Goal: Transaction & Acquisition: Purchase product/service

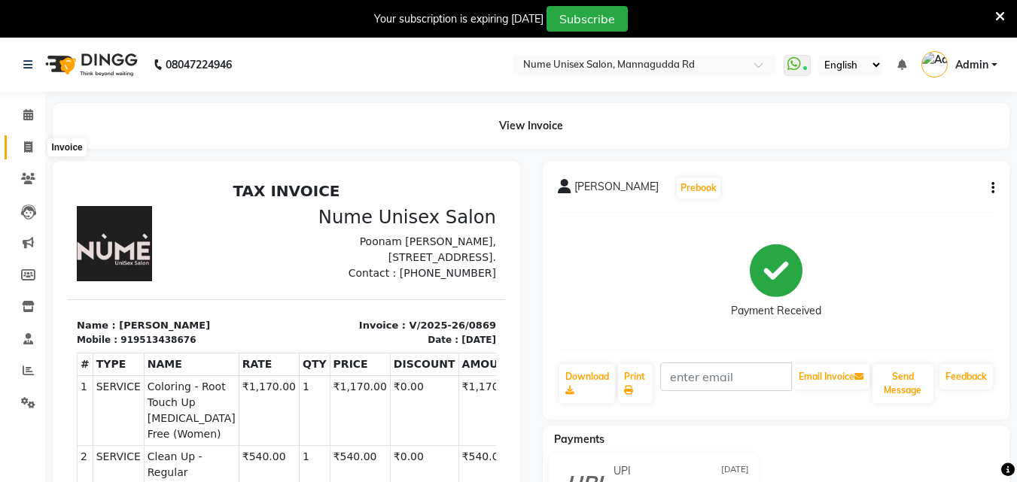
click at [31, 145] on icon at bounding box center [28, 146] width 8 height 11
select select "service"
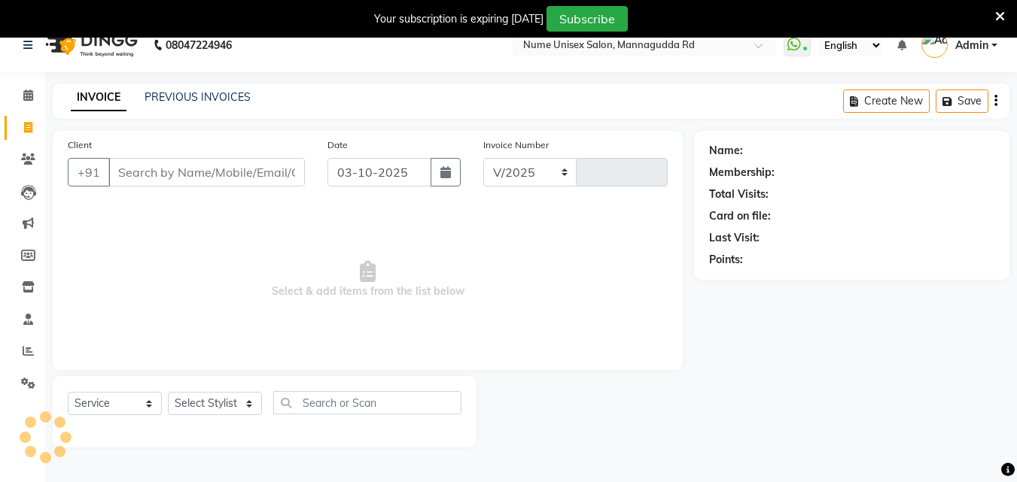
select select "7047"
type input "1108"
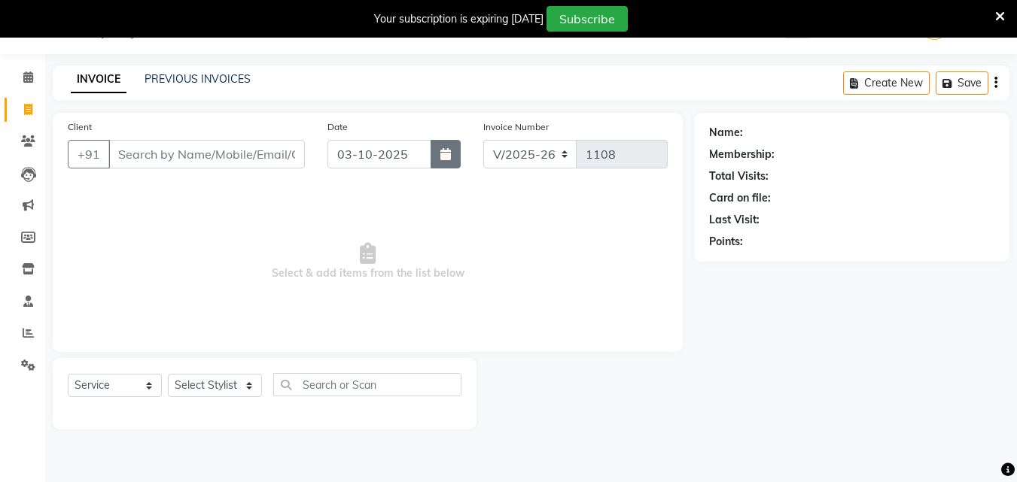
click at [449, 159] on icon "button" at bounding box center [445, 154] width 11 height 12
select select "10"
select select "2025"
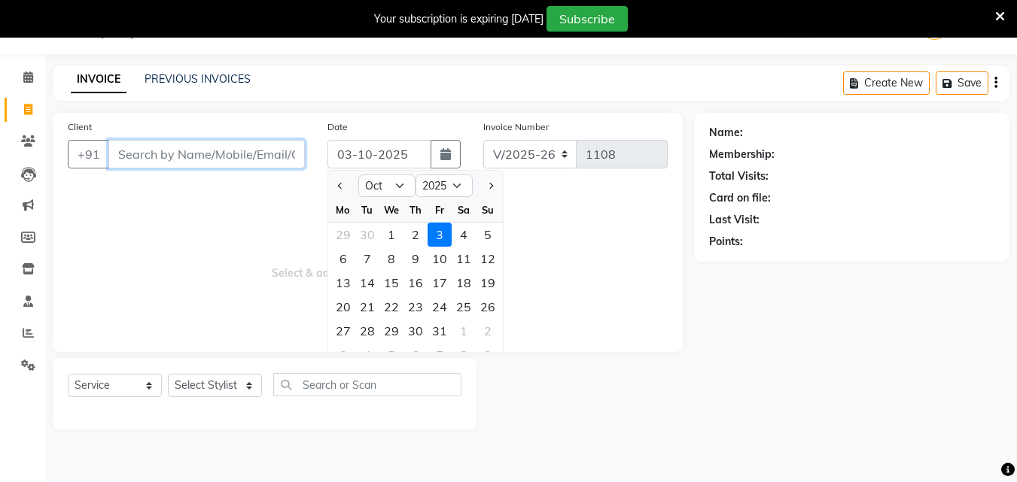
click at [154, 162] on input "Client" at bounding box center [206, 154] width 196 height 29
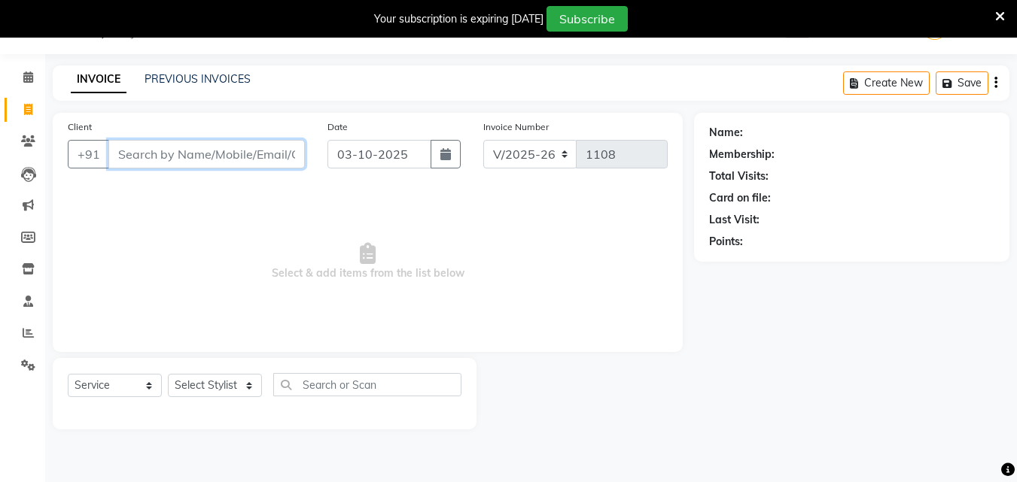
click at [154, 162] on input "Client" at bounding box center [206, 154] width 196 height 29
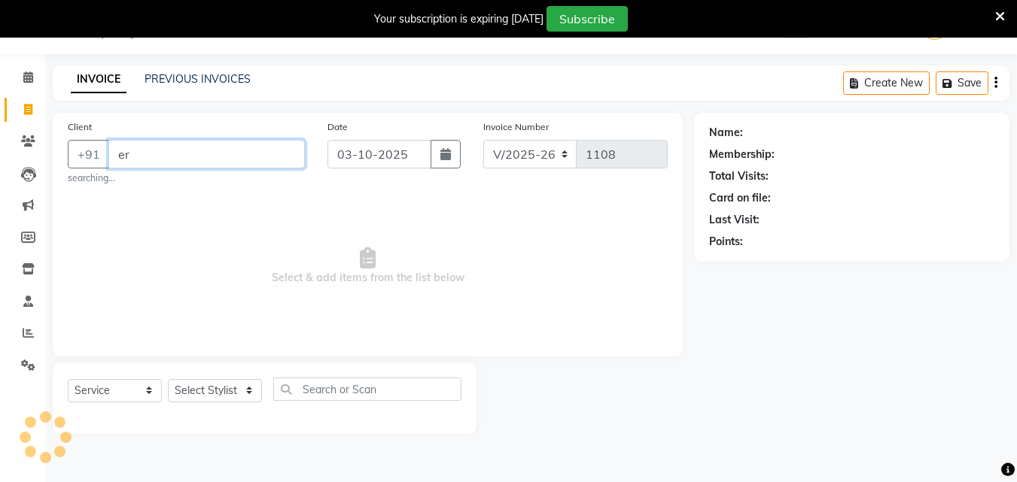
type input "e"
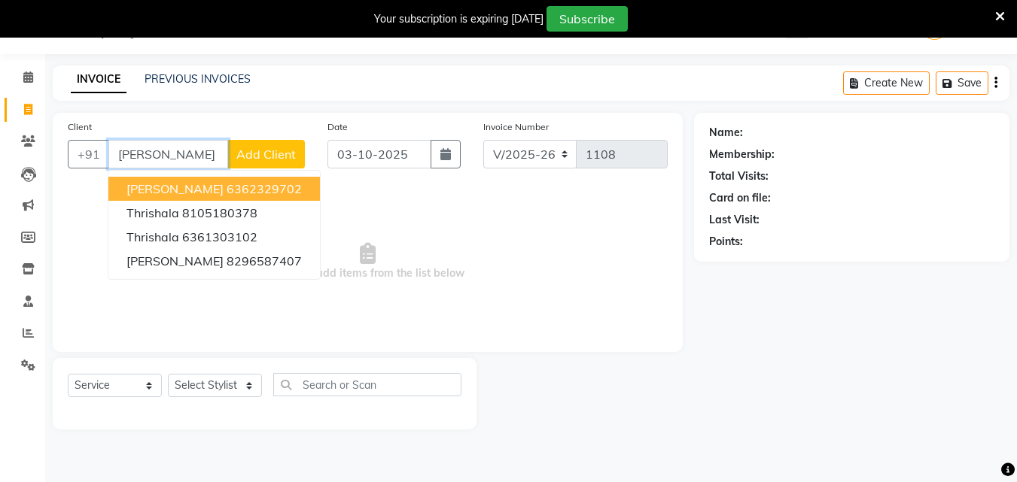
type input "risha"
click at [126, 379] on select "Select Service Product Membership Package Voucher Prepaid Gift Card" at bounding box center [115, 385] width 94 height 23
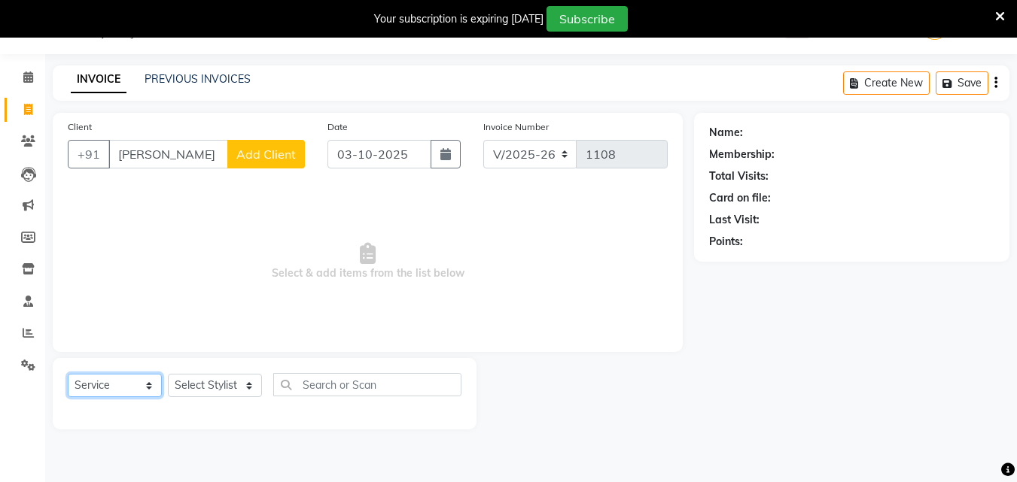
select select "product"
click at [68, 374] on select "Select Service Product Membership Package Voucher Prepaid Gift Card" at bounding box center [115, 385] width 94 height 23
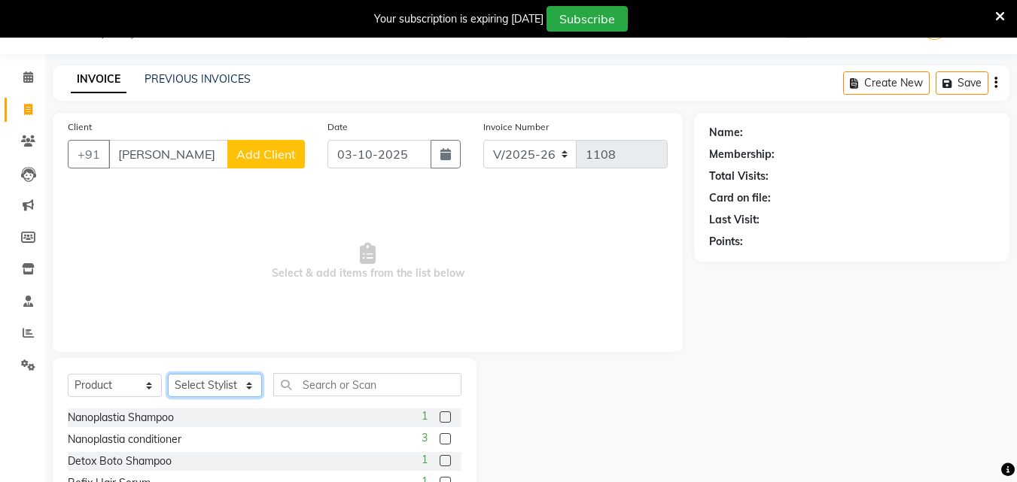
drag, startPoint x: 237, startPoint y: 387, endPoint x: 235, endPoint y: 377, distance: 10.0
click at [237, 387] on select "Select Stylist Admin [PERSON_NAME] [PERSON_NAME] S [PERSON_NAME] Mohd [PERSON_N…" at bounding box center [215, 385] width 94 height 23
select select "70403"
click at [168, 374] on select "Select Stylist Admin [PERSON_NAME] [PERSON_NAME] S [PERSON_NAME] Mohd [PERSON_N…" at bounding box center [215, 385] width 94 height 23
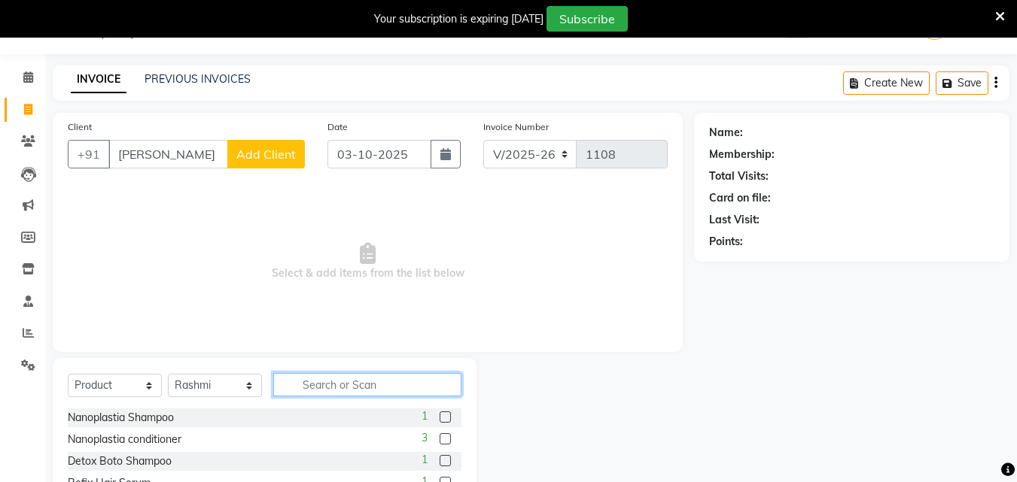
click at [316, 384] on input "text" at bounding box center [367, 384] width 188 height 23
type input "x"
type input "serum"
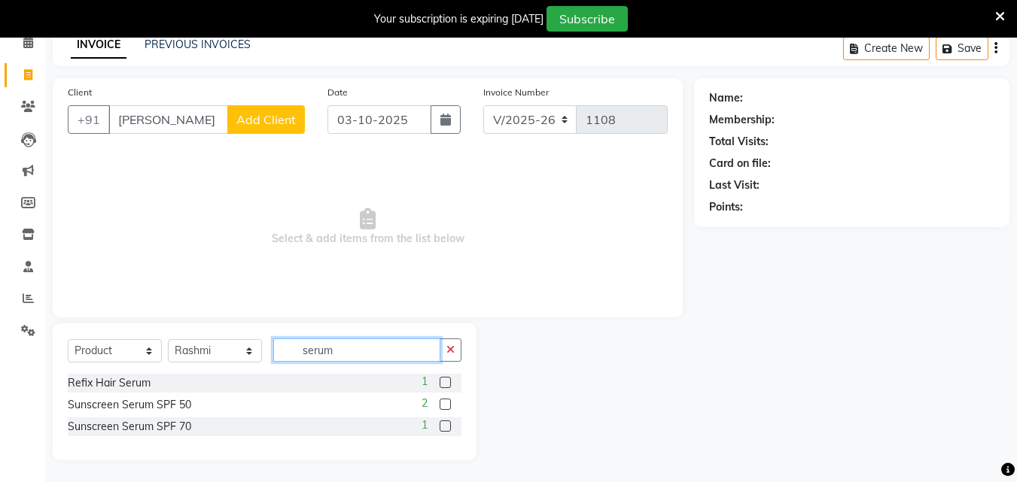
scroll to position [73, 0]
drag, startPoint x: 348, startPoint y: 354, endPoint x: 216, endPoint y: 386, distance: 135.6
click at [216, 386] on div "Select Service Product Membership Package Voucher Prepaid Gift Card Select Styl…" at bounding box center [265, 391] width 424 height 137
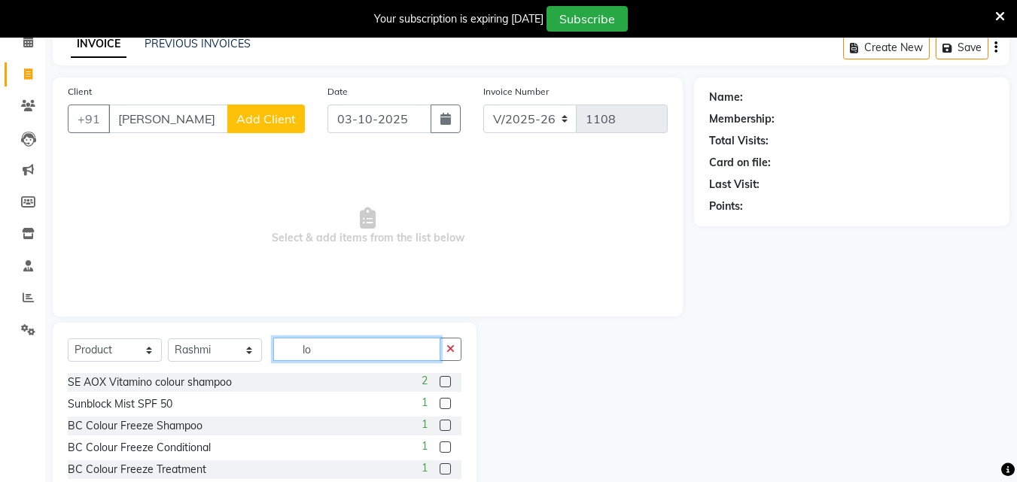
type input "l"
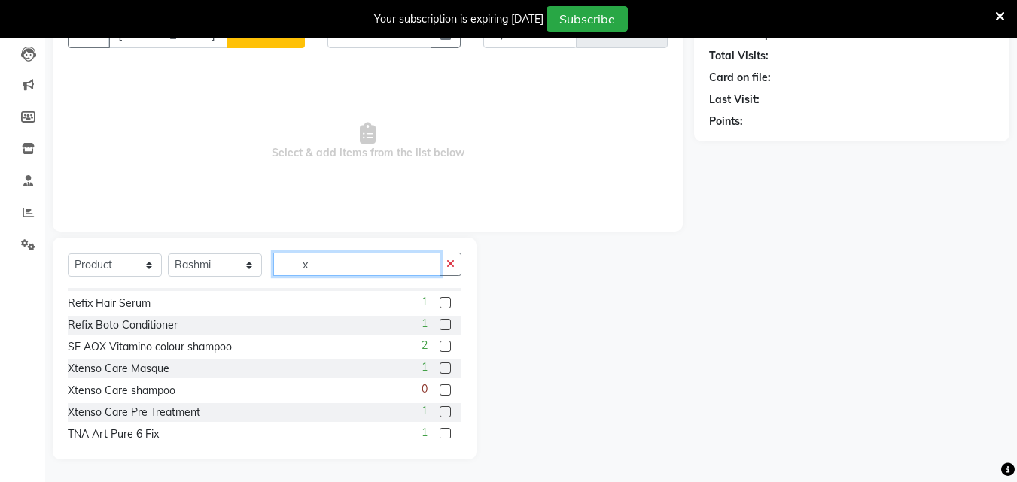
scroll to position [0, 0]
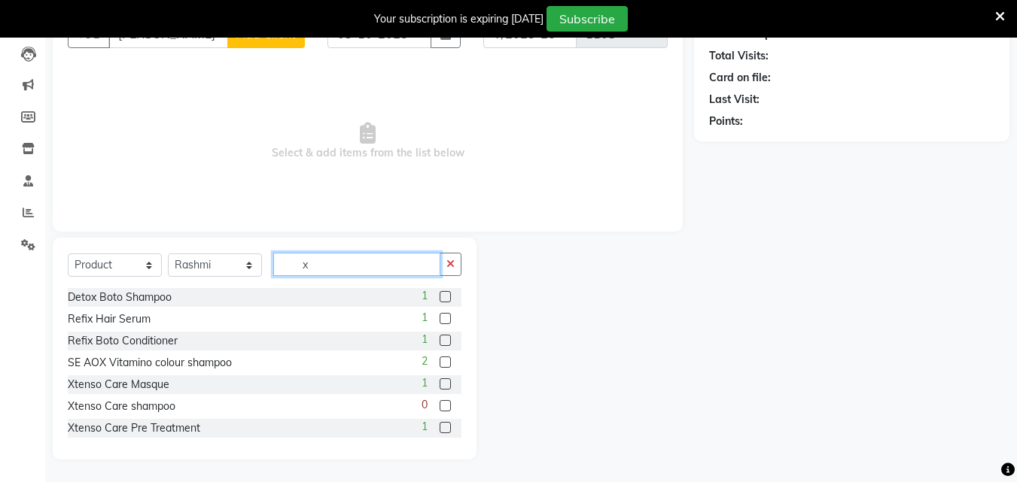
type input "x"
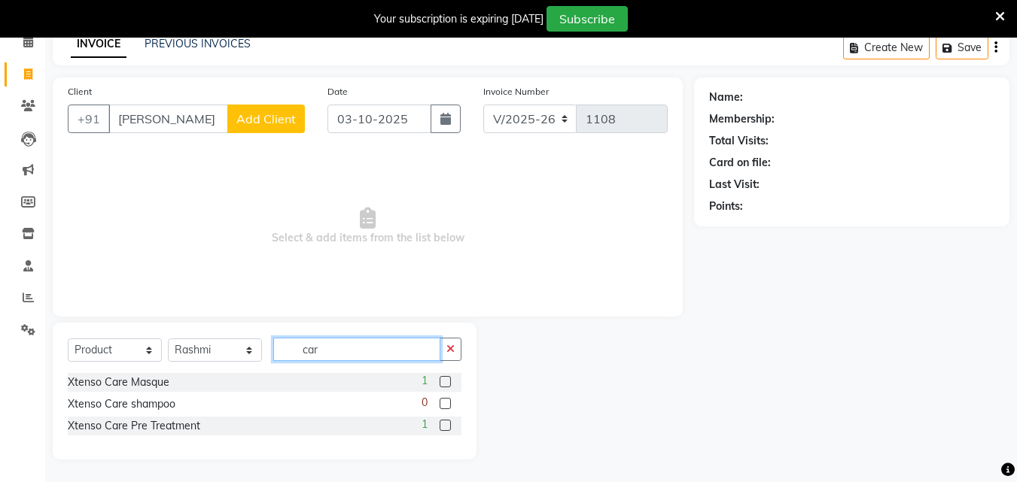
scroll to position [73, 0]
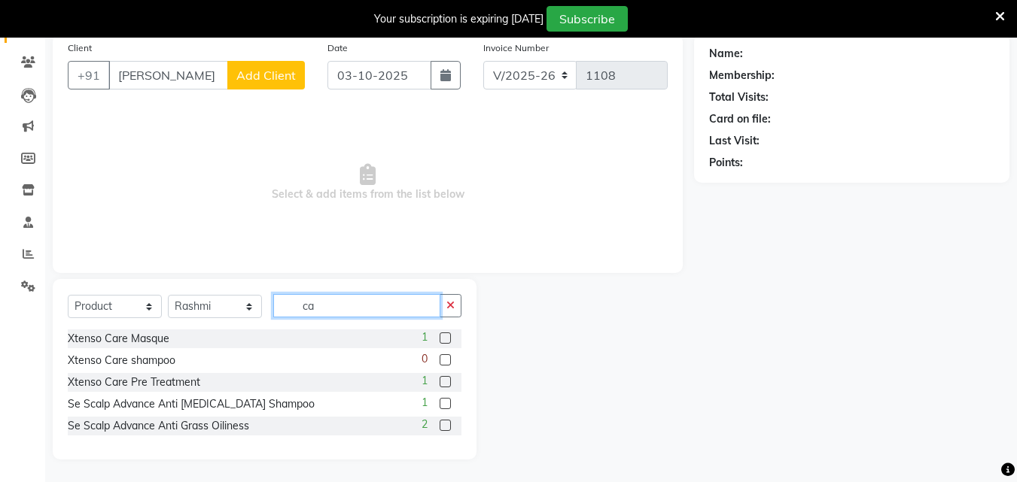
type input "c"
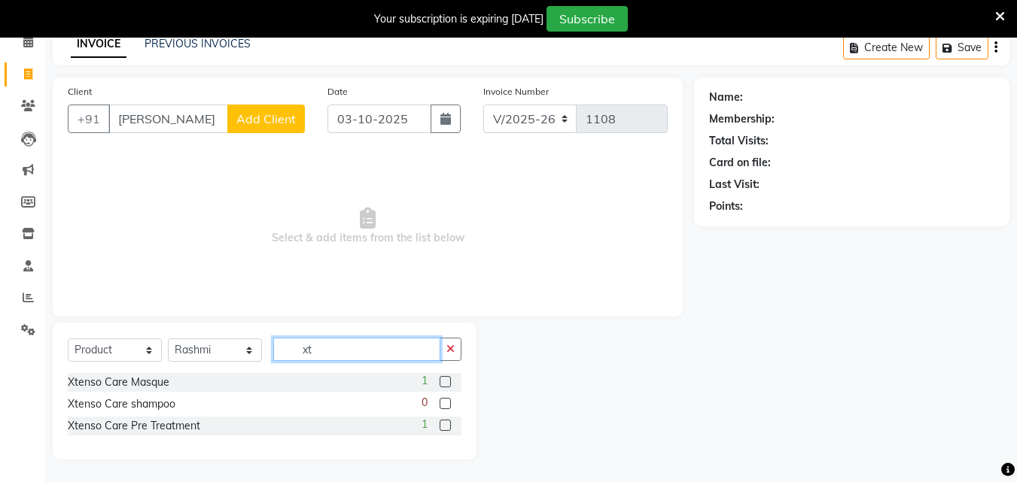
type input "x"
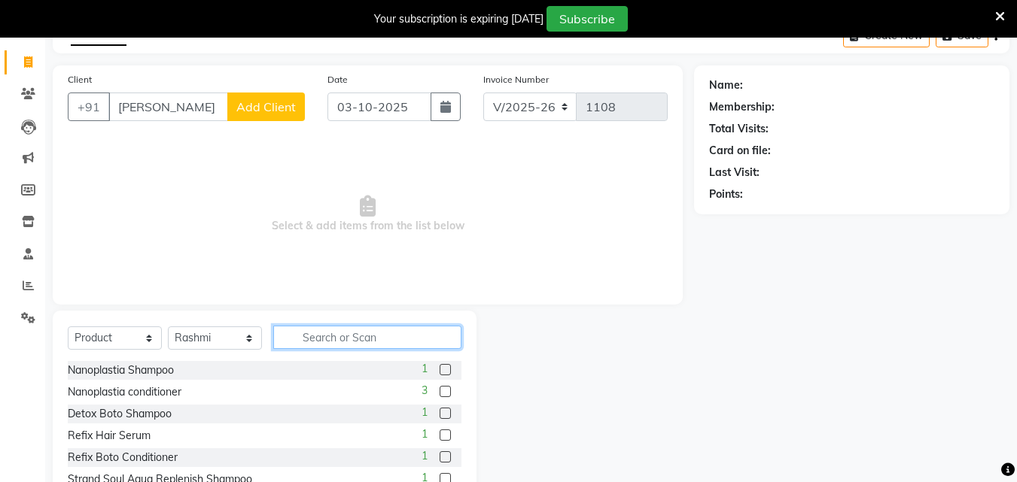
scroll to position [0, 0]
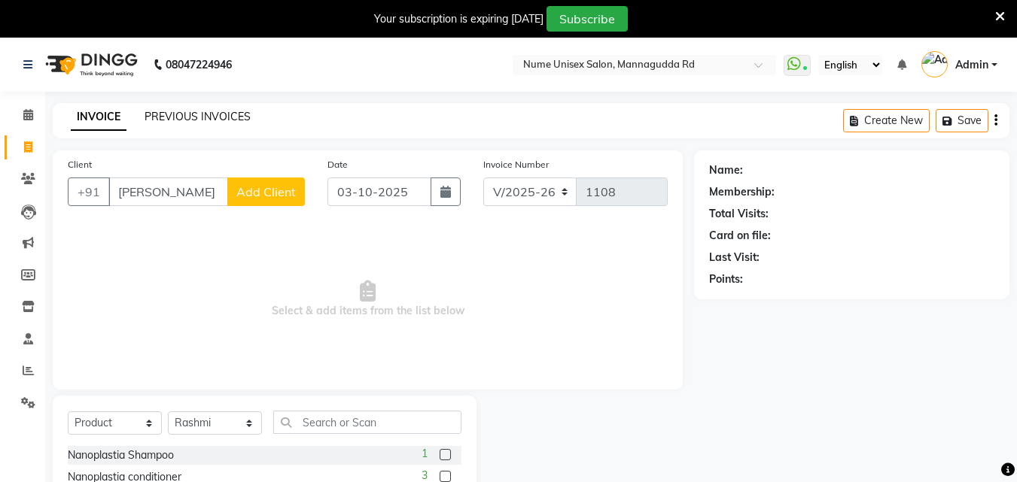
click at [217, 119] on link "PREVIOUS INVOICES" at bounding box center [198, 117] width 106 height 14
click at [187, 119] on link "PREVIOUS INVOICES" at bounding box center [198, 117] width 106 height 14
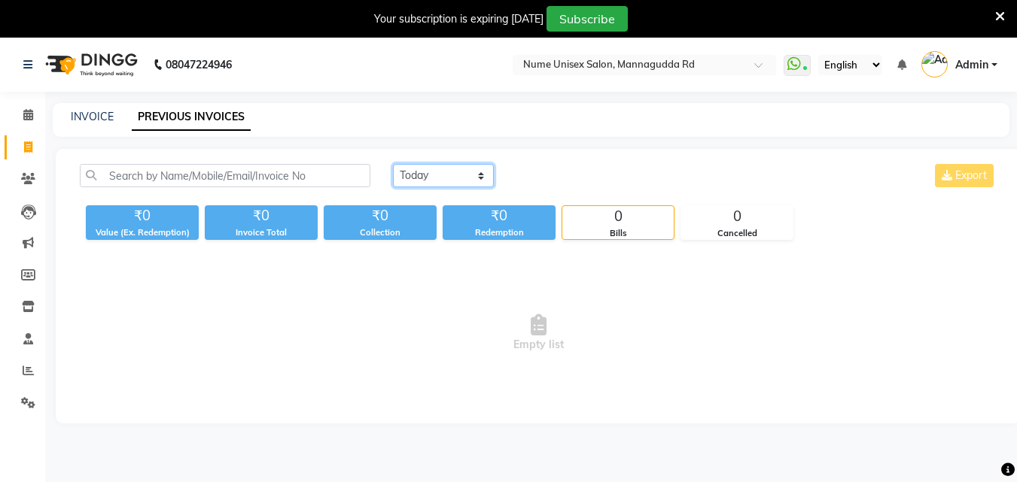
click at [467, 175] on select "[DATE] [DATE] Custom Range" at bounding box center [443, 175] width 101 height 23
select select "range"
click at [393, 164] on select "[DATE] [DATE] Custom Range" at bounding box center [443, 175] width 101 height 23
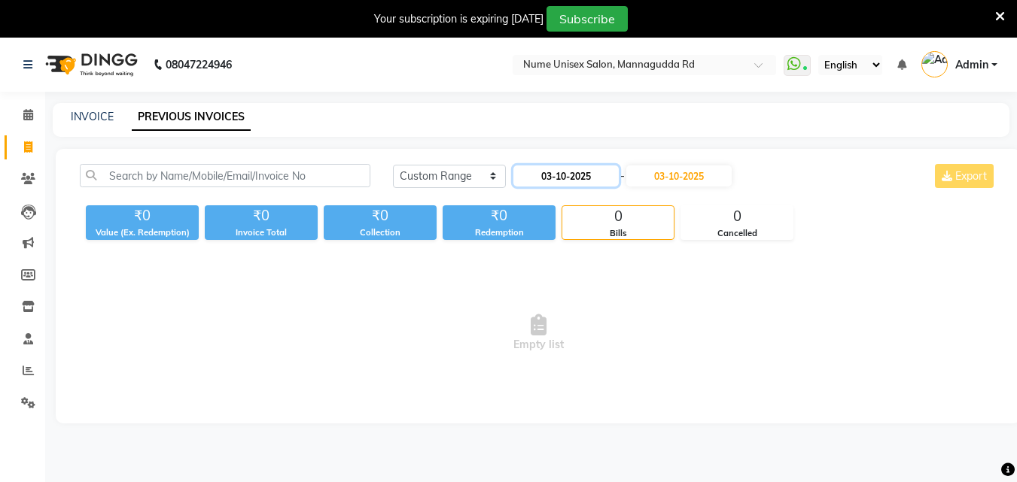
click at [579, 174] on input "03-10-2025" at bounding box center [565, 176] width 105 height 21
select select "10"
select select "2025"
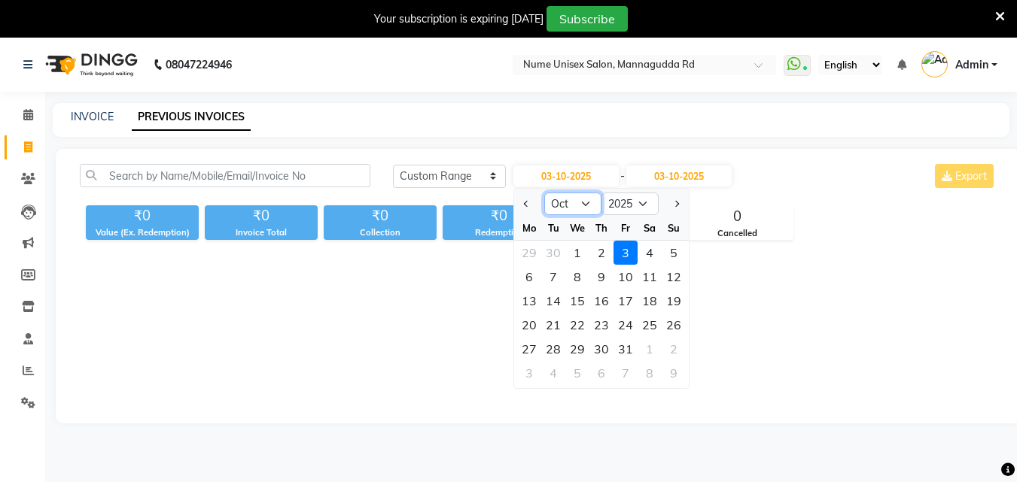
click at [569, 202] on select "Jan Feb Mar Apr May Jun [DATE] Aug Sep Oct Nov Dec" at bounding box center [572, 204] width 57 height 23
select select "7"
click at [544, 193] on select "Jan Feb Mar Apr May Jun [DATE] Aug Sep Oct Nov Dec" at bounding box center [572, 204] width 57 height 23
click at [546, 251] on div "1" at bounding box center [553, 253] width 24 height 24
type input "01-07-2025"
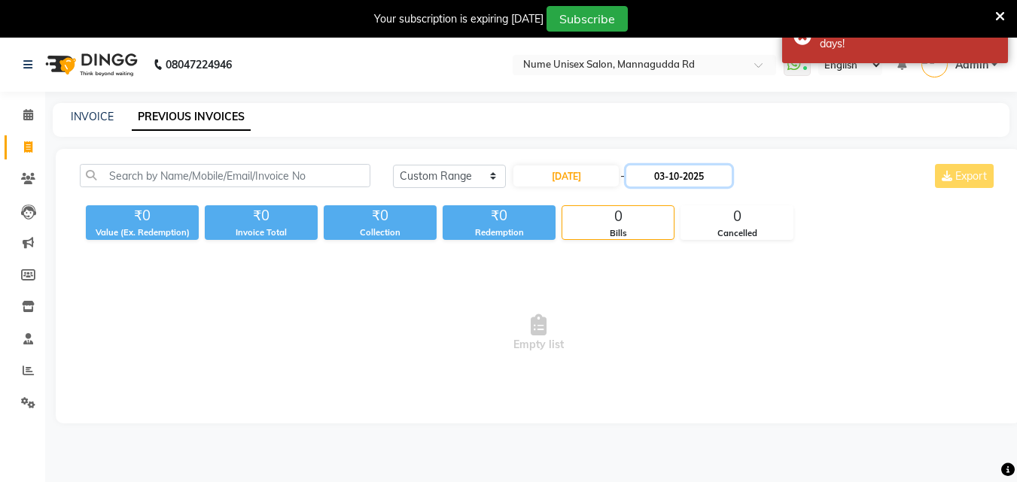
click at [676, 183] on input "03-10-2025" at bounding box center [678, 176] width 105 height 21
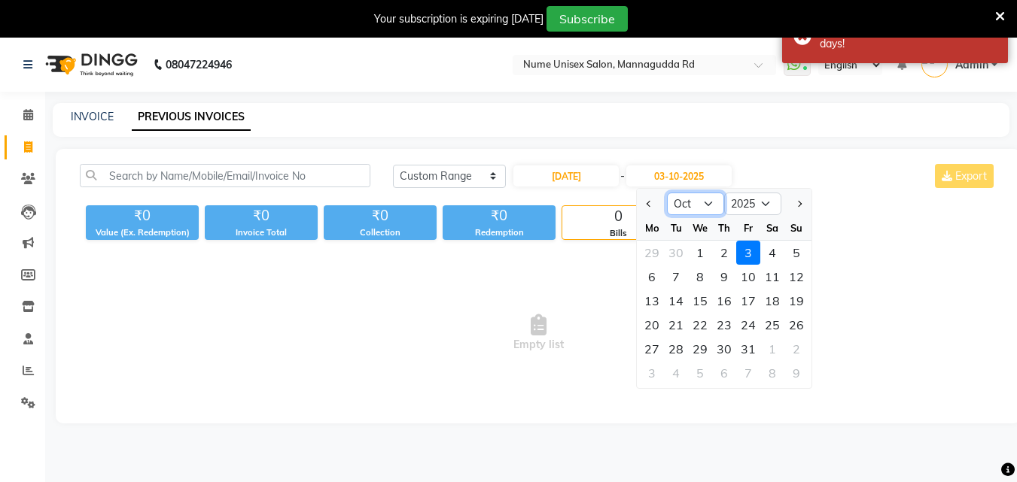
click at [700, 205] on select "Jul Aug Sep Oct Nov Dec" at bounding box center [695, 204] width 57 height 23
select select "7"
click at [667, 193] on select "Jul Aug Sep Oct Nov Dec" at bounding box center [695, 204] width 57 height 23
click at [720, 353] on div "31" at bounding box center [724, 349] width 24 height 24
type input "31-07-2025"
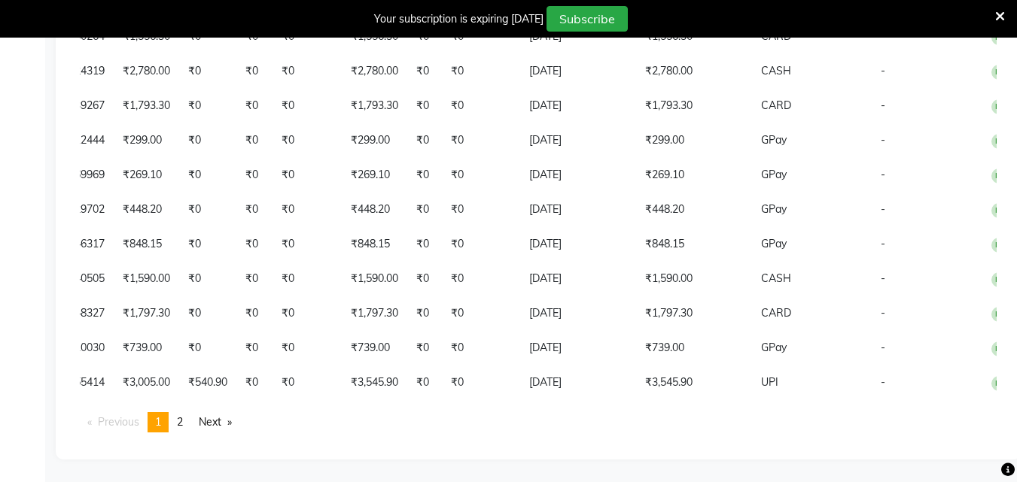
scroll to position [3738, 0]
click at [229, 429] on link "Next page" at bounding box center [215, 422] width 48 height 20
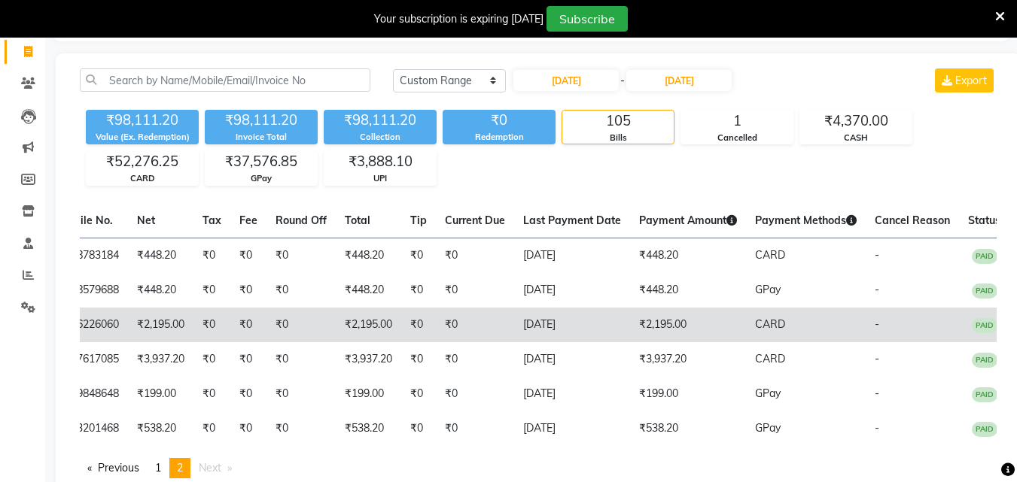
scroll to position [168, 0]
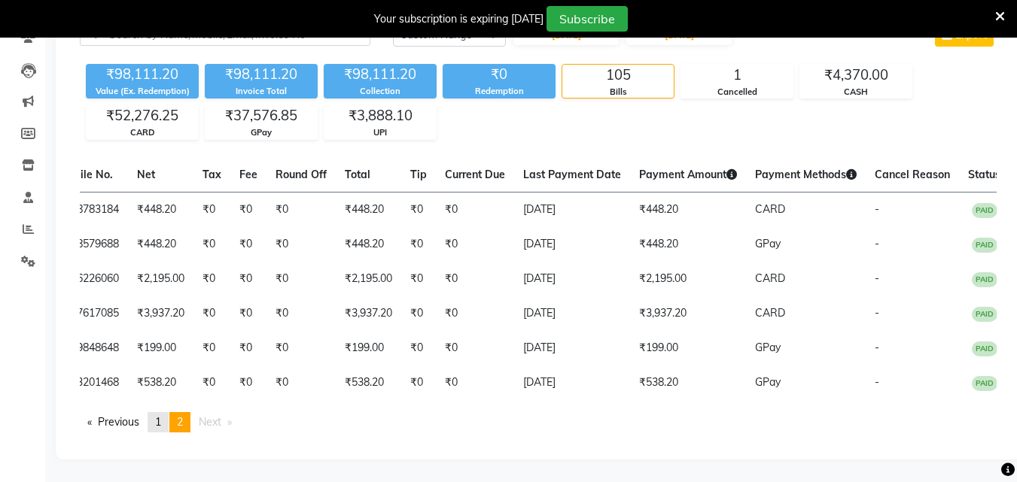
click at [160, 423] on span "1" at bounding box center [158, 422] width 6 height 14
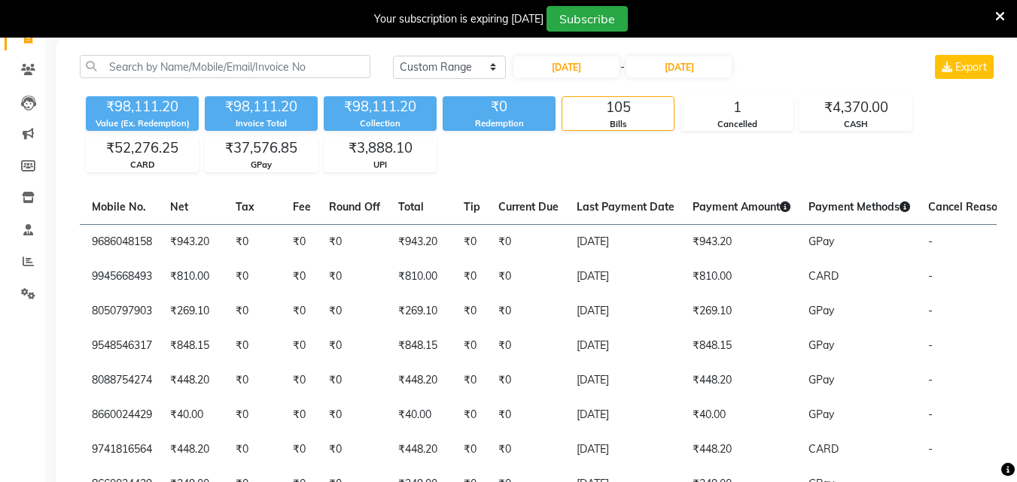
scroll to position [0, 0]
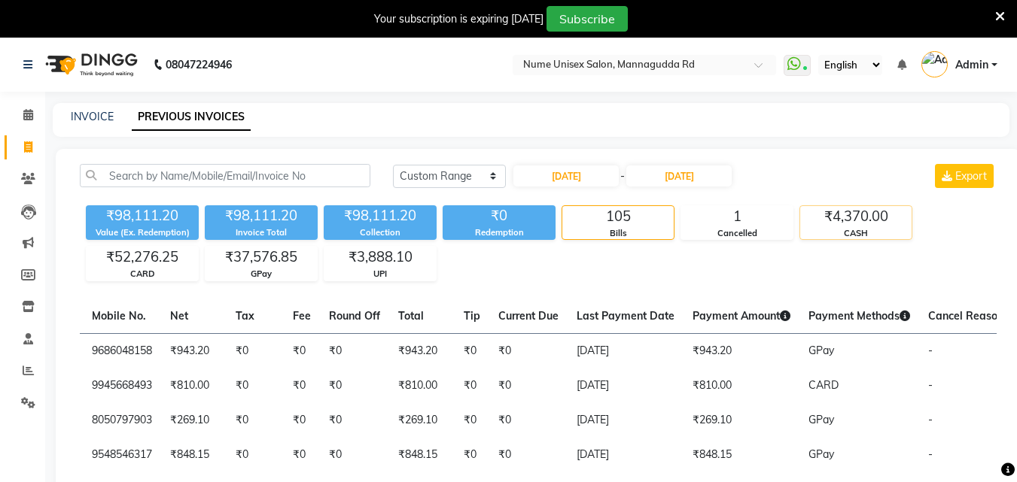
click at [875, 229] on div "CASH" at bounding box center [855, 233] width 111 height 13
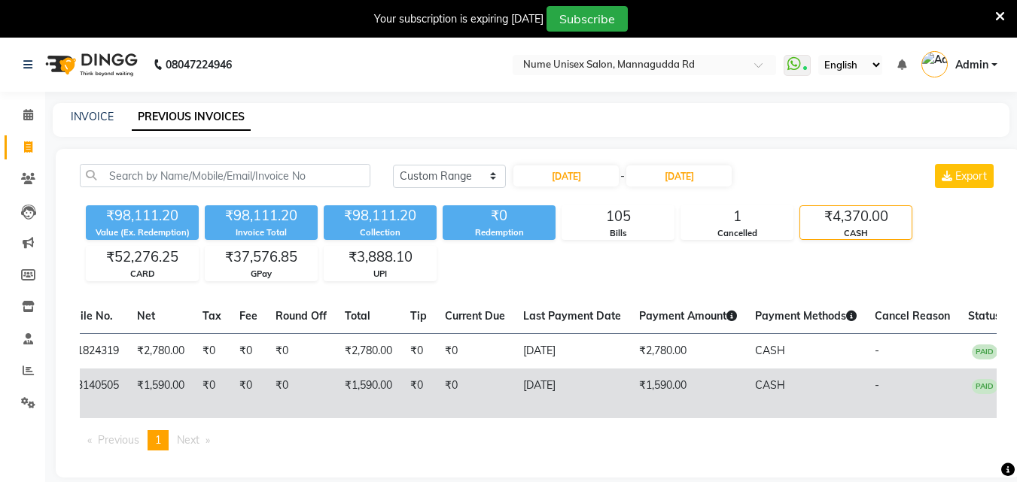
click at [699, 388] on td "₹1,590.00" at bounding box center [688, 394] width 116 height 50
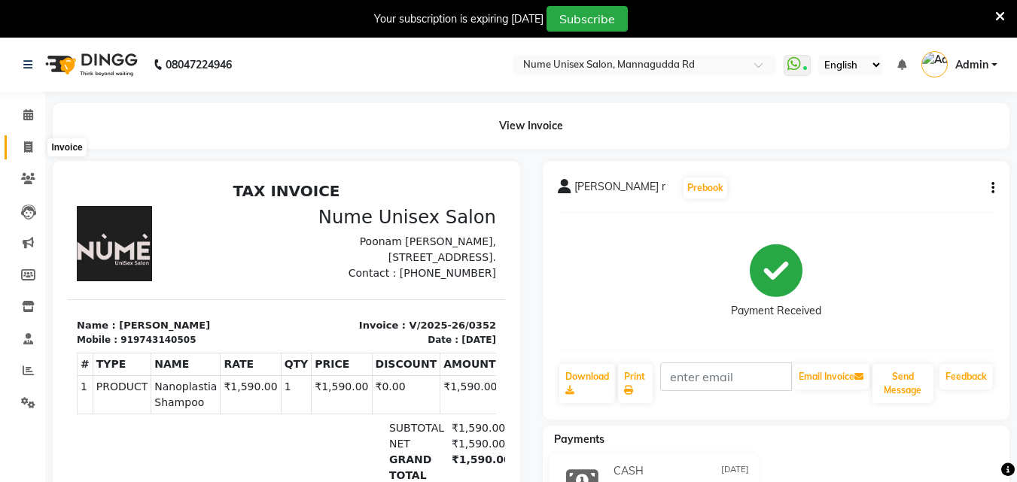
click at [34, 152] on span at bounding box center [28, 147] width 26 height 17
select select "7047"
select select "service"
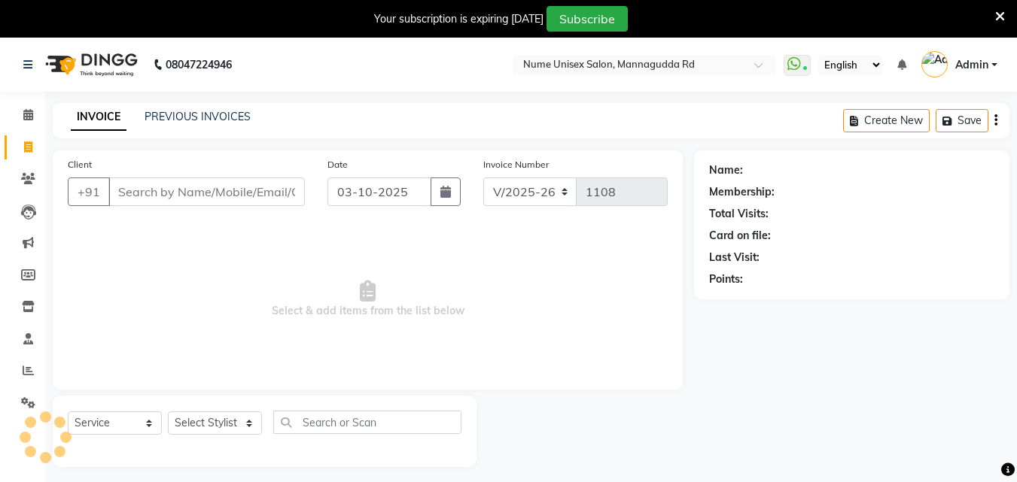
scroll to position [38, 0]
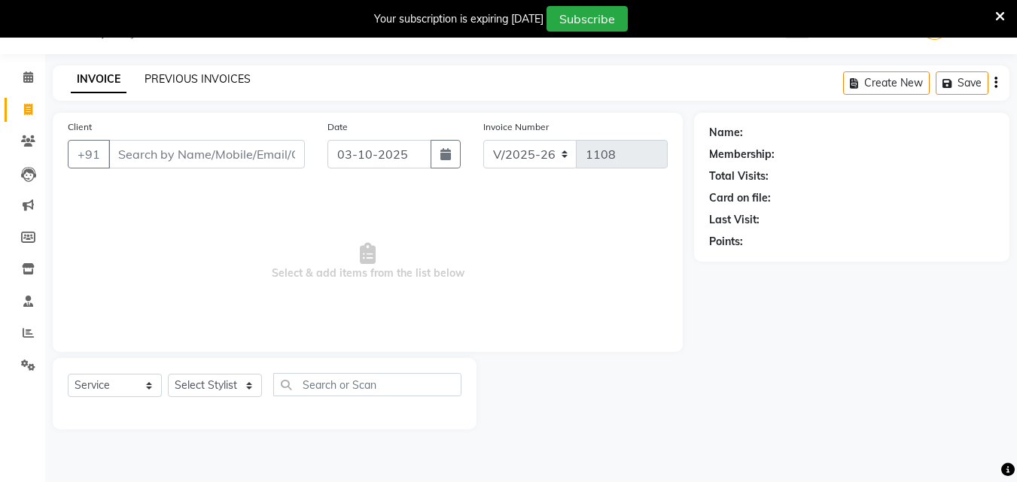
click at [223, 74] on link "PREVIOUS INVOICES" at bounding box center [198, 79] width 106 height 14
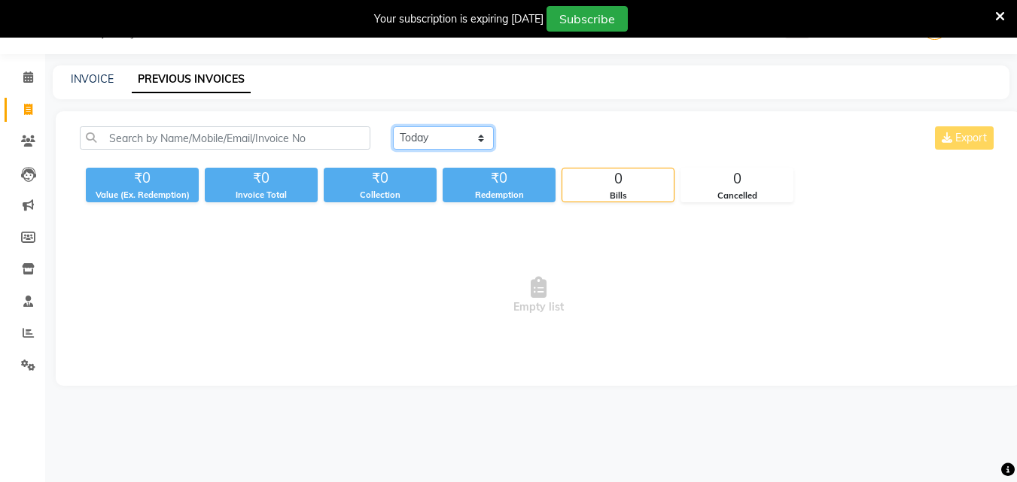
click at [472, 132] on select "[DATE] [DATE] Custom Range" at bounding box center [443, 137] width 101 height 23
select select "range"
click at [393, 126] on select "[DATE] [DATE] Custom Range" at bounding box center [443, 137] width 101 height 23
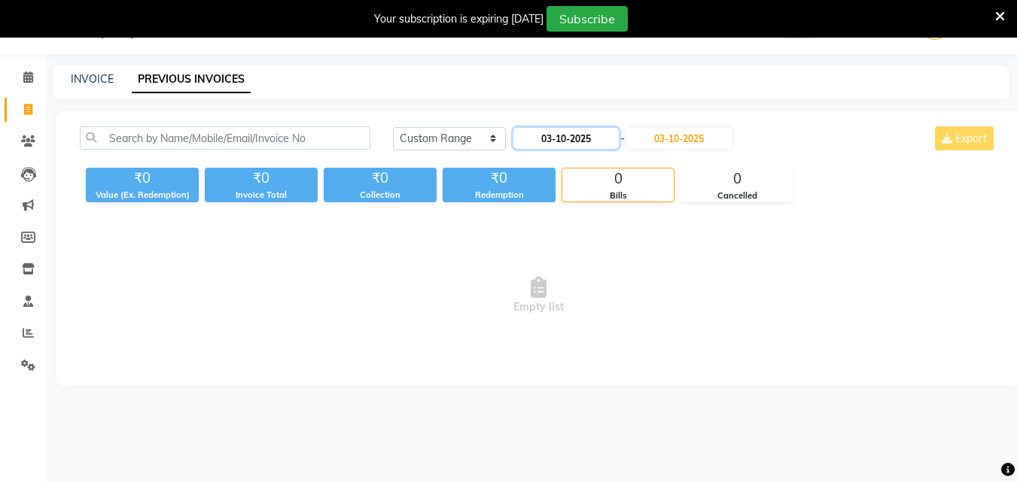
click at [597, 145] on input "03-10-2025" at bounding box center [565, 138] width 105 height 21
select select "10"
select select "2025"
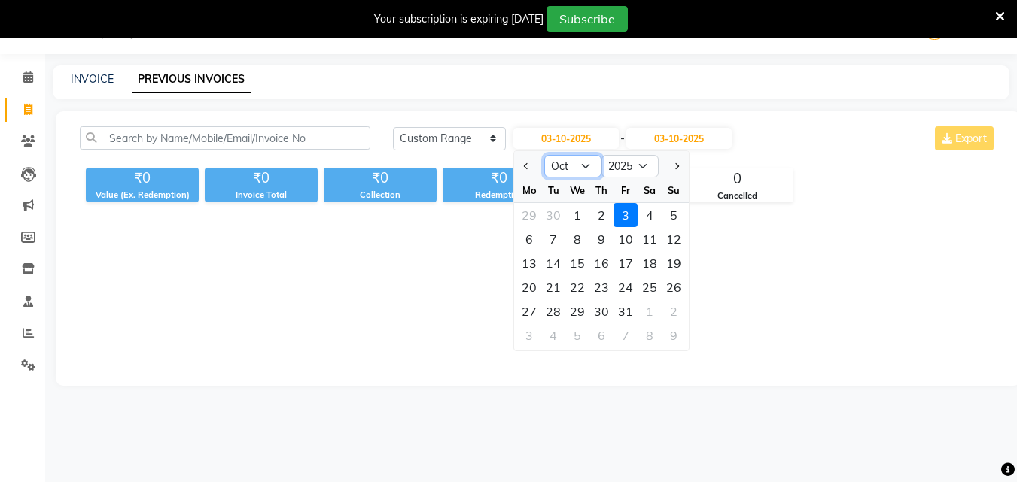
click at [579, 167] on select "Jan Feb Mar Apr May Jun [DATE] Aug Sep Oct Nov Dec" at bounding box center [572, 166] width 57 height 23
select select "7"
click at [544, 155] on select "Jan Feb Mar Apr May Jun [DATE] Aug Sep Oct Nov Dec" at bounding box center [572, 166] width 57 height 23
click at [555, 213] on div "1" at bounding box center [553, 215] width 24 height 24
type input "01-07-2025"
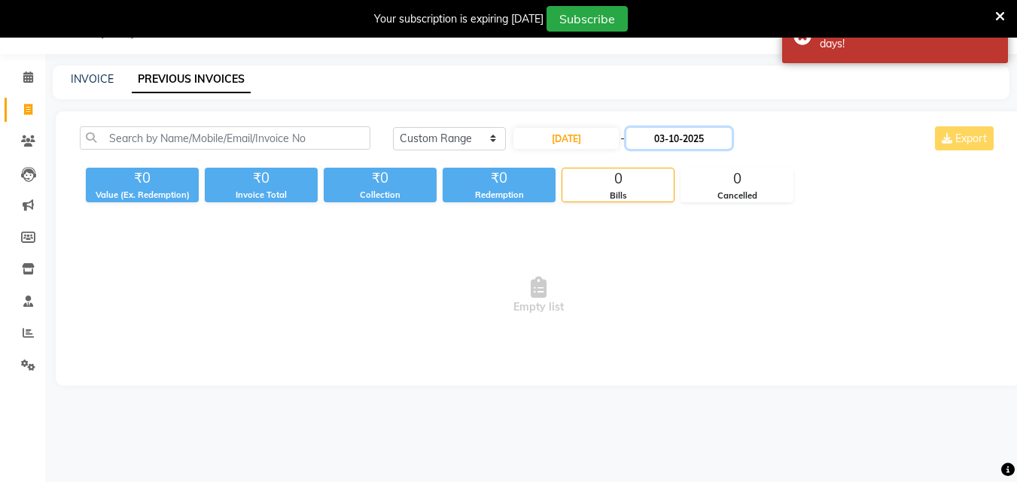
click at [689, 139] on input "03-10-2025" at bounding box center [678, 138] width 105 height 21
select select "10"
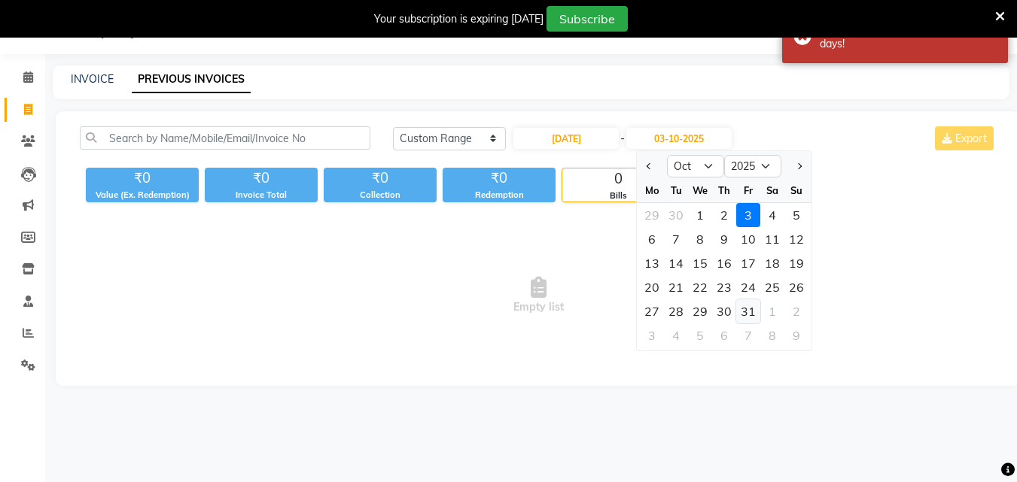
click at [753, 309] on div "31" at bounding box center [748, 312] width 24 height 24
type input "31-10-2025"
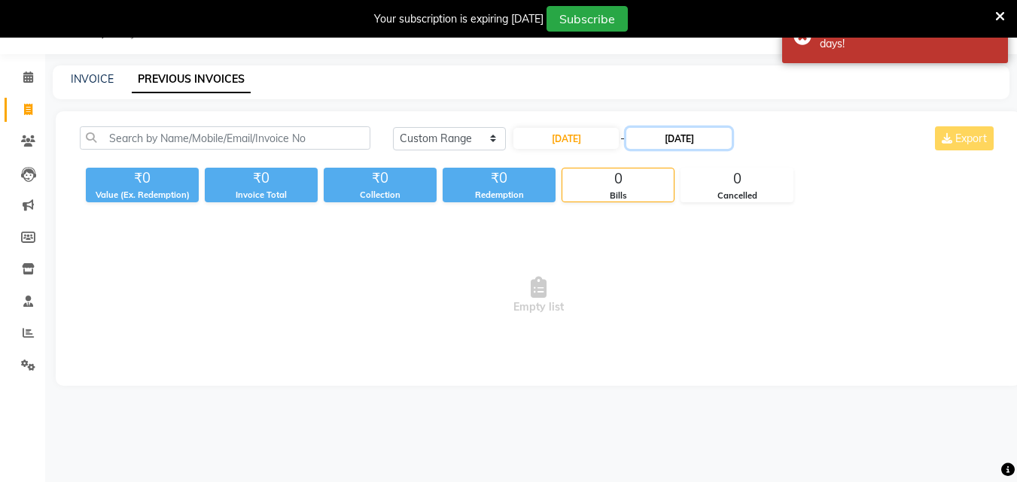
click at [696, 141] on input "31-10-2025" at bounding box center [678, 138] width 105 height 21
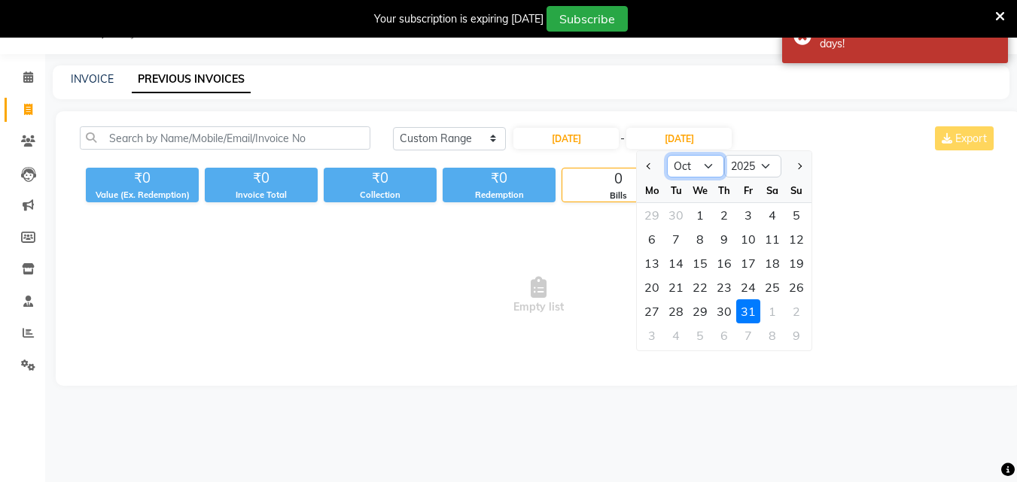
click at [690, 172] on select "Jul Aug Sep Oct Nov Dec" at bounding box center [695, 166] width 57 height 23
select select "7"
click at [667, 155] on select "Jul Aug Sep Oct Nov Dec" at bounding box center [695, 166] width 57 height 23
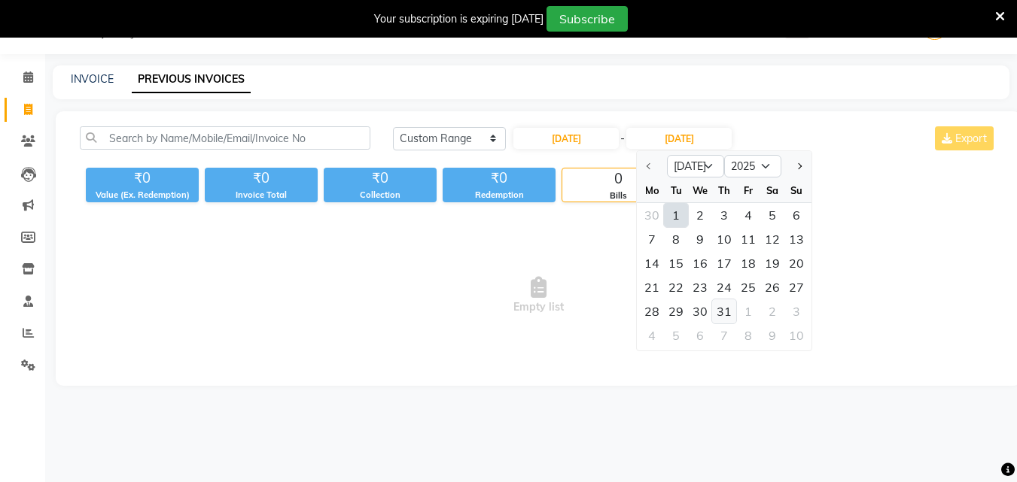
click at [733, 304] on div "31" at bounding box center [724, 312] width 24 height 24
type input "31-07-2025"
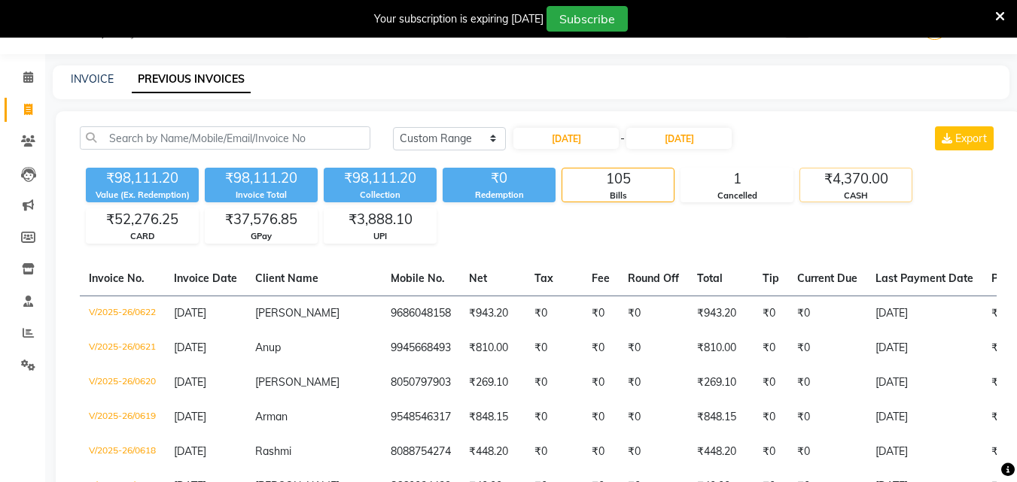
click at [837, 198] on div "CASH" at bounding box center [855, 196] width 111 height 13
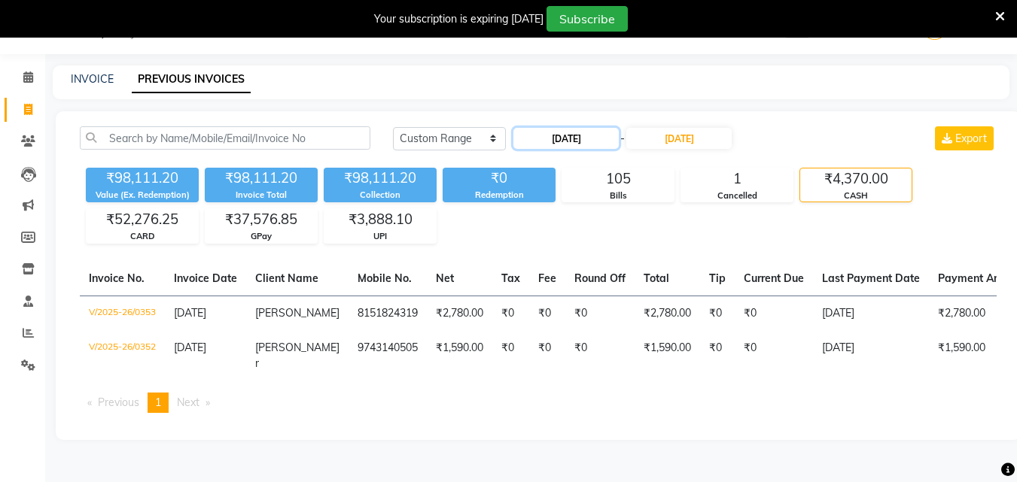
click at [582, 137] on input "01-07-2025" at bounding box center [565, 138] width 105 height 21
select select "7"
select select "2025"
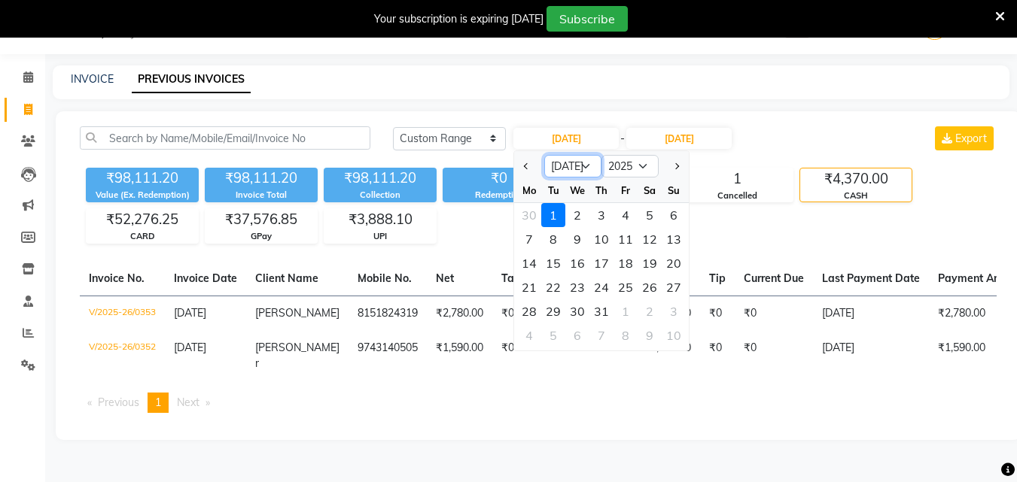
click at [585, 164] on select "Jan Feb Mar Apr May Jun [DATE] Aug Sep Oct Nov Dec" at bounding box center [572, 166] width 57 height 23
select select "8"
click at [544, 155] on select "Jan Feb Mar Apr May Jun [DATE] Aug Sep Oct Nov Dec" at bounding box center [572, 166] width 57 height 23
click at [621, 218] on div "1" at bounding box center [625, 215] width 24 height 24
type input "01-08-2025"
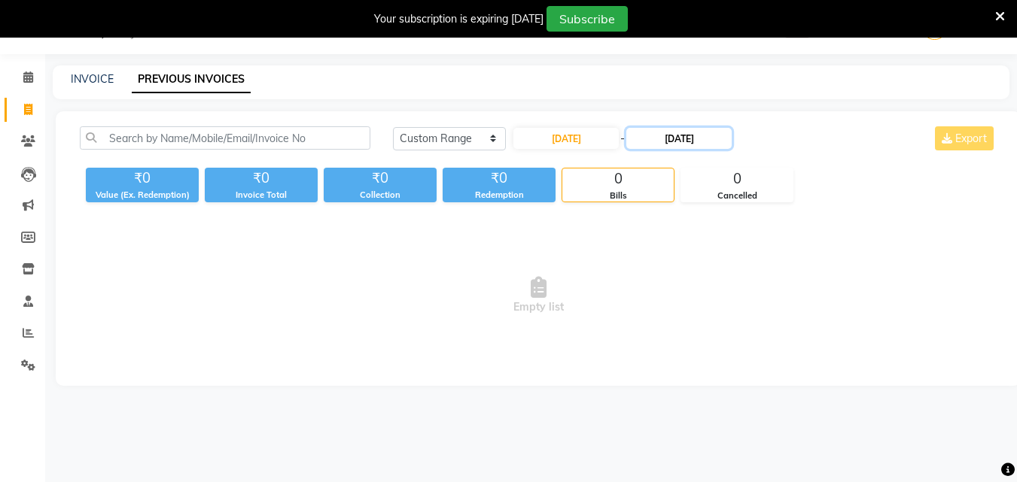
click at [674, 134] on input "31-07-2025" at bounding box center [678, 138] width 105 height 21
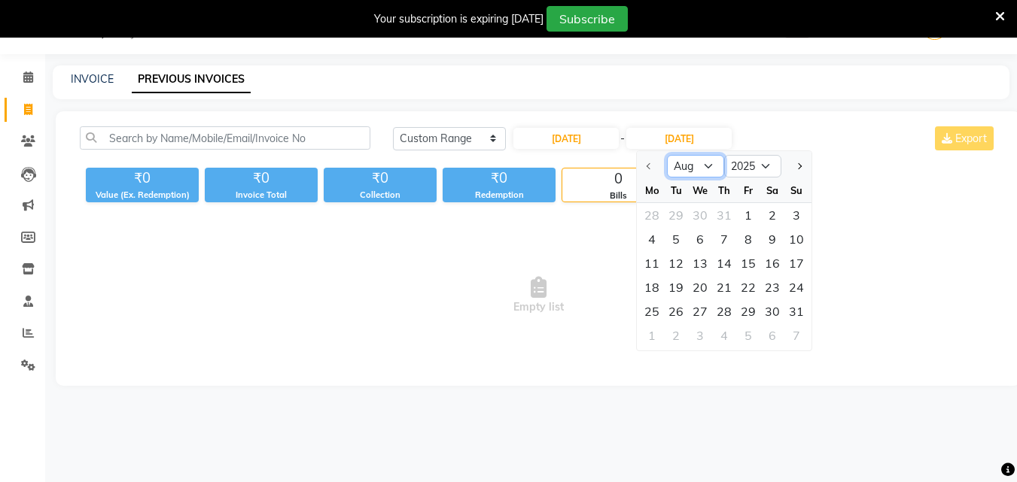
click at [709, 170] on select "Aug Sep Oct Nov Dec" at bounding box center [695, 166] width 57 height 23
click at [667, 155] on select "Aug Sep Oct Nov Dec" at bounding box center [695, 166] width 57 height 23
click at [790, 306] on div "31" at bounding box center [796, 312] width 24 height 24
type input "31-08-2025"
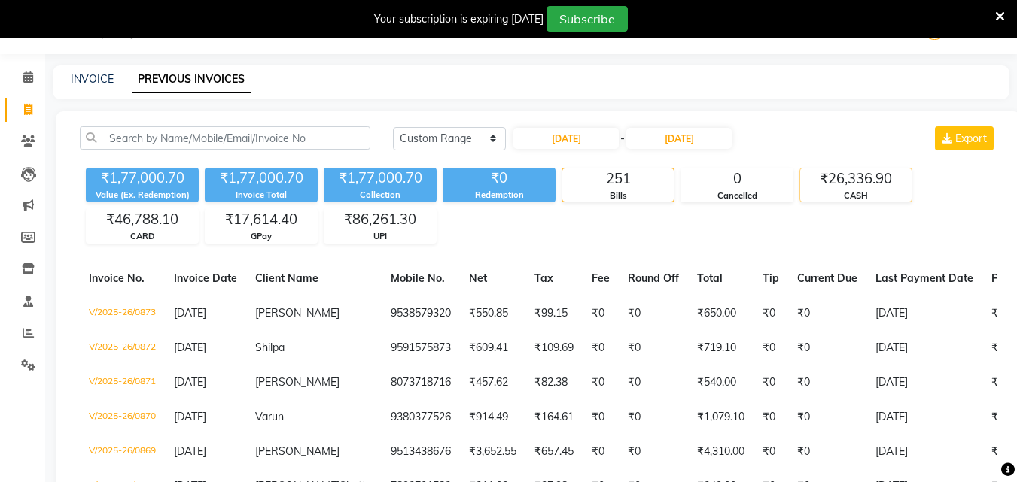
click at [810, 183] on div "₹26,336.90" at bounding box center [855, 179] width 111 height 21
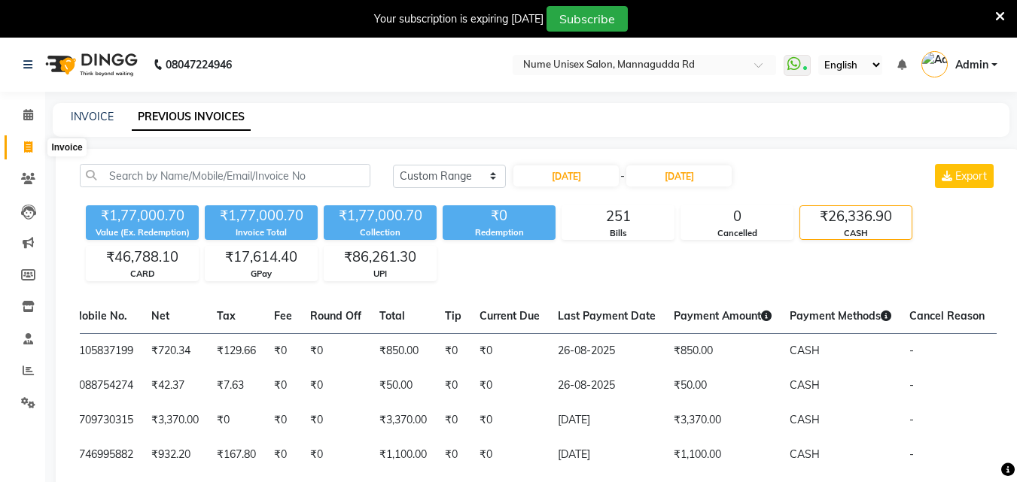
click at [34, 149] on span at bounding box center [28, 147] width 26 height 17
select select "7047"
select select "service"
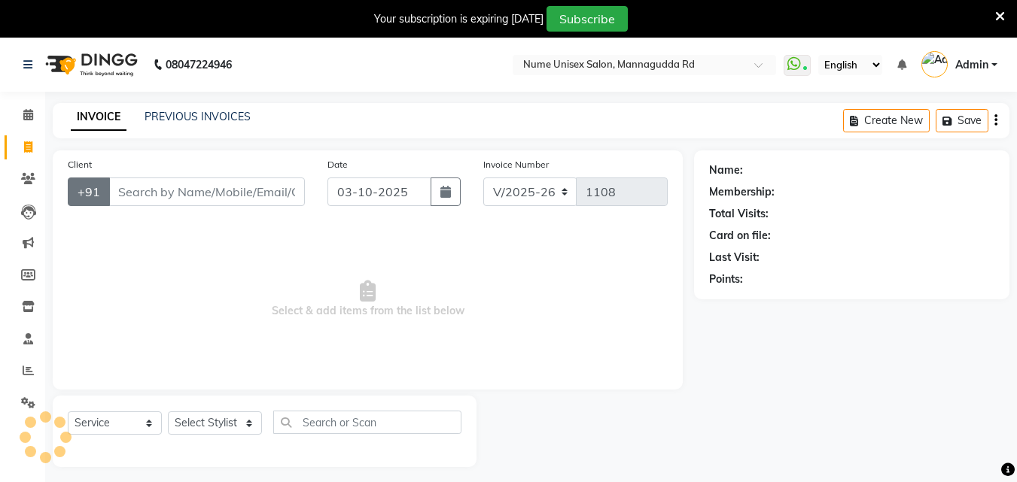
scroll to position [38, 0]
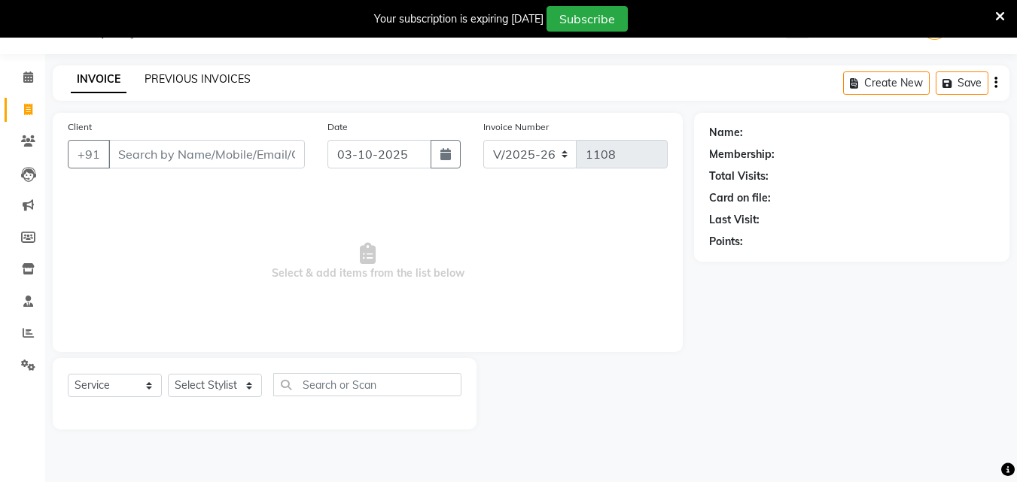
click at [185, 76] on link "PREVIOUS INVOICES" at bounding box center [198, 79] width 106 height 14
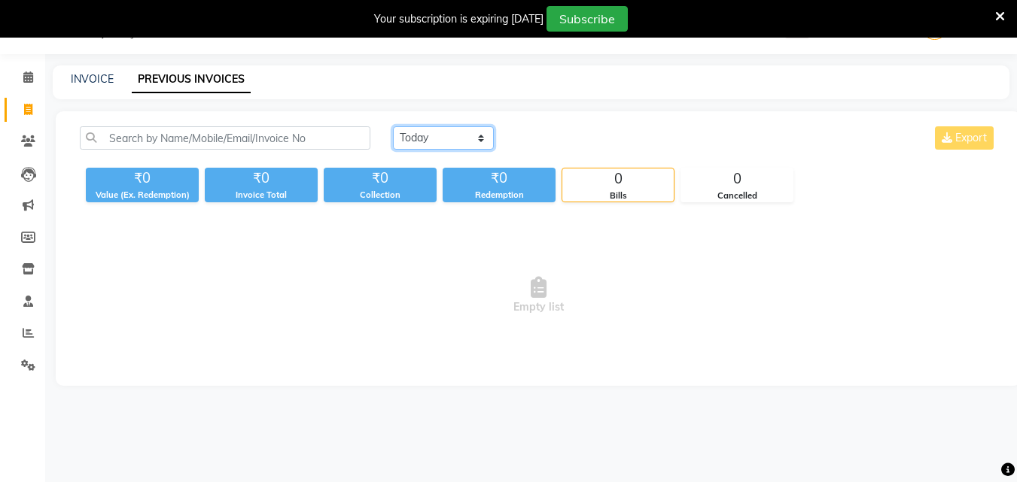
click at [437, 132] on select "[DATE] [DATE] Custom Range" at bounding box center [443, 137] width 101 height 23
select select "range"
click at [393, 126] on select "[DATE] [DATE] Custom Range" at bounding box center [443, 137] width 101 height 23
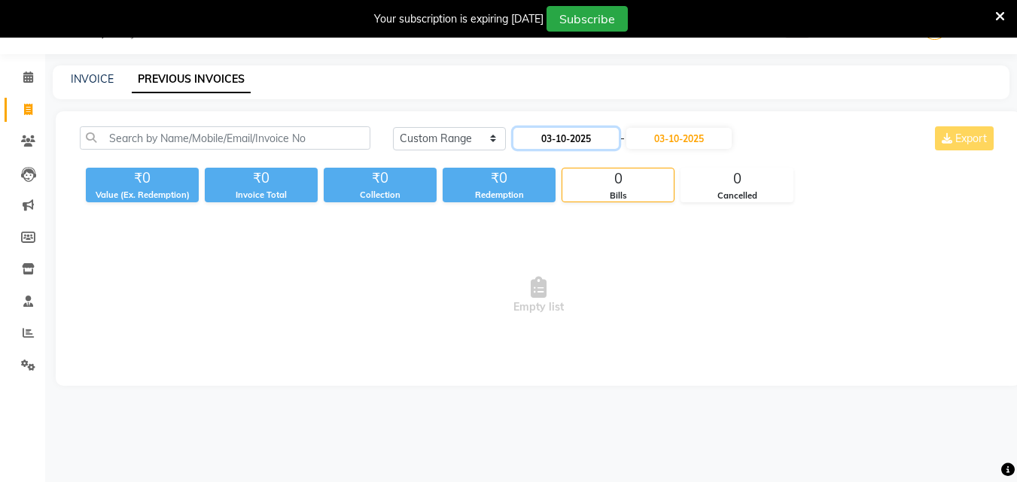
click at [583, 137] on input "03-10-2025" at bounding box center [565, 138] width 105 height 21
select select "10"
select select "2025"
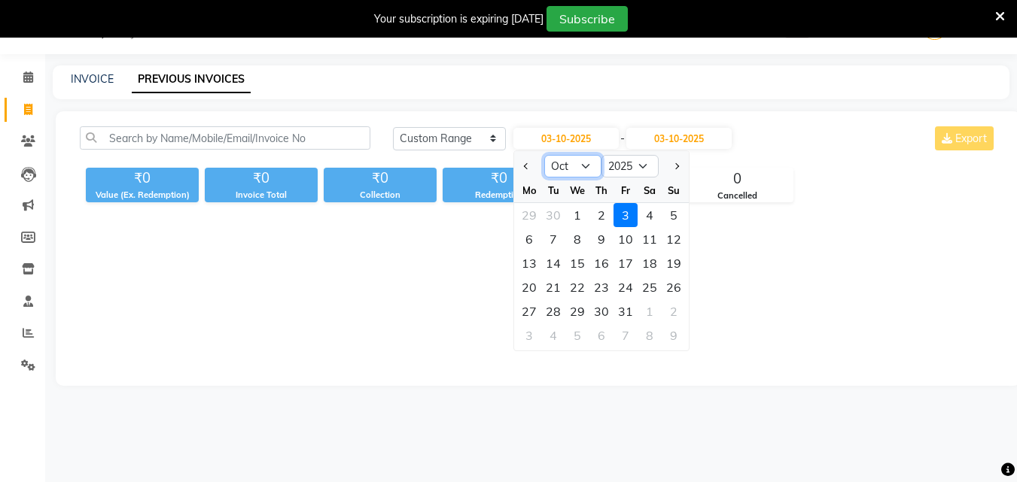
click at [587, 167] on select "Jan Feb Mar Apr May Jun [DATE] Aug Sep Oct Nov Dec" at bounding box center [572, 166] width 57 height 23
select select "9"
click at [544, 155] on select "Jan Feb Mar Apr May Jun [DATE] Aug Sep Oct Nov Dec" at bounding box center [572, 166] width 57 height 23
click at [537, 218] on div "1" at bounding box center [529, 215] width 24 height 24
type input "01-09-2025"
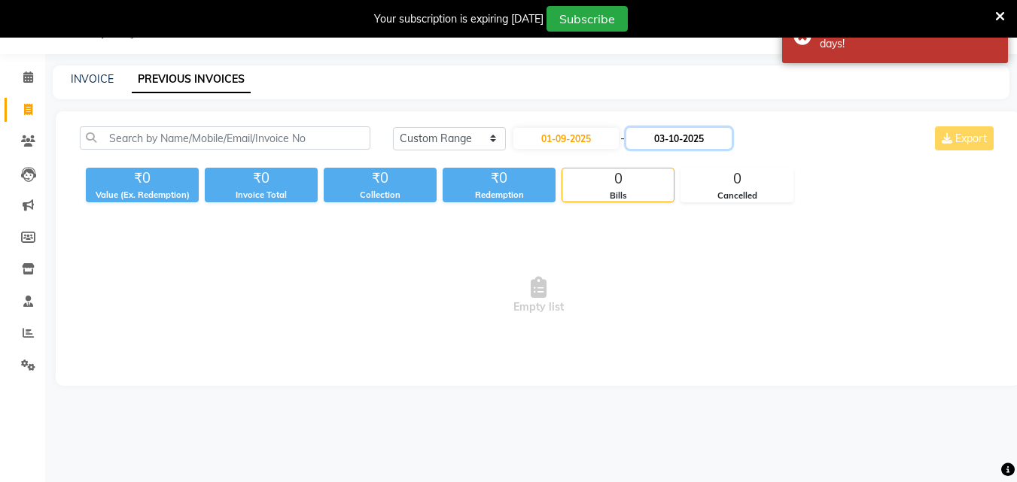
click at [683, 135] on input "03-10-2025" at bounding box center [678, 138] width 105 height 21
select select "10"
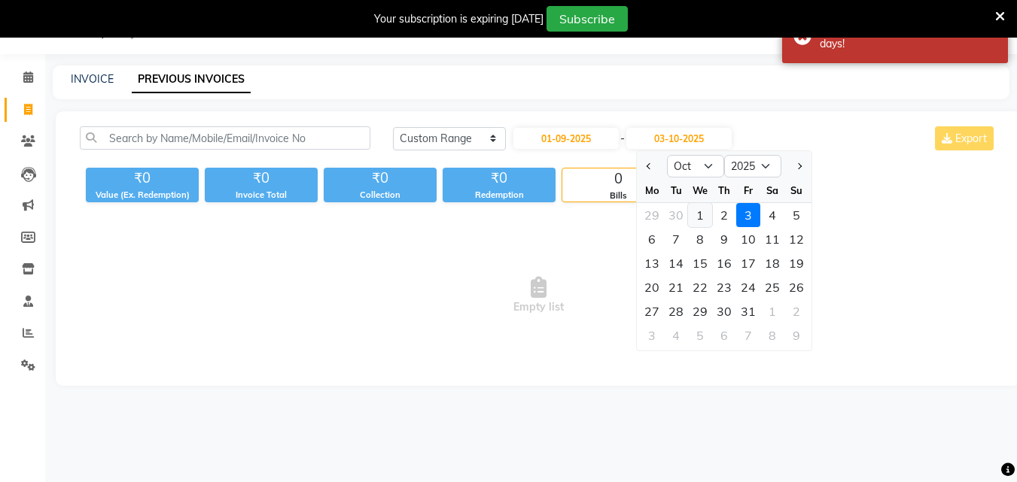
click at [707, 211] on div "1" at bounding box center [700, 215] width 24 height 24
type input "01-10-2025"
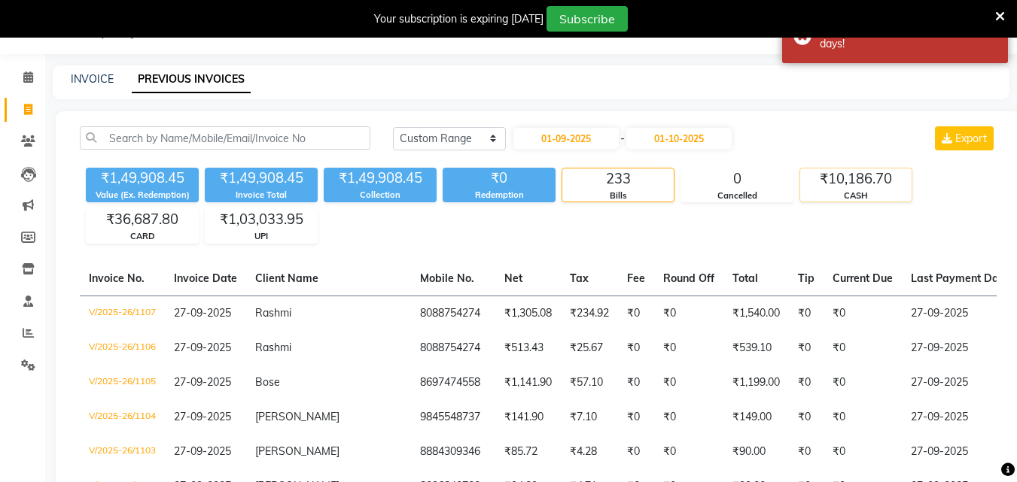
click at [832, 192] on div "CASH" at bounding box center [855, 196] width 111 height 13
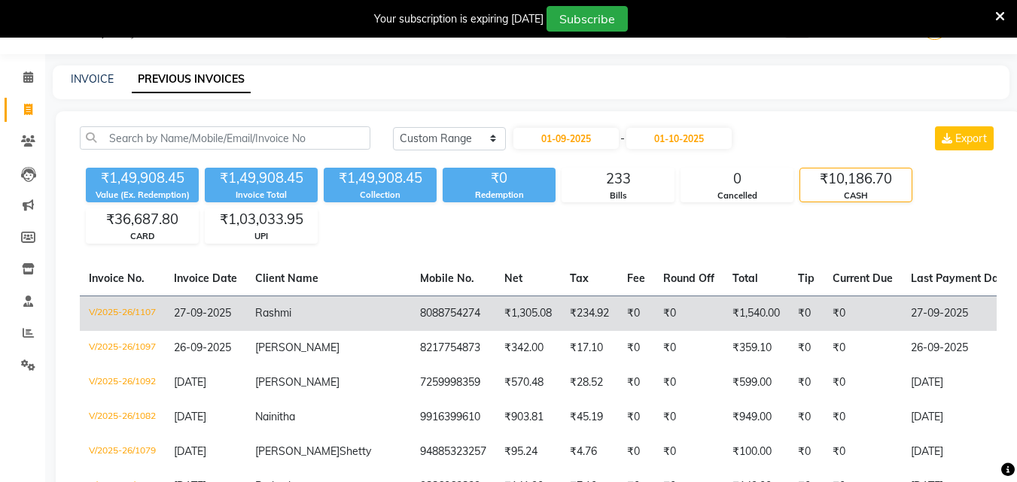
click at [789, 305] on td "₹0" at bounding box center [806, 313] width 35 height 35
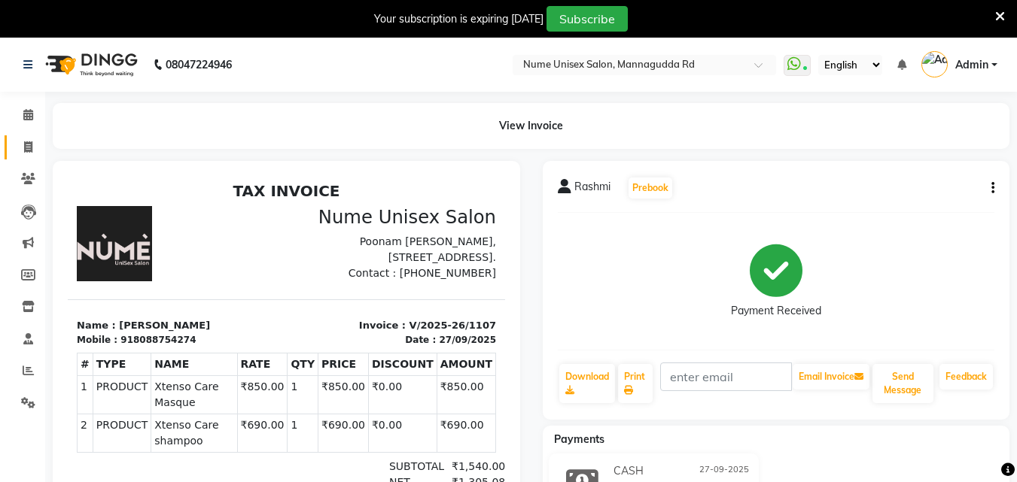
click at [34, 135] on link "Invoice" at bounding box center [23, 147] width 36 height 25
select select "service"
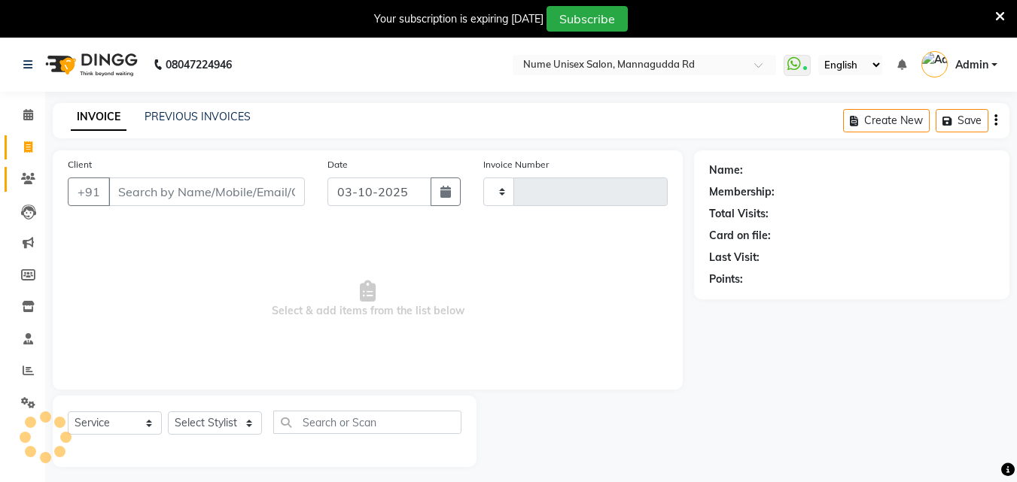
type input "1108"
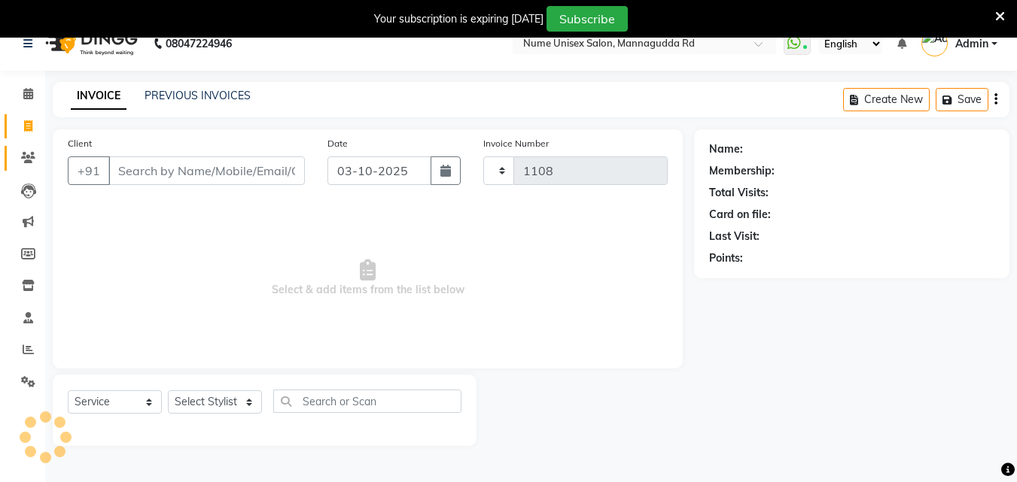
select select "7047"
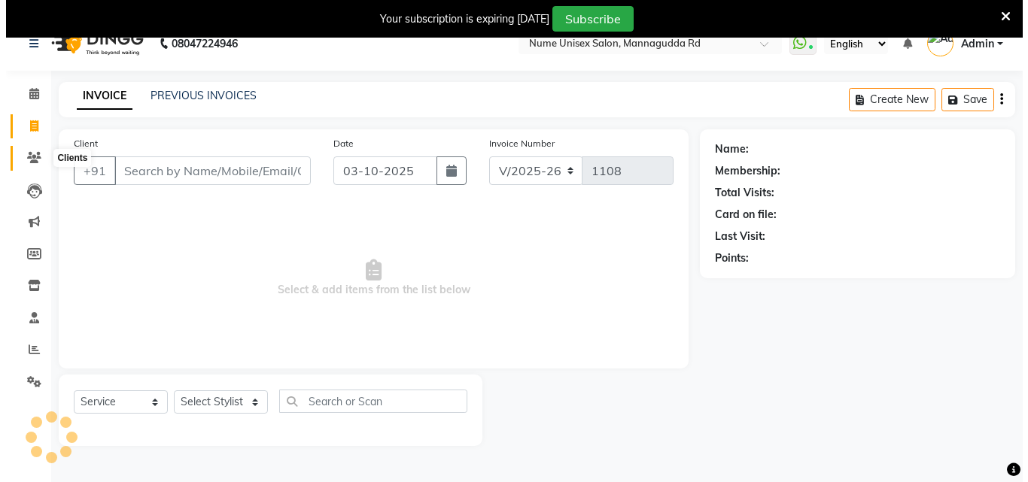
scroll to position [38, 0]
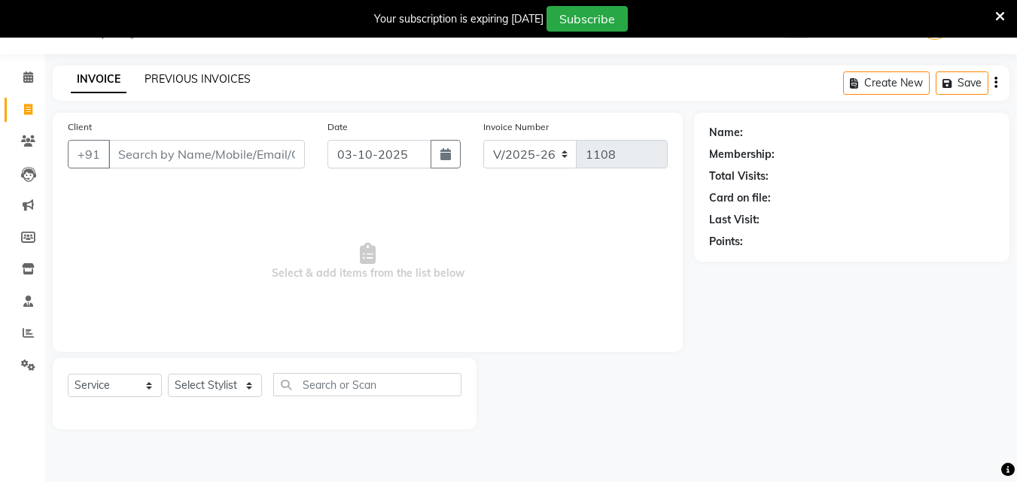
click at [184, 81] on link "PREVIOUS INVOICES" at bounding box center [198, 79] width 106 height 14
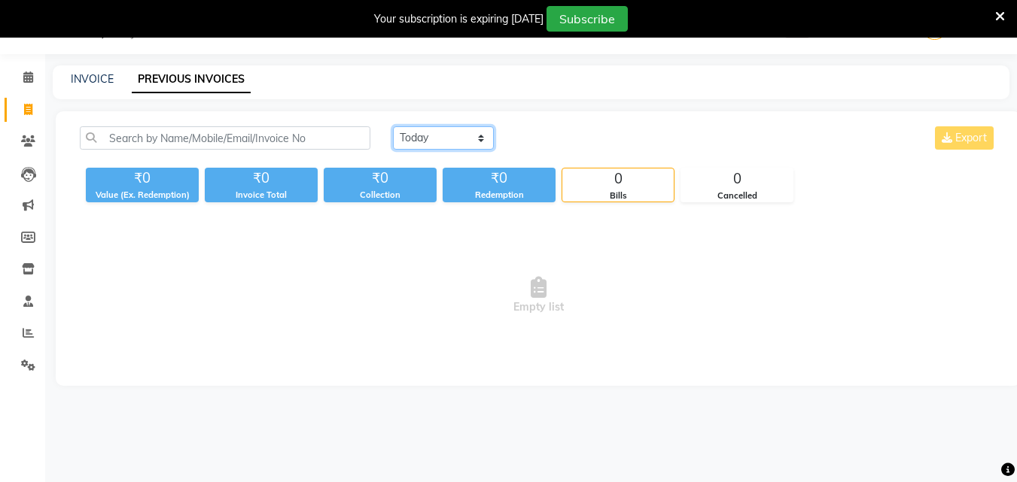
click at [460, 130] on select "[DATE] [DATE] Custom Range" at bounding box center [443, 137] width 101 height 23
click at [87, 72] on link "INVOICE" at bounding box center [92, 79] width 43 height 14
select select "service"
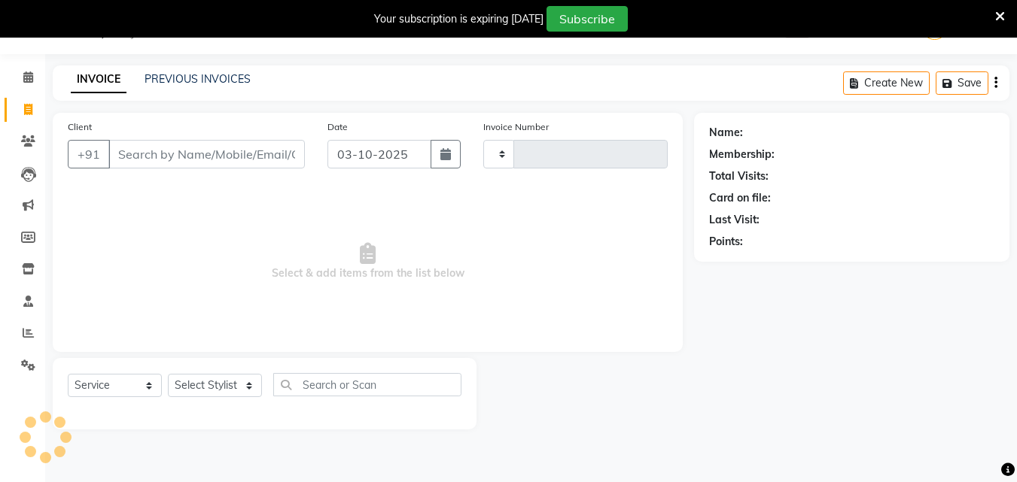
type input "1108"
select select "7047"
click at [458, 154] on button "button" at bounding box center [446, 154] width 30 height 29
select select "10"
select select "2025"
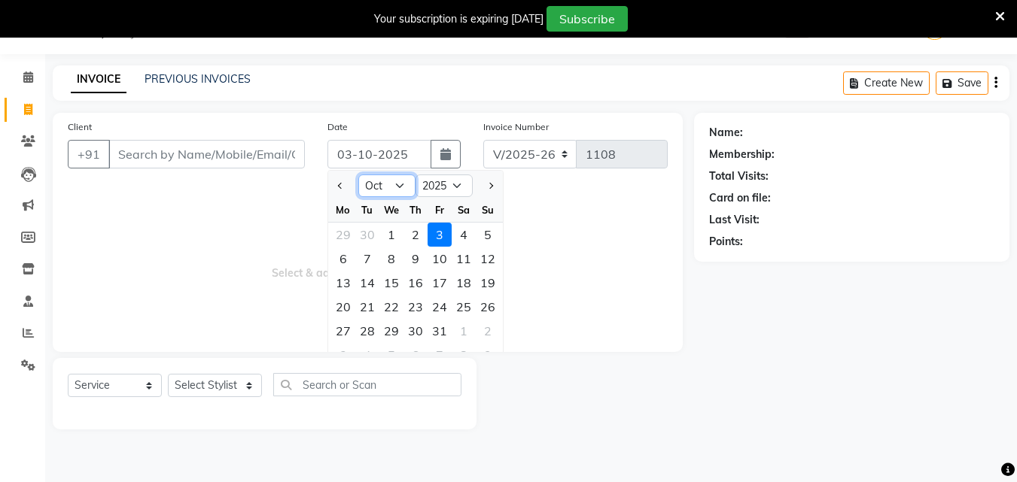
click at [405, 187] on select "Jan Feb Mar Apr May Jun [DATE] Aug Sep Oct Nov Dec" at bounding box center [386, 186] width 57 height 23
select select "9"
click at [358, 175] on select "Jan Feb Mar Apr May Jun [DATE] Aug Sep Oct Nov Dec" at bounding box center [386, 186] width 57 height 23
click at [464, 308] on div "27" at bounding box center [464, 307] width 24 height 24
type input "27-09-2025"
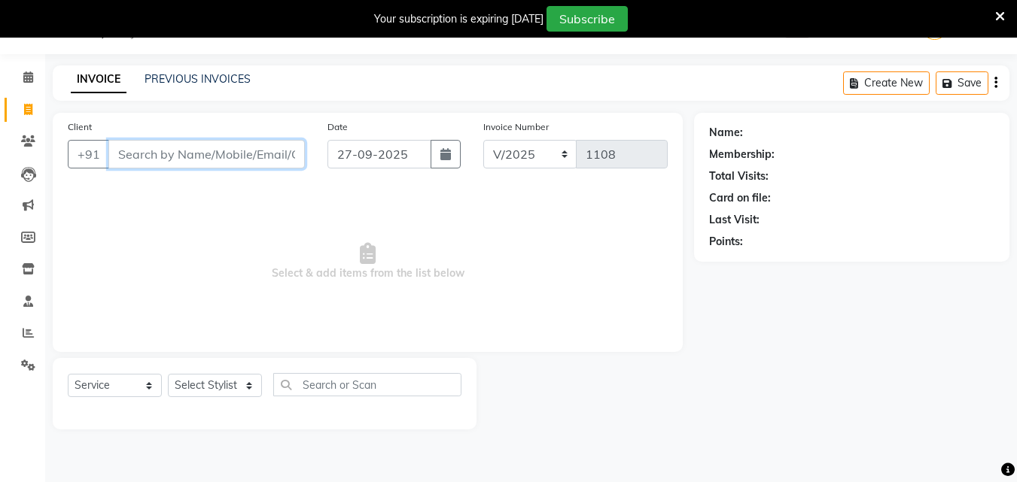
click at [169, 158] on input "Client" at bounding box center [206, 154] width 196 height 29
click at [160, 159] on input "Client" at bounding box center [206, 154] width 196 height 29
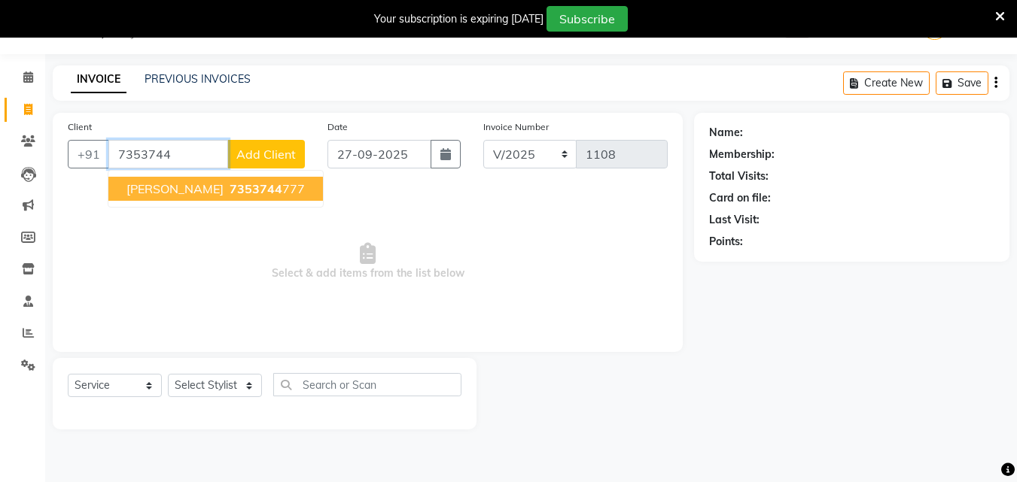
click at [197, 198] on button "[PERSON_NAME] 7353744 777" at bounding box center [215, 189] width 215 height 24
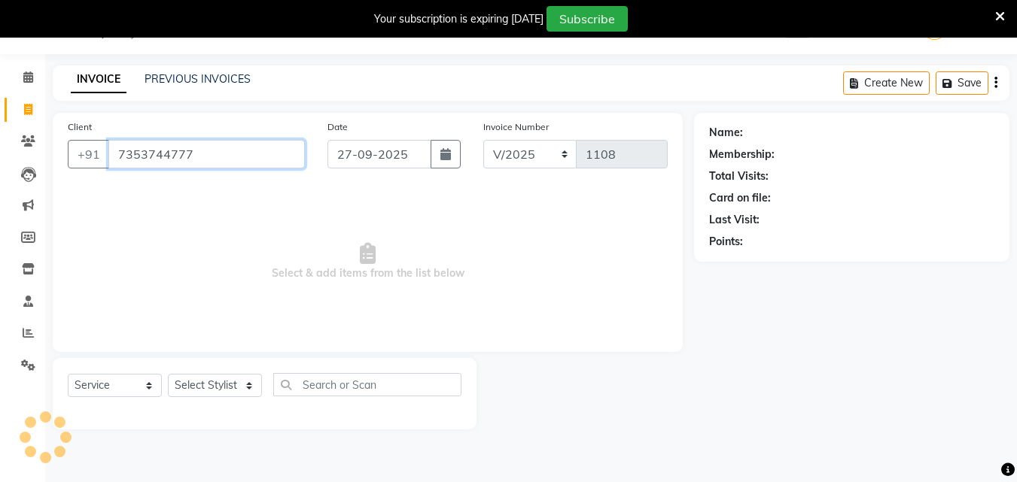
type input "7353744777"
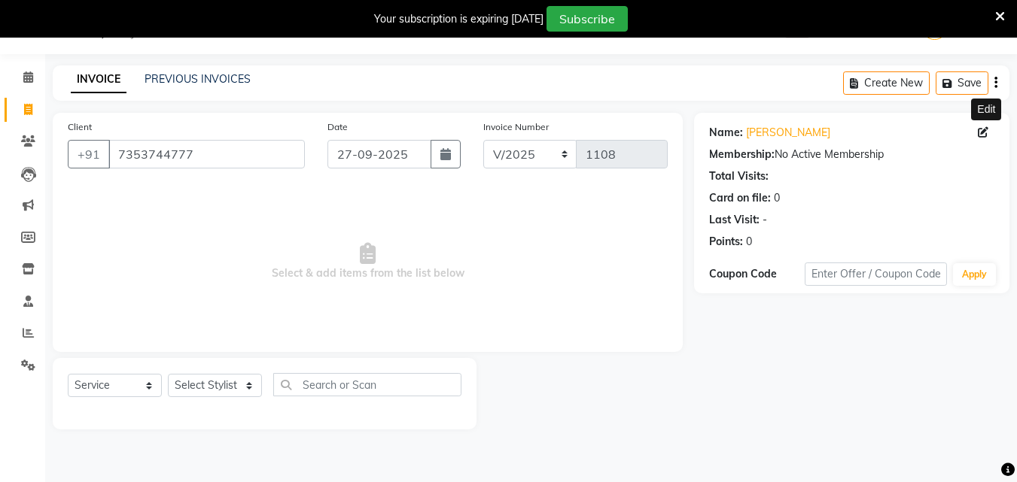
click at [980, 132] on icon at bounding box center [983, 132] width 11 height 11
select select "[DEMOGRAPHIC_DATA]"
select select "48902"
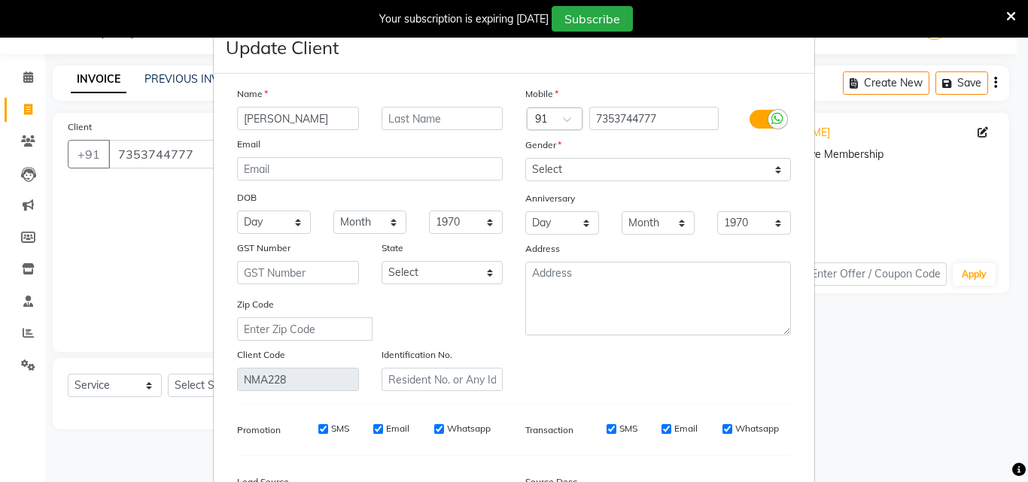
click at [755, 120] on label at bounding box center [767, 119] width 34 height 19
click at [0, 0] on input "checkbox" at bounding box center [0, 0] width 0 height 0
click at [627, 431] on input "SMS" at bounding box center [632, 429] width 10 height 10
checkbox input "false"
click at [727, 427] on input "Email" at bounding box center [728, 429] width 10 height 10
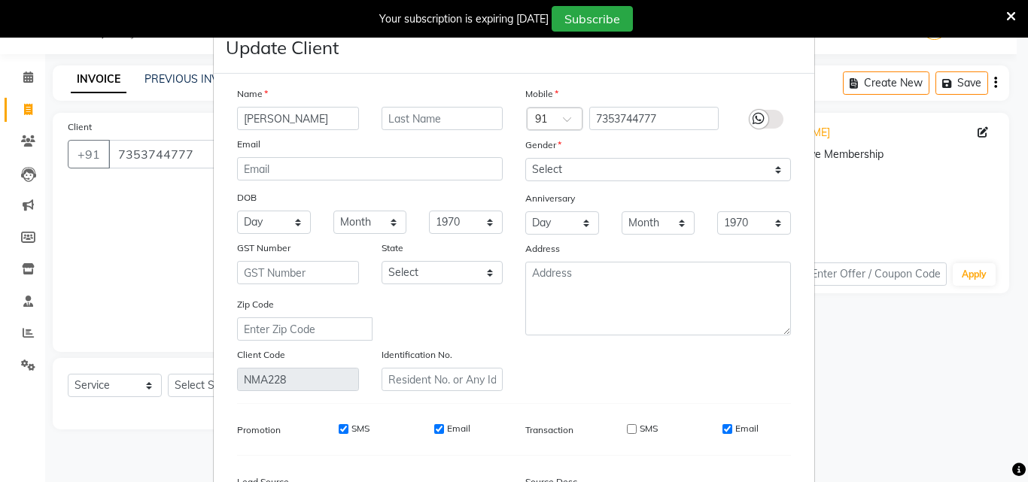
checkbox input "false"
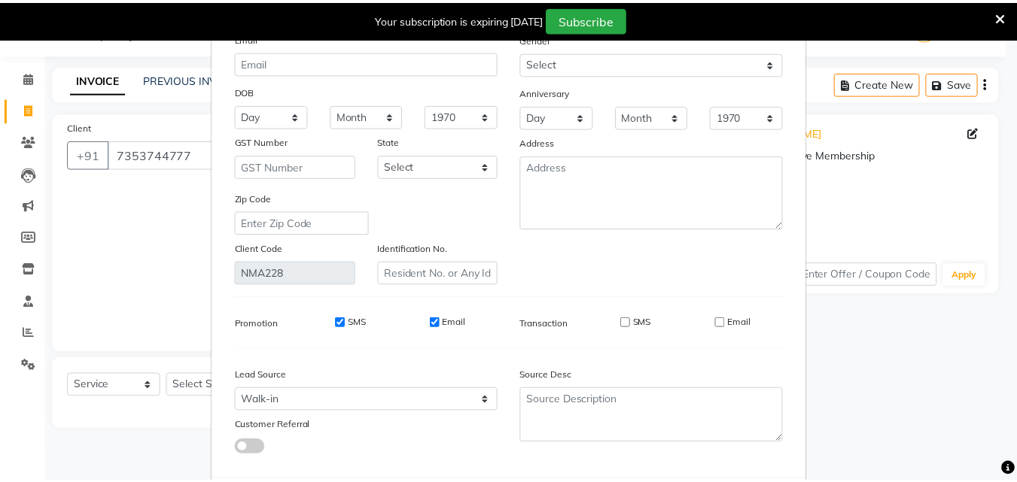
scroll to position [185, 0]
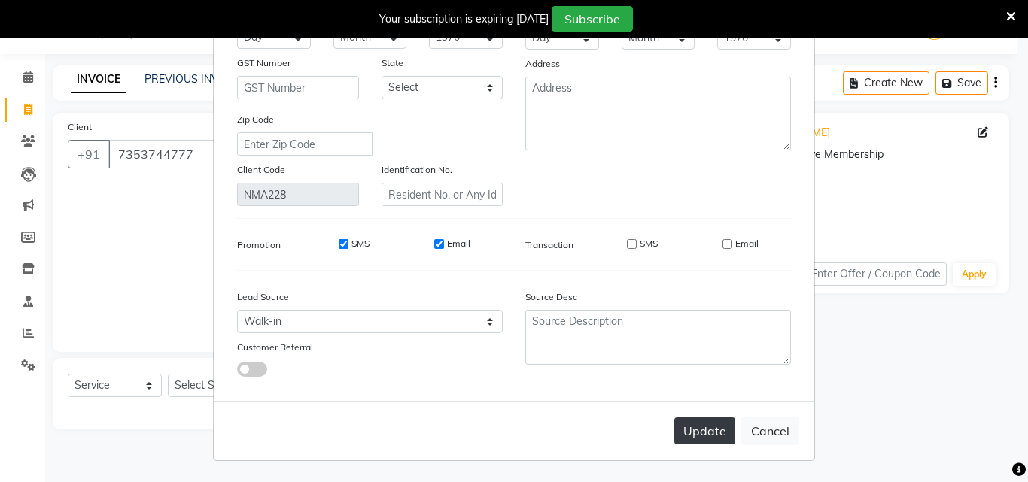
click at [692, 434] on button "Update" at bounding box center [704, 431] width 61 height 27
select select
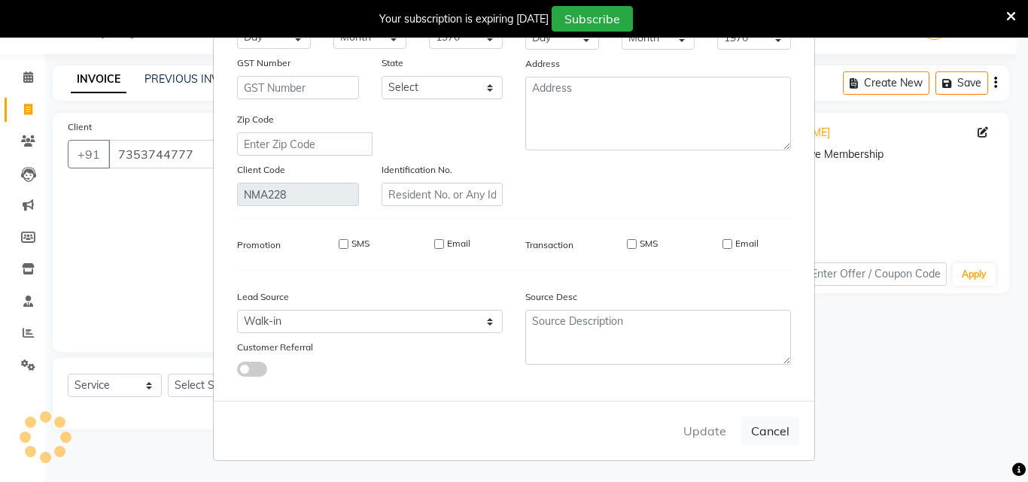
select select
checkbox input "false"
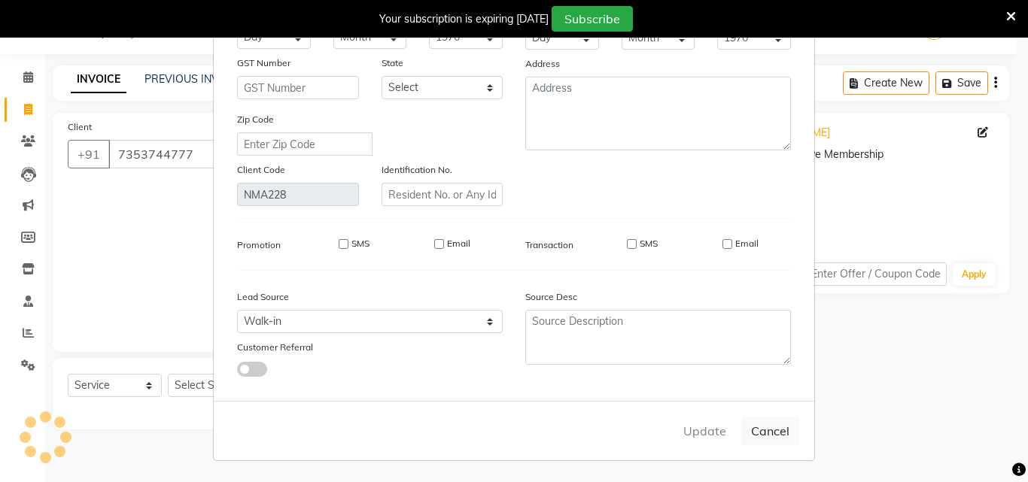
checkbox input "false"
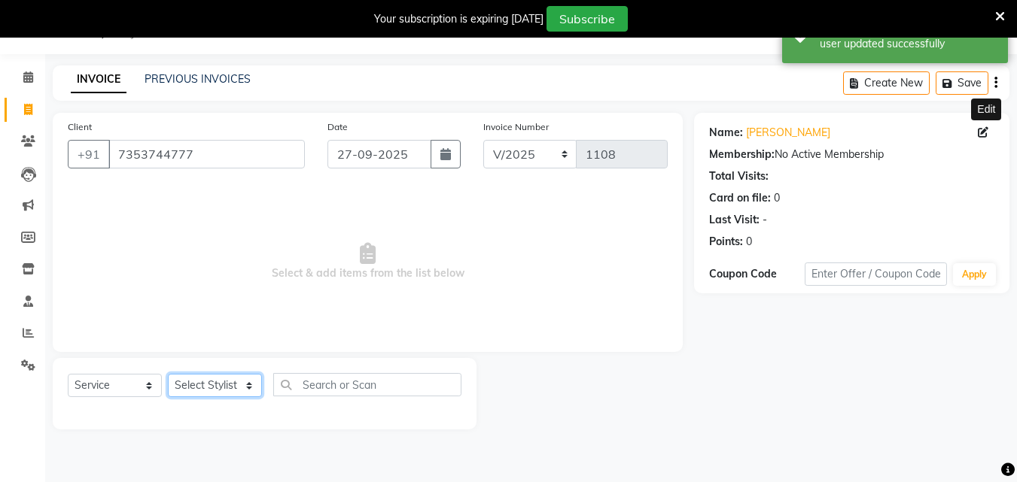
click at [229, 386] on select "Select Stylist Admin [PERSON_NAME] [PERSON_NAME] S [PERSON_NAME] Mohd [PERSON_N…" at bounding box center [215, 385] width 94 height 23
select select "60533"
click at [168, 374] on select "Select Stylist Admin [PERSON_NAME] [PERSON_NAME] S [PERSON_NAME] Mohd [PERSON_N…" at bounding box center [215, 385] width 94 height 23
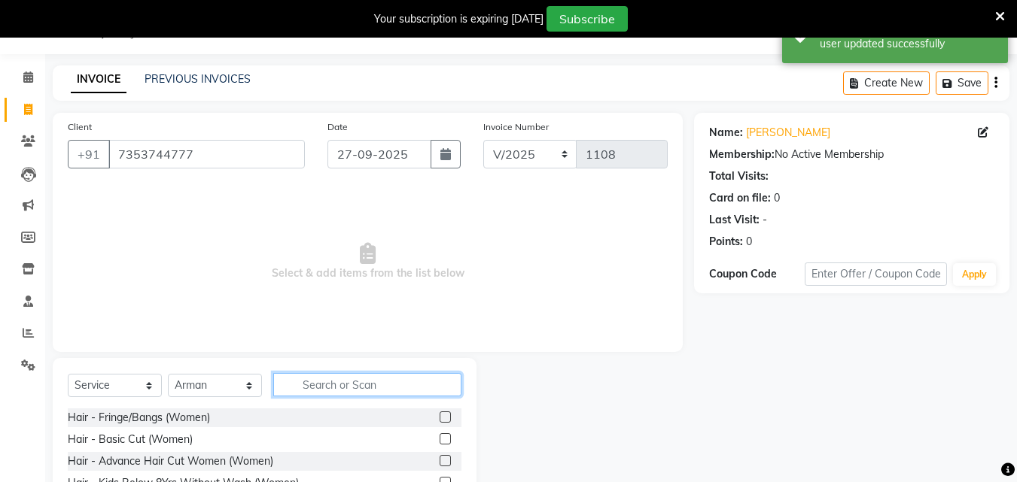
click at [354, 394] on input "text" at bounding box center [367, 384] width 188 height 23
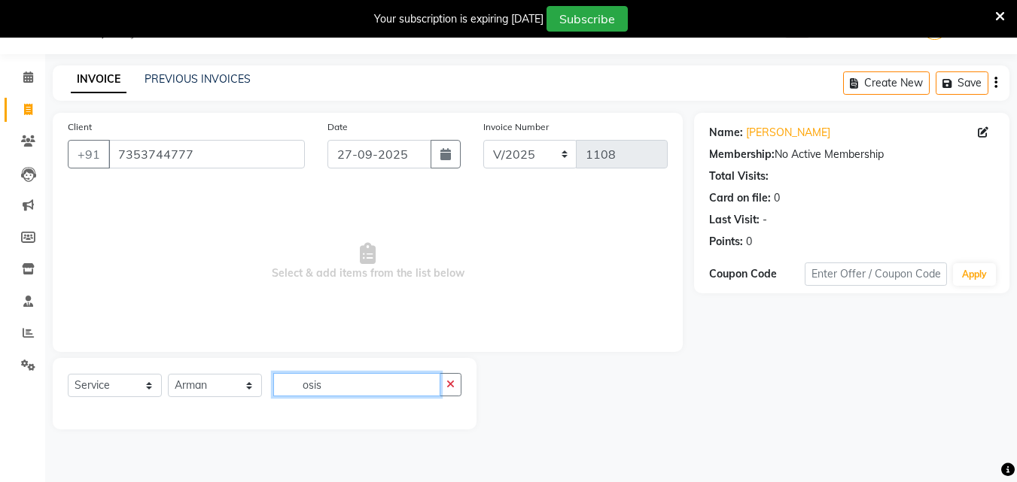
type input "osis"
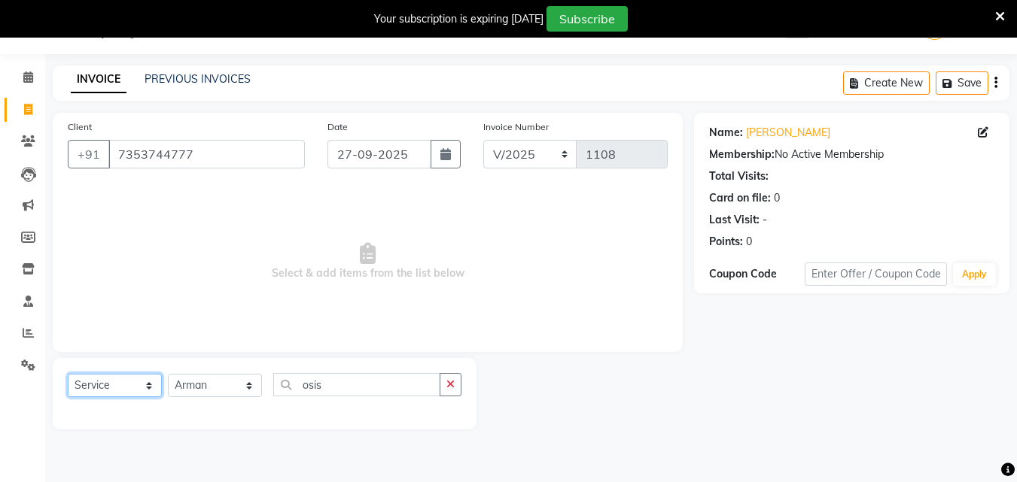
click at [144, 388] on select "Select Service Product Membership Package Voucher Prepaid Gift Card" at bounding box center [115, 385] width 94 height 23
select select "product"
click at [68, 374] on select "Select Service Product Membership Package Voucher Prepaid Gift Card" at bounding box center [115, 385] width 94 height 23
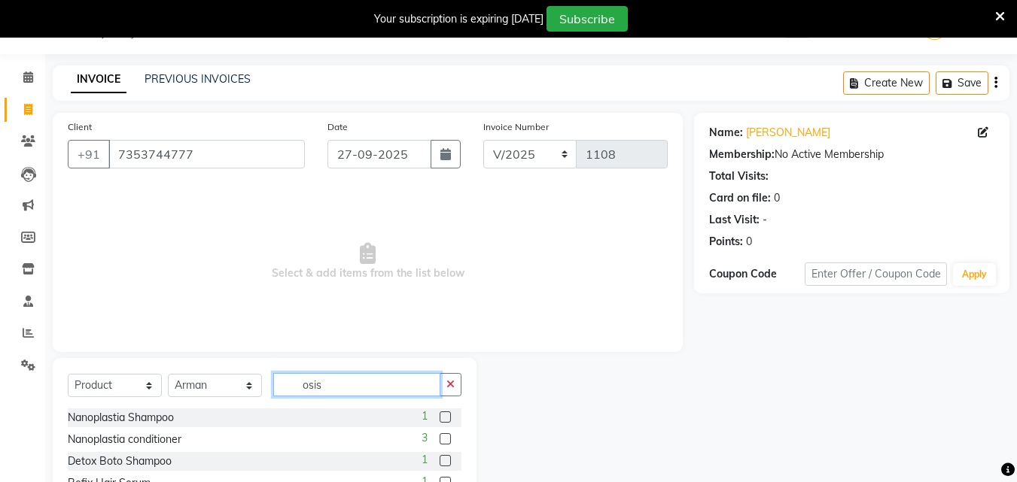
click at [342, 389] on input "osis" at bounding box center [356, 384] width 167 height 23
type input "osis"
click at [446, 461] on label at bounding box center [445, 460] width 11 height 11
click at [446, 461] on input "checkbox" at bounding box center [445, 462] width 10 height 10
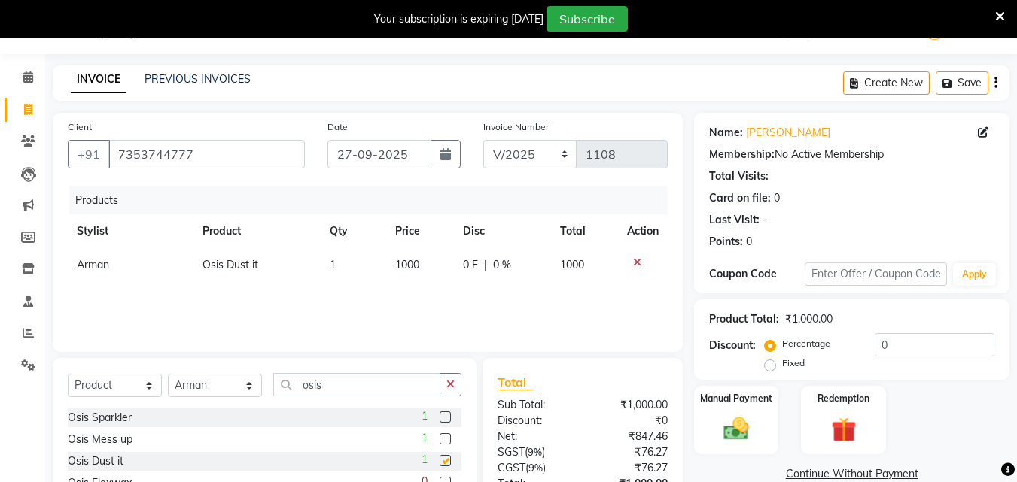
checkbox input "false"
click at [317, 324] on div "Products Stylist Product Qty Price Disc Total Action [PERSON_NAME] Dust it 1 10…" at bounding box center [368, 262] width 600 height 151
click at [771, 412] on div "Manual Payment" at bounding box center [736, 421] width 88 height 72
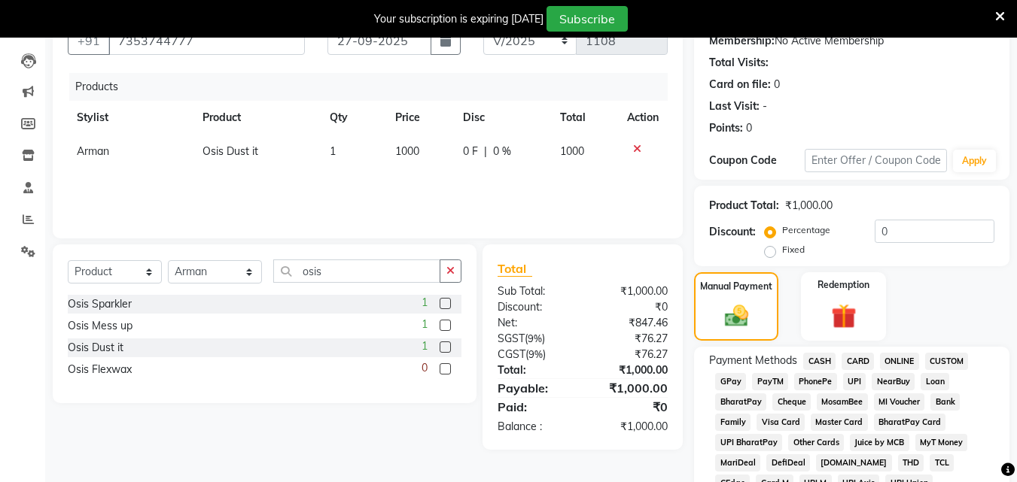
scroll to position [263, 0]
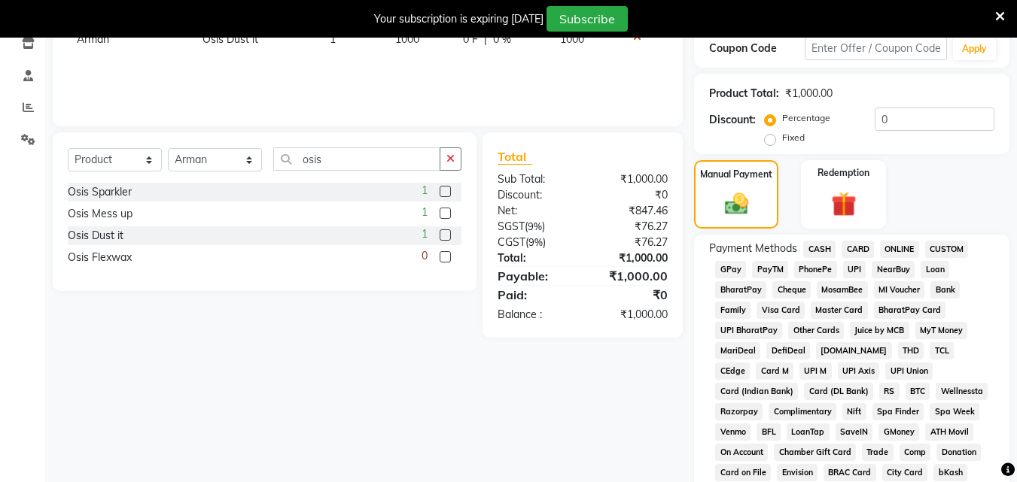
click at [819, 248] on span "CASH" at bounding box center [819, 249] width 32 height 17
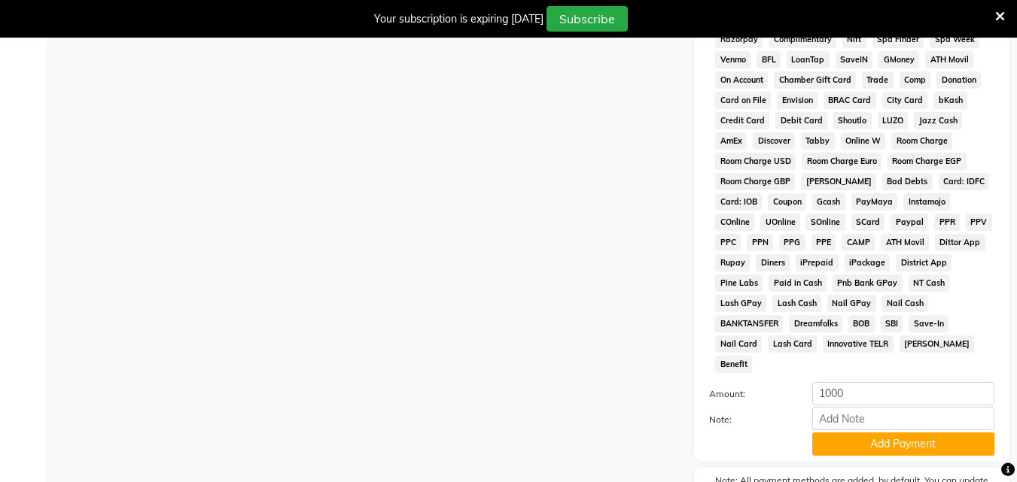
scroll to position [706, 0]
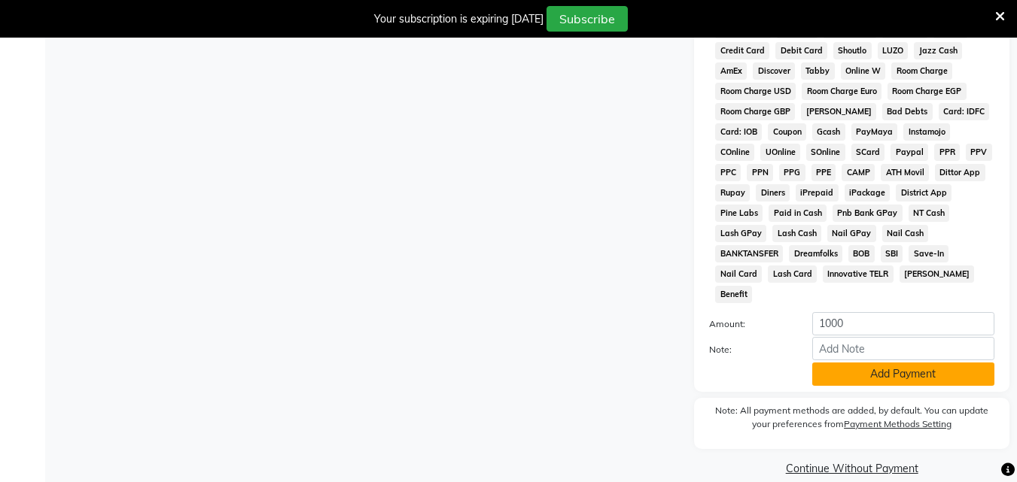
click at [860, 363] on button "Add Payment" at bounding box center [903, 374] width 182 height 23
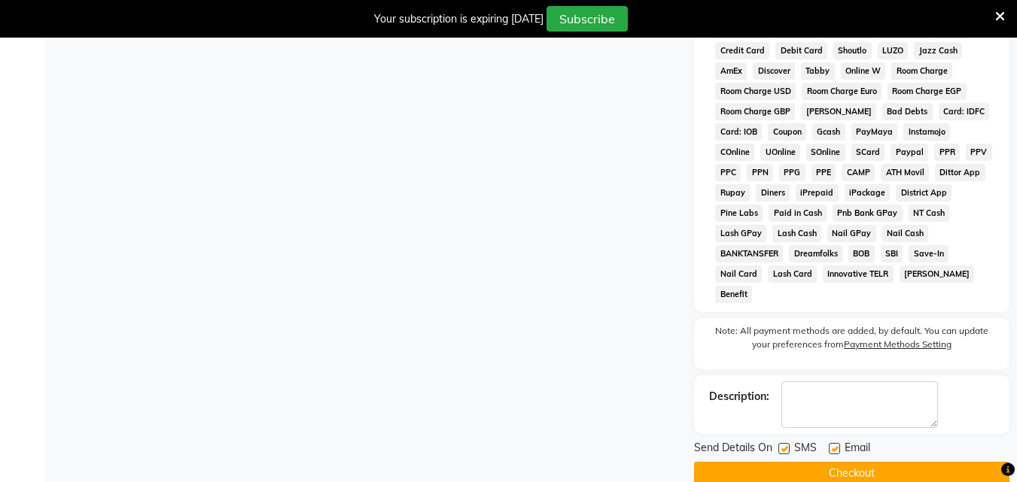
click at [781, 443] on label at bounding box center [783, 448] width 11 height 11
click at [781, 445] on input "checkbox" at bounding box center [783, 450] width 10 height 10
checkbox input "false"
click at [832, 443] on label at bounding box center [834, 448] width 11 height 11
click at [832, 445] on input "checkbox" at bounding box center [834, 450] width 10 height 10
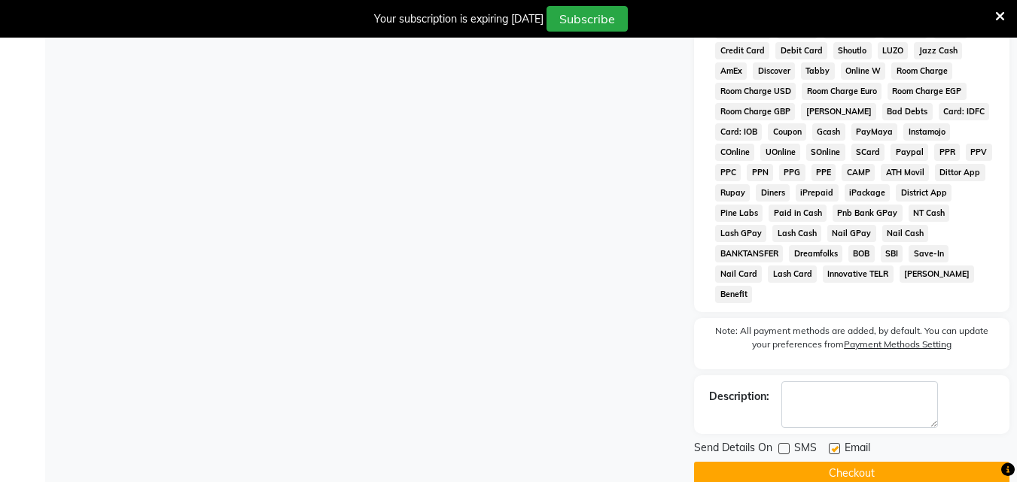
checkbox input "false"
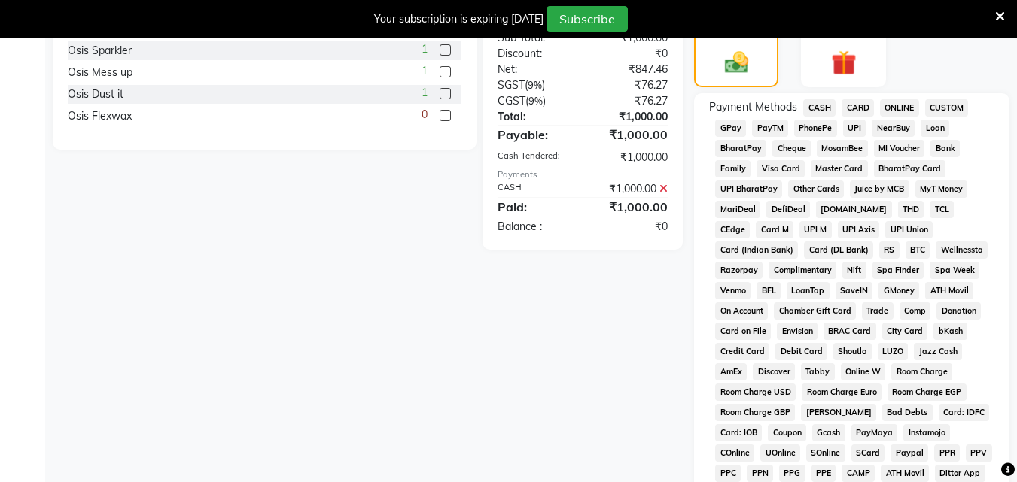
scroll to position [711, 0]
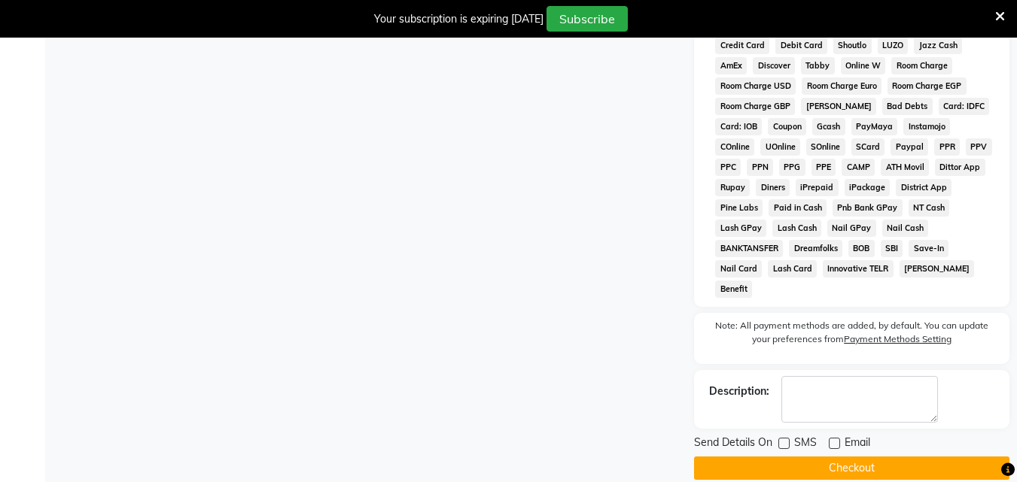
click at [826, 457] on button "Checkout" at bounding box center [851, 468] width 315 height 23
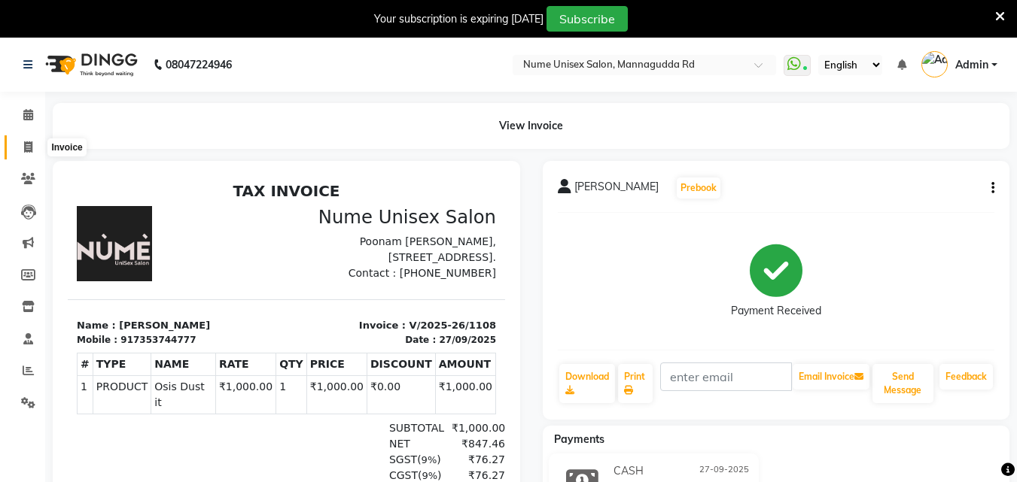
click at [32, 141] on icon at bounding box center [28, 146] width 8 height 11
select select "service"
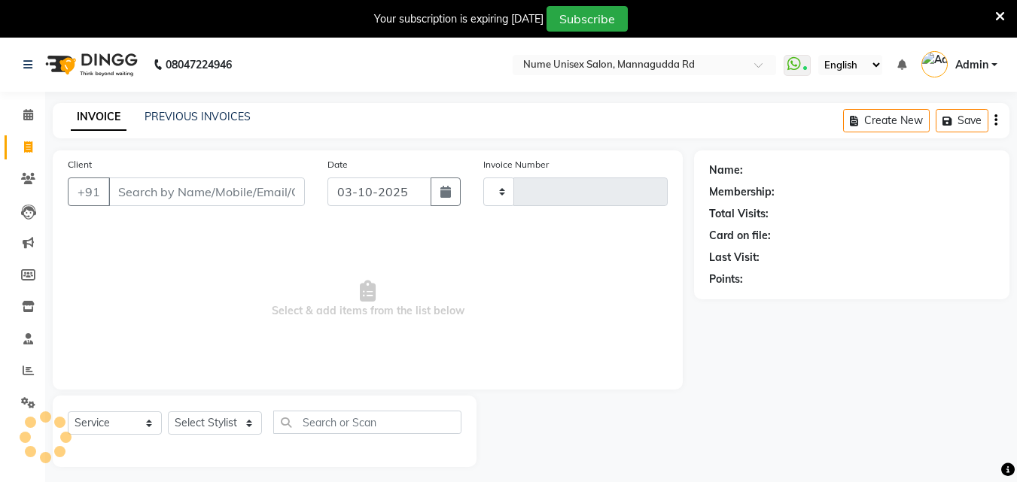
type input "1109"
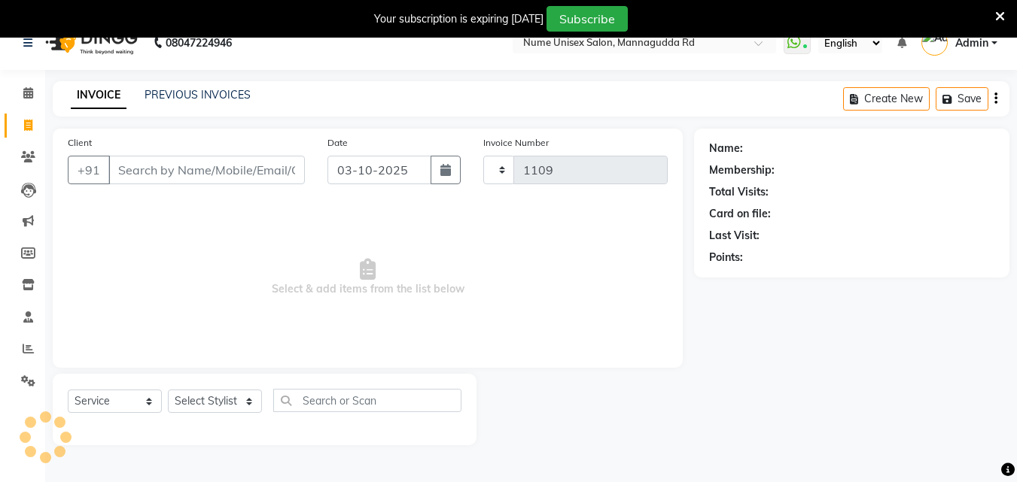
select select "7047"
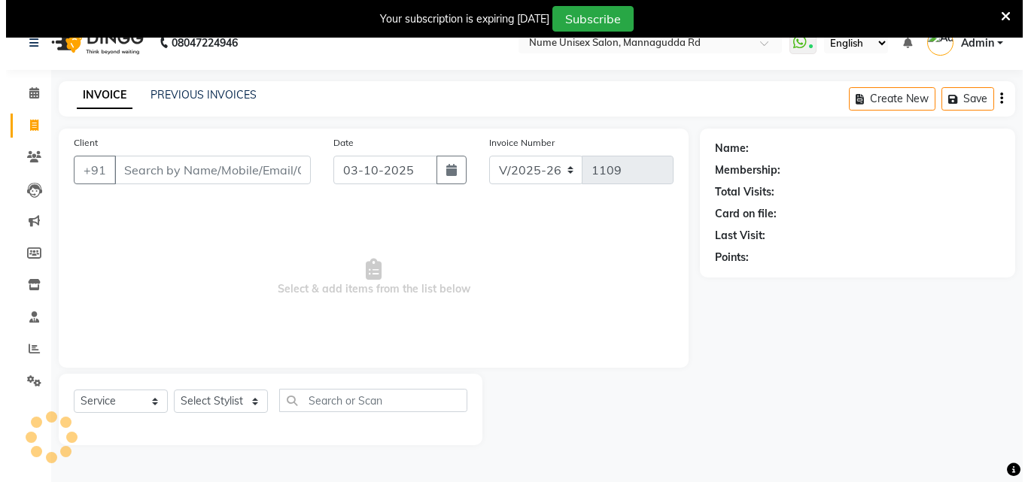
scroll to position [38, 0]
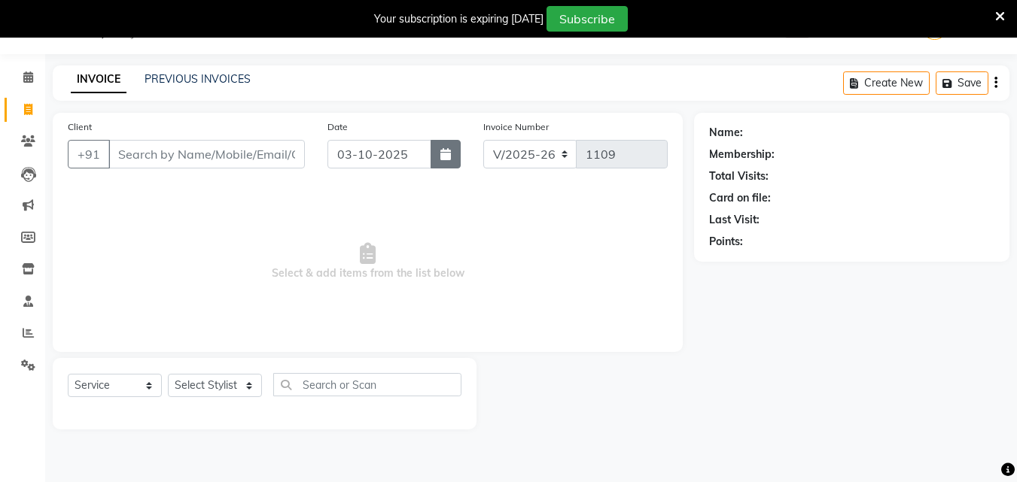
click at [448, 156] on icon "button" at bounding box center [445, 154] width 11 height 12
select select "10"
select select "2025"
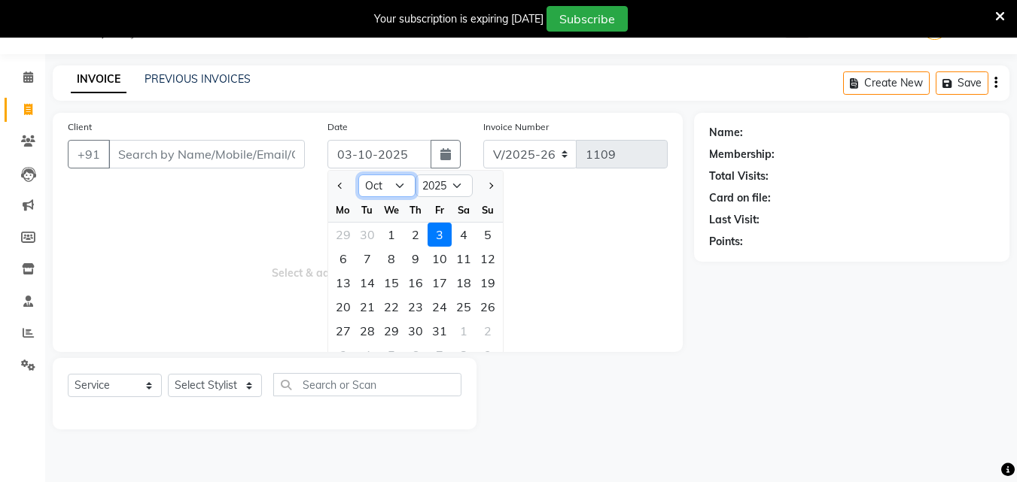
click at [394, 180] on select "Jan Feb Mar Apr May Jun [DATE] Aug Sep Oct Nov Dec" at bounding box center [386, 186] width 57 height 23
select select "9"
click at [358, 175] on select "Jan Feb Mar Apr May Jun [DATE] Aug Sep Oct Nov Dec" at bounding box center [386, 186] width 57 height 23
click at [461, 309] on div "27" at bounding box center [464, 307] width 24 height 24
type input "27-09-2025"
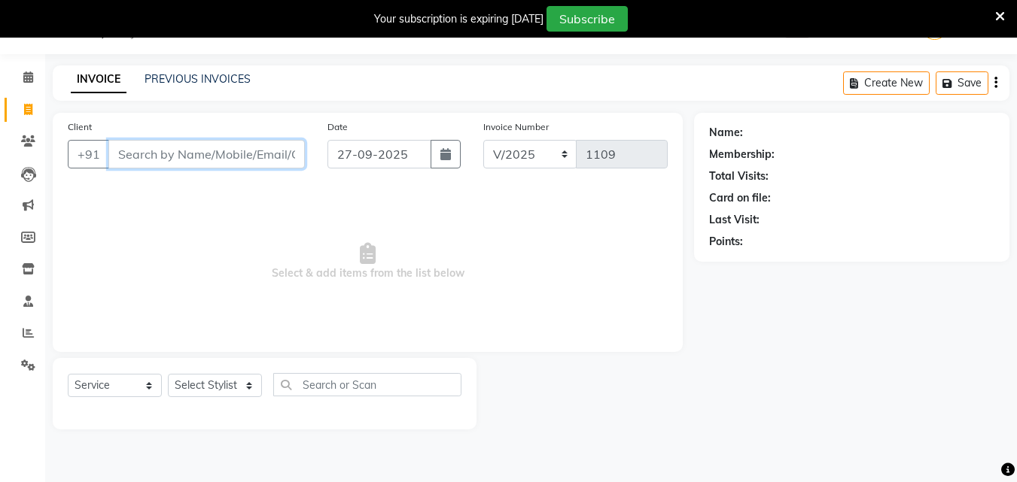
click at [194, 152] on input "Client" at bounding box center [206, 154] width 196 height 29
type input "o"
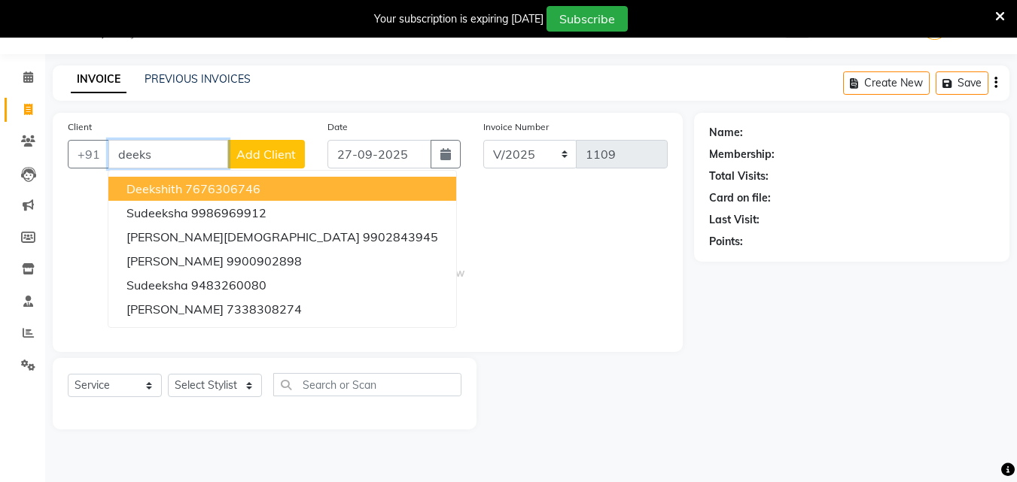
click at [190, 189] on ngb-highlight "7676306746" at bounding box center [222, 188] width 75 height 15
type input "7676306746"
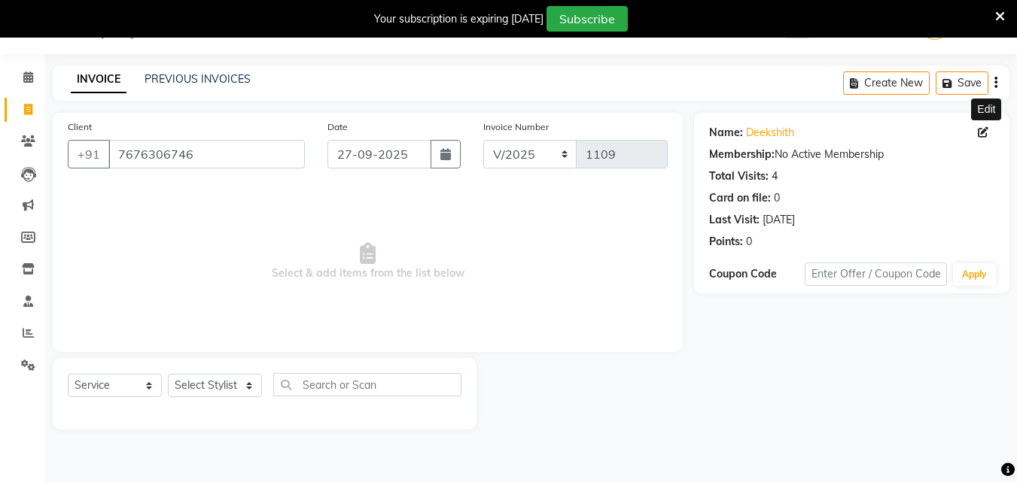
click at [980, 133] on icon at bounding box center [983, 132] width 11 height 11
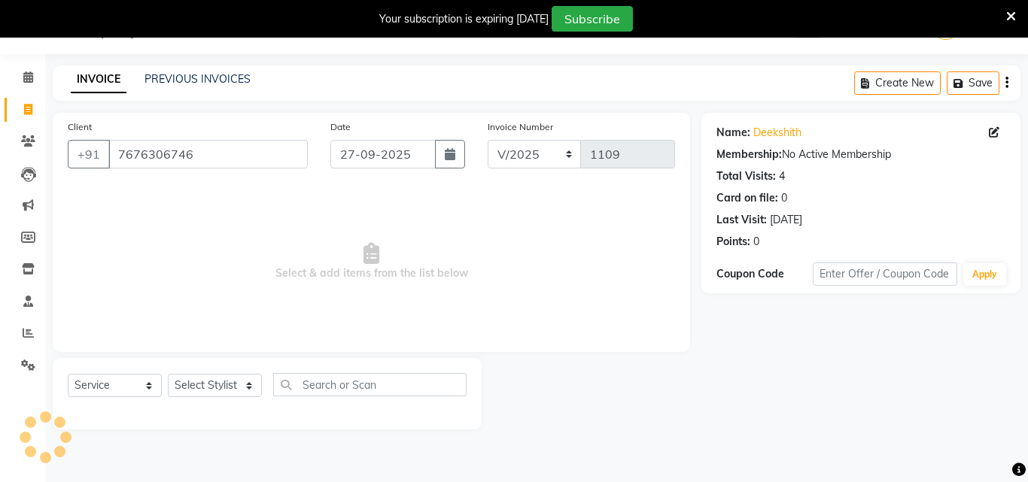
select select "[DEMOGRAPHIC_DATA]"
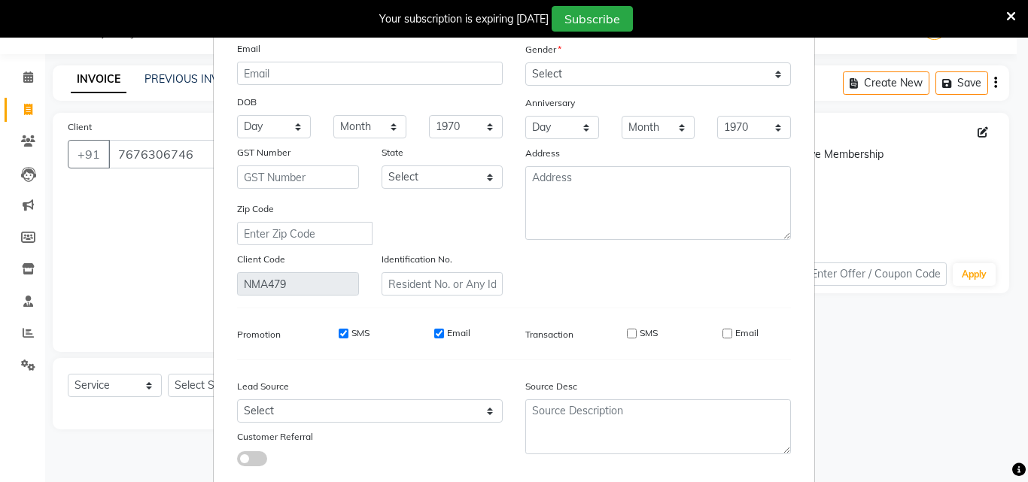
scroll to position [185, 0]
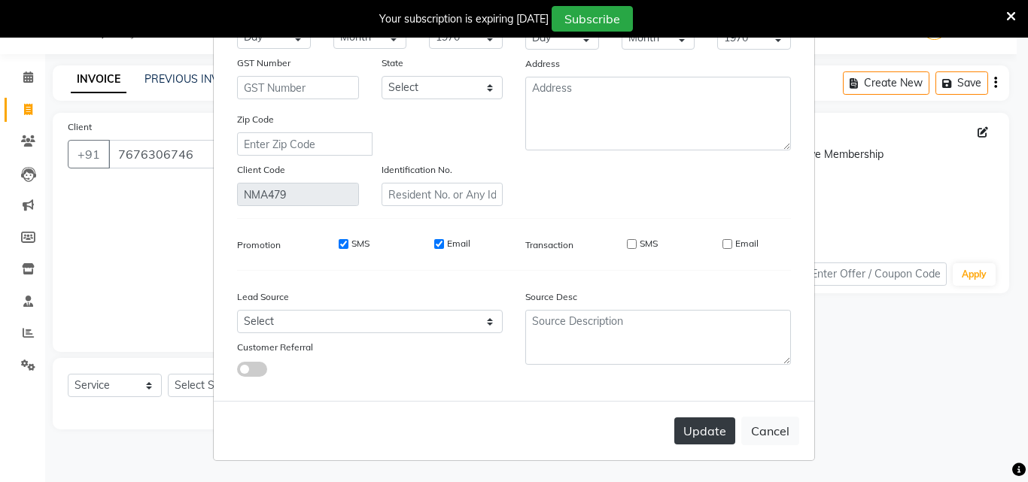
click at [714, 429] on button "Update" at bounding box center [704, 431] width 61 height 27
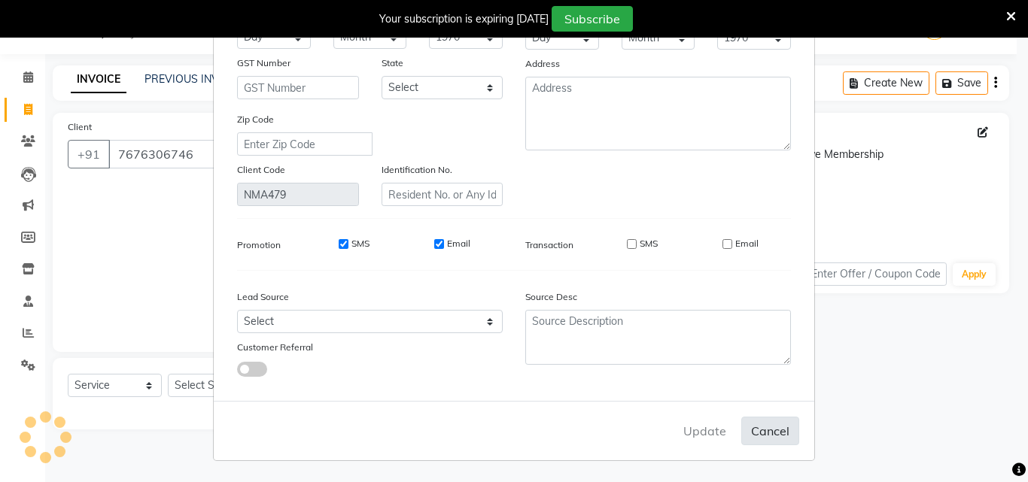
click at [777, 440] on button "Cancel" at bounding box center [770, 431] width 58 height 29
select select
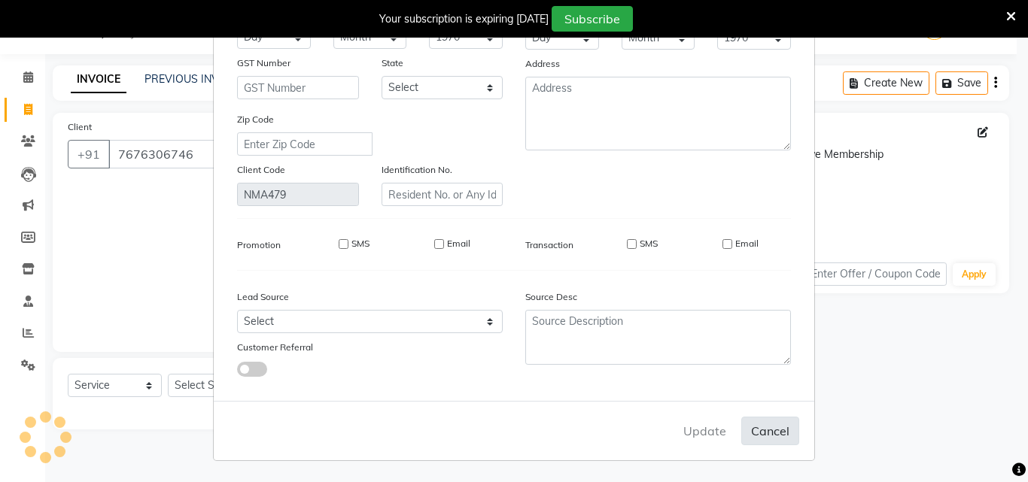
select select
checkbox input "false"
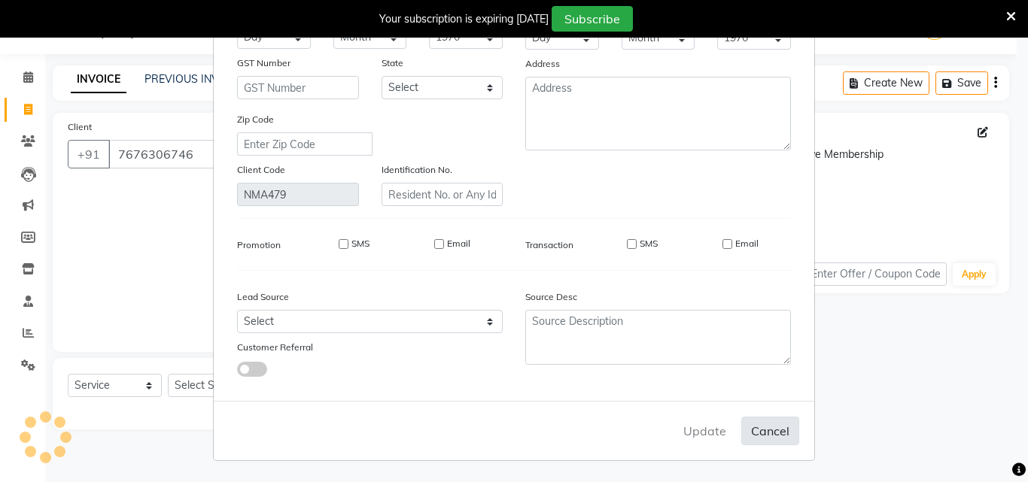
checkbox input "false"
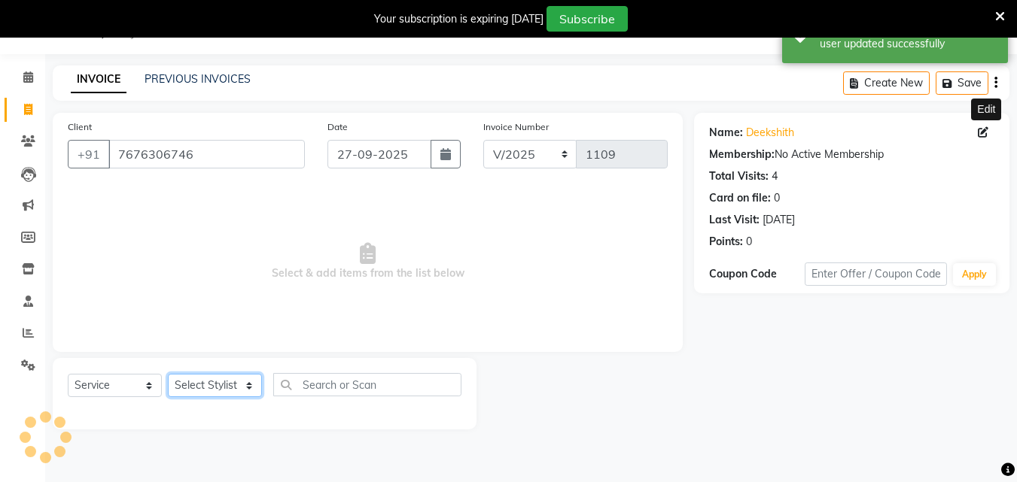
click at [192, 385] on select "Select Stylist Admin [PERSON_NAME] [PERSON_NAME] S [PERSON_NAME] Mohd [PERSON_N…" at bounding box center [215, 385] width 94 height 23
click at [980, 134] on icon at bounding box center [983, 132] width 11 height 11
select select "[DEMOGRAPHIC_DATA]"
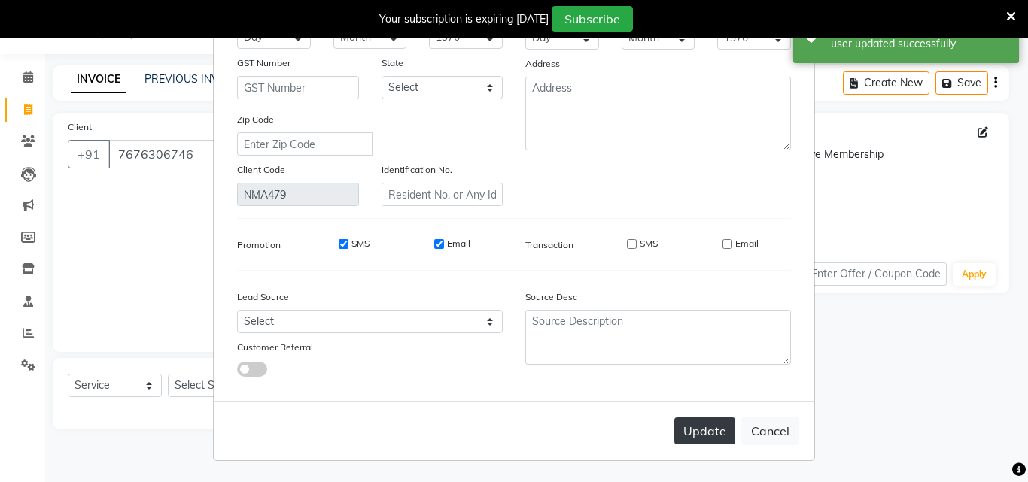
click at [703, 444] on button "Update" at bounding box center [704, 431] width 61 height 27
select select
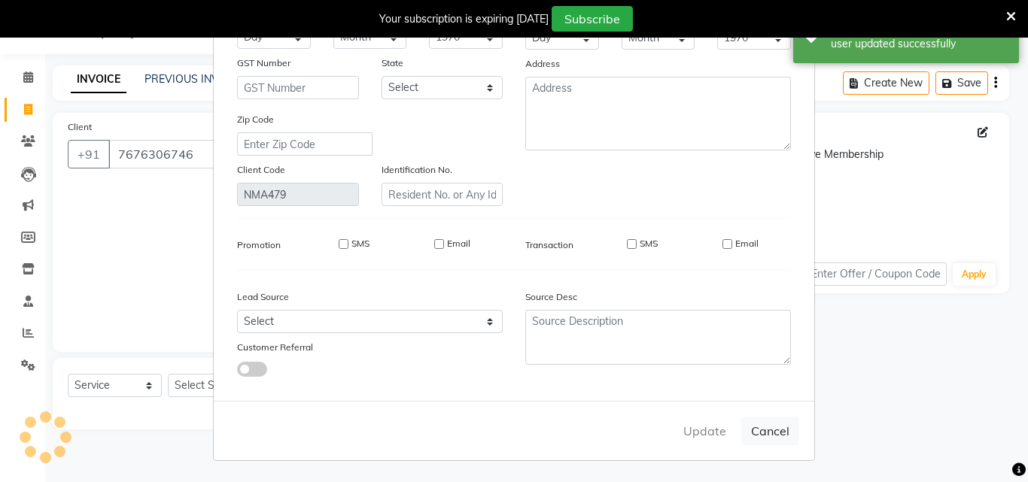
select select
checkbox input "false"
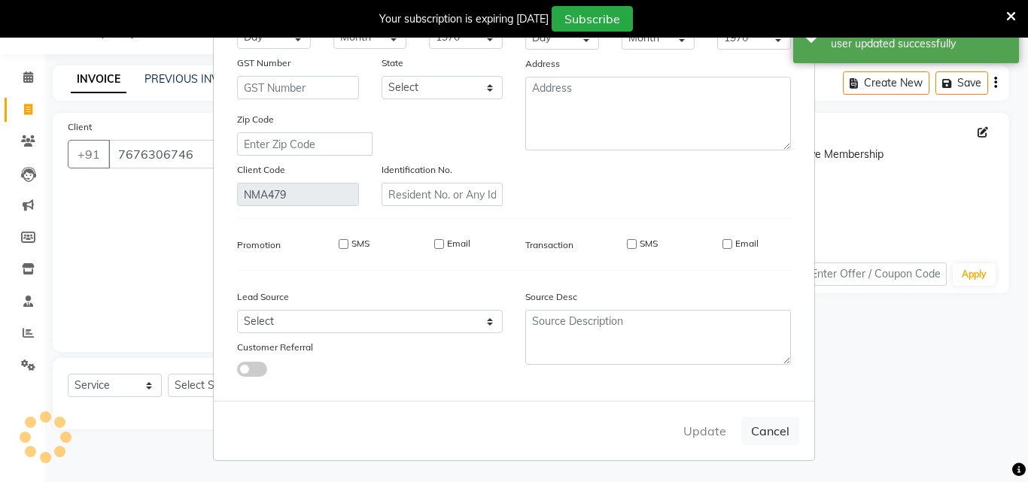
checkbox input "false"
click at [701, 432] on div "Update Cancel" at bounding box center [514, 430] width 601 height 59
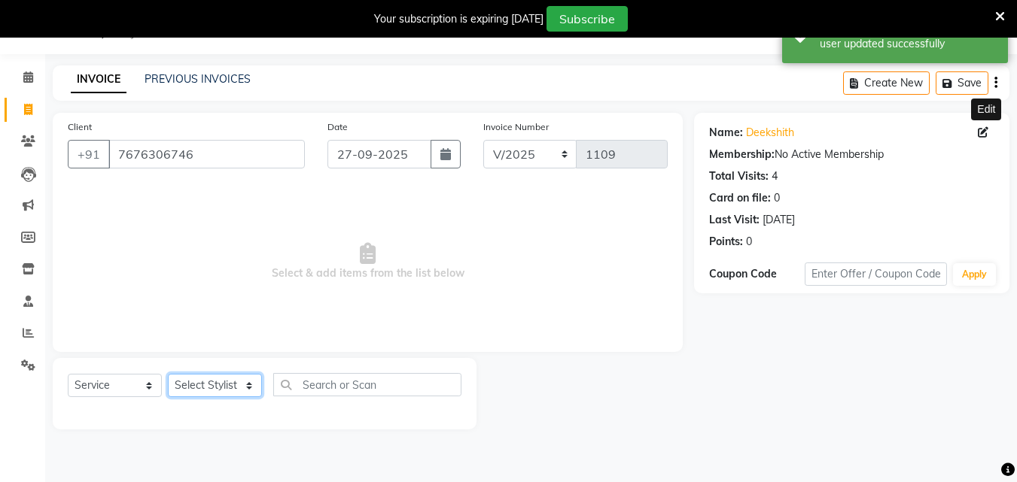
click at [233, 385] on select "Select Stylist Admin [PERSON_NAME] [PERSON_NAME] S [PERSON_NAME] Mohd [PERSON_N…" at bounding box center [215, 385] width 94 height 23
click at [87, 380] on select "Select Service Product Membership Package Voucher Prepaid Gift Card" at bounding box center [115, 385] width 94 height 23
select select "product"
click at [68, 374] on select "Select Service Product Membership Package Voucher Prepaid Gift Card" at bounding box center [115, 385] width 94 height 23
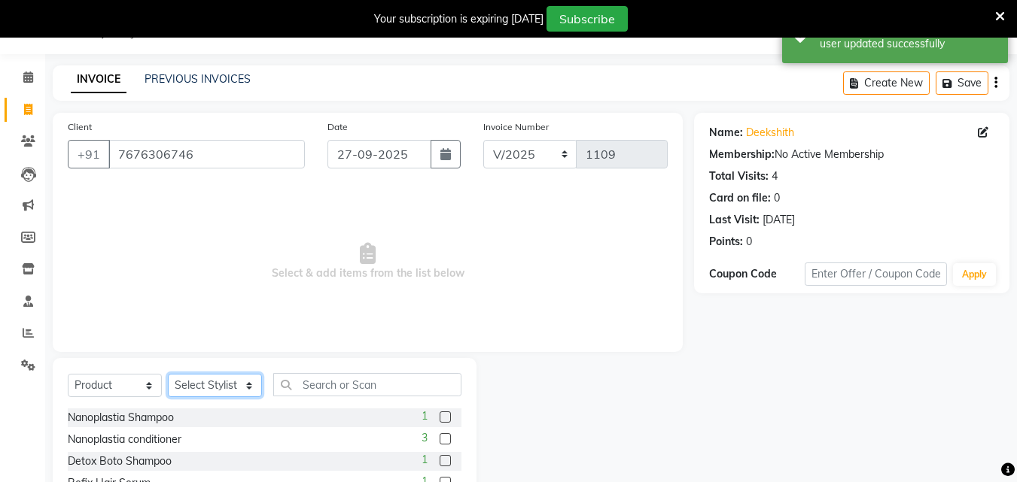
click at [239, 383] on select "Select Stylist Admin [PERSON_NAME] [PERSON_NAME] S [PERSON_NAME] Mohd [PERSON_N…" at bounding box center [215, 385] width 94 height 23
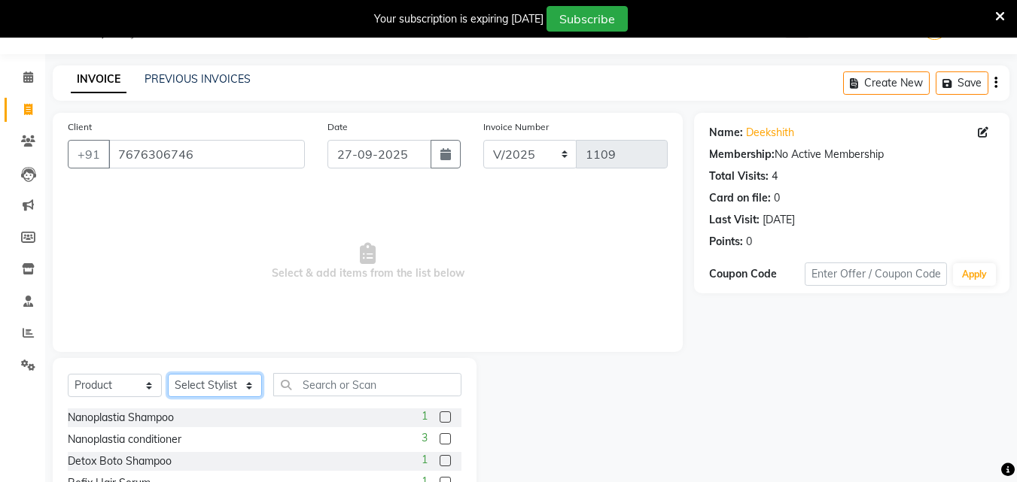
select select "61524"
click at [168, 374] on select "Select Stylist Admin [PERSON_NAME] [PERSON_NAME] S [PERSON_NAME] Mohd [PERSON_N…" at bounding box center [215, 385] width 94 height 23
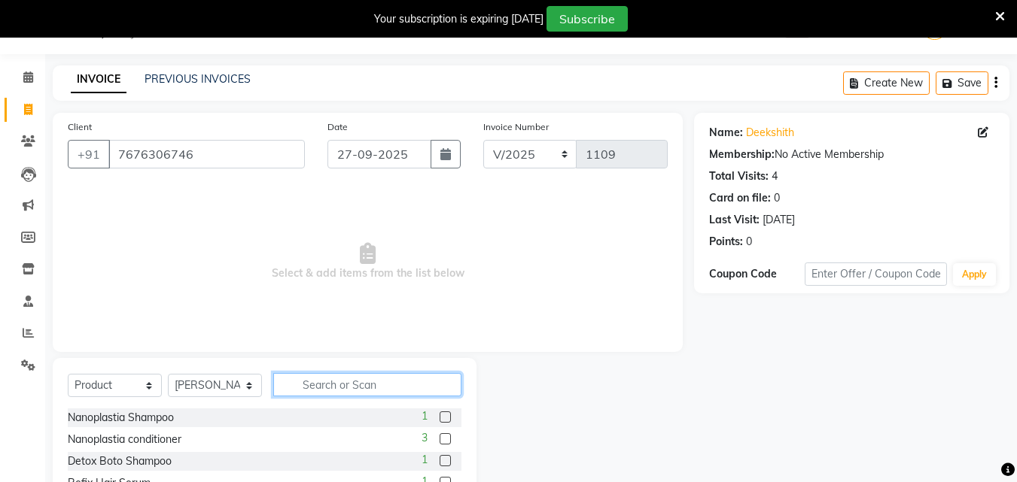
click at [351, 382] on input "text" at bounding box center [367, 384] width 188 height 23
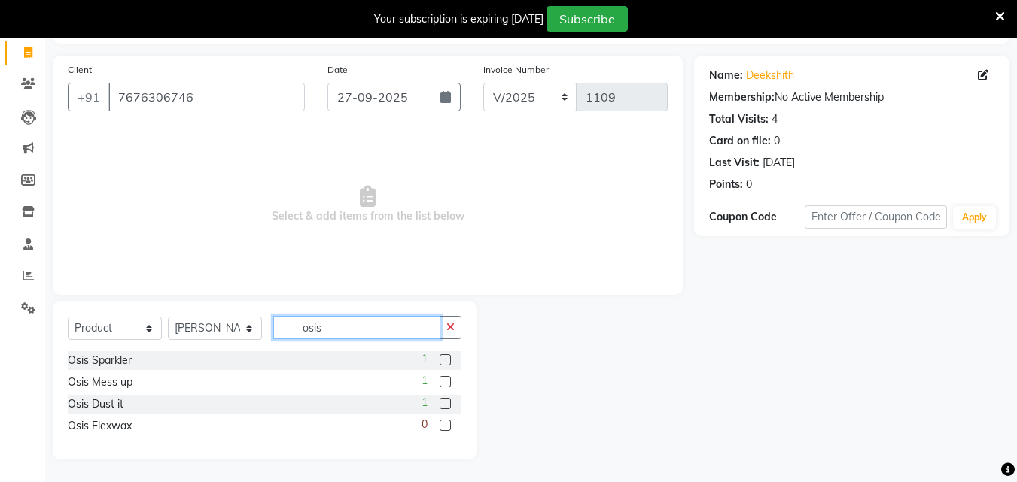
type input "osis"
drag, startPoint x: 334, startPoint y: 328, endPoint x: 288, endPoint y: 336, distance: 47.4
click at [288, 336] on input "osis" at bounding box center [356, 327] width 167 height 23
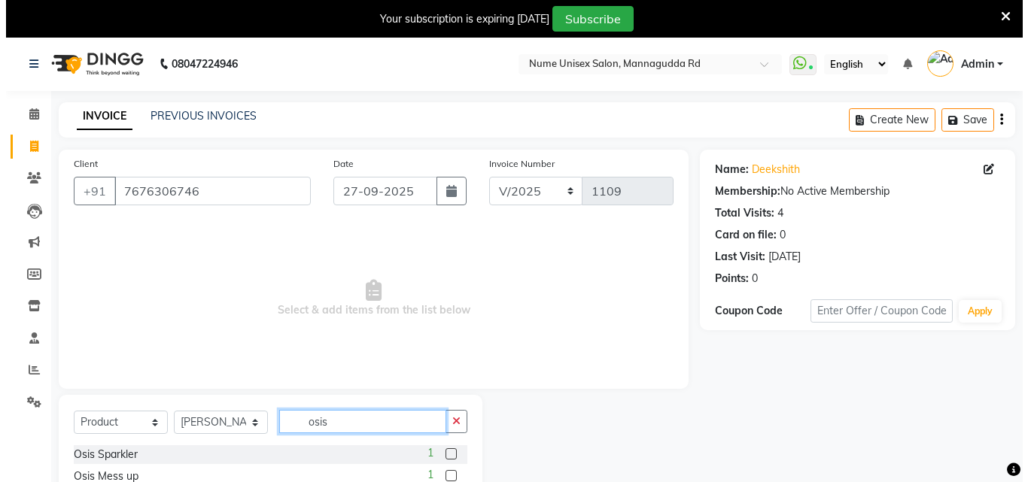
scroll to position [0, 0]
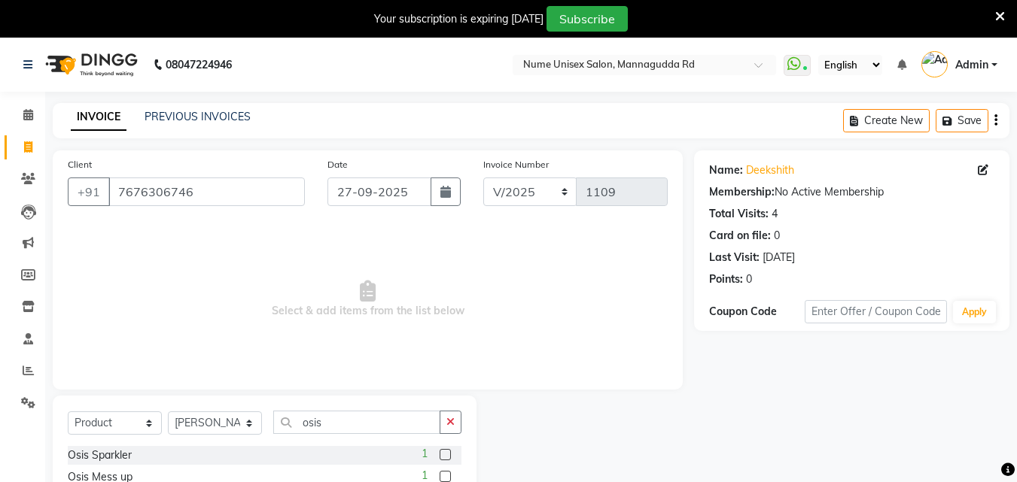
click at [443, 476] on label at bounding box center [445, 476] width 11 height 11
click at [443, 476] on input "checkbox" at bounding box center [445, 478] width 10 height 10
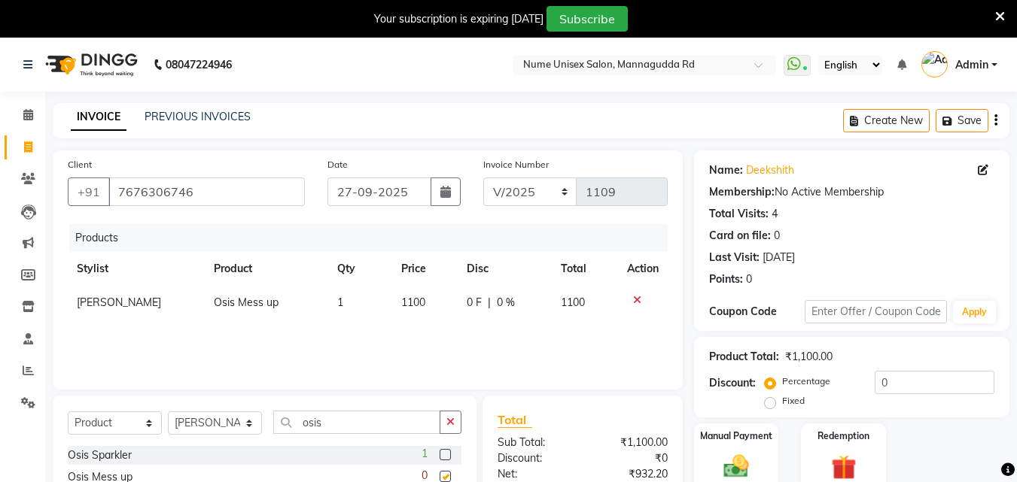
checkbox input "false"
click at [984, 172] on icon at bounding box center [983, 170] width 11 height 11
select select "[DEMOGRAPHIC_DATA]"
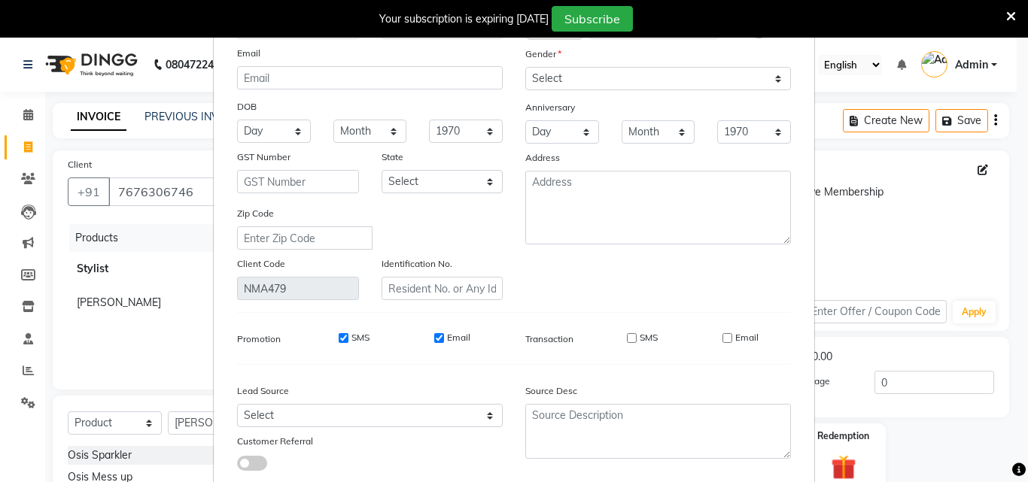
scroll to position [185, 0]
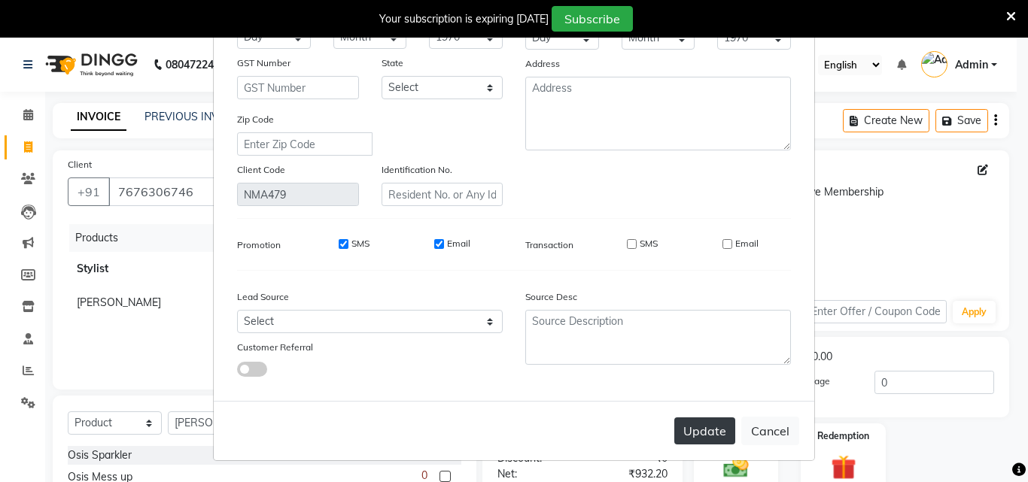
click at [710, 429] on button "Update" at bounding box center [704, 431] width 61 height 27
select select
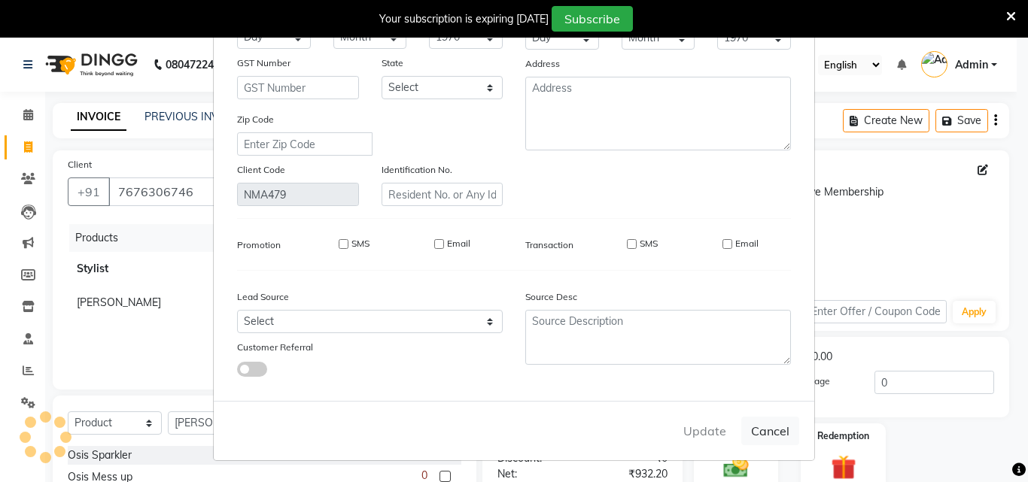
select select
checkbox input "false"
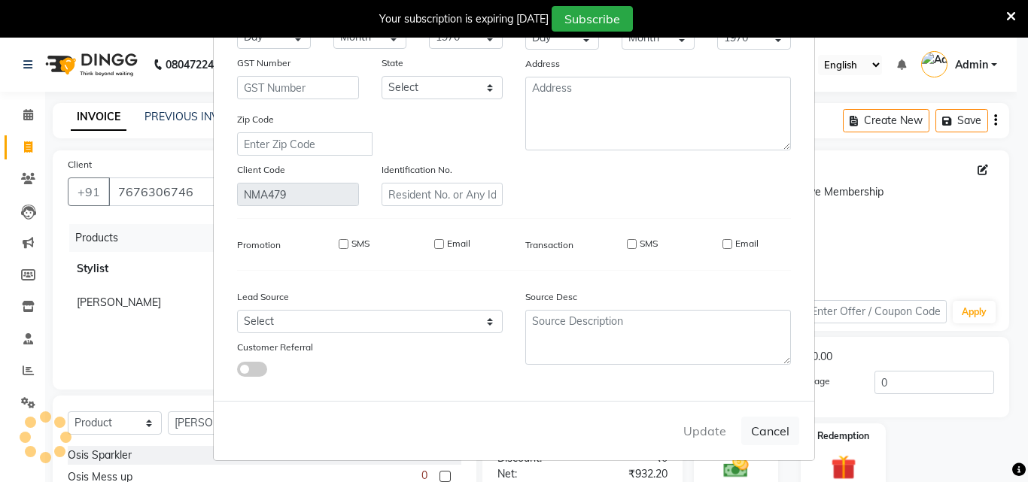
checkbox input "false"
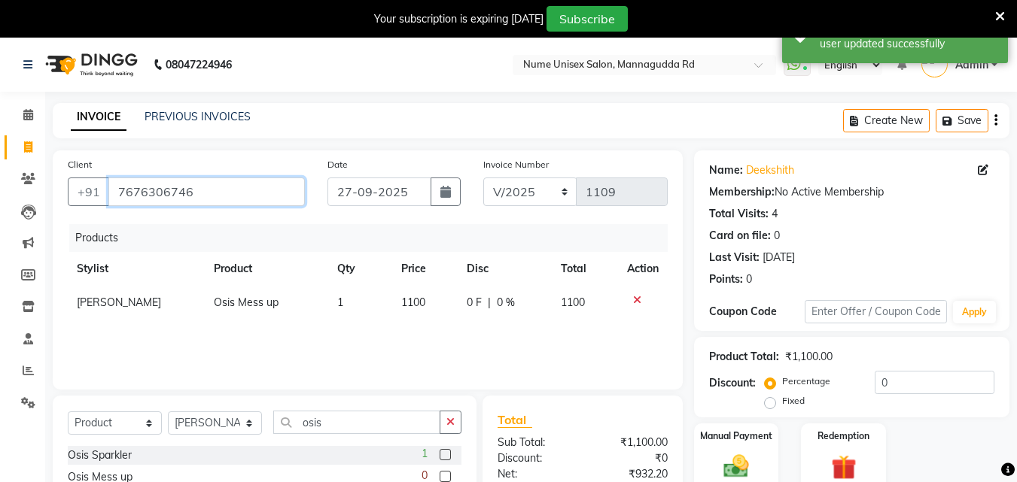
drag, startPoint x: 227, startPoint y: 187, endPoint x: 59, endPoint y: 234, distance: 174.9
click at [59, 234] on div "Client [PHONE_NUMBER] Date [DATE] Invoice Number V/2025 V/[PHONE_NUMBER] Produc…" at bounding box center [368, 270] width 630 height 239
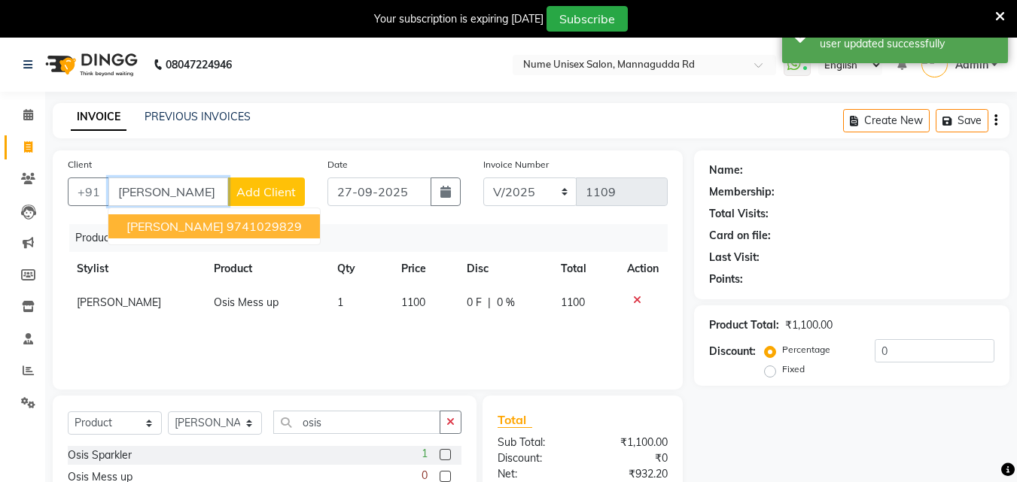
click at [244, 230] on ngb-highlight "9741029829" at bounding box center [264, 226] width 75 height 15
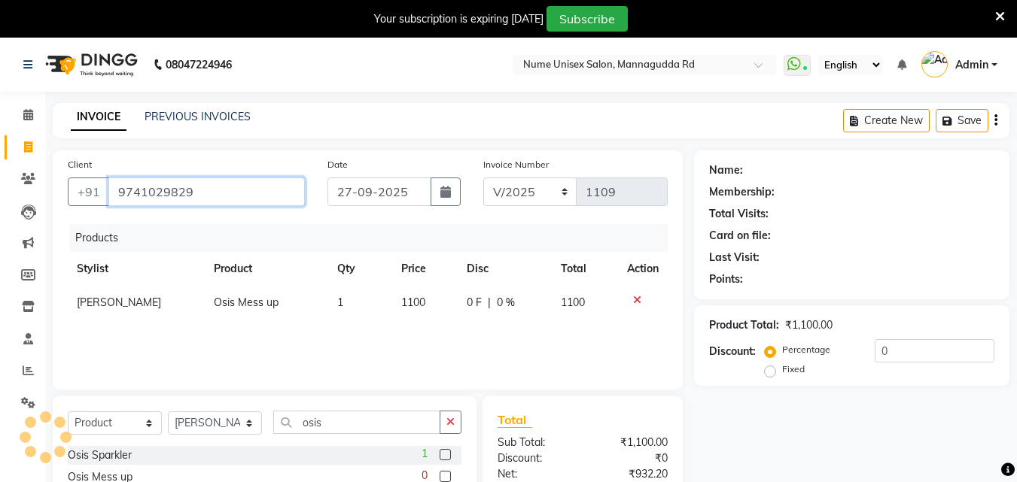
type input "9741029829"
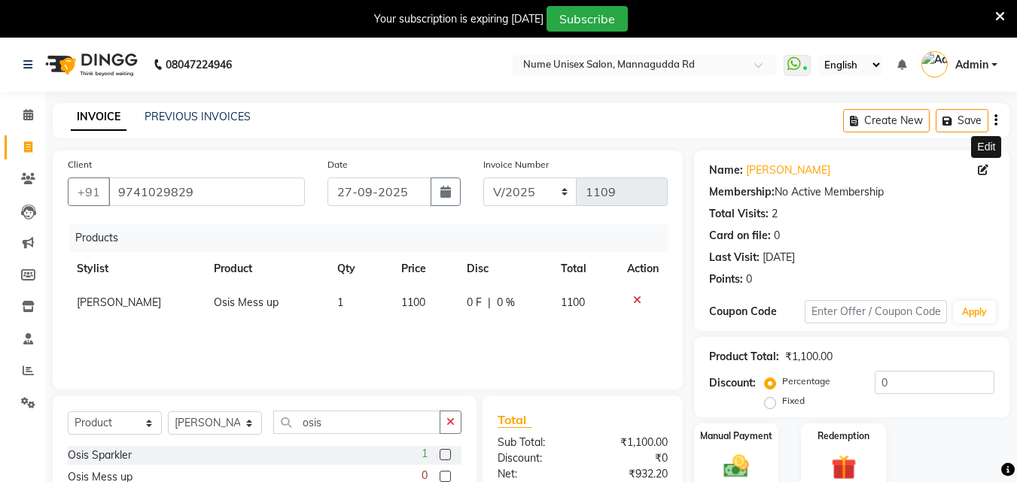
click at [981, 170] on icon at bounding box center [983, 170] width 11 height 11
select select "[DEMOGRAPHIC_DATA]"
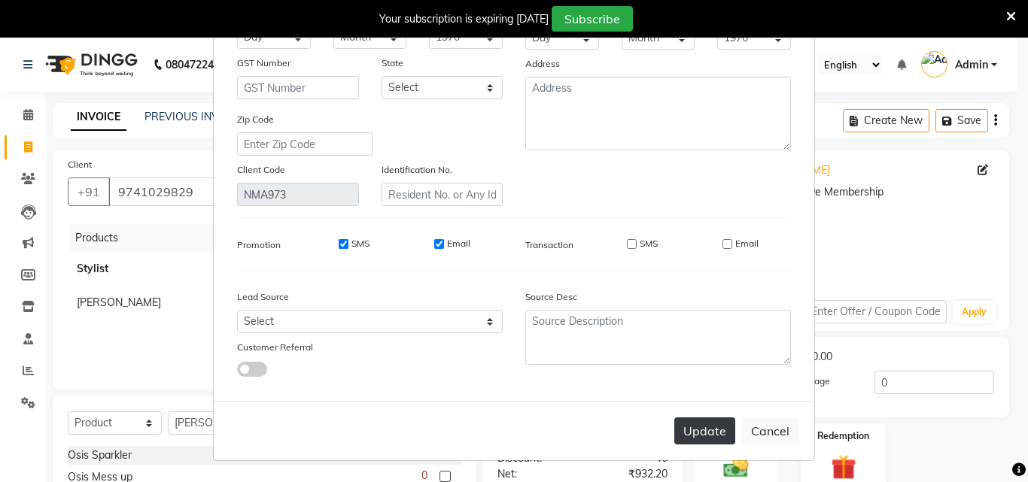
click at [704, 431] on button "Update" at bounding box center [704, 431] width 61 height 27
select select
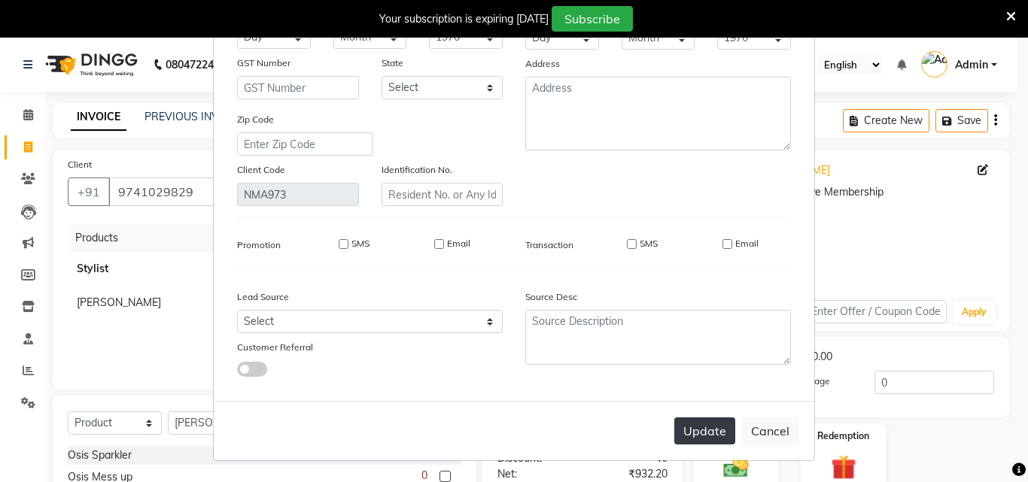
select select
checkbox input "false"
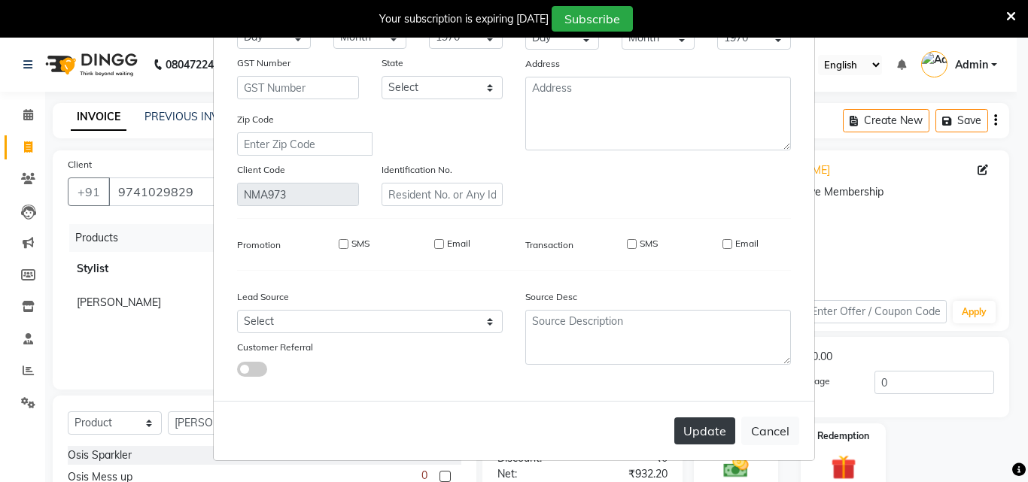
checkbox input "false"
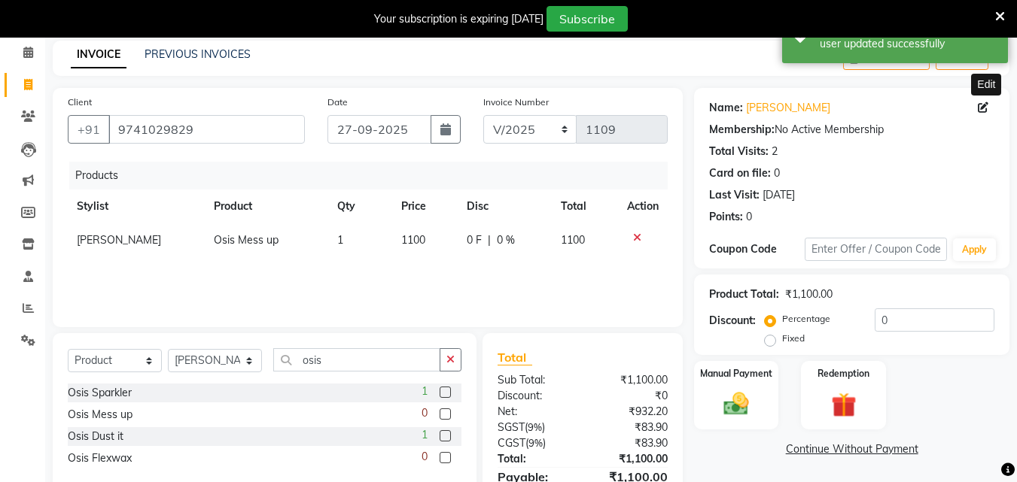
scroll to position [141, 0]
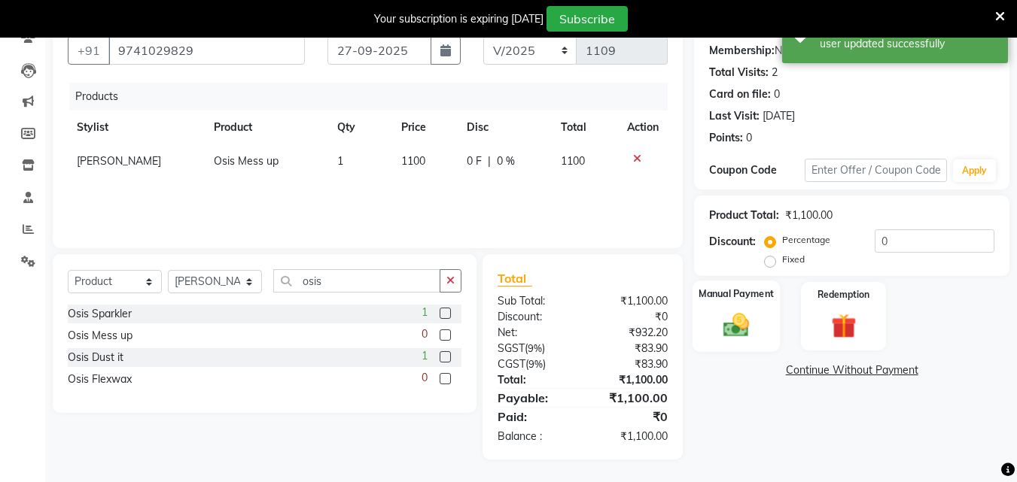
click at [736, 331] on img at bounding box center [736, 325] width 42 height 30
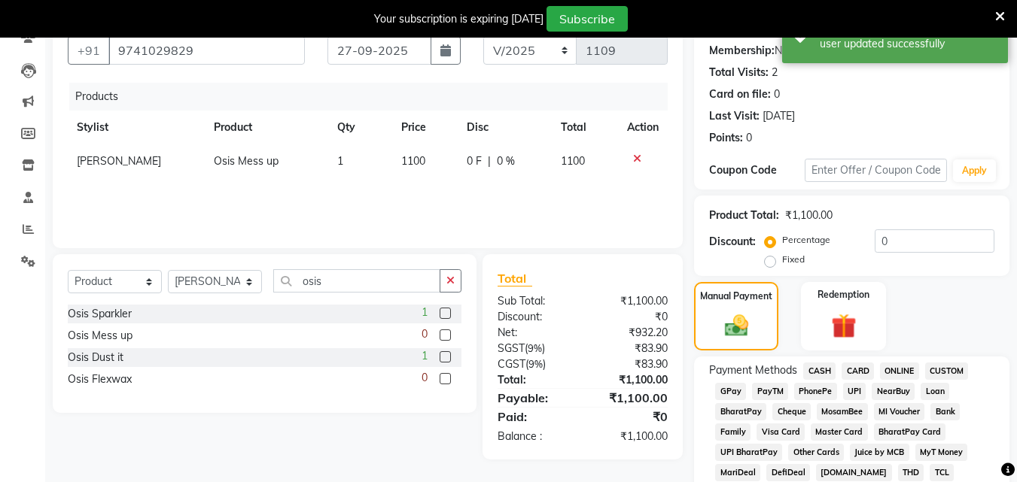
click at [858, 394] on span "UPI" at bounding box center [854, 391] width 23 height 17
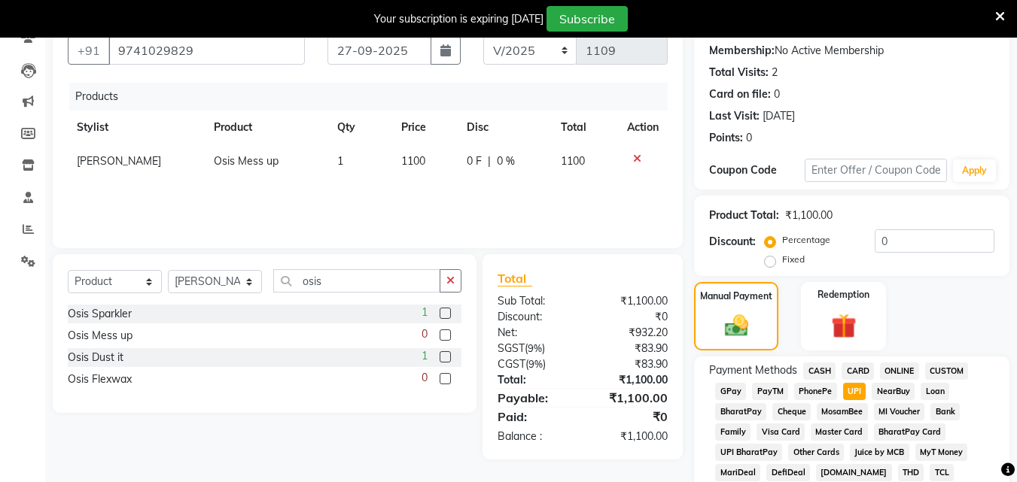
click at [813, 372] on span "CASH" at bounding box center [819, 371] width 32 height 17
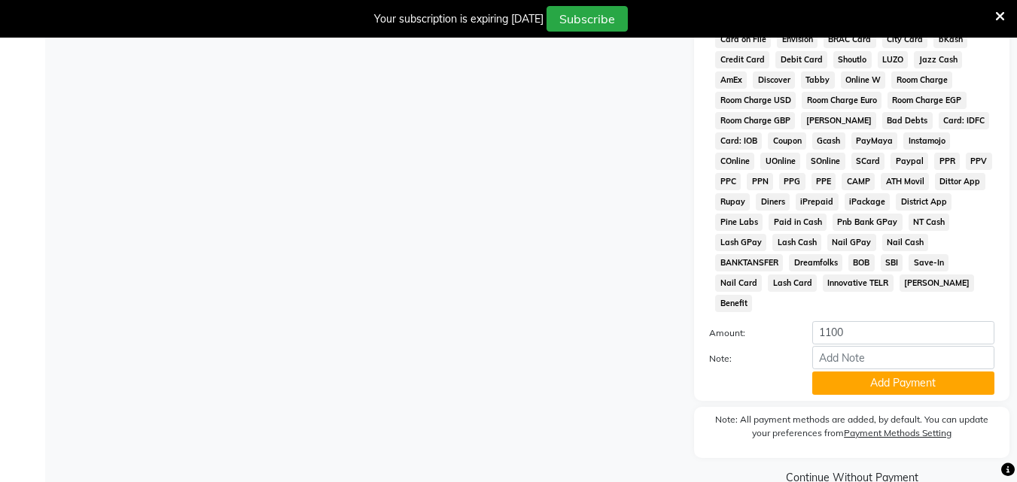
scroll to position [706, 0]
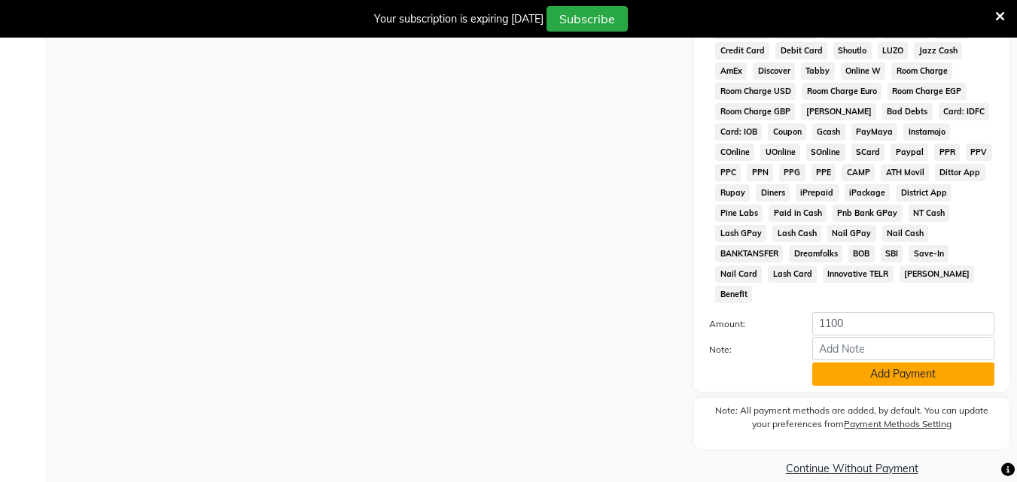
click at [833, 363] on button "Add Payment" at bounding box center [903, 374] width 182 height 23
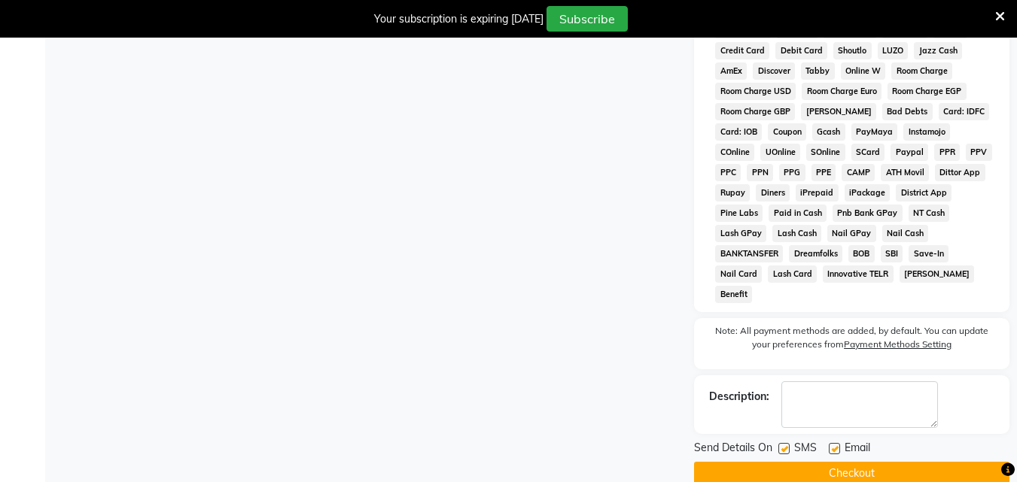
click at [785, 443] on label at bounding box center [783, 448] width 11 height 11
click at [785, 445] on input "checkbox" at bounding box center [783, 450] width 10 height 10
checkbox input "false"
click at [839, 443] on label at bounding box center [834, 448] width 11 height 11
click at [838, 445] on input "checkbox" at bounding box center [834, 450] width 10 height 10
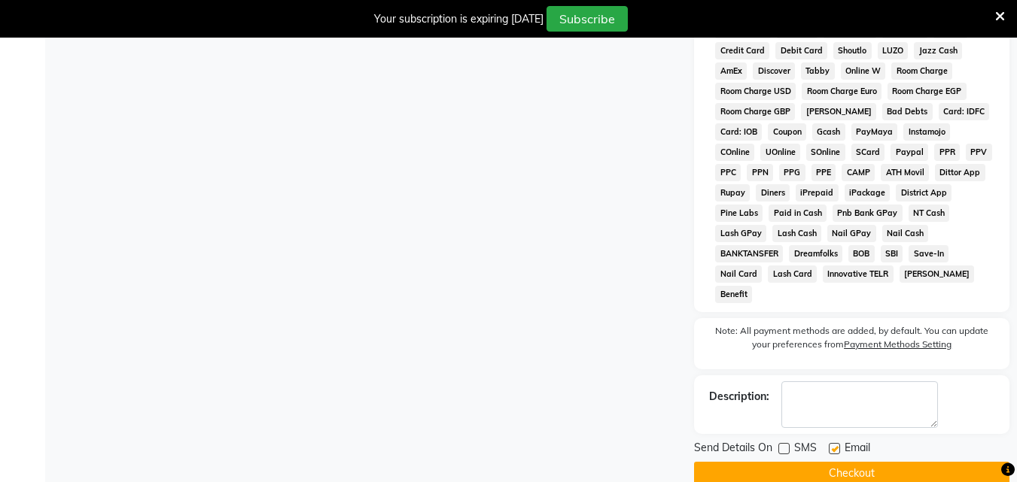
checkbox input "false"
click at [839, 462] on button "Checkout" at bounding box center [851, 473] width 315 height 23
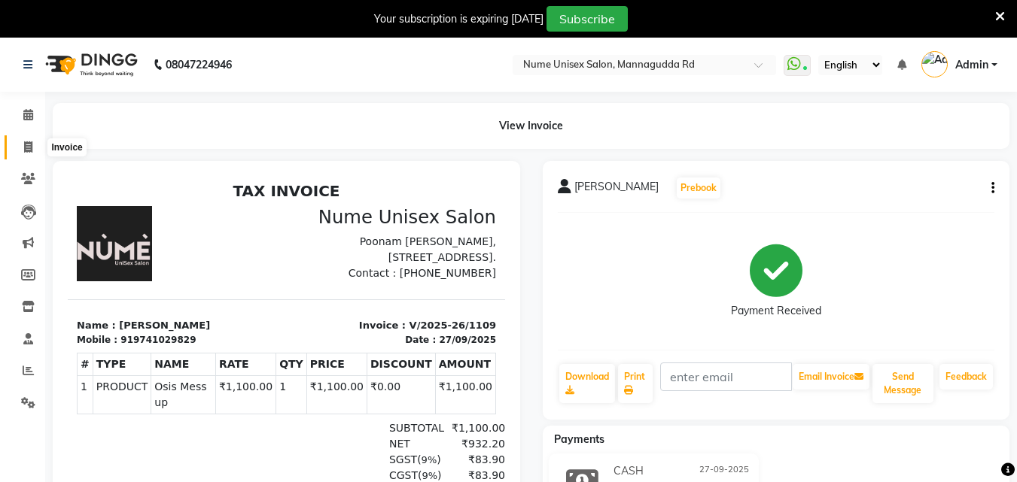
click at [24, 151] on icon at bounding box center [28, 146] width 8 height 11
select select "7047"
select select "service"
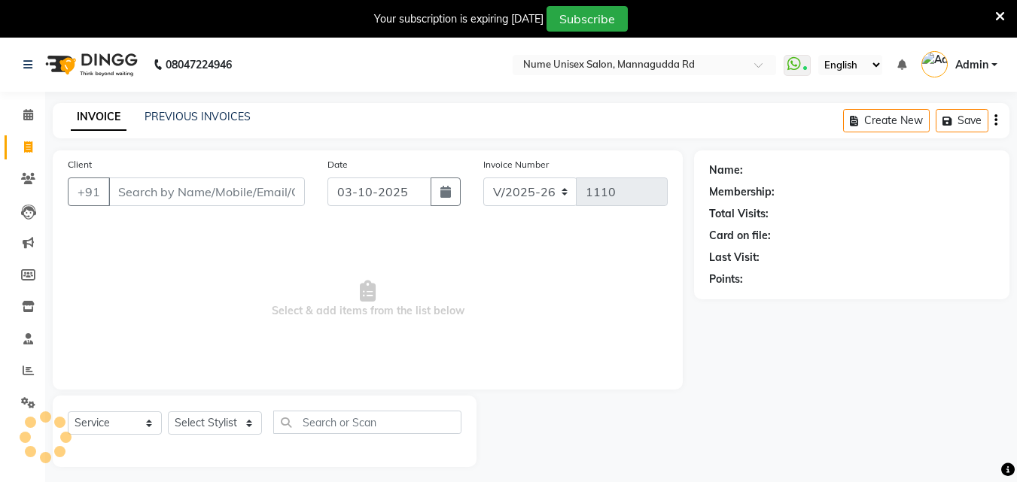
scroll to position [38, 0]
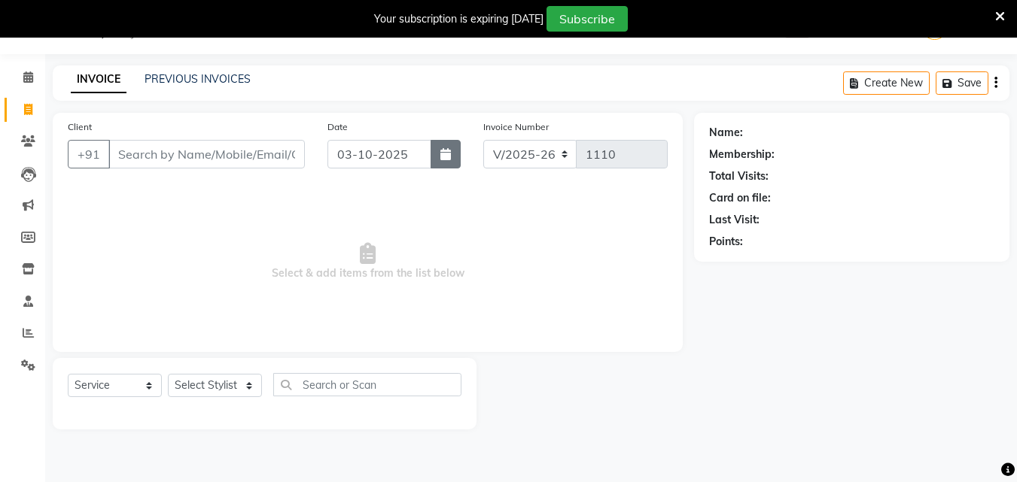
click at [449, 168] on button "button" at bounding box center [446, 154] width 30 height 29
select select "10"
select select "2025"
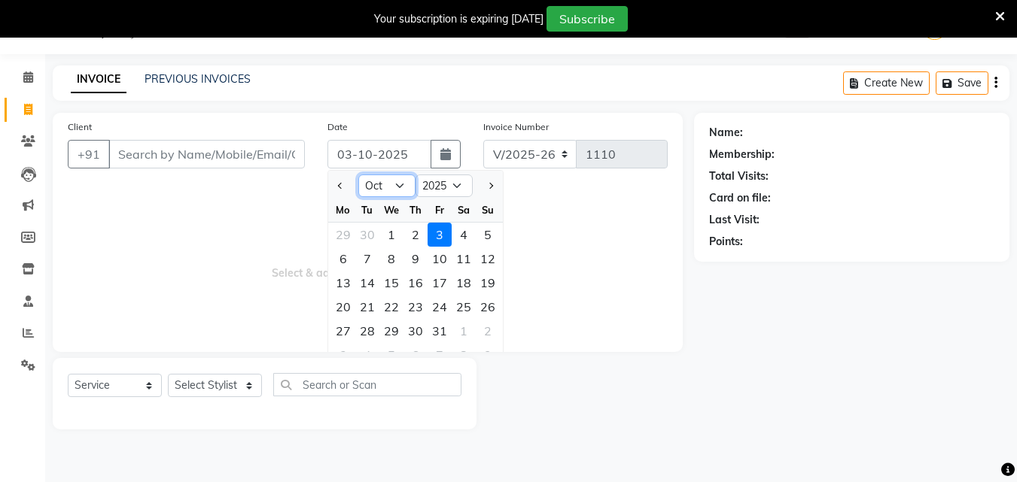
click at [397, 184] on select "Jan Feb Mar Apr May Jun [DATE] Aug Sep Oct Nov Dec" at bounding box center [386, 186] width 57 height 23
select select "9"
click at [358, 175] on select "Jan Feb Mar Apr May Jun [DATE] Aug Sep Oct Nov Dec" at bounding box center [386, 186] width 57 height 23
click at [486, 311] on div "28" at bounding box center [488, 307] width 24 height 24
type input "28-09-2025"
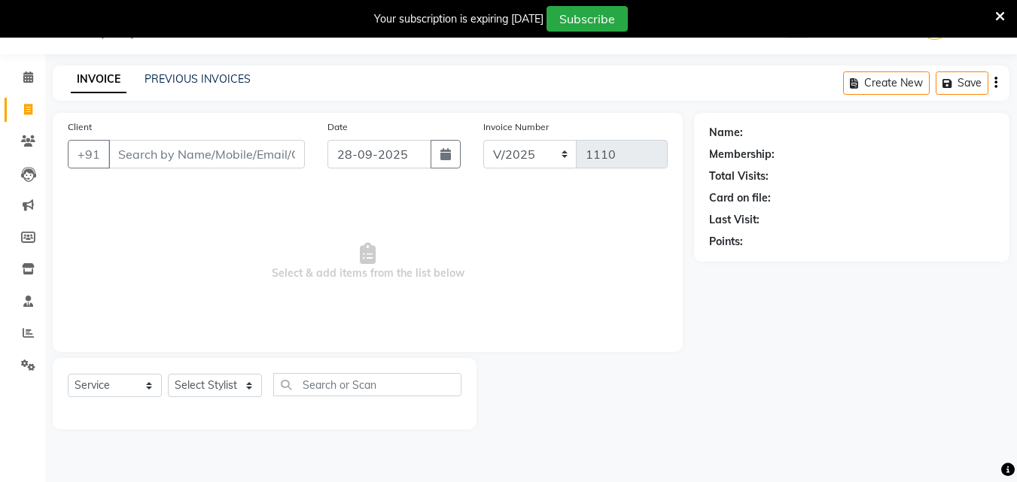
click at [275, 169] on div "Client +91" at bounding box center [186, 150] width 260 height 62
click at [271, 161] on input "Client" at bounding box center [206, 154] width 196 height 29
click at [218, 80] on link "PREVIOUS INVOICES" at bounding box center [198, 79] width 106 height 14
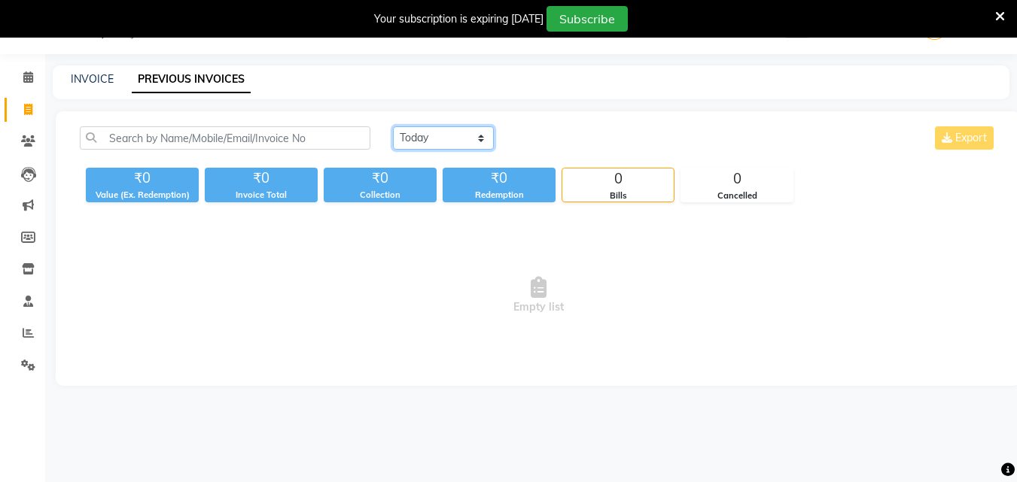
click at [465, 138] on select "[DATE] [DATE] Custom Range" at bounding box center [443, 137] width 101 height 23
select select "range"
click at [393, 126] on select "[DATE] [DATE] Custom Range" at bounding box center [443, 137] width 101 height 23
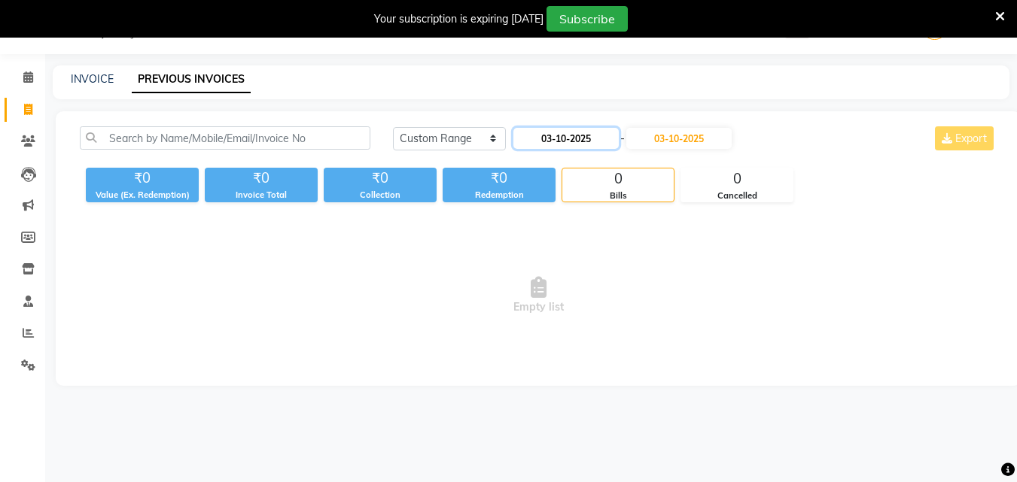
click at [577, 139] on input "03-10-2025" at bounding box center [565, 138] width 105 height 21
select select "10"
select select "2025"
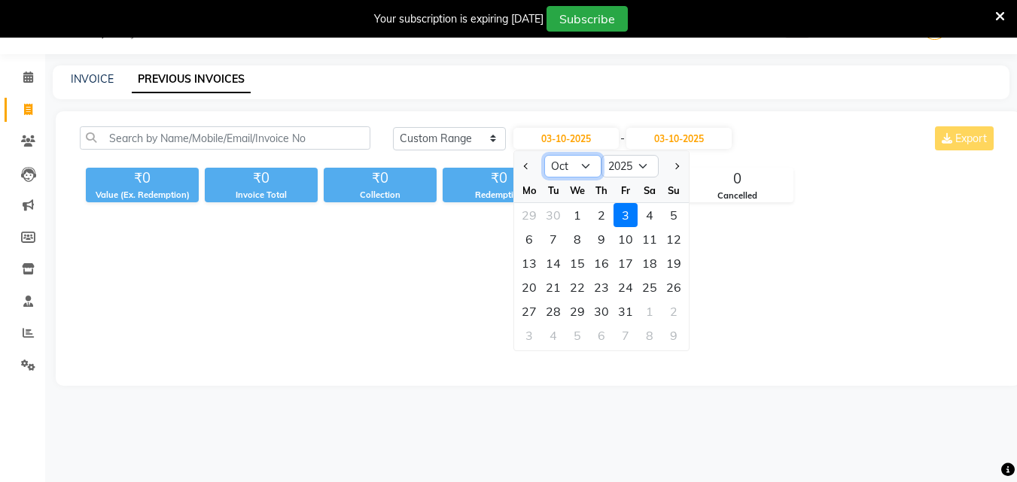
click at [574, 169] on select "Jan Feb Mar Apr May Jun [DATE] Aug Sep Oct Nov Dec" at bounding box center [572, 166] width 57 height 23
select select "9"
click at [544, 155] on select "Jan Feb Mar Apr May Jun [DATE] Aug Sep Oct Nov Dec" at bounding box center [572, 166] width 57 height 23
click at [637, 284] on div "27" at bounding box center [649, 287] width 24 height 24
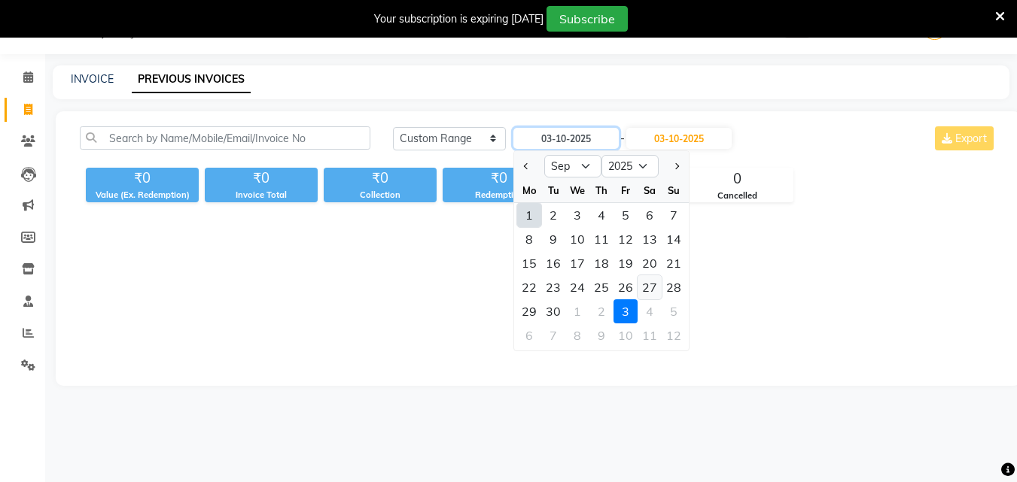
type input "27-09-2025"
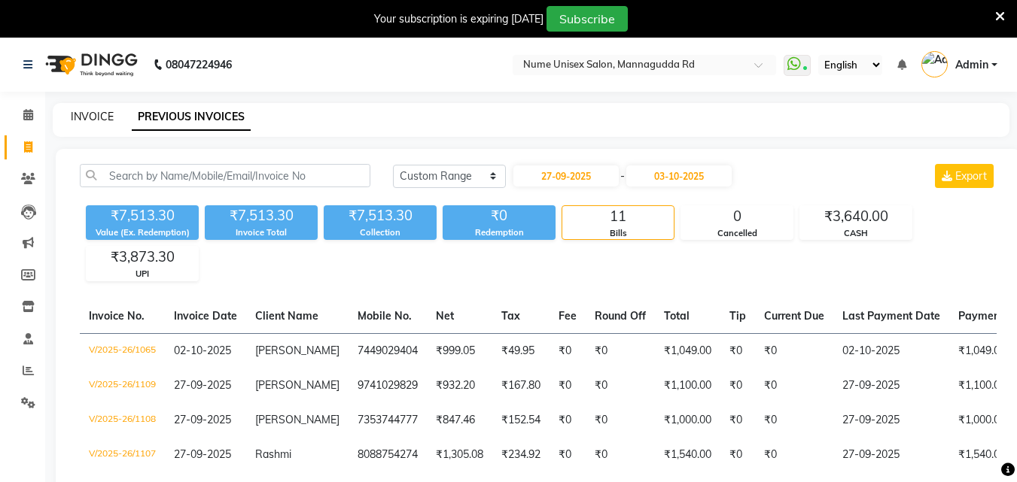
click at [87, 112] on link "INVOICE" at bounding box center [92, 117] width 43 height 14
select select "service"
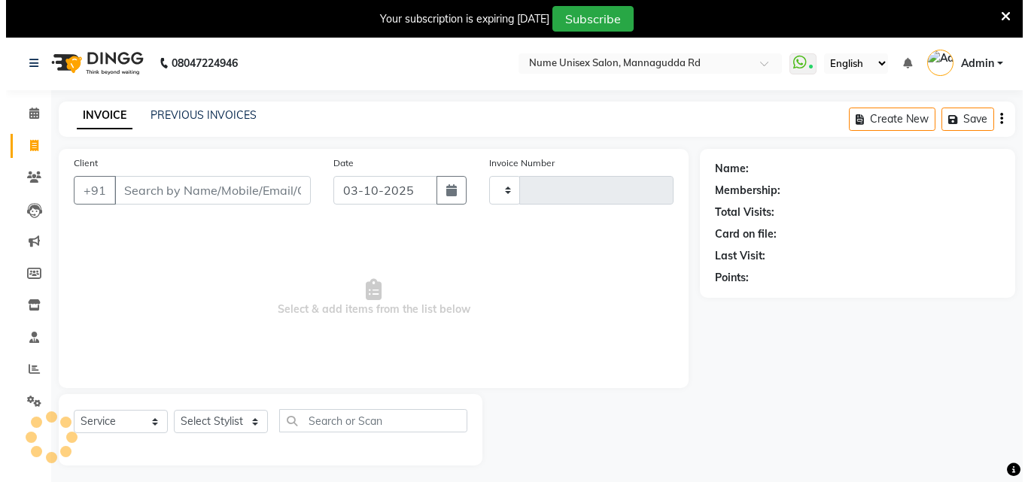
scroll to position [38, 0]
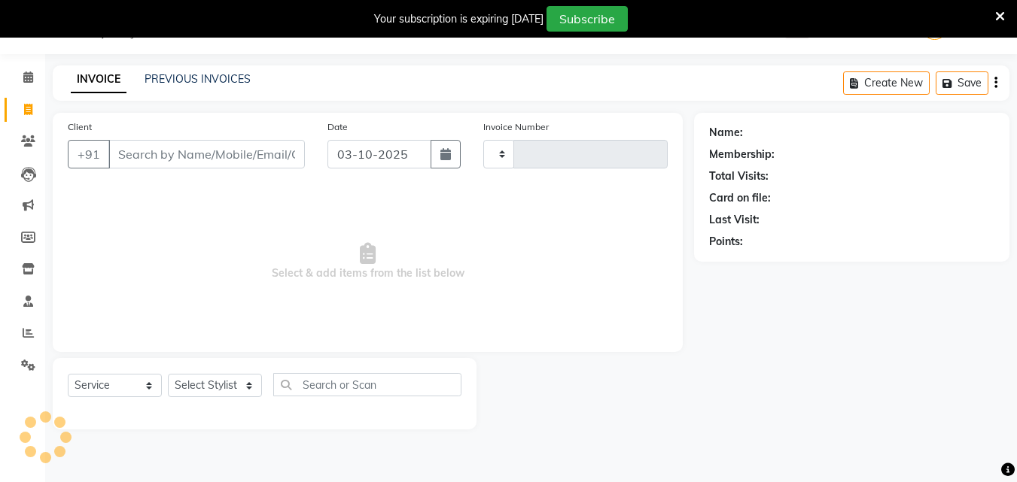
type input "1110"
select select "7047"
click at [440, 155] on icon "button" at bounding box center [445, 154] width 11 height 12
select select "10"
select select "2025"
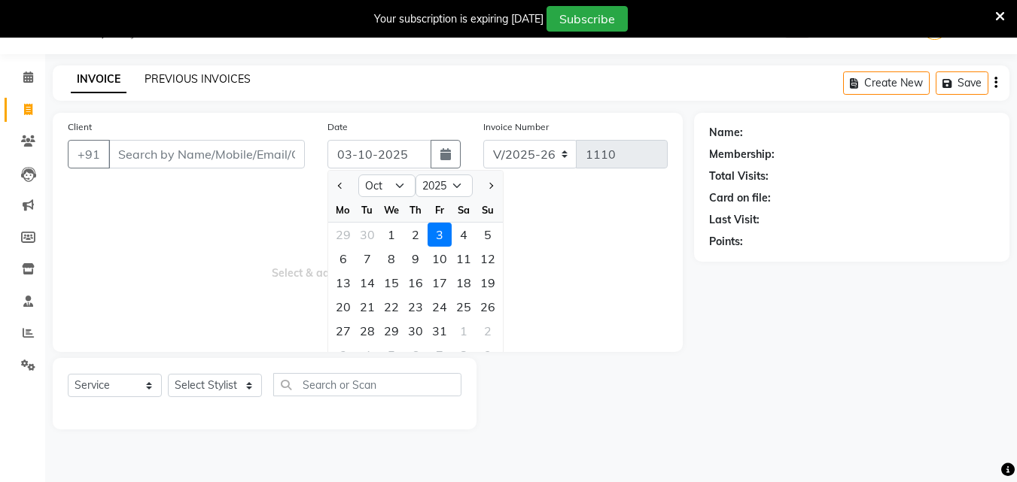
click at [193, 76] on link "PREVIOUS INVOICES" at bounding box center [198, 79] width 106 height 14
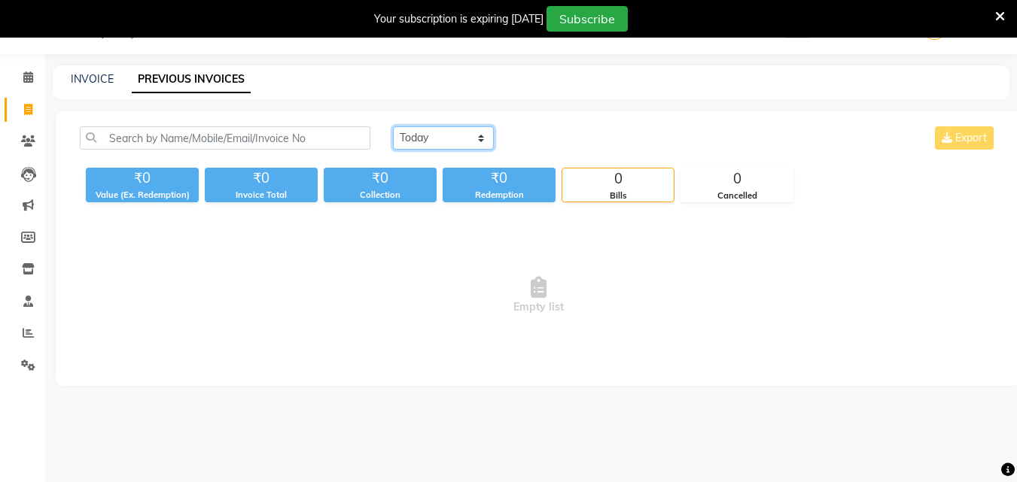
click at [464, 138] on select "[DATE] [DATE] Custom Range" at bounding box center [443, 137] width 101 height 23
select select "range"
click at [393, 126] on select "[DATE] [DATE] Custom Range" at bounding box center [443, 137] width 101 height 23
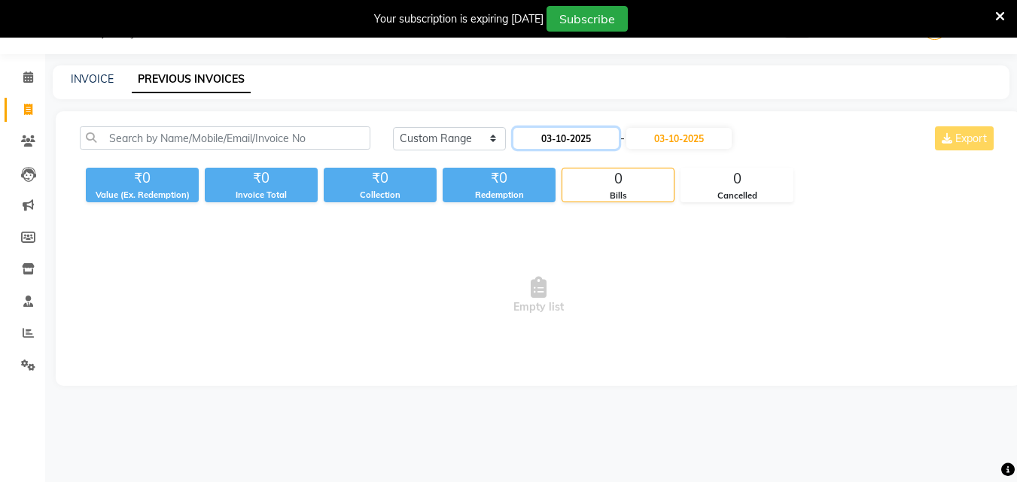
click at [551, 144] on input "03-10-2025" at bounding box center [565, 138] width 105 height 21
select select "10"
select select "2025"
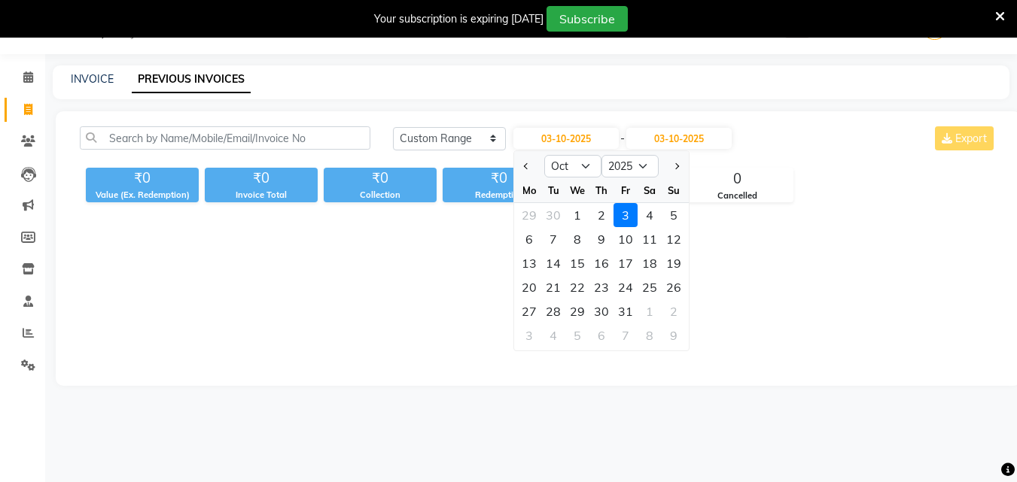
click at [586, 178] on ngb-datepicker-navigation "Jan Feb Mar Apr May Jun [DATE] Aug Sep Oct Nov [DATE] 2016 2017 2018 2019 2020 …" at bounding box center [601, 166] width 175 height 24
click at [586, 172] on select "Jan Feb Mar Apr May Jun [DATE] Aug Sep Oct Nov Dec" at bounding box center [572, 166] width 57 height 23
select select "9"
click at [544, 155] on select "Jan Feb Mar Apr May Jun [DATE] Aug Sep Oct Nov Dec" at bounding box center [572, 166] width 57 height 23
click at [534, 213] on div "1" at bounding box center [529, 215] width 24 height 24
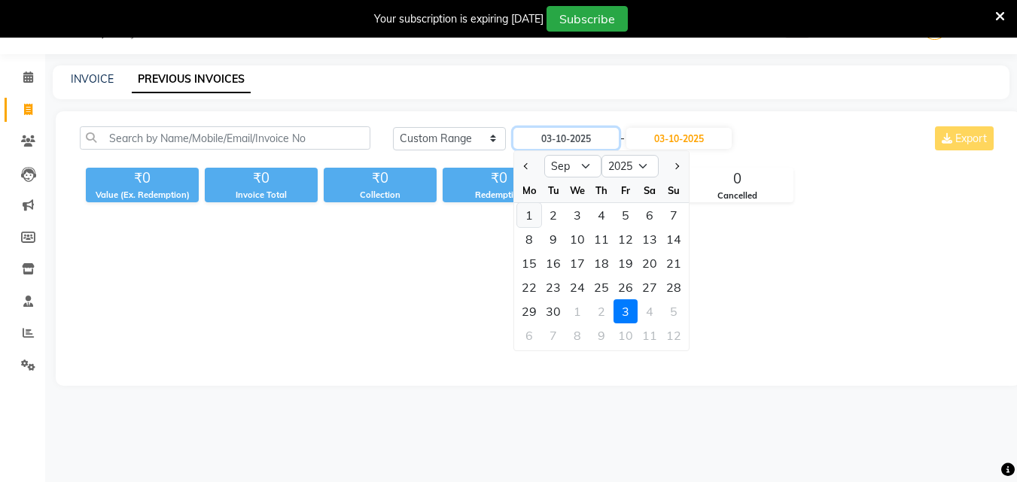
type input "01-09-2025"
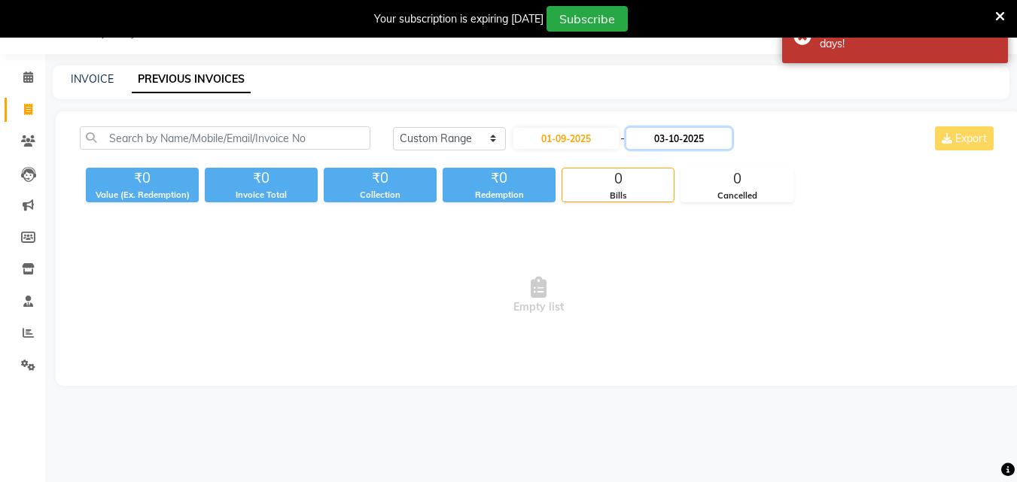
click at [695, 129] on input "03-10-2025" at bounding box center [678, 138] width 105 height 21
select select "10"
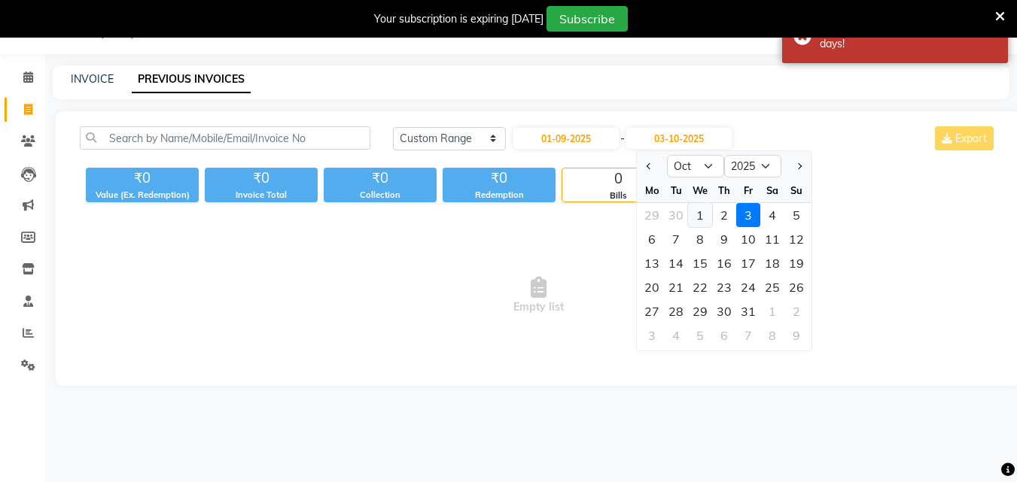
click at [707, 212] on div "1" at bounding box center [700, 215] width 24 height 24
type input "01-10-2025"
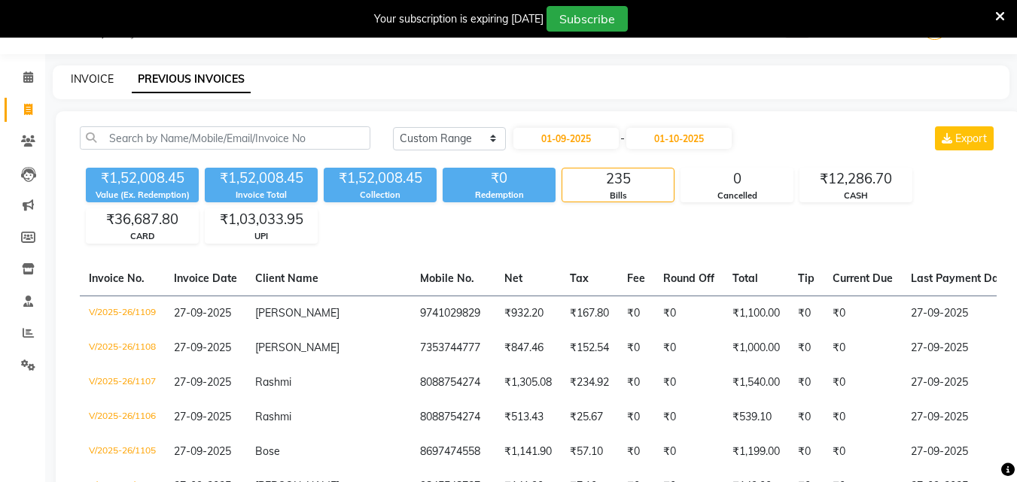
click at [87, 78] on link "INVOICE" at bounding box center [92, 79] width 43 height 14
select select "7047"
select select "service"
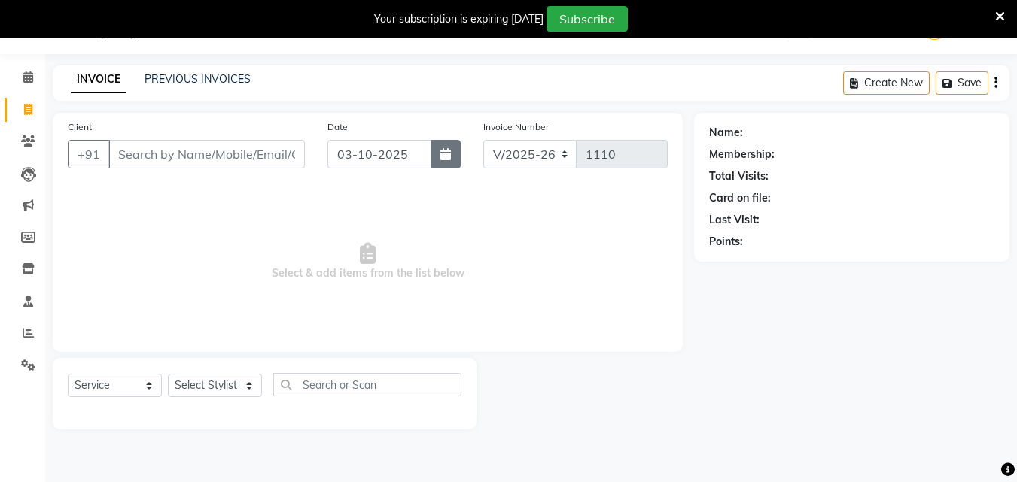
click at [434, 163] on button "button" at bounding box center [446, 154] width 30 height 29
select select "10"
select select "2025"
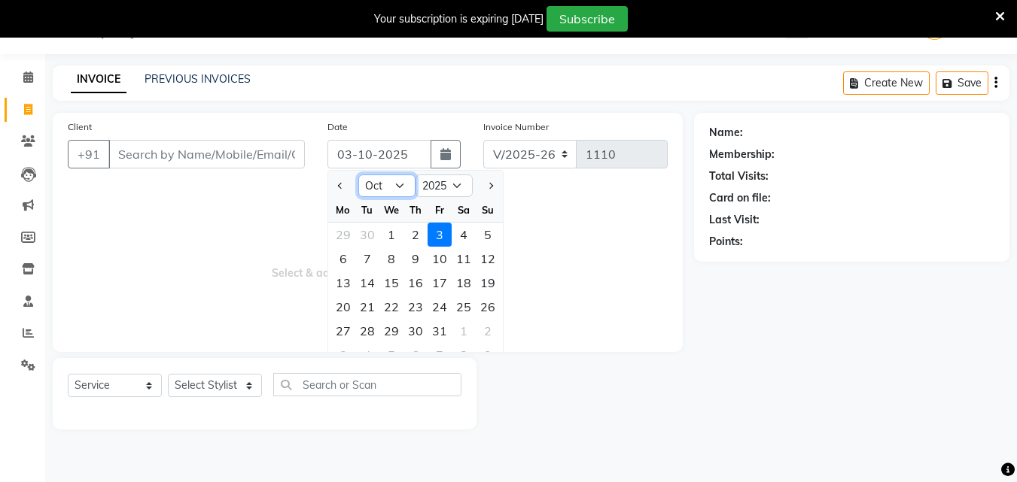
click at [405, 181] on select "Jan Feb Mar Apr May Jun [DATE] Aug Sep Oct Nov Dec" at bounding box center [386, 186] width 57 height 23
select select "9"
click at [358, 175] on select "Jan Feb Mar Apr May Jun [DATE] Aug Sep Oct Nov Dec" at bounding box center [386, 186] width 57 height 23
click at [482, 305] on div "28" at bounding box center [488, 307] width 24 height 24
type input "28-09-2025"
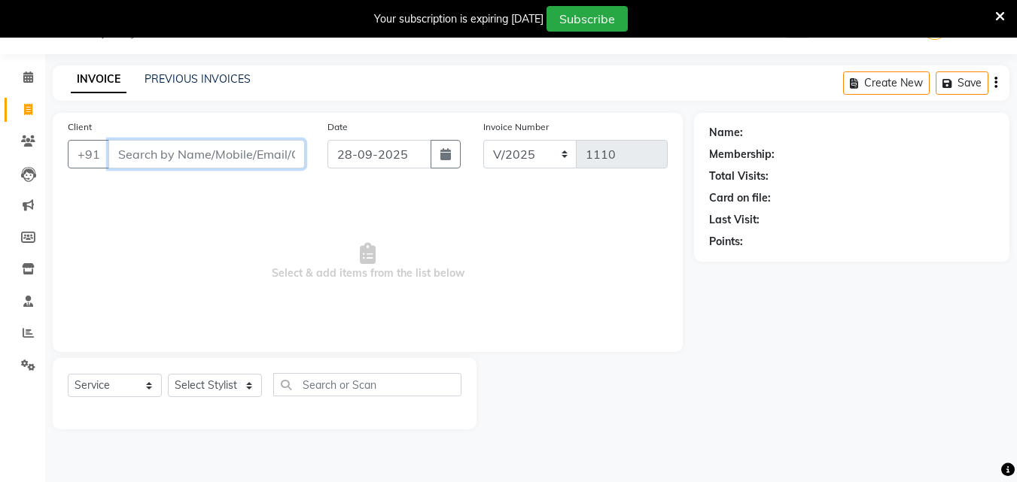
click at [215, 160] on input "Client" at bounding box center [206, 154] width 196 height 29
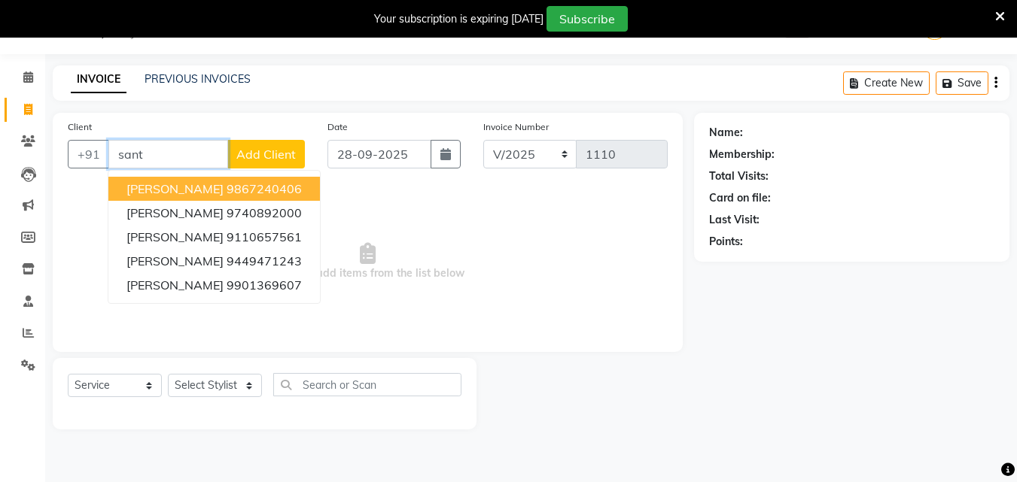
click at [227, 187] on ngb-highlight "9867240406" at bounding box center [264, 188] width 75 height 15
type input "9867240406"
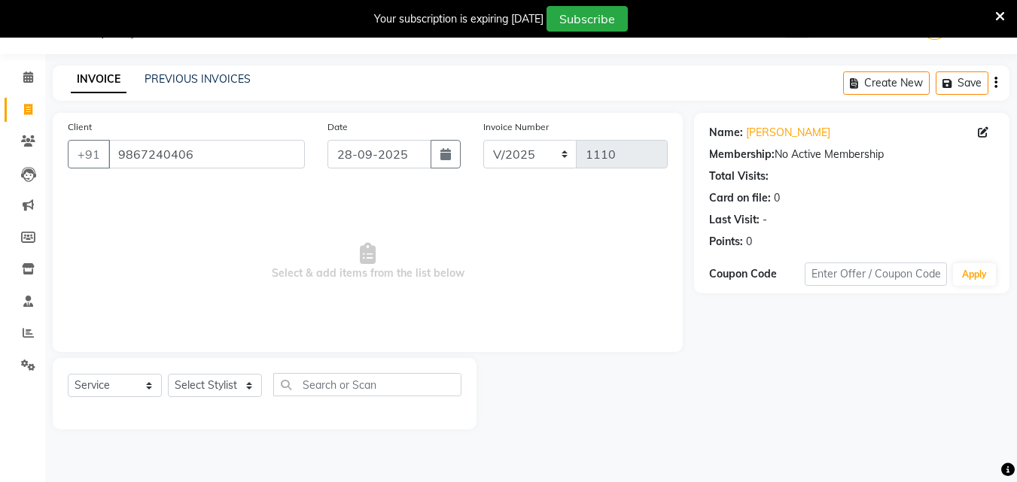
click at [976, 136] on div "Name: [PERSON_NAME]" at bounding box center [851, 133] width 285 height 16
click at [984, 134] on icon at bounding box center [983, 132] width 11 height 11
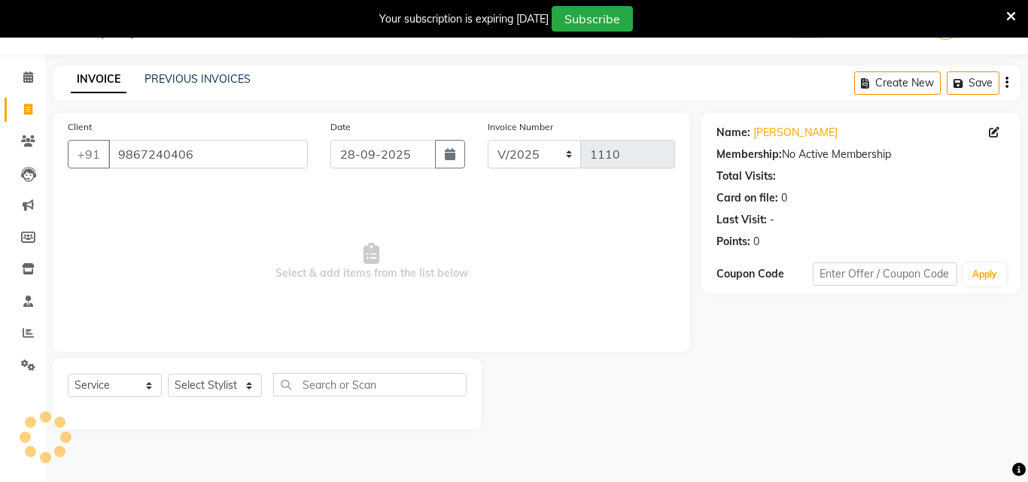
select select "[DEMOGRAPHIC_DATA]"
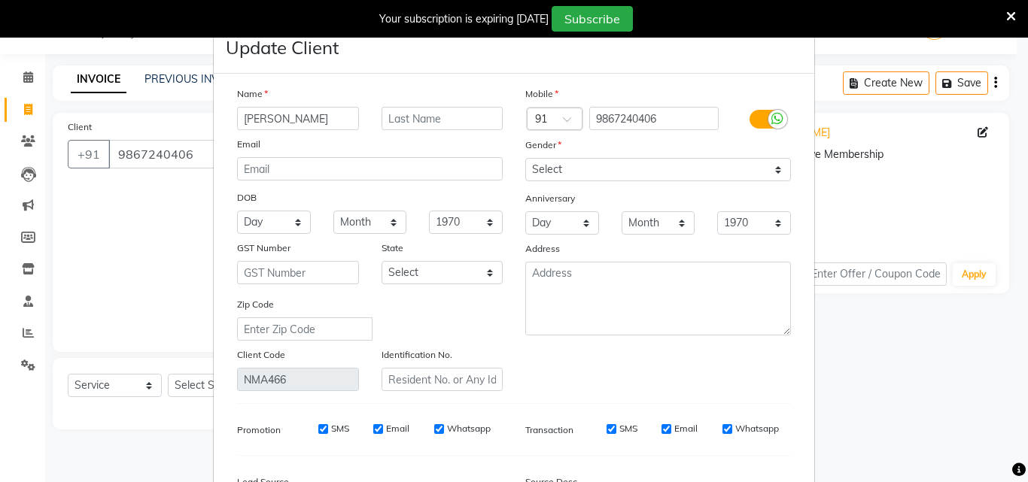
click at [754, 126] on label at bounding box center [767, 119] width 34 height 19
click at [0, 0] on input "checkbox" at bounding box center [0, 0] width 0 height 0
click at [627, 431] on input "SMS" at bounding box center [632, 429] width 10 height 10
checkbox input "false"
click at [724, 431] on input "Email" at bounding box center [728, 429] width 10 height 10
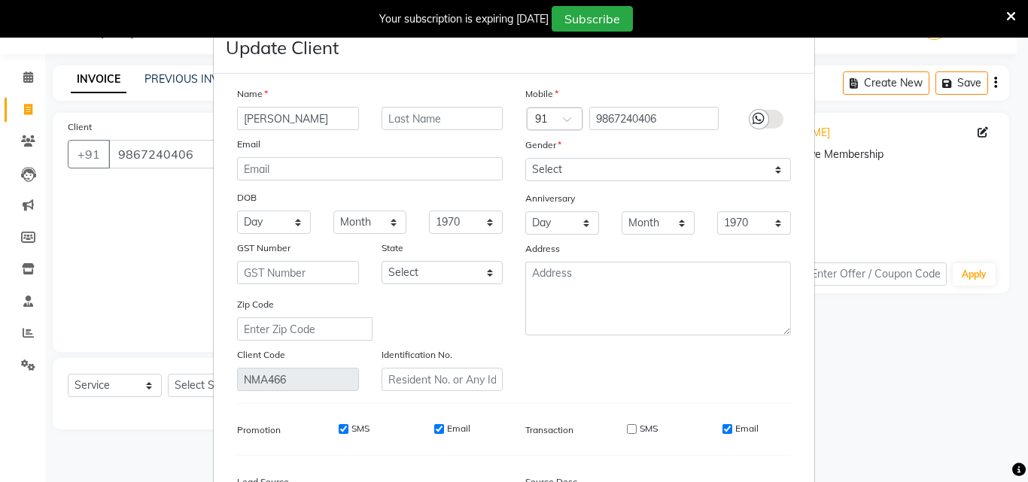
checkbox input "false"
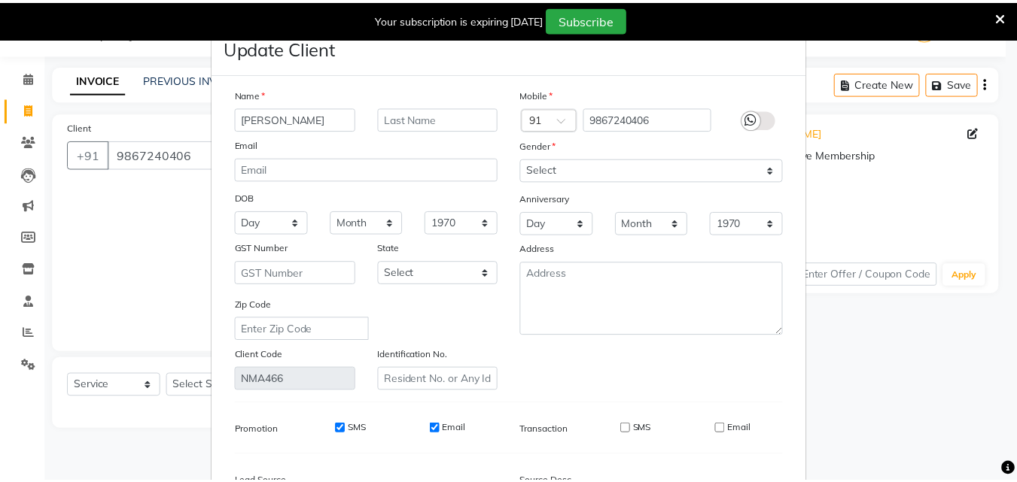
scroll to position [185, 0]
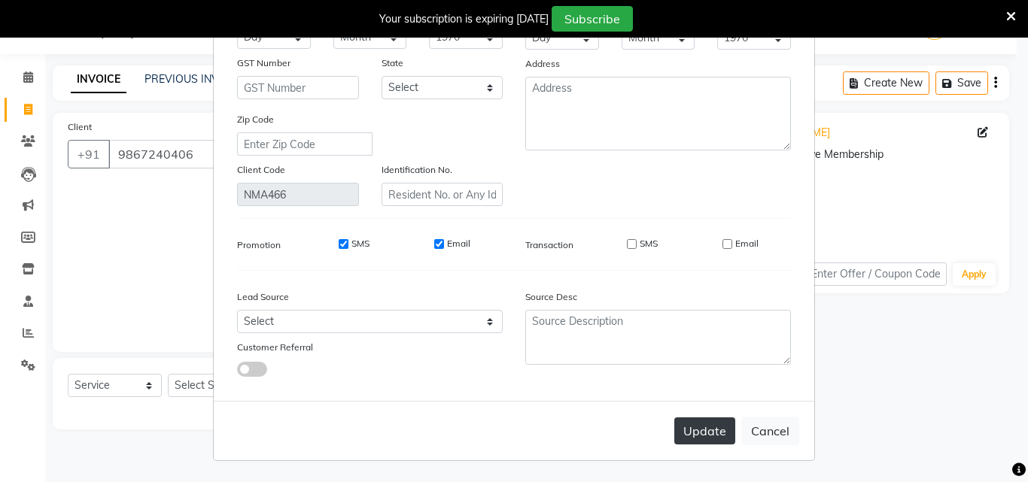
click at [718, 434] on button "Update" at bounding box center [704, 431] width 61 height 27
select select
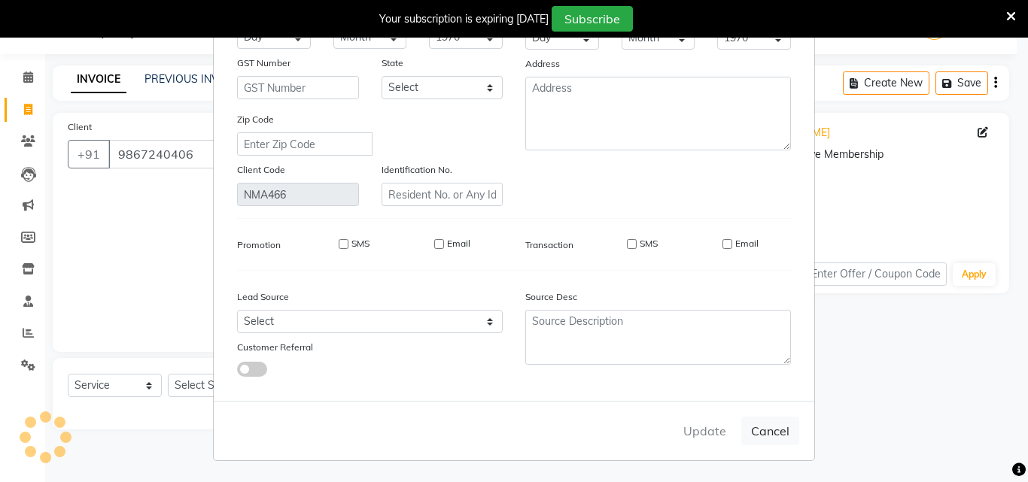
select select
checkbox input "false"
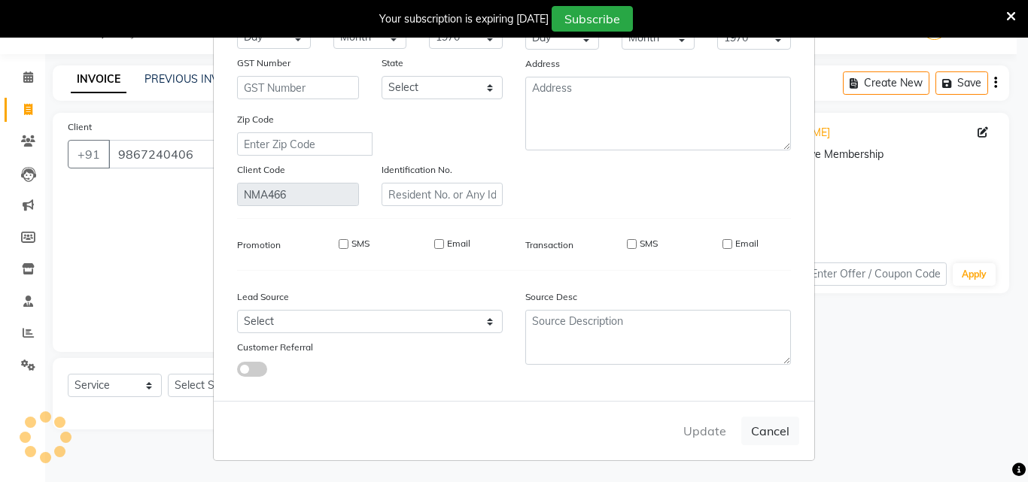
checkbox input "false"
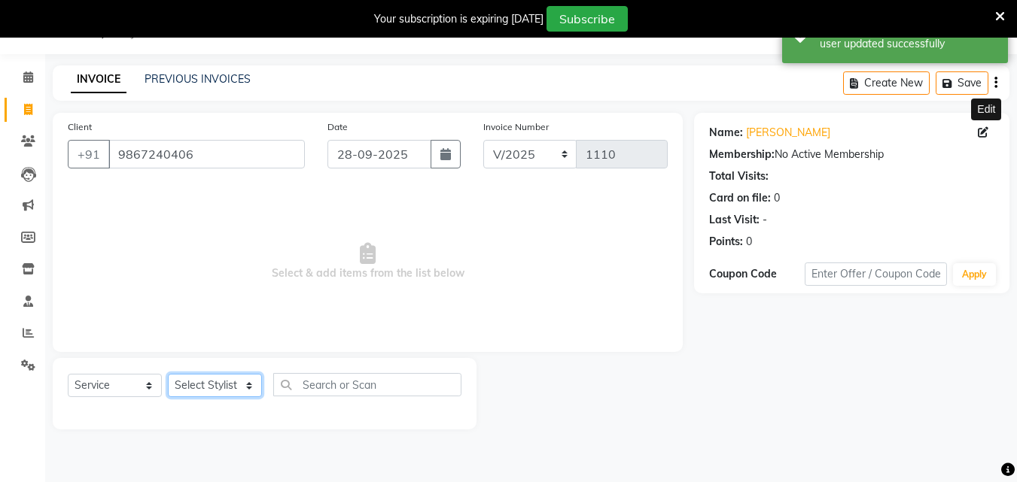
click at [236, 389] on select "Select Stylist Admin [PERSON_NAME] [PERSON_NAME] S [PERSON_NAME] Mohd [PERSON_N…" at bounding box center [215, 385] width 94 height 23
select select "61524"
click at [168, 374] on select "Select Stylist Admin [PERSON_NAME] [PERSON_NAME] S [PERSON_NAME] Mohd [PERSON_N…" at bounding box center [215, 385] width 94 height 23
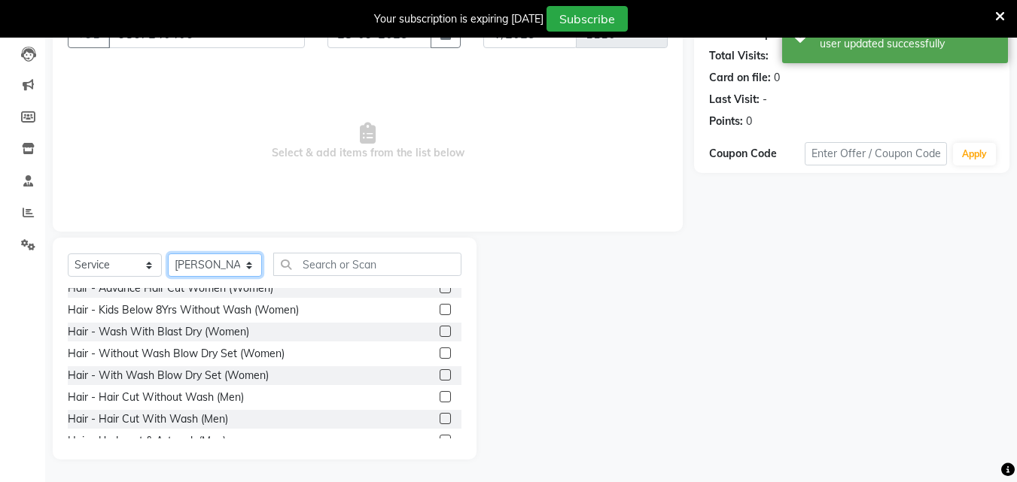
scroll to position [151, 0]
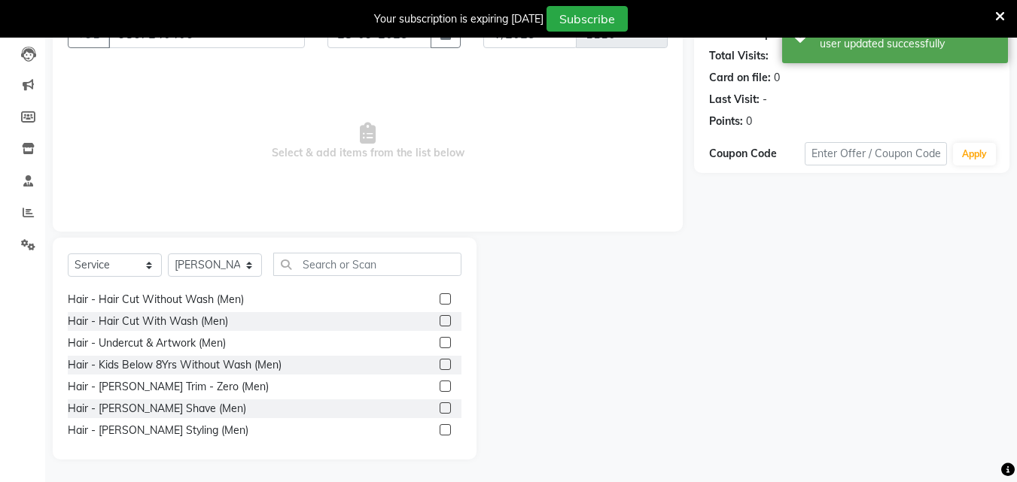
click at [440, 300] on label at bounding box center [445, 299] width 11 height 11
click at [440, 300] on input "checkbox" at bounding box center [445, 300] width 10 height 10
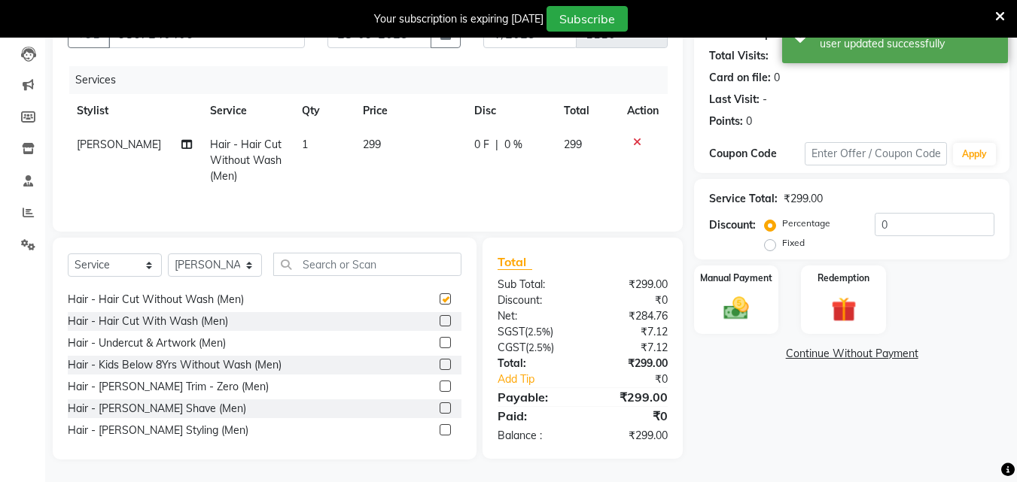
checkbox input "false"
click at [440, 431] on label at bounding box center [445, 429] width 11 height 11
click at [440, 431] on input "checkbox" at bounding box center [445, 431] width 10 height 10
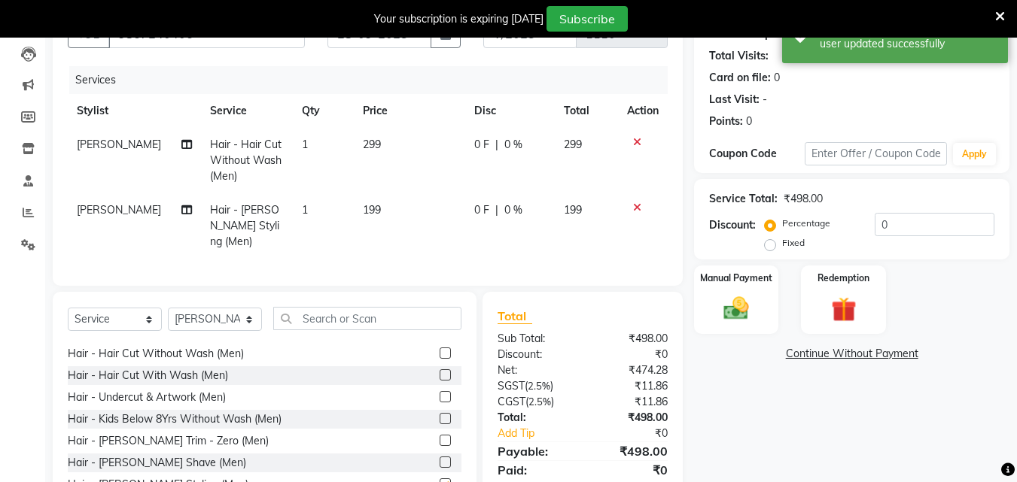
checkbox input "false"
click at [875, 221] on input "0" at bounding box center [935, 224] width 120 height 23
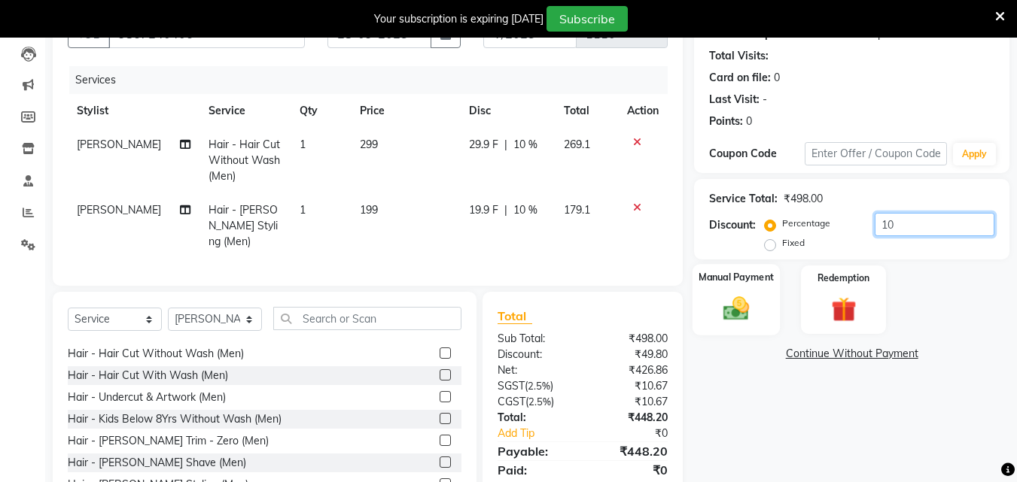
type input "10"
click at [738, 294] on img at bounding box center [736, 309] width 42 height 30
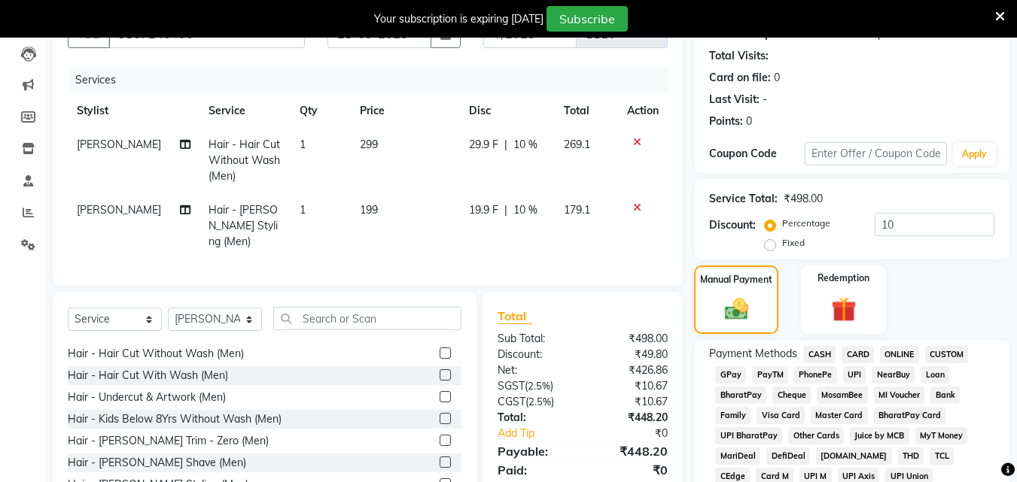
click at [861, 379] on span "UPI" at bounding box center [854, 375] width 23 height 17
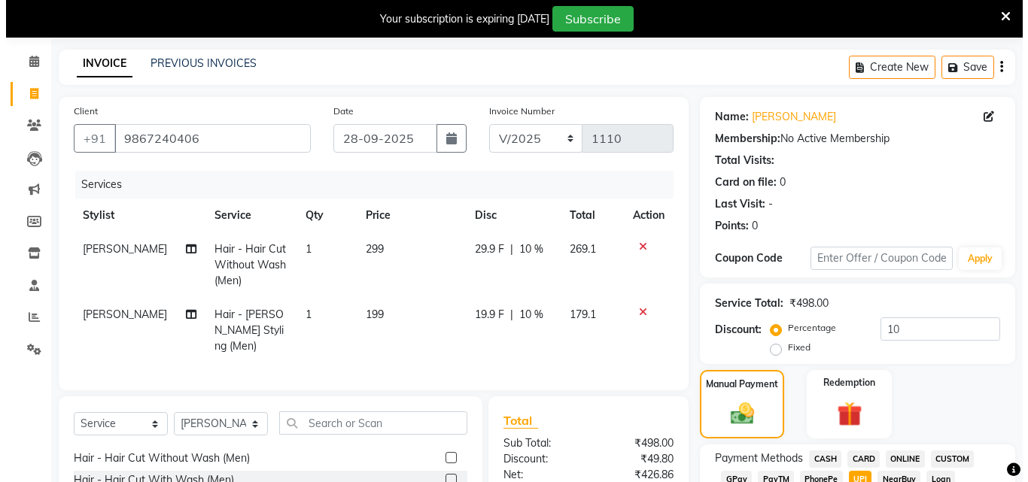
scroll to position [0, 0]
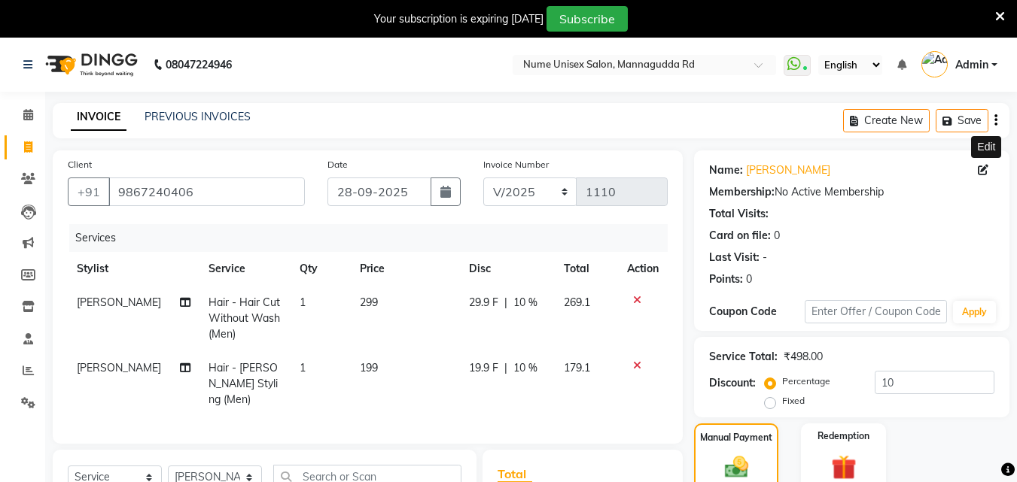
click at [981, 169] on icon at bounding box center [983, 170] width 11 height 11
select select "[DEMOGRAPHIC_DATA]"
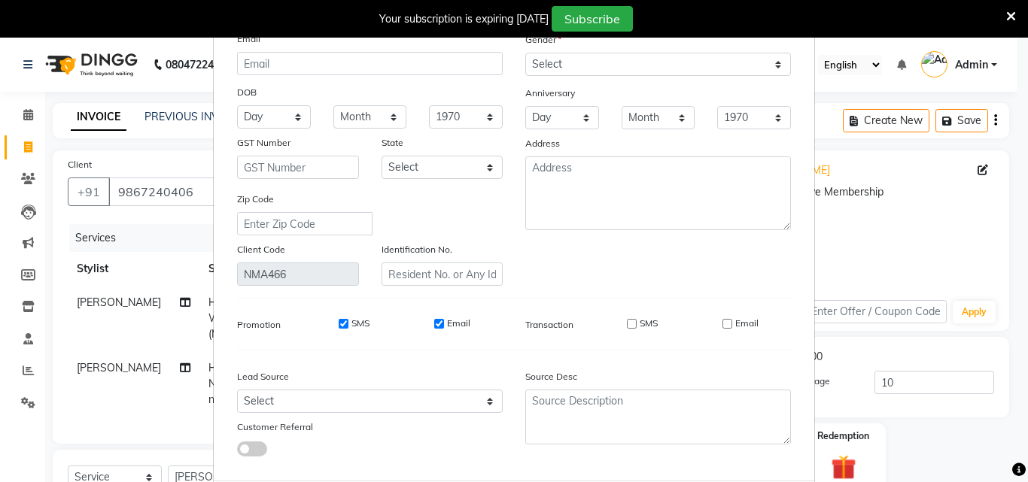
scroll to position [185, 0]
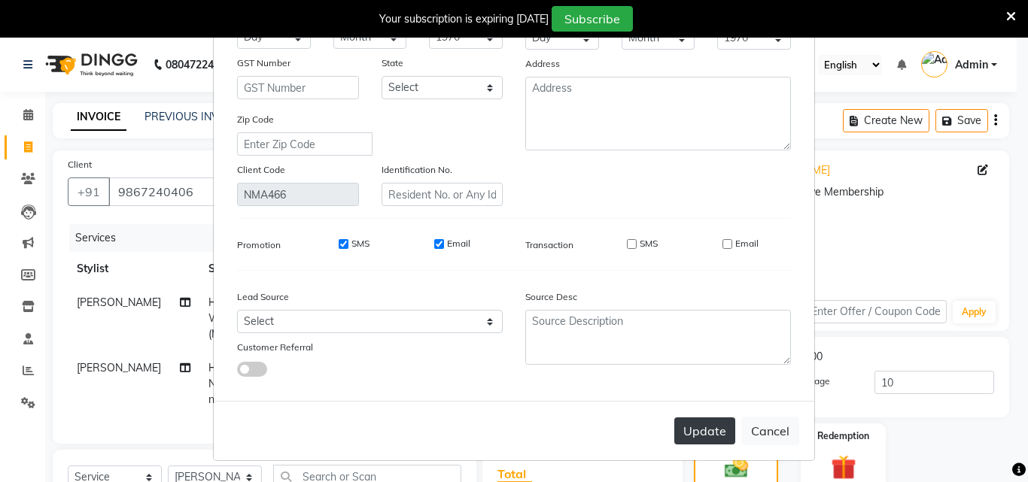
click at [717, 423] on button "Update" at bounding box center [704, 431] width 61 height 27
select select
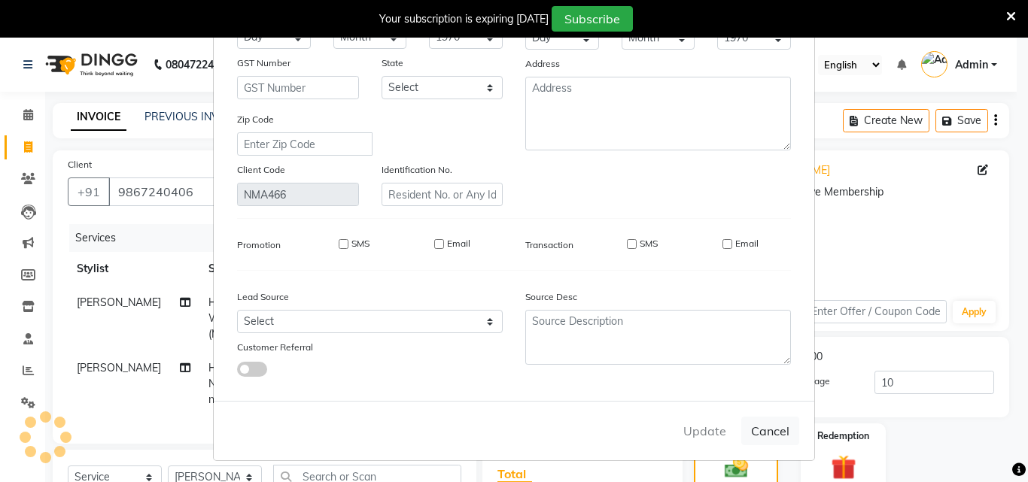
select select
checkbox input "false"
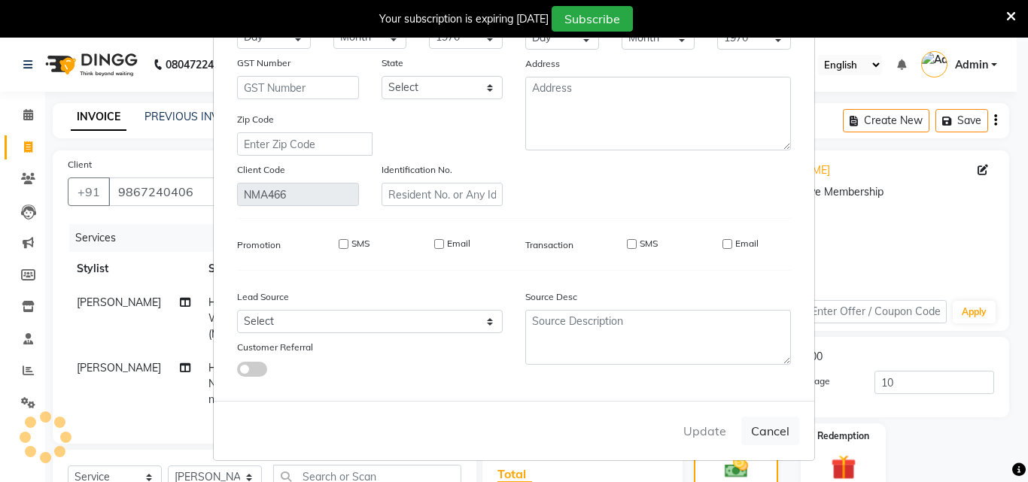
checkbox input "false"
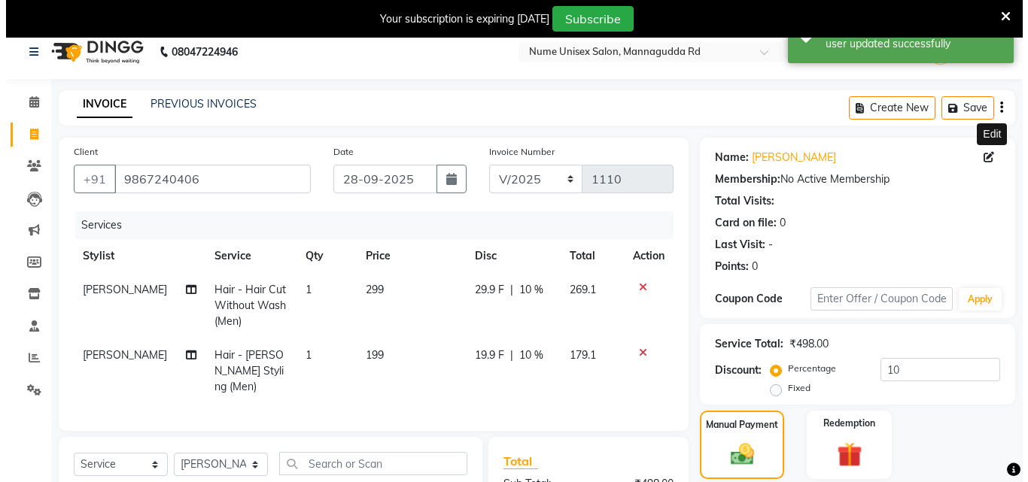
scroll to position [0, 0]
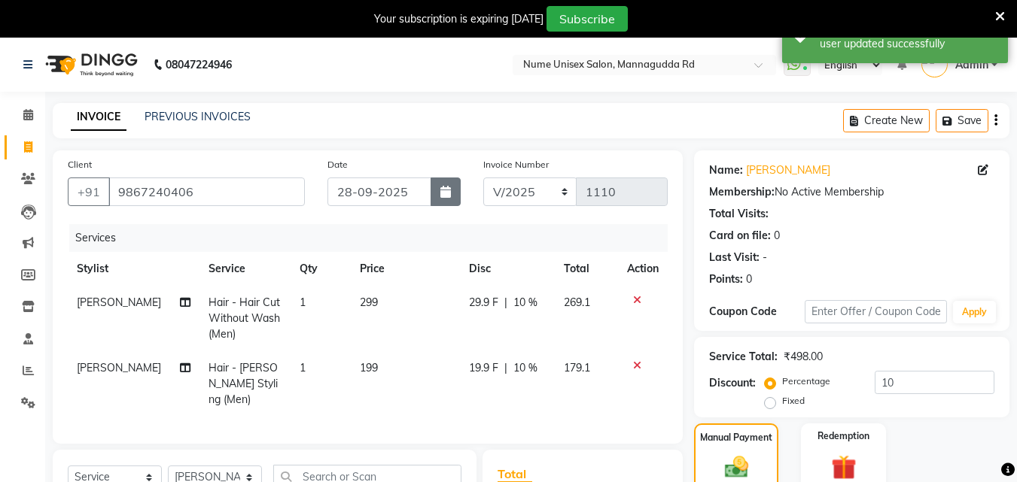
click at [455, 191] on button "button" at bounding box center [446, 192] width 30 height 29
select select "9"
select select "2025"
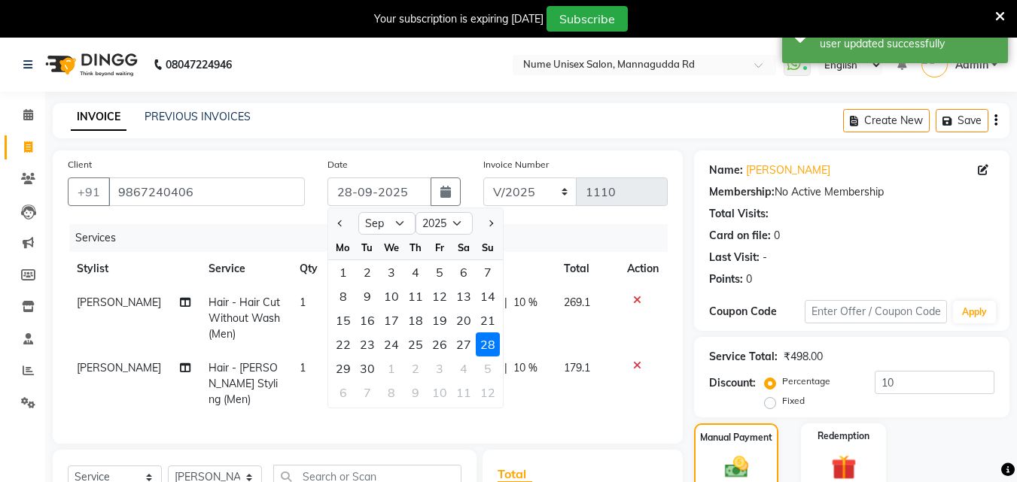
click at [476, 338] on div "28" at bounding box center [488, 345] width 24 height 24
type input "0"
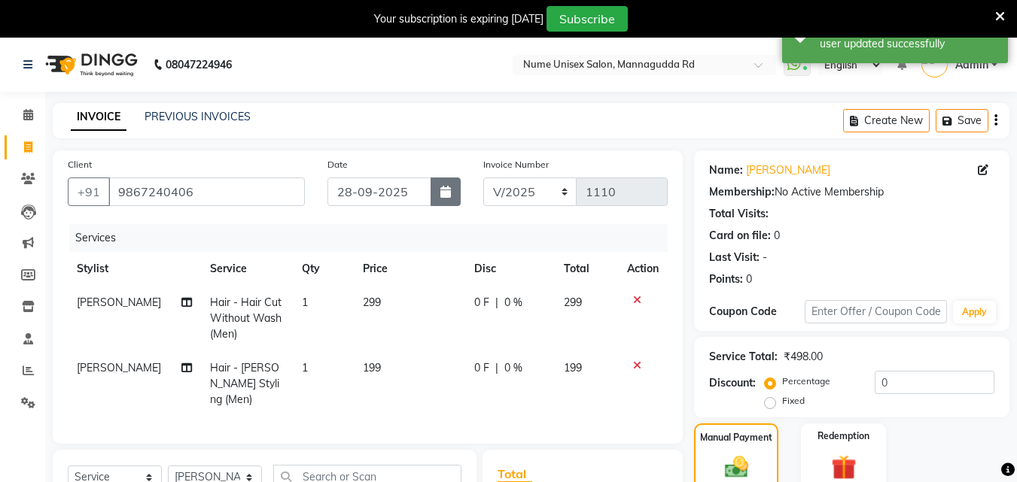
click at [445, 190] on icon "button" at bounding box center [445, 192] width 11 height 12
select select "9"
select select "2025"
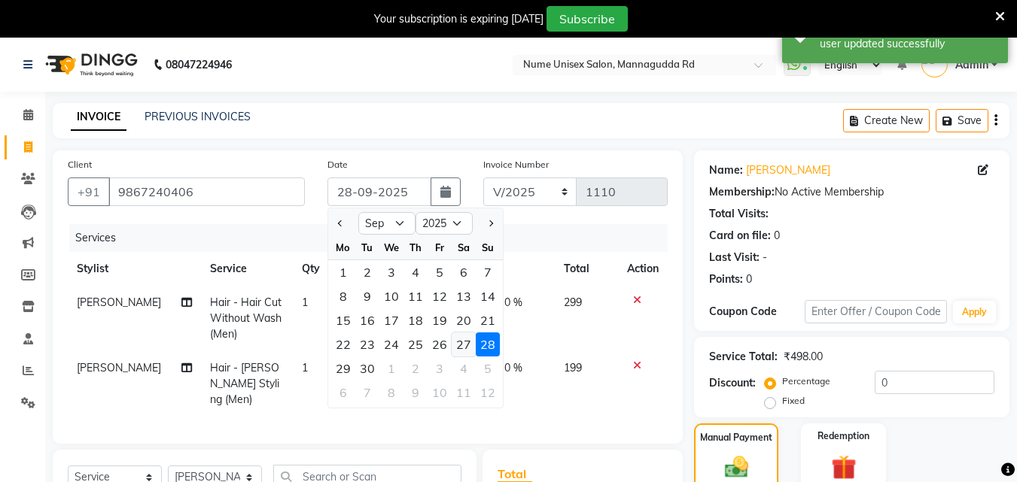
click at [459, 354] on div "27" at bounding box center [464, 345] width 24 height 24
type input "27-09-2025"
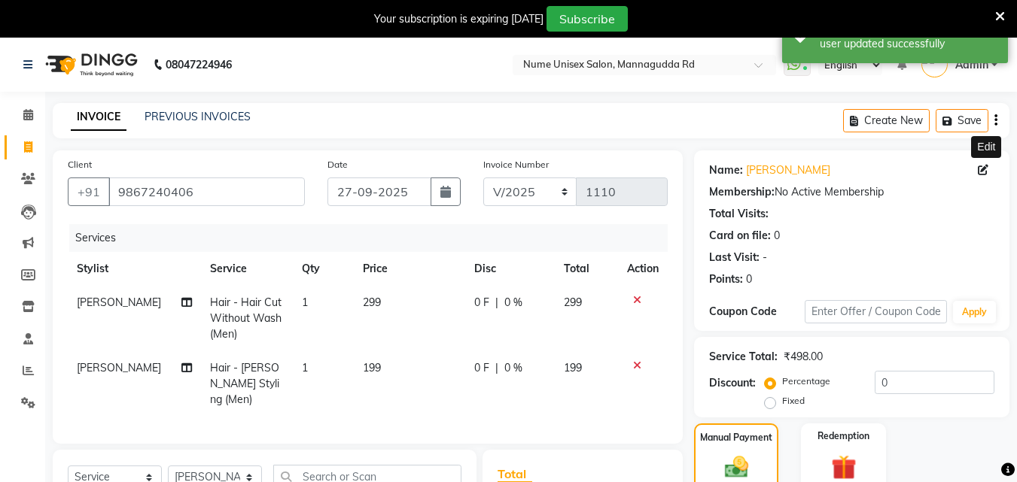
click at [983, 172] on icon at bounding box center [983, 170] width 11 height 11
select select "[DEMOGRAPHIC_DATA]"
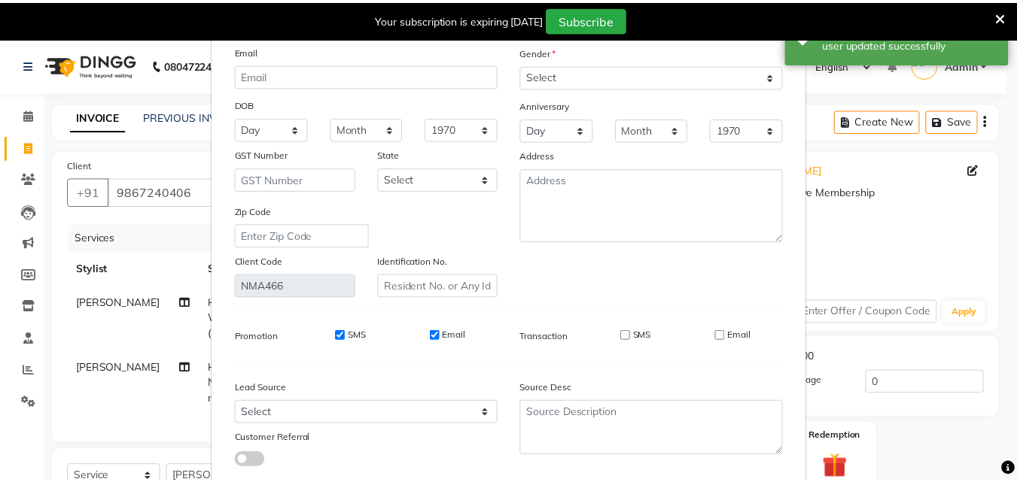
scroll to position [185, 0]
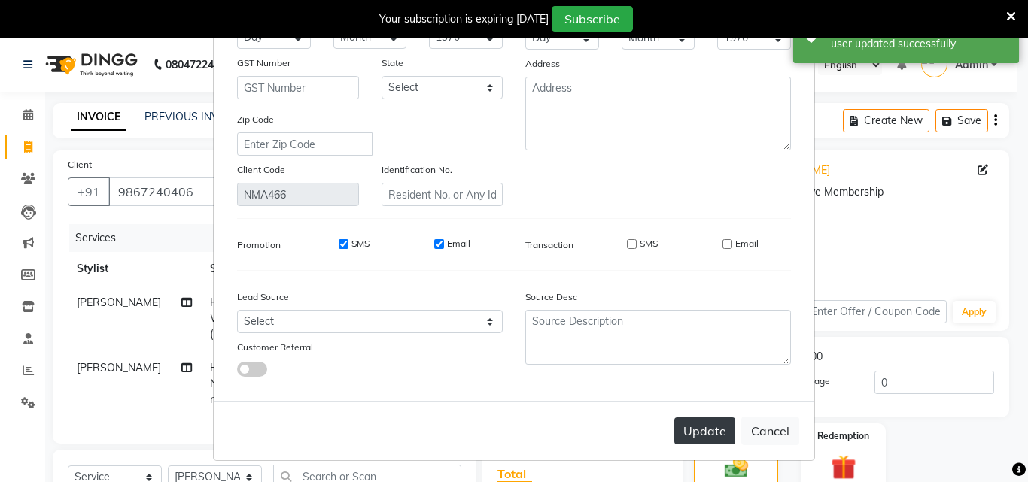
click at [713, 420] on button "Update" at bounding box center [704, 431] width 61 height 27
select select
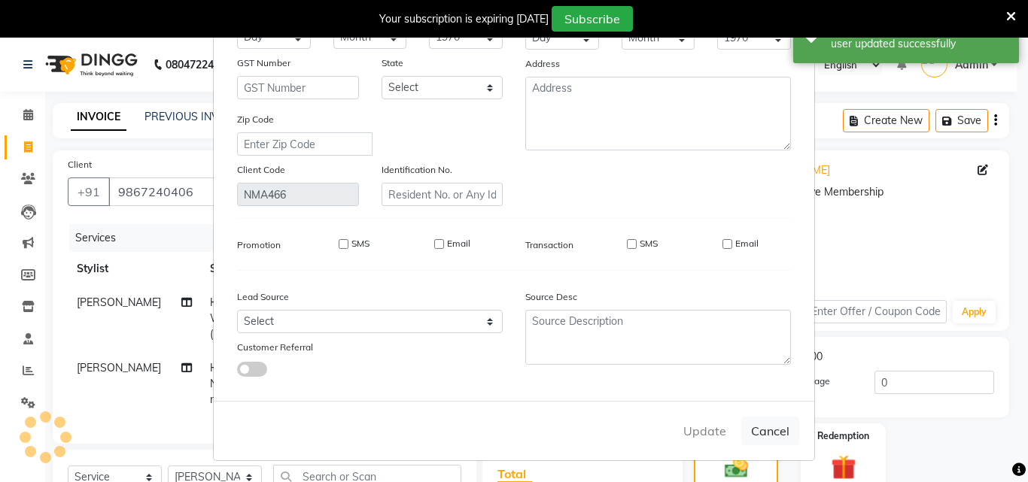
select select
checkbox input "false"
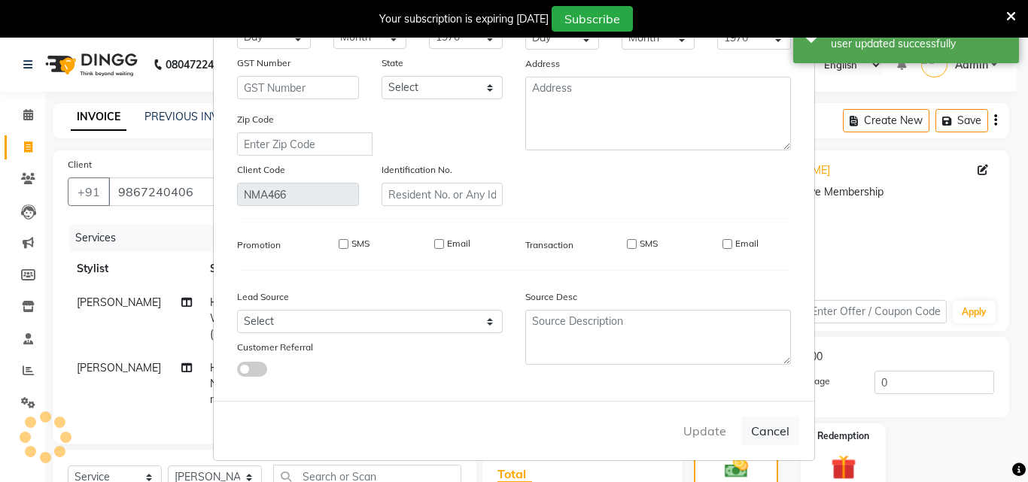
checkbox input "false"
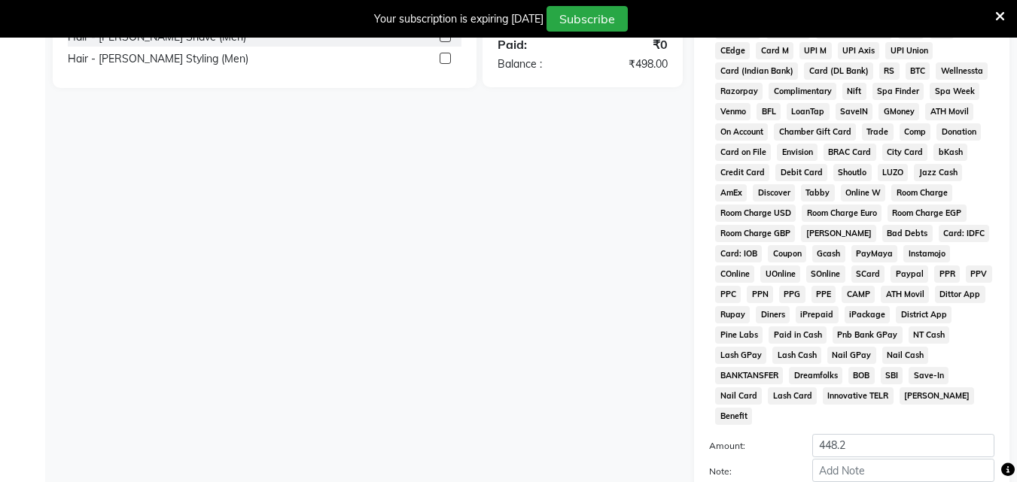
scroll to position [706, 0]
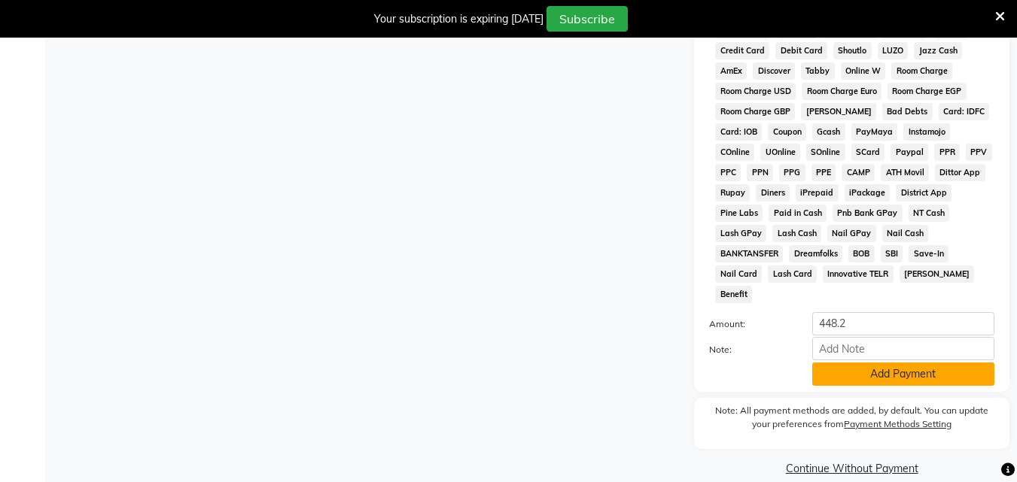
click at [840, 363] on button "Add Payment" at bounding box center [903, 374] width 182 height 23
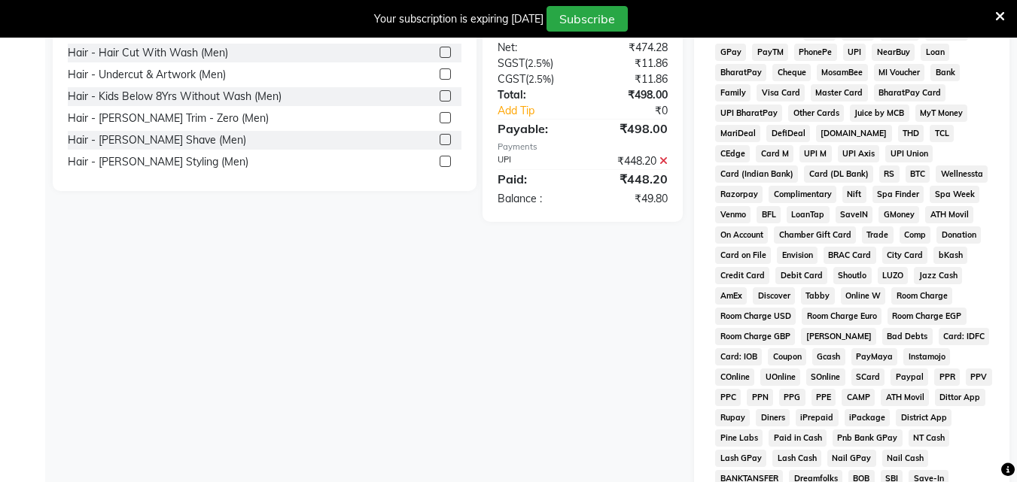
scroll to position [480, 0]
click at [662, 157] on icon at bounding box center [663, 162] width 8 height 11
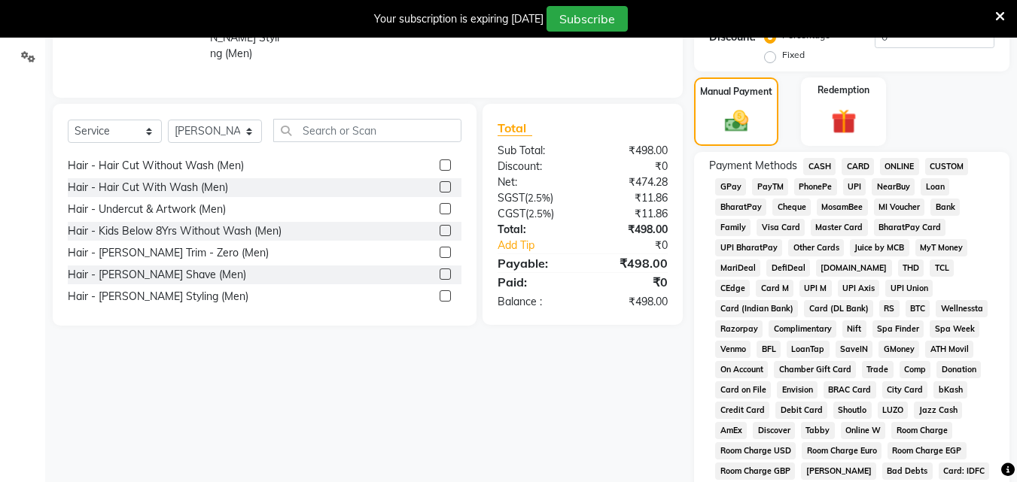
scroll to position [179, 0]
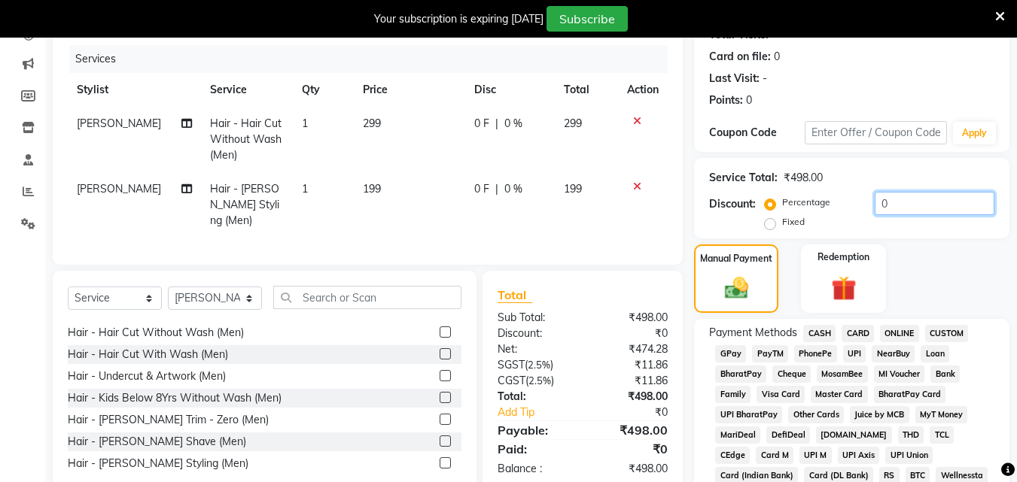
click at [875, 206] on input "0" at bounding box center [935, 203] width 120 height 23
type input "10"
click at [855, 351] on span "UPI" at bounding box center [854, 353] width 23 height 17
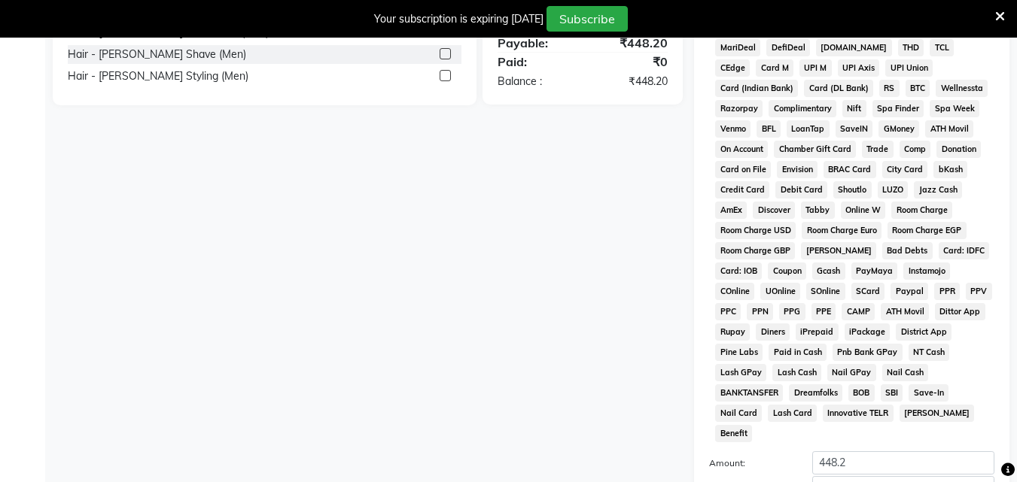
scroll to position [706, 0]
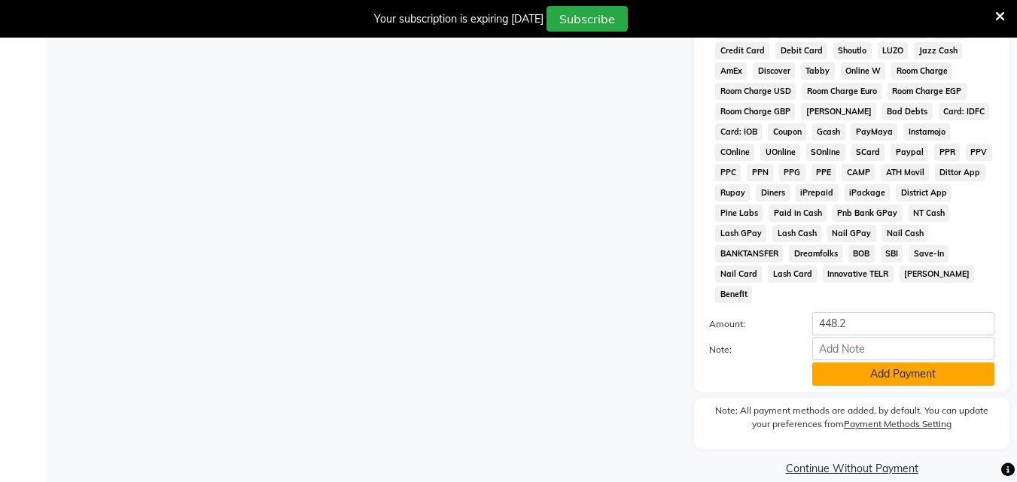
click at [861, 363] on button "Add Payment" at bounding box center [903, 374] width 182 height 23
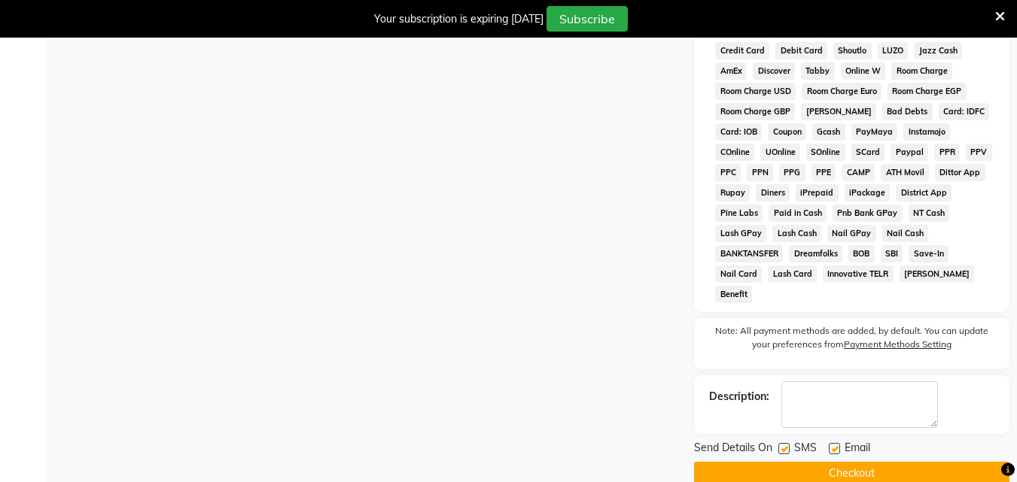
click at [784, 443] on label at bounding box center [783, 448] width 11 height 11
click at [784, 445] on input "checkbox" at bounding box center [783, 450] width 10 height 10
click at [837, 443] on label at bounding box center [834, 448] width 11 height 11
click at [837, 445] on input "checkbox" at bounding box center [834, 450] width 10 height 10
click at [853, 462] on button "Checkout" at bounding box center [851, 473] width 315 height 23
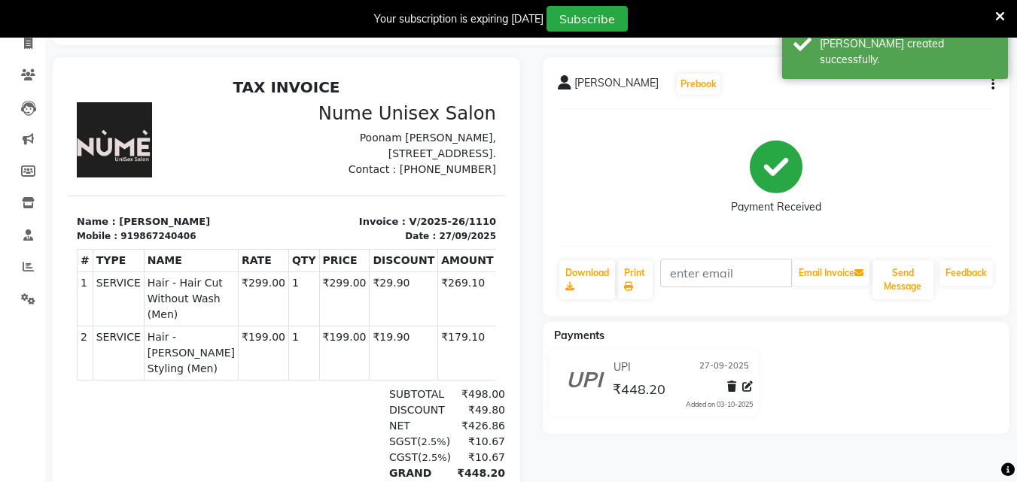
scroll to position [99, 0]
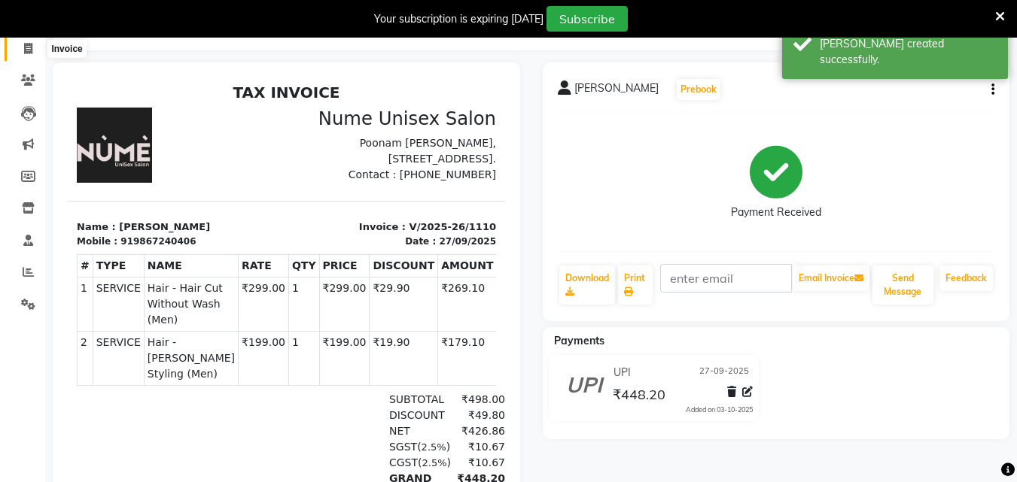
click at [32, 51] on icon at bounding box center [28, 48] width 8 height 11
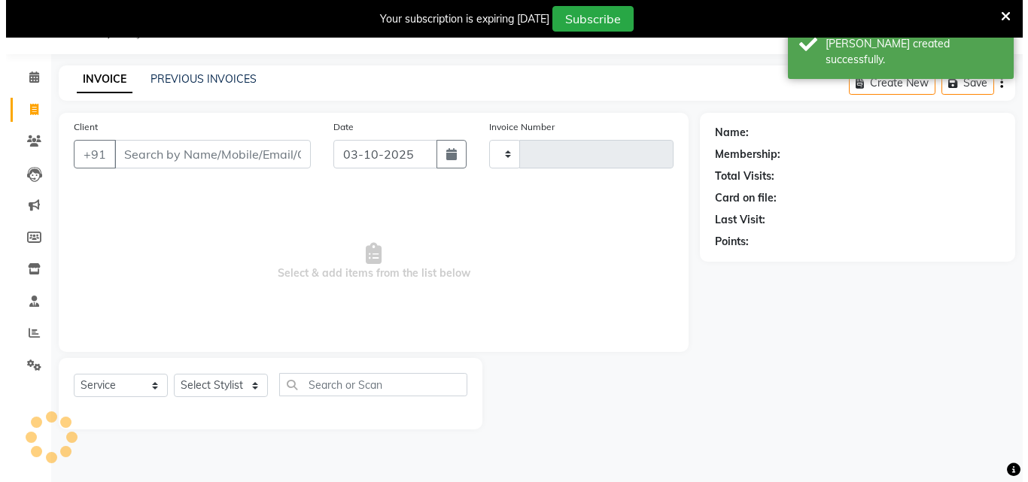
scroll to position [38, 0]
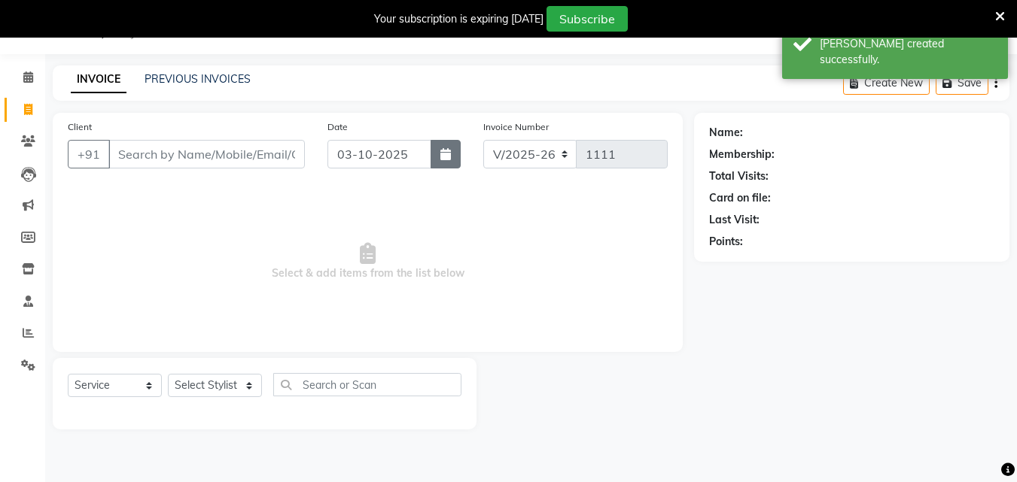
click at [435, 160] on button "button" at bounding box center [446, 154] width 30 height 29
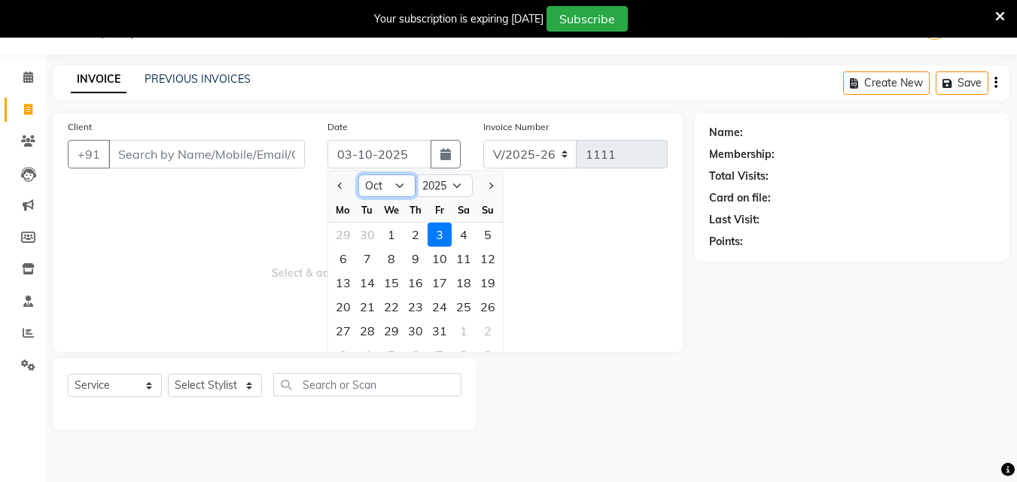
click at [376, 179] on select "Jan Feb Mar Apr May Jun [DATE] Aug Sep Oct Nov Dec" at bounding box center [386, 186] width 57 height 23
click at [358, 175] on select "Jan Feb Mar Apr May Jun [DATE] Aug Sep Oct Nov Dec" at bounding box center [386, 186] width 57 height 23
click at [464, 300] on div "27" at bounding box center [464, 307] width 24 height 24
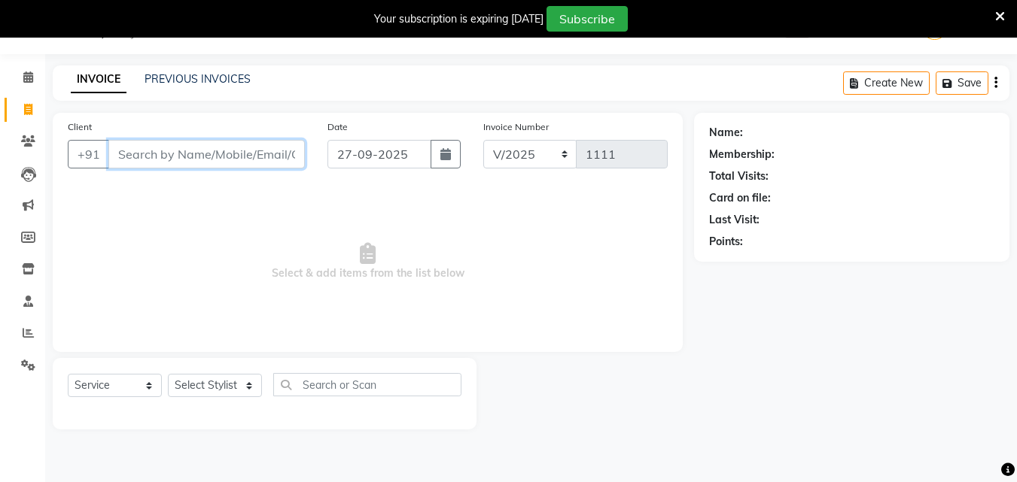
click at [250, 160] on input "Client" at bounding box center [206, 154] width 196 height 29
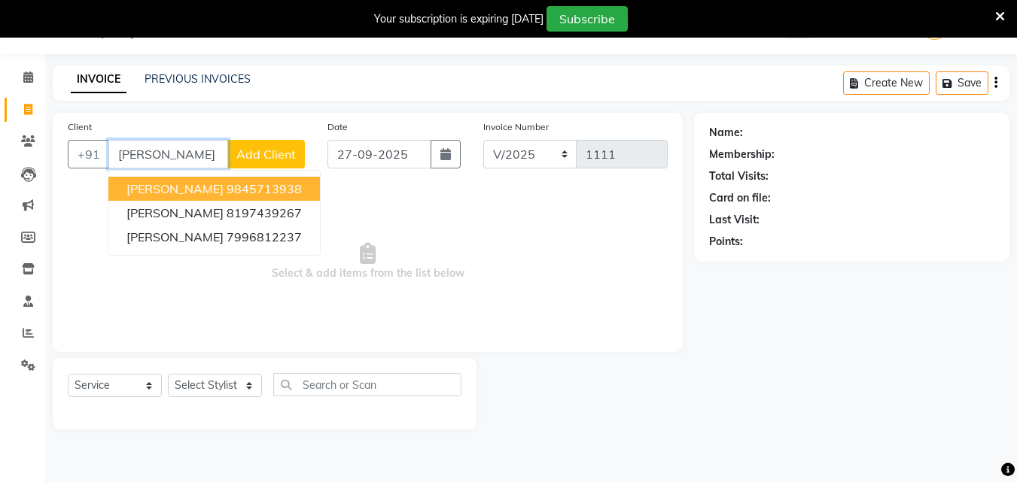
click at [227, 193] on ngb-highlight "9845713938" at bounding box center [264, 188] width 75 height 15
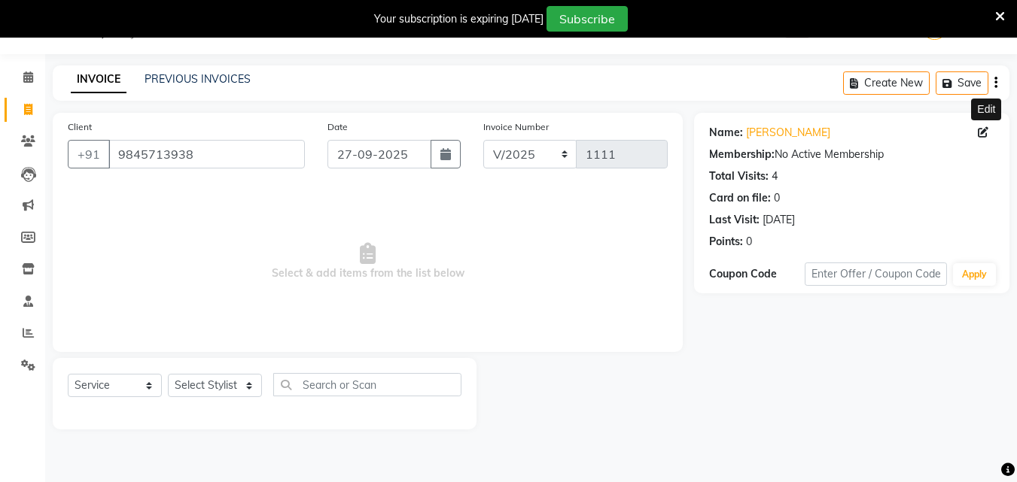
click at [980, 132] on icon at bounding box center [983, 132] width 11 height 11
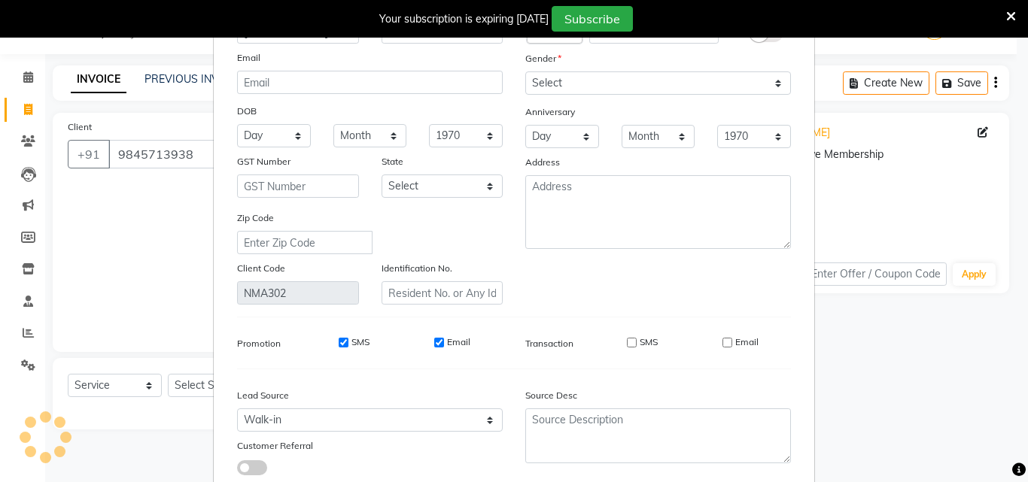
scroll to position [185, 0]
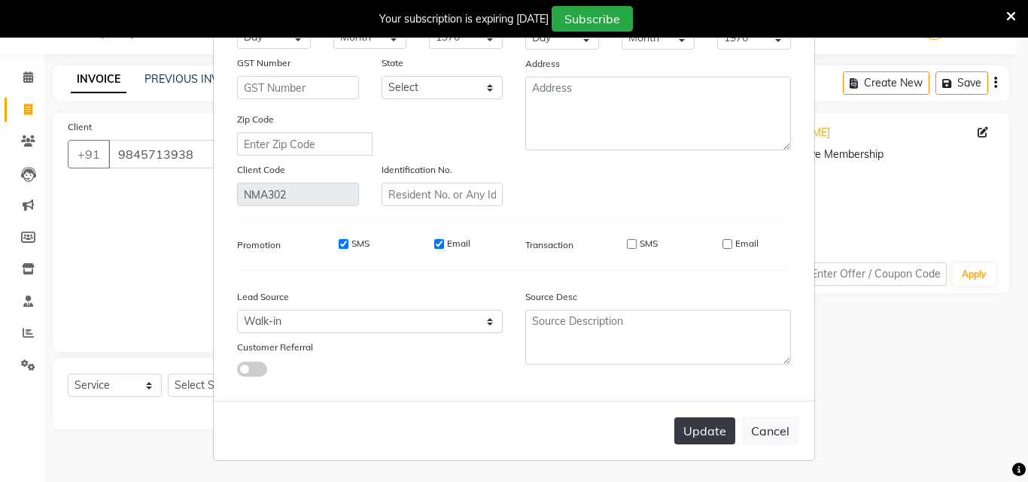
click at [713, 430] on button "Update" at bounding box center [704, 431] width 61 height 27
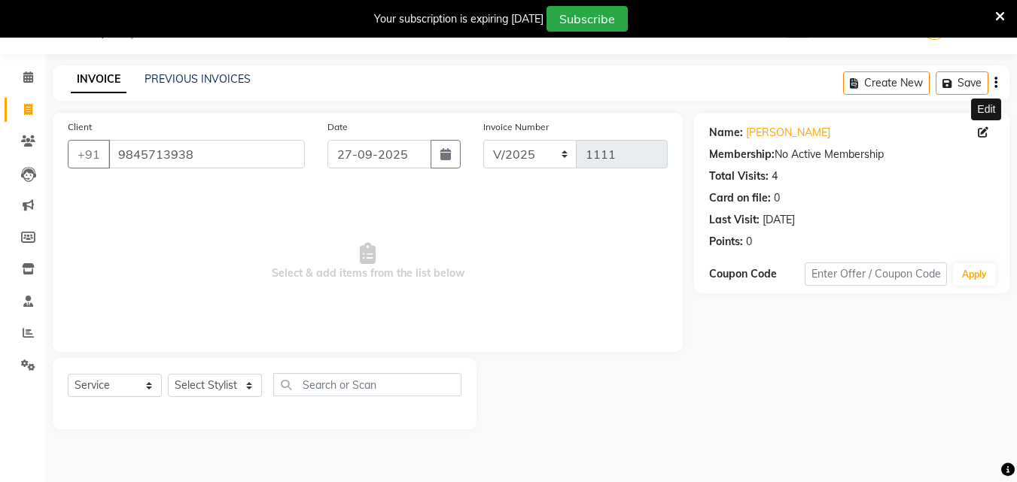
click at [980, 137] on icon at bounding box center [983, 132] width 11 height 11
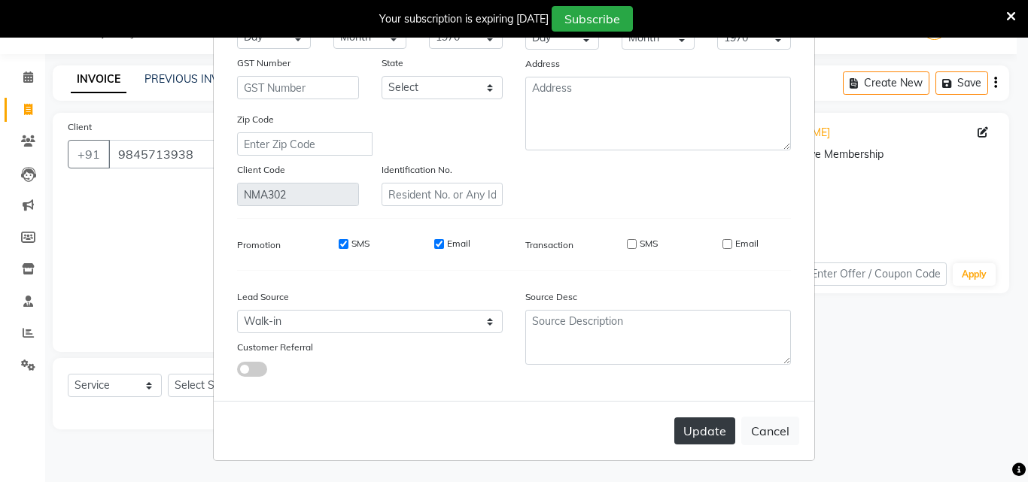
click at [709, 440] on button "Update" at bounding box center [704, 431] width 61 height 27
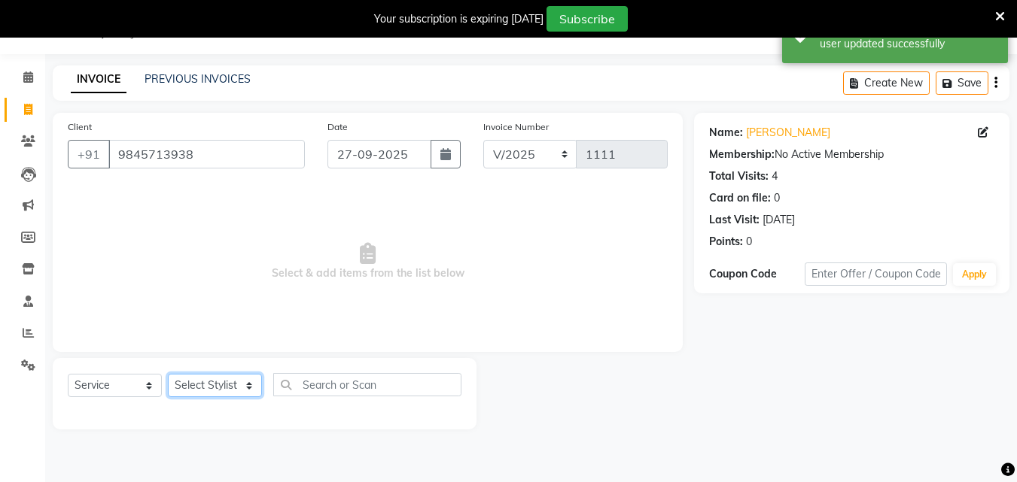
click at [242, 384] on select "Select Stylist Admin [PERSON_NAME] [PERSON_NAME] S [PERSON_NAME] Mohd [PERSON_N…" at bounding box center [215, 385] width 94 height 23
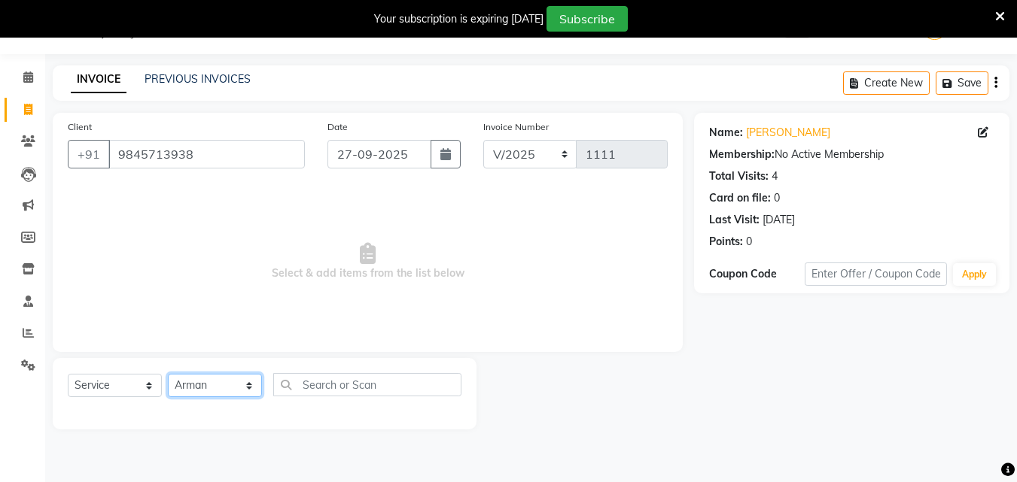
click at [168, 374] on select "Select Stylist Admin [PERSON_NAME] [PERSON_NAME] S [PERSON_NAME] Mohd [PERSON_N…" at bounding box center [215, 385] width 94 height 23
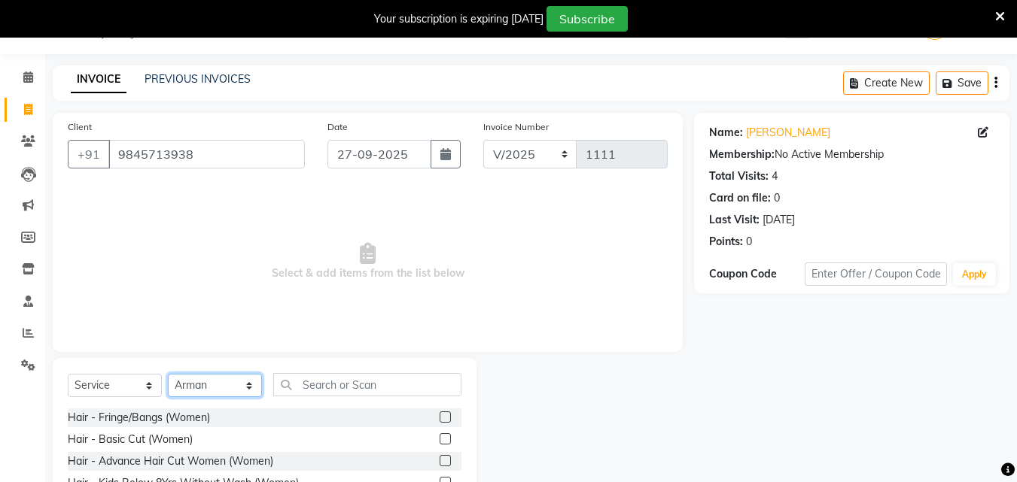
scroll to position [226, 0]
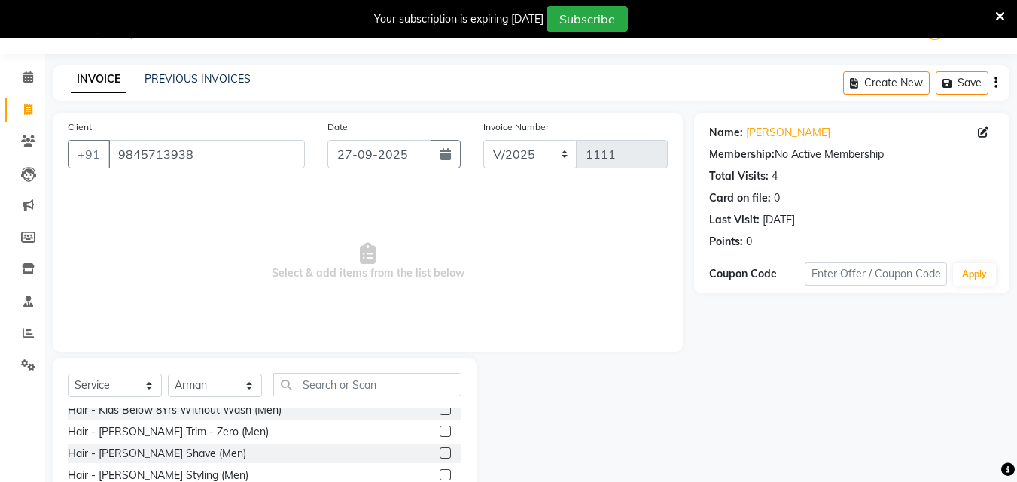
click at [440, 473] on label at bounding box center [445, 475] width 11 height 11
click at [440, 473] on input "checkbox" at bounding box center [445, 476] width 10 height 10
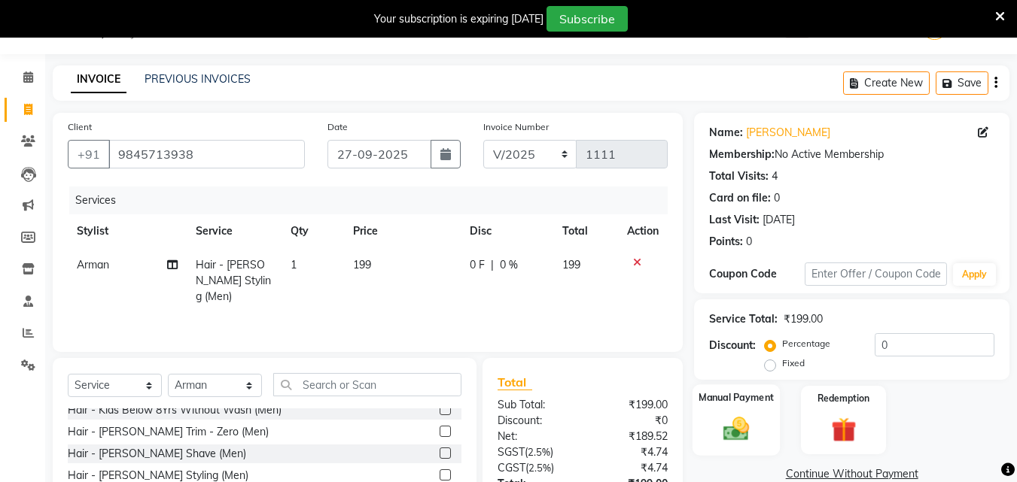
click at [731, 412] on div "Manual Payment" at bounding box center [736, 421] width 88 height 72
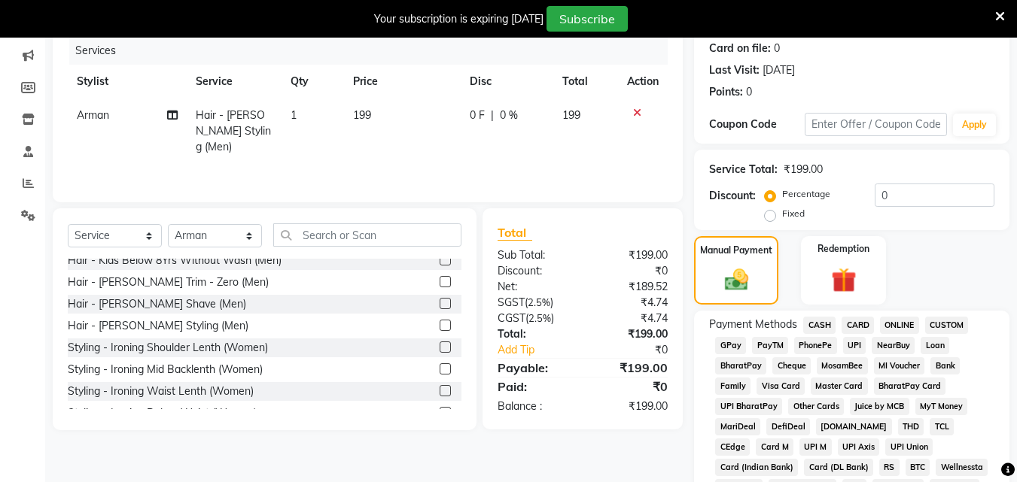
scroll to position [188, 0]
click at [852, 348] on span "UPI" at bounding box center [854, 344] width 23 height 17
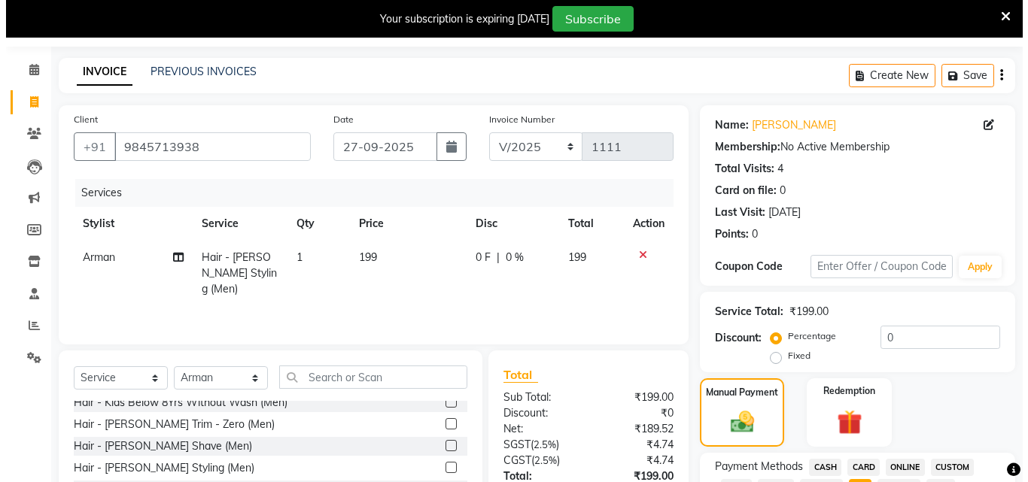
scroll to position [38, 0]
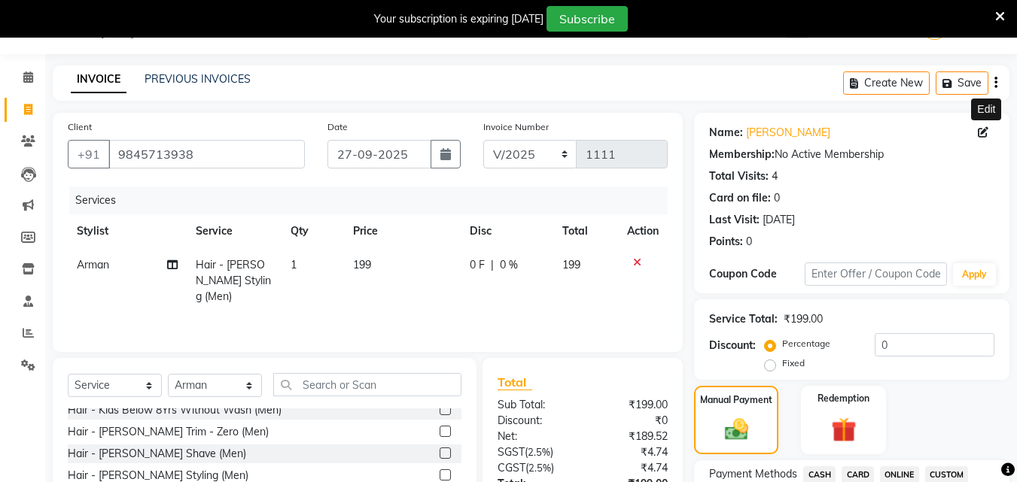
click at [982, 135] on icon at bounding box center [983, 132] width 11 height 11
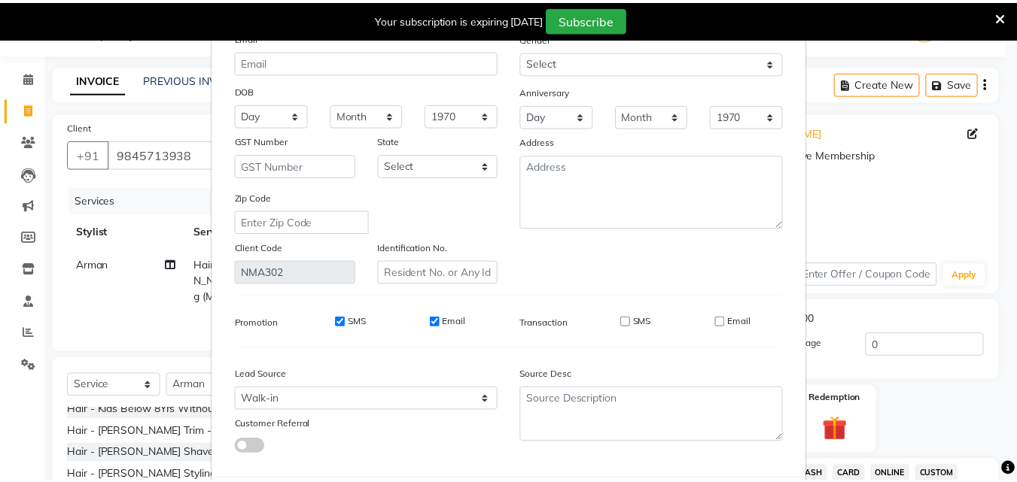
scroll to position [185, 0]
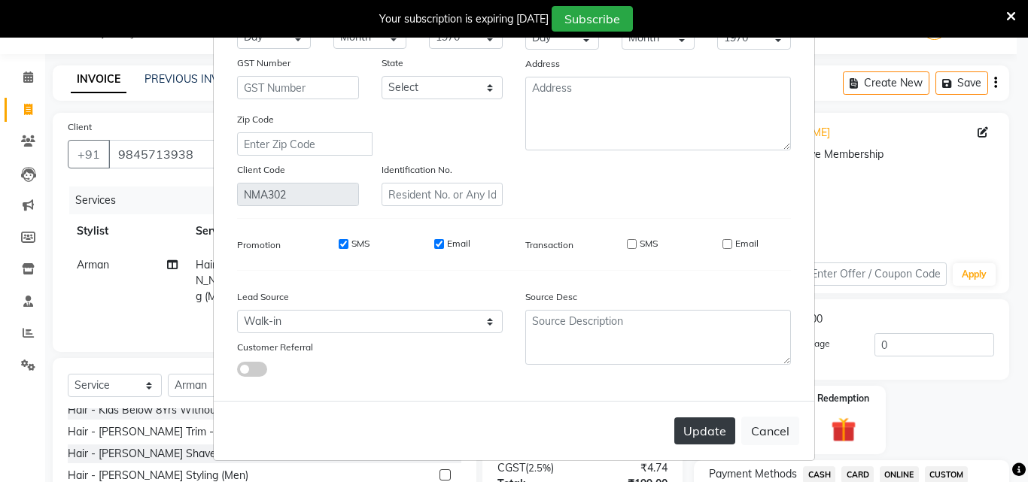
click at [698, 444] on button "Update" at bounding box center [704, 431] width 61 height 27
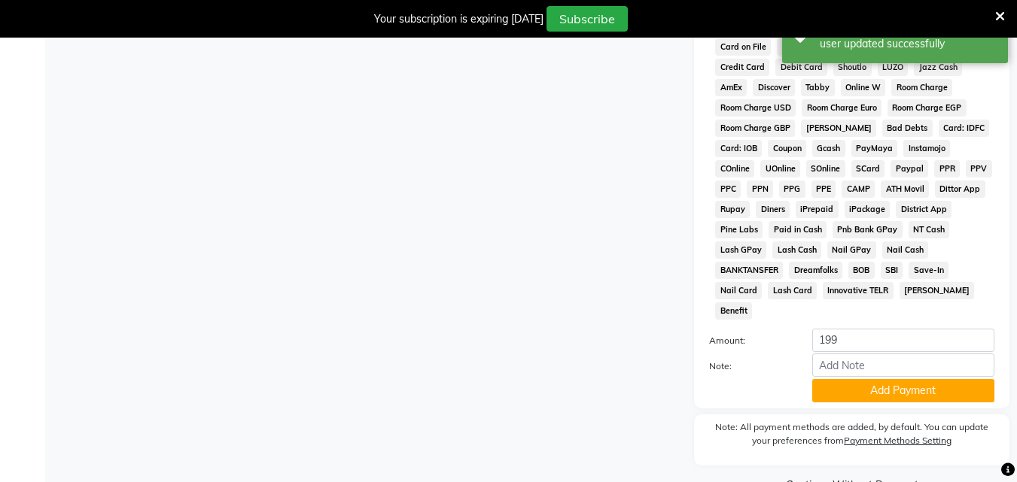
scroll to position [706, 0]
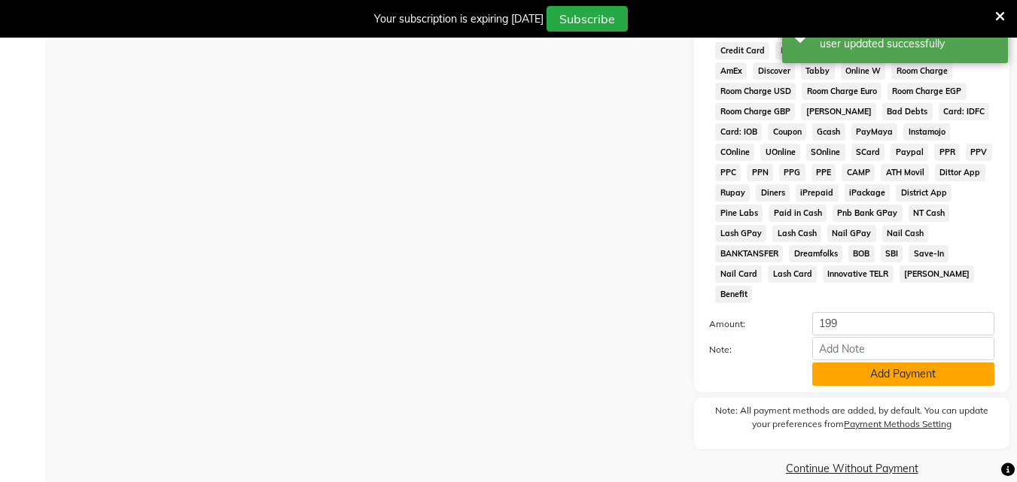
click at [859, 363] on button "Add Payment" at bounding box center [903, 374] width 182 height 23
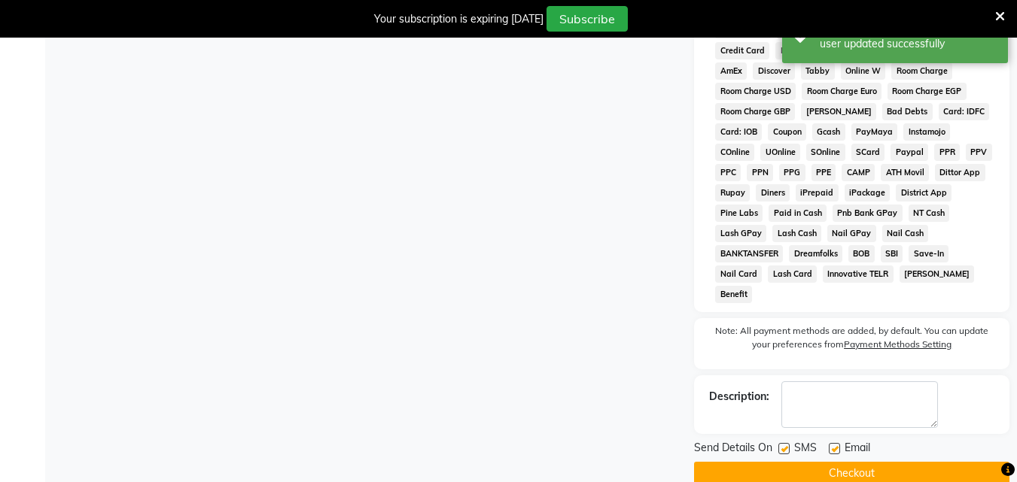
click at [783, 443] on label at bounding box center [783, 448] width 11 height 11
click at [783, 445] on input "checkbox" at bounding box center [783, 450] width 10 height 10
click at [830, 443] on label at bounding box center [834, 448] width 11 height 11
click at [830, 445] on input "checkbox" at bounding box center [834, 450] width 10 height 10
click at [842, 462] on button "Checkout" at bounding box center [851, 473] width 315 height 23
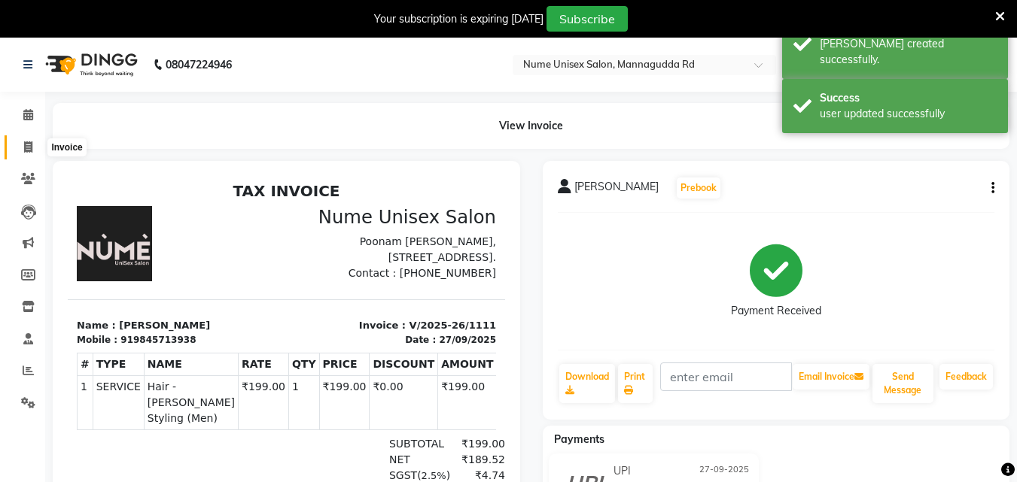
click at [28, 146] on icon at bounding box center [28, 146] width 8 height 11
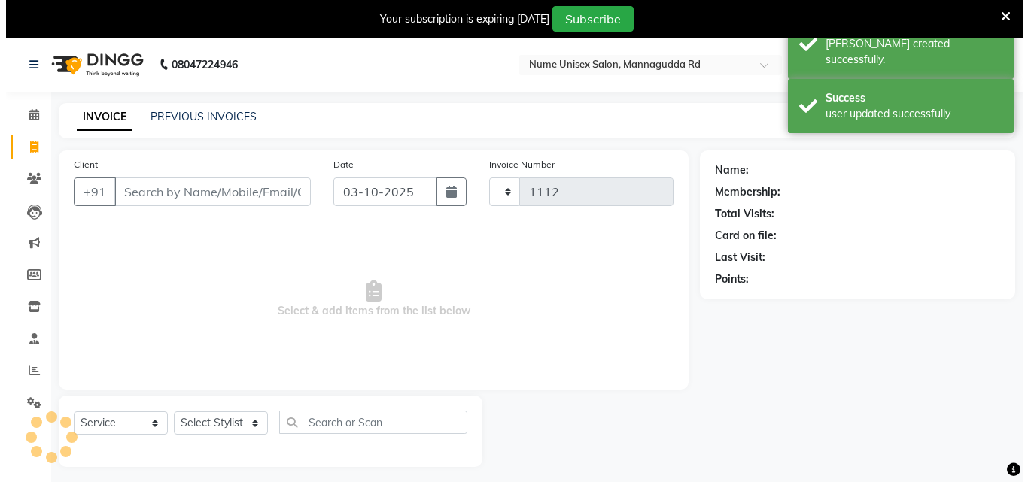
scroll to position [38, 0]
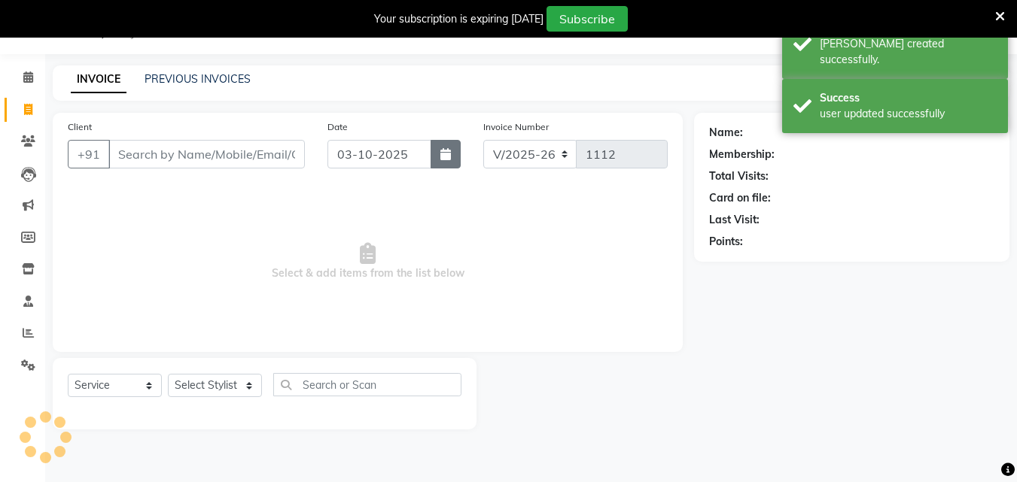
click at [452, 148] on button "button" at bounding box center [446, 154] width 30 height 29
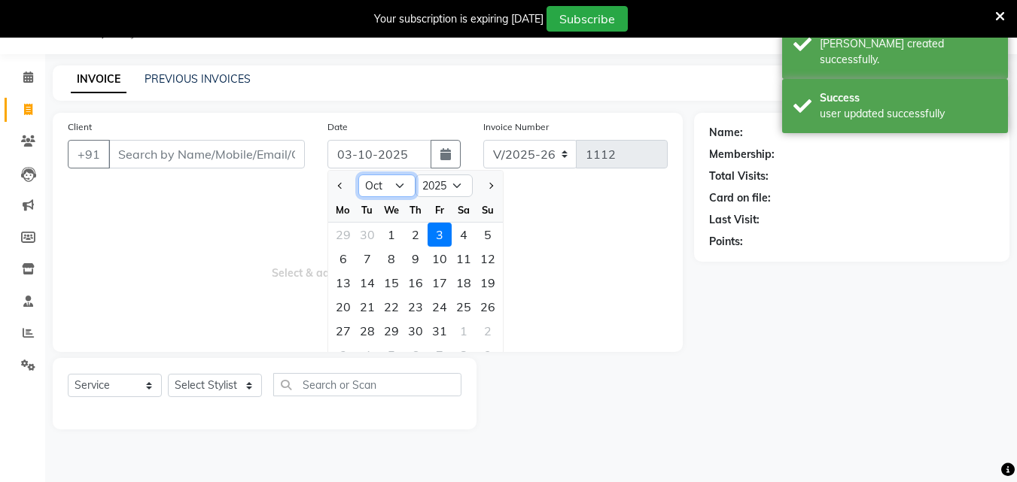
click at [394, 192] on select "Jan Feb Mar Apr May Jun [DATE] Aug Sep Oct Nov Dec" at bounding box center [386, 186] width 57 height 23
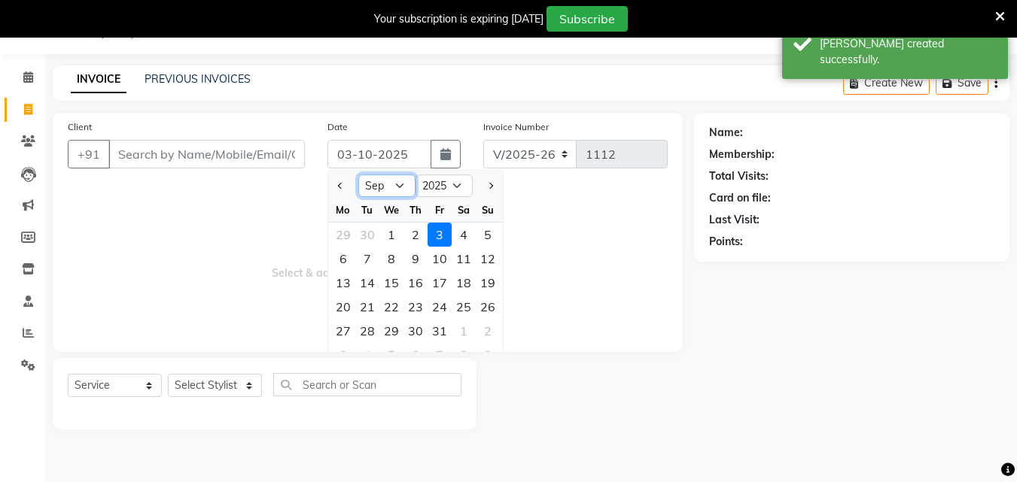
click at [358, 175] on select "Jan Feb Mar Apr May Jun [DATE] Aug Sep Oct Nov Dec" at bounding box center [386, 186] width 57 height 23
click at [462, 307] on div "27" at bounding box center [464, 307] width 24 height 24
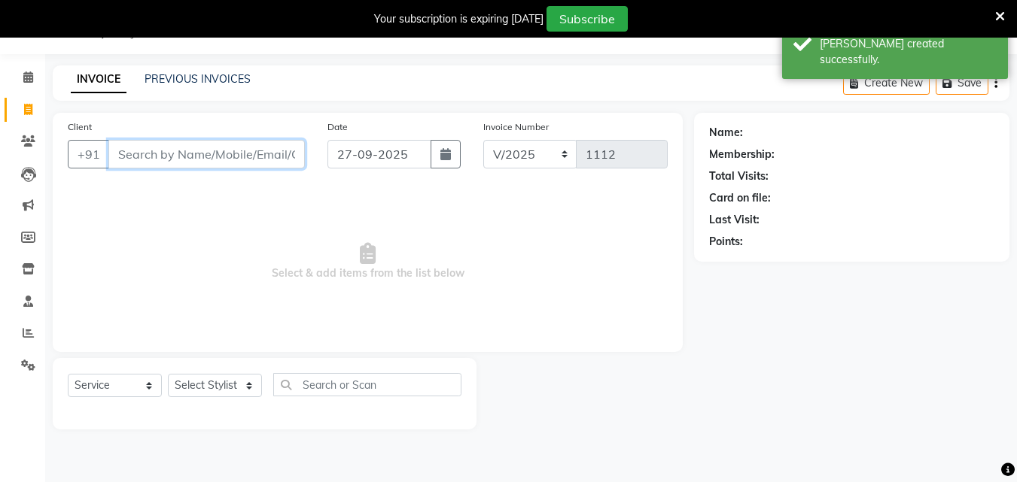
click at [224, 158] on input "Client" at bounding box center [206, 154] width 196 height 29
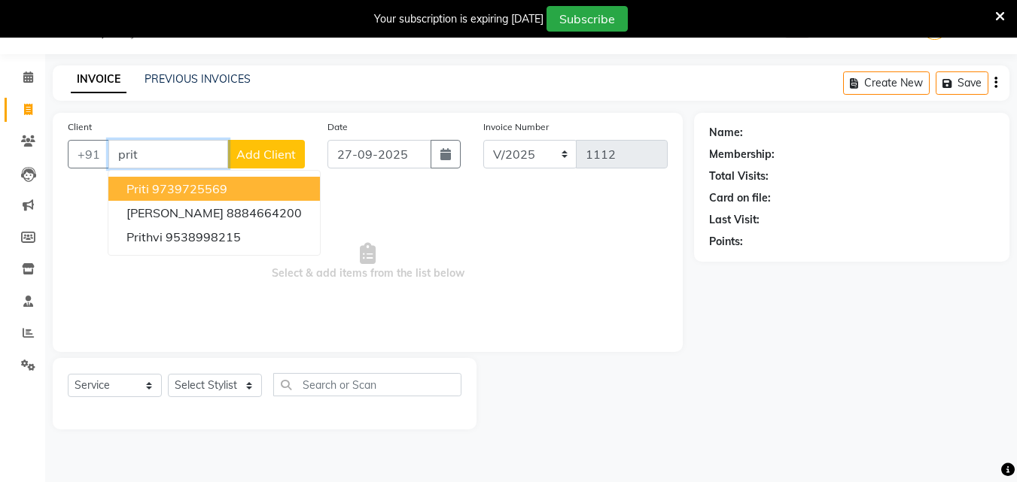
click at [221, 180] on button "[PERSON_NAME] 9739725569" at bounding box center [213, 189] width 211 height 24
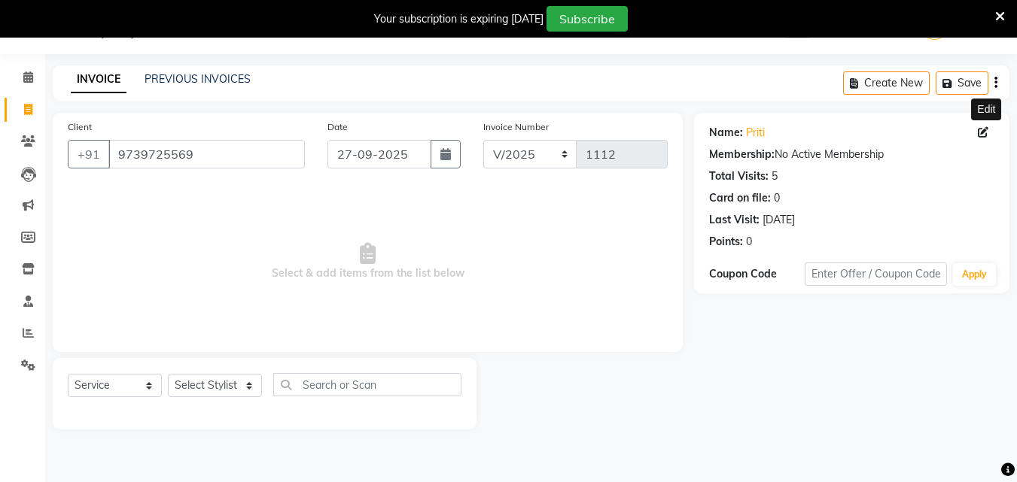
click at [988, 132] on span at bounding box center [986, 133] width 17 height 16
click at [981, 132] on icon at bounding box center [983, 132] width 11 height 11
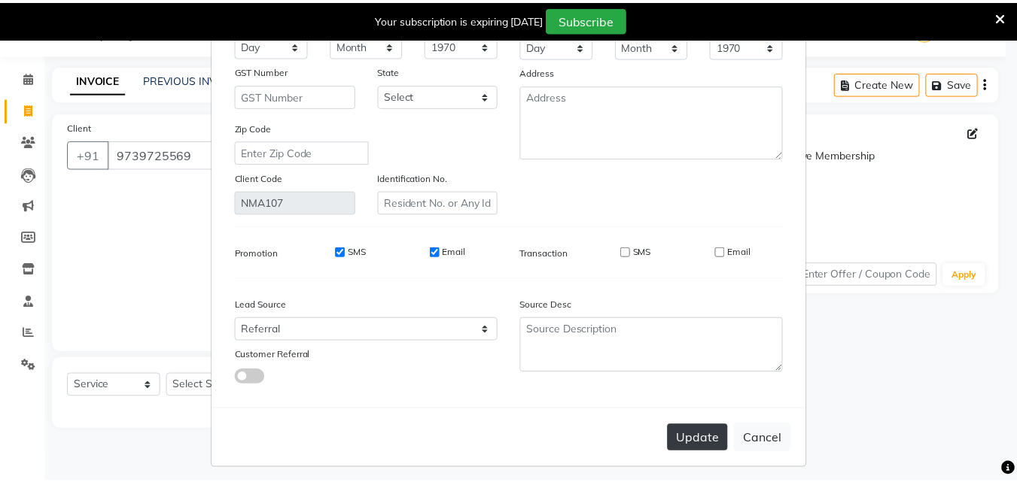
scroll to position [185, 0]
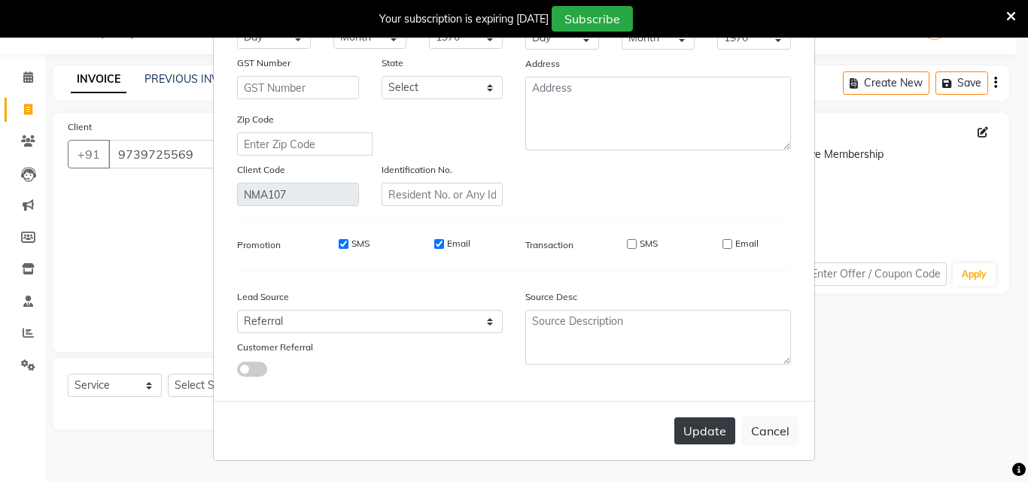
click at [704, 437] on button "Update" at bounding box center [704, 431] width 61 height 27
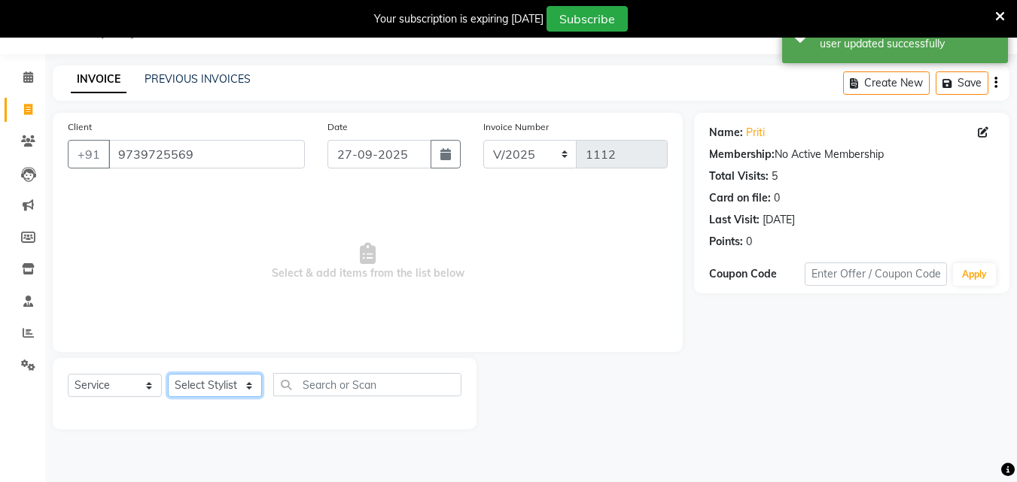
click at [198, 396] on select "Select Stylist Admin [PERSON_NAME] [PERSON_NAME] S [PERSON_NAME] Mohd [PERSON_N…" at bounding box center [215, 385] width 94 height 23
click at [168, 374] on select "Select Stylist Admin [PERSON_NAME] [PERSON_NAME] S [PERSON_NAME] Mohd [PERSON_N…" at bounding box center [215, 385] width 94 height 23
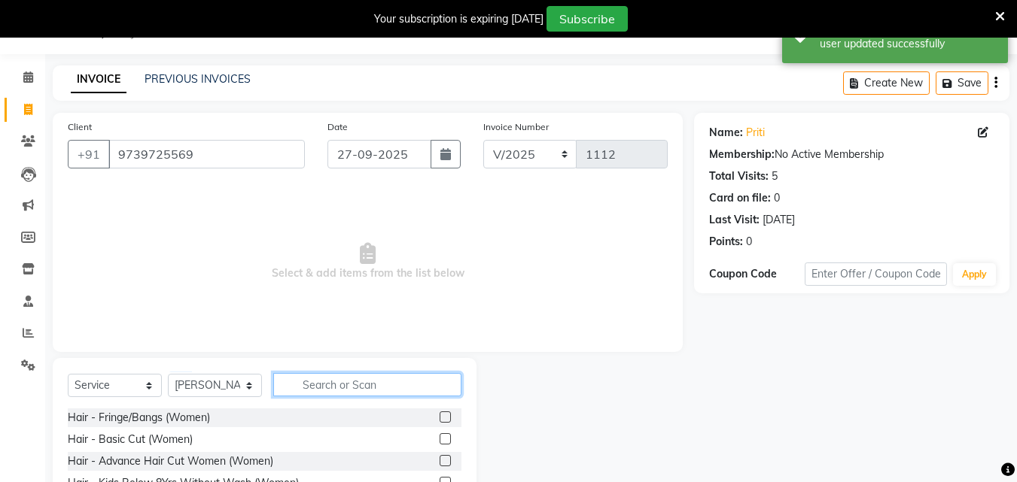
click at [379, 380] on input "text" at bounding box center [367, 384] width 188 height 23
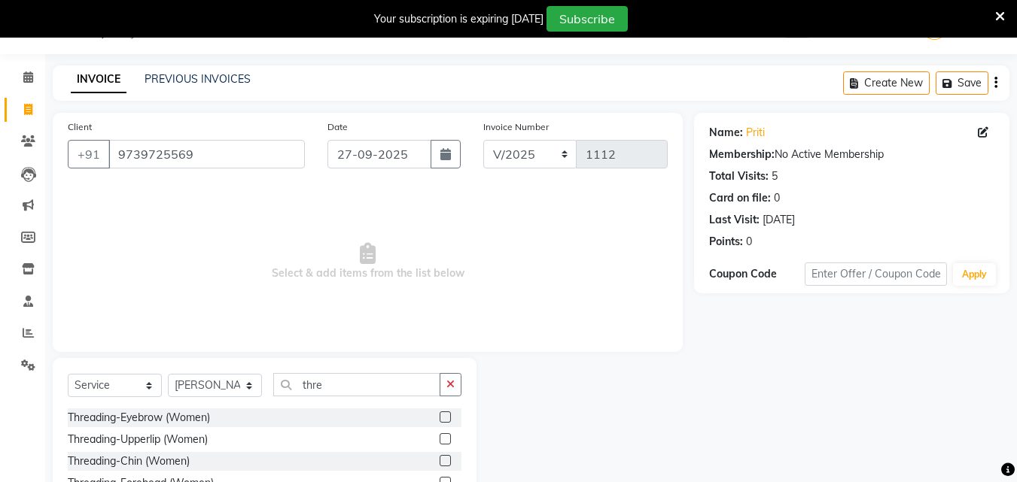
click at [440, 418] on label at bounding box center [445, 417] width 11 height 11
click at [440, 418] on input "checkbox" at bounding box center [445, 418] width 10 height 10
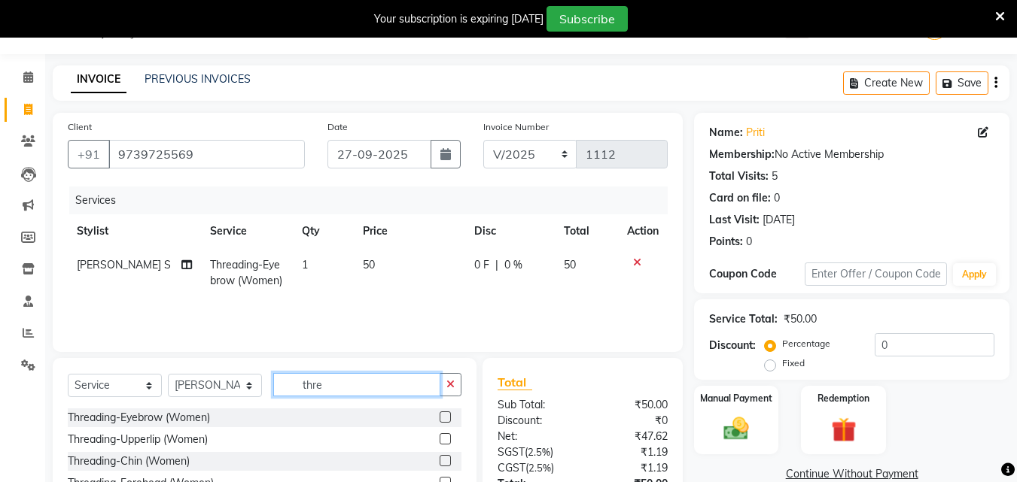
drag, startPoint x: 375, startPoint y: 392, endPoint x: 260, endPoint y: 402, distance: 115.6
click at [260, 402] on div "Select Service Product Membership Package Voucher Prepaid Gift Card Select Styl…" at bounding box center [265, 390] width 394 height 35
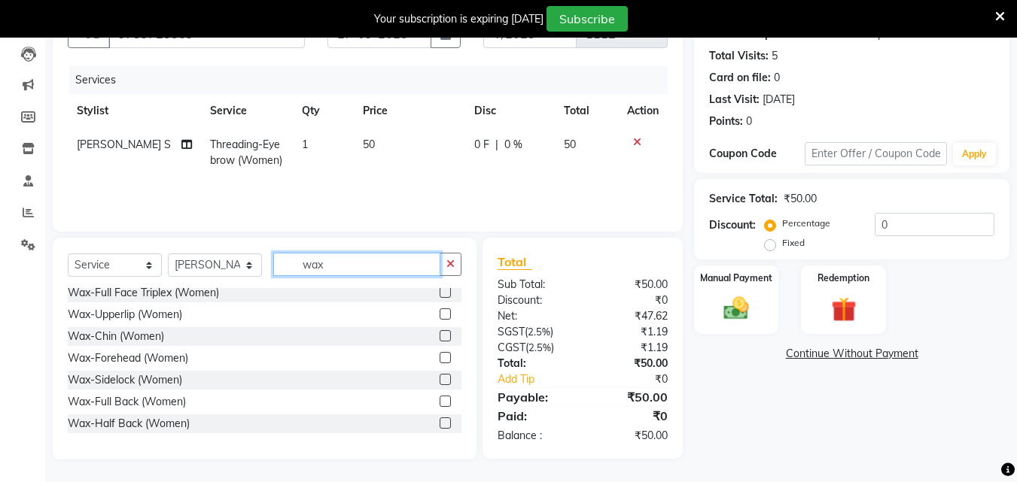
scroll to position [104, 0]
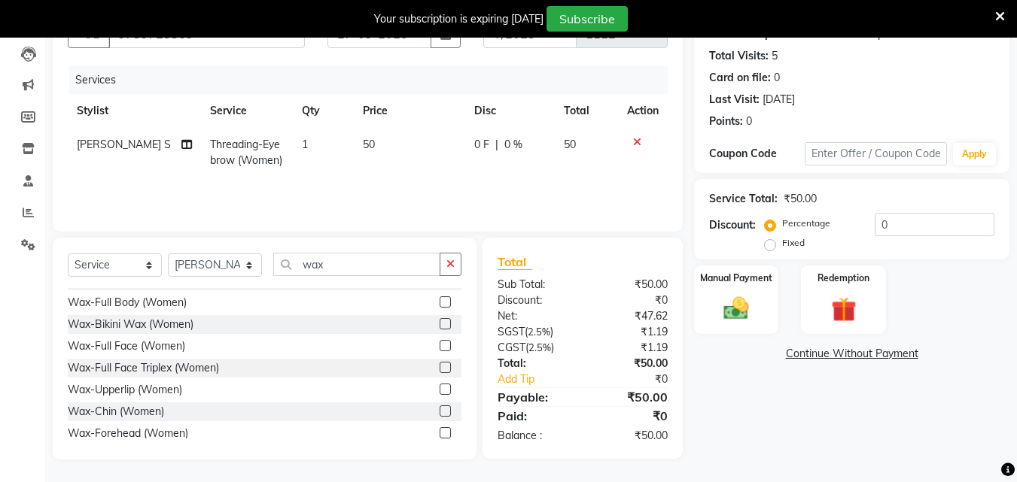
click at [440, 389] on label at bounding box center [445, 389] width 11 height 11
click at [440, 389] on input "checkbox" at bounding box center [445, 390] width 10 height 10
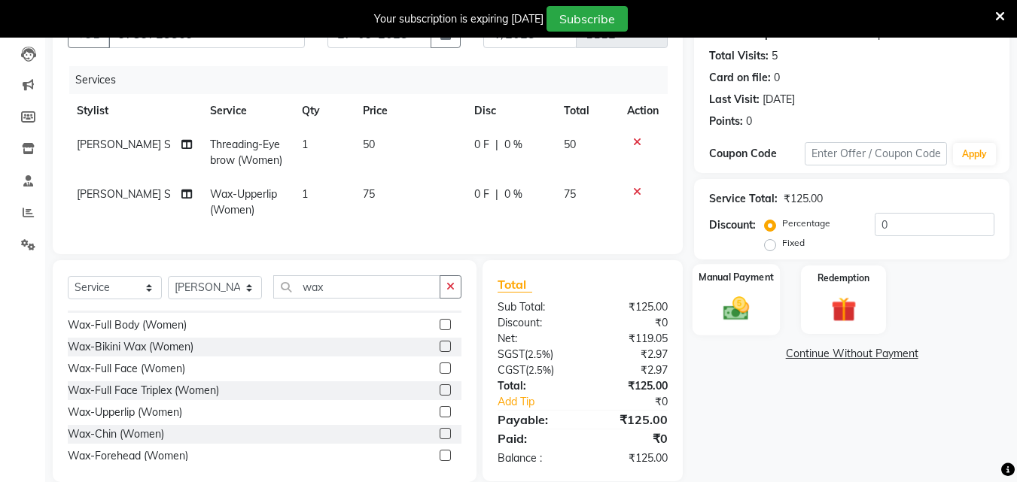
click at [759, 290] on div "Manual Payment" at bounding box center [736, 300] width 88 height 72
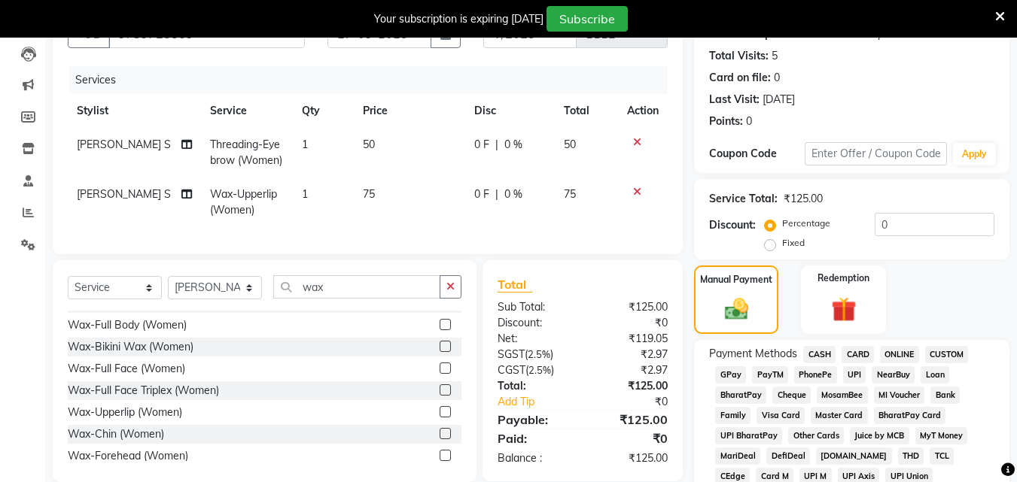
click at [850, 373] on span "UPI" at bounding box center [854, 375] width 23 height 17
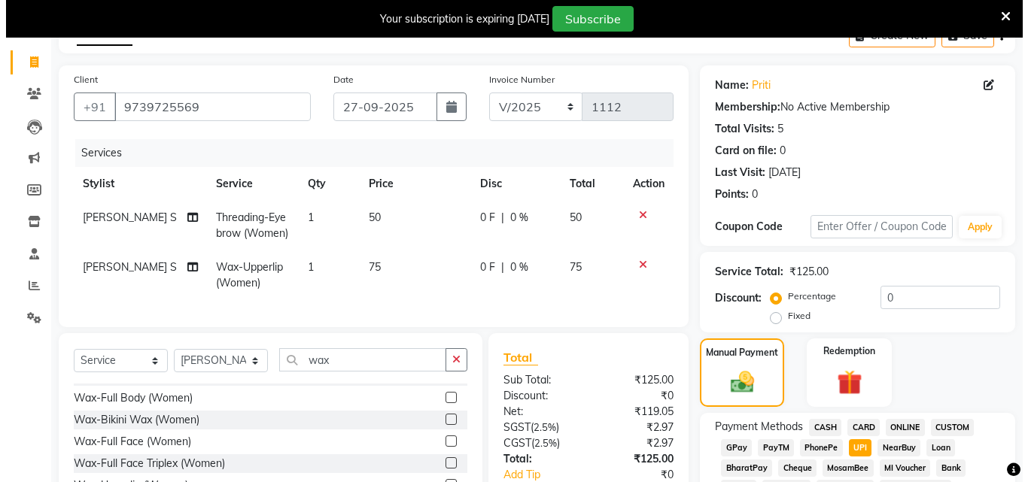
scroll to position [0, 0]
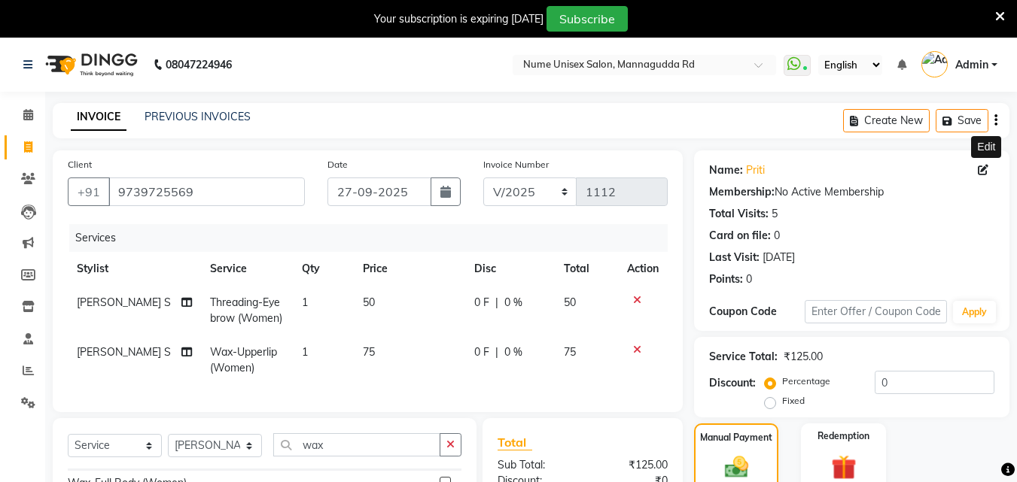
click at [983, 170] on icon at bounding box center [983, 170] width 11 height 11
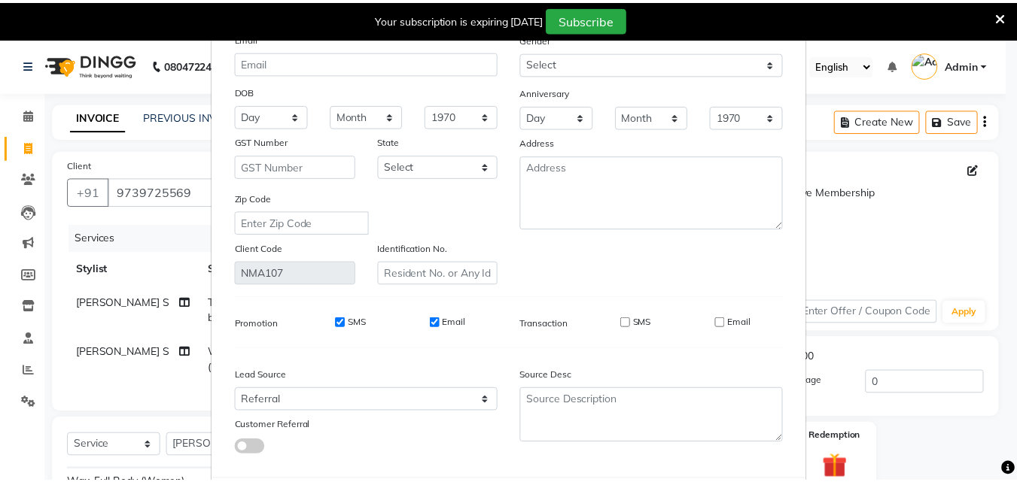
scroll to position [185, 0]
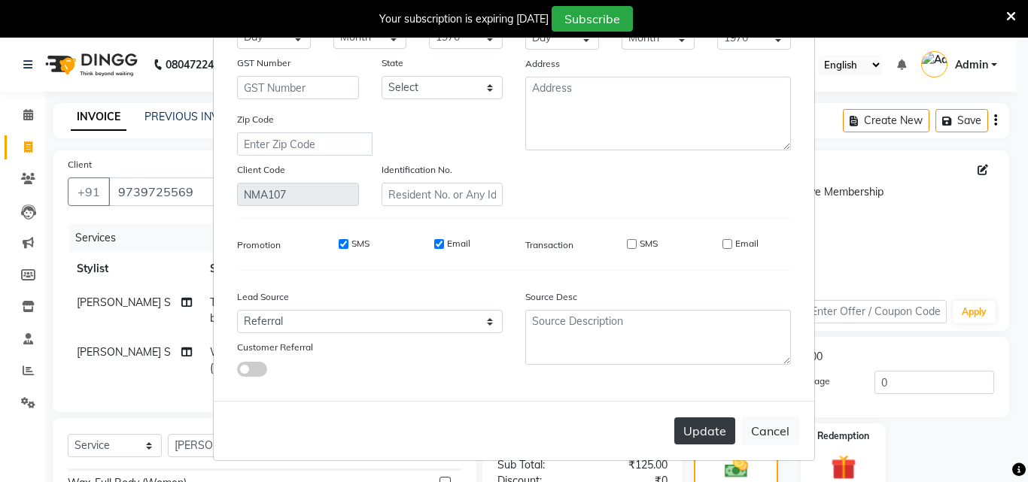
click at [706, 431] on button "Update" at bounding box center [704, 431] width 61 height 27
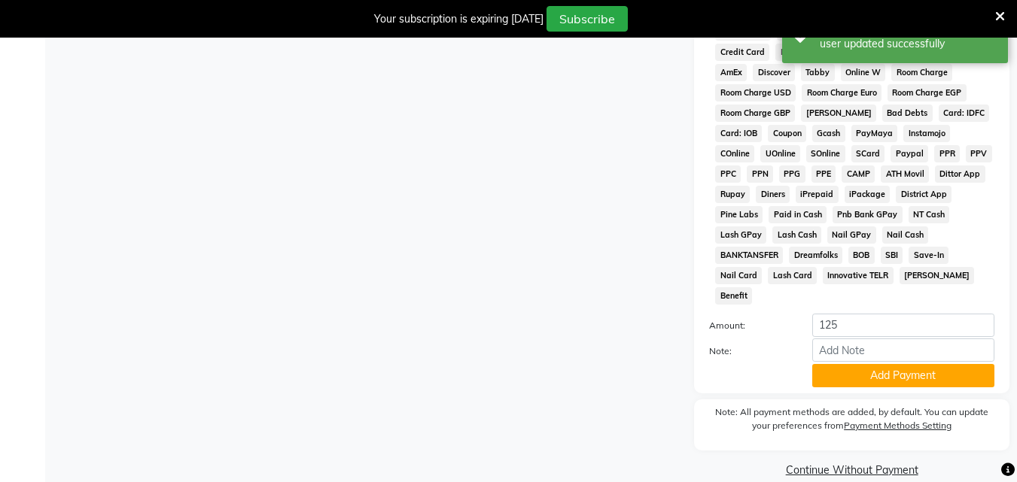
scroll to position [706, 0]
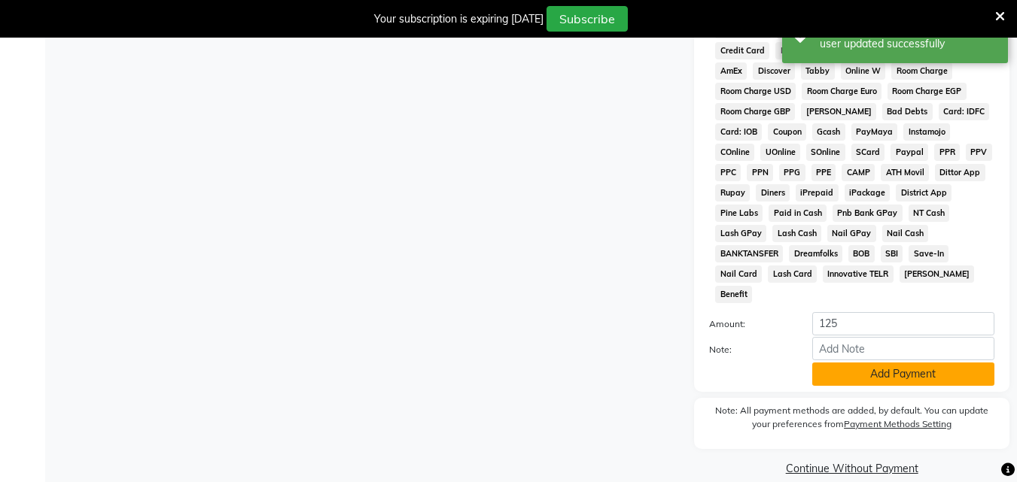
click at [936, 363] on button "Add Payment" at bounding box center [903, 374] width 182 height 23
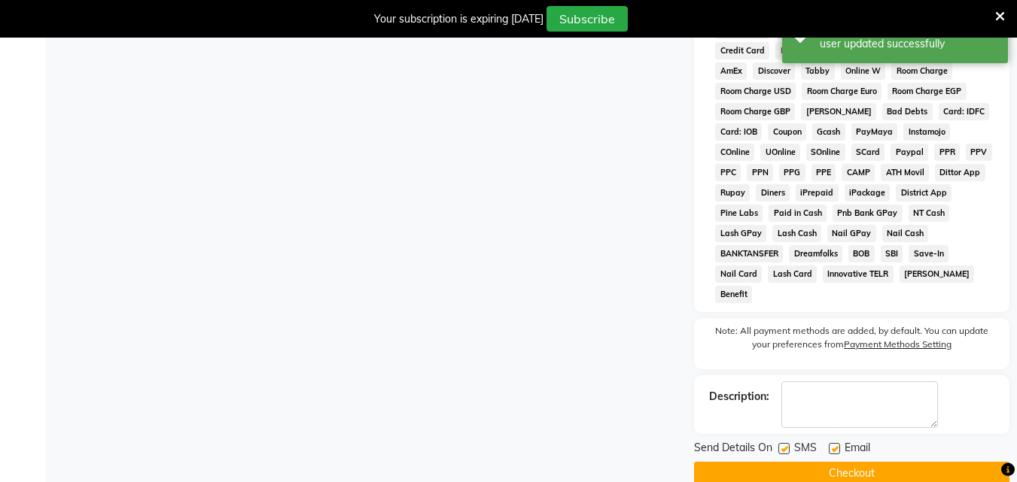
click at [782, 443] on label at bounding box center [783, 448] width 11 height 11
click at [782, 445] on input "checkbox" at bounding box center [783, 450] width 10 height 10
click at [834, 443] on label at bounding box center [834, 448] width 11 height 11
click at [834, 445] on input "checkbox" at bounding box center [834, 450] width 10 height 10
click at [860, 462] on button "Checkout" at bounding box center [851, 473] width 315 height 23
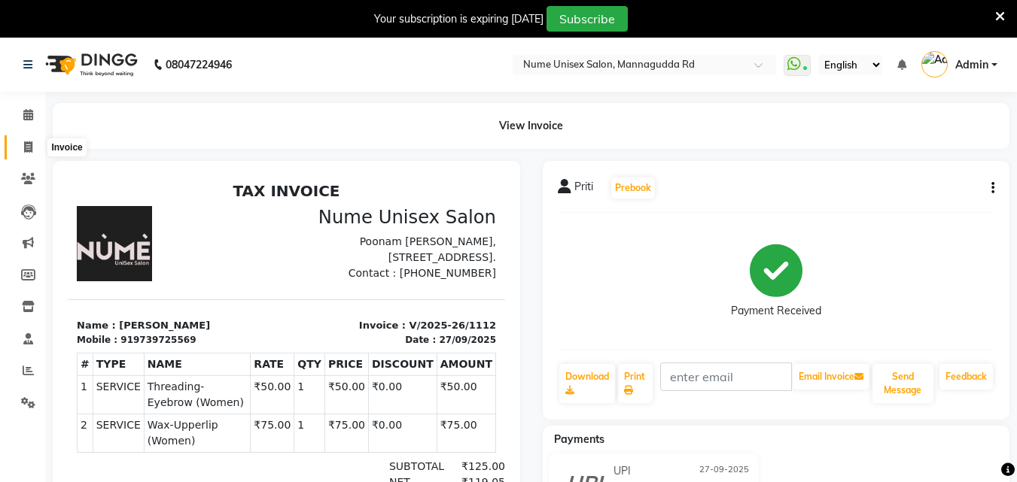
click at [24, 146] on icon at bounding box center [28, 146] width 8 height 11
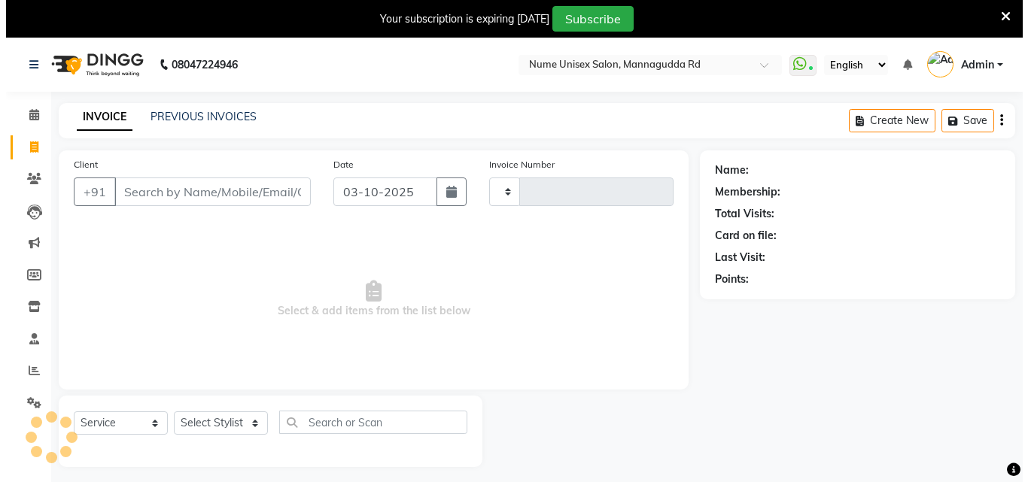
scroll to position [38, 0]
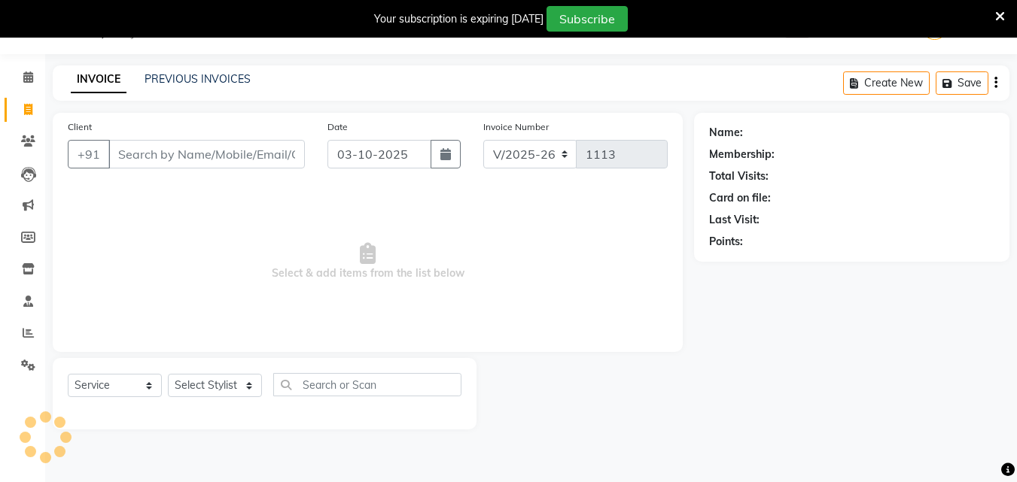
click at [222, 156] on input "Client" at bounding box center [206, 154] width 196 height 29
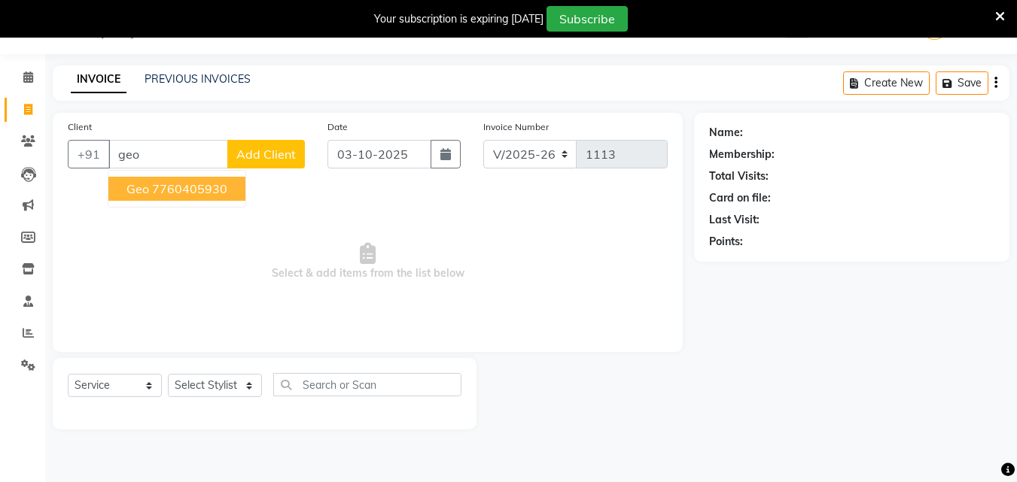
click at [213, 191] on ngb-highlight "7760405930" at bounding box center [189, 188] width 75 height 15
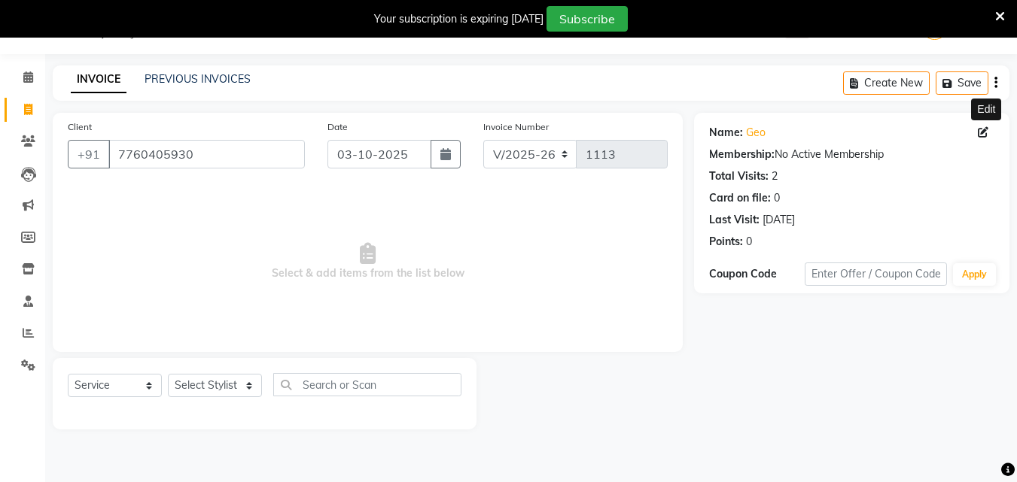
click at [982, 133] on icon at bounding box center [983, 132] width 11 height 11
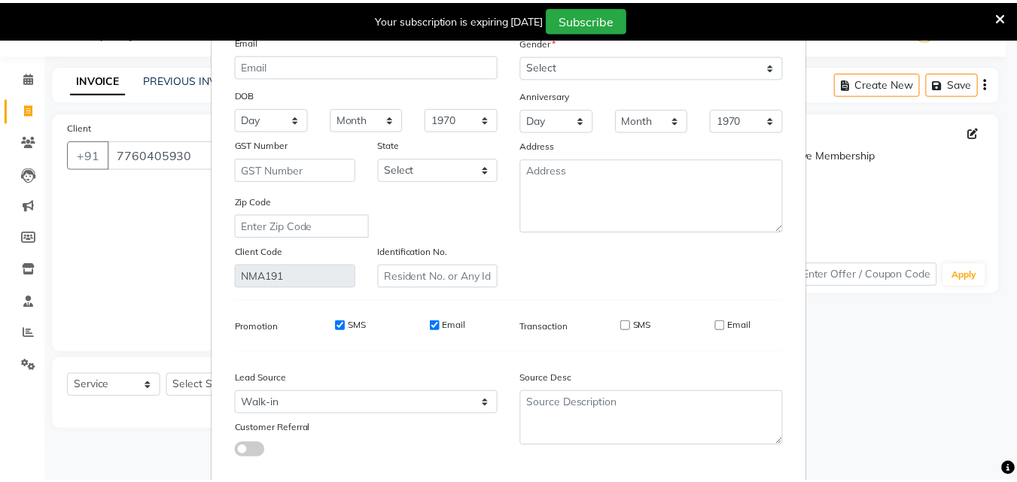
scroll to position [185, 0]
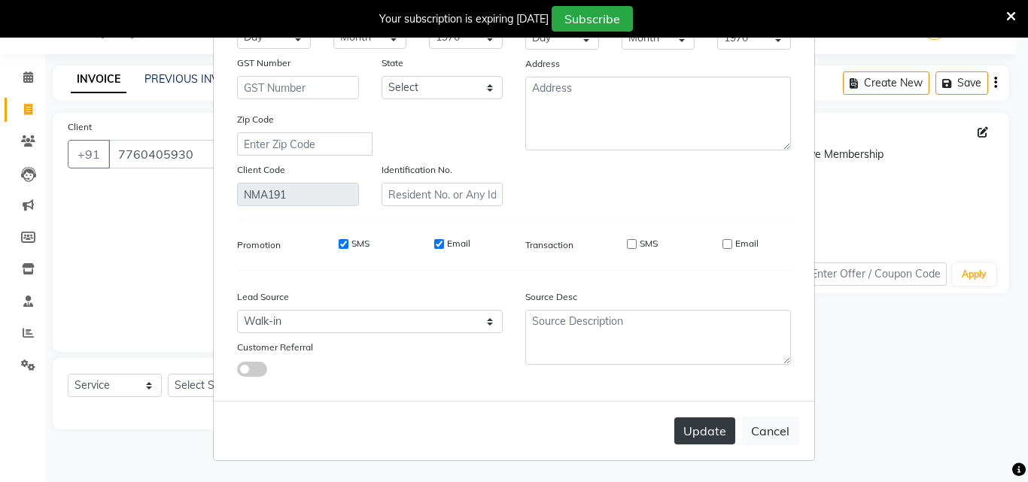
click at [718, 437] on button "Update" at bounding box center [704, 431] width 61 height 27
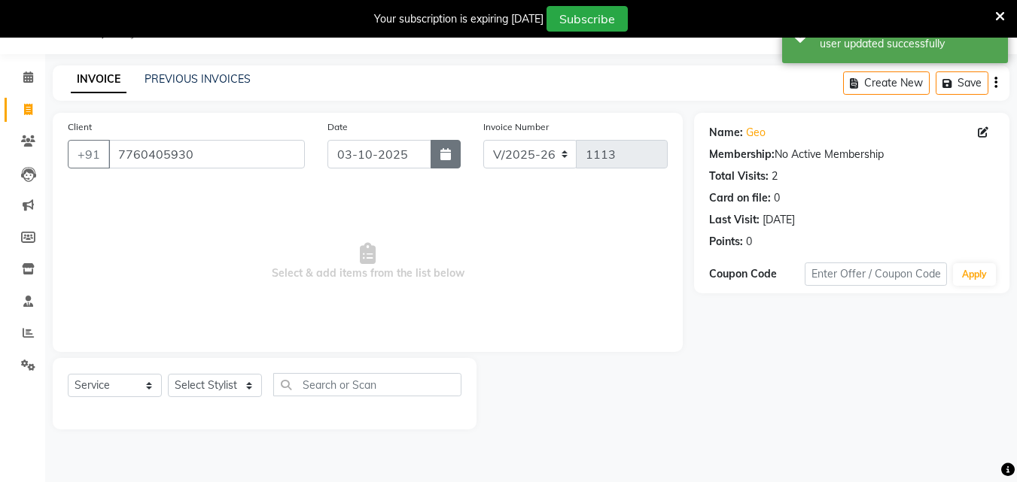
click at [441, 158] on icon "button" at bounding box center [445, 154] width 11 height 12
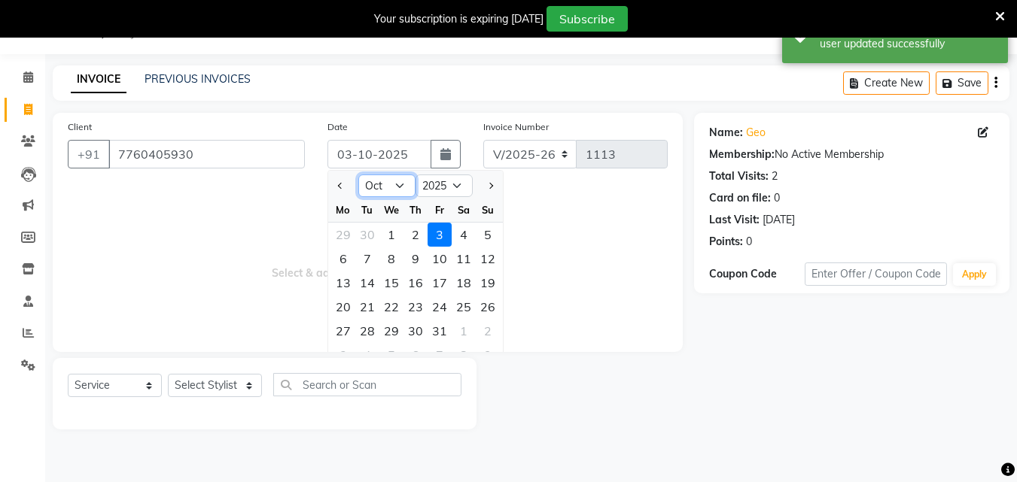
click at [396, 186] on select "Jan Feb Mar Apr May Jun [DATE] Aug Sep Oct Nov Dec" at bounding box center [386, 186] width 57 height 23
click at [358, 175] on select "Jan Feb Mar Apr May Jun [DATE] Aug Sep Oct Nov Dec" at bounding box center [386, 186] width 57 height 23
click at [471, 300] on div "27" at bounding box center [464, 307] width 24 height 24
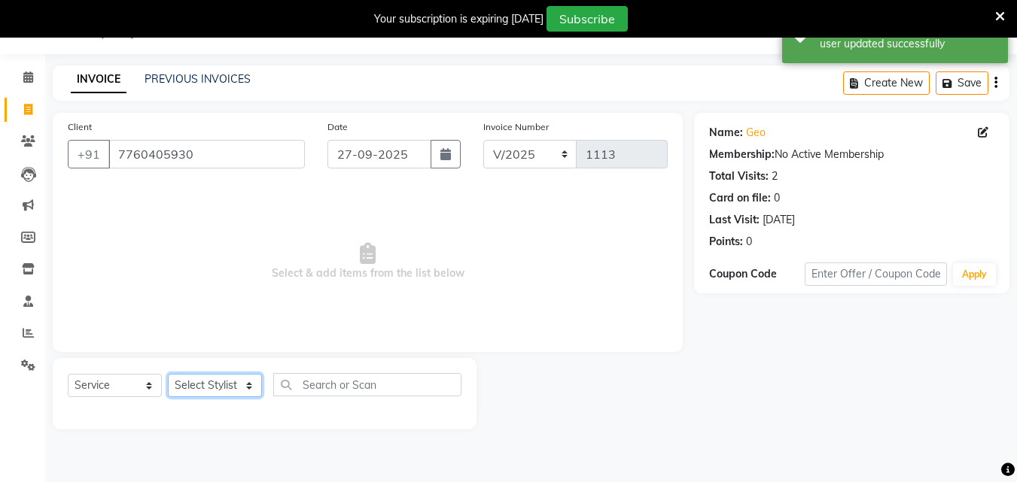
click at [238, 385] on select "Select Stylist Admin [PERSON_NAME] [PERSON_NAME] S [PERSON_NAME] Mohd [PERSON_N…" at bounding box center [215, 385] width 94 height 23
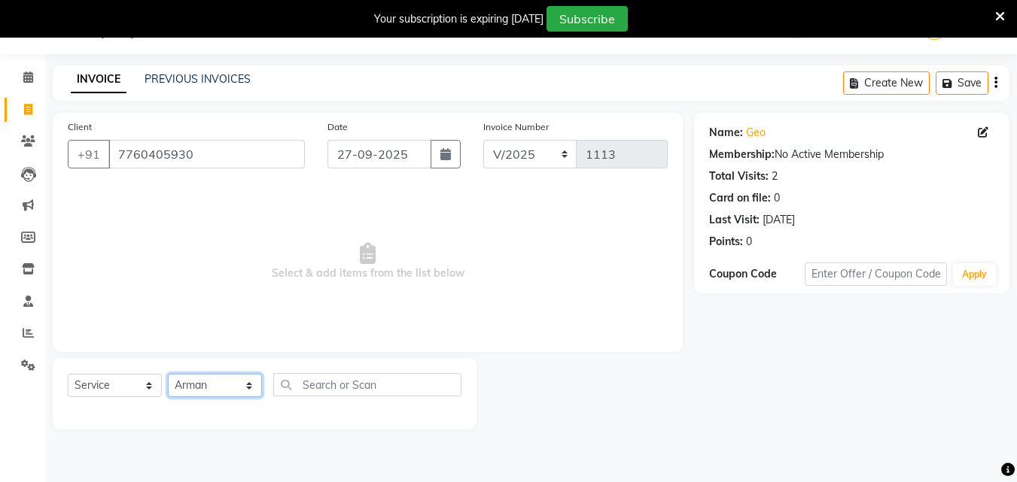
click at [168, 374] on select "Select Stylist Admin [PERSON_NAME] [PERSON_NAME] S [PERSON_NAME] Mohd [PERSON_N…" at bounding box center [215, 385] width 94 height 23
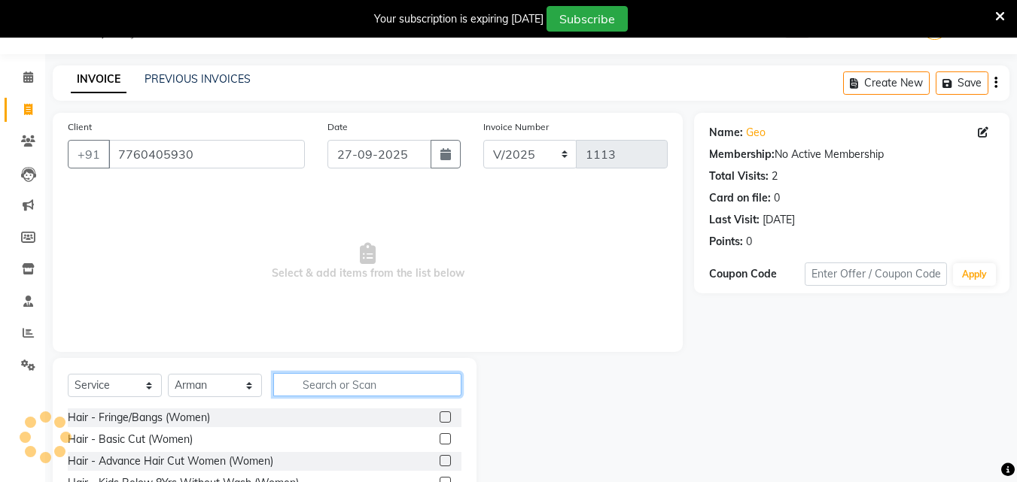
click at [327, 389] on input "text" at bounding box center [367, 384] width 188 height 23
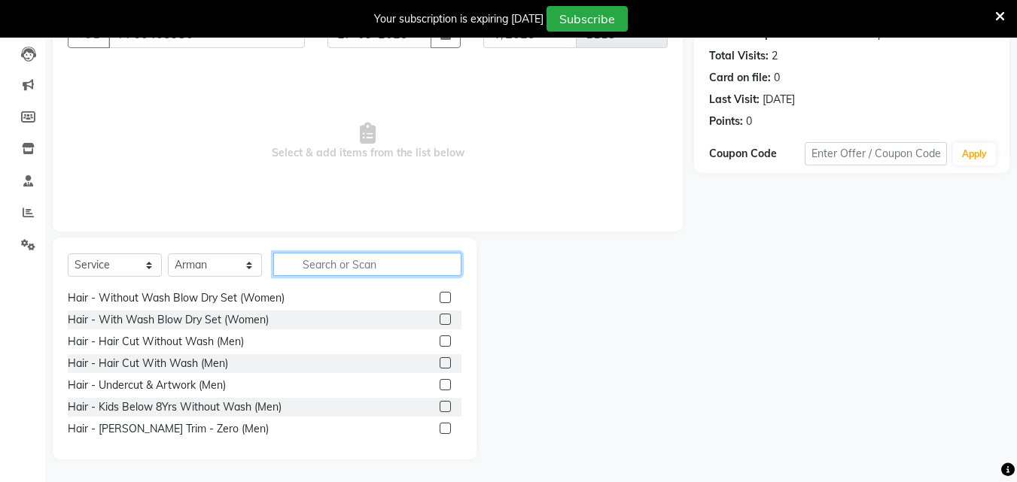
scroll to position [151, 0]
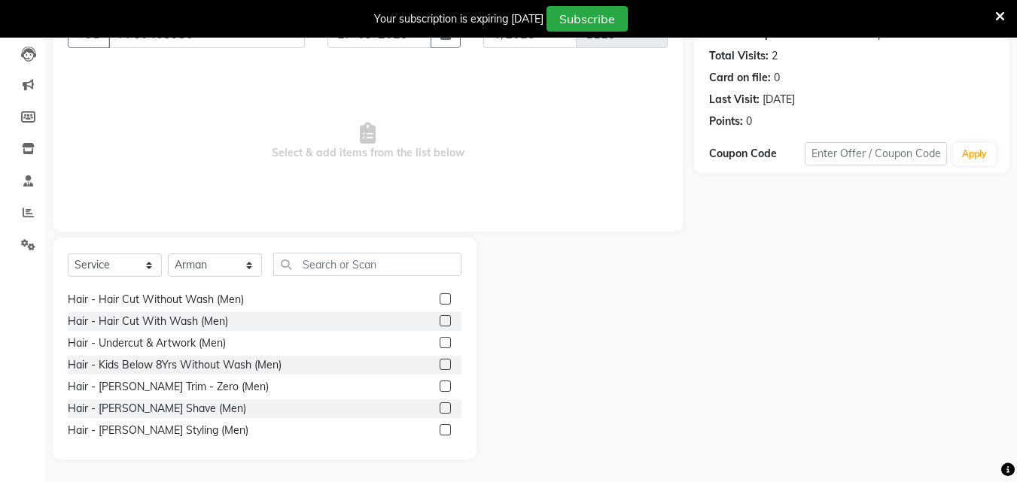
click at [440, 296] on label at bounding box center [445, 299] width 11 height 11
click at [440, 296] on input "checkbox" at bounding box center [445, 300] width 10 height 10
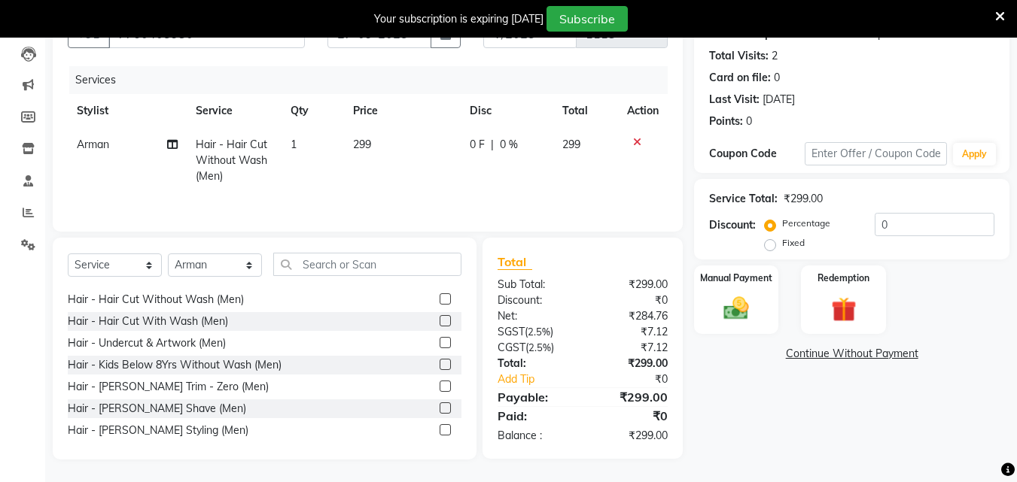
click at [440, 423] on div at bounding box center [451, 430] width 22 height 19
click at [440, 430] on label at bounding box center [445, 429] width 11 height 11
click at [440, 430] on input "checkbox" at bounding box center [445, 431] width 10 height 10
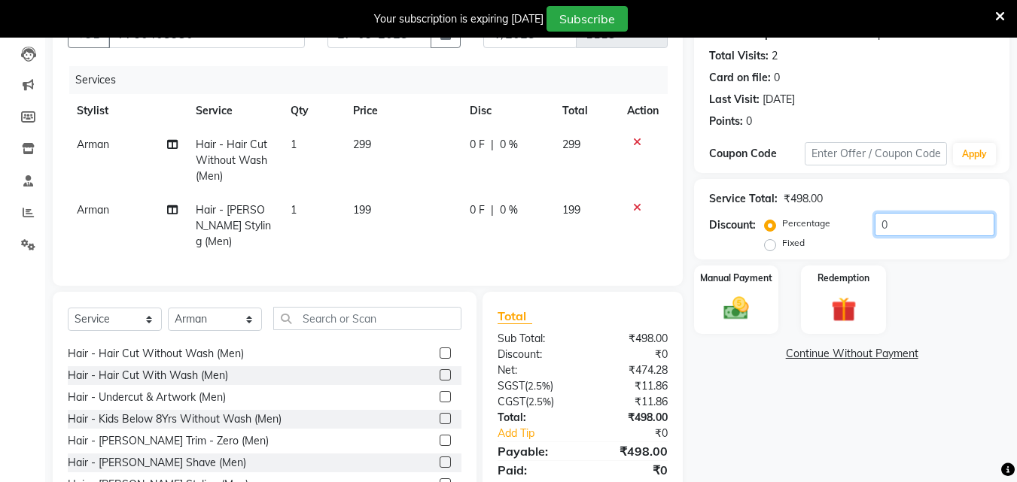
click at [879, 224] on input "0" at bounding box center [935, 224] width 120 height 23
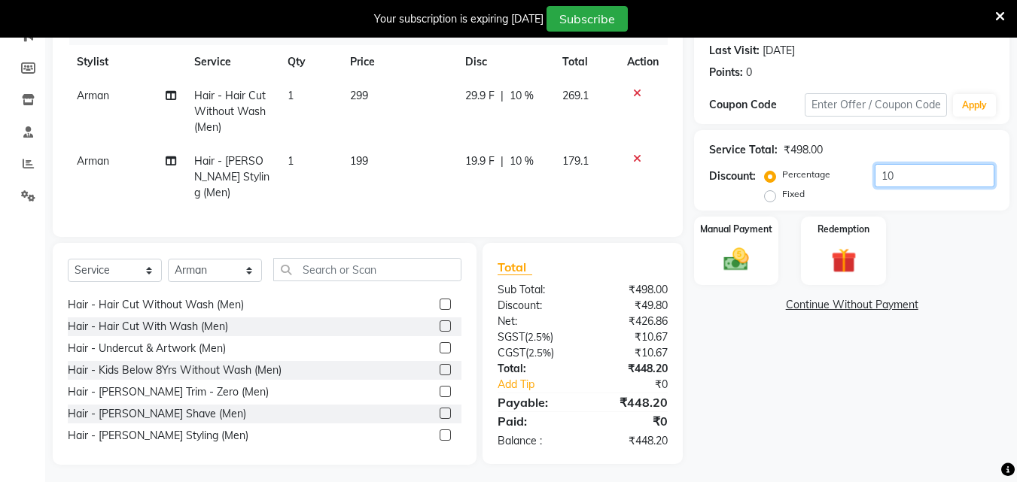
scroll to position [208, 0]
click at [714, 251] on div "Manual Payment" at bounding box center [736, 251] width 88 height 72
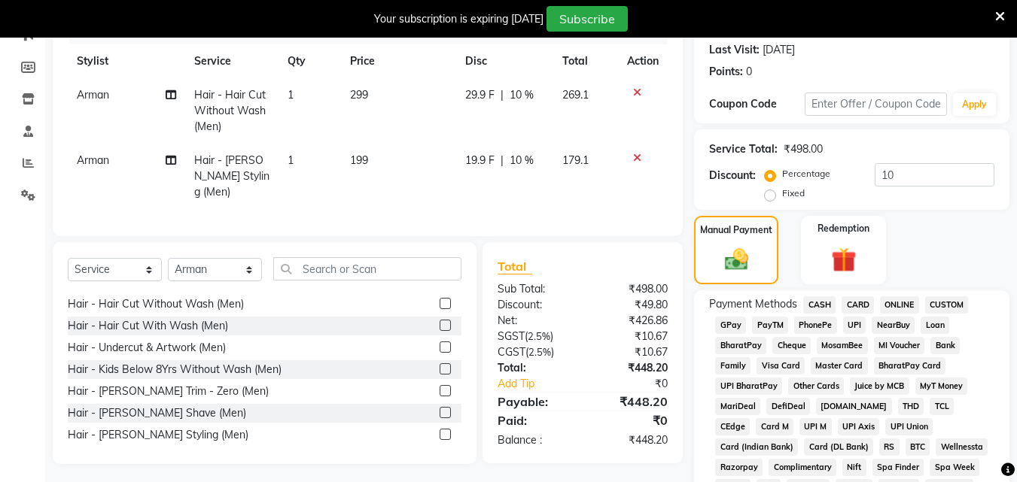
click at [852, 324] on span "UPI" at bounding box center [854, 325] width 23 height 17
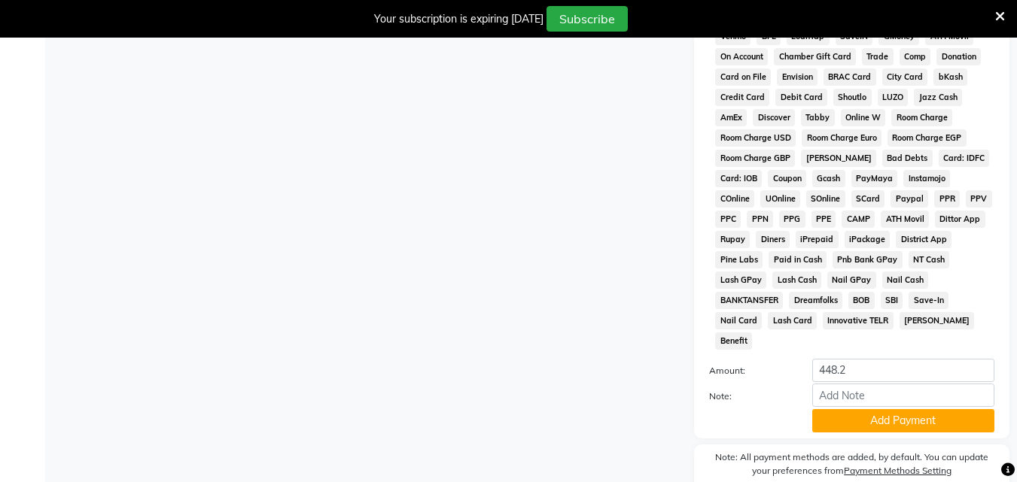
scroll to position [706, 0]
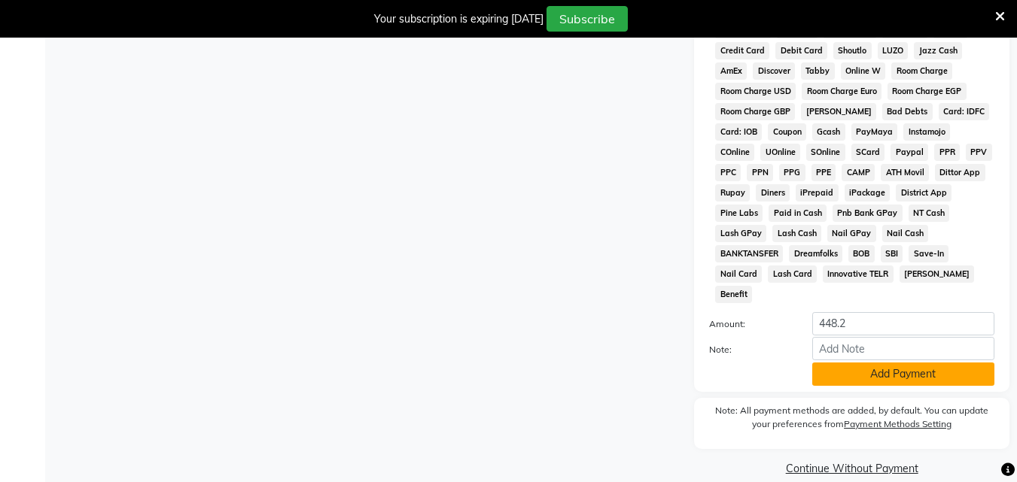
click at [863, 363] on button "Add Payment" at bounding box center [903, 374] width 182 height 23
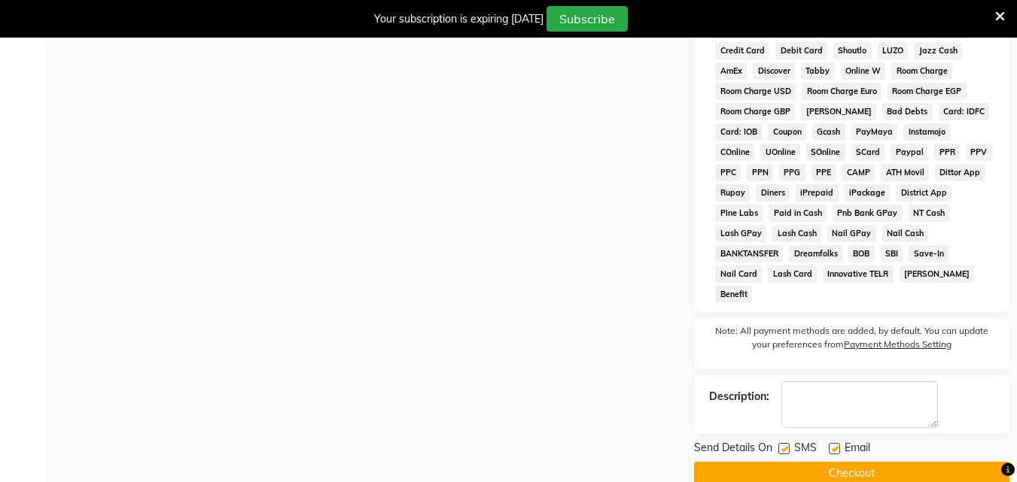
click at [785, 443] on label at bounding box center [783, 448] width 11 height 11
click at [785, 445] on input "checkbox" at bounding box center [783, 450] width 10 height 10
click at [836, 443] on label at bounding box center [834, 448] width 11 height 11
click at [836, 445] on input "checkbox" at bounding box center [834, 450] width 10 height 10
click at [841, 462] on button "Checkout" at bounding box center [851, 473] width 315 height 23
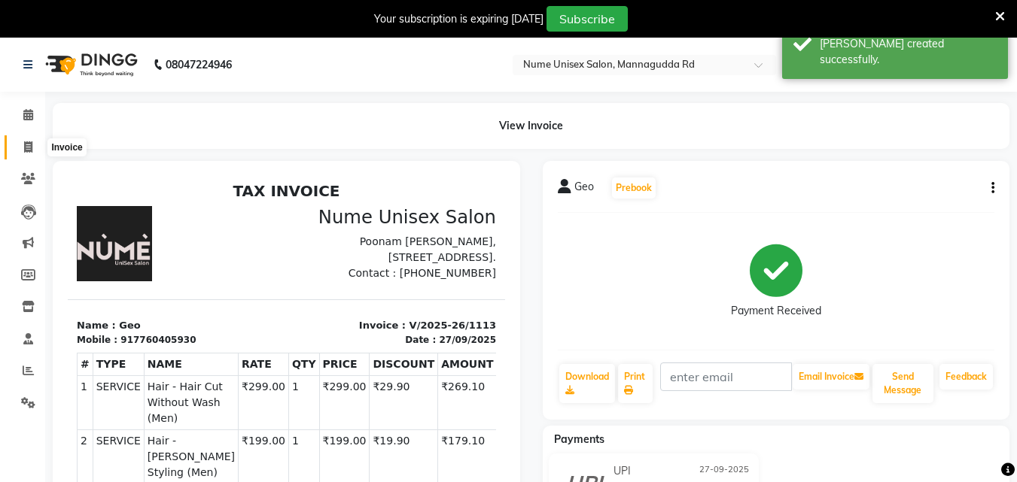
click at [30, 153] on span at bounding box center [28, 147] width 26 height 17
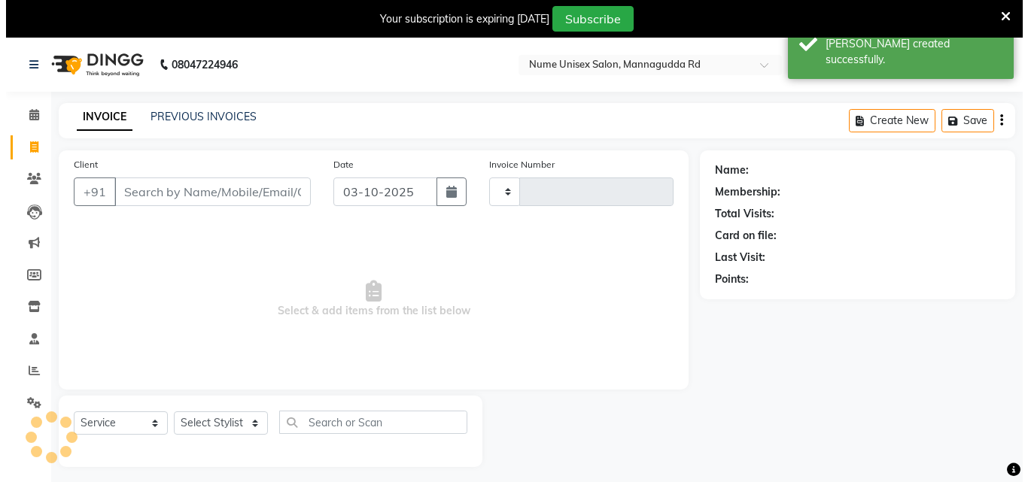
scroll to position [38, 0]
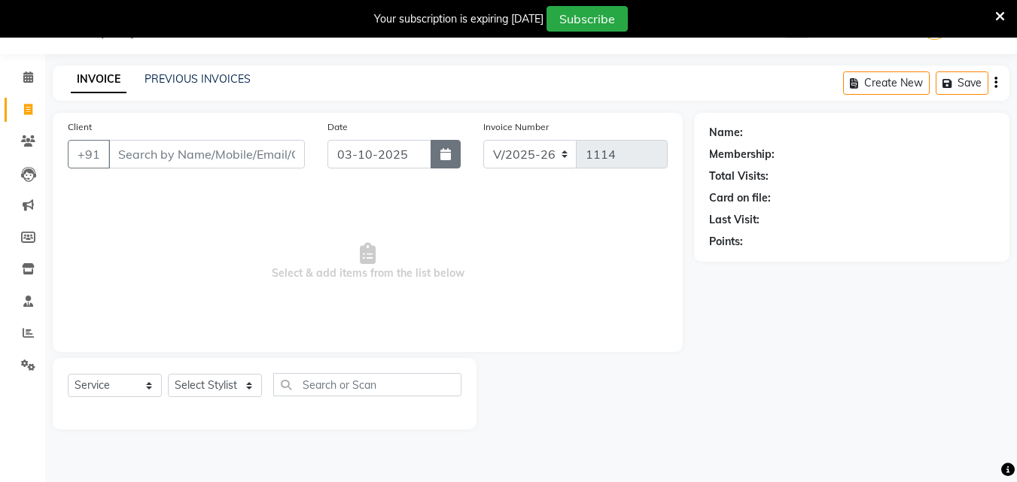
click at [443, 157] on icon "button" at bounding box center [445, 154] width 11 height 12
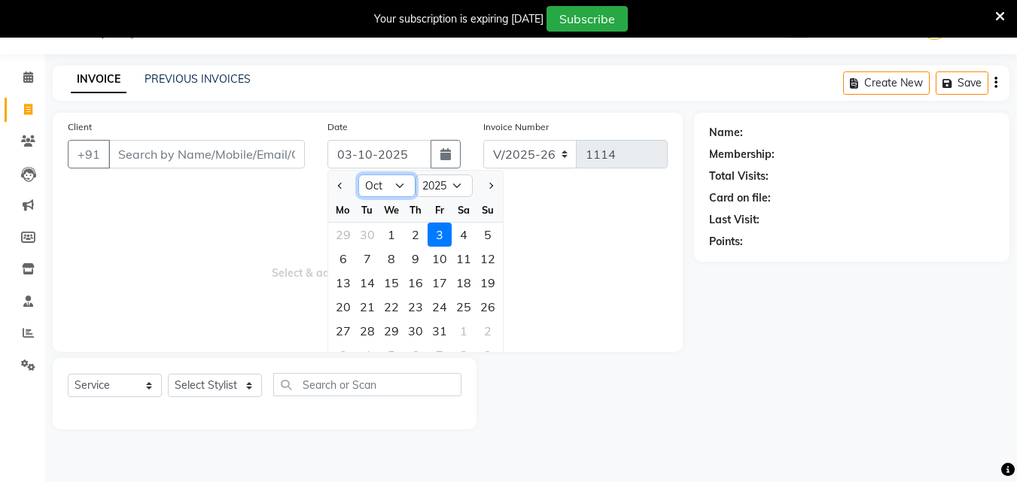
click at [387, 184] on select "Jan Feb Mar Apr May Jun [DATE] Aug Sep Oct Nov Dec" at bounding box center [386, 186] width 57 height 23
click at [358, 175] on select "Jan Feb Mar Apr May Jun [DATE] Aug Sep Oct Nov Dec" at bounding box center [386, 186] width 57 height 23
click at [483, 303] on div "28" at bounding box center [488, 307] width 24 height 24
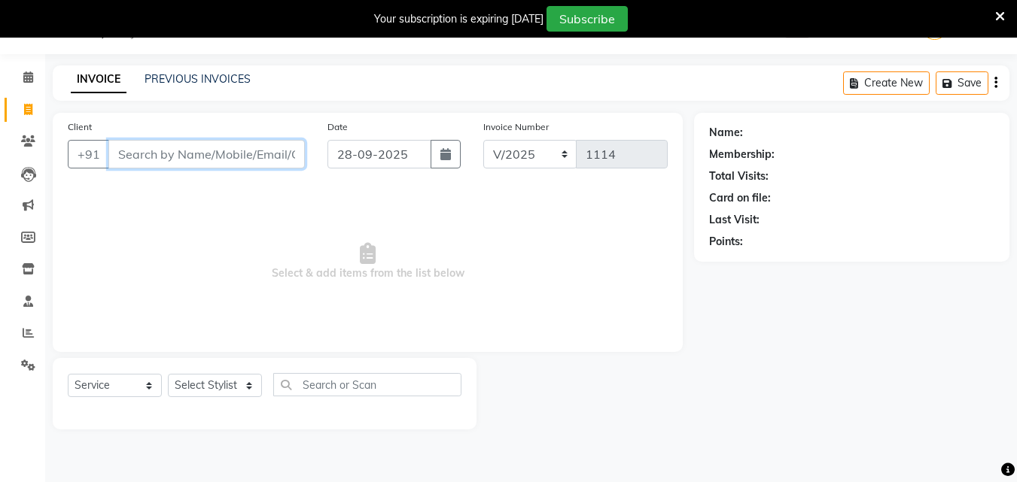
click at [201, 151] on input "Client" at bounding box center [206, 154] width 196 height 29
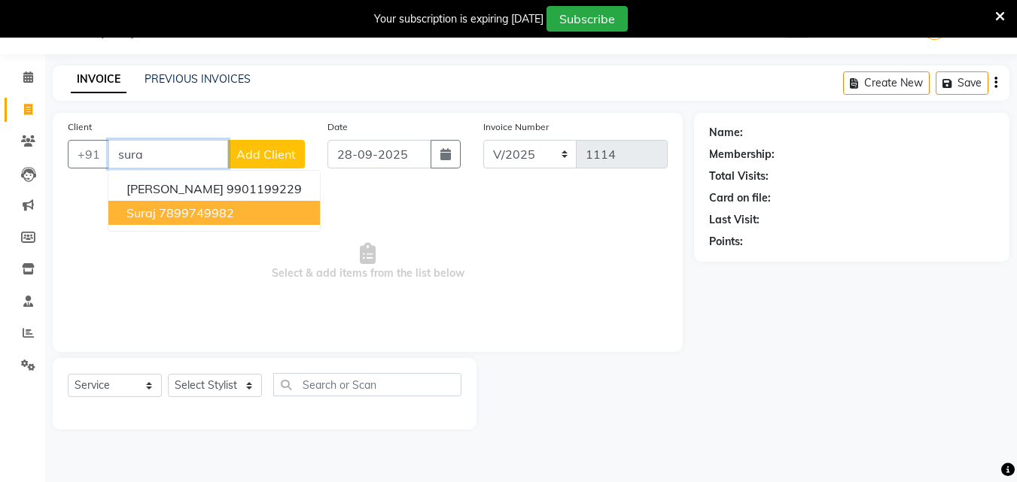
click at [234, 217] on button "Suraj 7899749982" at bounding box center [213, 213] width 211 height 24
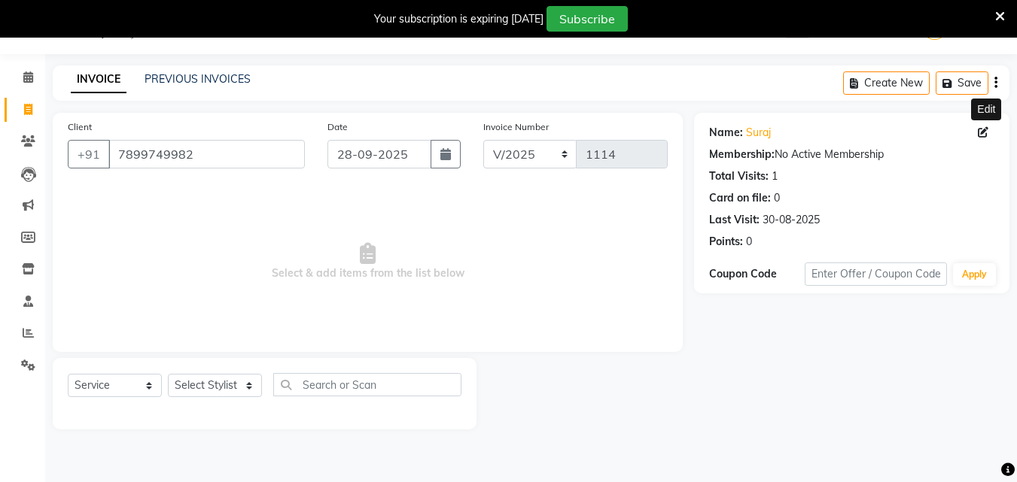
click at [983, 131] on icon at bounding box center [983, 132] width 11 height 11
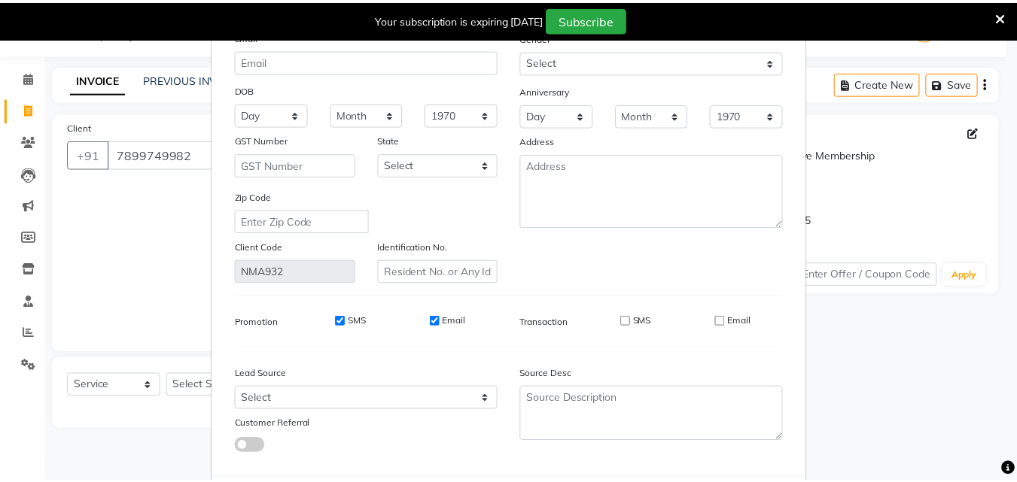
scroll to position [185, 0]
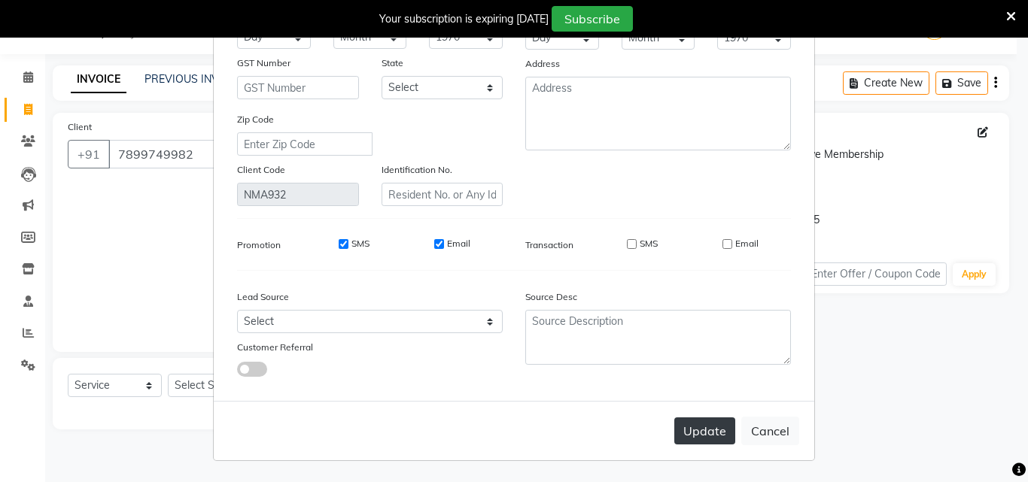
click at [710, 440] on button "Update" at bounding box center [704, 431] width 61 height 27
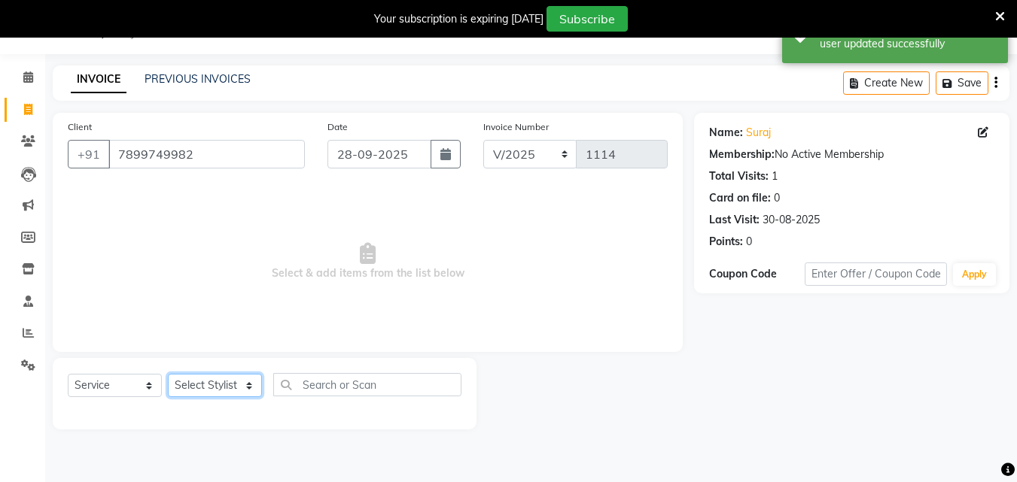
click at [229, 380] on select "Select Stylist Admin [PERSON_NAME] [PERSON_NAME] S [PERSON_NAME] Mohd [PERSON_N…" at bounding box center [215, 385] width 94 height 23
click at [168, 374] on select "Select Stylist Admin [PERSON_NAME] [PERSON_NAME] S [PERSON_NAME] Mohd [PERSON_N…" at bounding box center [215, 385] width 94 height 23
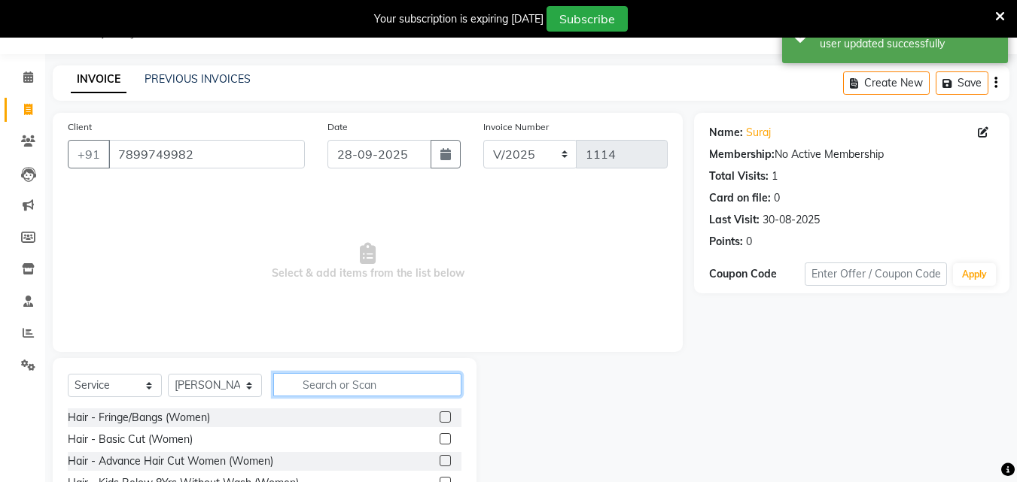
click at [421, 387] on input "text" at bounding box center [367, 384] width 188 height 23
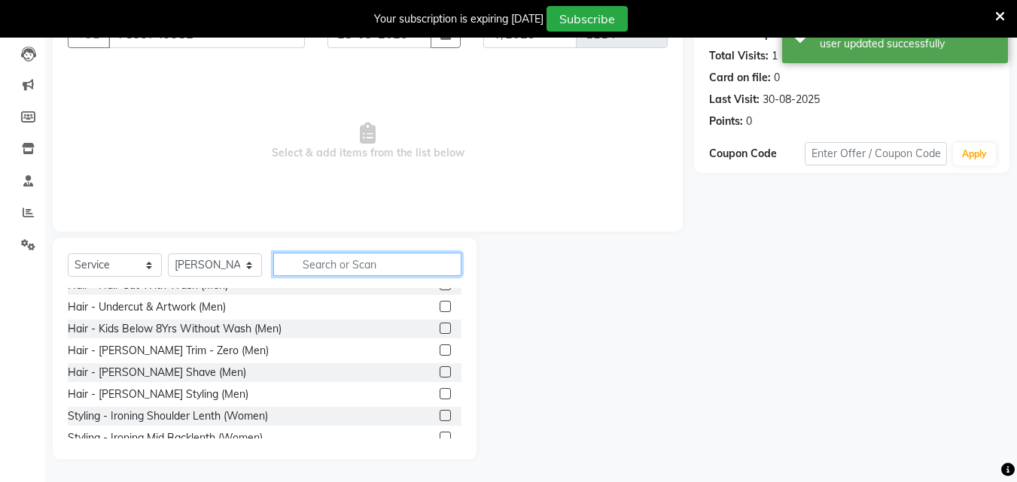
scroll to position [151, 0]
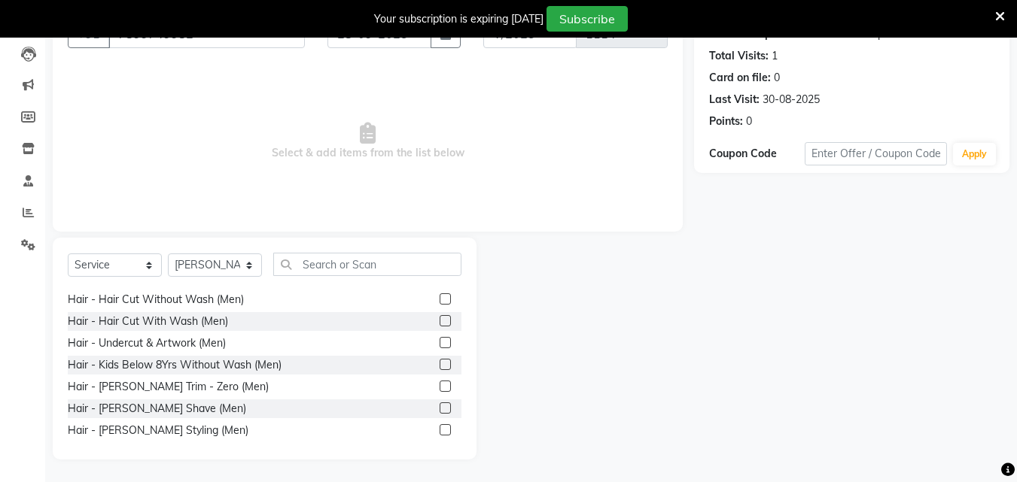
click at [440, 294] on label at bounding box center [445, 299] width 11 height 11
click at [440, 295] on input "checkbox" at bounding box center [445, 300] width 10 height 10
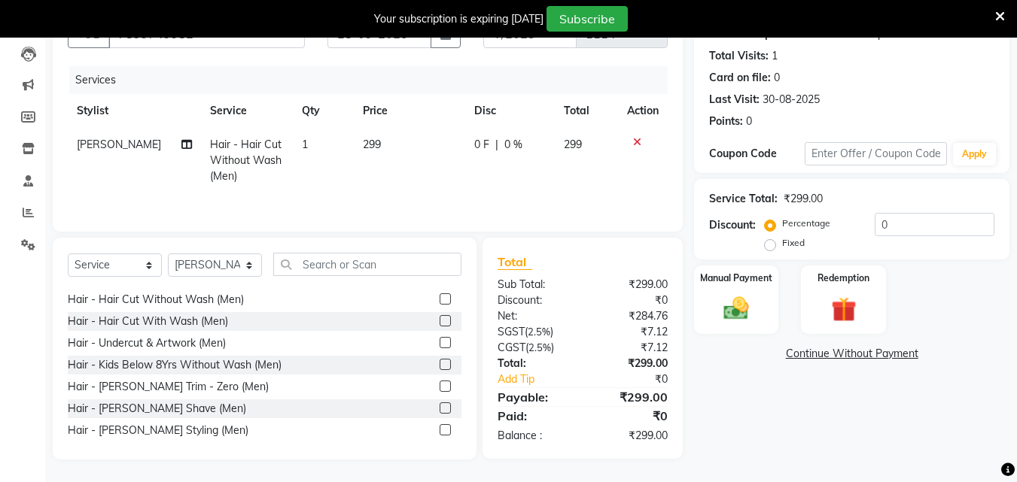
click at [440, 426] on label at bounding box center [445, 429] width 11 height 11
click at [440, 426] on input "checkbox" at bounding box center [445, 431] width 10 height 10
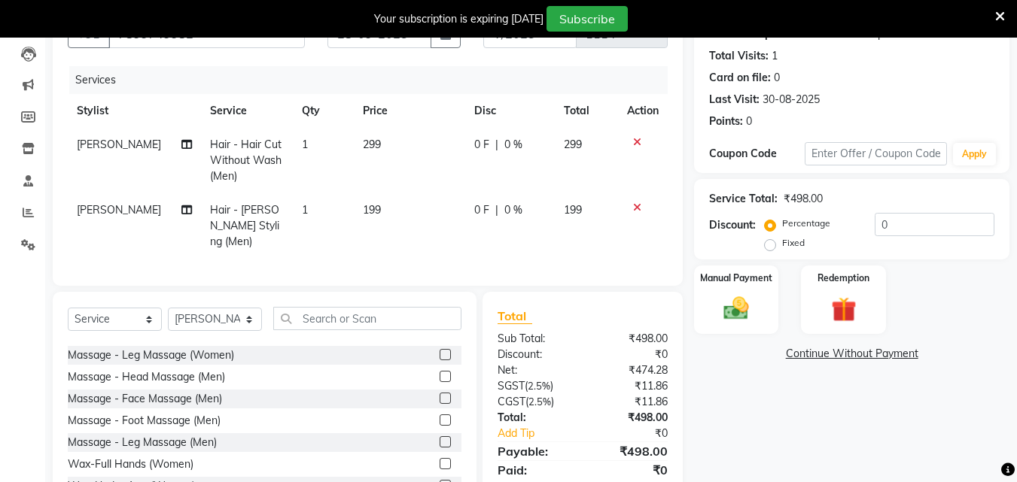
scroll to position [1204, 0]
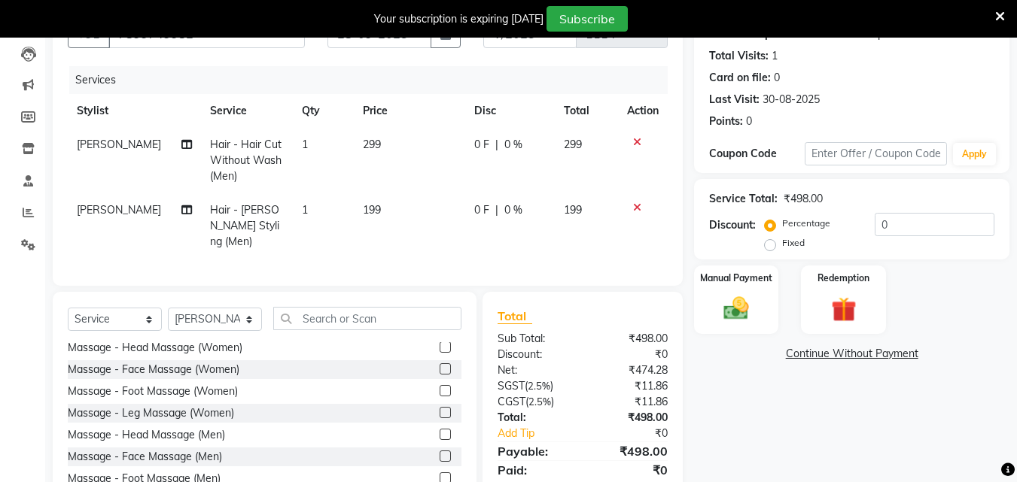
click at [440, 429] on label at bounding box center [445, 434] width 11 height 11
click at [440, 431] on input "checkbox" at bounding box center [445, 436] width 10 height 10
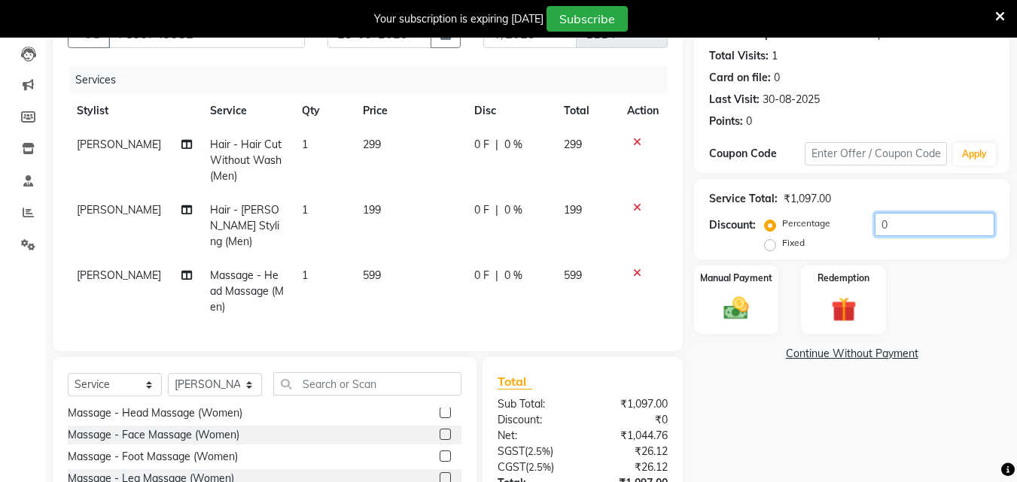
click at [880, 213] on input "0" at bounding box center [935, 224] width 120 height 23
click at [405, 139] on td "299" at bounding box center [409, 160] width 111 height 65
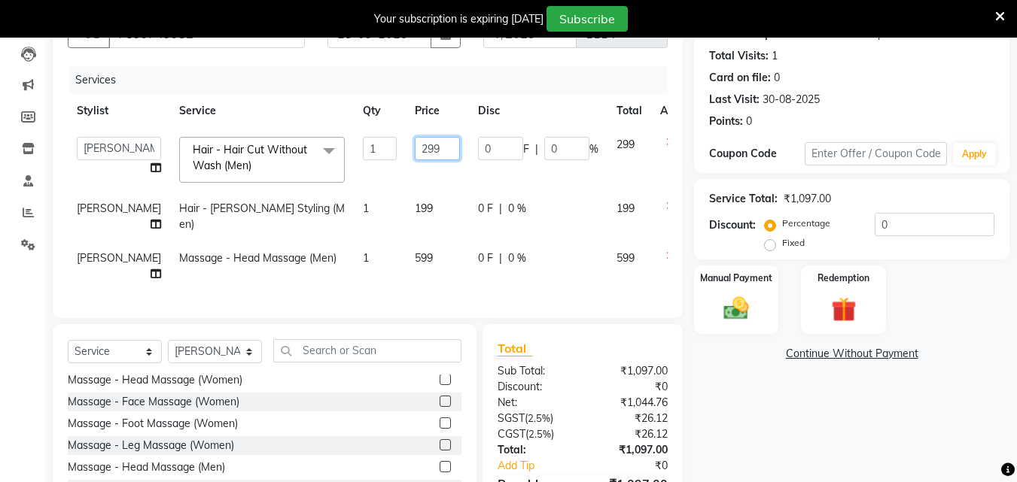
drag, startPoint x: 418, startPoint y: 149, endPoint x: 408, endPoint y: 150, distance: 9.8
click at [415, 150] on input "299" at bounding box center [437, 148] width 45 height 23
drag, startPoint x: 408, startPoint y: 150, endPoint x: 370, endPoint y: 156, distance: 38.9
click at [406, 156] on td "299" at bounding box center [437, 160] width 63 height 64
click at [406, 215] on td "199" at bounding box center [437, 217] width 63 height 50
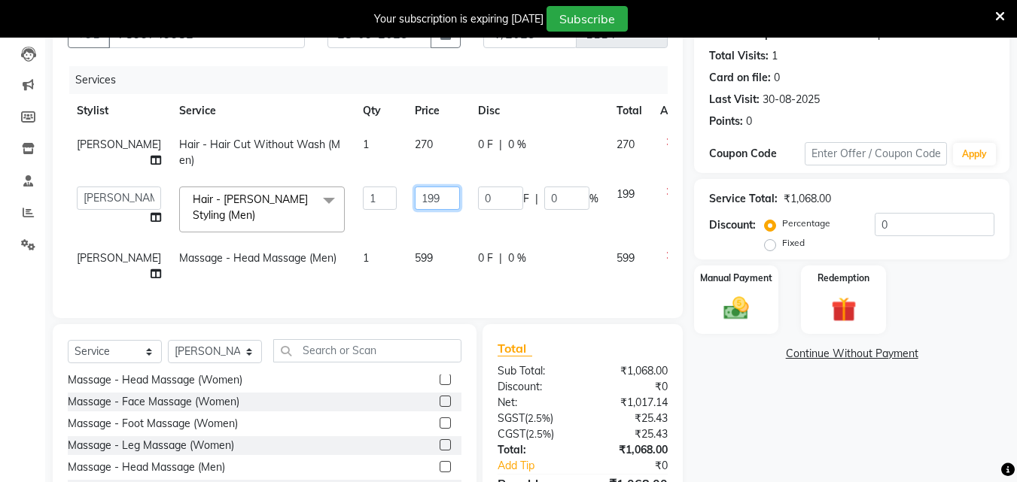
drag, startPoint x: 406, startPoint y: 207, endPoint x: 353, endPoint y: 211, distance: 53.6
click at [353, 211] on tr "Admin [PERSON_NAME] [PERSON_NAME] S [PERSON_NAME] [PERSON_NAME] [PERSON_NAME] S…" at bounding box center [384, 210] width 633 height 64
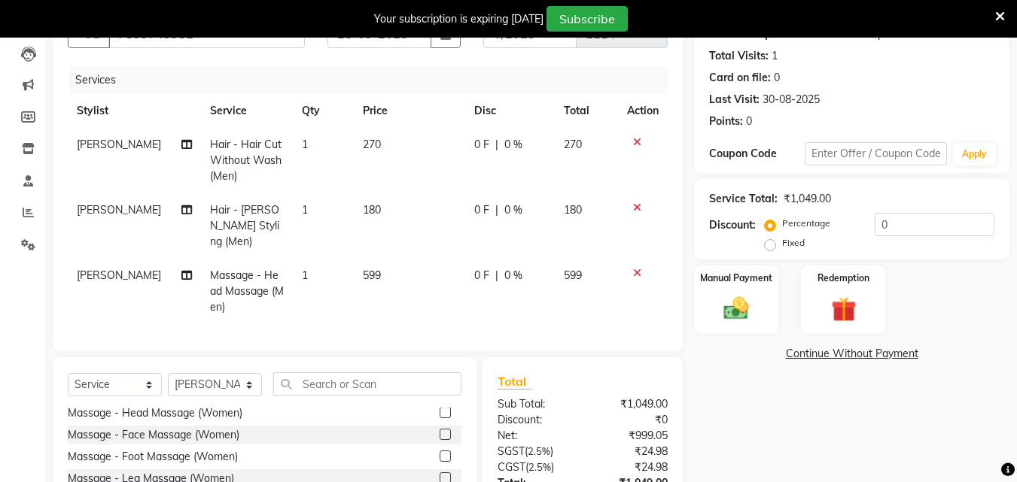
click at [765, 407] on div "Name: Suraj Membership: No Active Membership Total Visits: 1 Card on file: 0 La…" at bounding box center [857, 285] width 327 height 587
click at [765, 295] on div "Manual Payment" at bounding box center [736, 300] width 88 height 72
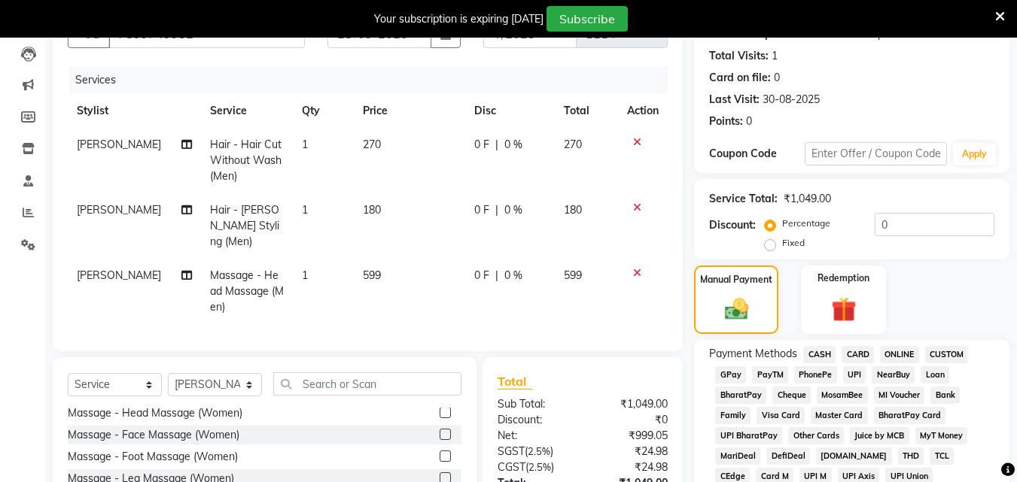
click at [853, 371] on span "UPI" at bounding box center [854, 375] width 23 height 17
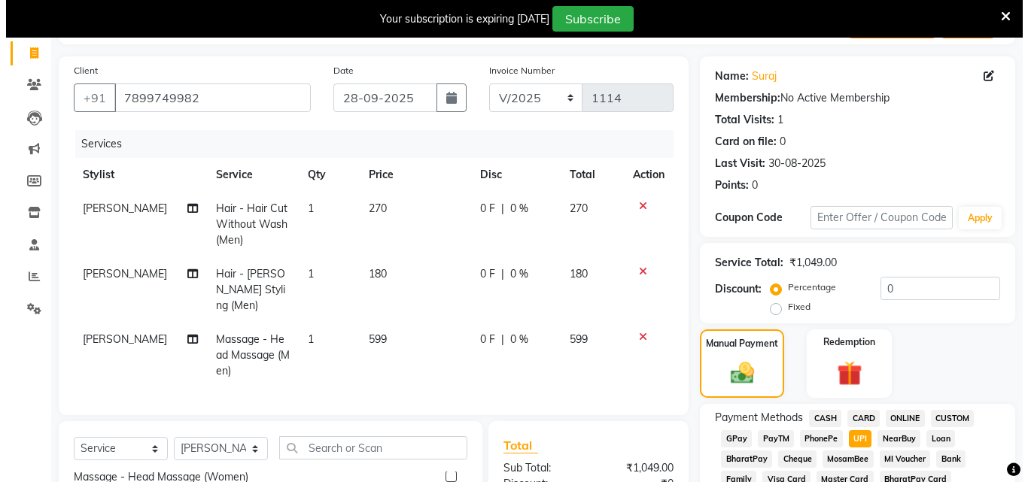
scroll to position [8, 0]
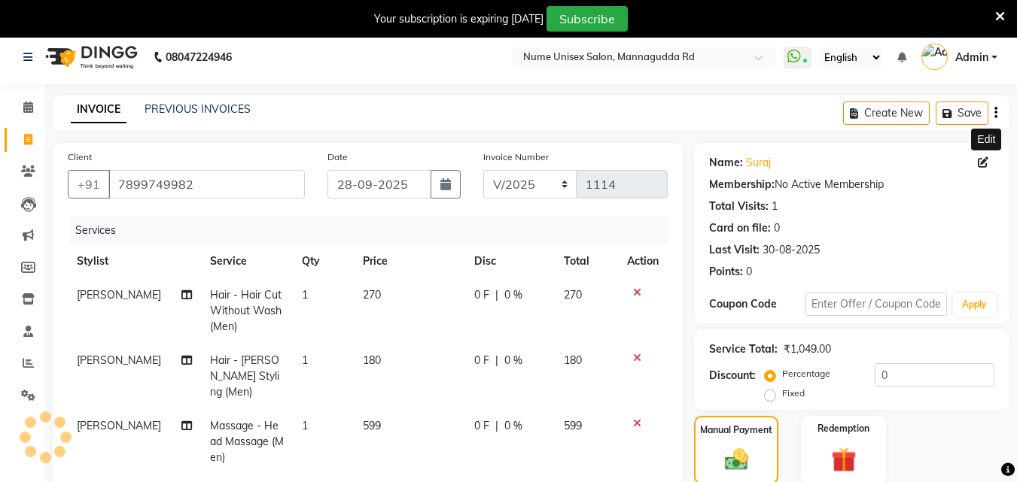
click at [983, 163] on icon at bounding box center [983, 162] width 11 height 11
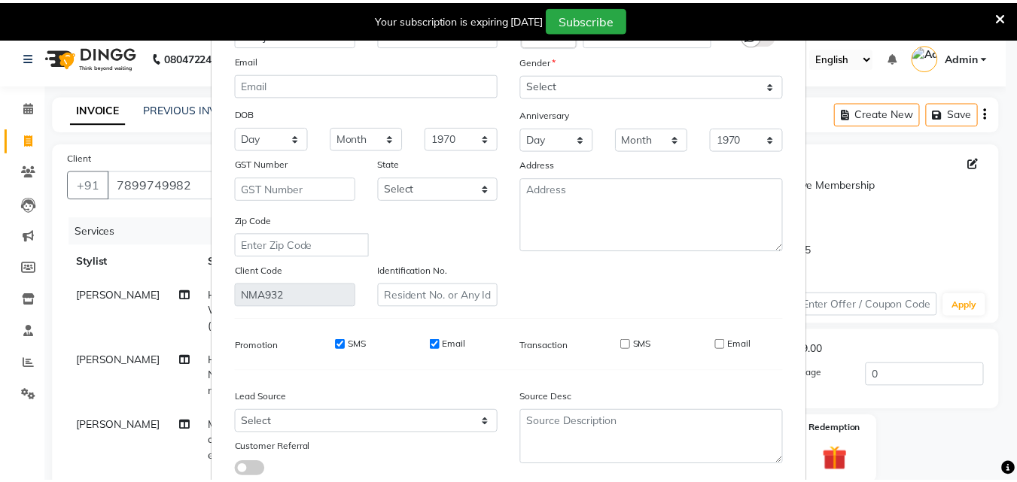
scroll to position [185, 0]
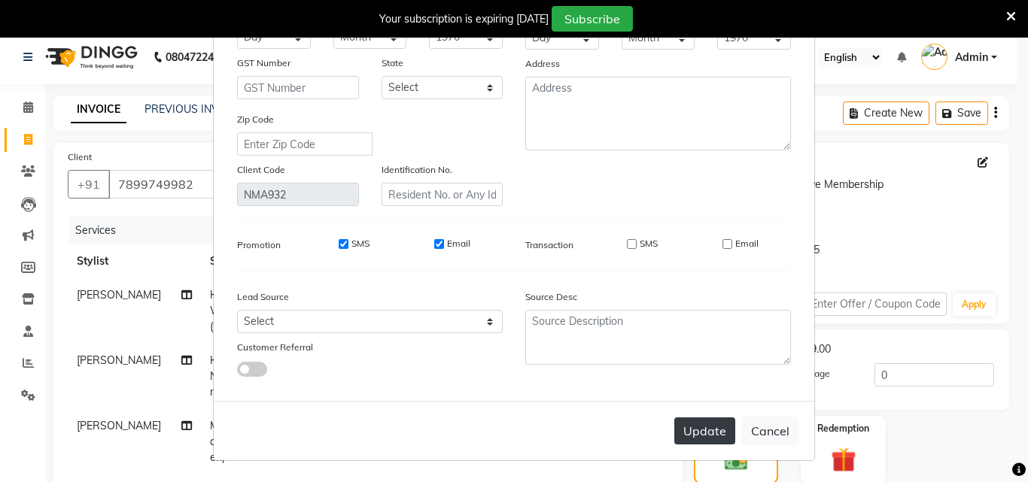
click at [720, 427] on button "Update" at bounding box center [704, 431] width 61 height 27
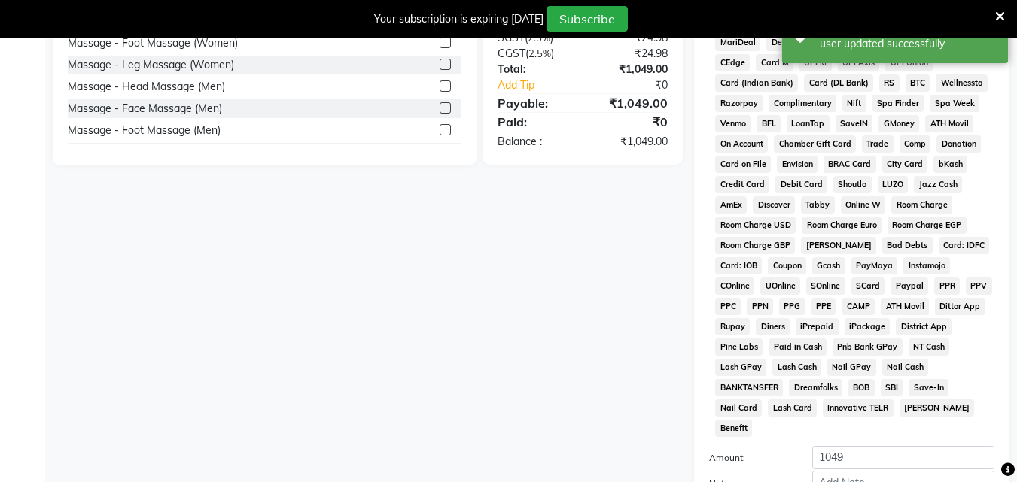
scroll to position [706, 0]
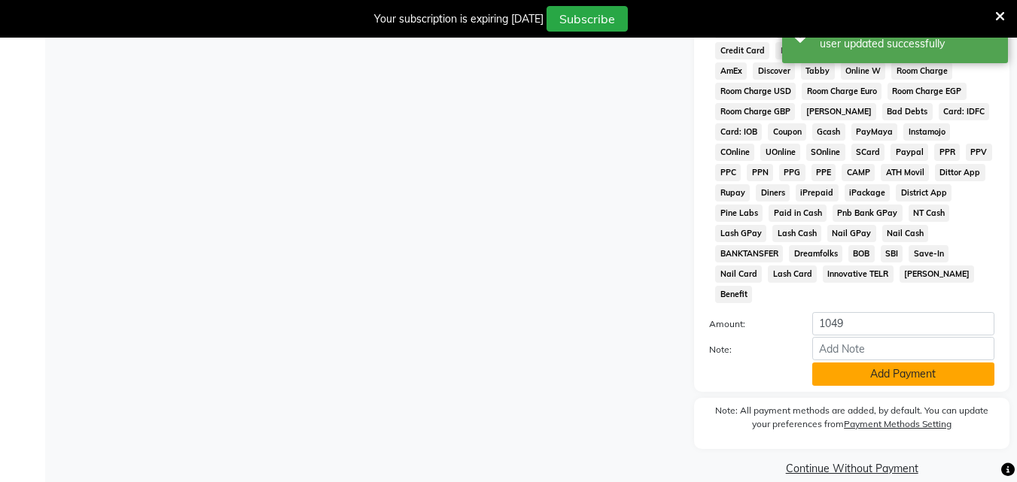
click at [838, 363] on button "Add Payment" at bounding box center [903, 374] width 182 height 23
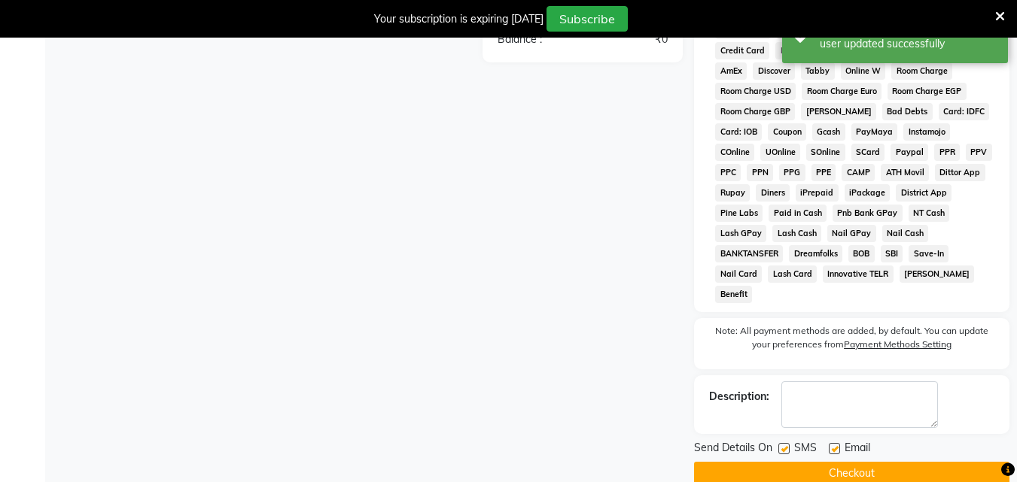
click at [783, 443] on label at bounding box center [783, 448] width 11 height 11
click at [783, 445] on input "checkbox" at bounding box center [783, 450] width 10 height 10
click at [831, 443] on label at bounding box center [834, 448] width 11 height 11
click at [831, 445] on input "checkbox" at bounding box center [834, 450] width 10 height 10
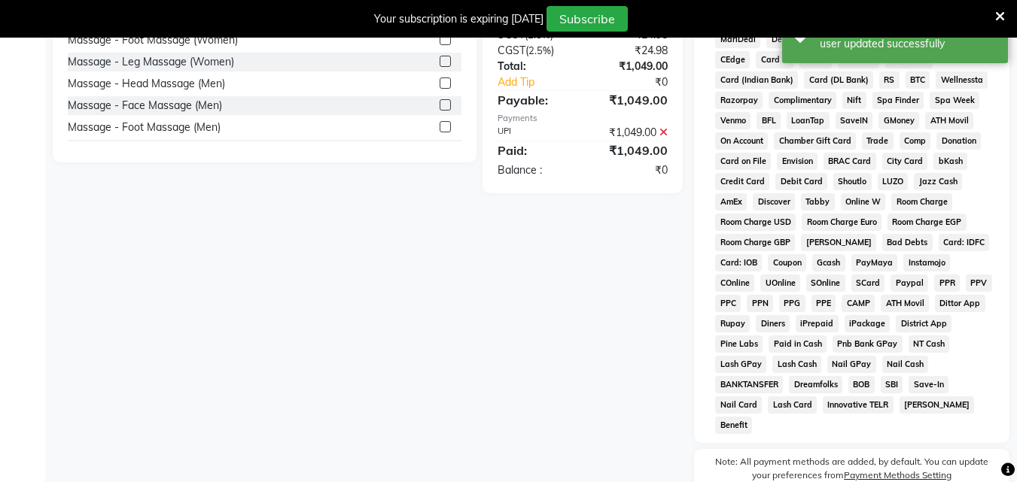
scroll to position [711, 0]
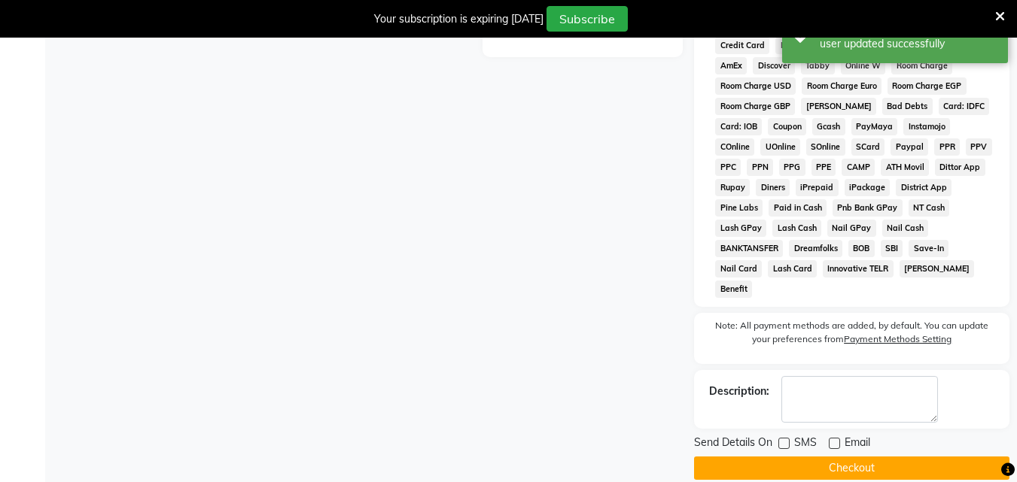
click at [831, 457] on button "Checkout" at bounding box center [851, 468] width 315 height 23
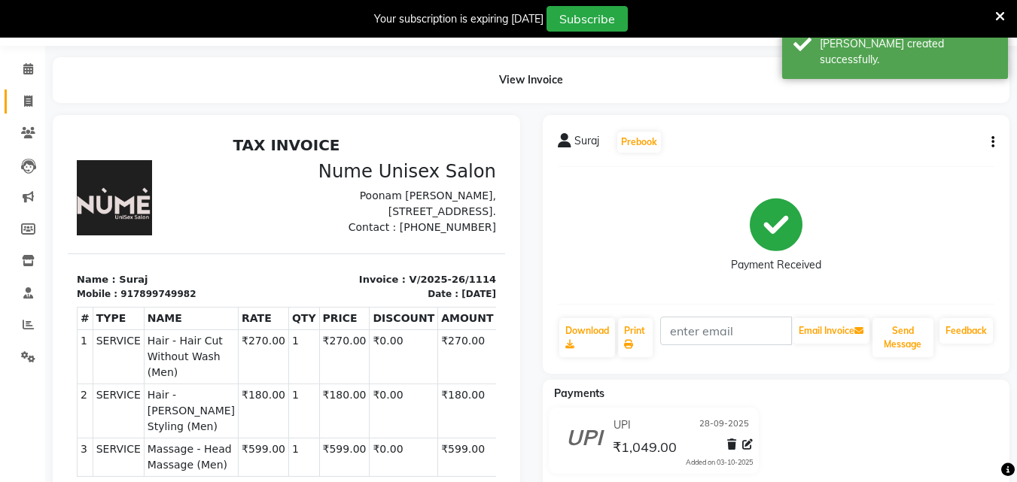
click at [28, 90] on link "Invoice" at bounding box center [23, 102] width 36 height 25
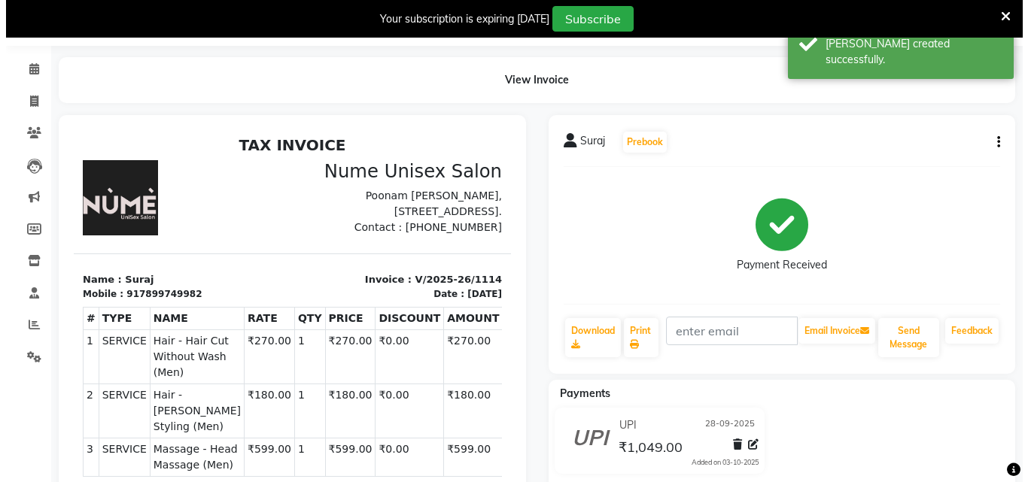
scroll to position [38, 0]
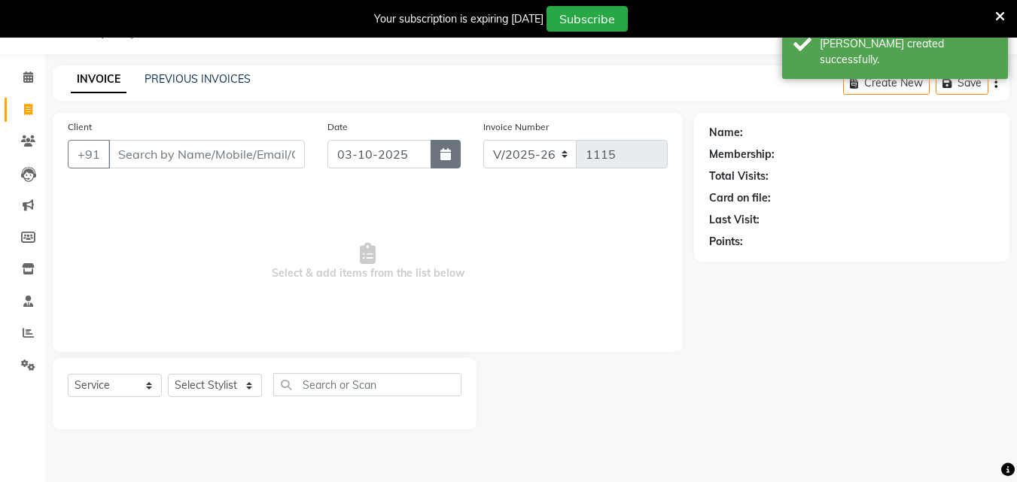
click at [443, 153] on button "button" at bounding box center [446, 154] width 30 height 29
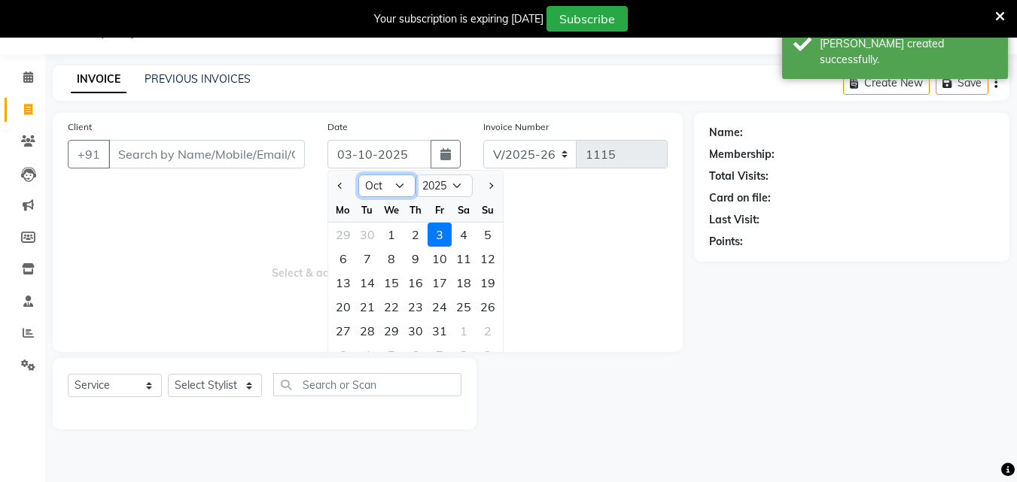
click at [386, 187] on select "Jan Feb Mar Apr May Jun [DATE] Aug Sep Oct Nov Dec" at bounding box center [386, 186] width 57 height 23
click at [358, 175] on select "Jan Feb Mar Apr May Jun [DATE] Aug Sep Oct Nov Dec" at bounding box center [386, 186] width 57 height 23
click at [479, 312] on div "28" at bounding box center [488, 307] width 24 height 24
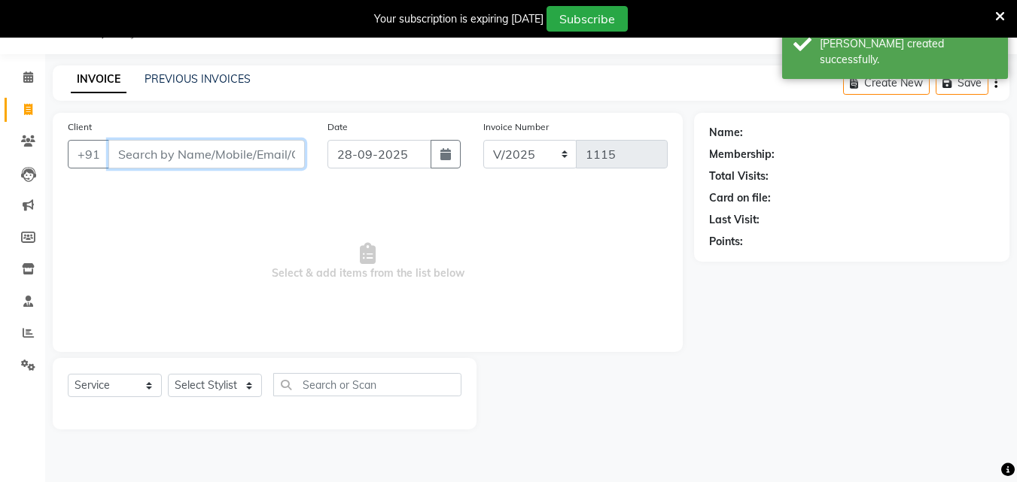
click at [204, 150] on input "Client" at bounding box center [206, 154] width 196 height 29
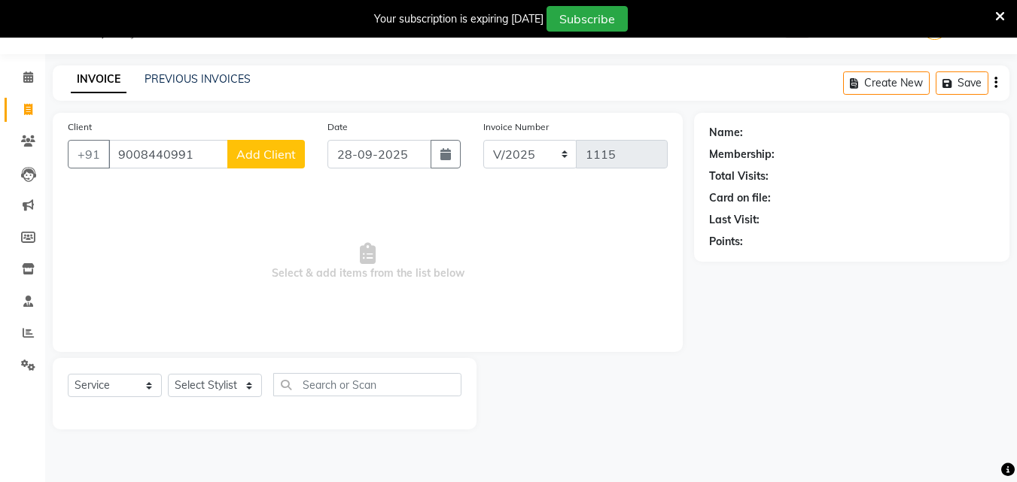
click at [262, 160] on span "Add Client" at bounding box center [265, 154] width 59 height 15
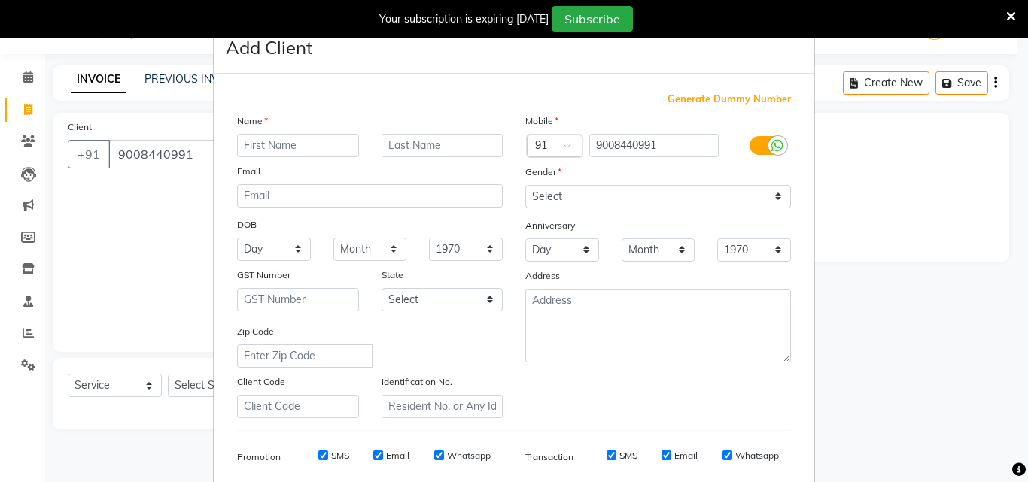
click at [248, 145] on input "text" at bounding box center [298, 145] width 122 height 23
click at [248, 137] on input "Rashmi" at bounding box center [298, 145] width 122 height 23
click at [768, 145] on div at bounding box center [777, 145] width 19 height 19
click at [0, 0] on input "checkbox" at bounding box center [0, 0] width 0 height 0
click at [627, 455] on input "SMS" at bounding box center [632, 456] width 10 height 10
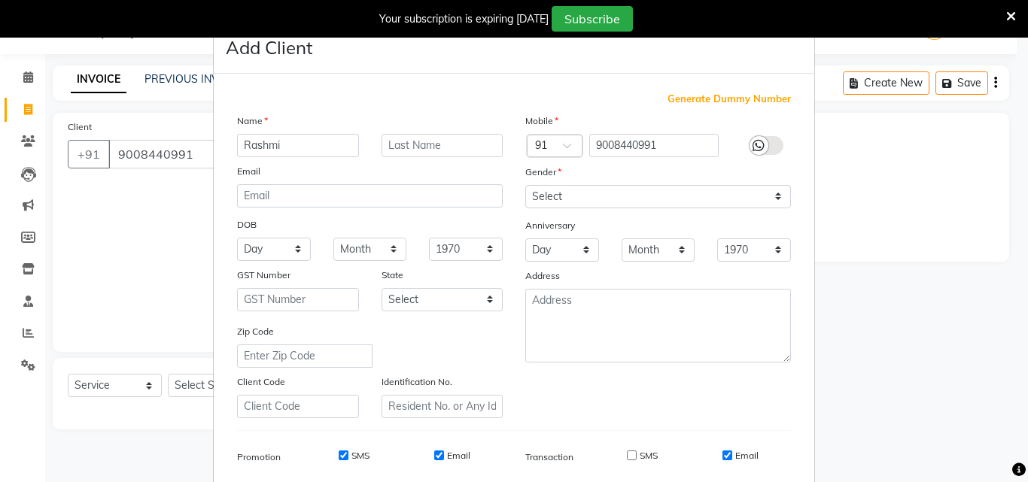
click at [723, 458] on input "Email" at bounding box center [728, 456] width 10 height 10
click at [610, 187] on select "Select [DEMOGRAPHIC_DATA] [DEMOGRAPHIC_DATA] Other Prefer Not To Say" at bounding box center [658, 196] width 266 height 23
click at [525, 185] on select "Select [DEMOGRAPHIC_DATA] [DEMOGRAPHIC_DATA] Other Prefer Not To Say" at bounding box center [658, 196] width 266 height 23
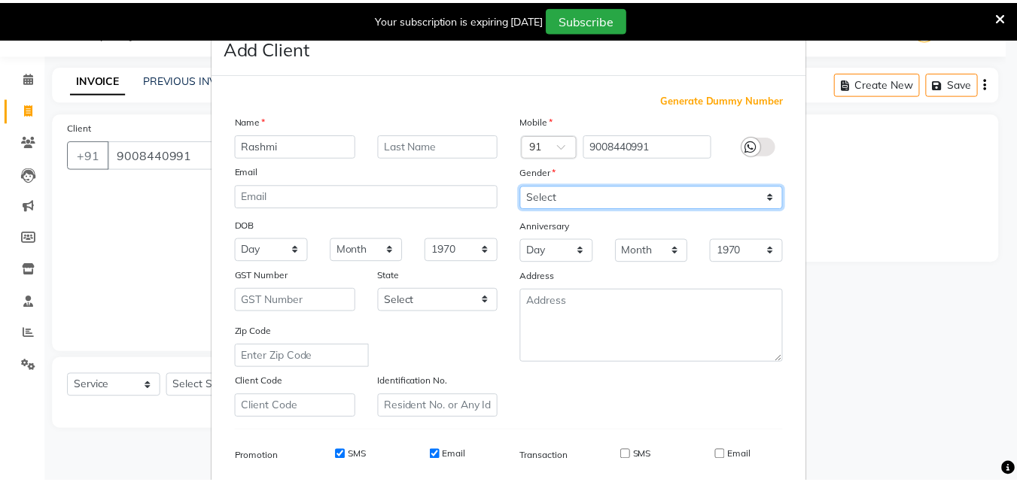
scroll to position [212, 0]
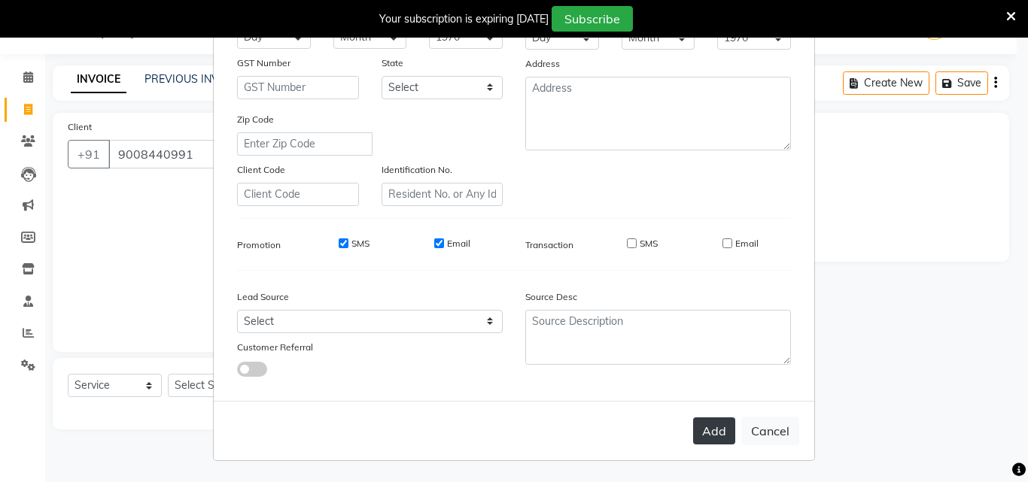
click at [712, 432] on button "Add" at bounding box center [714, 431] width 42 height 27
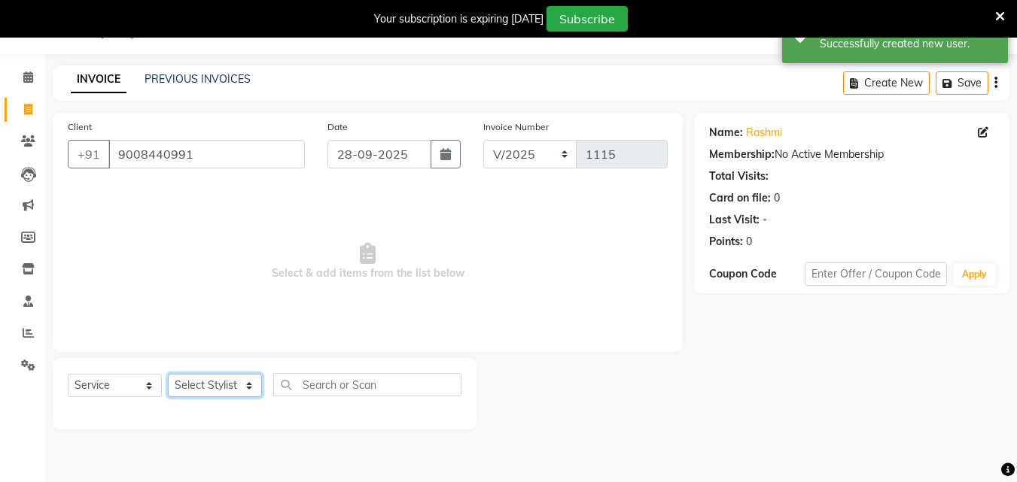
click at [248, 387] on select "Select Stylist Admin [PERSON_NAME] [PERSON_NAME] S [PERSON_NAME] Mohd [PERSON_N…" at bounding box center [215, 385] width 94 height 23
click at [168, 374] on select "Select Stylist Admin [PERSON_NAME] [PERSON_NAME] S [PERSON_NAME] Mohd [PERSON_N…" at bounding box center [215, 385] width 94 height 23
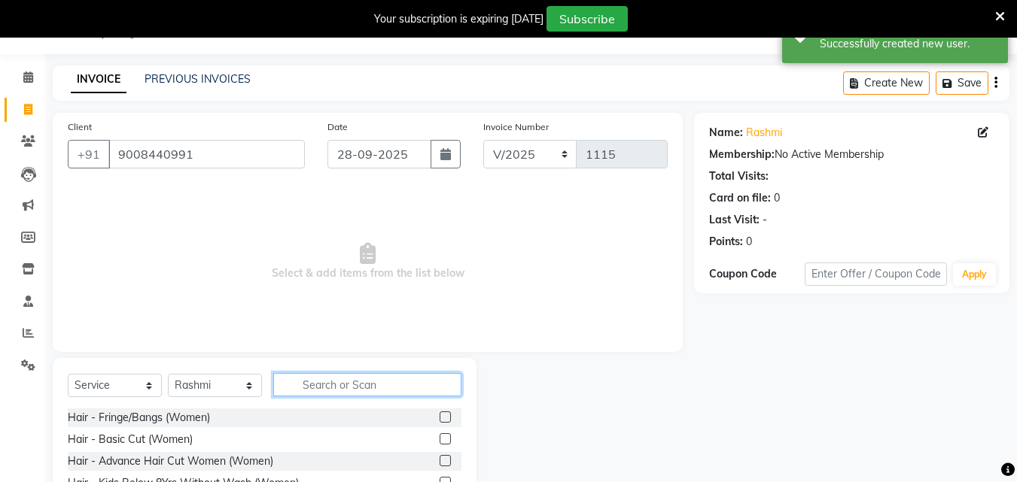
click at [320, 386] on input "text" at bounding box center [367, 384] width 188 height 23
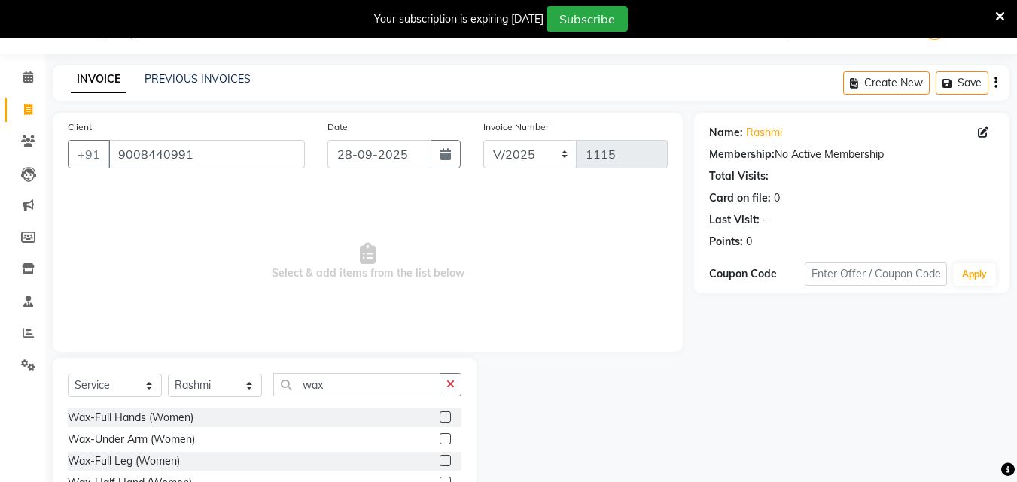
click at [440, 420] on label at bounding box center [445, 417] width 11 height 11
click at [440, 420] on input "checkbox" at bounding box center [445, 418] width 10 height 10
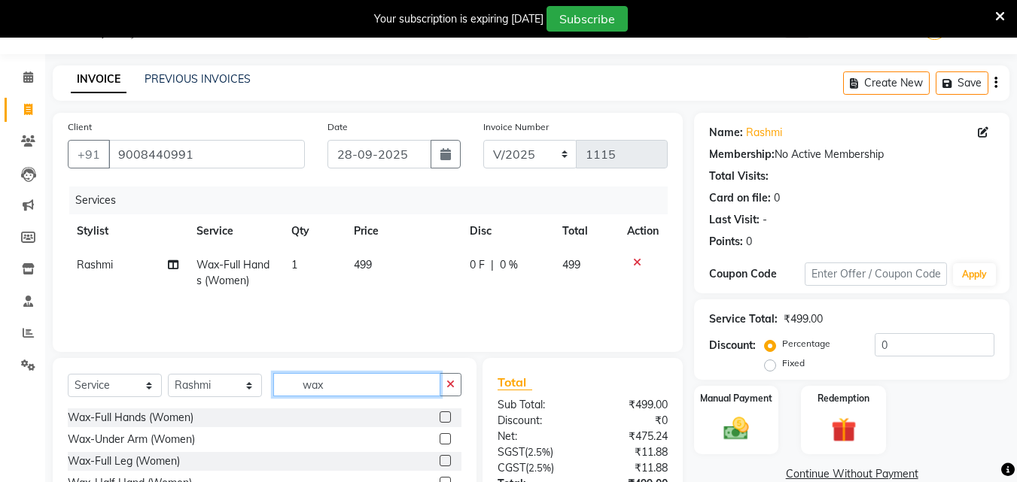
drag, startPoint x: 337, startPoint y: 390, endPoint x: 208, endPoint y: 404, distance: 130.2
click at [208, 404] on div "Select Service Product Membership Package Voucher Prepaid Gift Card Select Styl…" at bounding box center [265, 390] width 394 height 35
click at [440, 417] on label at bounding box center [445, 417] width 11 height 11
click at [440, 417] on input "checkbox" at bounding box center [445, 418] width 10 height 10
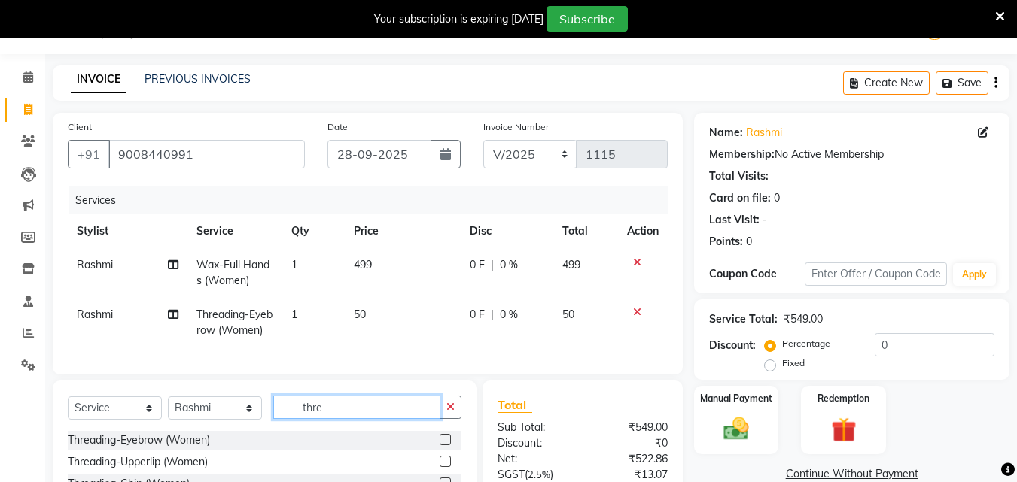
drag, startPoint x: 379, startPoint y: 413, endPoint x: 276, endPoint y: 413, distance: 102.4
click at [278, 419] on input "thre" at bounding box center [356, 407] width 167 height 23
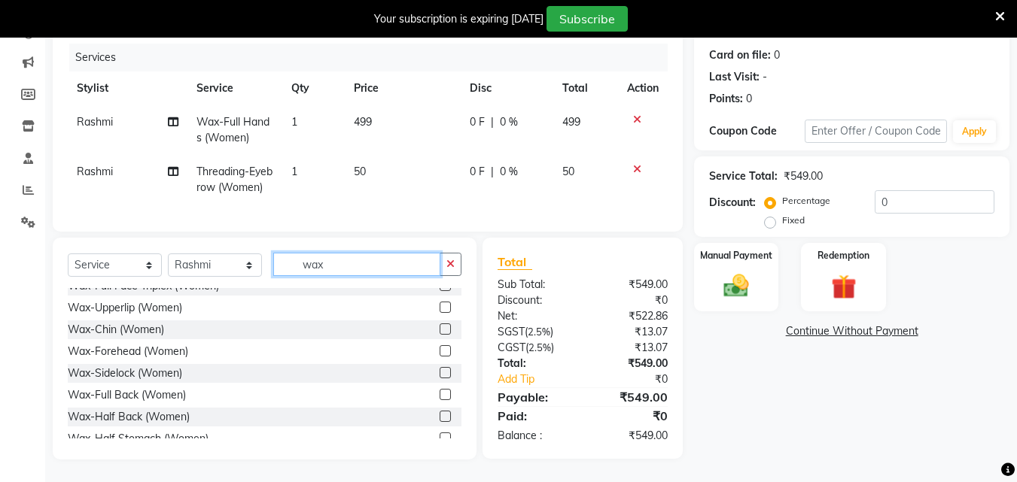
scroll to position [151, 0]
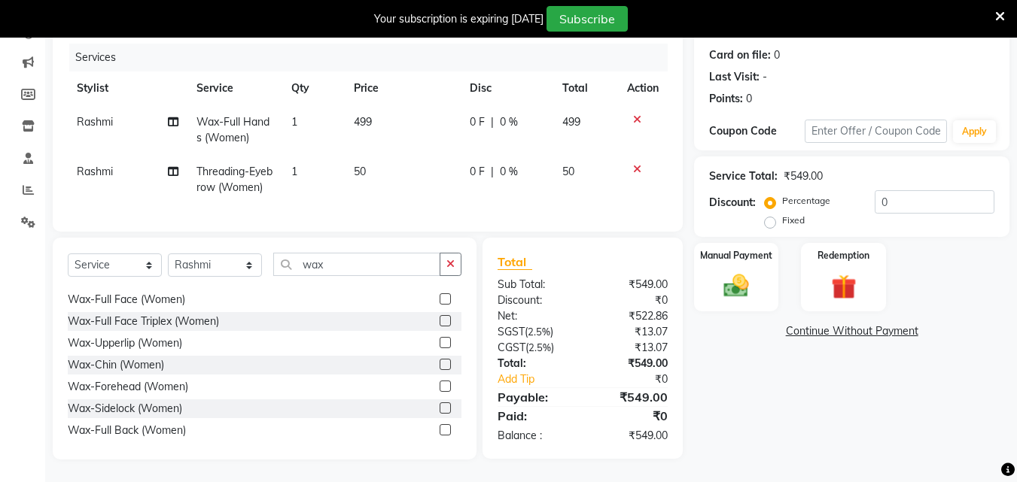
click at [440, 342] on label at bounding box center [445, 342] width 11 height 11
click at [440, 342] on input "checkbox" at bounding box center [445, 344] width 10 height 10
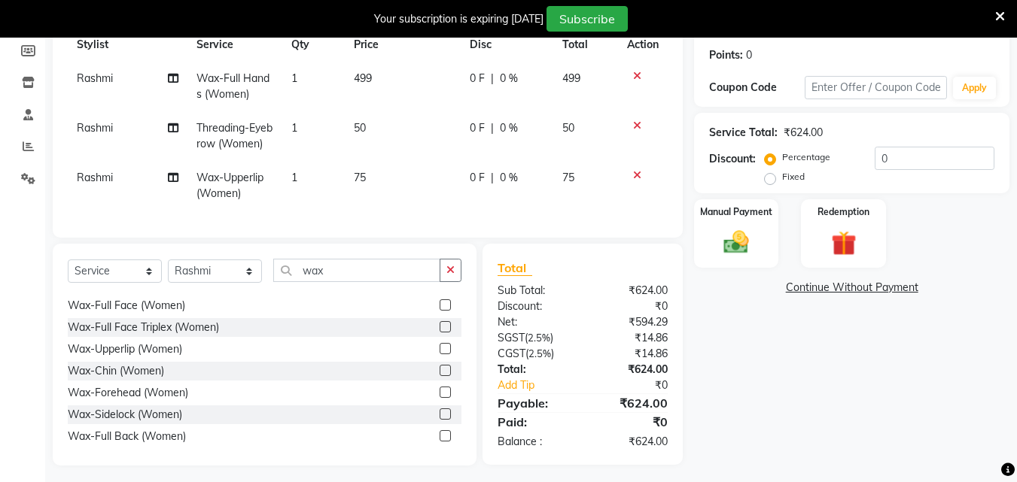
scroll to position [242, 0]
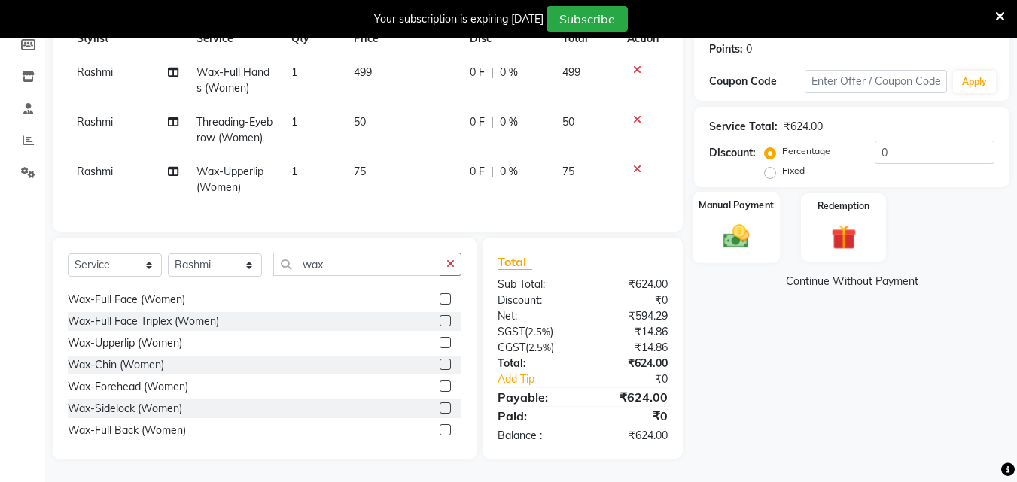
click at [747, 203] on div "Manual Payment" at bounding box center [736, 228] width 88 height 72
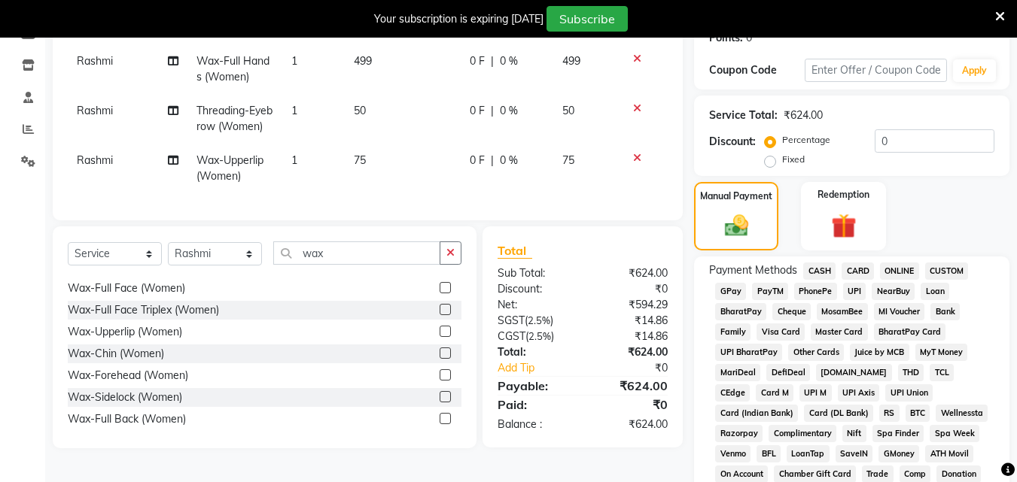
click at [848, 290] on span "UPI" at bounding box center [854, 291] width 23 height 17
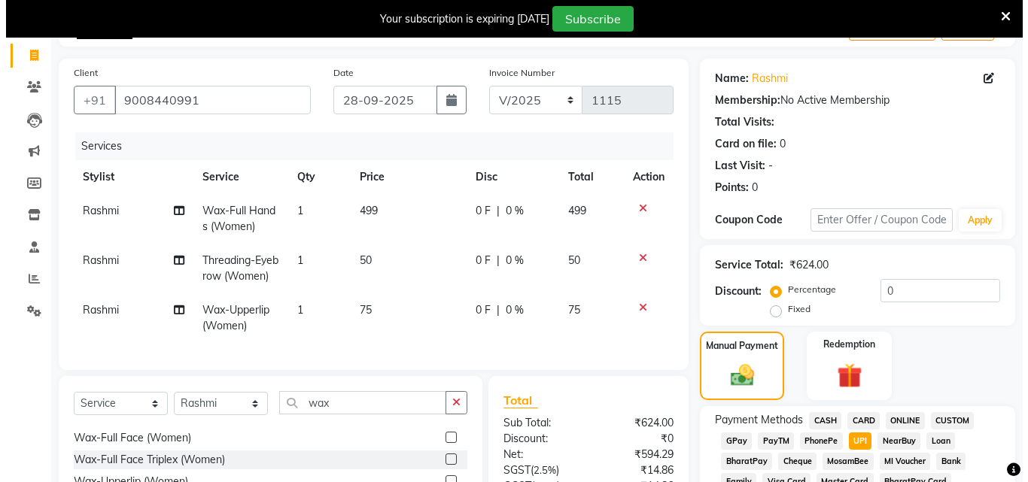
scroll to position [91, 0]
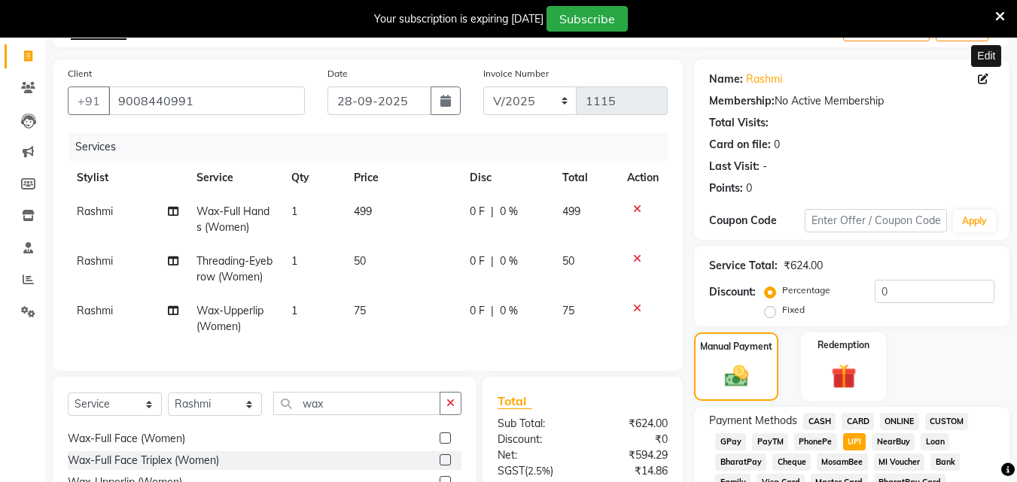
click at [983, 77] on icon at bounding box center [983, 79] width 11 height 11
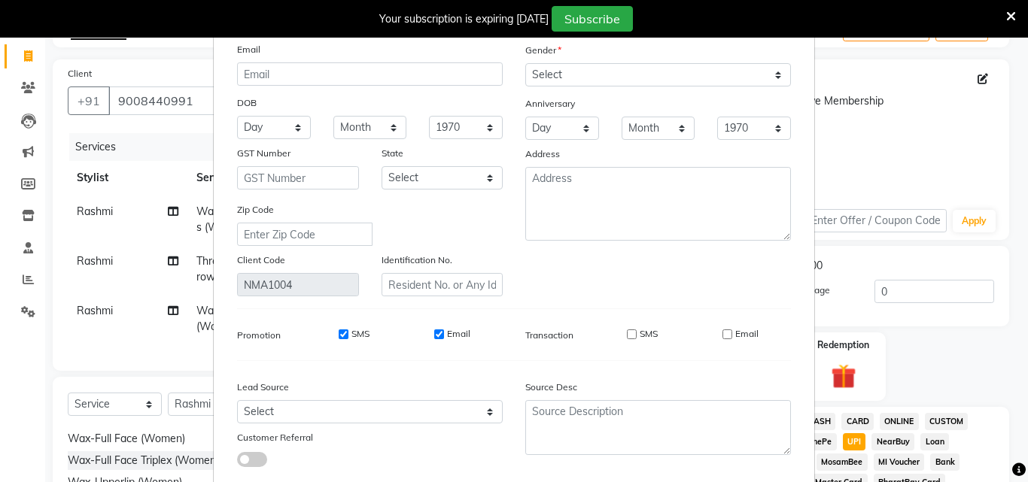
scroll to position [185, 0]
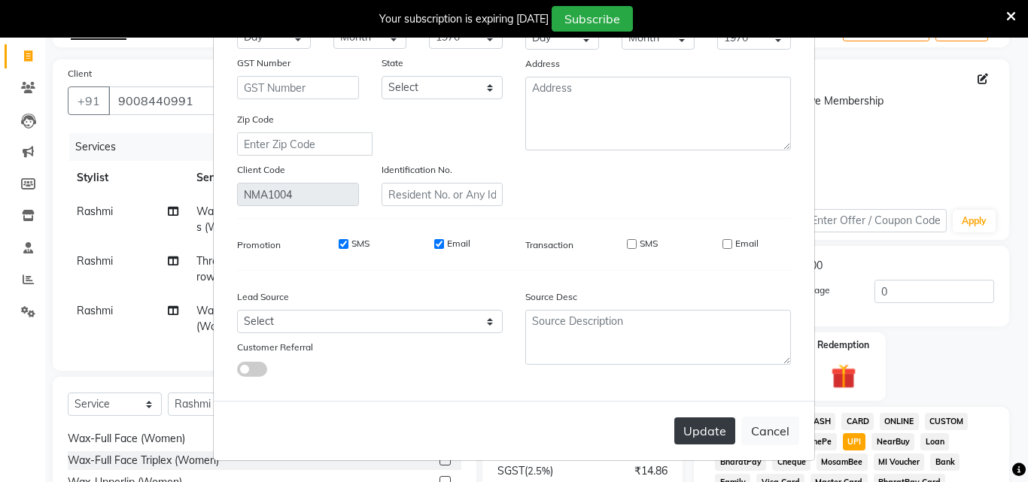
click at [689, 428] on button "Update" at bounding box center [704, 431] width 61 height 27
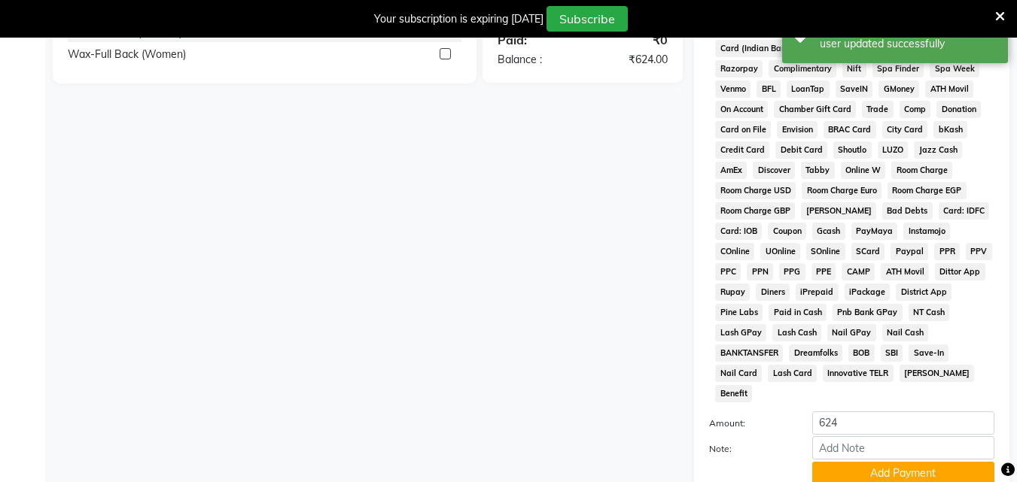
scroll to position [706, 0]
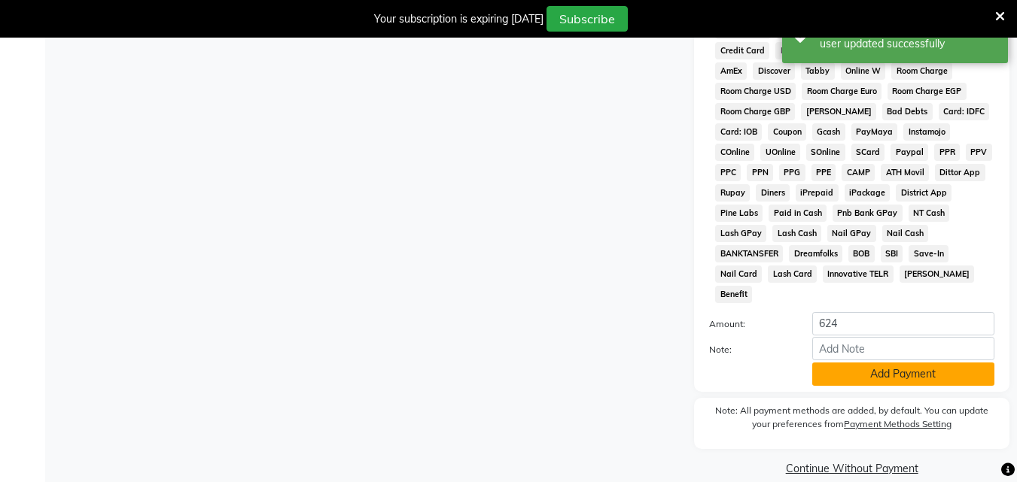
click at [853, 363] on button "Add Payment" at bounding box center [903, 374] width 182 height 23
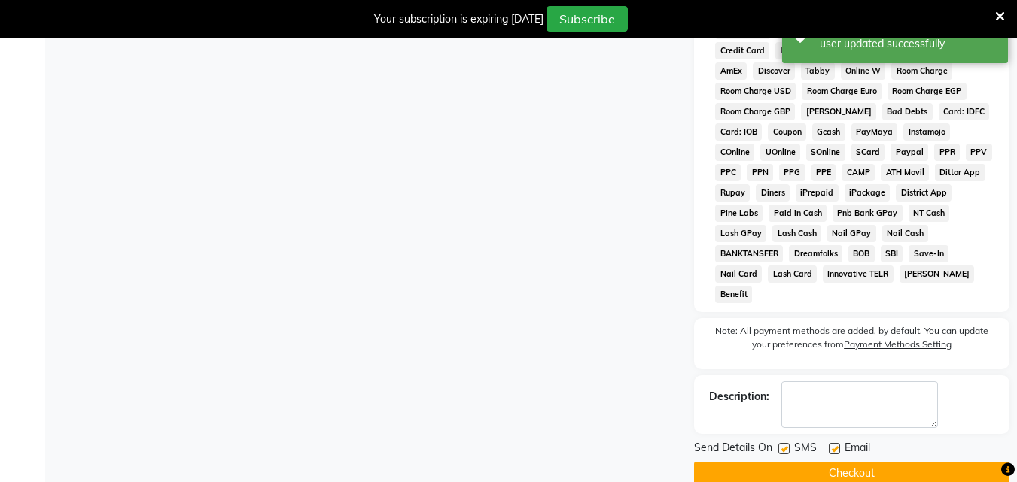
click at [784, 443] on label at bounding box center [783, 448] width 11 height 11
click at [784, 445] on input "checkbox" at bounding box center [783, 450] width 10 height 10
click at [835, 443] on label at bounding box center [834, 448] width 11 height 11
click at [835, 445] on input "checkbox" at bounding box center [834, 450] width 10 height 10
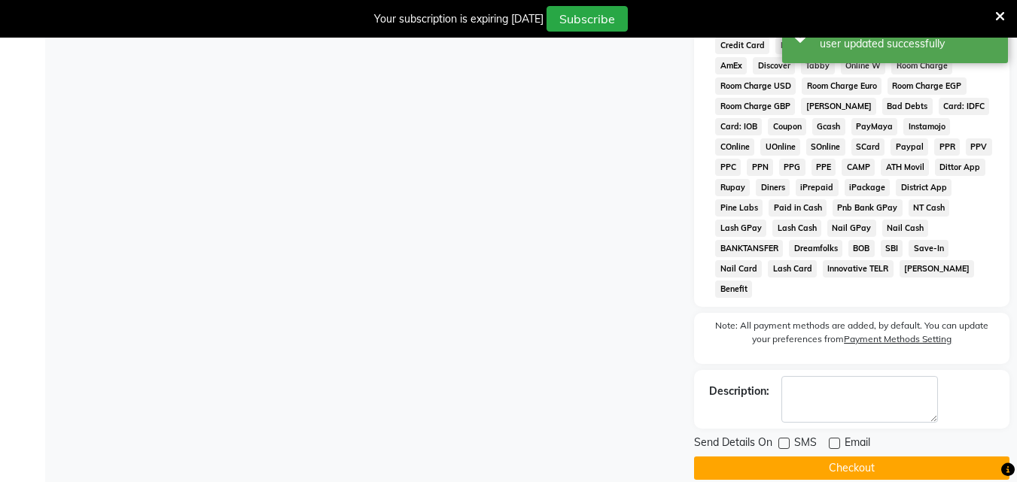
click at [821, 457] on button "Checkout" at bounding box center [851, 468] width 315 height 23
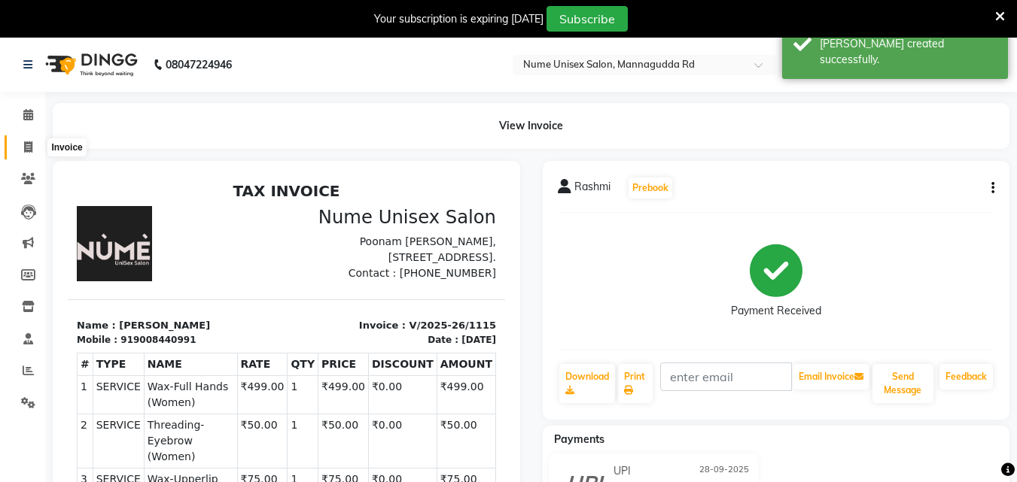
click at [28, 148] on icon at bounding box center [28, 146] width 8 height 11
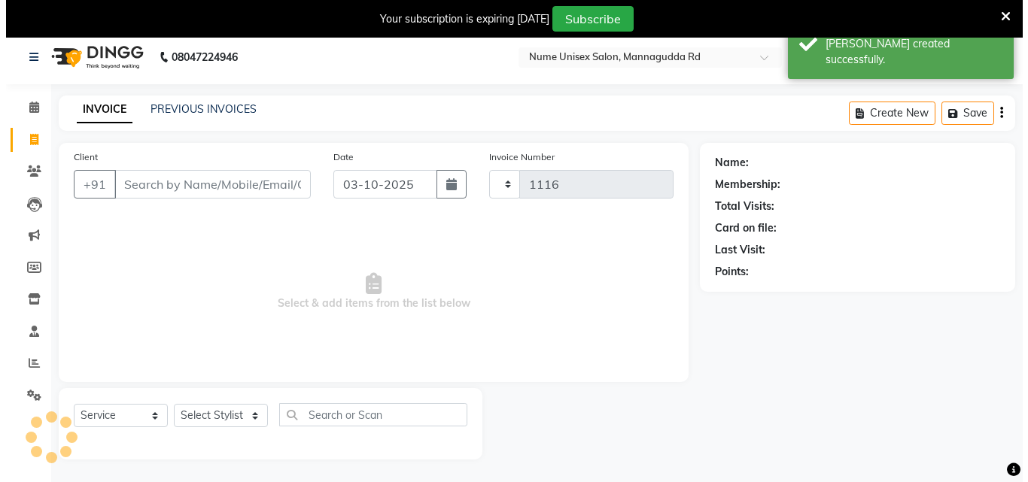
scroll to position [38, 0]
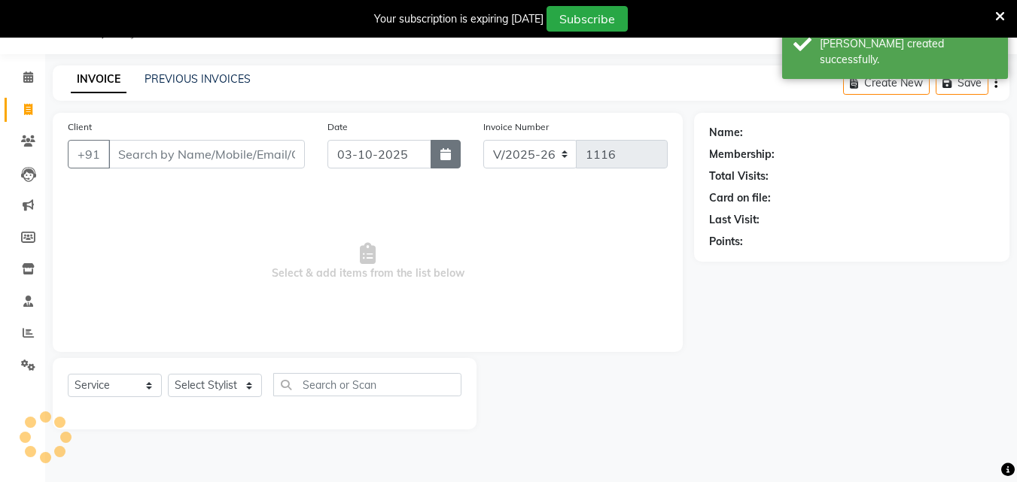
click at [439, 150] on button "button" at bounding box center [446, 154] width 30 height 29
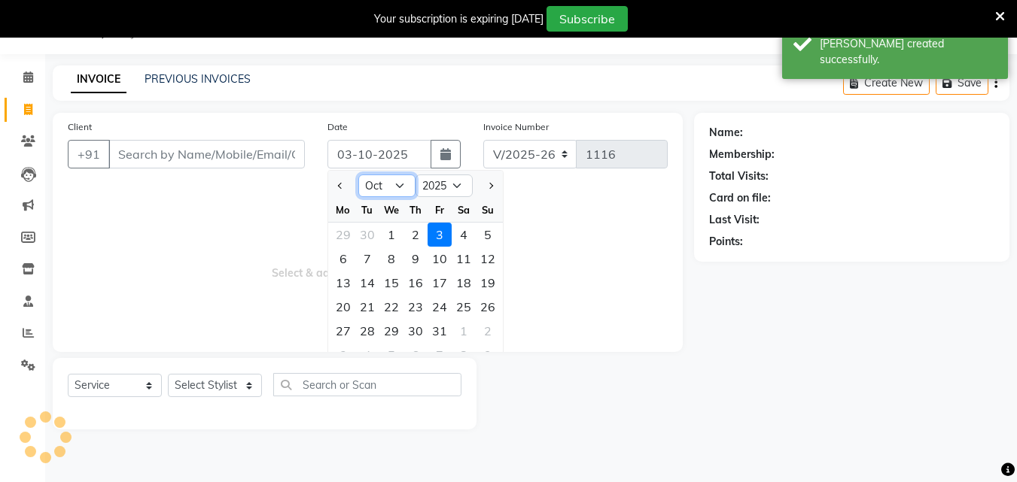
click at [392, 186] on select "Jan Feb Mar Apr May Jun [DATE] Aug Sep Oct Nov Dec" at bounding box center [386, 186] width 57 height 23
click at [358, 175] on select "Jan Feb Mar Apr May Jun [DATE] Aug Sep Oct Nov Dec" at bounding box center [386, 186] width 57 height 23
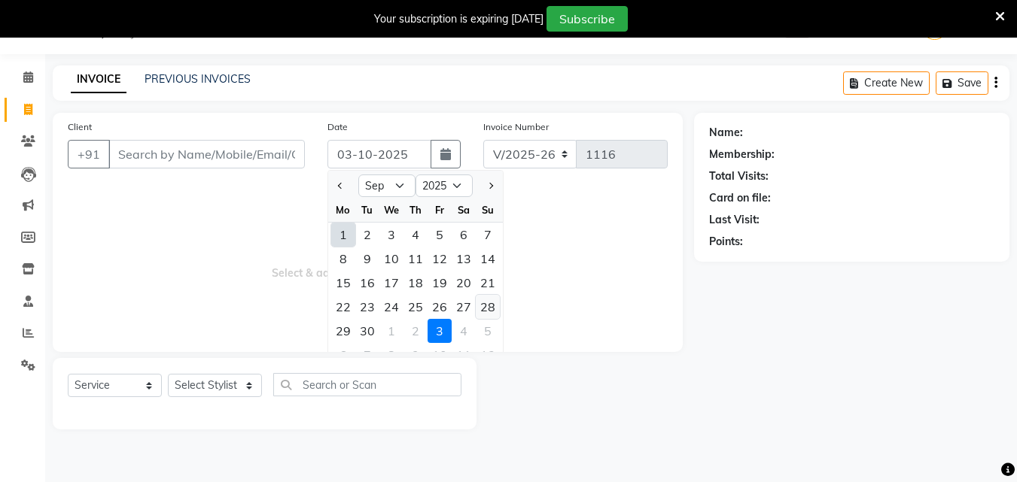
click at [483, 309] on div "28" at bounding box center [488, 307] width 24 height 24
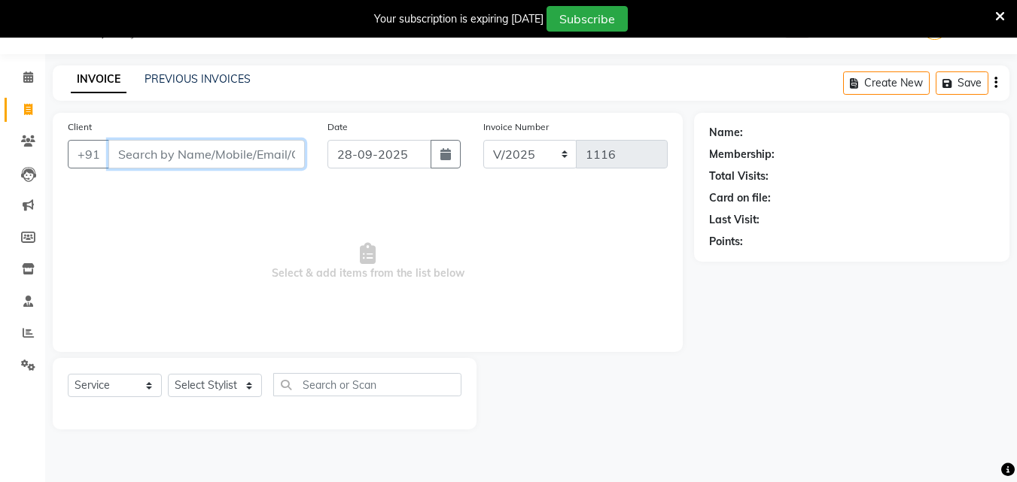
click at [227, 157] on input "Client" at bounding box center [206, 154] width 196 height 29
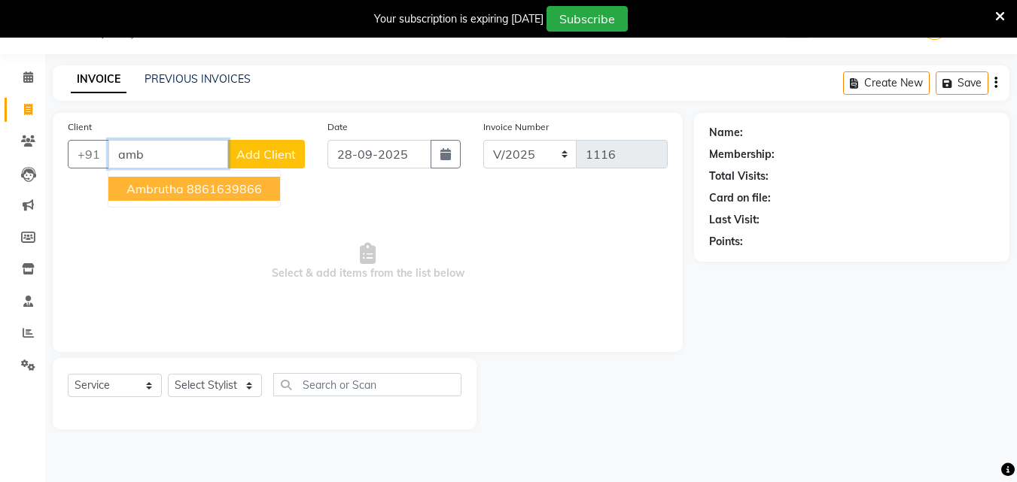
click at [144, 183] on span "Ambrutha" at bounding box center [154, 188] width 57 height 15
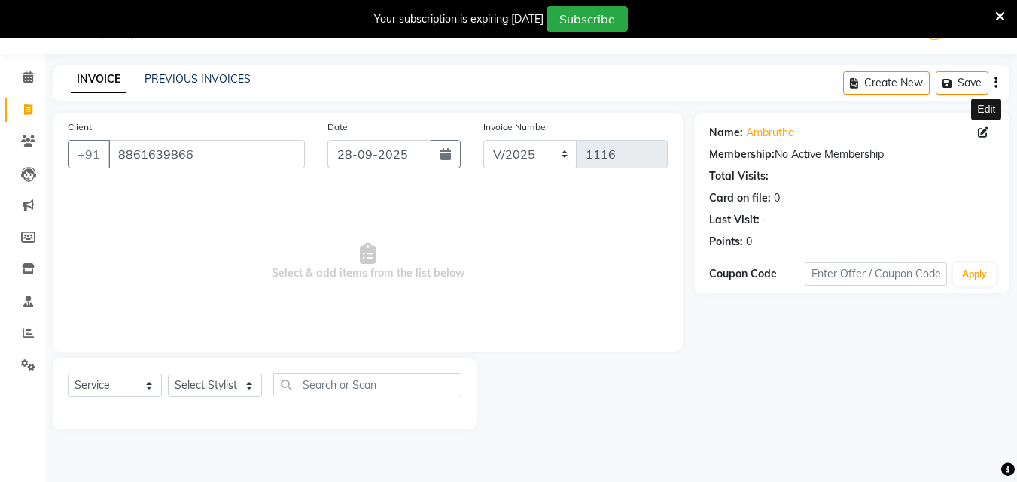
click at [982, 131] on icon at bounding box center [983, 132] width 11 height 11
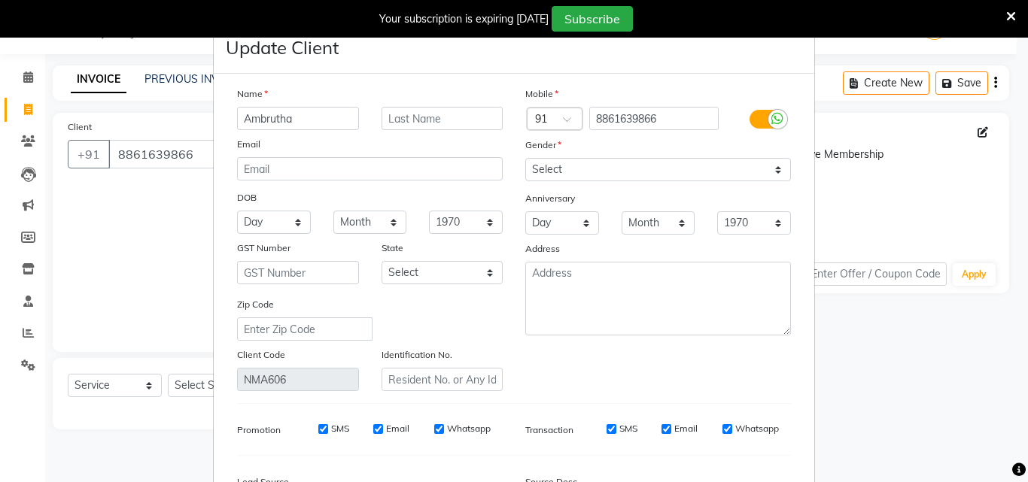
drag, startPoint x: 754, startPoint y: 111, endPoint x: 732, endPoint y: 194, distance: 86.5
click at [753, 111] on label at bounding box center [767, 119] width 34 height 19
click at [0, 0] on input "checkbox" at bounding box center [0, 0] width 0 height 0
click at [627, 431] on input "SMS" at bounding box center [632, 429] width 10 height 10
click at [723, 431] on input "Email" at bounding box center [728, 429] width 10 height 10
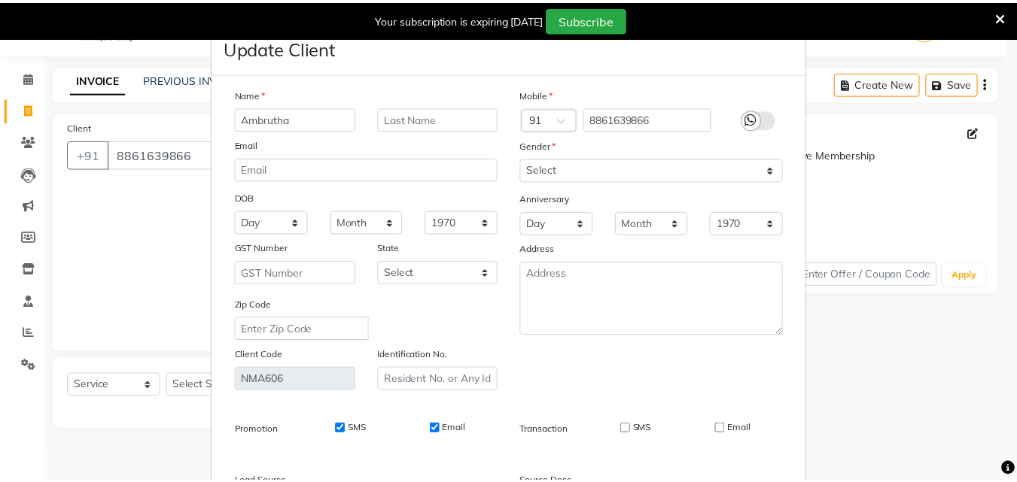
scroll to position [185, 0]
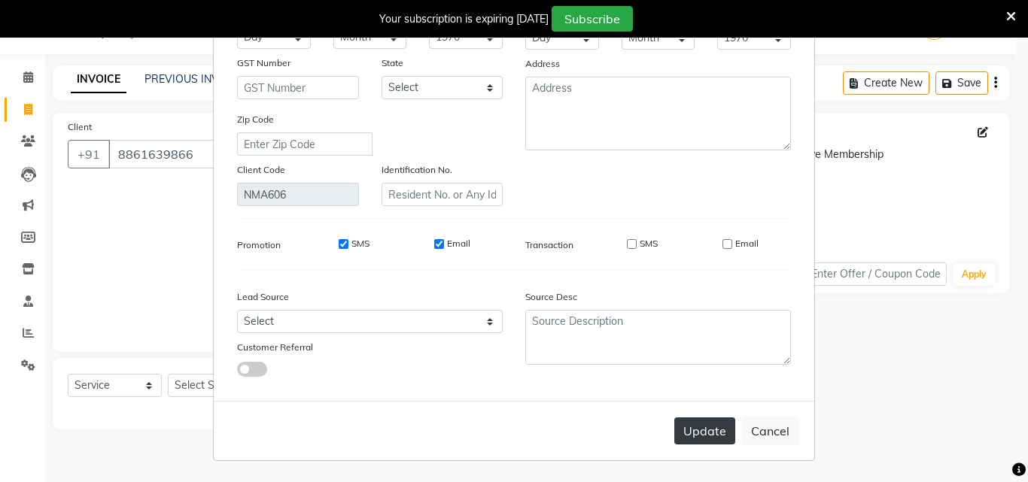
click at [712, 443] on button "Update" at bounding box center [704, 431] width 61 height 27
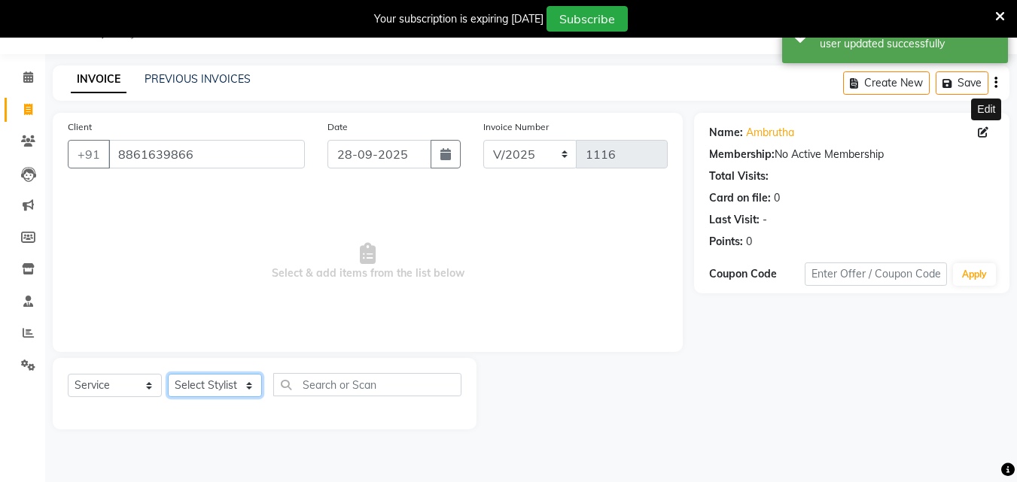
click at [214, 382] on select "Select Stylist" at bounding box center [215, 385] width 94 height 23
click at [122, 388] on select "Select Service Product Membership Package Voucher Prepaid Gift Card" at bounding box center [115, 385] width 94 height 23
click at [68, 374] on select "Select Service Product Membership Package Voucher Prepaid Gift Card" at bounding box center [115, 385] width 94 height 23
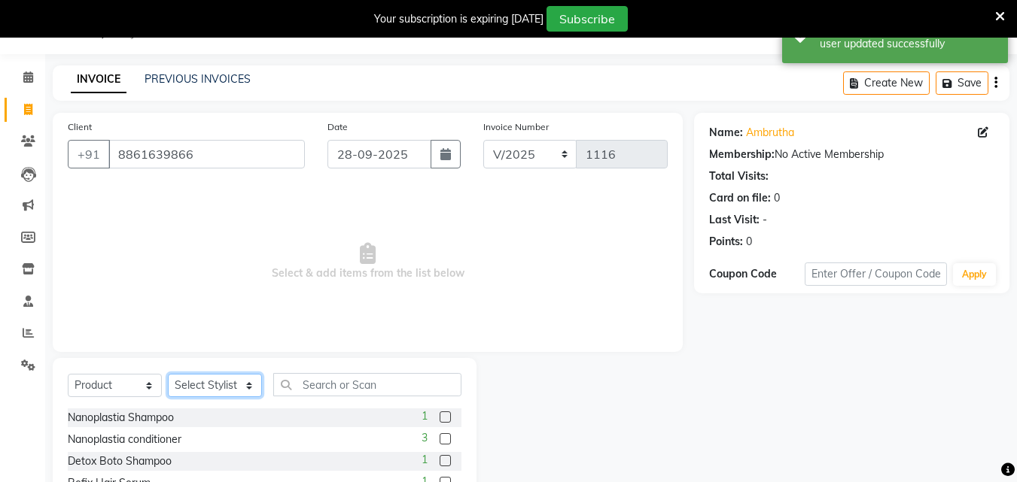
click at [228, 388] on select "Select Stylist" at bounding box center [215, 385] width 94 height 23
click at [227, 385] on select "Select Stylist" at bounding box center [215, 385] width 94 height 23
click at [246, 383] on select "Select Stylist" at bounding box center [215, 385] width 94 height 23
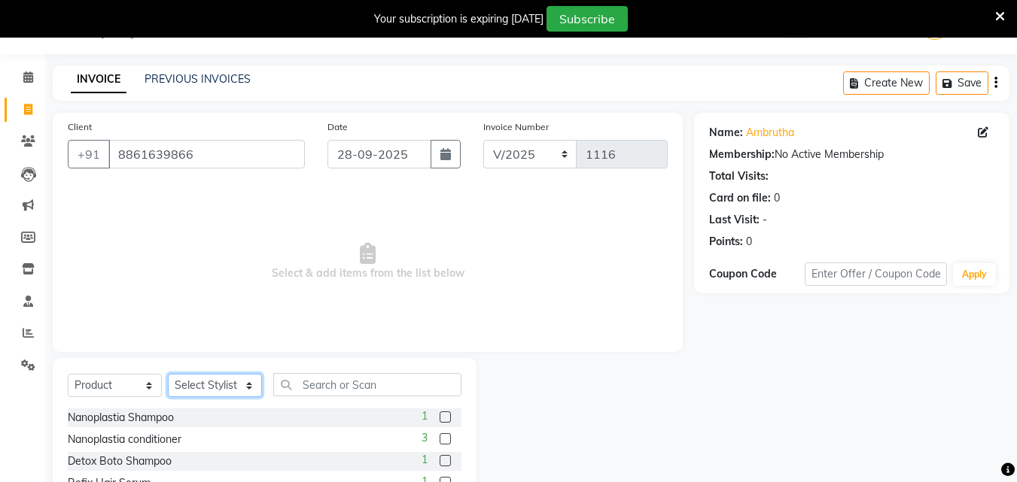
click at [180, 384] on select "Select Stylist" at bounding box center [215, 385] width 94 height 23
click at [168, 374] on select "Select Stylist" at bounding box center [215, 385] width 94 height 23
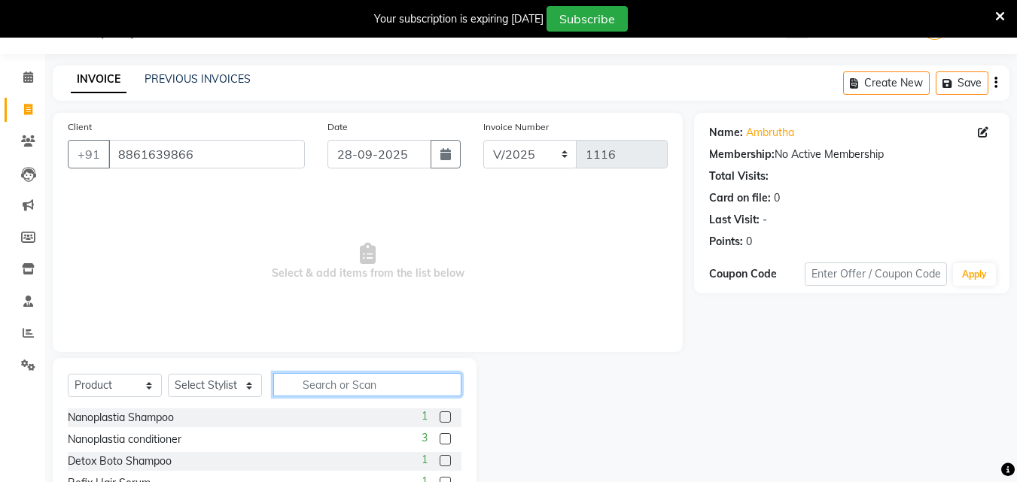
click at [356, 379] on input "text" at bounding box center [367, 384] width 188 height 23
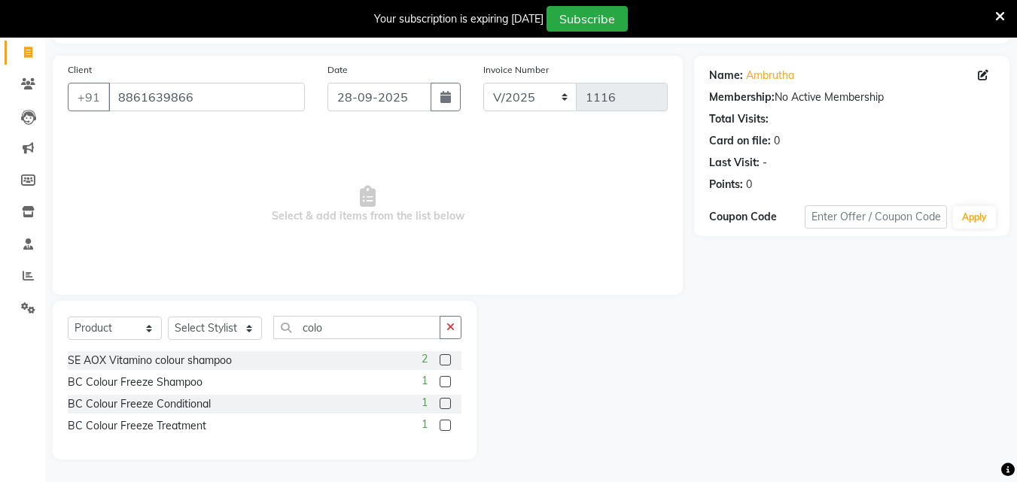
click at [443, 428] on label at bounding box center [445, 425] width 11 height 11
click at [443, 428] on input "checkbox" at bounding box center [445, 426] width 10 height 10
click at [230, 327] on select "Select Stylist" at bounding box center [215, 328] width 94 height 23
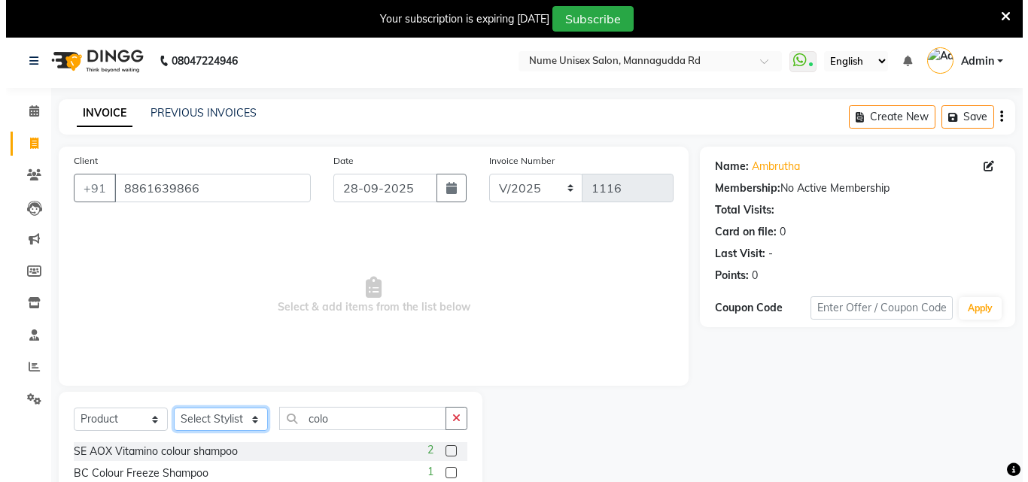
scroll to position [0, 0]
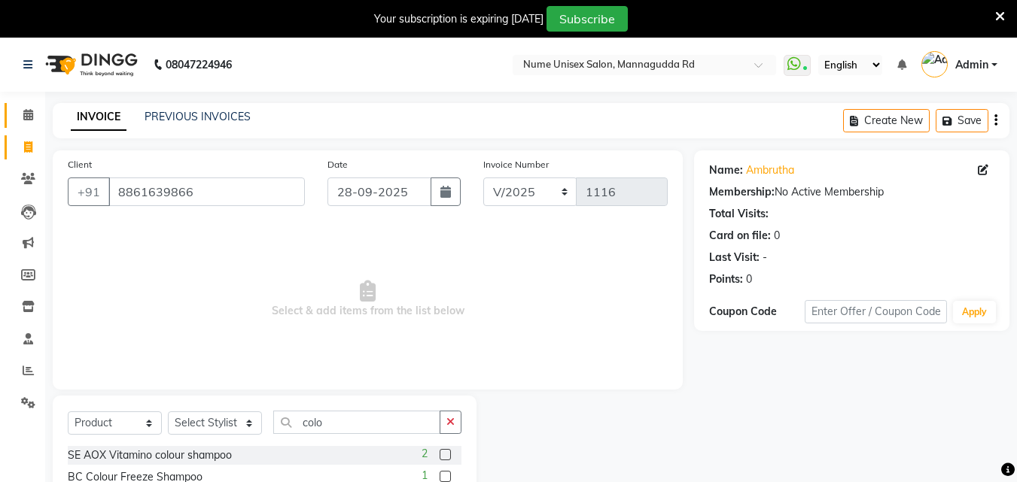
click at [22, 105] on link "Calendar" at bounding box center [23, 115] width 36 height 25
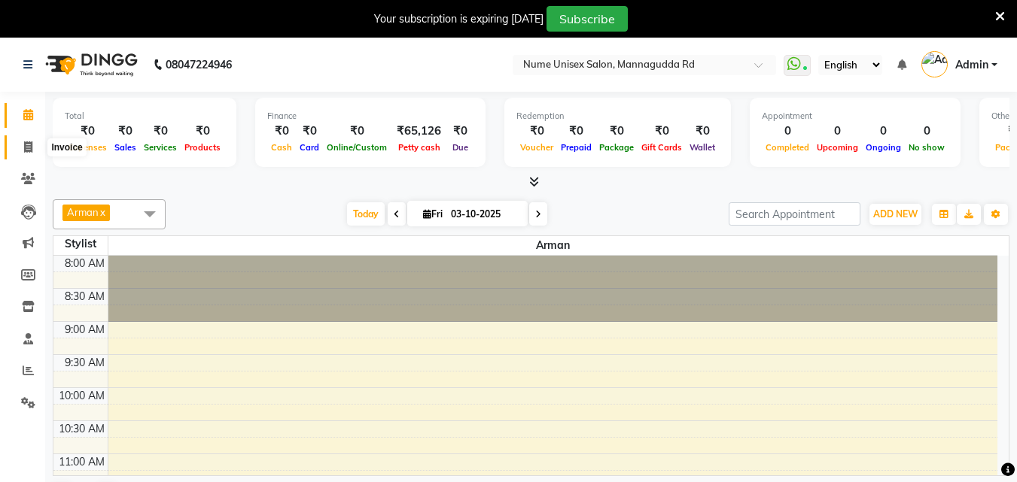
click at [28, 149] on icon at bounding box center [28, 146] width 8 height 11
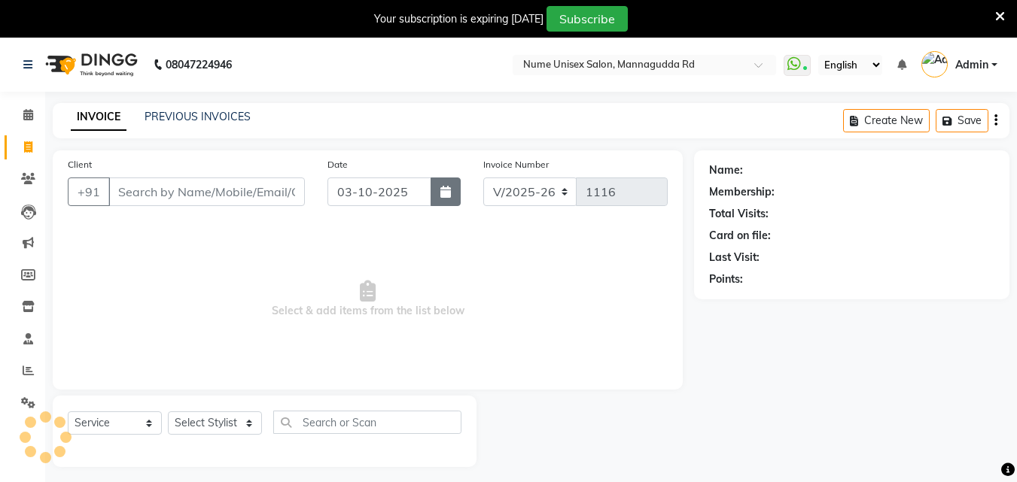
click at [445, 190] on icon "button" at bounding box center [445, 192] width 11 height 12
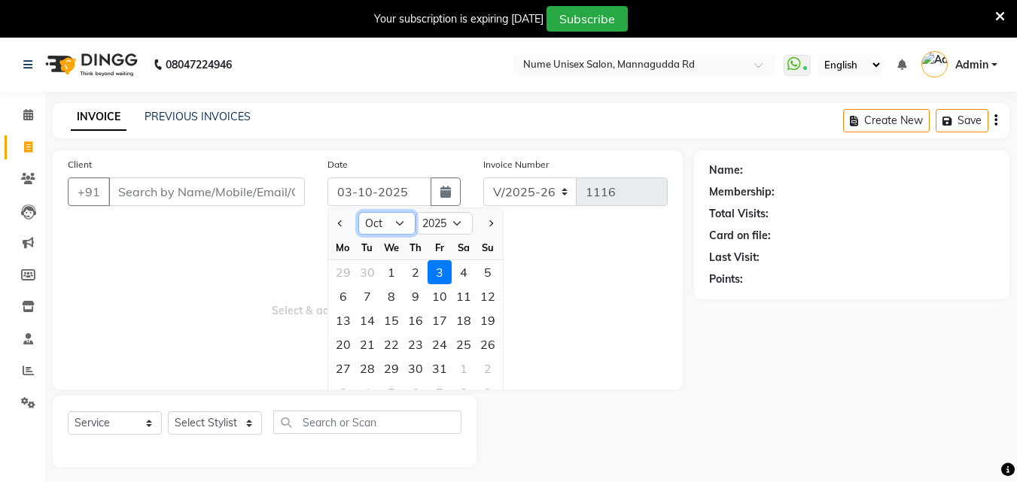
click at [397, 219] on select "Jan Feb Mar Apr May Jun [DATE] Aug Sep Oct Nov Dec" at bounding box center [386, 223] width 57 height 23
click at [358, 212] on select "Jan Feb Mar Apr May Jun [DATE] Aug Sep Oct Nov Dec" at bounding box center [386, 223] width 57 height 23
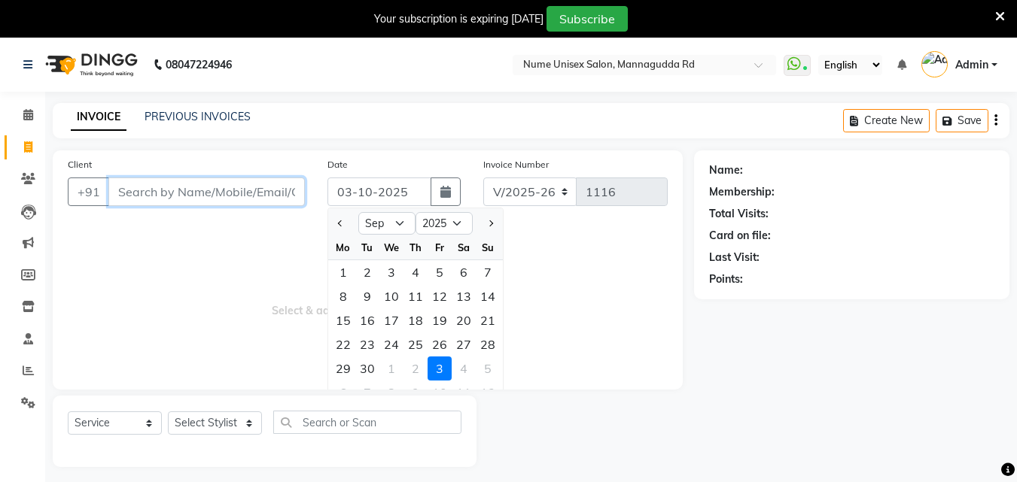
click at [178, 197] on input "Client" at bounding box center [206, 192] width 196 height 29
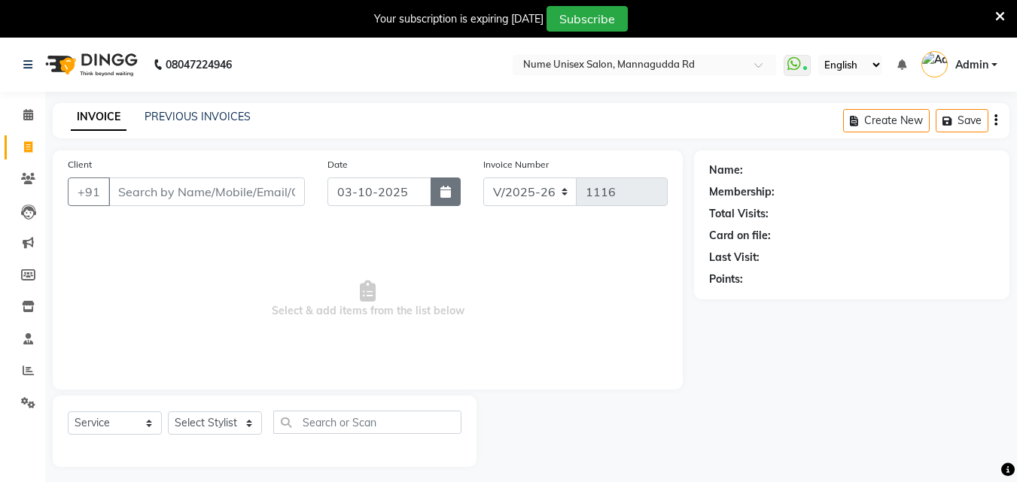
click at [440, 185] on button "button" at bounding box center [446, 192] width 30 height 29
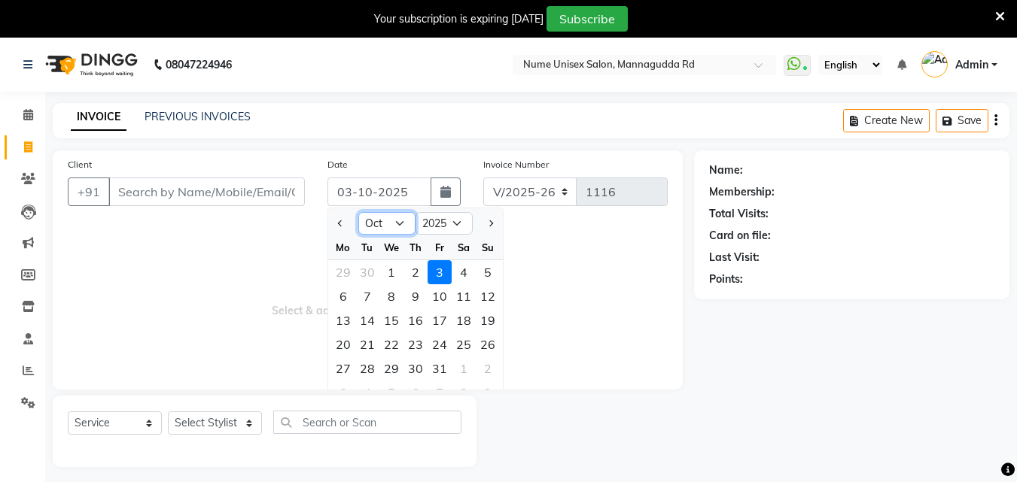
click at [391, 225] on select "Jan Feb Mar Apr May Jun [DATE] Aug Sep Oct Nov Dec" at bounding box center [386, 223] width 57 height 23
click at [358, 212] on select "Jan Feb Mar Apr May Jun [DATE] Aug Sep Oct Nov Dec" at bounding box center [386, 223] width 57 height 23
click at [492, 342] on div "28" at bounding box center [488, 345] width 24 height 24
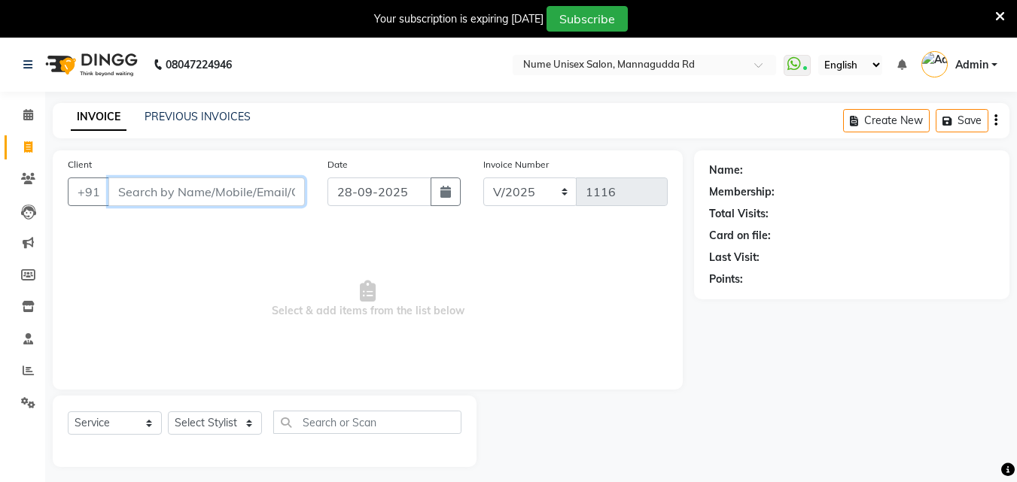
click at [274, 202] on input "Client" at bounding box center [206, 192] width 196 height 29
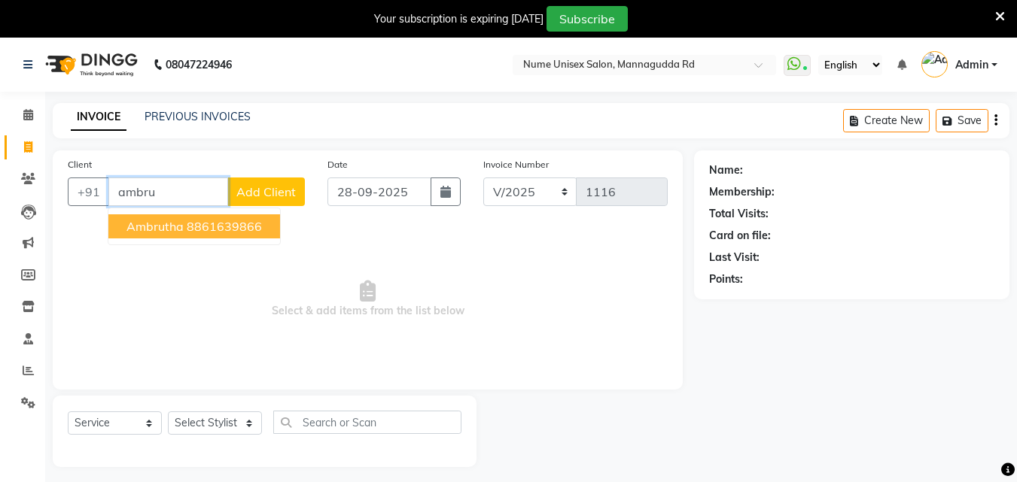
click at [268, 218] on button "Ambrutha 8861639866" at bounding box center [194, 227] width 172 height 24
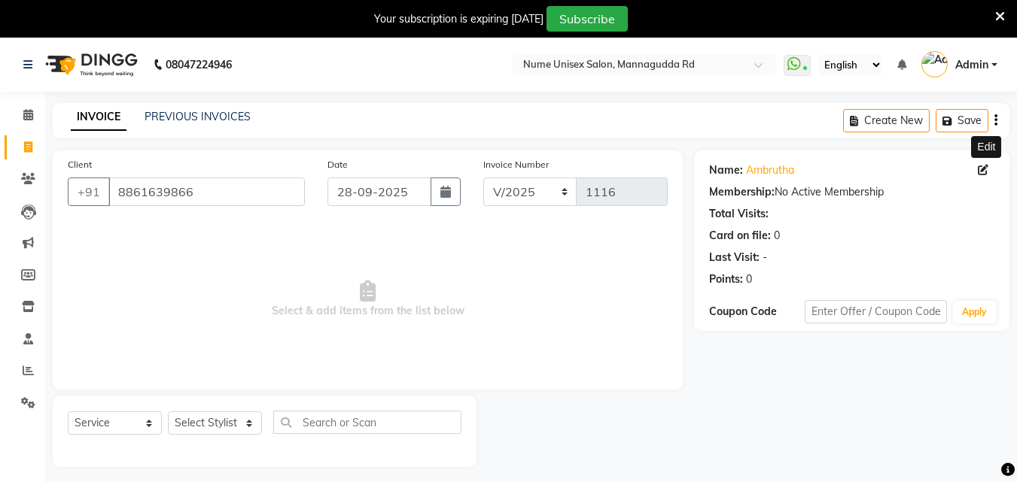
click at [982, 169] on icon at bounding box center [983, 170] width 11 height 11
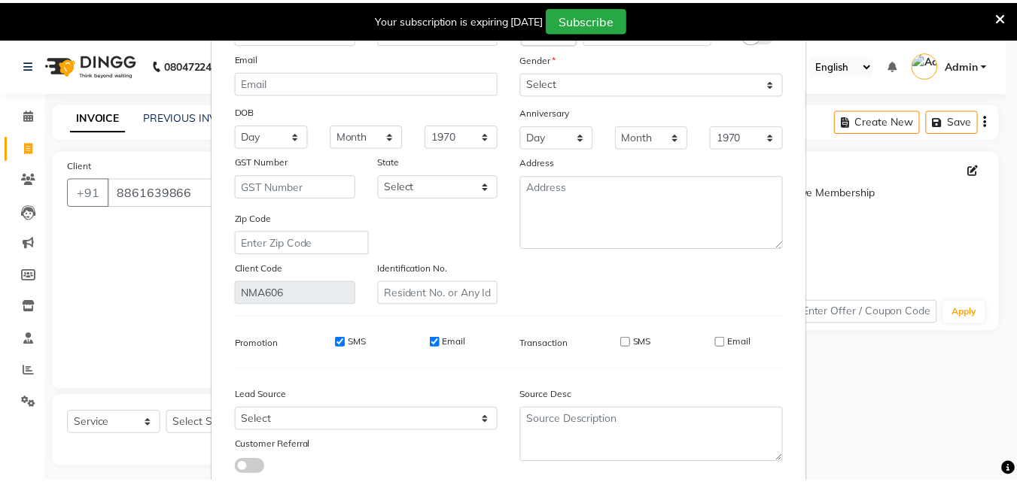
scroll to position [185, 0]
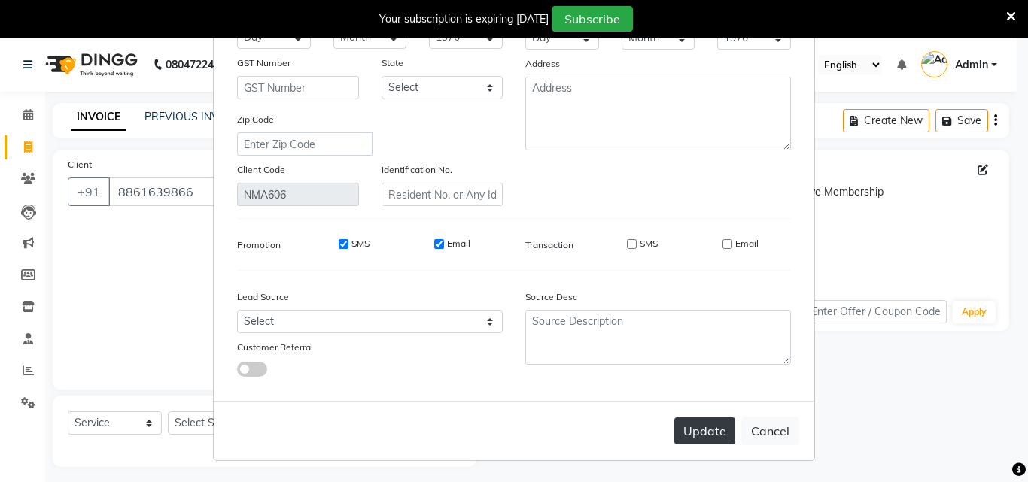
click at [705, 427] on button "Update" at bounding box center [704, 431] width 61 height 27
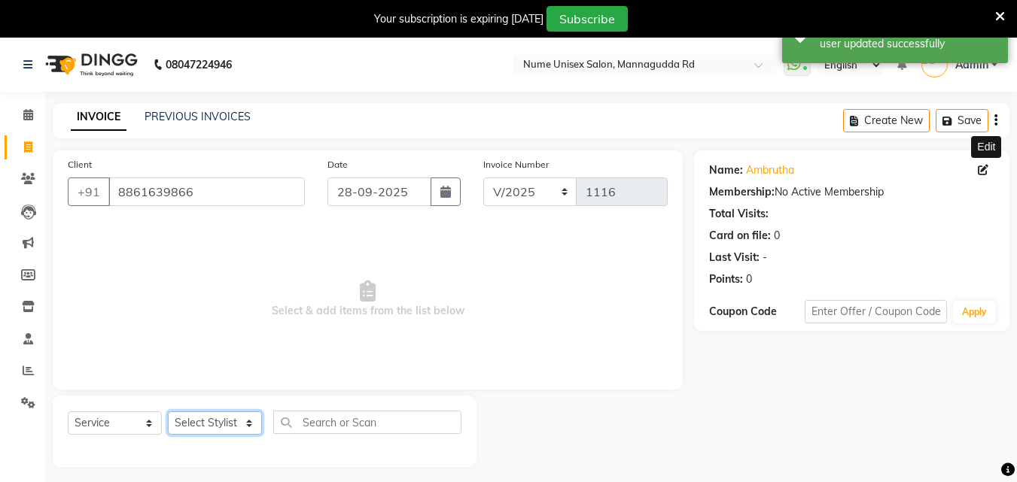
click at [245, 429] on select "Select Stylist Admin [PERSON_NAME] [PERSON_NAME] S [PERSON_NAME] Mohd [PERSON_N…" at bounding box center [215, 423] width 94 height 23
click at [149, 424] on select "Select Service Product Membership Package Voucher Prepaid Gift Card" at bounding box center [115, 423] width 94 height 23
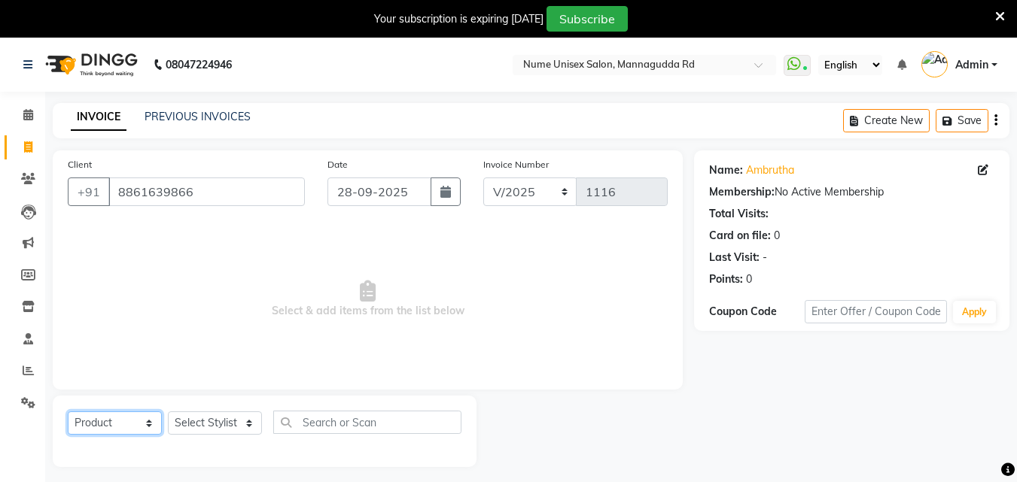
click at [68, 412] on select "Select Service Product Membership Package Voucher Prepaid Gift Card" at bounding box center [115, 423] width 94 height 23
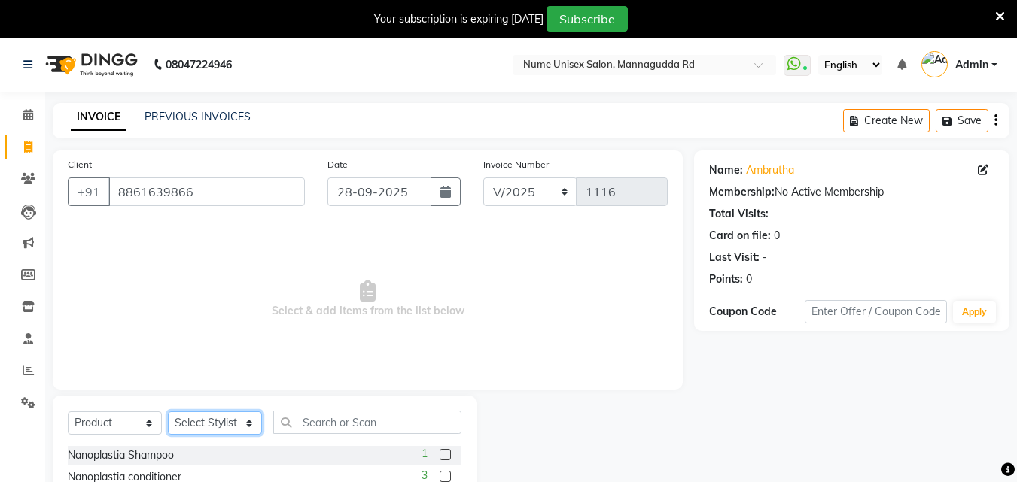
click at [237, 416] on select "Select Stylist Admin [PERSON_NAME] [PERSON_NAME] S [PERSON_NAME] Mohd [PERSON_N…" at bounding box center [215, 423] width 94 height 23
click at [168, 412] on select "Select Stylist Admin [PERSON_NAME] [PERSON_NAME] S [PERSON_NAME] Mohd [PERSON_N…" at bounding box center [215, 423] width 94 height 23
click at [350, 424] on input "text" at bounding box center [367, 422] width 188 height 23
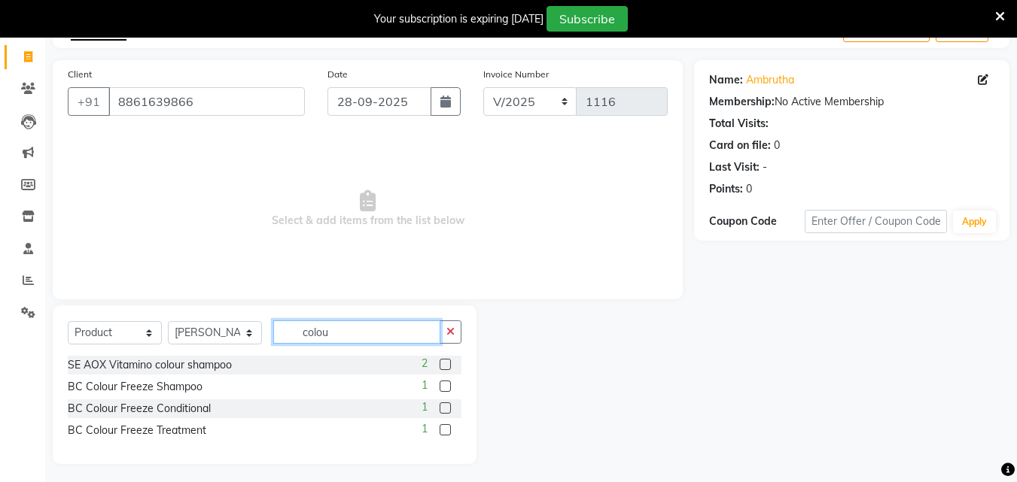
scroll to position [95, 0]
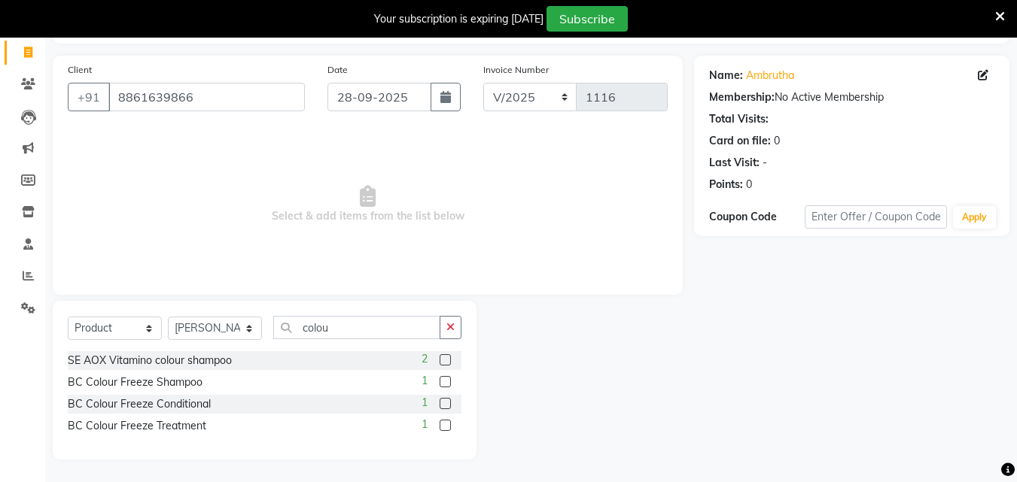
click at [445, 427] on label at bounding box center [445, 425] width 11 height 11
click at [445, 427] on input "checkbox" at bounding box center [445, 426] width 10 height 10
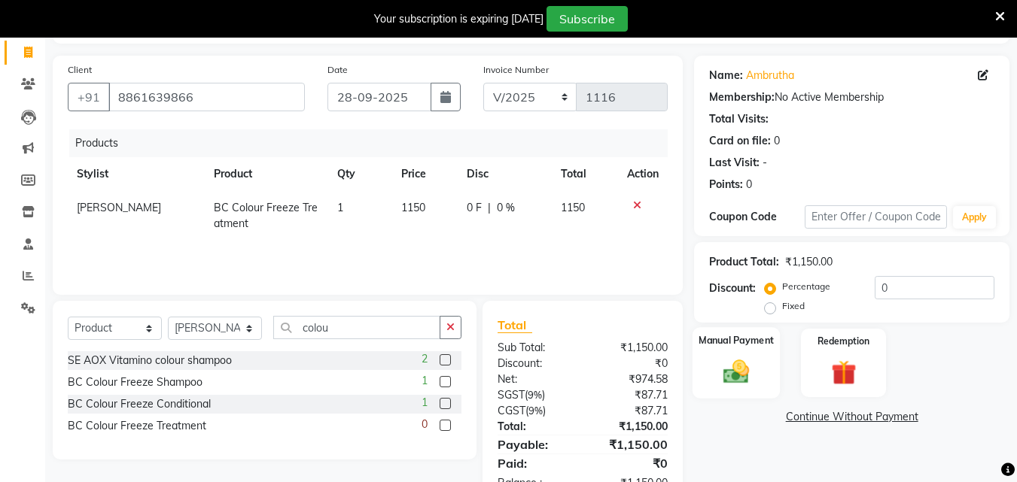
click at [761, 350] on div "Manual Payment" at bounding box center [736, 363] width 88 height 72
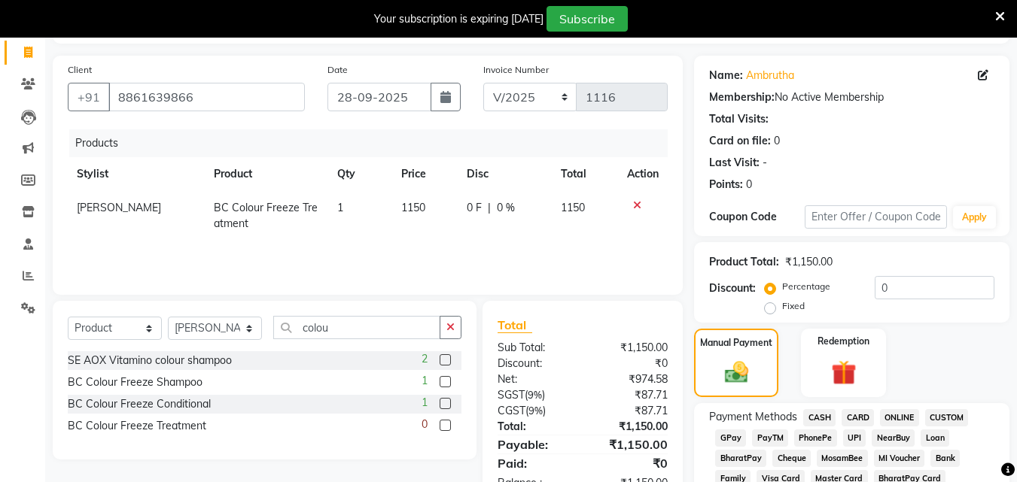
click at [832, 418] on span "CASH" at bounding box center [819, 417] width 32 height 17
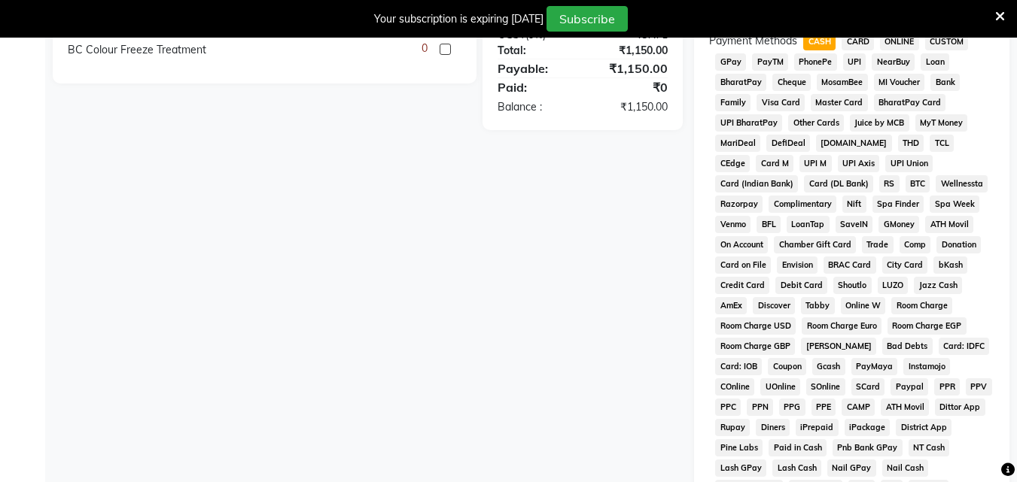
scroll to position [697, 0]
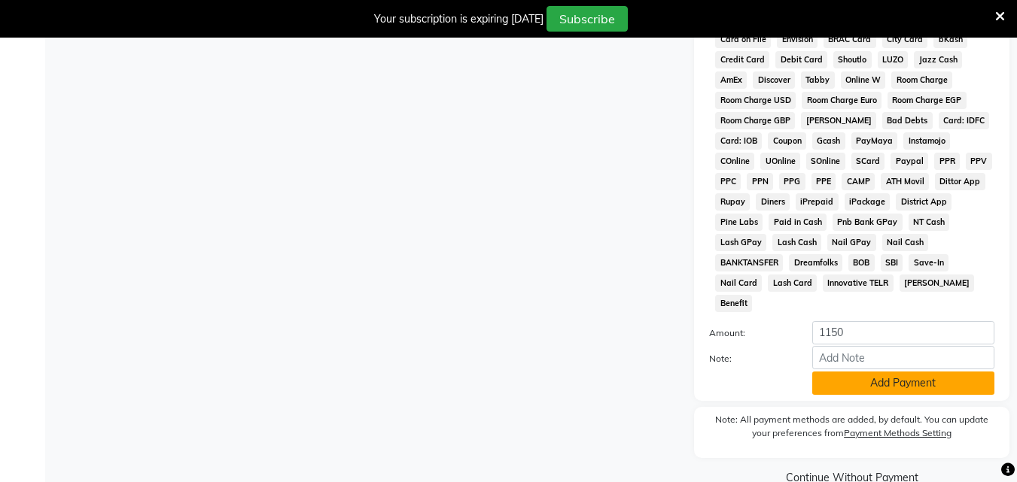
click at [837, 372] on button "Add Payment" at bounding box center [903, 383] width 182 height 23
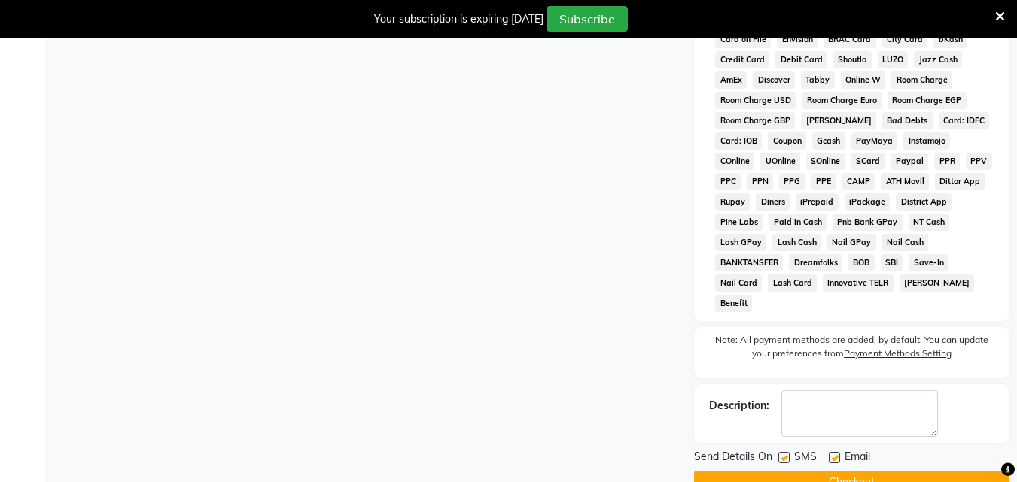
click at [791, 449] on div "SMS" at bounding box center [803, 458] width 50 height 19
click at [783, 452] on label at bounding box center [783, 457] width 11 height 11
click at [783, 454] on input "checkbox" at bounding box center [783, 459] width 10 height 10
click at [836, 452] on label at bounding box center [834, 457] width 11 height 11
click at [836, 454] on input "checkbox" at bounding box center [834, 459] width 10 height 10
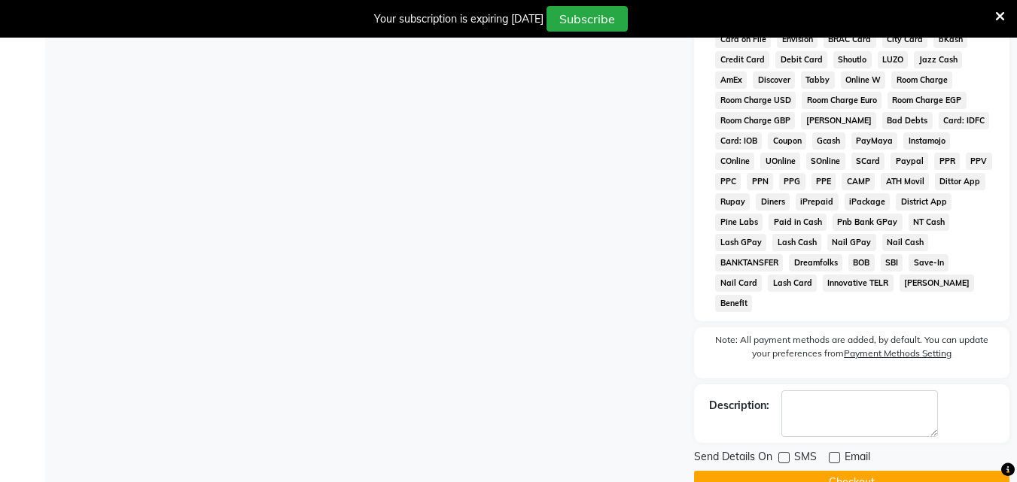
click at [847, 471] on button "Checkout" at bounding box center [851, 482] width 315 height 23
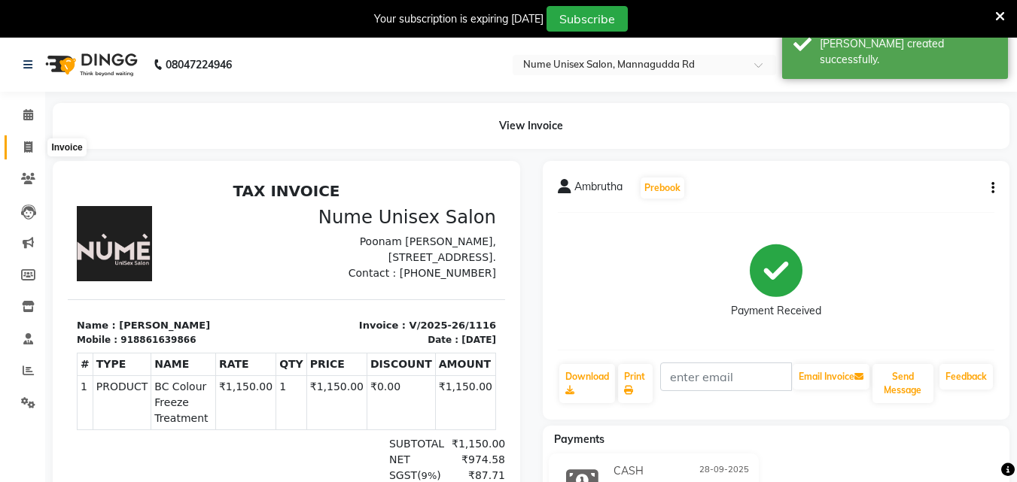
click at [24, 147] on icon at bounding box center [28, 146] width 8 height 11
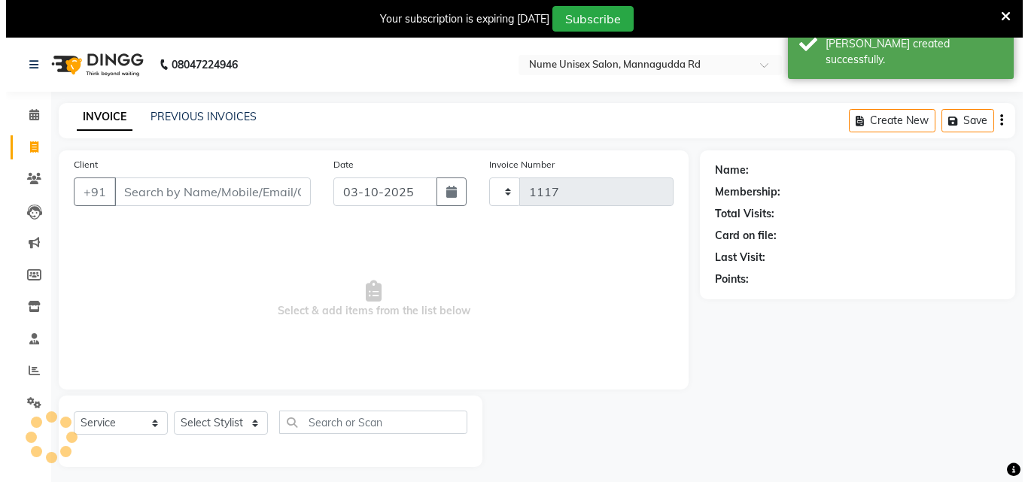
scroll to position [38, 0]
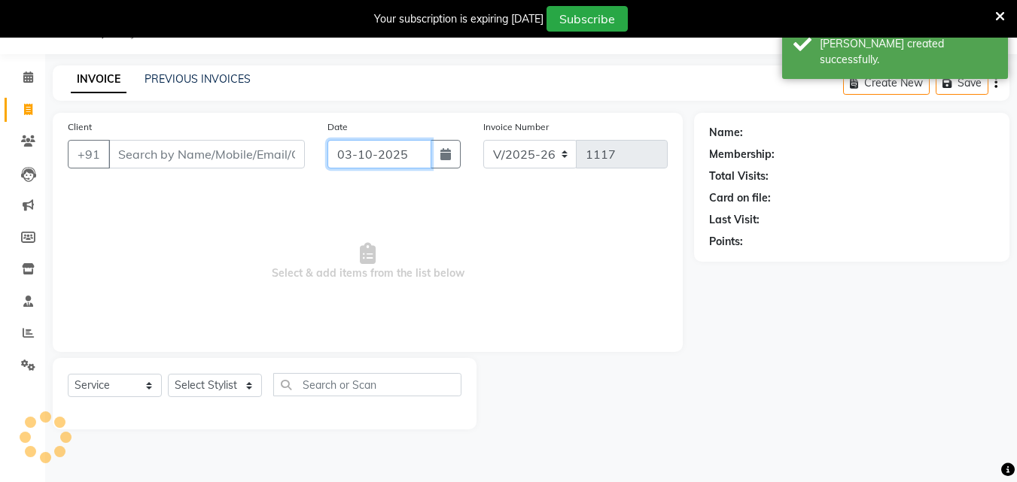
click at [427, 153] on input "03-10-2025" at bounding box center [379, 154] width 104 height 29
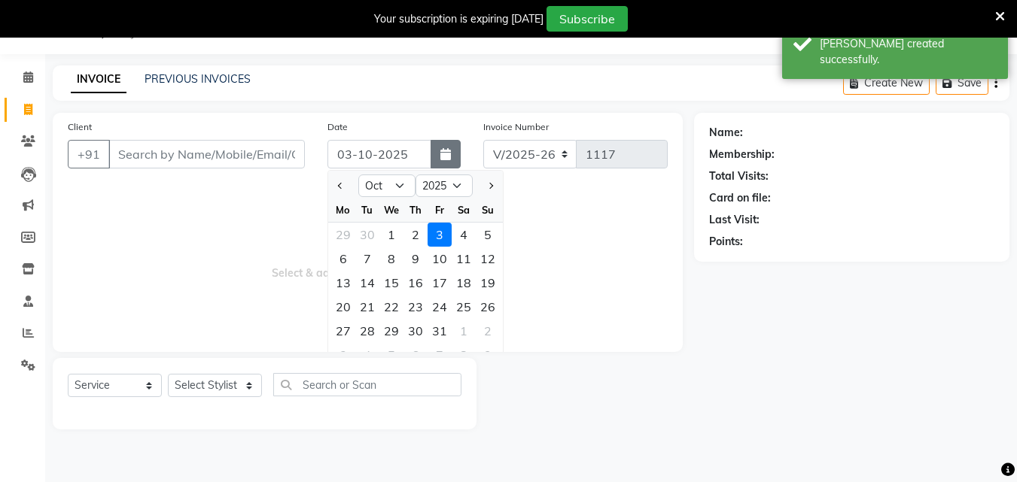
click at [435, 156] on button "button" at bounding box center [446, 154] width 30 height 29
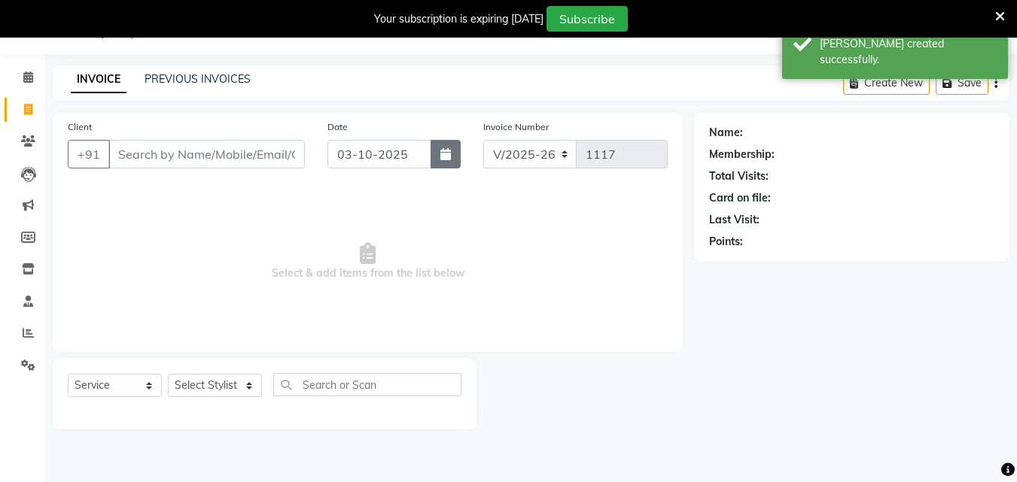
click at [436, 160] on button "button" at bounding box center [446, 154] width 30 height 29
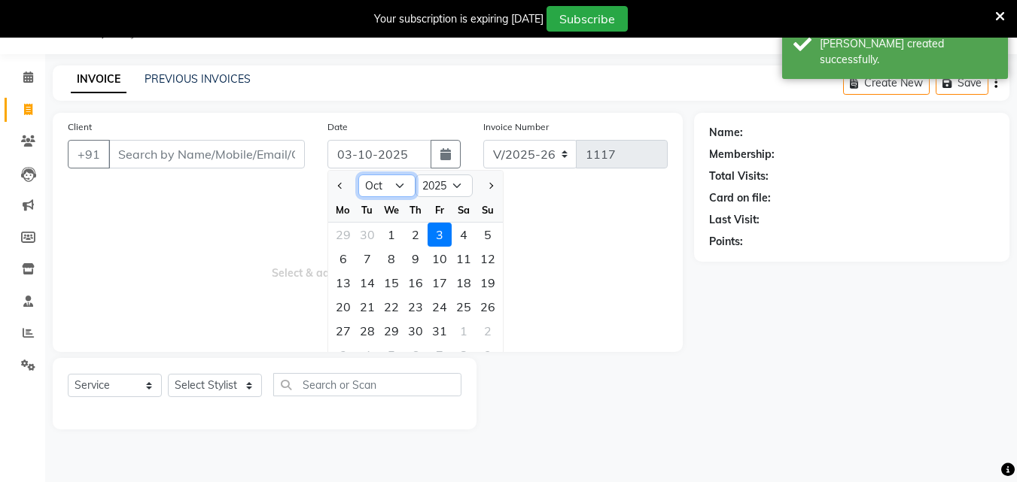
click at [394, 178] on select "Jan Feb Mar Apr May Jun [DATE] Aug Sep Oct Nov Dec" at bounding box center [386, 186] width 57 height 23
click at [358, 175] on select "Jan Feb Mar Apr May Jun [DATE] Aug Sep Oct Nov Dec" at bounding box center [386, 186] width 57 height 23
click at [495, 307] on div "28" at bounding box center [488, 307] width 24 height 24
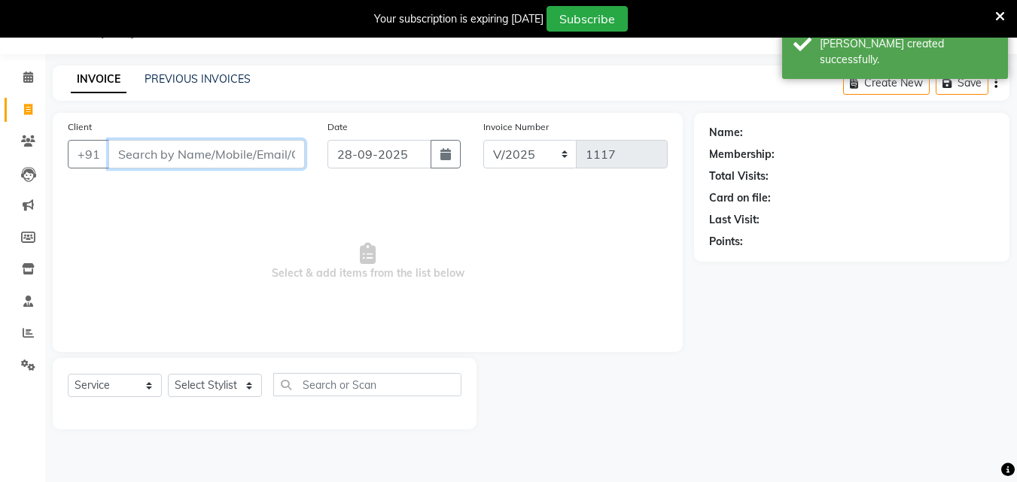
click at [257, 163] on input "Client" at bounding box center [206, 154] width 196 height 29
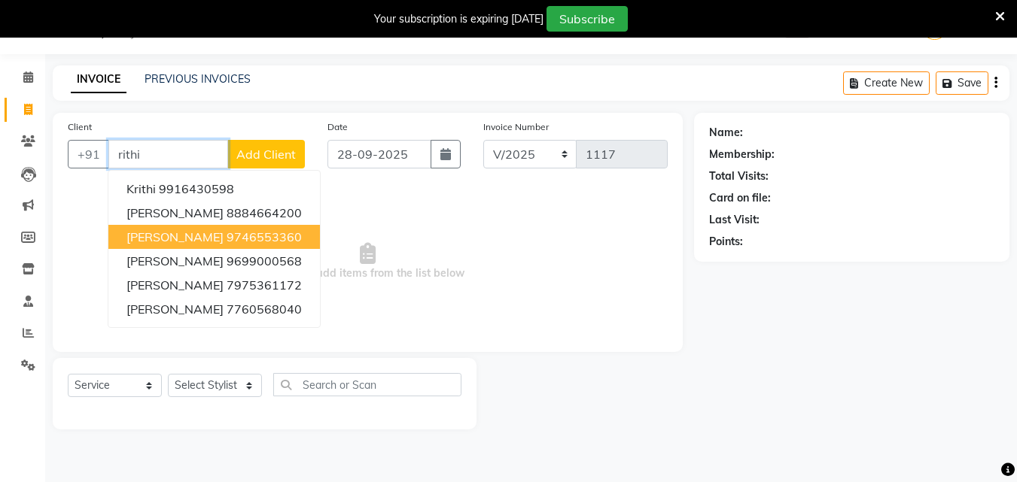
click at [246, 227] on button "[PERSON_NAME] 9746553360" at bounding box center [213, 237] width 211 height 24
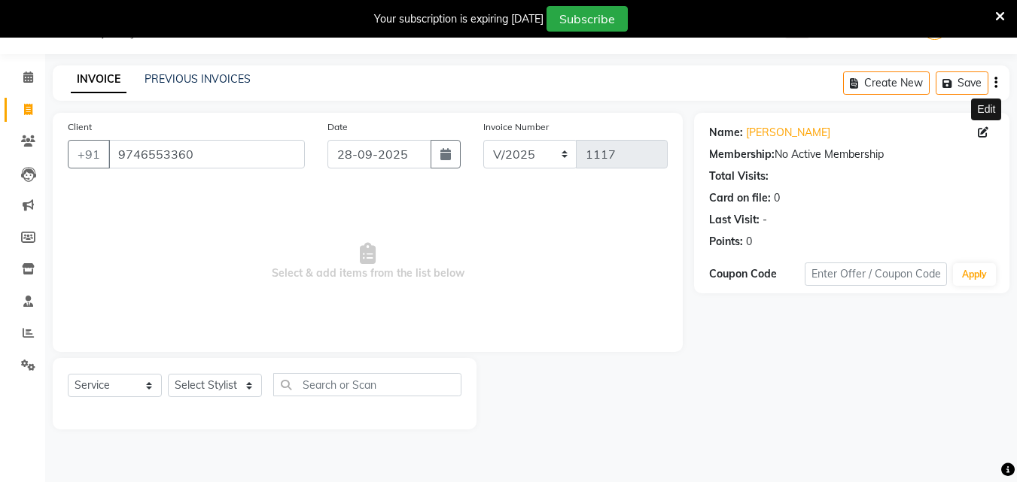
click at [987, 135] on icon at bounding box center [983, 132] width 11 height 11
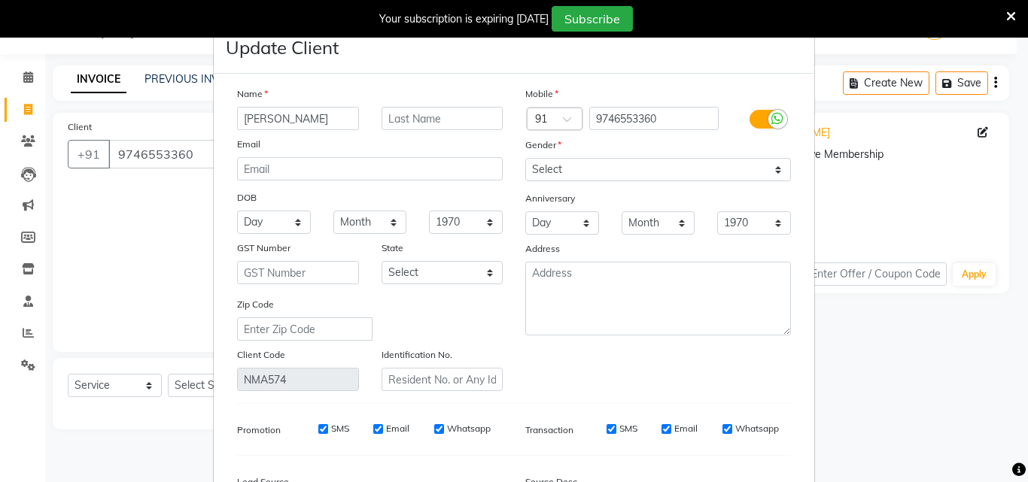
click at [750, 120] on label at bounding box center [767, 119] width 34 height 19
click at [0, 0] on input "checkbox" at bounding box center [0, 0] width 0 height 0
click at [627, 431] on input "SMS" at bounding box center [632, 429] width 10 height 10
click at [725, 431] on input "Email" at bounding box center [728, 429] width 10 height 10
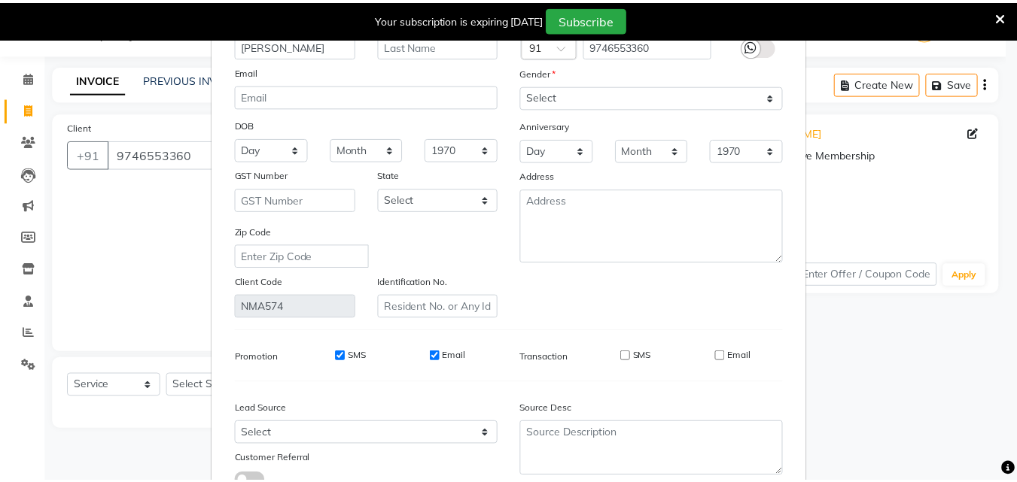
scroll to position [185, 0]
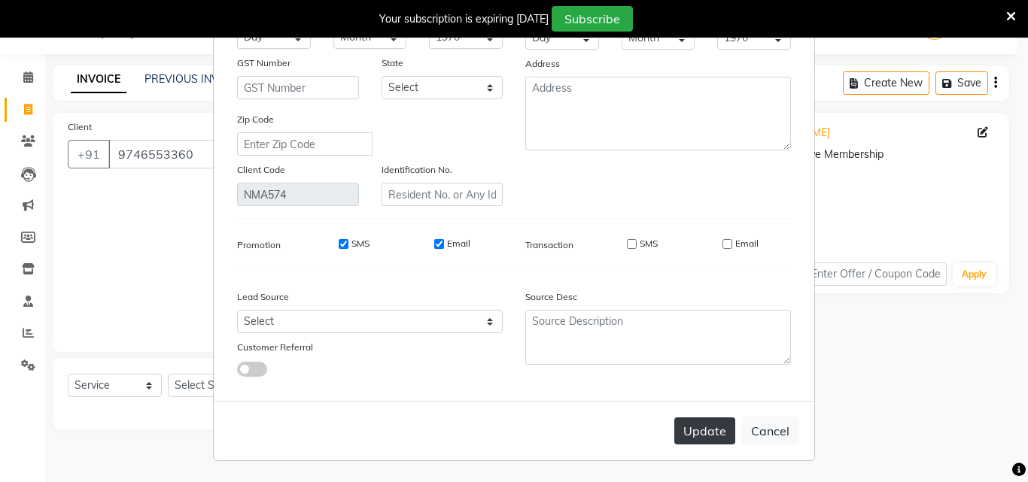
click at [698, 431] on button "Update" at bounding box center [704, 431] width 61 height 27
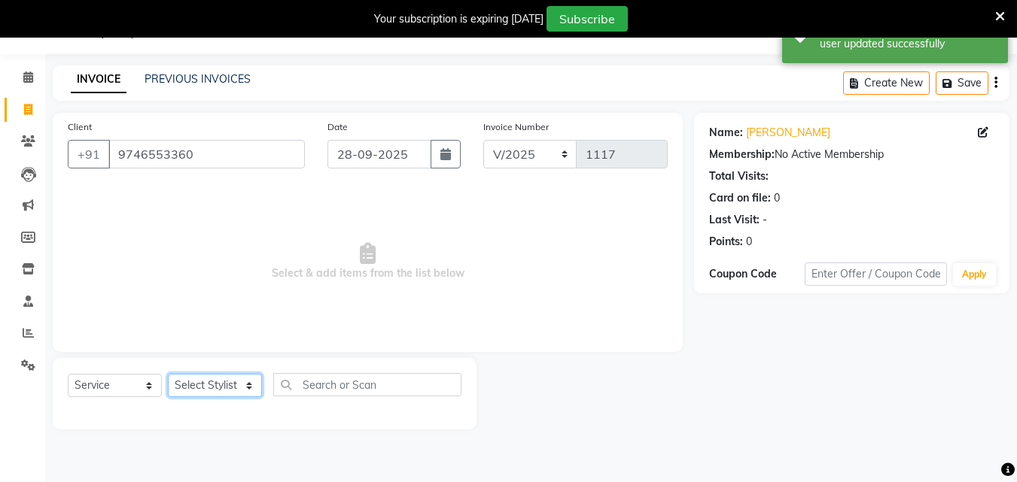
click at [241, 386] on select "Select Stylist Admin [PERSON_NAME] [PERSON_NAME] S [PERSON_NAME] Mohd [PERSON_N…" at bounding box center [215, 385] width 94 height 23
click at [168, 374] on select "Select Stylist Admin [PERSON_NAME] [PERSON_NAME] S [PERSON_NAME] Mohd [PERSON_N…" at bounding box center [215, 385] width 94 height 23
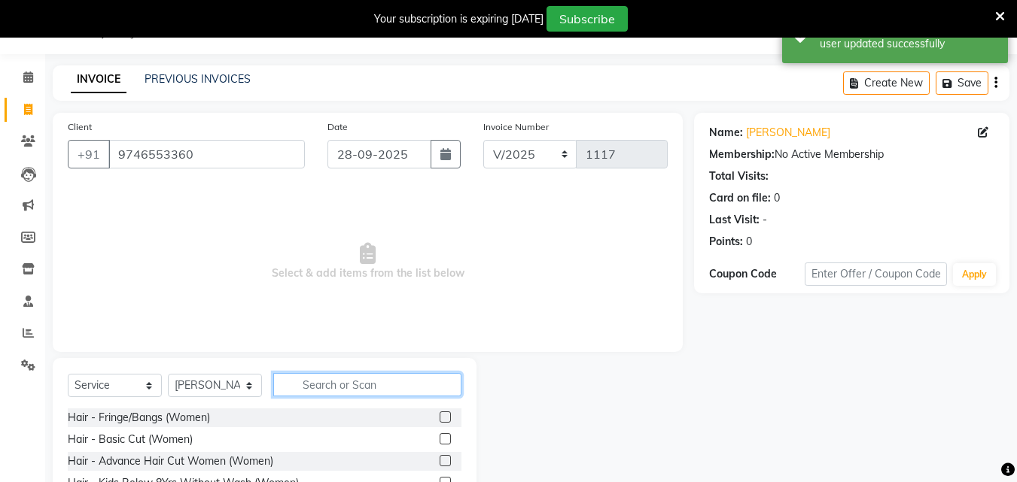
click at [345, 392] on input "text" at bounding box center [367, 384] width 188 height 23
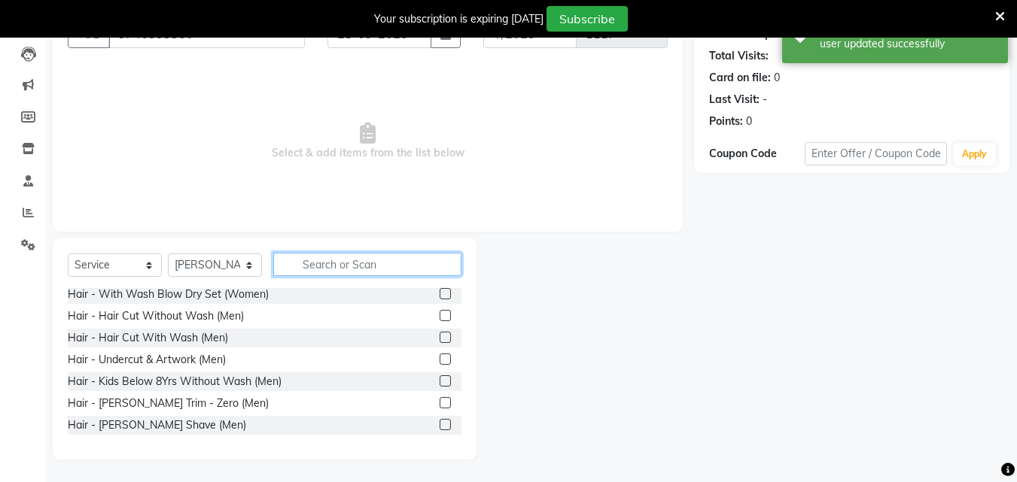
scroll to position [151, 0]
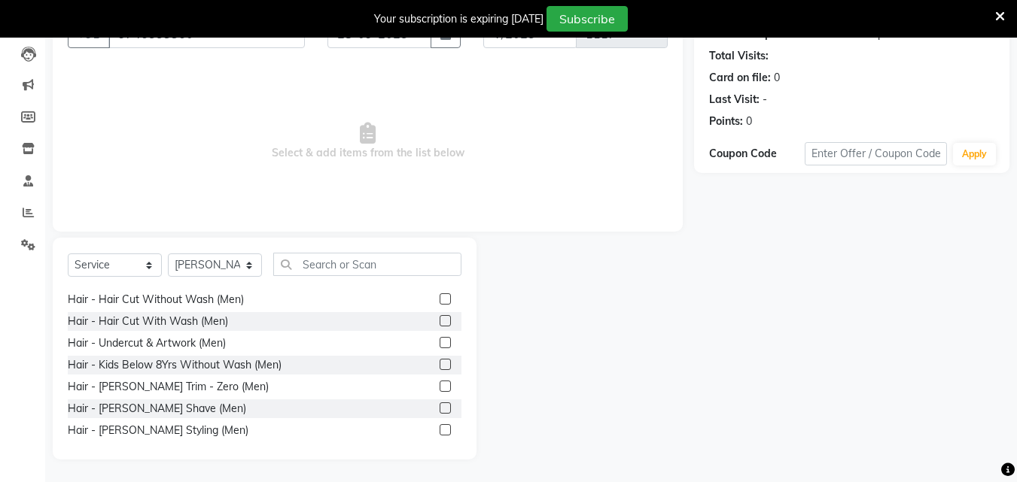
click at [440, 297] on label at bounding box center [445, 299] width 11 height 11
click at [440, 297] on input "checkbox" at bounding box center [445, 300] width 10 height 10
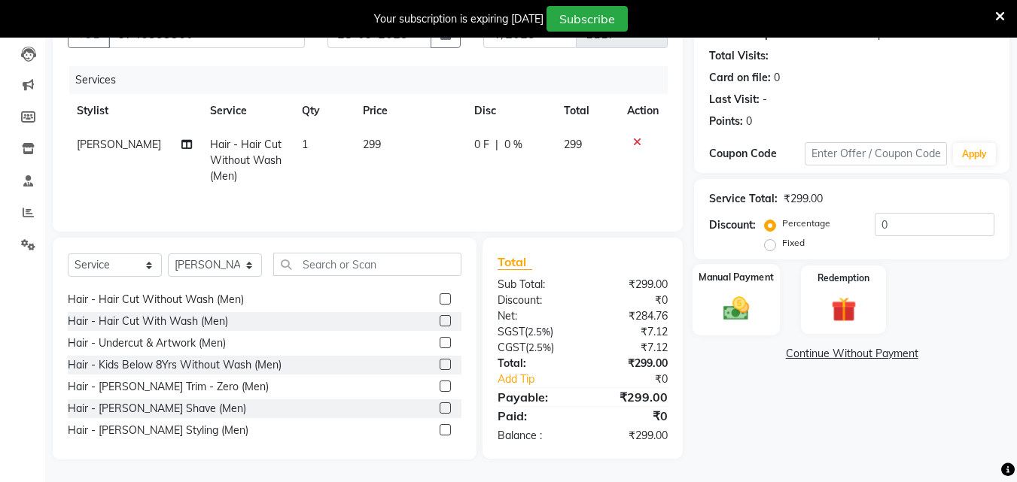
click at [734, 299] on img at bounding box center [736, 309] width 42 height 30
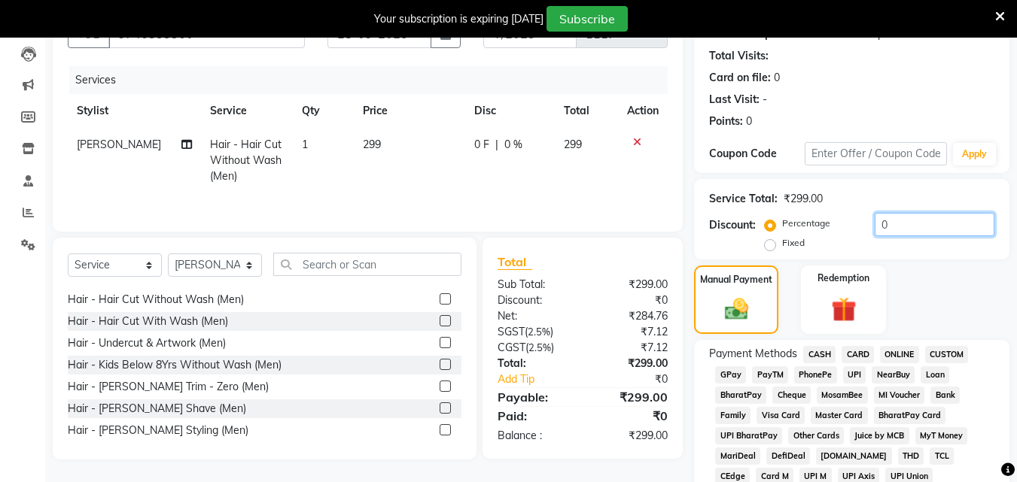
click at [879, 228] on input "0" at bounding box center [935, 224] width 120 height 23
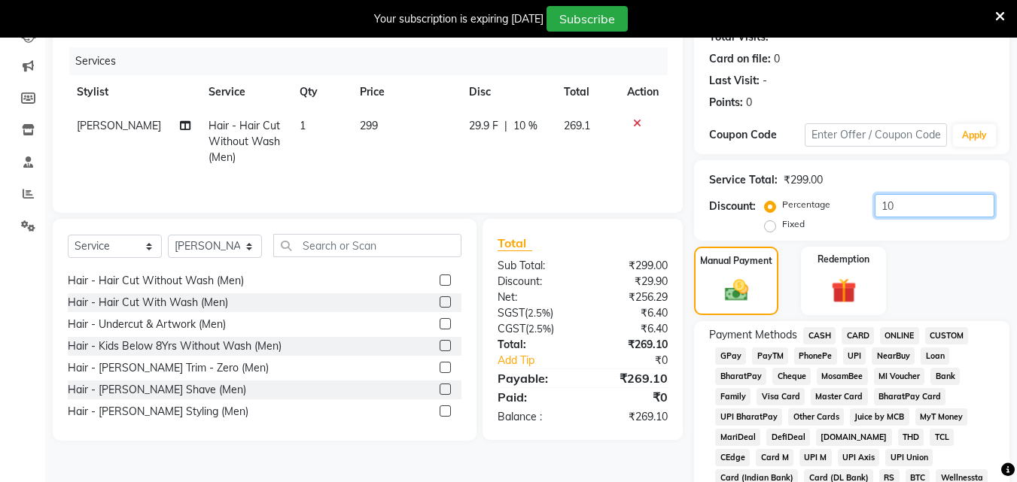
scroll to position [233, 0]
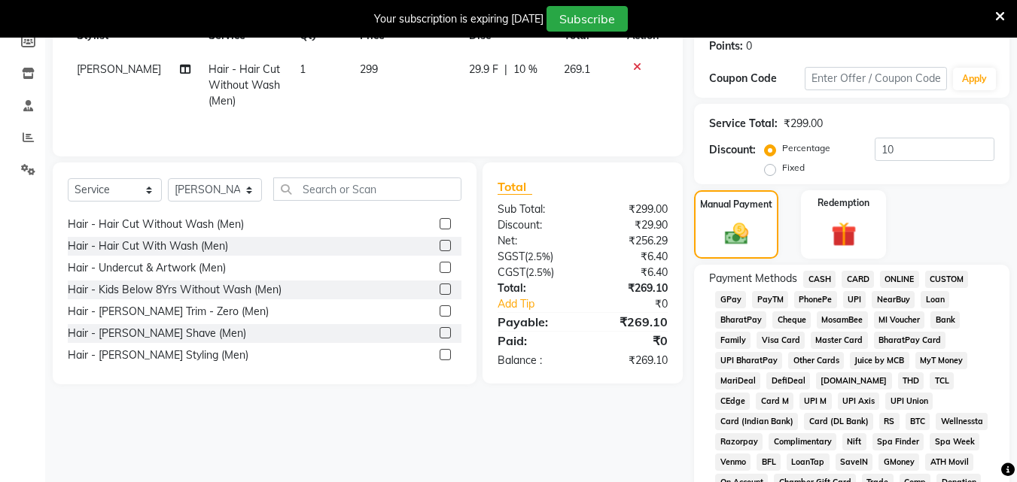
click at [857, 299] on span "UPI" at bounding box center [854, 299] width 23 height 17
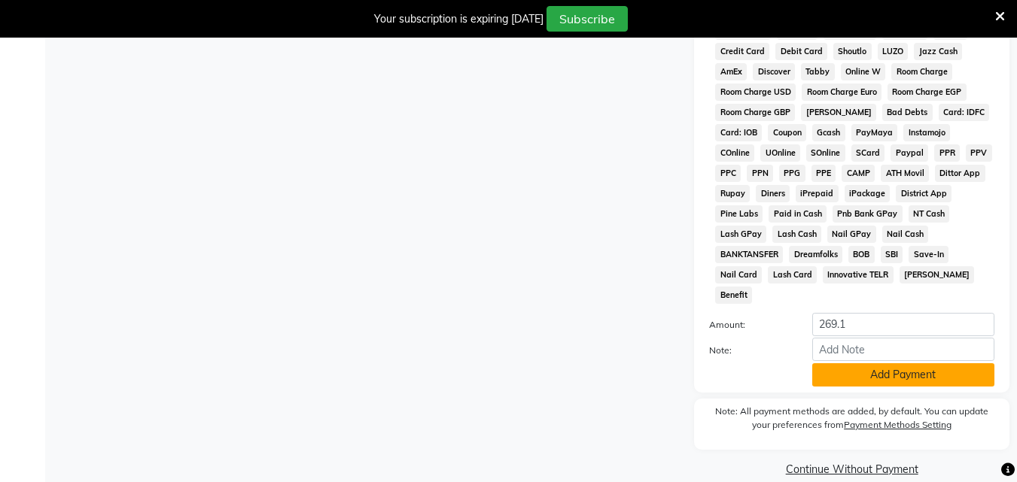
scroll to position [706, 0]
click at [890, 363] on button "Add Payment" at bounding box center [903, 374] width 182 height 23
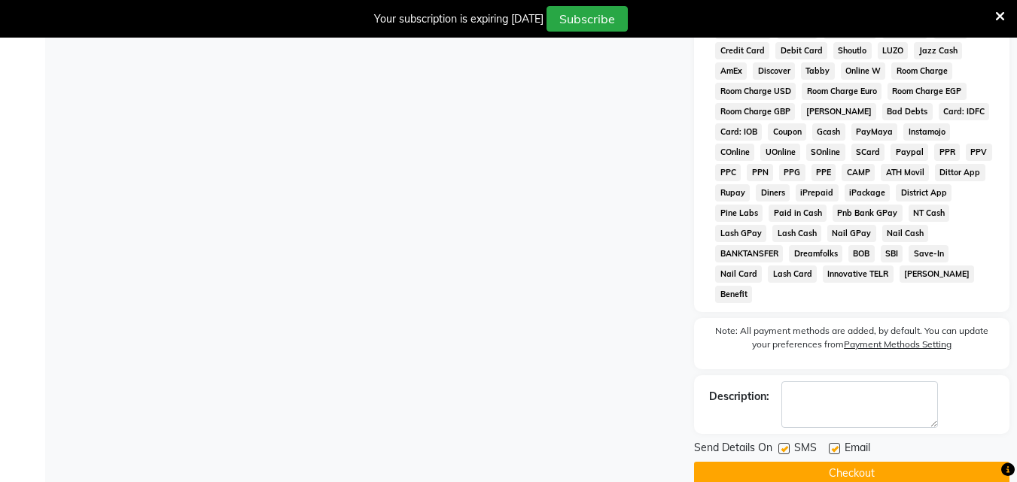
click at [786, 443] on label at bounding box center [783, 448] width 11 height 11
click at [786, 445] on input "checkbox" at bounding box center [783, 450] width 10 height 10
click at [835, 443] on label at bounding box center [834, 448] width 11 height 11
click at [835, 445] on input "checkbox" at bounding box center [834, 450] width 10 height 10
click at [850, 462] on button "Checkout" at bounding box center [851, 473] width 315 height 23
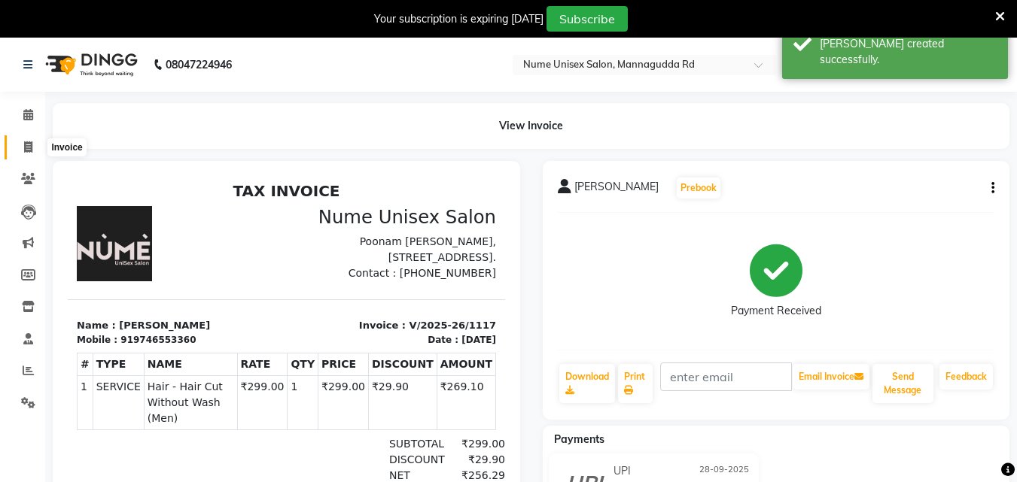
click at [25, 140] on span at bounding box center [28, 147] width 26 height 17
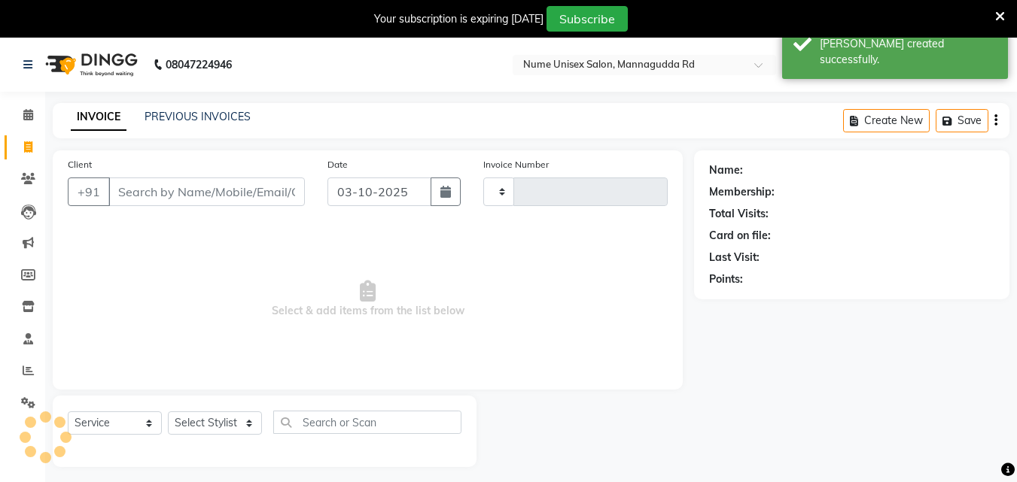
scroll to position [38, 0]
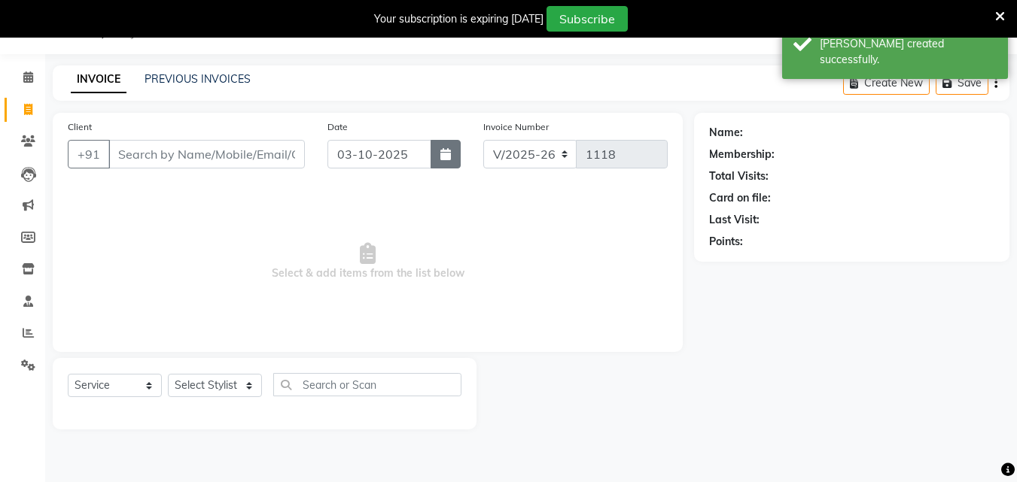
click at [452, 153] on button "button" at bounding box center [446, 154] width 30 height 29
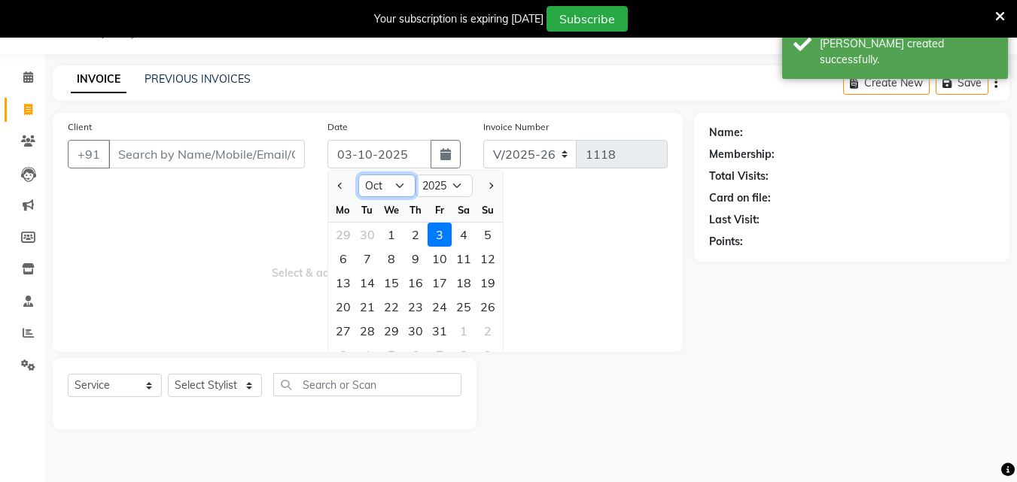
click at [385, 190] on select "Jan Feb Mar Apr May Jun [DATE] Aug Sep Oct Nov Dec" at bounding box center [386, 186] width 57 height 23
click at [358, 175] on select "Jan Feb Mar Apr May Jun [DATE] Aug Sep Oct Nov Dec" at bounding box center [386, 186] width 57 height 23
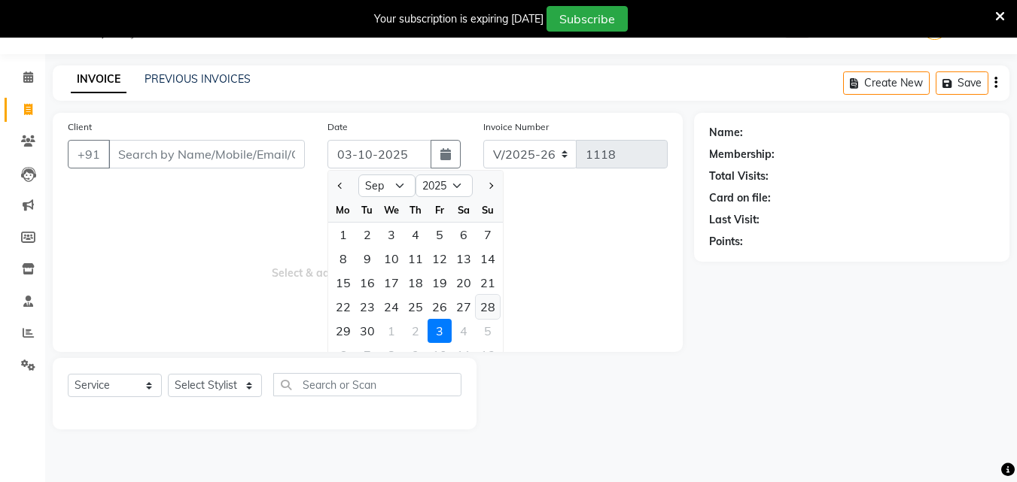
click at [485, 299] on div "28" at bounding box center [488, 307] width 24 height 24
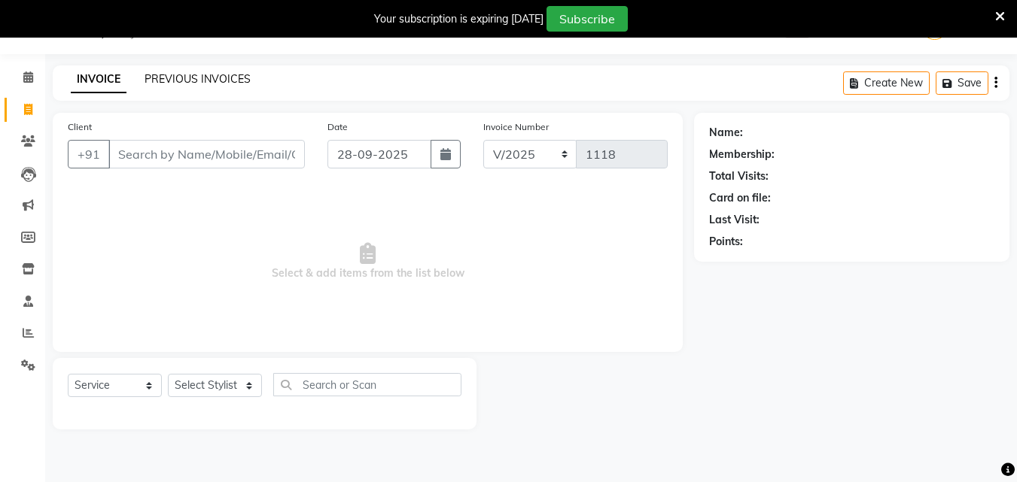
click at [227, 75] on link "PREVIOUS INVOICES" at bounding box center [198, 79] width 106 height 14
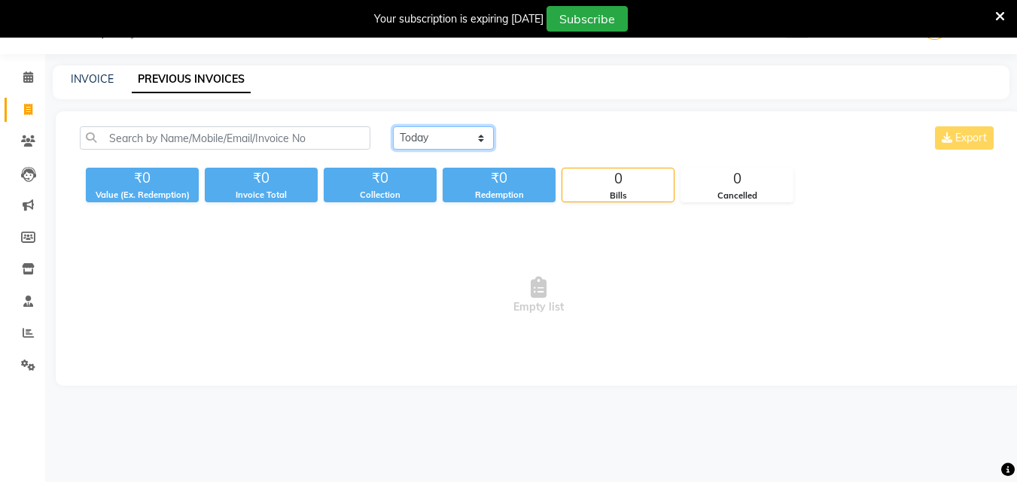
drag, startPoint x: 461, startPoint y: 138, endPoint x: 462, endPoint y: 147, distance: 9.1
click at [462, 142] on select "[DATE] [DATE] Custom Range" at bounding box center [443, 137] width 101 height 23
click at [393, 126] on select "[DATE] [DATE] Custom Range" at bounding box center [443, 137] width 101 height 23
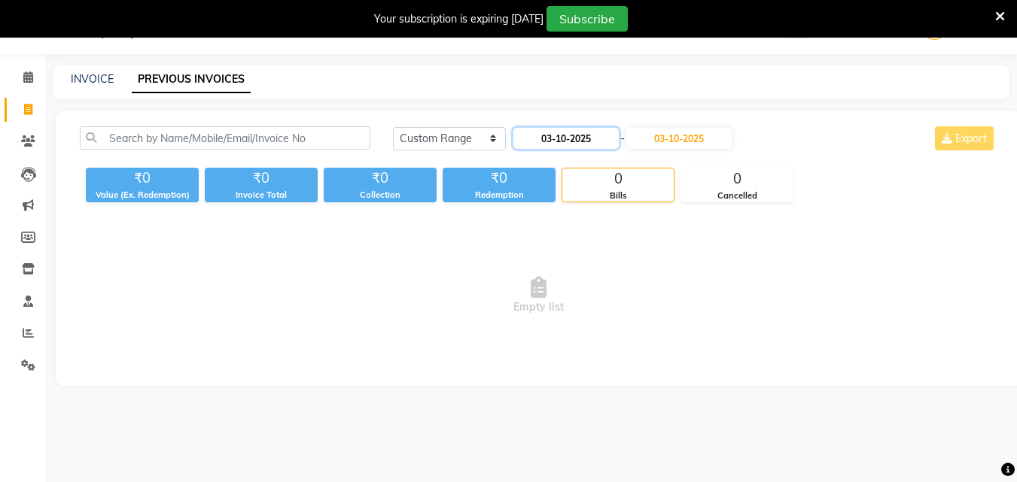
click at [601, 141] on input "03-10-2025" at bounding box center [565, 138] width 105 height 21
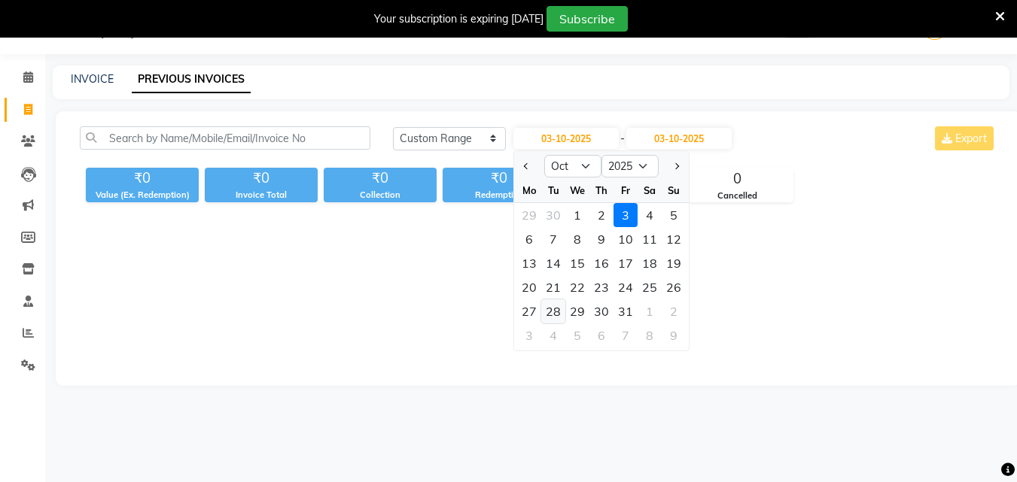
click at [558, 317] on div "28" at bounding box center [553, 312] width 24 height 24
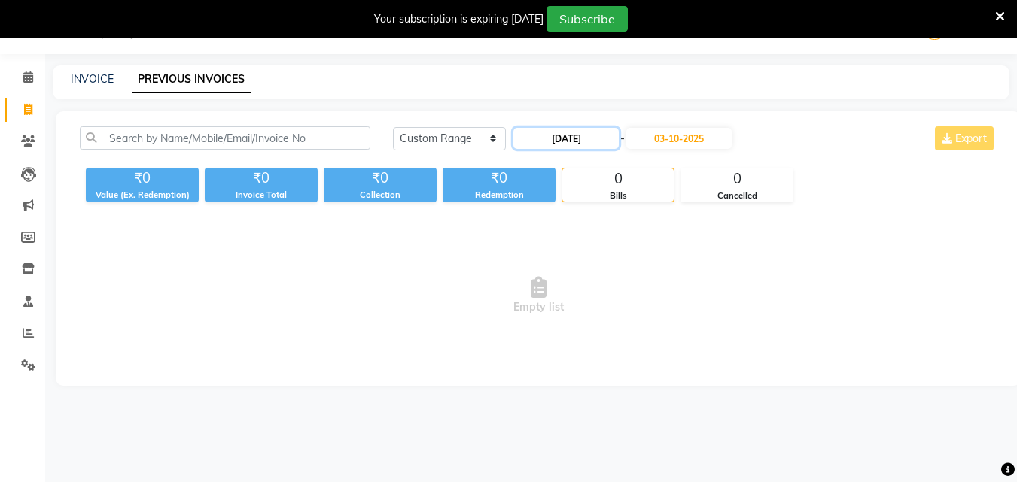
click at [601, 128] on input "[DATE]" at bounding box center [565, 138] width 105 height 21
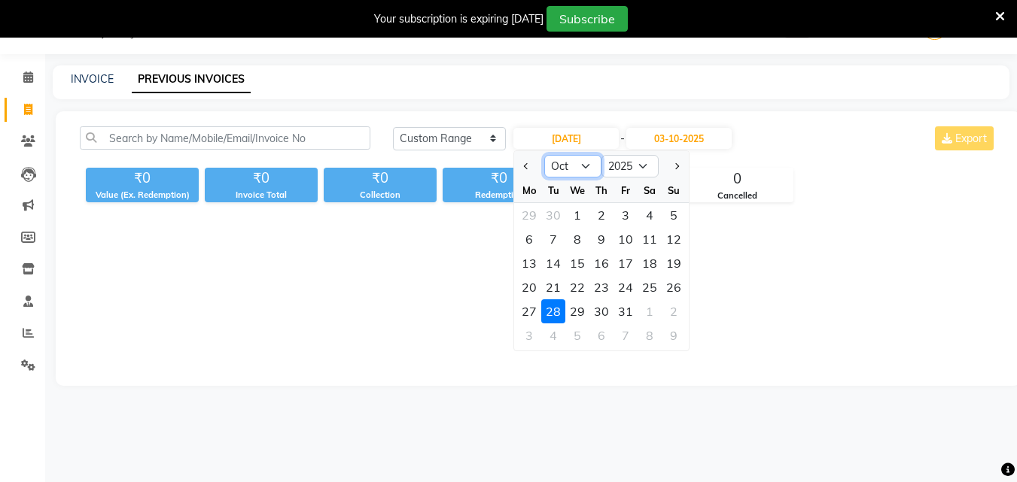
click at [561, 166] on select "Jan Feb Mar Apr May Jun [DATE] Aug Sep Oct Nov Dec" at bounding box center [572, 166] width 57 height 23
click at [544, 155] on select "Jan Feb Mar Apr May Jun [DATE] Aug Sep Oct Nov Dec" at bounding box center [572, 166] width 57 height 23
click at [678, 288] on div "28" at bounding box center [674, 287] width 24 height 24
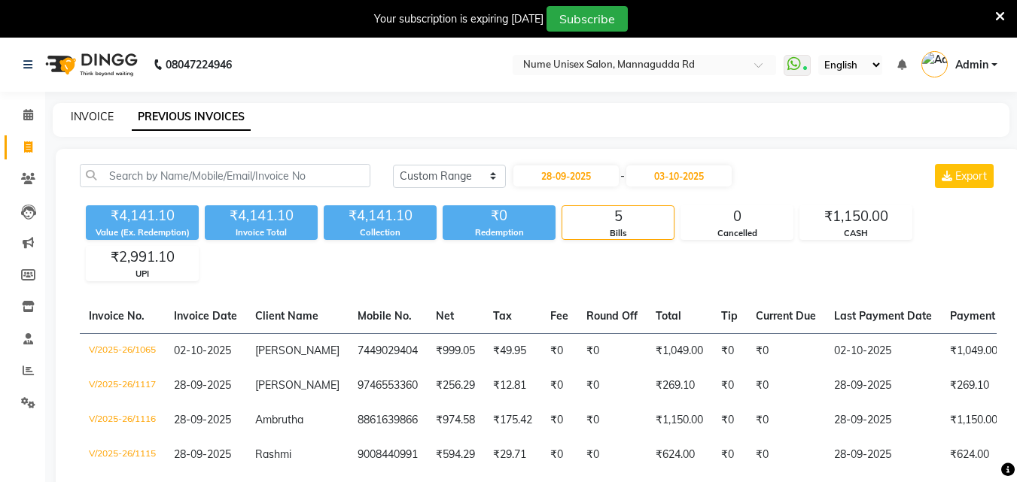
click at [103, 112] on link "INVOICE" at bounding box center [92, 117] width 43 height 14
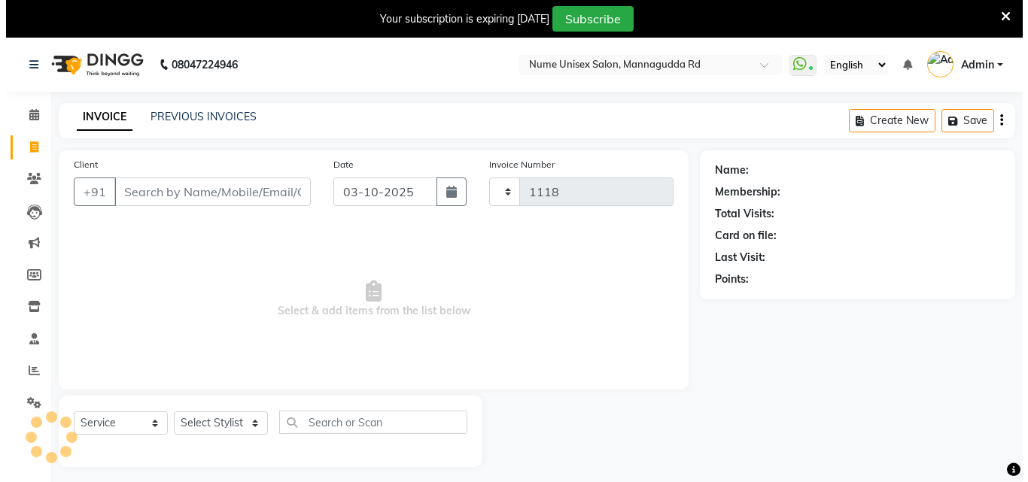
scroll to position [38, 0]
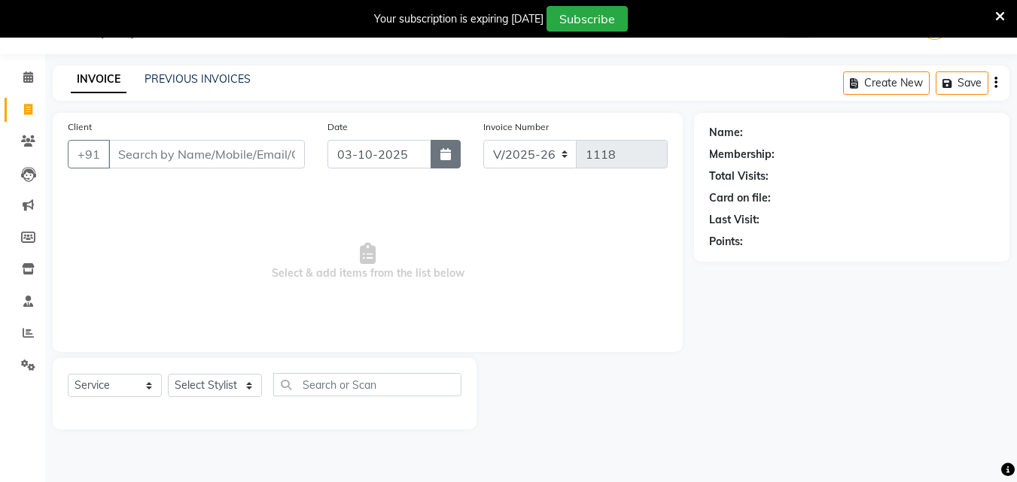
click at [449, 157] on icon "button" at bounding box center [445, 154] width 11 height 12
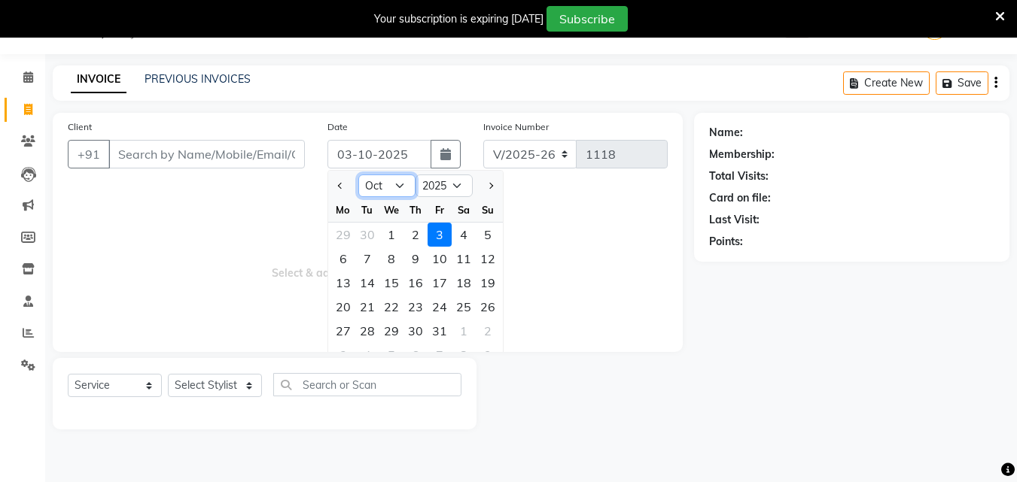
click at [391, 193] on select "Jan Feb Mar Apr May Jun [DATE] Aug Sep Oct Nov Dec" at bounding box center [386, 186] width 57 height 23
click at [358, 175] on select "Jan Feb Mar Apr May Jun [DATE] Aug Sep Oct Nov Dec" at bounding box center [386, 186] width 57 height 23
click at [489, 306] on div "28" at bounding box center [488, 307] width 24 height 24
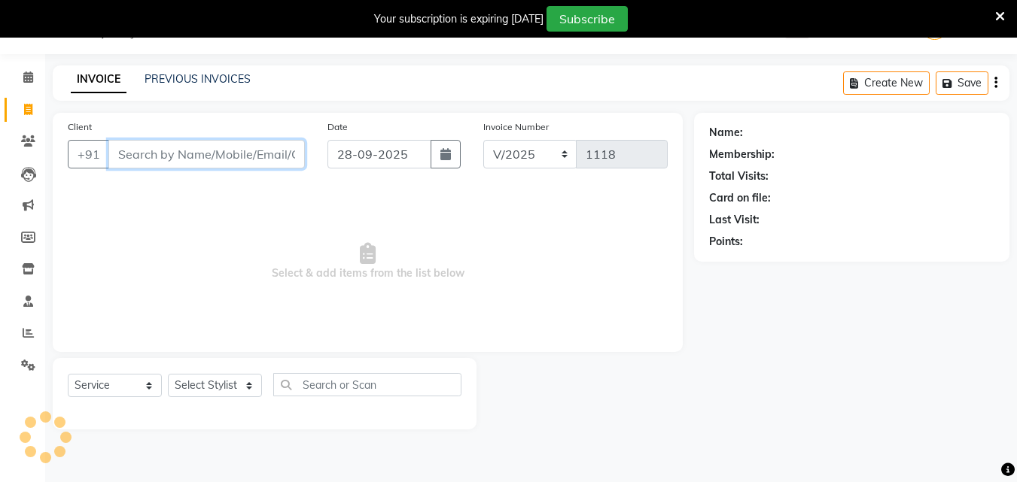
click at [138, 155] on input "Client" at bounding box center [206, 154] width 196 height 29
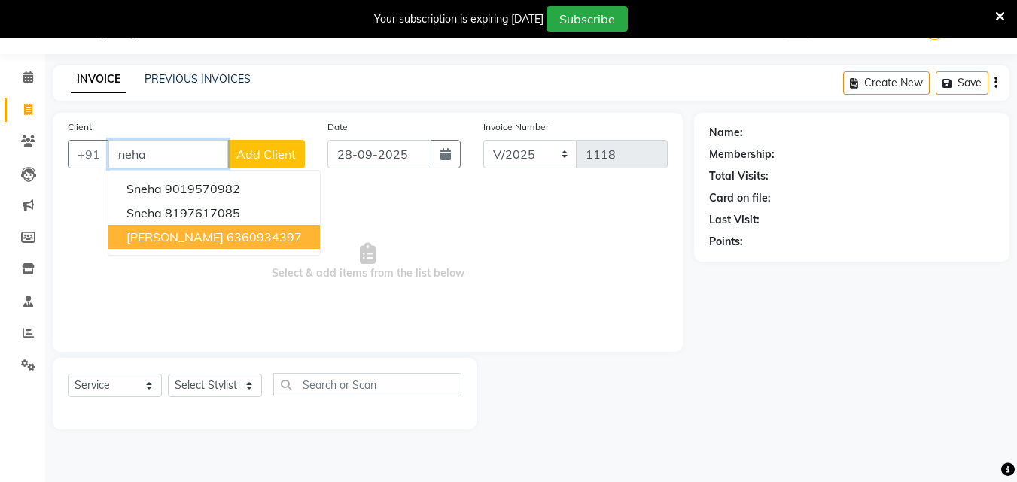
click at [227, 239] on ngb-highlight "6360934397" at bounding box center [264, 237] width 75 height 15
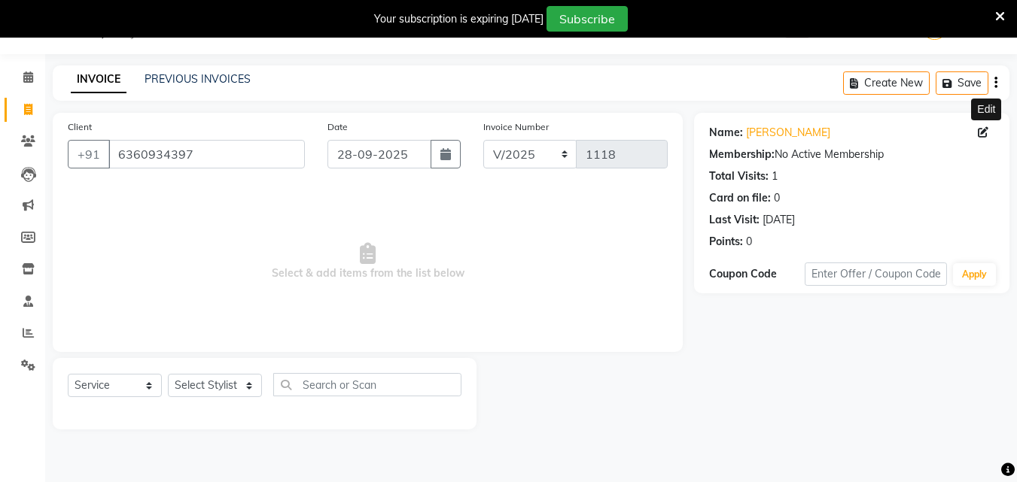
click at [982, 135] on icon at bounding box center [983, 132] width 11 height 11
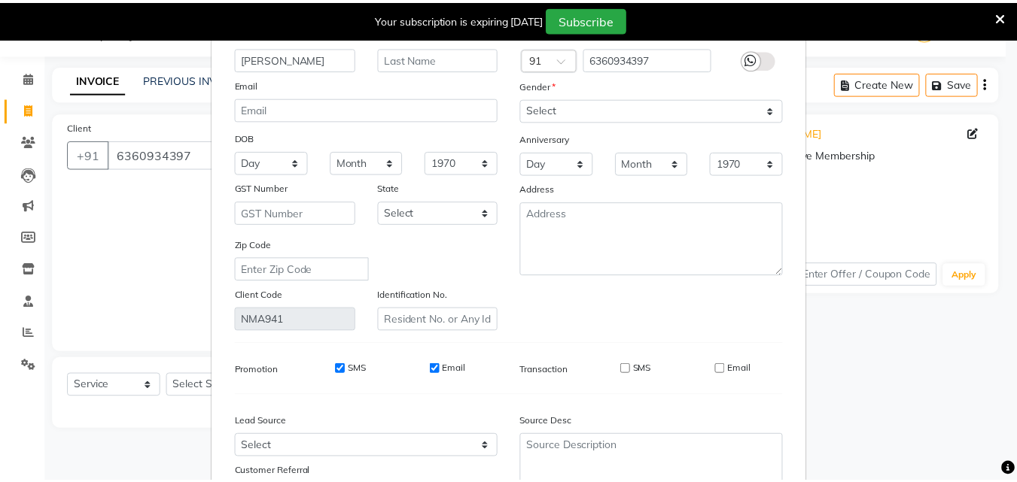
scroll to position [185, 0]
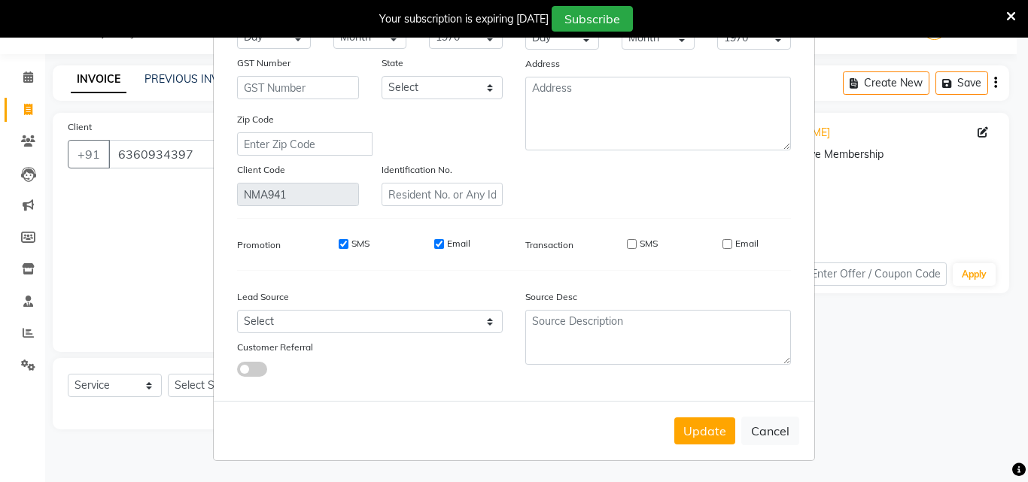
click at [734, 430] on div "Update Cancel" at bounding box center [514, 430] width 601 height 59
click at [725, 430] on button "Update" at bounding box center [704, 431] width 61 height 27
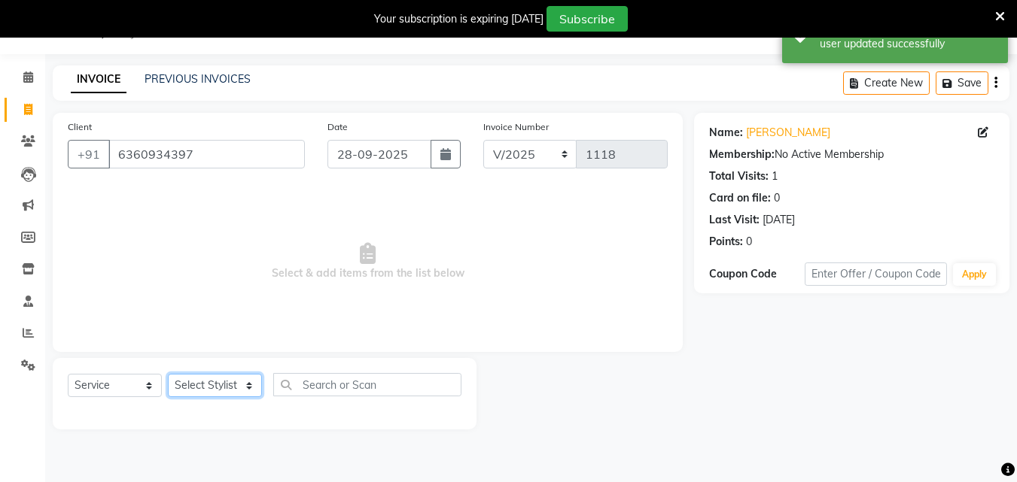
click at [231, 395] on select "Select Stylist Admin [PERSON_NAME] [PERSON_NAME] S [PERSON_NAME] Mohd [PERSON_N…" at bounding box center [215, 385] width 94 height 23
click at [168, 374] on select "Select Stylist Admin [PERSON_NAME] [PERSON_NAME] S [PERSON_NAME] Mohd [PERSON_N…" at bounding box center [215, 385] width 94 height 23
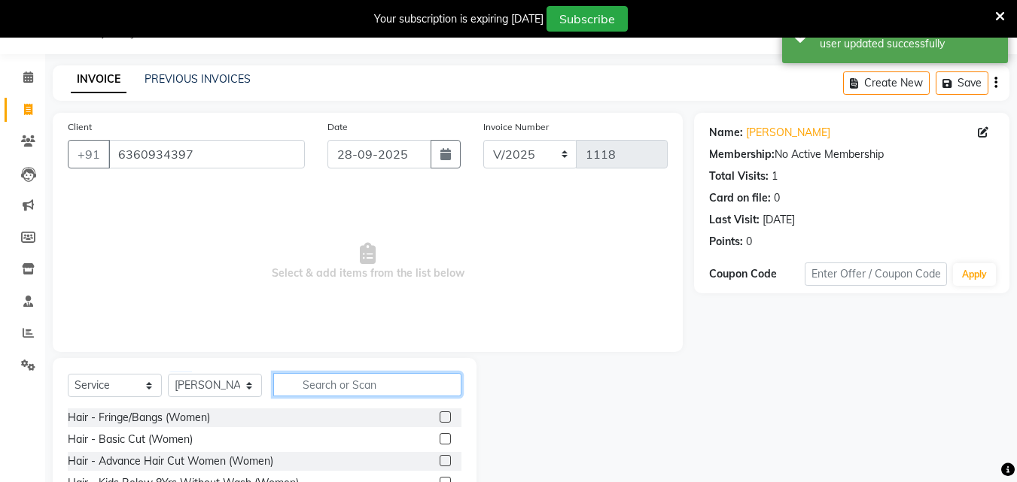
click at [375, 376] on input "text" at bounding box center [367, 384] width 188 height 23
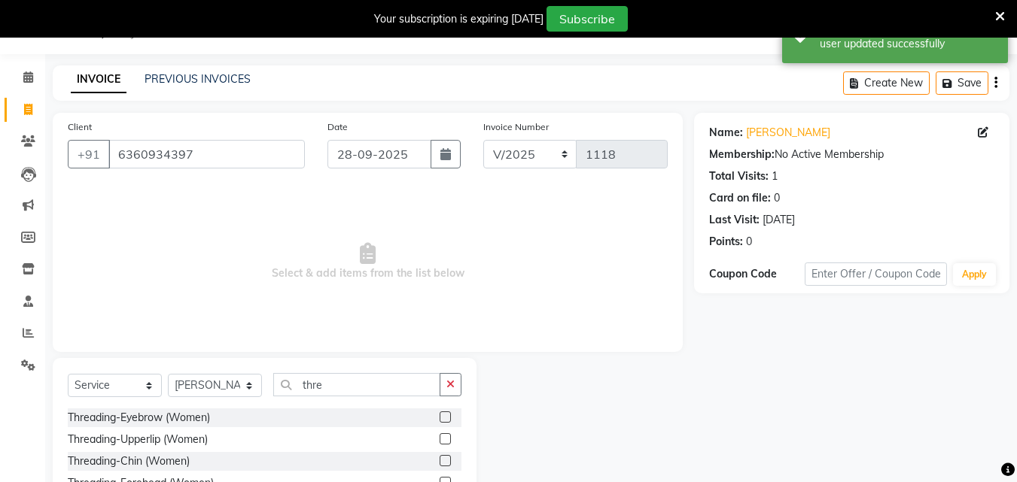
click at [440, 420] on label at bounding box center [445, 417] width 11 height 11
click at [440, 420] on input "checkbox" at bounding box center [445, 418] width 10 height 10
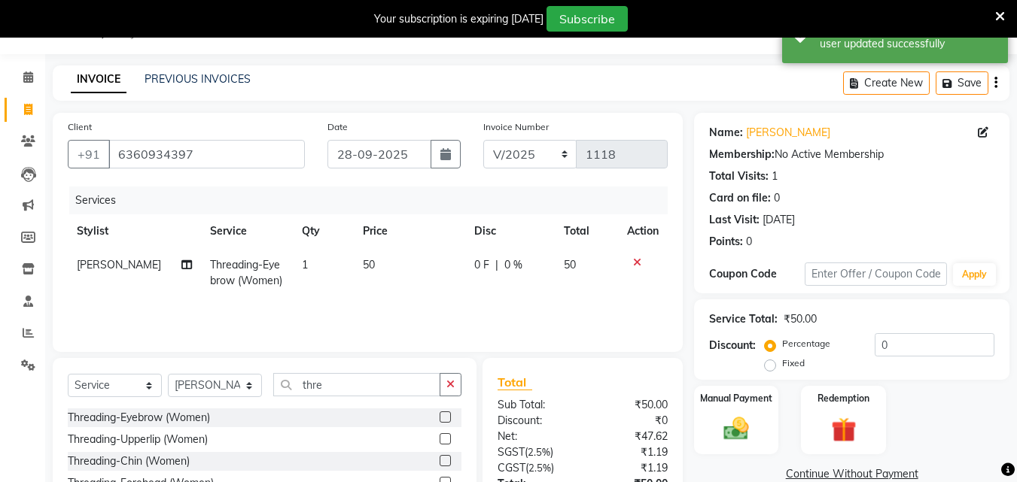
click at [440, 420] on label at bounding box center [445, 417] width 11 height 11
click at [440, 420] on input "checkbox" at bounding box center [445, 418] width 10 height 10
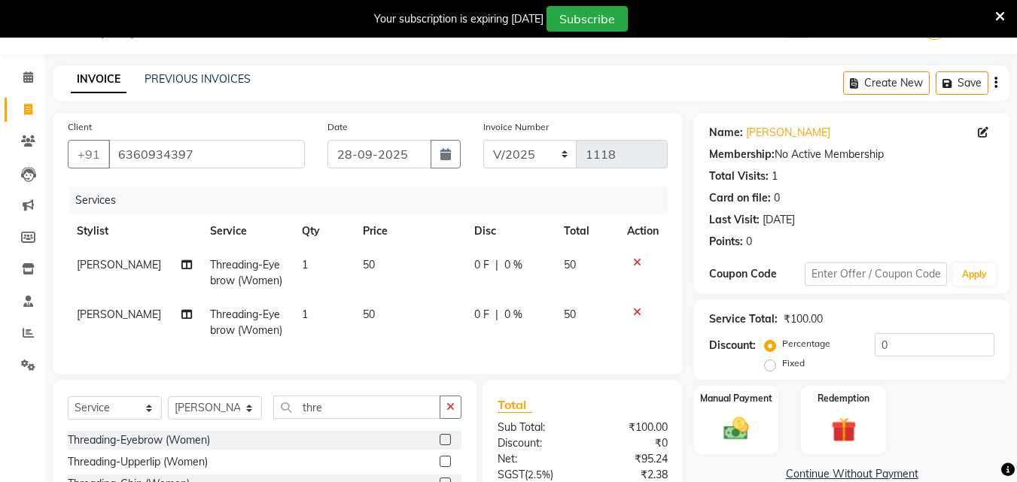
scroll to position [24, 0]
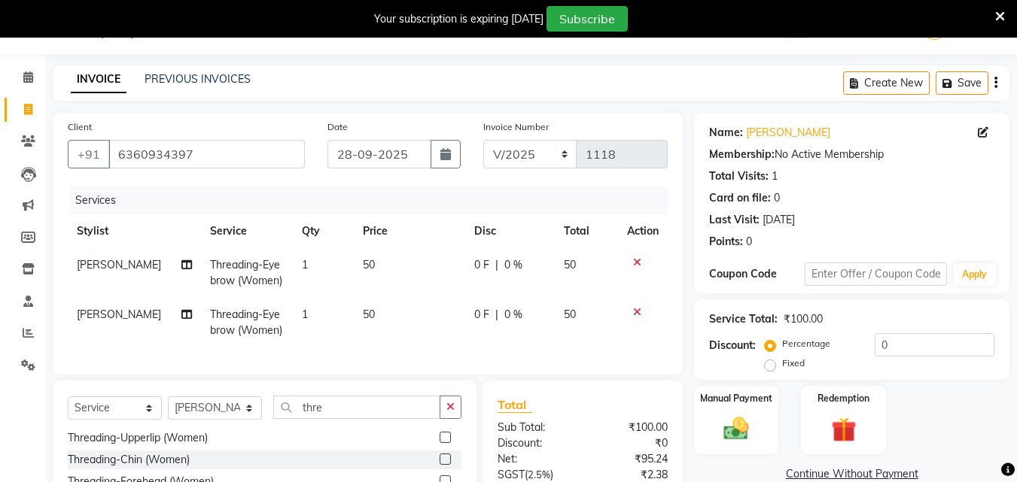
click at [440, 443] on label at bounding box center [445, 437] width 11 height 11
click at [440, 443] on input "checkbox" at bounding box center [445, 439] width 10 height 10
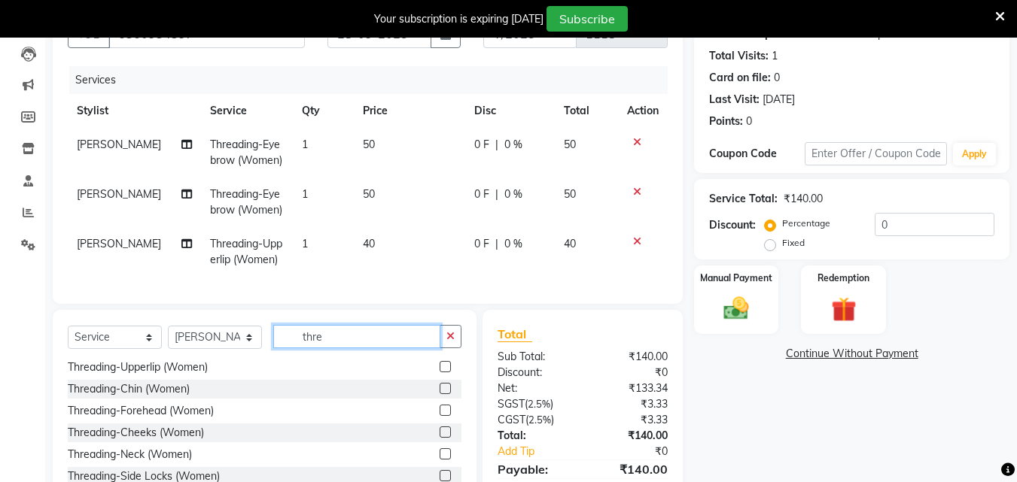
drag, startPoint x: 326, startPoint y: 473, endPoint x: 255, endPoint y: 476, distance: 70.8
click at [255, 476] on div "Select Service Product Membership Package Voucher Prepaid Gift Card Select Styl…" at bounding box center [265, 421] width 424 height 222
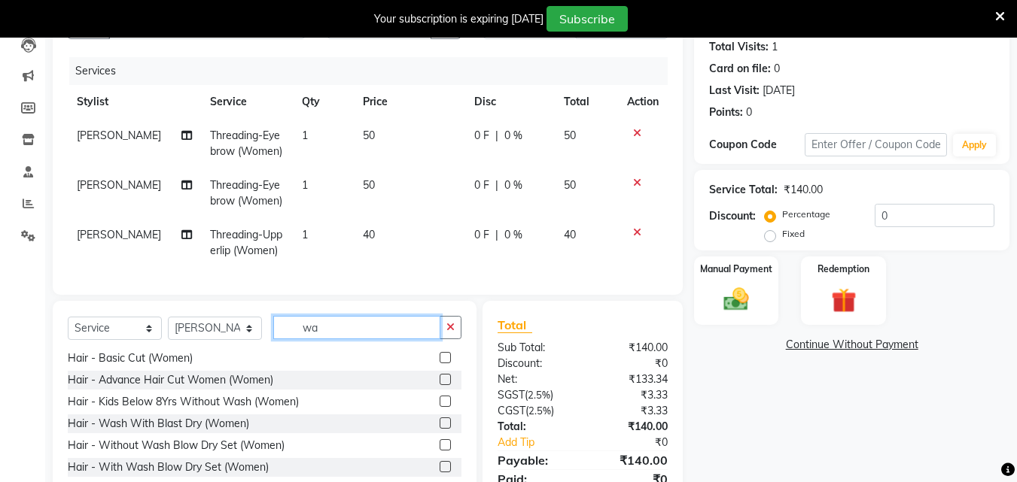
scroll to position [0, 0]
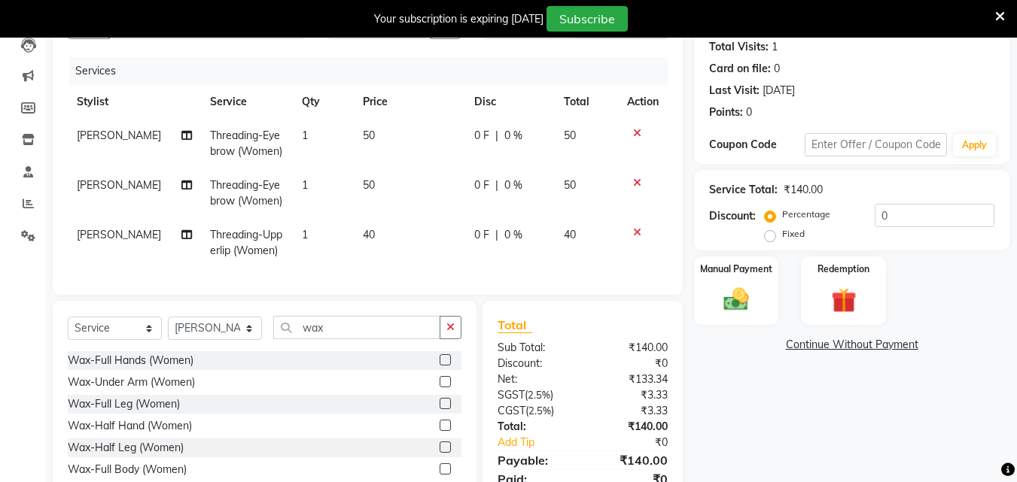
click at [440, 366] on label at bounding box center [445, 359] width 11 height 11
click at [440, 366] on input "checkbox" at bounding box center [445, 361] width 10 height 10
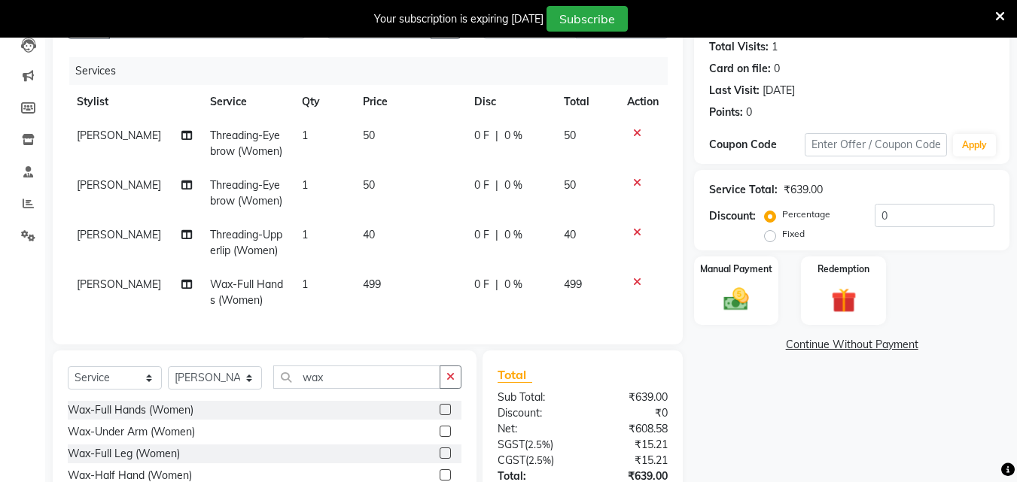
click at [440, 437] on label at bounding box center [445, 431] width 11 height 11
click at [440, 437] on input "checkbox" at bounding box center [445, 432] width 10 height 10
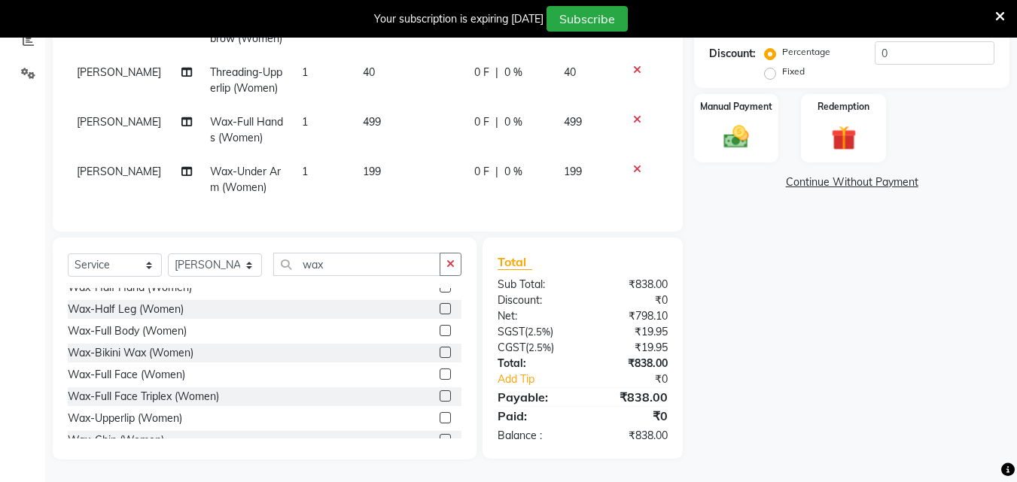
scroll to position [151, 0]
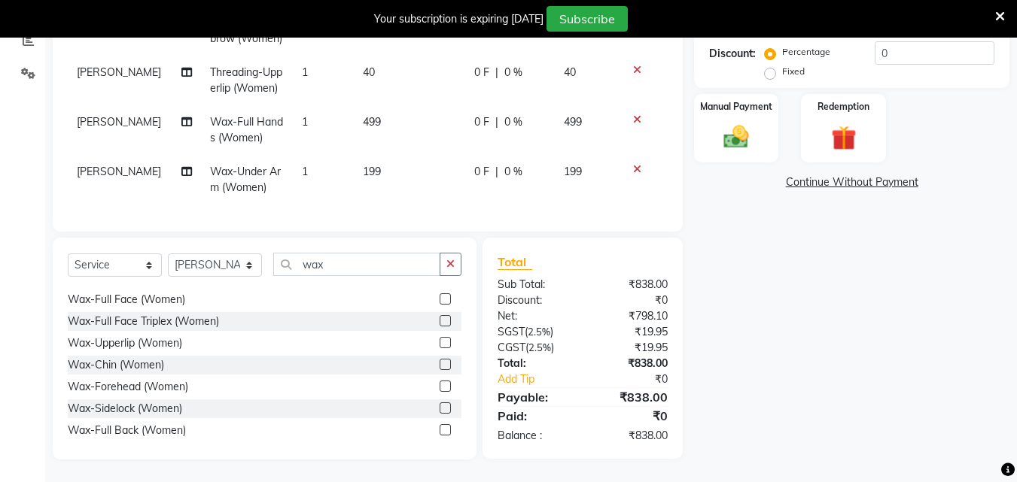
click at [440, 431] on label at bounding box center [445, 429] width 11 height 11
click at [440, 431] on input "checkbox" at bounding box center [445, 431] width 10 height 10
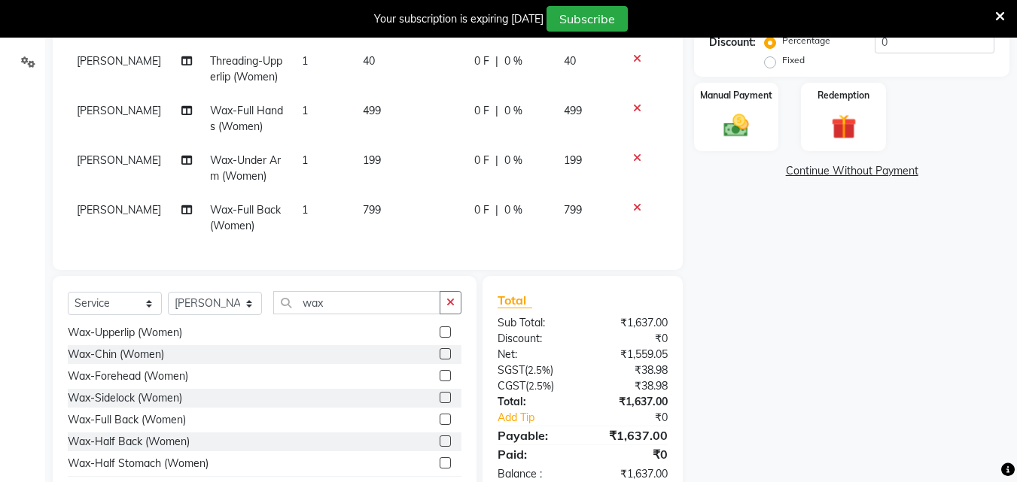
scroll to position [226, 0]
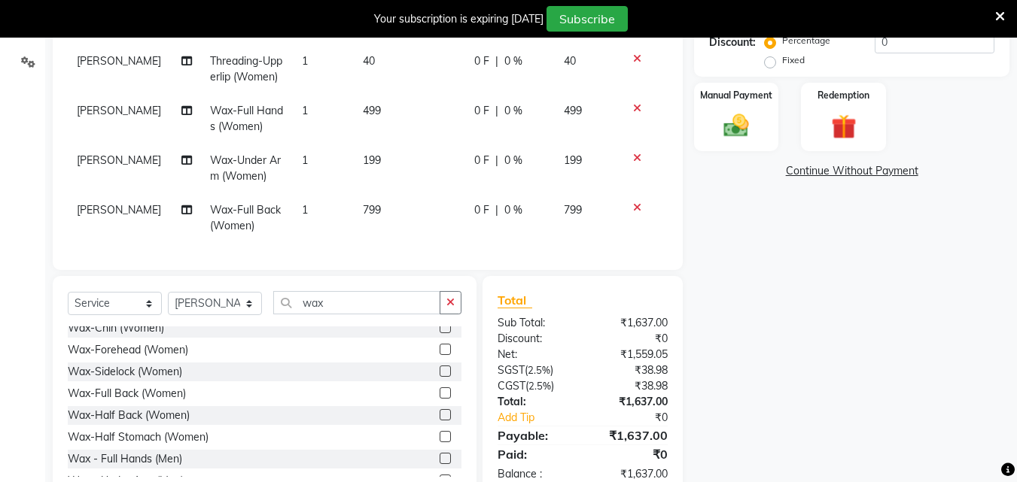
click at [440, 442] on label at bounding box center [445, 436] width 11 height 11
click at [440, 442] on input "checkbox" at bounding box center [445, 438] width 10 height 10
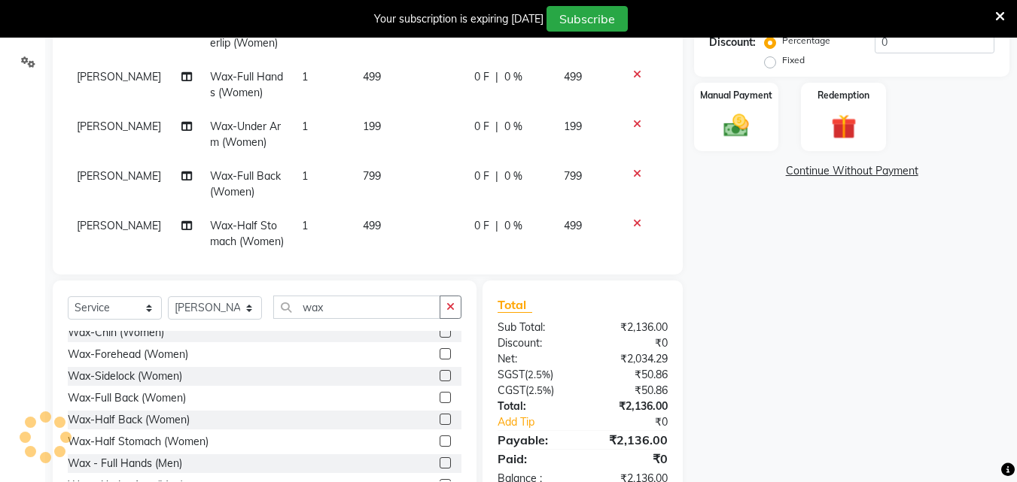
scroll to position [88, 0]
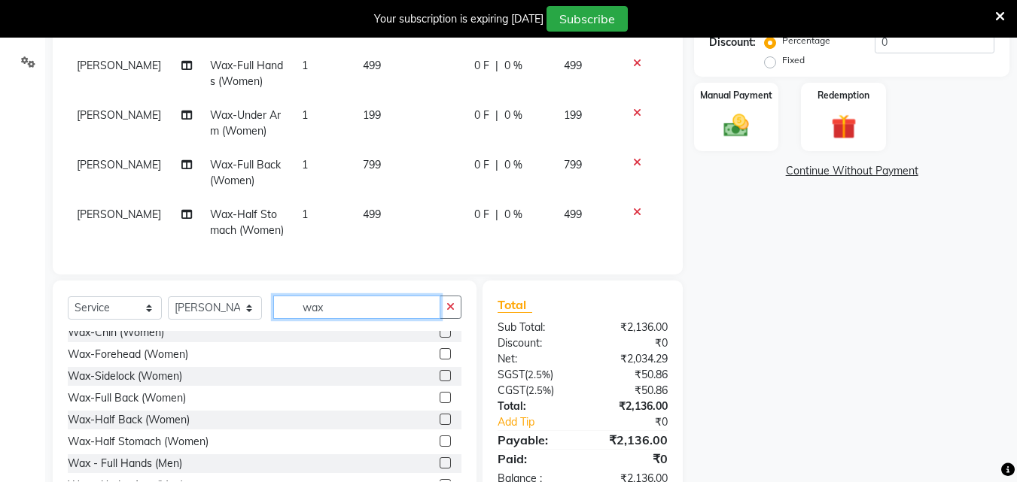
drag, startPoint x: 342, startPoint y: 311, endPoint x: 281, endPoint y: 324, distance: 63.2
click at [281, 324] on div "Select Service Product Membership Package Voucher Prepaid Gift Card Select Styl…" at bounding box center [265, 313] width 394 height 35
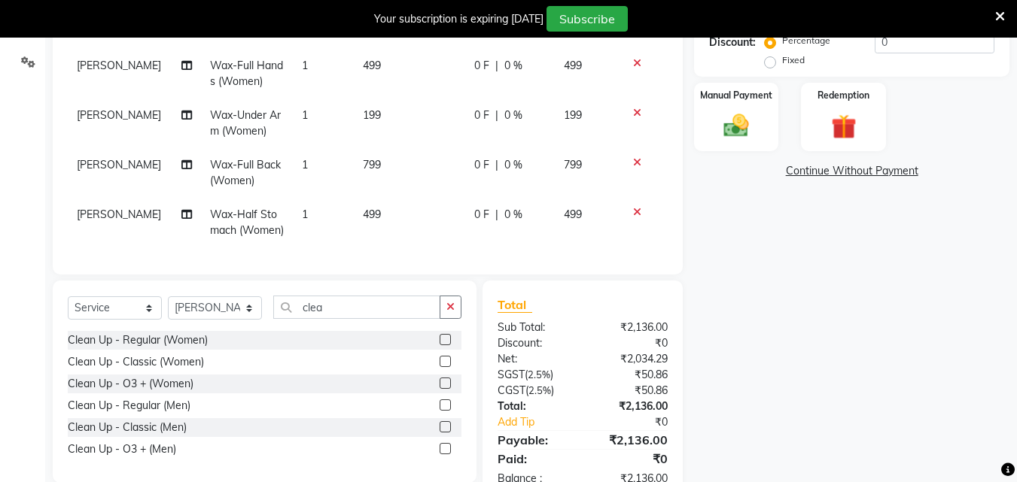
click at [448, 364] on label at bounding box center [445, 361] width 11 height 11
click at [448, 364] on input "checkbox" at bounding box center [445, 363] width 10 height 10
drag, startPoint x: 325, startPoint y: 300, endPoint x: 246, endPoint y: 309, distance: 79.5
click at [246, 309] on div "Select Service Product Membership Package Voucher Prepaid Gift Card Select Styl…" at bounding box center [265, 313] width 394 height 35
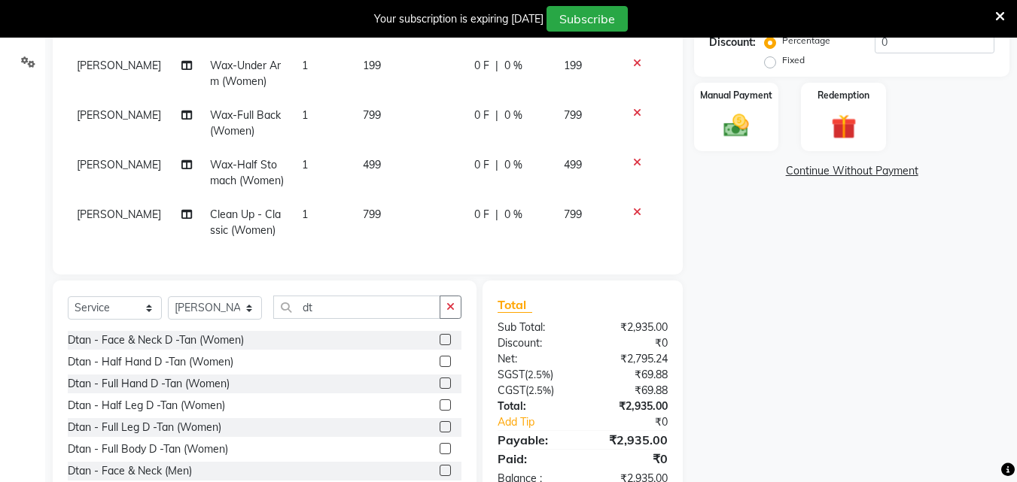
click at [440, 342] on label at bounding box center [445, 339] width 11 height 11
click at [440, 342] on input "checkbox" at bounding box center [445, 341] width 10 height 10
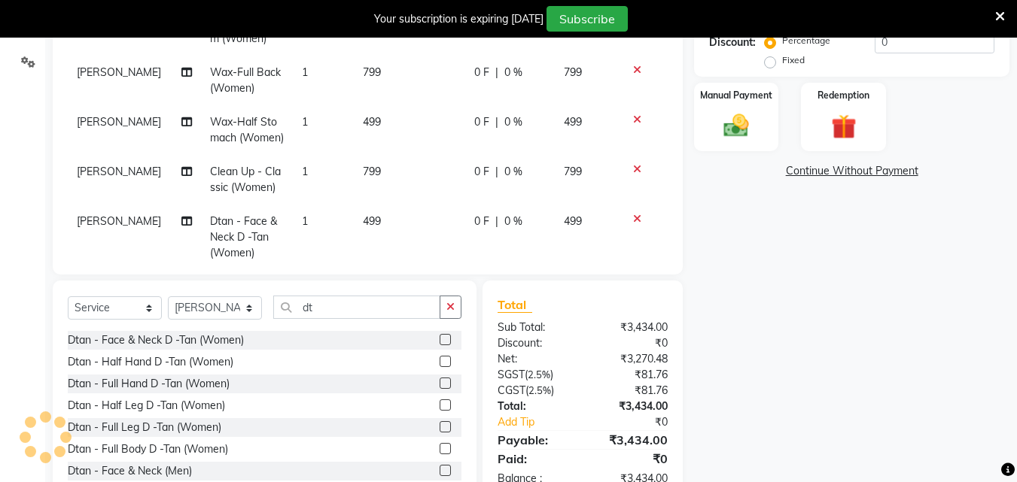
scroll to position [203, 0]
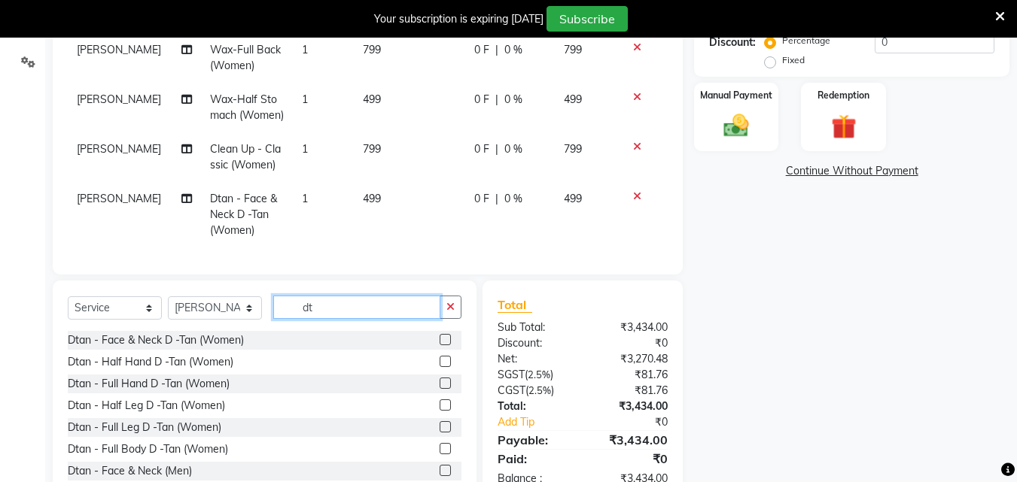
drag, startPoint x: 303, startPoint y: 307, endPoint x: 260, endPoint y: 307, distance: 42.9
click at [260, 307] on div "Select Service Product Membership Package Voucher Prepaid Gift Card Select Styl…" at bounding box center [265, 313] width 394 height 35
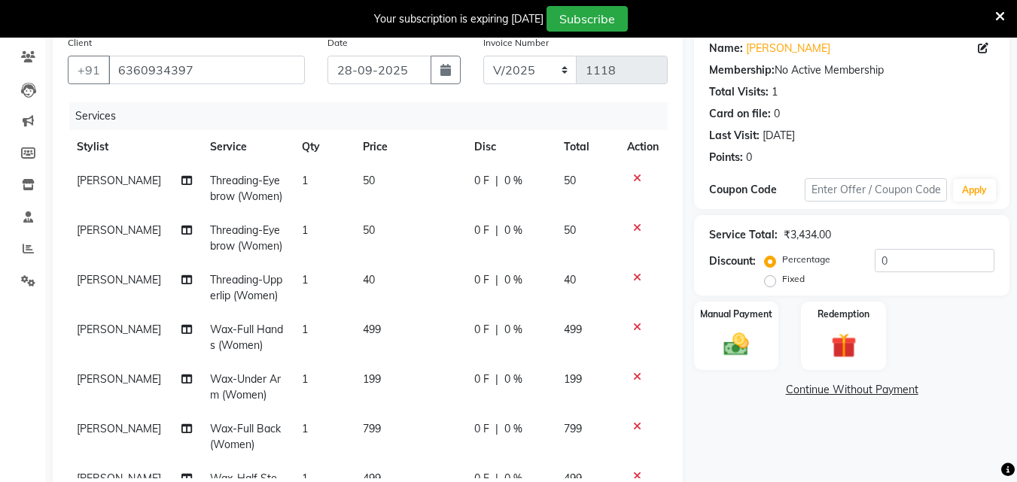
scroll to position [115, 0]
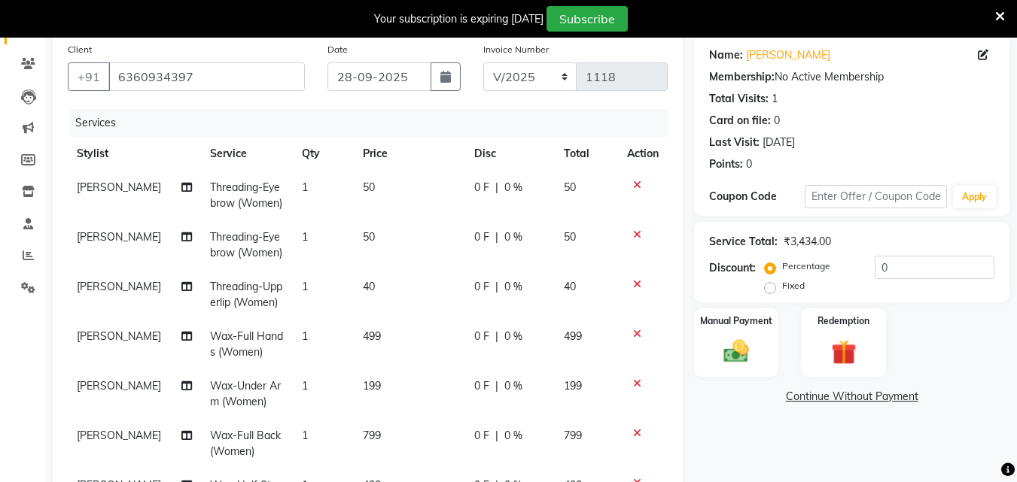
click at [363, 191] on span "50" at bounding box center [369, 188] width 12 height 14
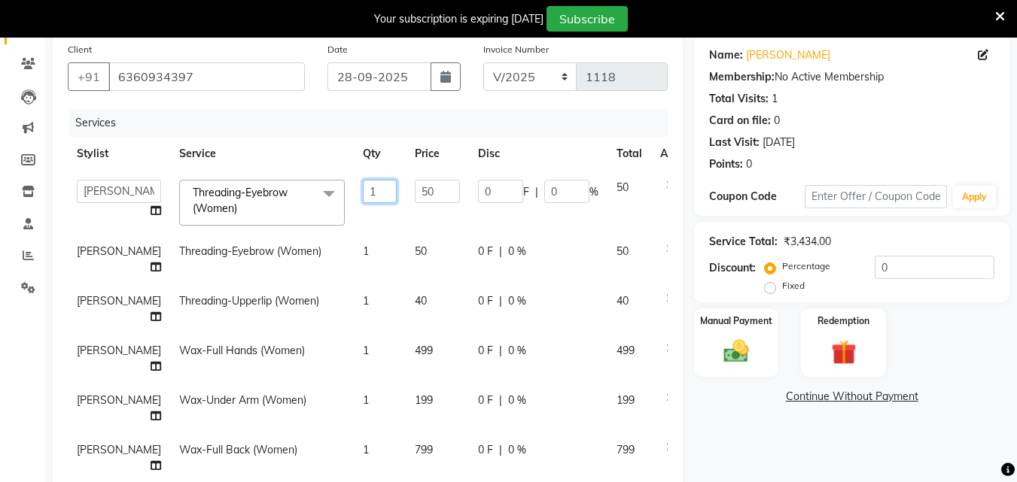
click at [363, 189] on input "1" at bounding box center [380, 191] width 34 height 23
drag, startPoint x: 342, startPoint y: 189, endPoint x: 324, endPoint y: 192, distance: 18.3
click at [354, 192] on td "1" at bounding box center [380, 203] width 52 height 64
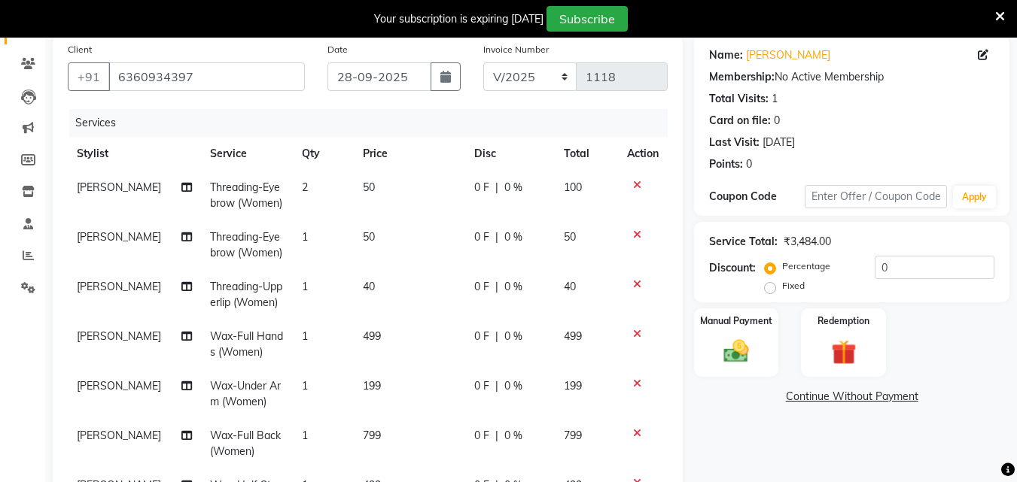
click at [345, 253] on tr "[PERSON_NAME] Threading-Eyebrow (Women) 1 50 0 F | 0 % 50" at bounding box center [368, 246] width 600 height 50
click at [297, 236] on td "1" at bounding box center [323, 246] width 61 height 50
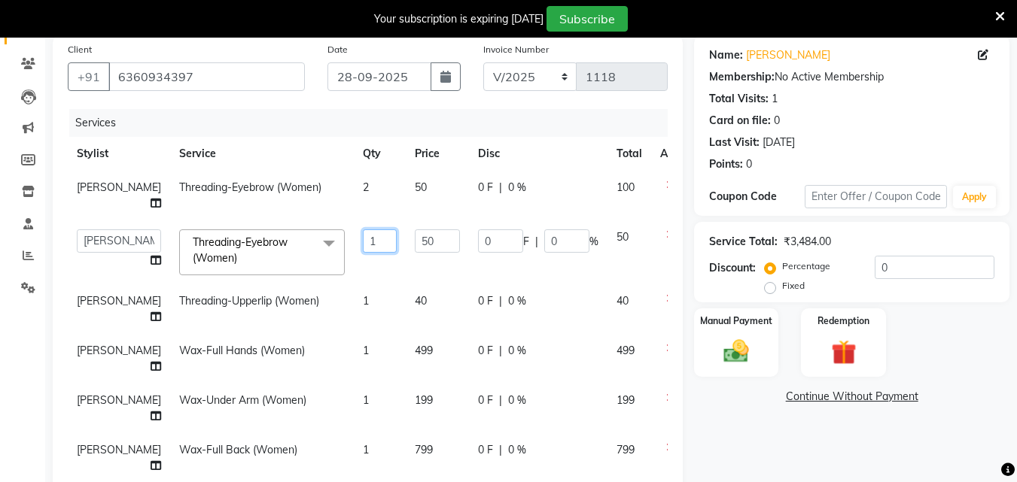
drag, startPoint x: 351, startPoint y: 251, endPoint x: 335, endPoint y: 252, distance: 15.8
click at [363, 252] on input "1" at bounding box center [380, 241] width 34 height 23
click at [354, 318] on td "1" at bounding box center [380, 309] width 52 height 50
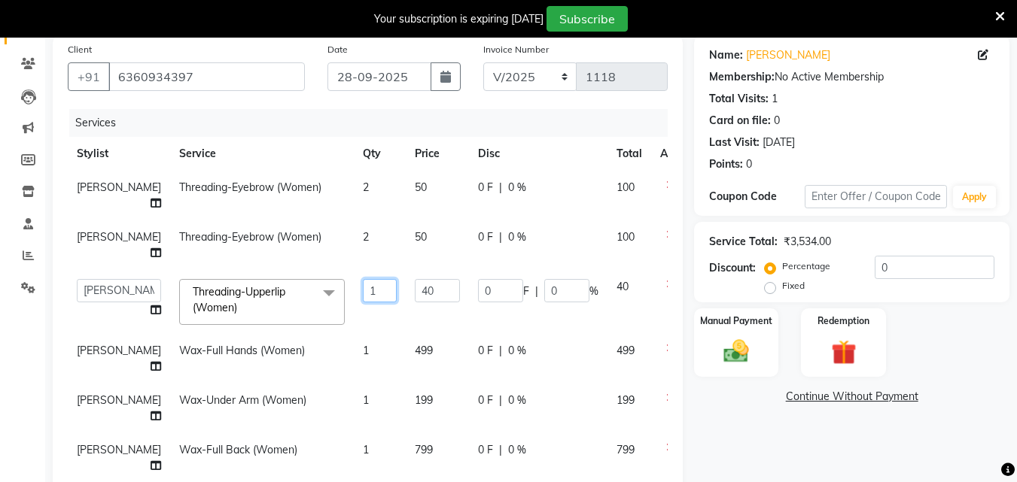
drag, startPoint x: 341, startPoint y: 330, endPoint x: 298, endPoint y: 330, distance: 42.9
click at [298, 330] on tr "Admin [PERSON_NAME] [PERSON_NAME] S [PERSON_NAME] [PERSON_NAME] [PERSON_NAME] S…" at bounding box center [384, 302] width 633 height 64
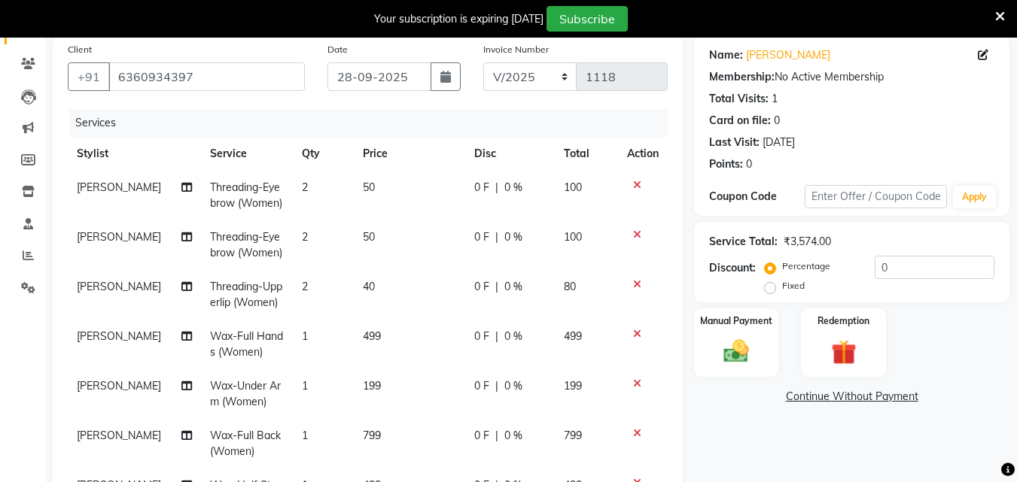
click at [355, 351] on tbody "[PERSON_NAME] Threading-Eyebrow (Women) 2 50 0 F | 0 % 100 [PERSON_NAME] Thread…" at bounding box center [368, 402] width 600 height 463
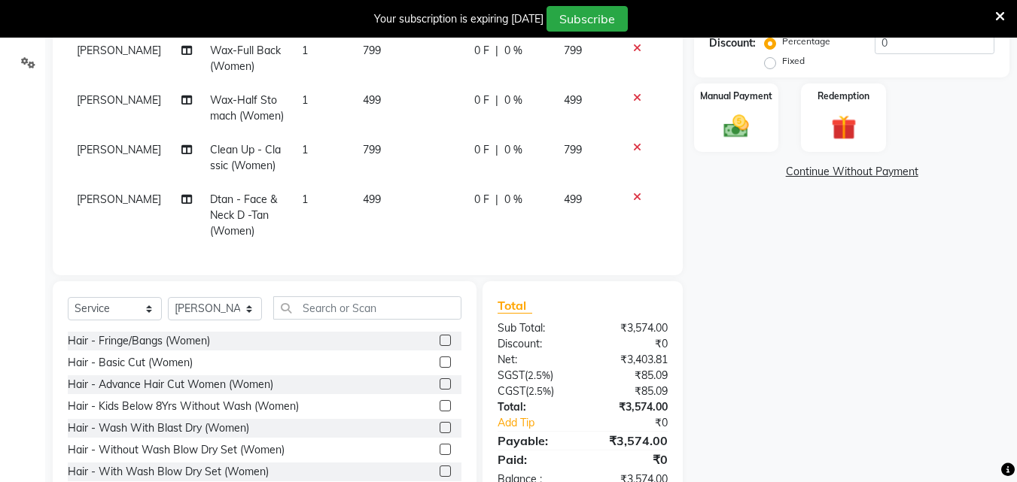
scroll to position [341, 0]
click at [354, 309] on input "text" at bounding box center [367, 307] width 188 height 23
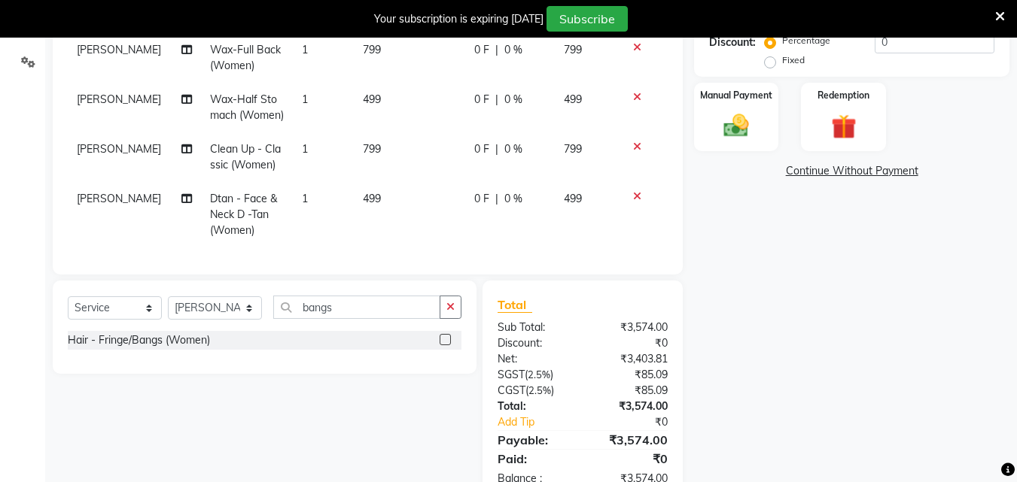
click at [442, 339] on label at bounding box center [445, 339] width 11 height 11
click at [442, 339] on input "checkbox" at bounding box center [445, 341] width 10 height 10
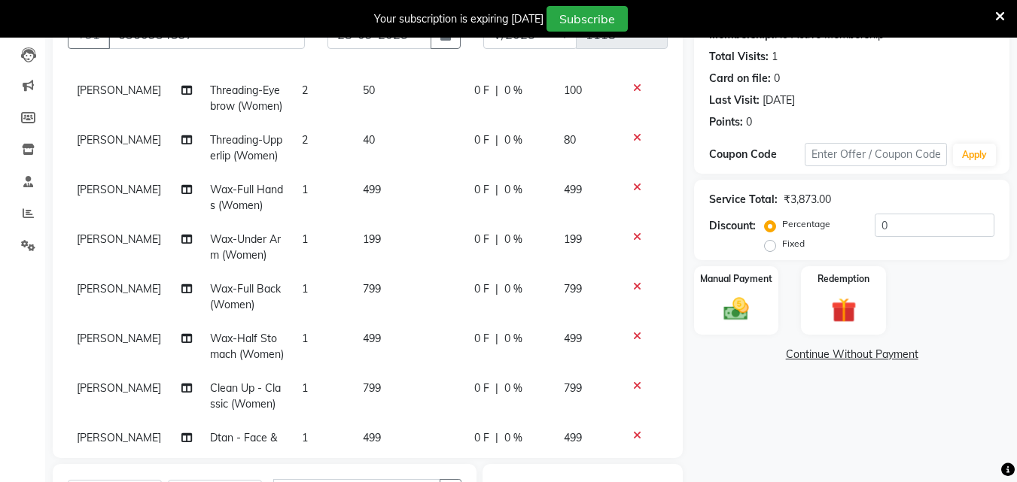
scroll to position [102, 0]
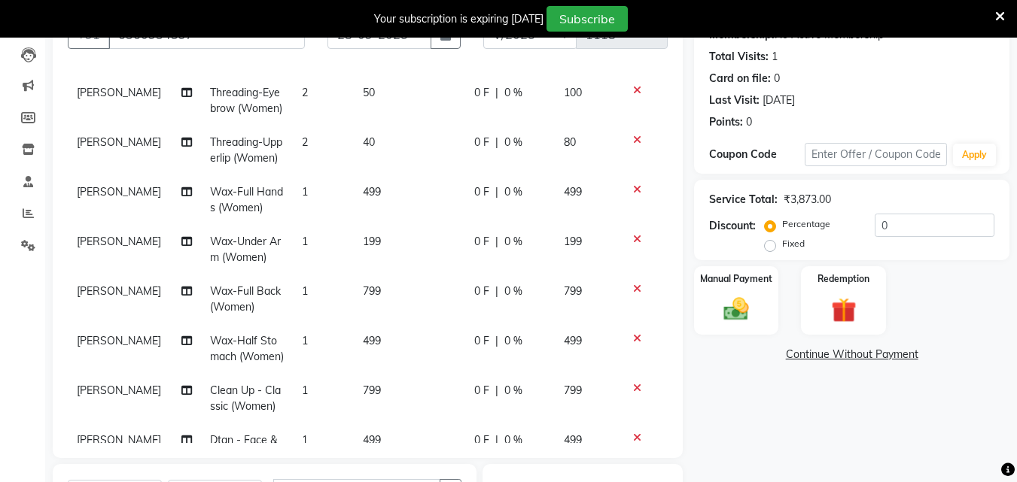
click at [363, 145] on span "40" at bounding box center [369, 142] width 12 height 14
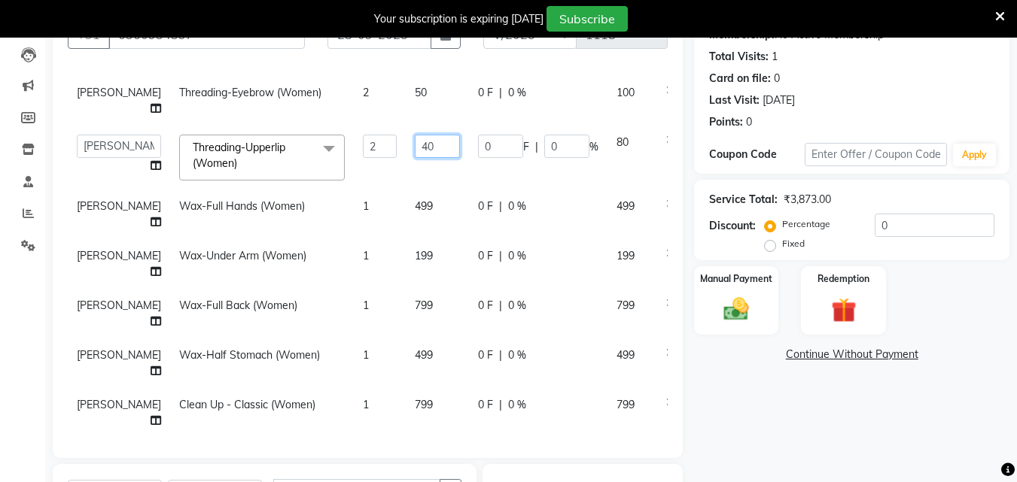
click at [415, 158] on input "40" at bounding box center [437, 146] width 45 height 23
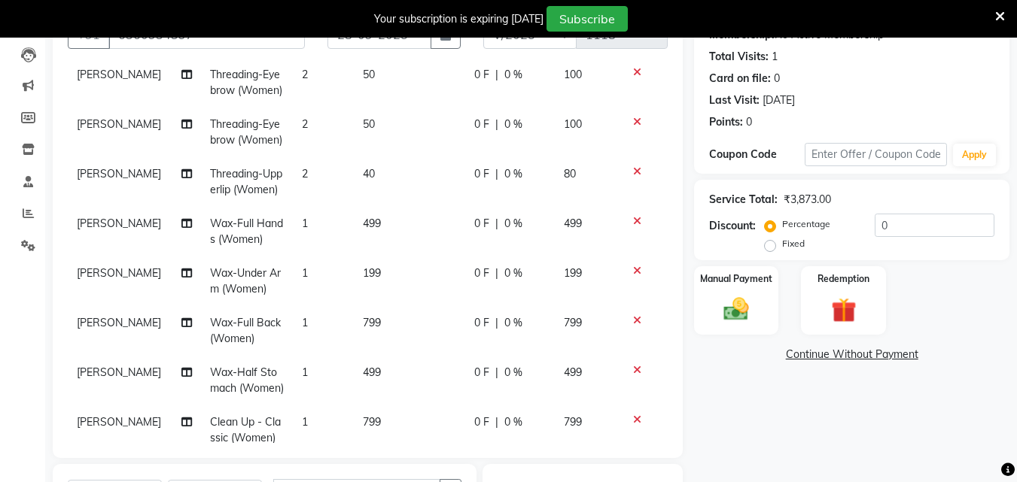
click at [302, 175] on span "2" at bounding box center [305, 174] width 6 height 14
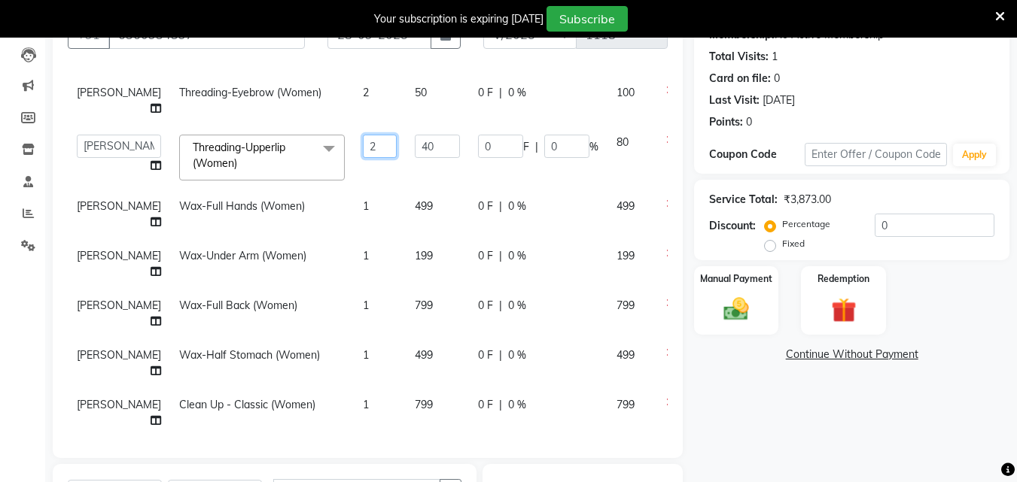
drag, startPoint x: 341, startPoint y: 174, endPoint x: 321, endPoint y: 179, distance: 21.0
click at [354, 179] on td "2" at bounding box center [380, 158] width 52 height 64
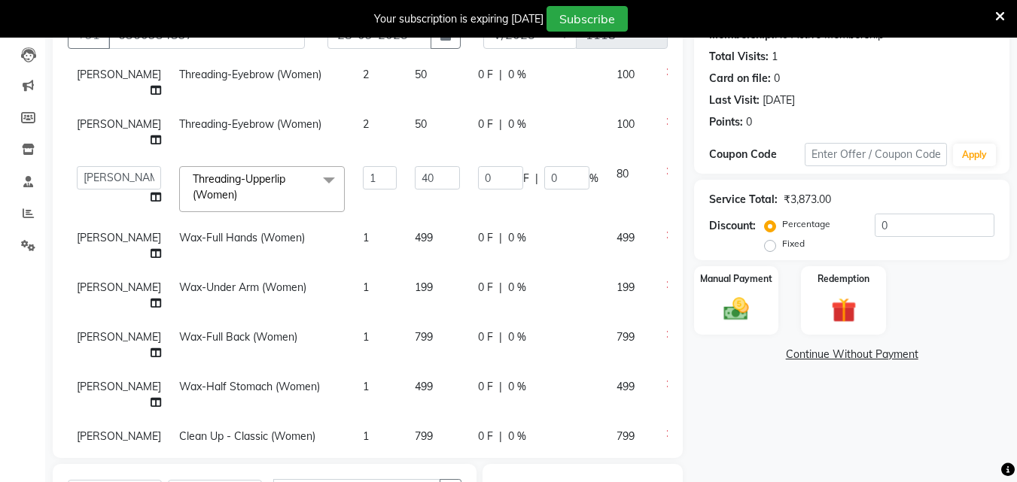
click at [343, 150] on tr "[PERSON_NAME] Threading-Eyebrow (Women) 2 50 0 F | 0 % 100" at bounding box center [384, 133] width 633 height 50
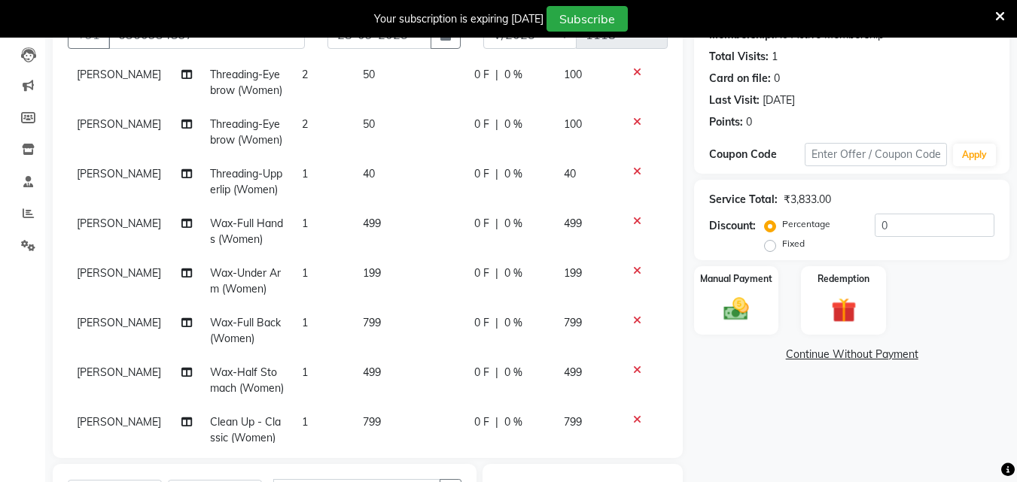
click at [300, 124] on td "2" at bounding box center [323, 133] width 61 height 50
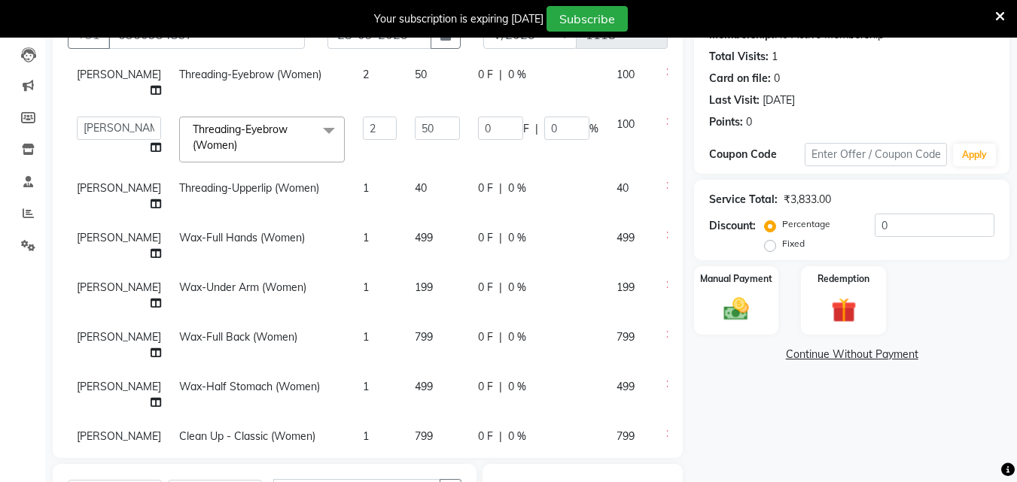
scroll to position [102, 0]
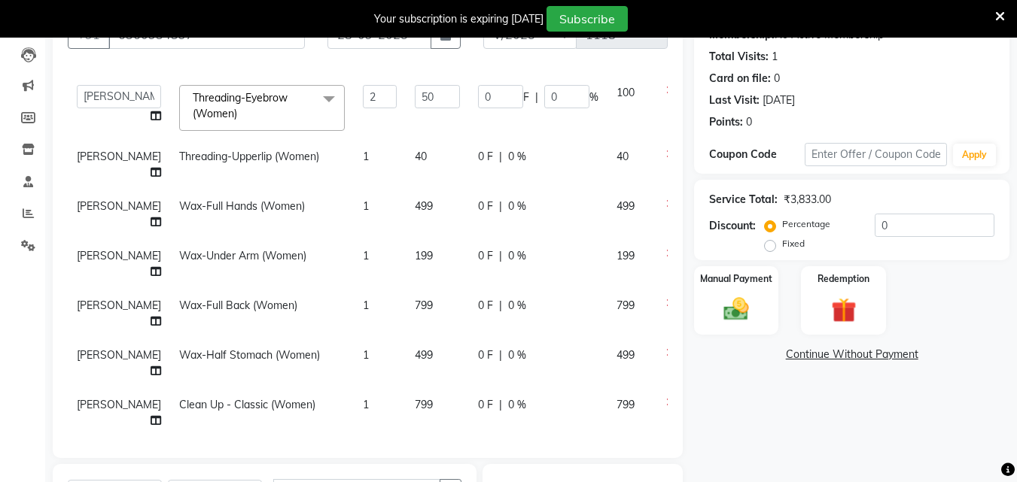
click at [314, 114] on span at bounding box center [329, 99] width 30 height 29
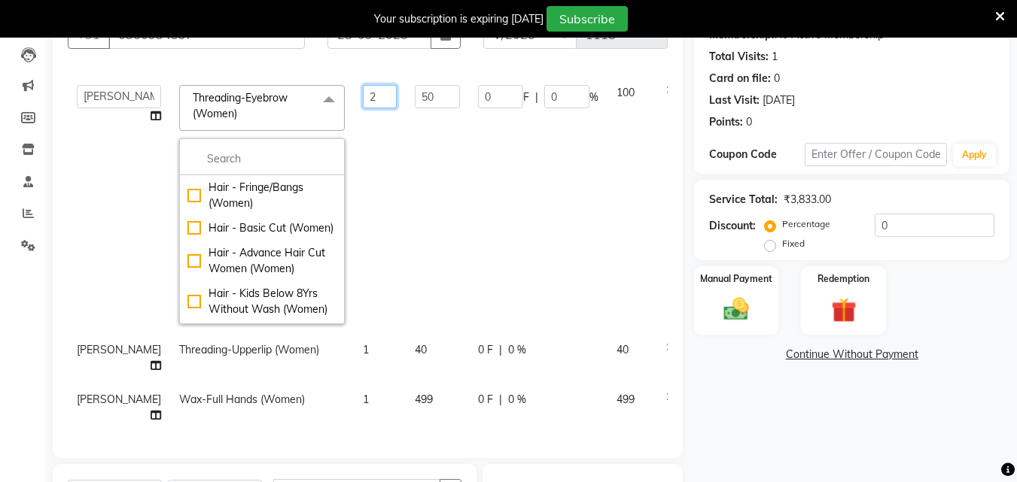
click at [363, 108] on input "2" at bounding box center [380, 96] width 34 height 23
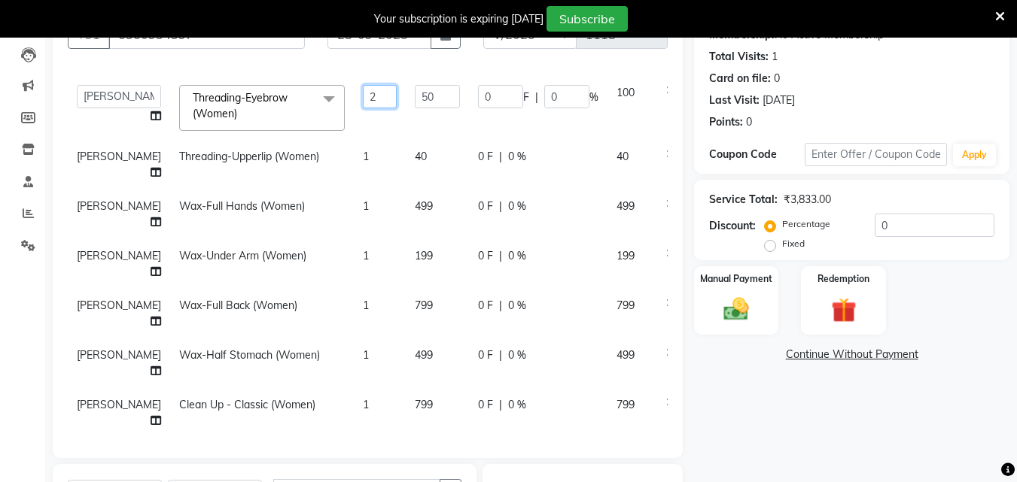
drag, startPoint x: 345, startPoint y: 113, endPoint x: 318, endPoint y: 113, distance: 27.1
click at [354, 113] on td "2" at bounding box center [380, 108] width 52 height 64
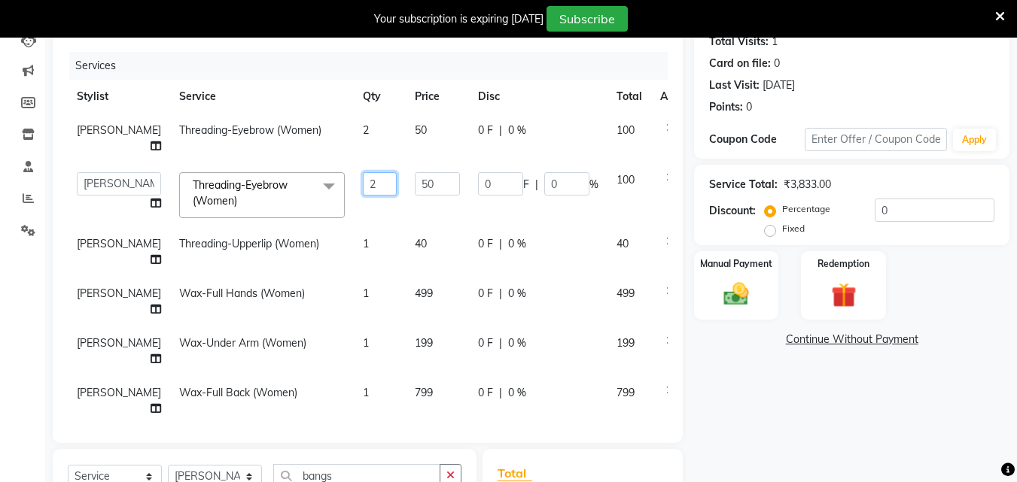
scroll to position [157, 0]
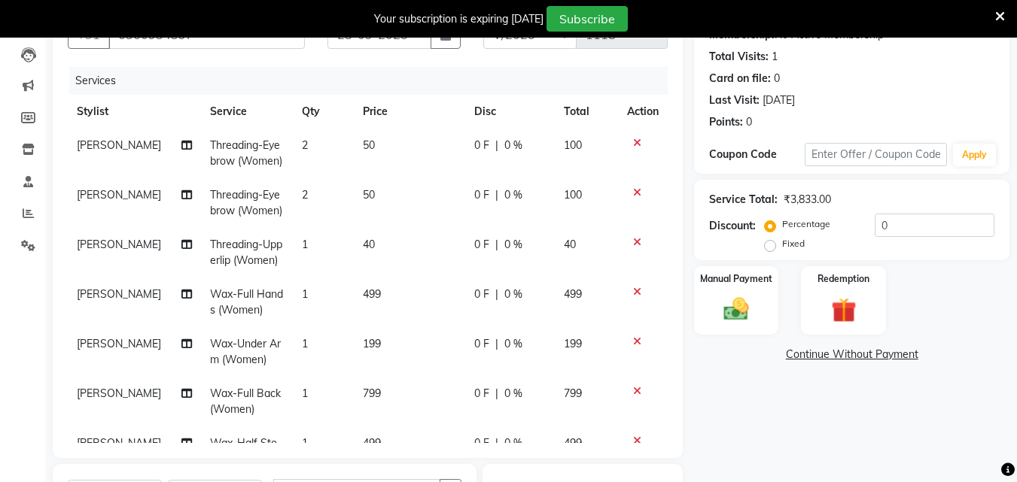
click at [391, 149] on td "50" at bounding box center [409, 154] width 111 height 50
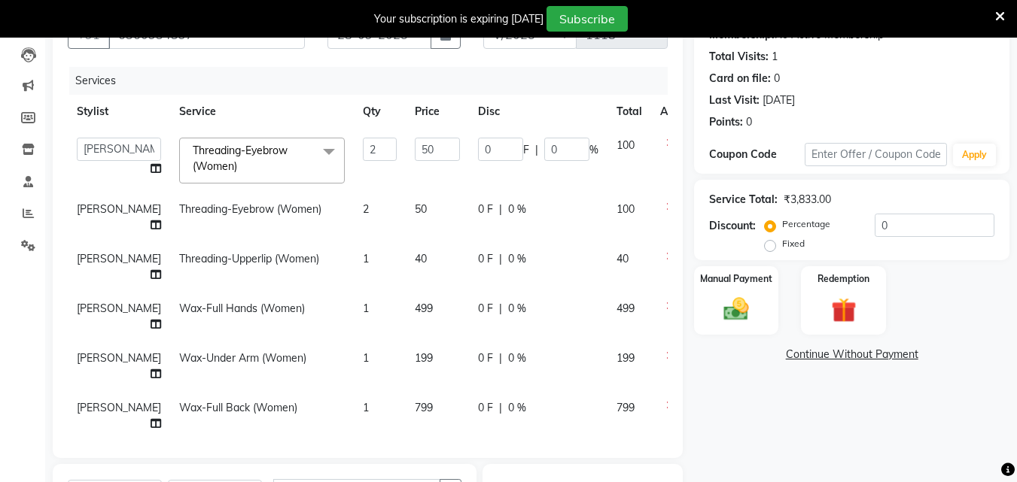
click at [666, 206] on icon at bounding box center [670, 207] width 8 height 11
drag, startPoint x: 331, startPoint y: 210, endPoint x: 311, endPoint y: 211, distance: 20.3
click at [311, 211] on tr "[PERSON_NAME] Threading-Upperlip (Women) 1 40 0 F | 0 % 40" at bounding box center [384, 218] width 633 height 50
click at [354, 212] on td "1" at bounding box center [380, 218] width 52 height 50
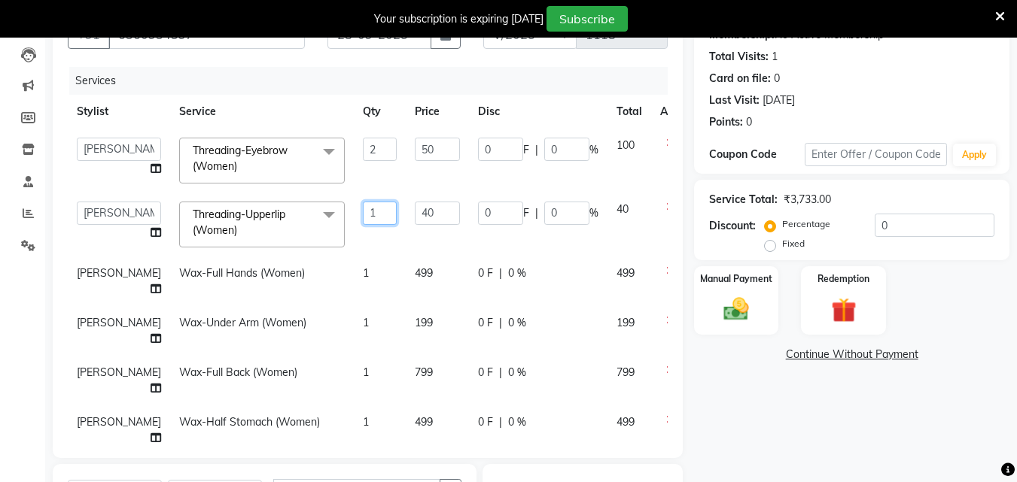
drag, startPoint x: 352, startPoint y: 213, endPoint x: 306, endPoint y: 213, distance: 46.7
click at [306, 213] on tr "Admin [PERSON_NAME] [PERSON_NAME] S [PERSON_NAME] [PERSON_NAME] [PERSON_NAME] S…" at bounding box center [384, 225] width 633 height 64
click at [354, 252] on td "4" at bounding box center [380, 225] width 52 height 64
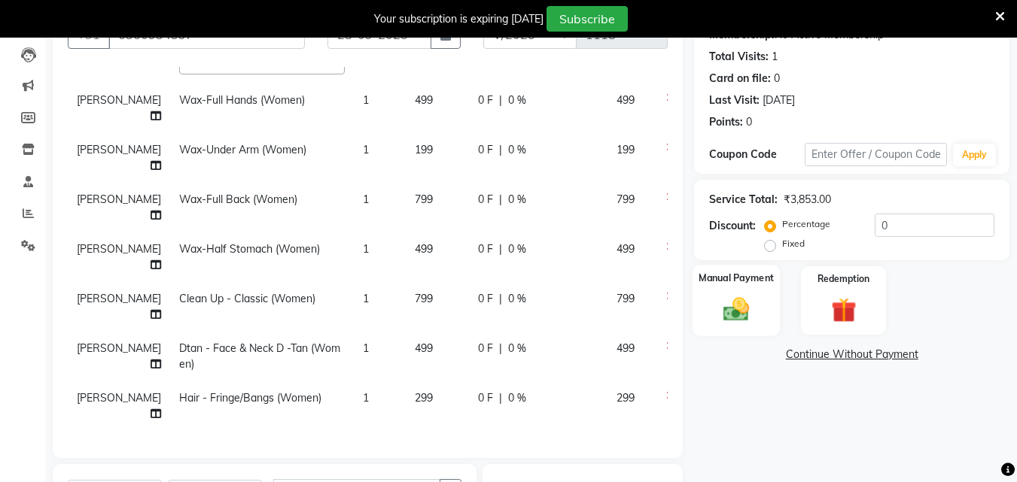
click at [748, 289] on div "Manual Payment" at bounding box center [736, 301] width 88 height 72
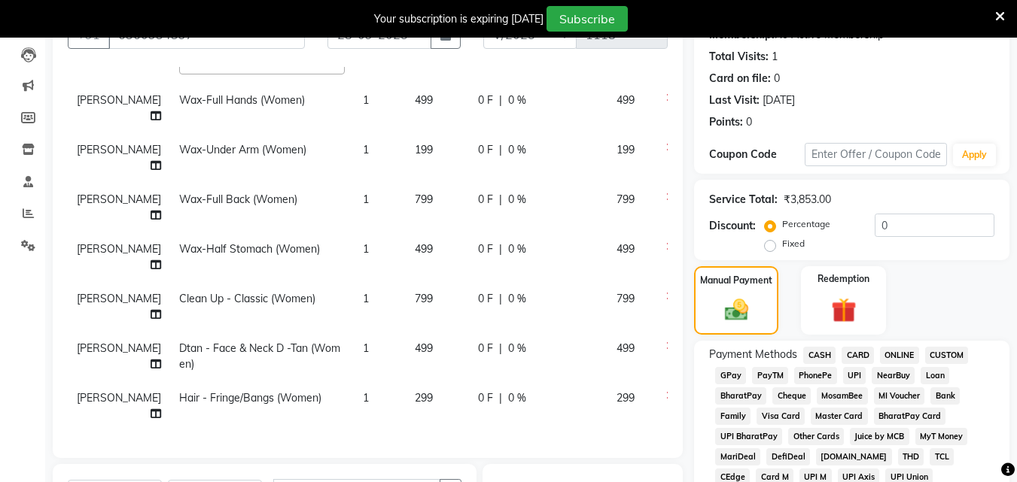
click at [859, 376] on span "UPI" at bounding box center [854, 375] width 23 height 17
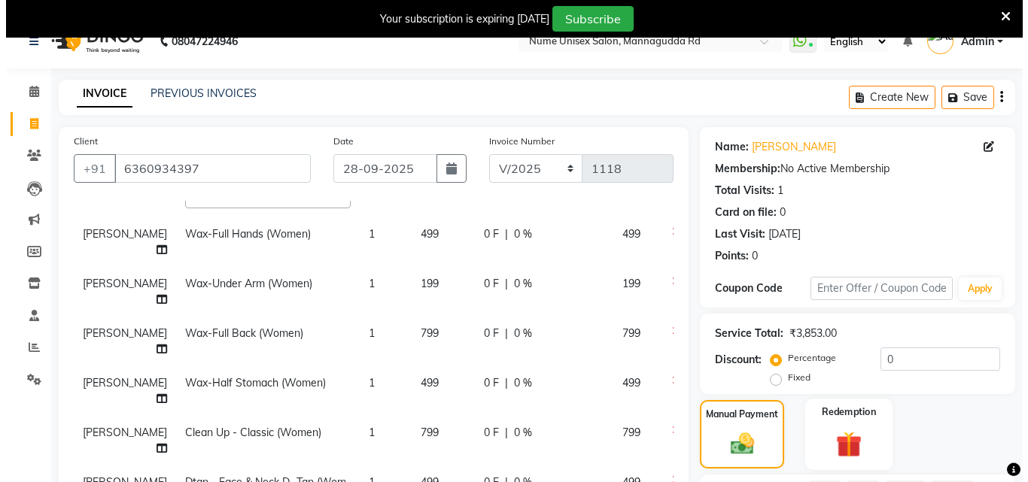
scroll to position [0, 0]
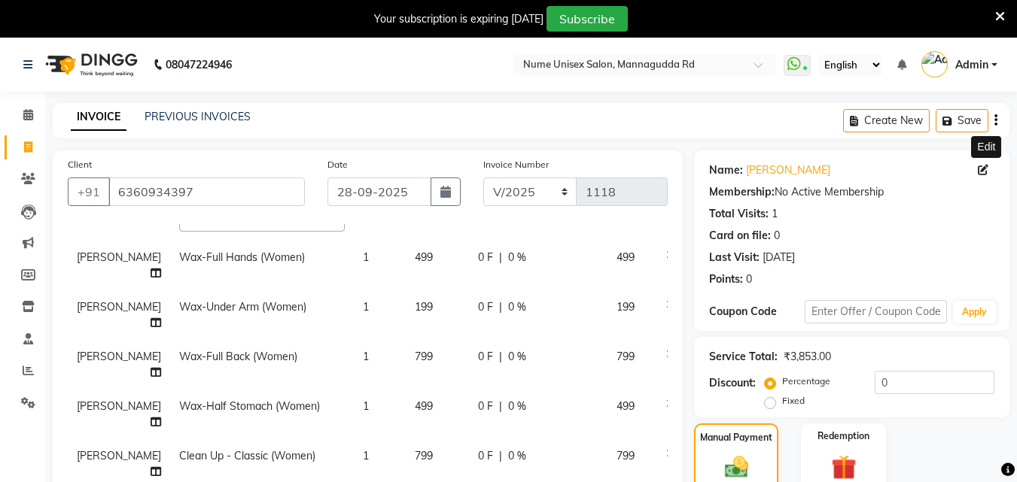
click at [981, 176] on span at bounding box center [986, 171] width 17 height 16
click at [983, 176] on span at bounding box center [986, 171] width 17 height 16
click at [984, 173] on icon at bounding box center [983, 170] width 11 height 11
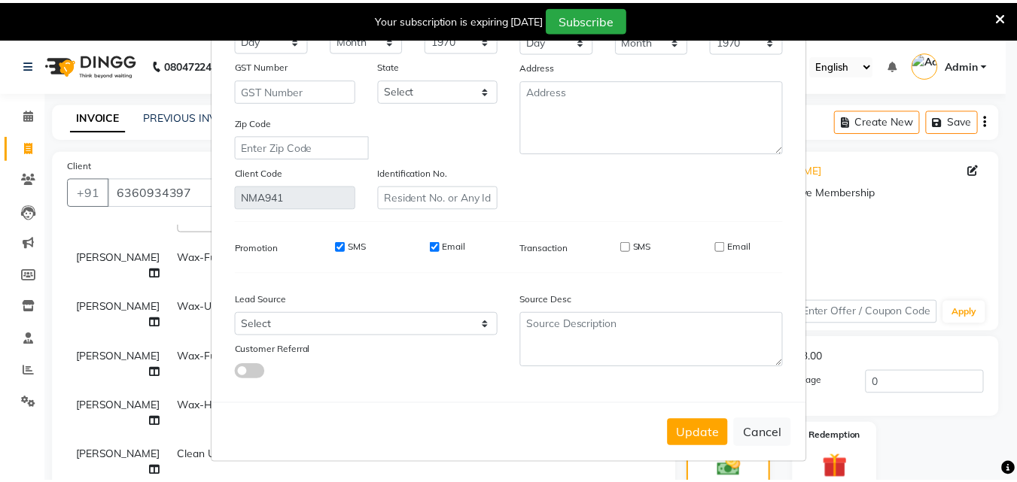
scroll to position [185, 0]
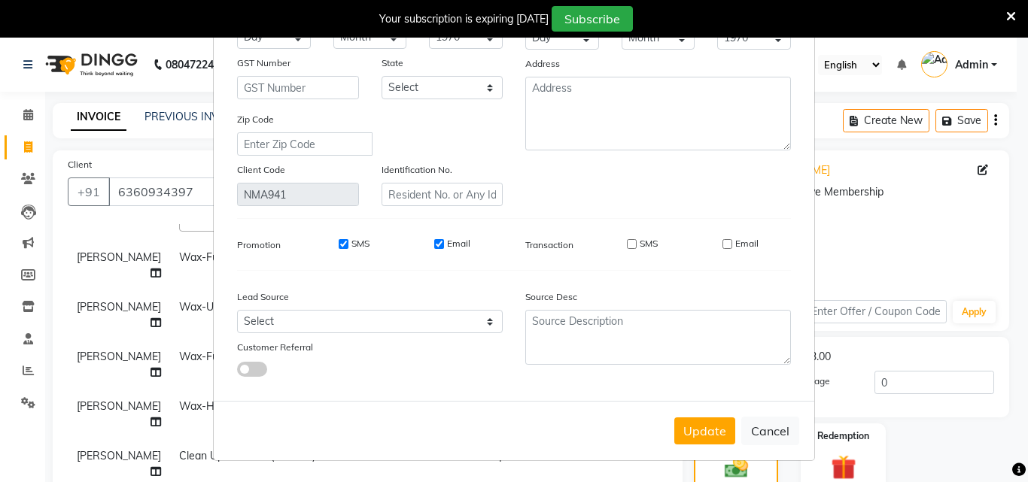
click at [704, 435] on button "Update" at bounding box center [704, 431] width 61 height 27
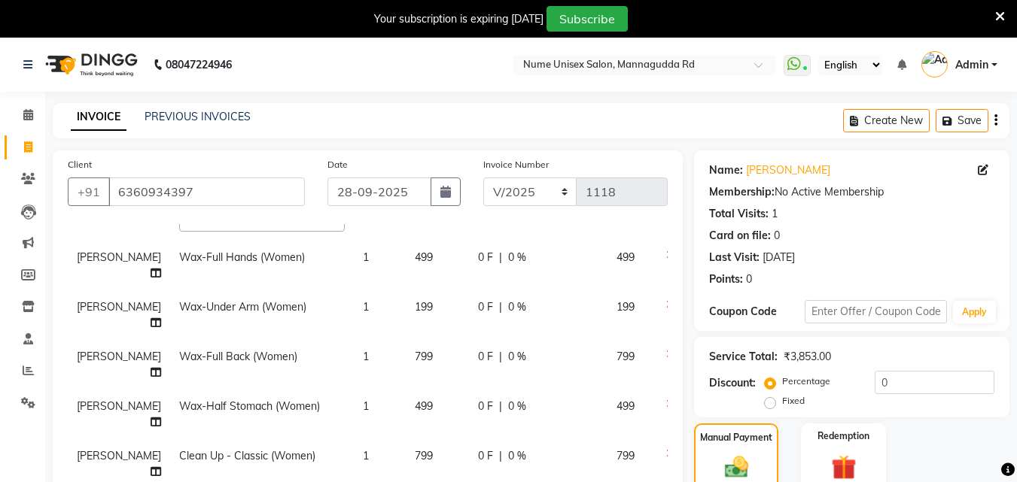
drag, startPoint x: 732, startPoint y: 151, endPoint x: 722, endPoint y: 145, distance: 11.1
drag, startPoint x: 722, startPoint y: 145, endPoint x: 692, endPoint y: 227, distance: 86.4
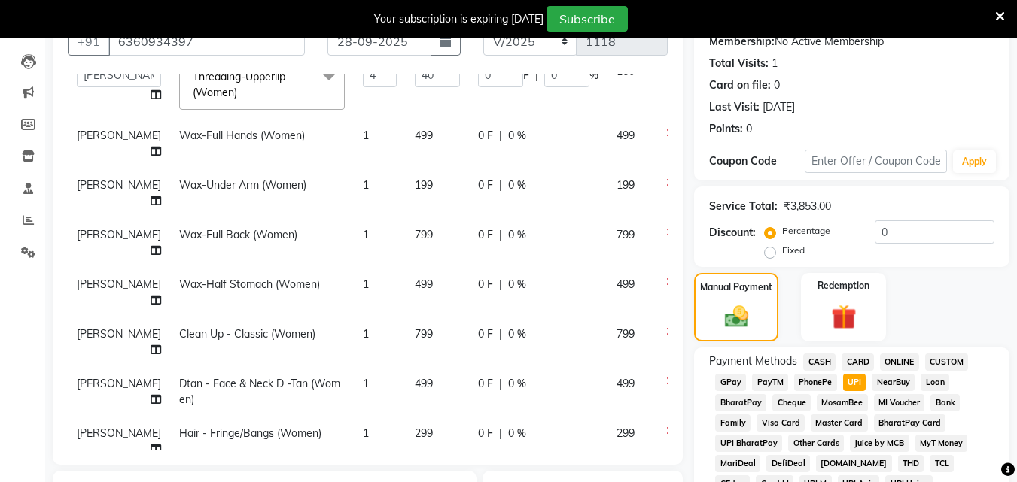
scroll to position [69, 0]
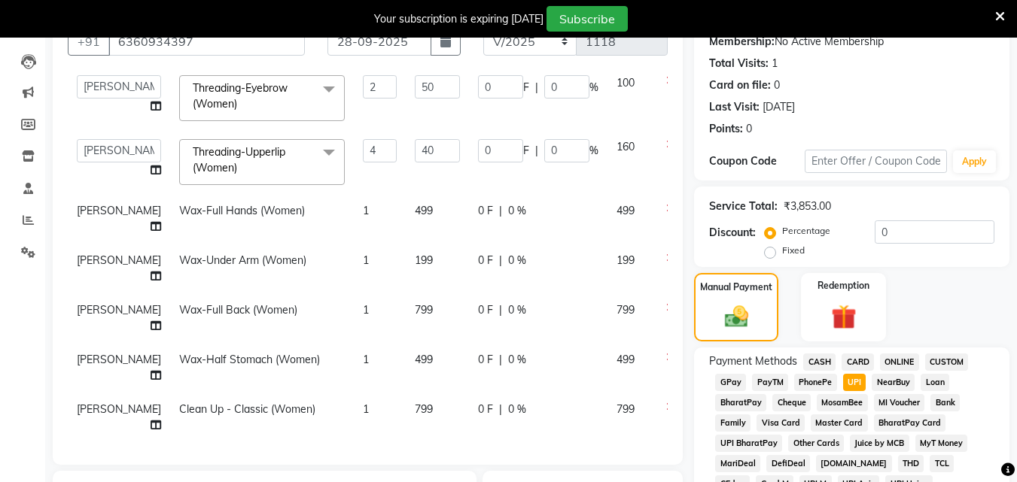
click at [406, 216] on td "499" at bounding box center [437, 219] width 63 height 50
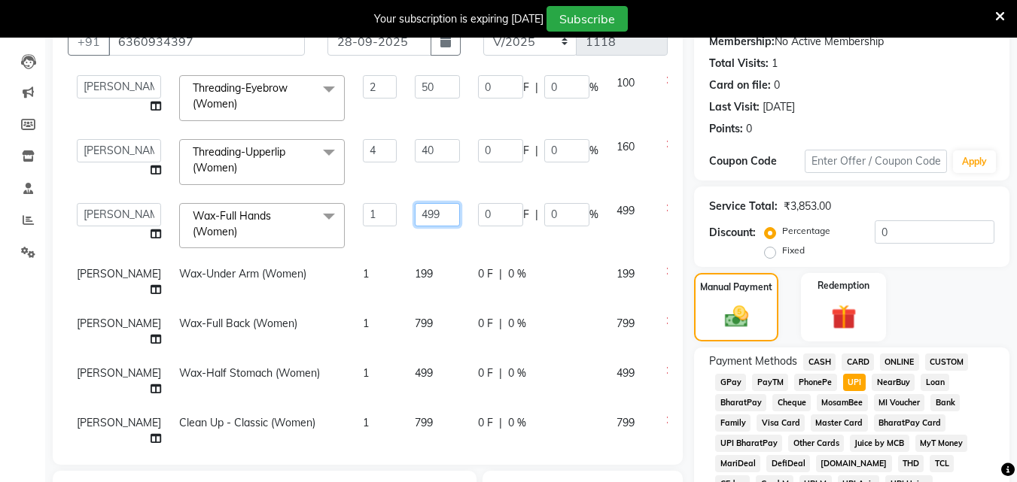
drag, startPoint x: 408, startPoint y: 212, endPoint x: 337, endPoint y: 238, distance: 75.2
click at [337, 238] on tr "Admin [PERSON_NAME] [PERSON_NAME] S [PERSON_NAME] [PERSON_NAME] [PERSON_NAME] S…" at bounding box center [384, 226] width 633 height 64
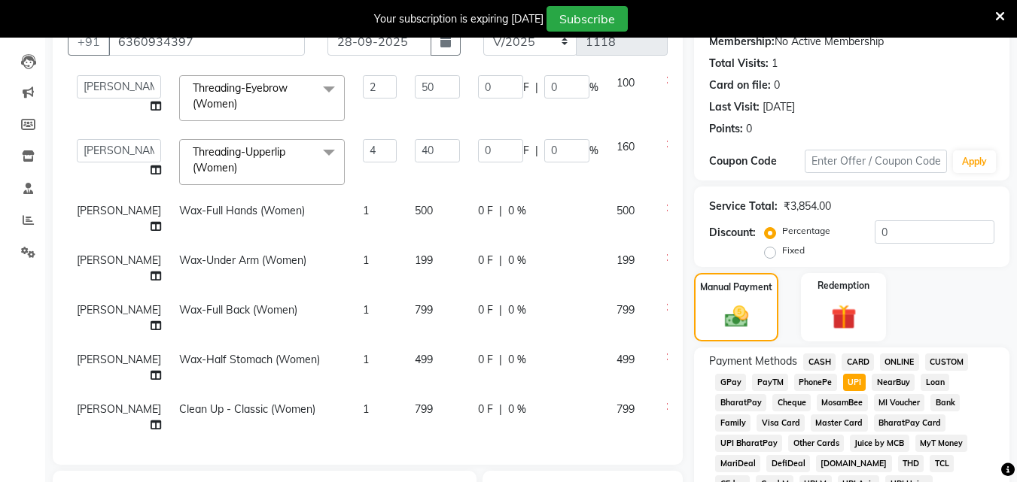
click at [406, 271] on td "199" at bounding box center [437, 269] width 63 height 50
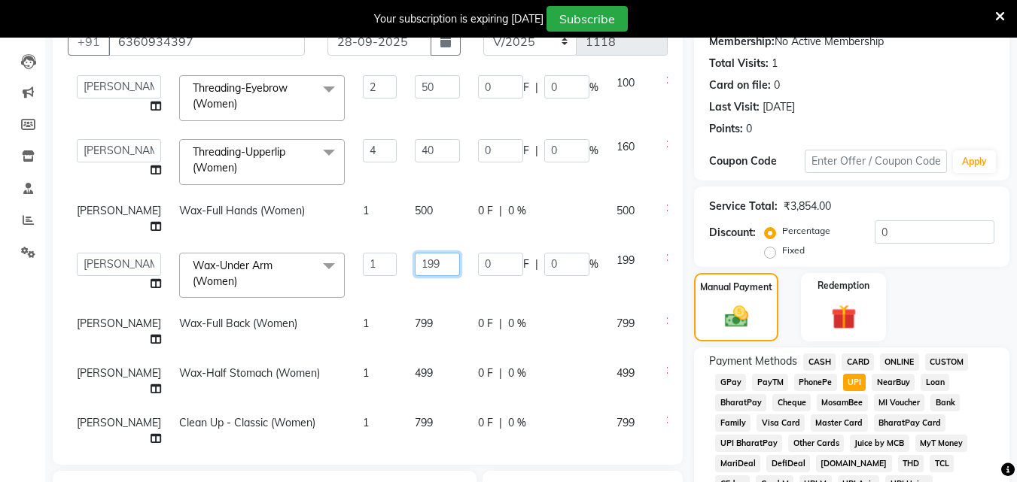
drag, startPoint x: 405, startPoint y: 272, endPoint x: 373, endPoint y: 283, distance: 33.6
click at [406, 283] on td "199" at bounding box center [437, 276] width 63 height 64
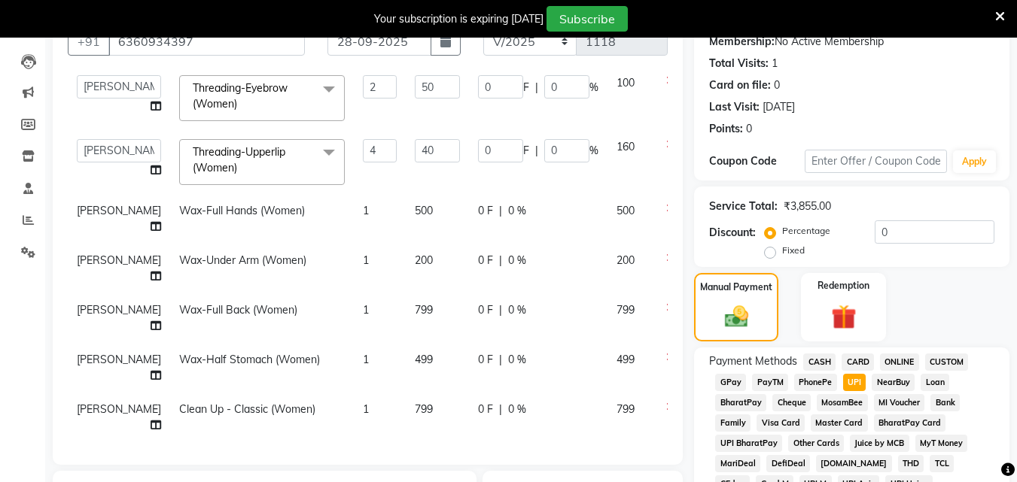
click at [406, 335] on td "799" at bounding box center [437, 319] width 63 height 50
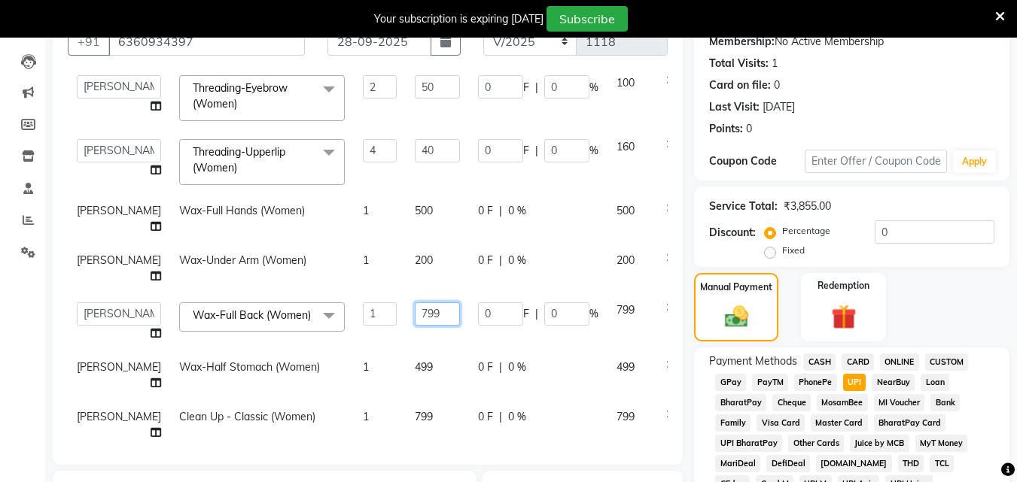
drag, startPoint x: 412, startPoint y: 336, endPoint x: 361, endPoint y: 338, distance: 52.0
click at [361, 339] on tr "Admin [PERSON_NAME] [PERSON_NAME] S [PERSON_NAME] [PERSON_NAME] [PERSON_NAME] S…" at bounding box center [384, 322] width 633 height 57
click at [406, 400] on td "499" at bounding box center [437, 376] width 63 height 50
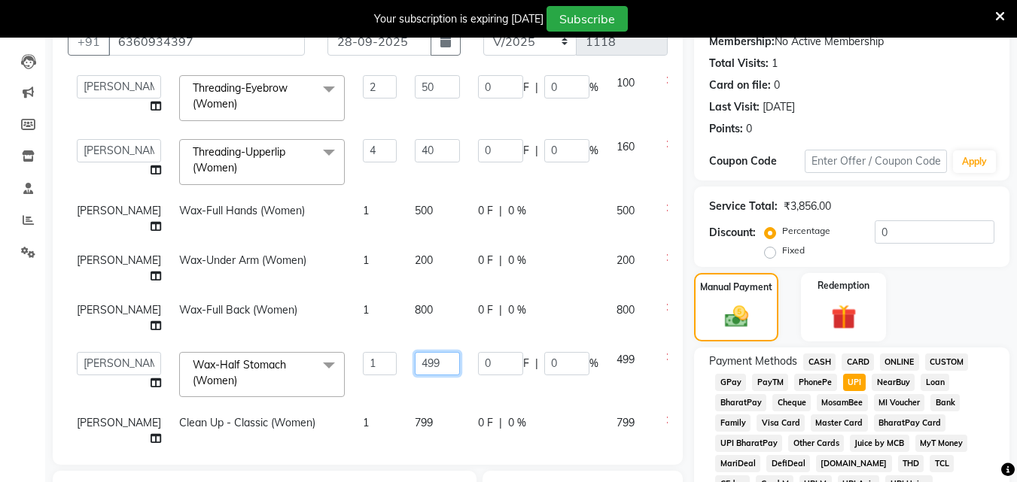
drag, startPoint x: 406, startPoint y: 408, endPoint x: 318, endPoint y: 408, distance: 87.3
click at [320, 407] on tr "Admin [PERSON_NAME] [PERSON_NAME] S [PERSON_NAME] [PERSON_NAME] [PERSON_NAME] S…" at bounding box center [384, 375] width 633 height 64
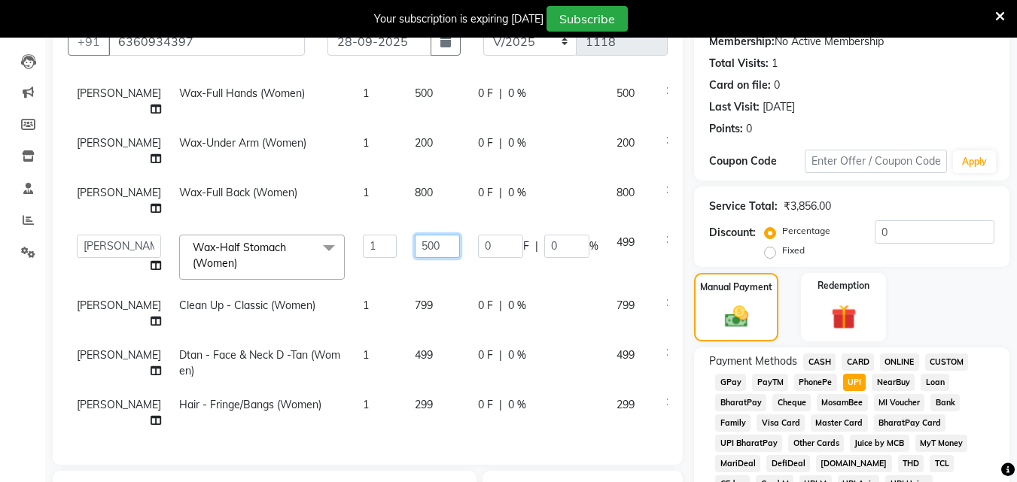
scroll to position [293, 0]
click at [406, 289] on td "799" at bounding box center [437, 314] width 63 height 50
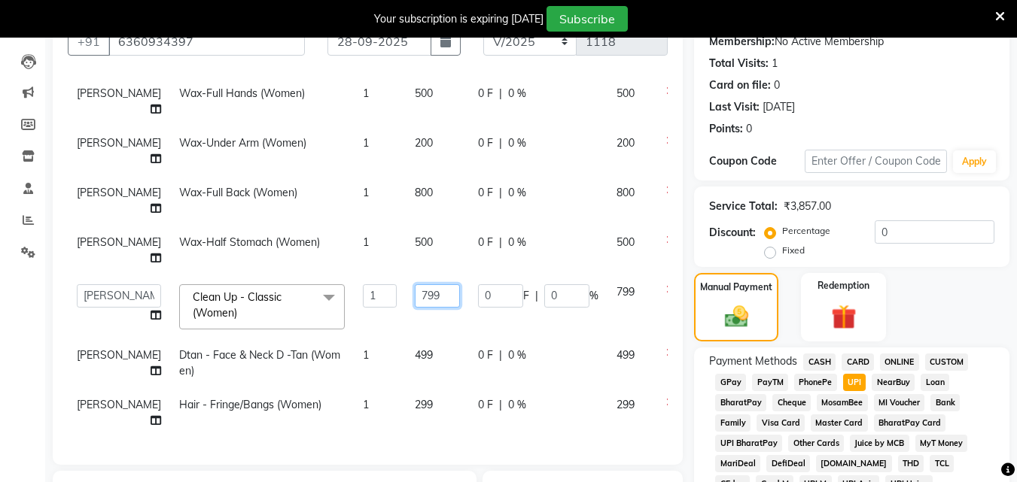
drag, startPoint x: 407, startPoint y: 242, endPoint x: 354, endPoint y: 257, distance: 55.3
click at [358, 275] on tr "Admin [PERSON_NAME] [PERSON_NAME] S [PERSON_NAME] [PERSON_NAME] [PERSON_NAME] S…" at bounding box center [384, 307] width 633 height 64
click at [409, 339] on td "499" at bounding box center [437, 364] width 63 height 50
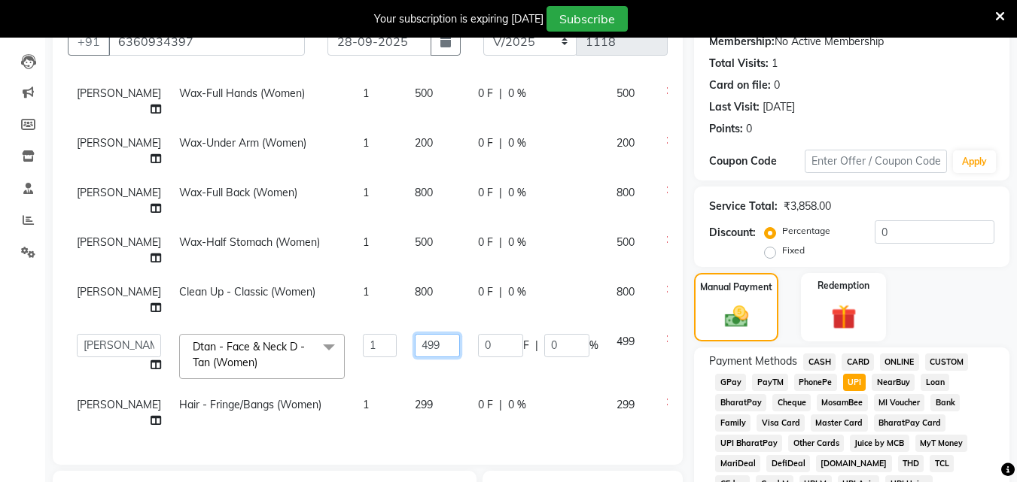
drag, startPoint x: 409, startPoint y: 319, endPoint x: 356, endPoint y: 319, distance: 53.4
click at [356, 325] on tr "Admin [PERSON_NAME] [PERSON_NAME] S [PERSON_NAME] [PERSON_NAME] [PERSON_NAME] S…" at bounding box center [384, 357] width 633 height 64
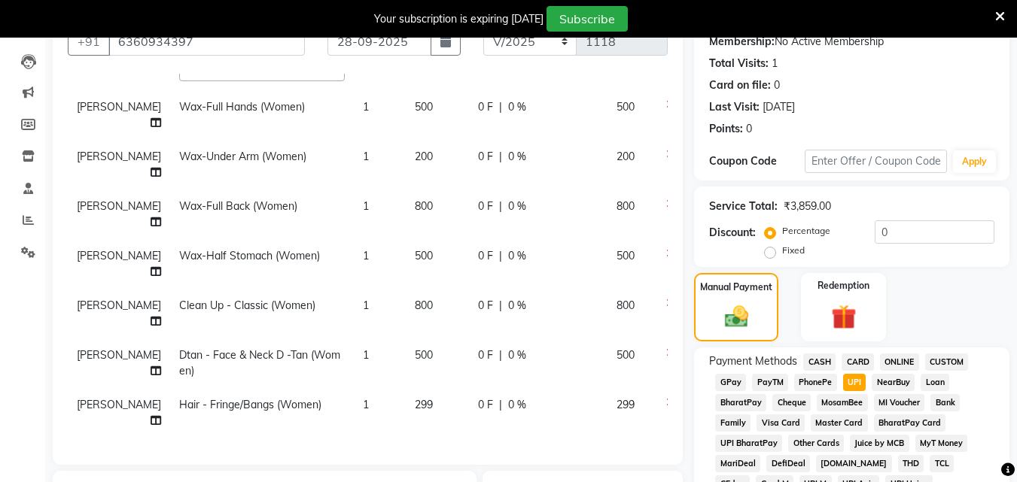
click at [406, 388] on td "299" at bounding box center [437, 413] width 63 height 50
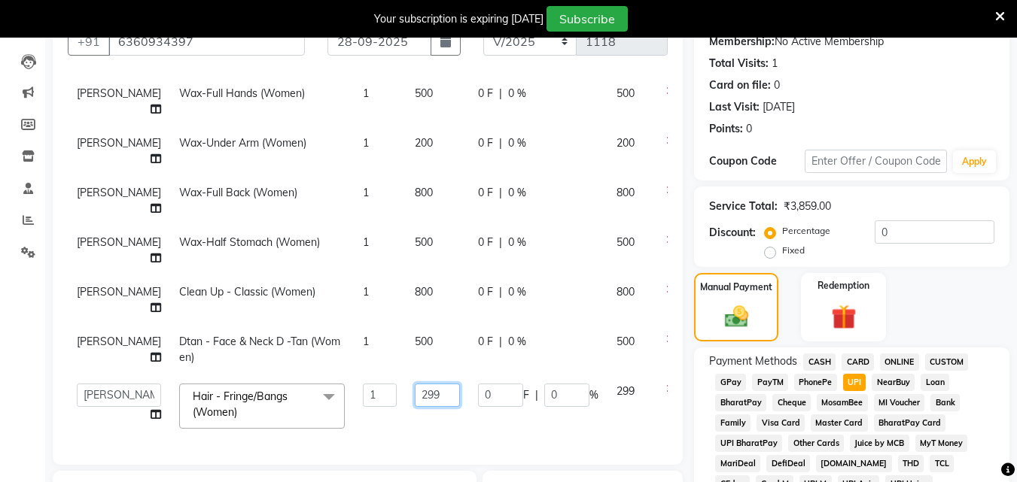
drag, startPoint x: 418, startPoint y: 381, endPoint x: 376, endPoint y: 385, distance: 41.6
click at [406, 385] on td "299" at bounding box center [437, 407] width 63 height 64
click at [607, 382] on td "299" at bounding box center [629, 407] width 44 height 64
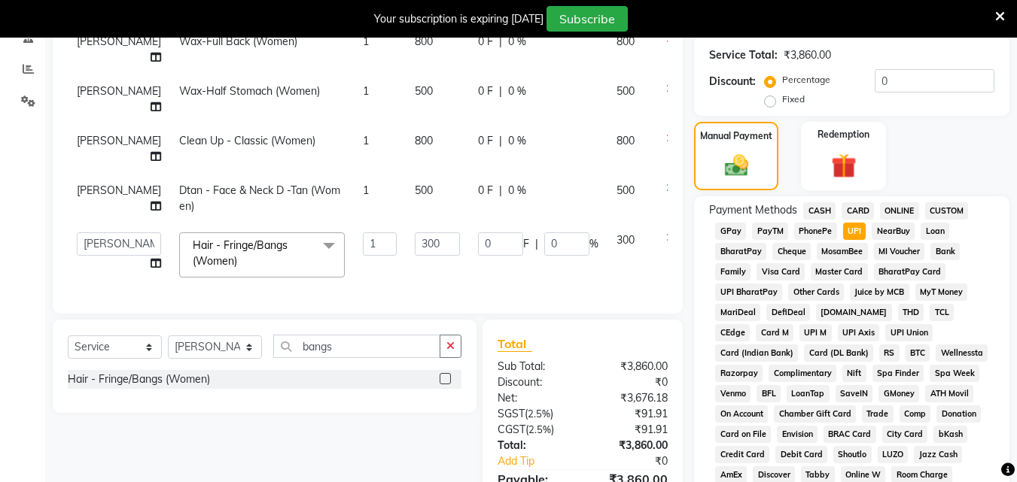
scroll to position [301, 0]
click at [845, 212] on span "CARD" at bounding box center [857, 211] width 32 height 17
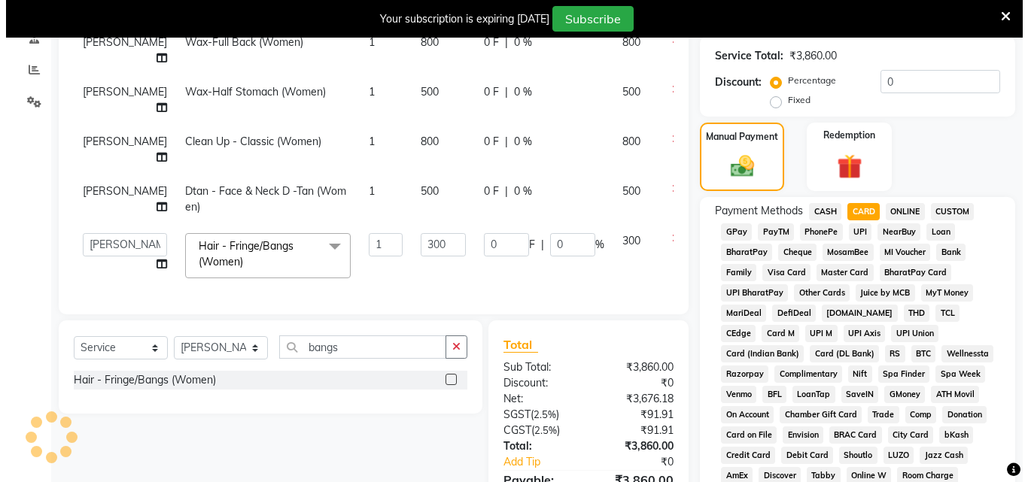
scroll to position [0, 0]
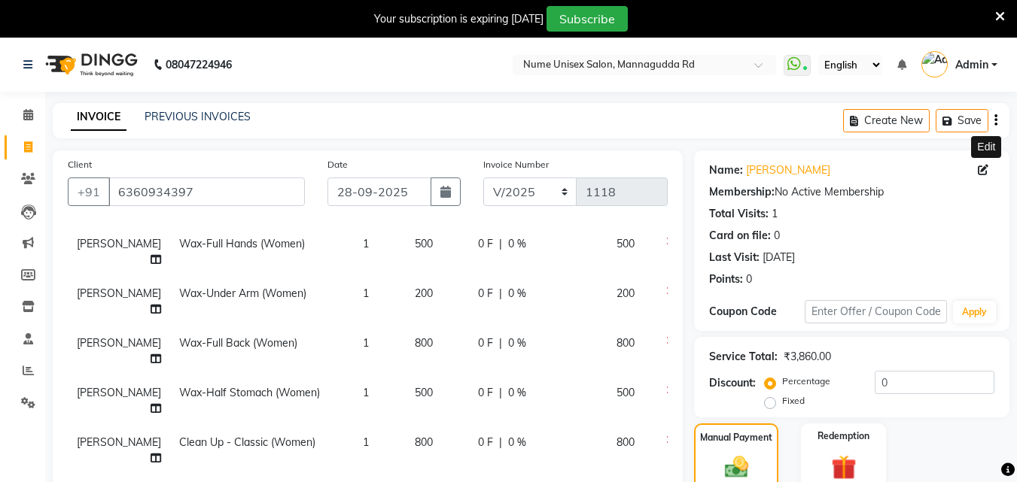
click at [986, 169] on icon at bounding box center [983, 170] width 11 height 11
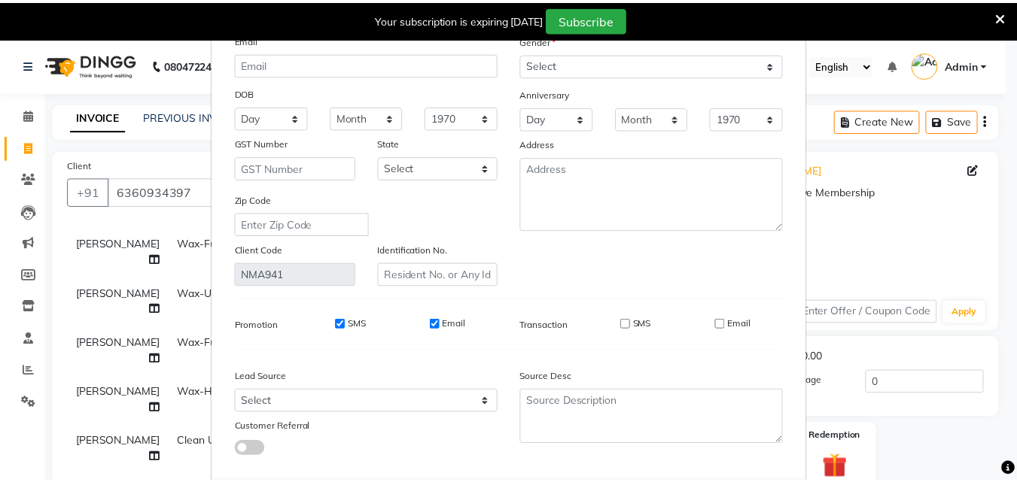
scroll to position [185, 0]
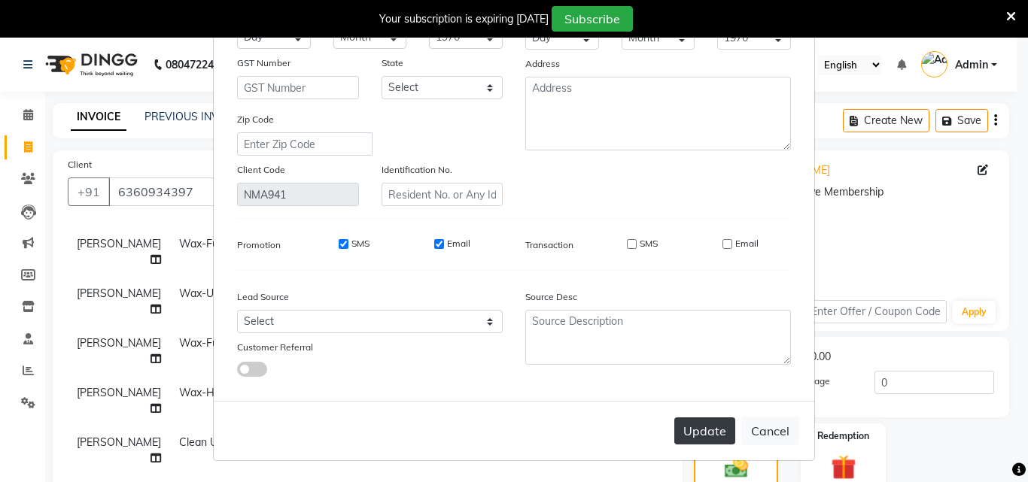
click at [709, 442] on button "Update" at bounding box center [704, 431] width 61 height 27
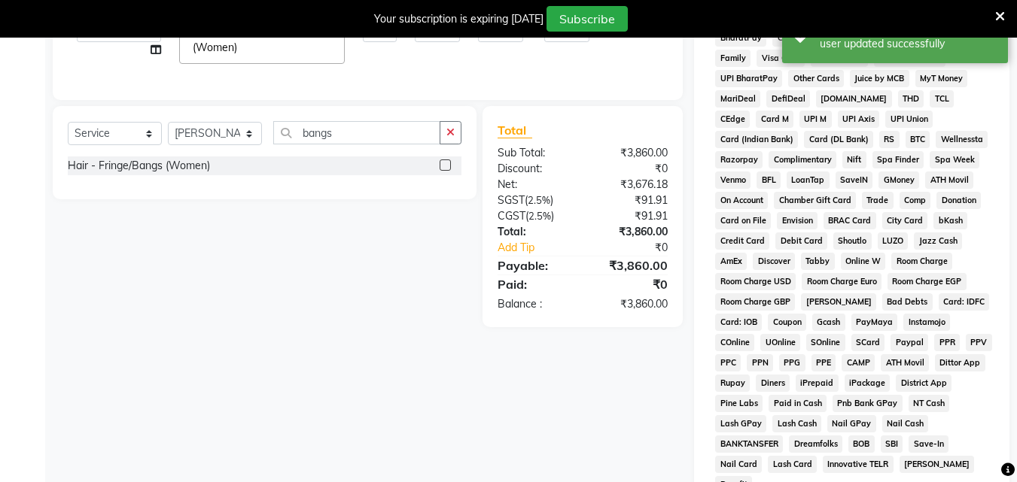
scroll to position [677, 0]
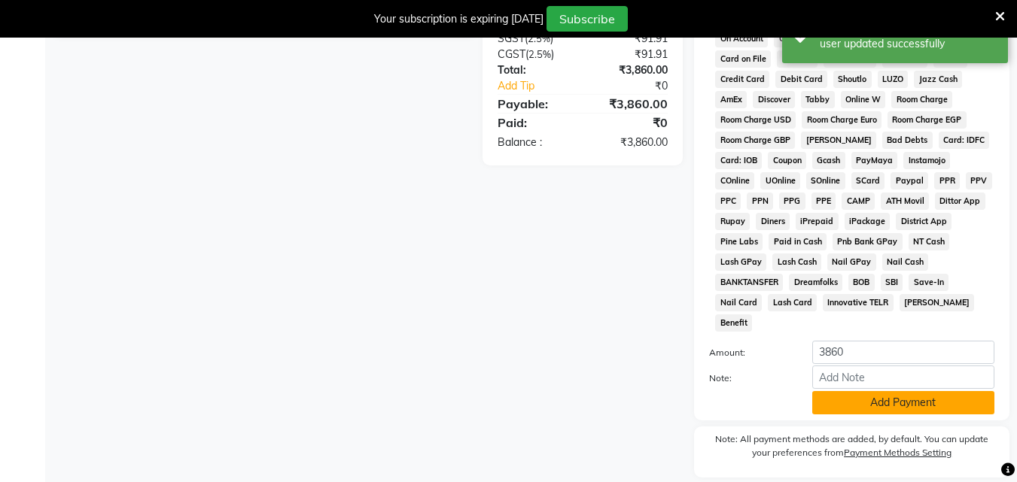
click at [847, 391] on button "Add Payment" at bounding box center [903, 402] width 182 height 23
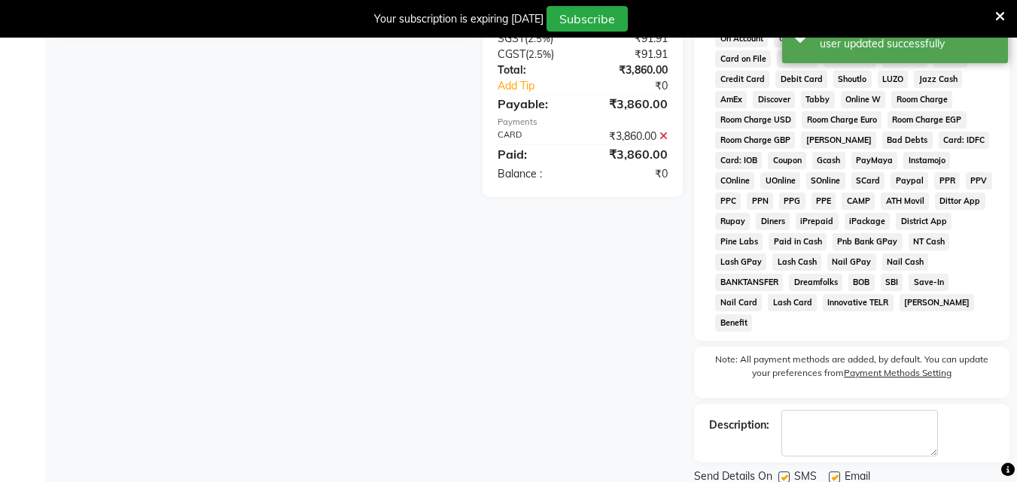
click at [784, 472] on label at bounding box center [783, 477] width 11 height 11
click at [784, 473] on input "checkbox" at bounding box center [783, 478] width 10 height 10
click at [834, 472] on label at bounding box center [834, 477] width 11 height 11
click at [834, 473] on input "checkbox" at bounding box center [834, 478] width 10 height 10
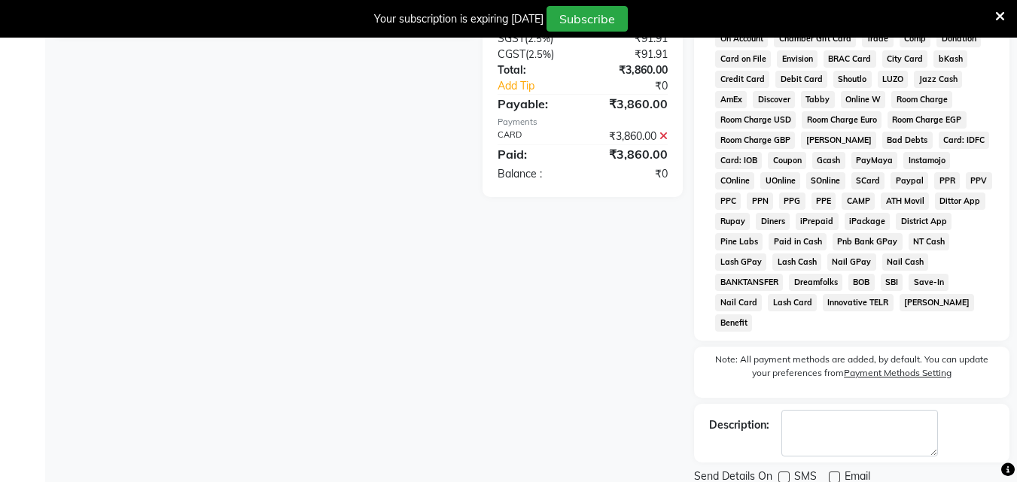
scroll to position [711, 0]
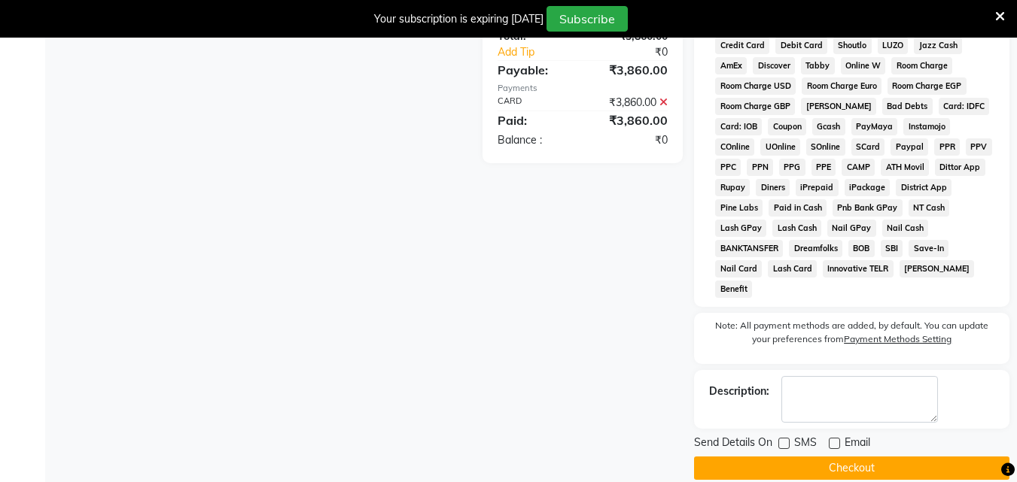
click at [860, 457] on button "Checkout" at bounding box center [851, 468] width 315 height 23
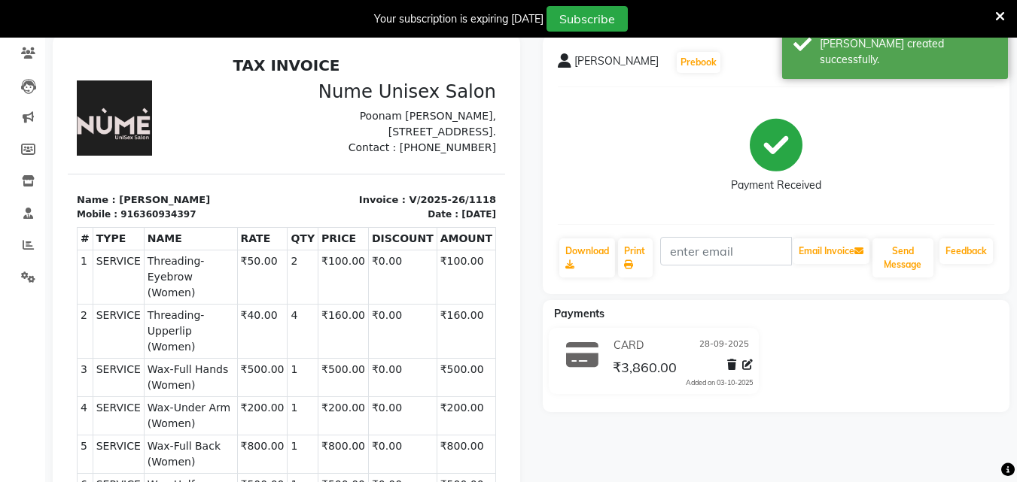
scroll to position [50, 0]
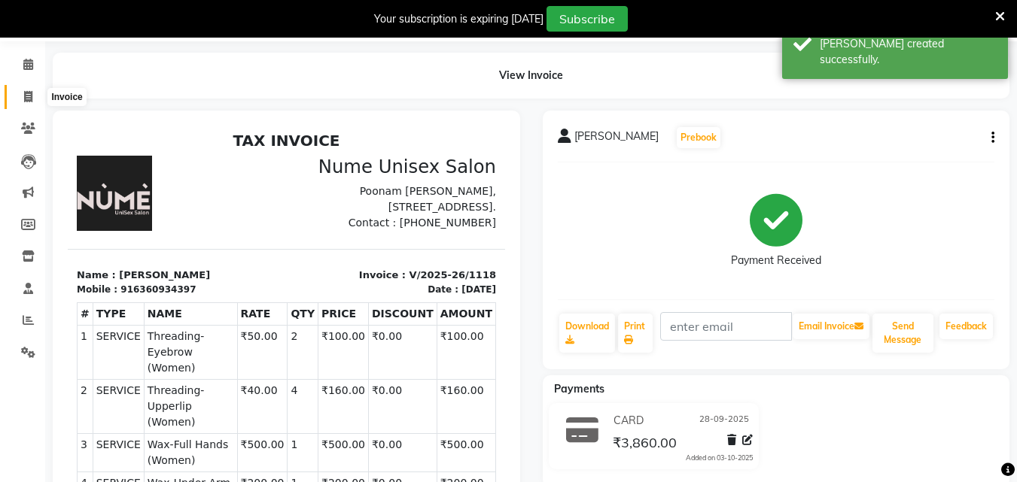
click at [29, 95] on icon at bounding box center [28, 96] width 8 height 11
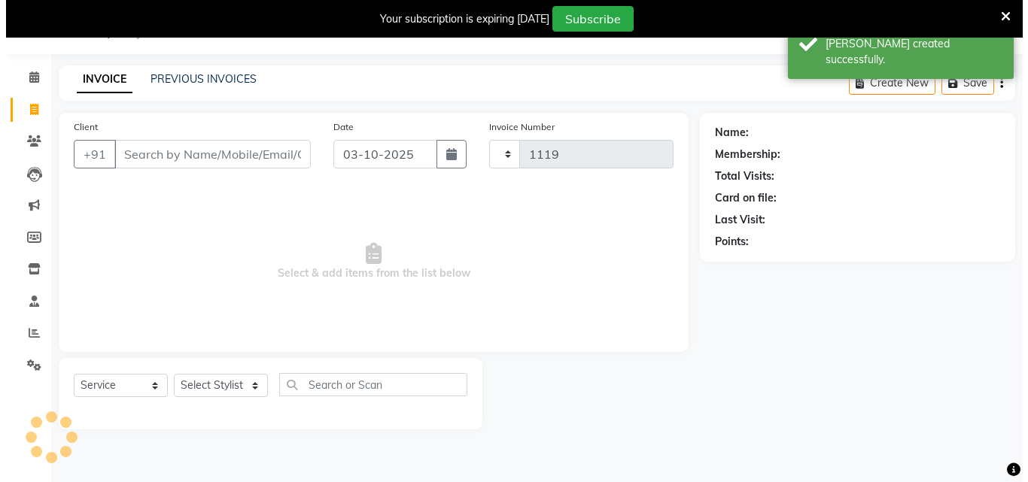
scroll to position [38, 0]
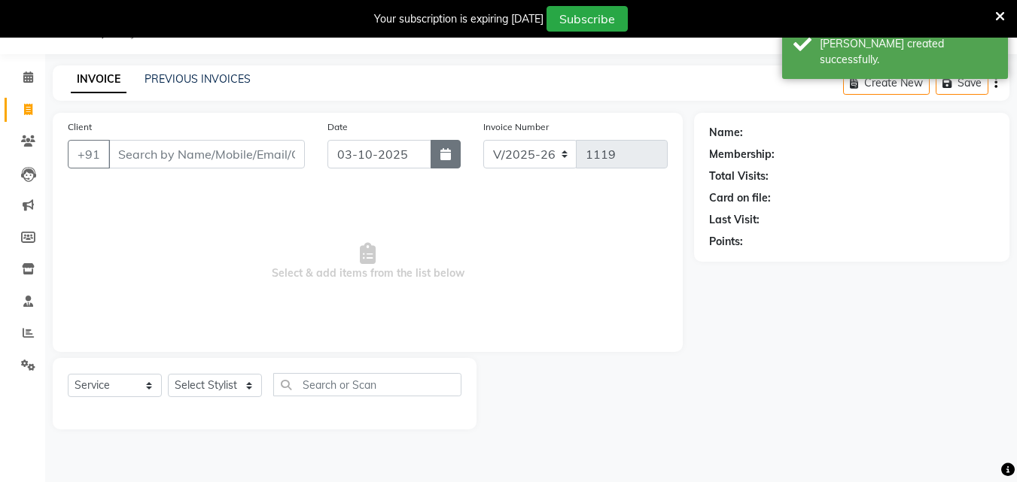
click at [440, 157] on icon "button" at bounding box center [445, 154] width 11 height 12
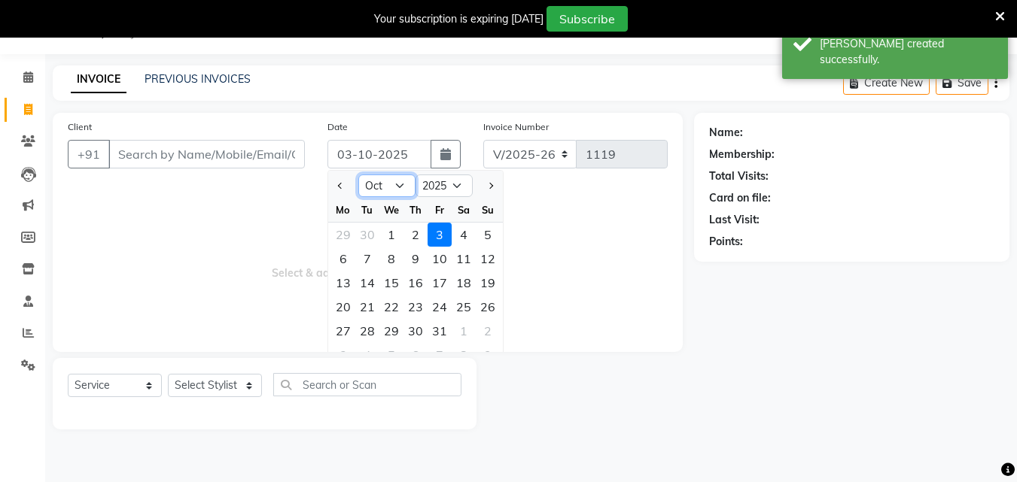
click at [381, 178] on select "Jan Feb Mar Apr May Jun [DATE] Aug Sep Oct Nov Dec" at bounding box center [386, 186] width 57 height 23
click at [358, 175] on select "Jan Feb Mar Apr May Jun [DATE] Aug Sep Oct Nov Dec" at bounding box center [386, 186] width 57 height 23
click at [476, 308] on div "28" at bounding box center [488, 307] width 24 height 24
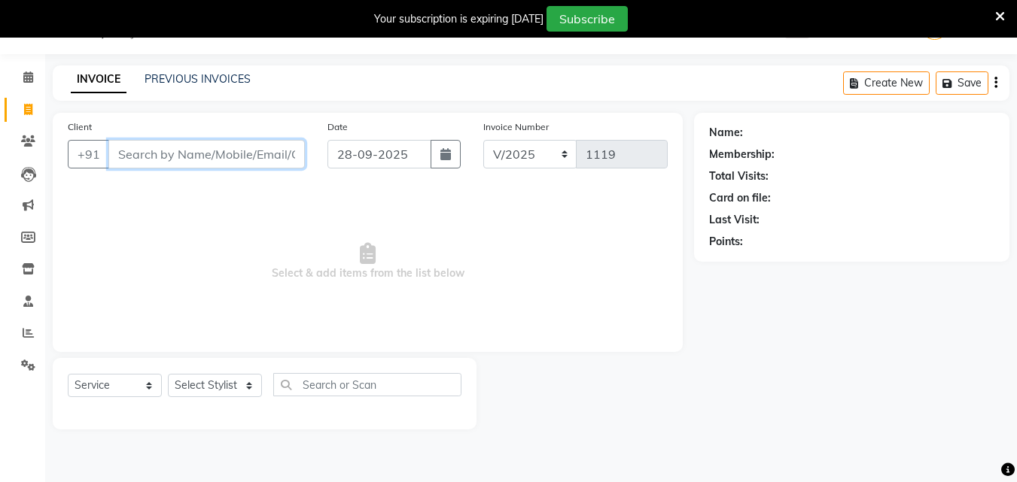
click at [185, 147] on input "Client" at bounding box center [206, 154] width 196 height 29
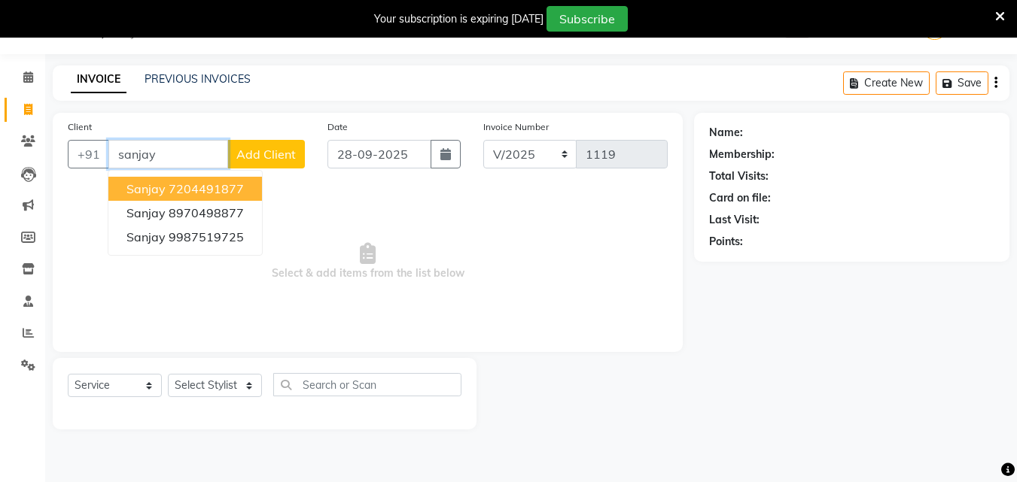
drag, startPoint x: 186, startPoint y: 164, endPoint x: 41, endPoint y: 187, distance: 147.0
click at [41, 187] on app-home "08047224946 Select Location × Nume Unisex Salon, Mannagudda Rd WhatsApp Status …" at bounding box center [508, 226] width 1017 height 452
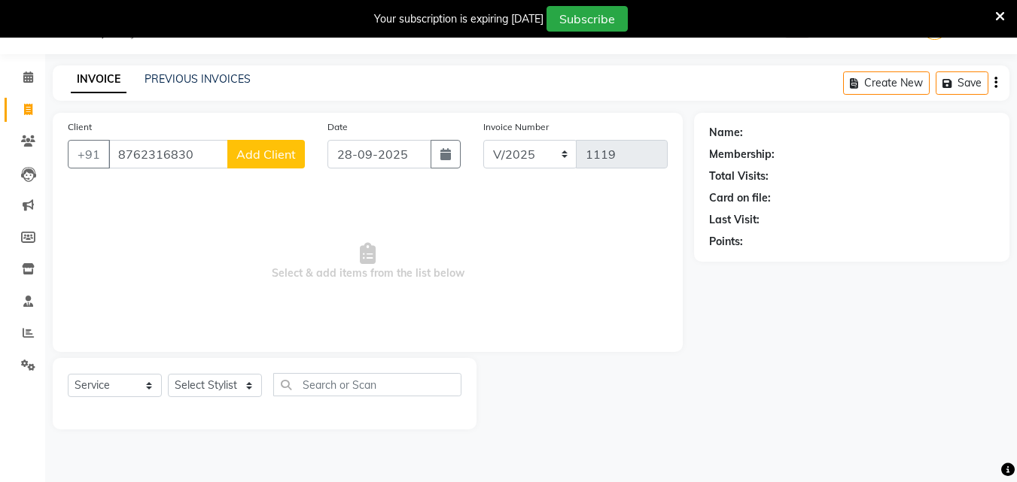
click at [267, 169] on div "Client [PHONE_NUMBER] Add Client" at bounding box center [186, 150] width 260 height 62
click at [269, 160] on span "Add Client" at bounding box center [265, 154] width 59 height 15
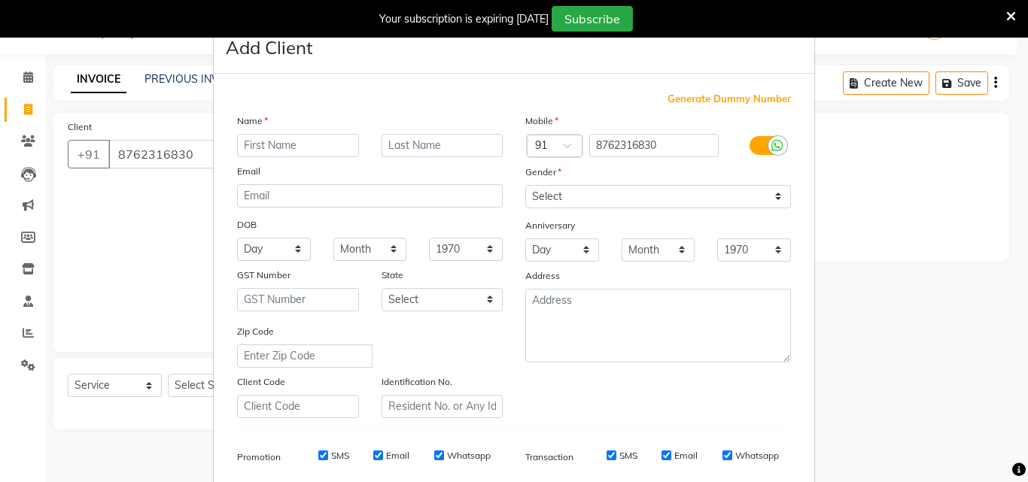
drag, startPoint x: 286, startPoint y: 138, endPoint x: 330, endPoint y: 137, distance: 43.7
click at [287, 138] on input "text" at bounding box center [298, 145] width 122 height 23
click at [753, 145] on label at bounding box center [767, 145] width 34 height 19
click at [0, 0] on input "checkbox" at bounding box center [0, 0] width 0 height 0
click at [627, 452] on input "SMS" at bounding box center [632, 456] width 10 height 10
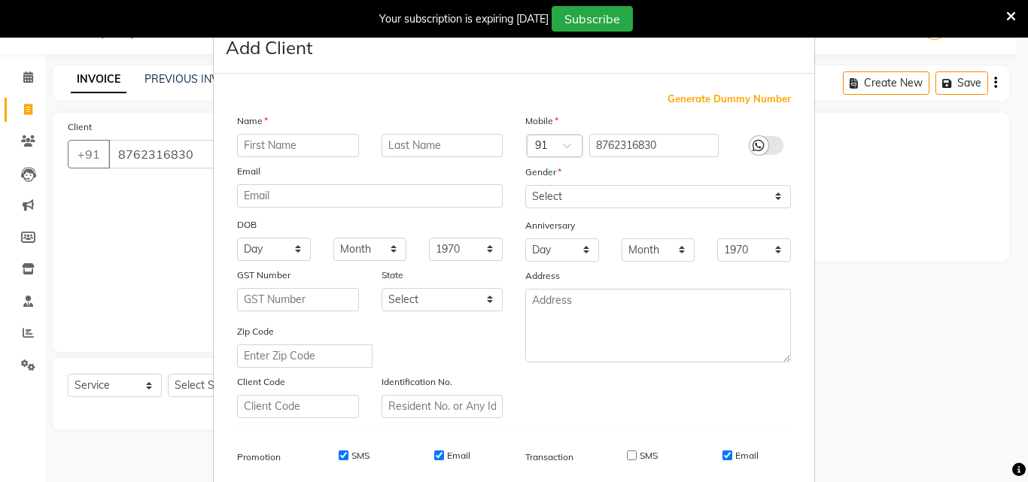
click at [723, 452] on input "Email" at bounding box center [728, 456] width 10 height 10
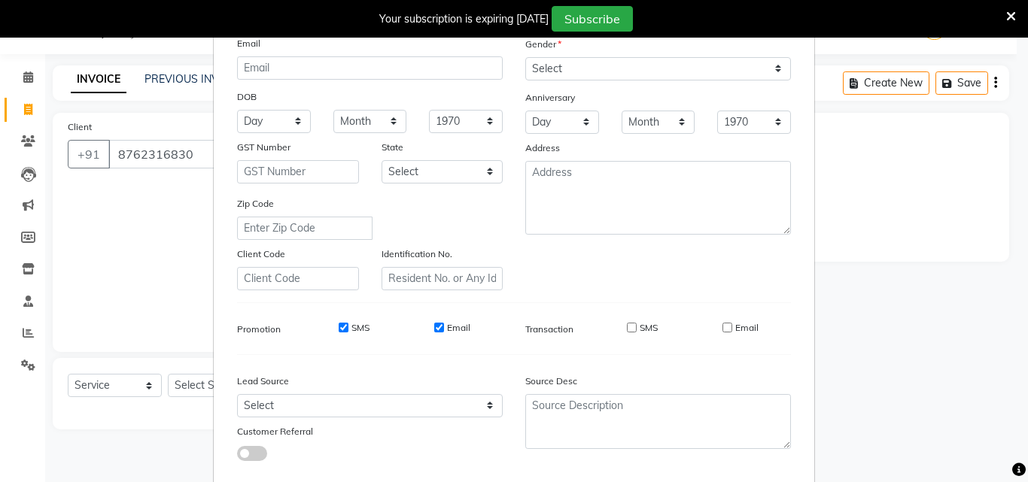
scroll to position [0, 0]
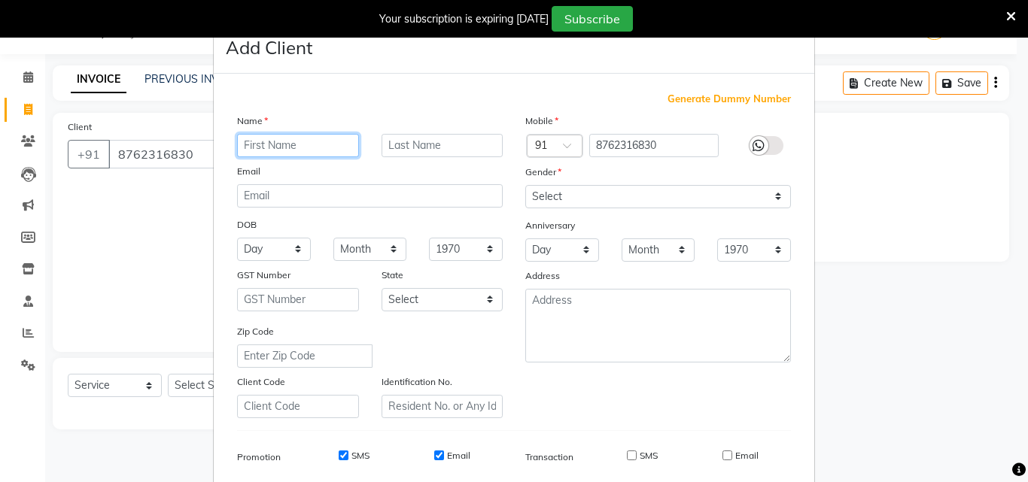
click at [306, 141] on input "text" at bounding box center [298, 145] width 122 height 23
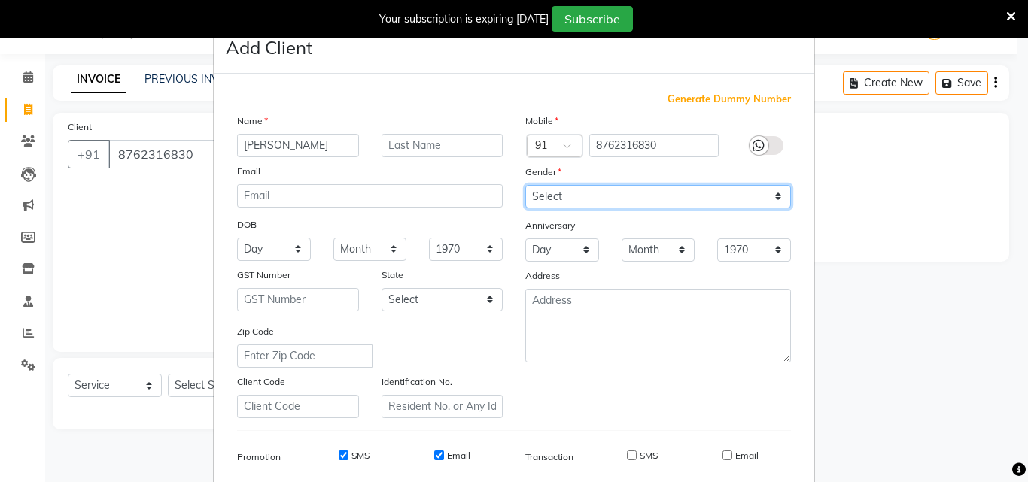
click at [592, 203] on select "Select [DEMOGRAPHIC_DATA] [DEMOGRAPHIC_DATA] Other Prefer Not To Say" at bounding box center [658, 196] width 266 height 23
click at [525, 185] on select "Select [DEMOGRAPHIC_DATA] [DEMOGRAPHIC_DATA] Other Prefer Not To Say" at bounding box center [658, 196] width 266 height 23
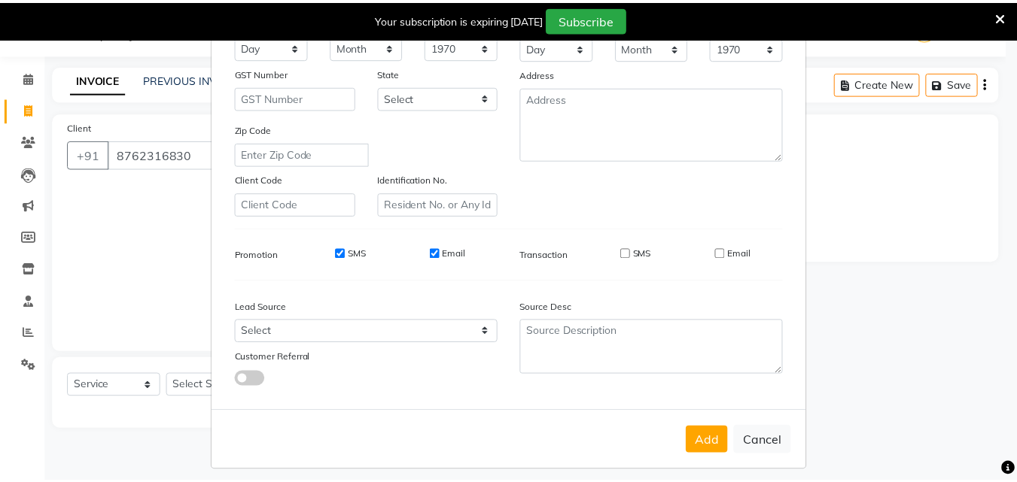
scroll to position [212, 0]
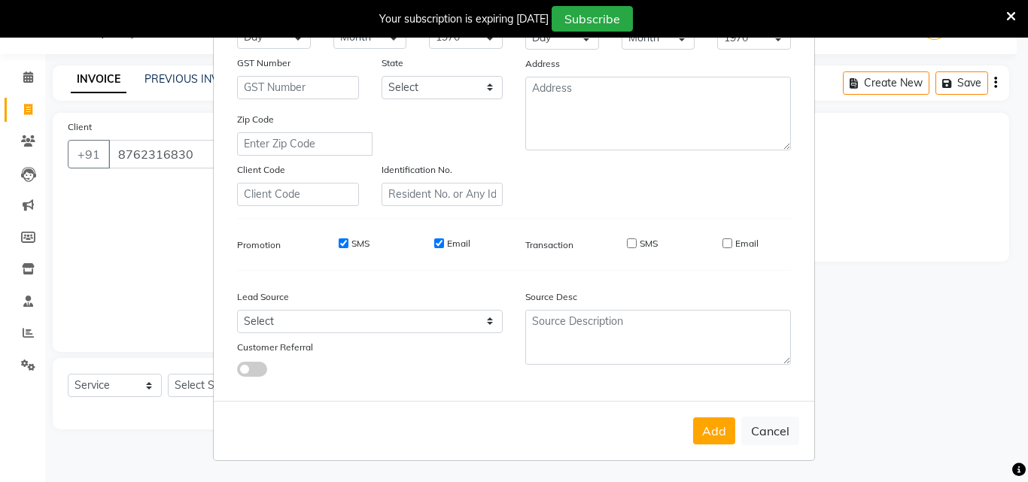
click at [710, 442] on button "Add" at bounding box center [714, 431] width 42 height 27
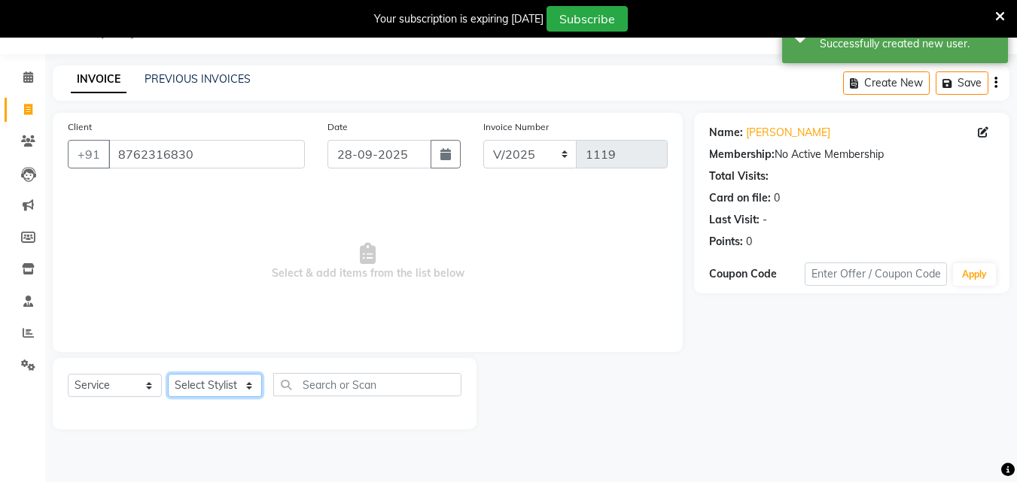
click at [223, 379] on select "Select Stylist Admin [PERSON_NAME] [PERSON_NAME] S [PERSON_NAME] Mohd [PERSON_N…" at bounding box center [215, 385] width 94 height 23
click at [168, 374] on select "Select Stylist Admin [PERSON_NAME] [PERSON_NAME] S [PERSON_NAME] Mohd [PERSON_N…" at bounding box center [215, 385] width 94 height 23
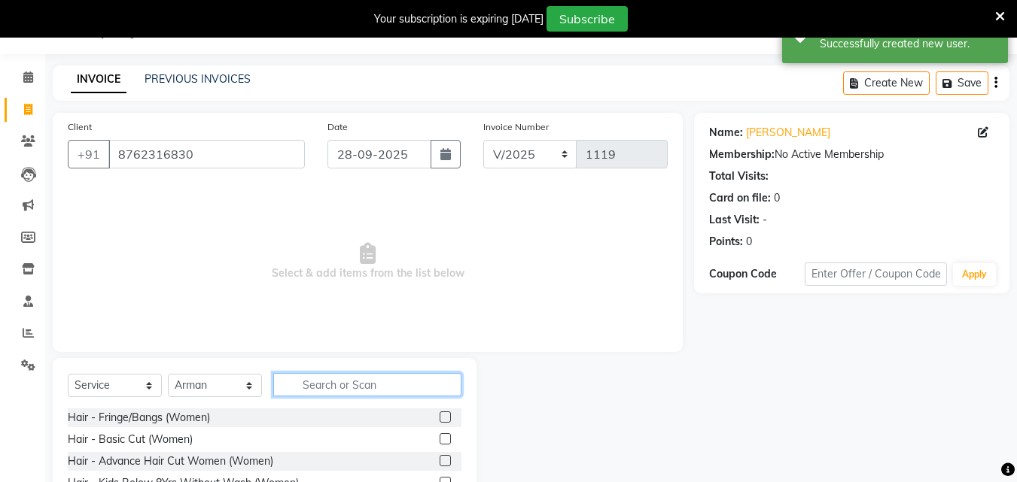
click at [354, 385] on input "text" at bounding box center [367, 384] width 188 height 23
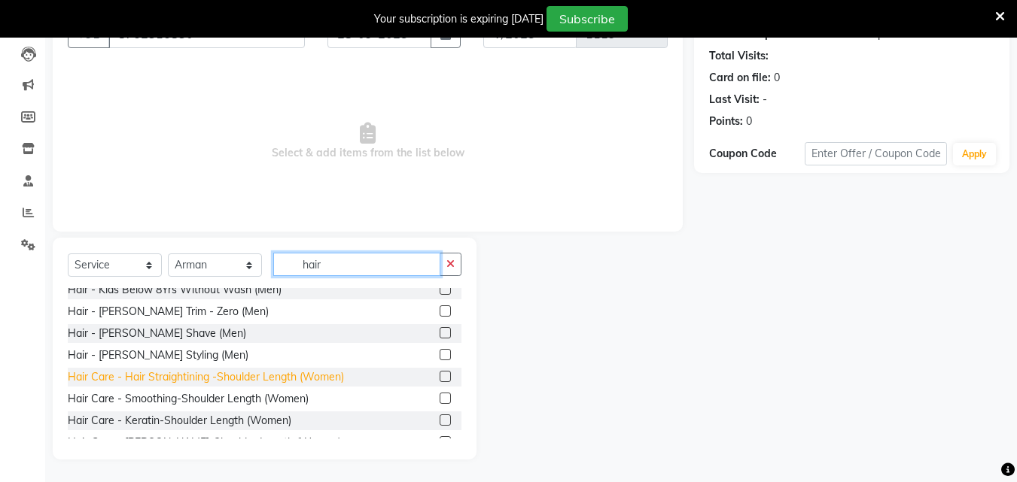
scroll to position [151, 0]
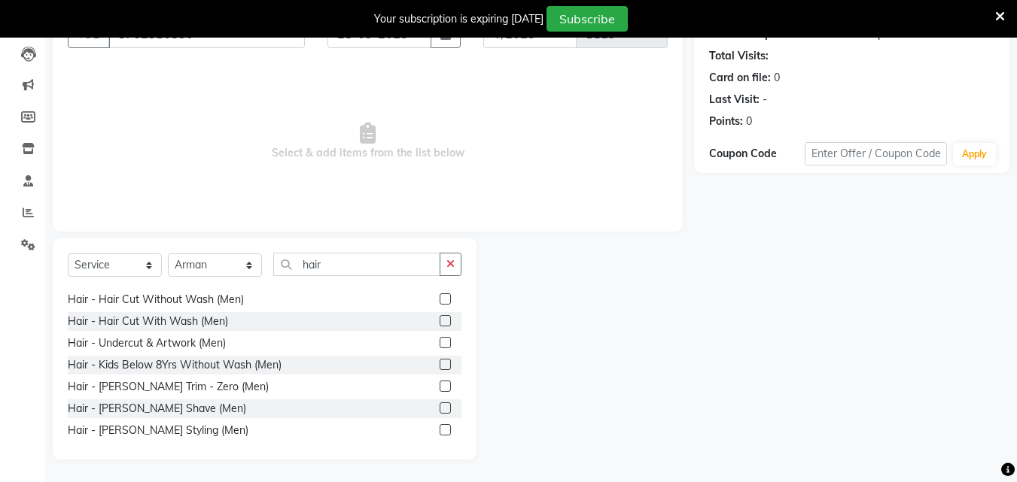
click at [440, 294] on label at bounding box center [445, 299] width 11 height 11
click at [440, 295] on input "checkbox" at bounding box center [445, 300] width 10 height 10
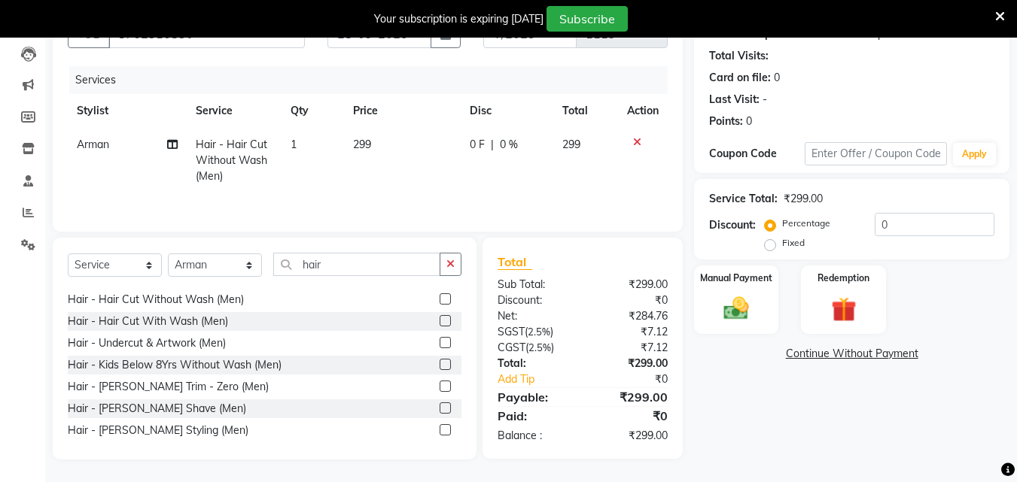
click at [440, 429] on label at bounding box center [445, 429] width 11 height 11
click at [440, 429] on input "checkbox" at bounding box center [445, 431] width 10 height 10
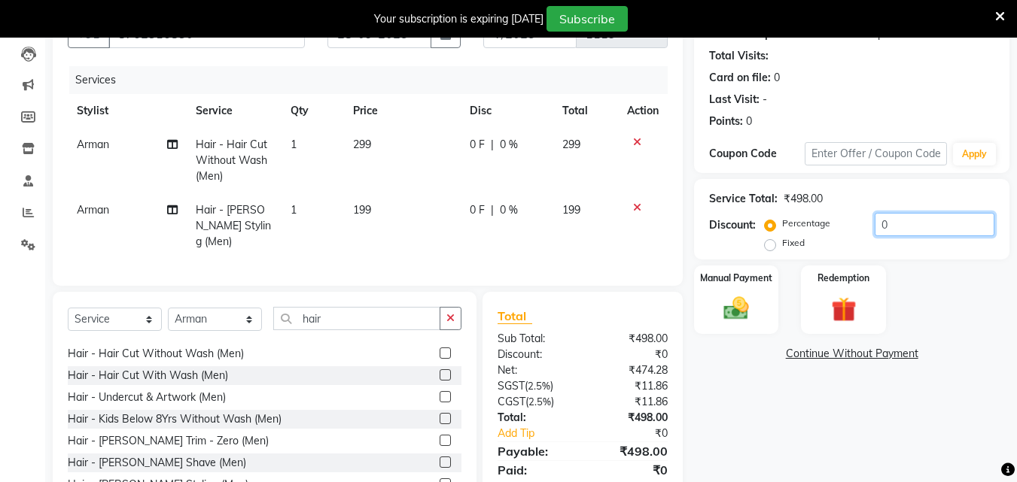
click at [876, 227] on input "0" at bounding box center [935, 224] width 120 height 23
drag, startPoint x: 301, startPoint y: 325, endPoint x: 247, endPoint y: 333, distance: 54.7
click at [247, 333] on div "Select Service Product Membership Package Voucher Prepaid Gift Card Select Styl…" at bounding box center [265, 324] width 394 height 35
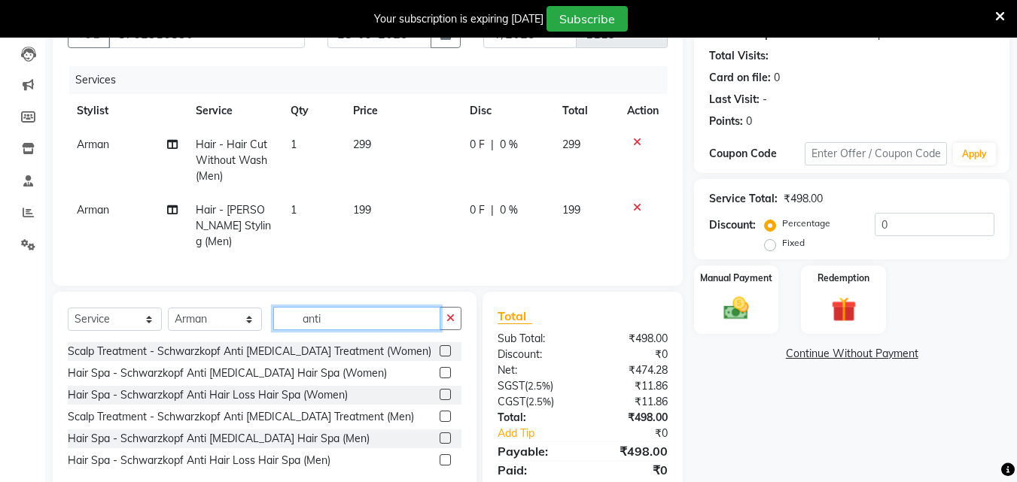
scroll to position [0, 0]
click at [446, 371] on label at bounding box center [445, 372] width 11 height 11
click at [446, 371] on input "checkbox" at bounding box center [445, 374] width 10 height 10
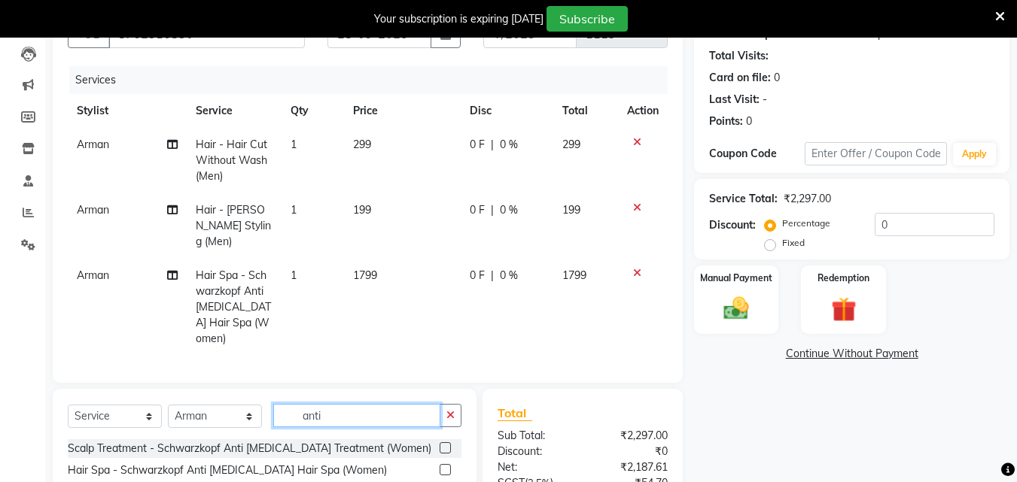
drag, startPoint x: 343, startPoint y: 400, endPoint x: 288, endPoint y: 400, distance: 54.9
click at [288, 404] on input "anti" at bounding box center [356, 415] width 167 height 23
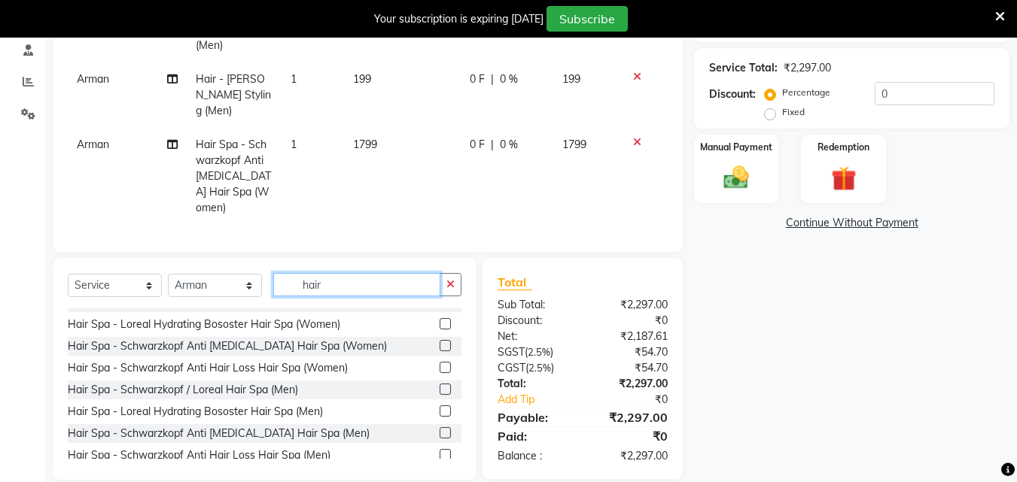
scroll to position [461, 0]
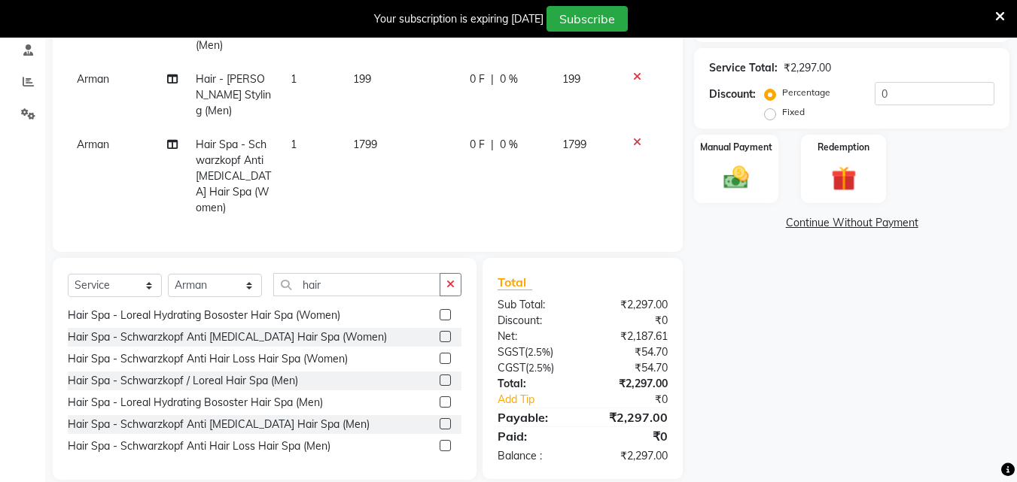
click at [440, 418] on label at bounding box center [445, 423] width 11 height 11
click at [440, 420] on input "checkbox" at bounding box center [445, 425] width 10 height 10
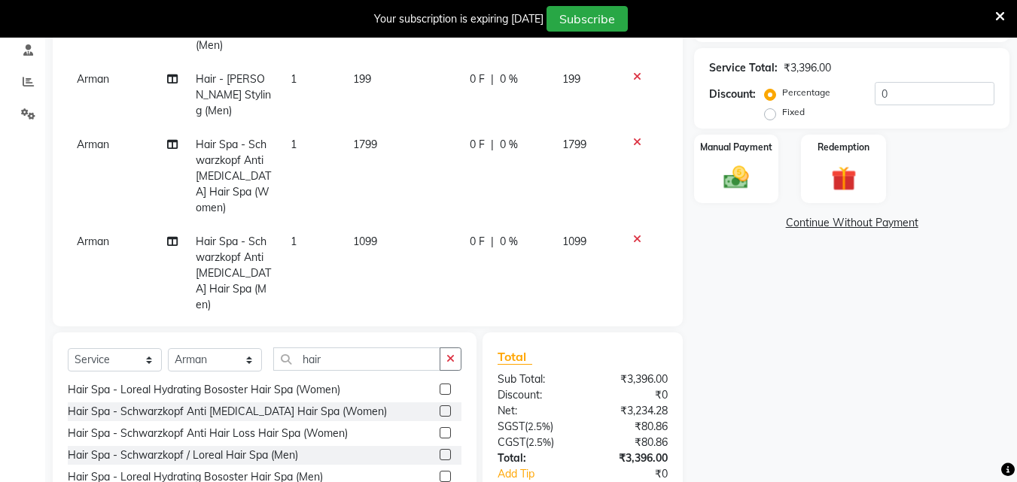
click at [630, 137] on div at bounding box center [643, 142] width 32 height 11
click at [634, 137] on icon at bounding box center [637, 142] width 8 height 11
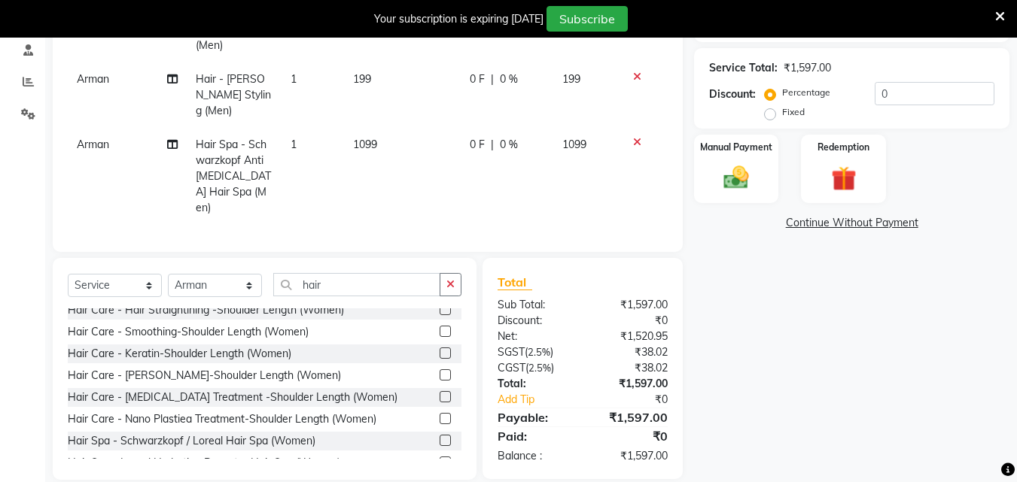
scroll to position [310, 0]
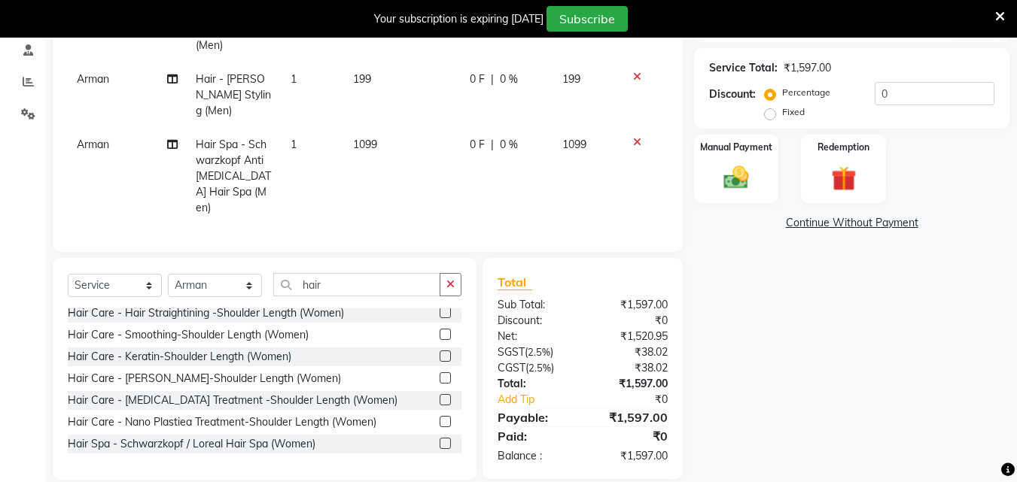
click at [440, 435] on div at bounding box center [451, 444] width 22 height 19
click at [440, 438] on label at bounding box center [445, 443] width 11 height 11
click at [440, 440] on input "checkbox" at bounding box center [445, 445] width 10 height 10
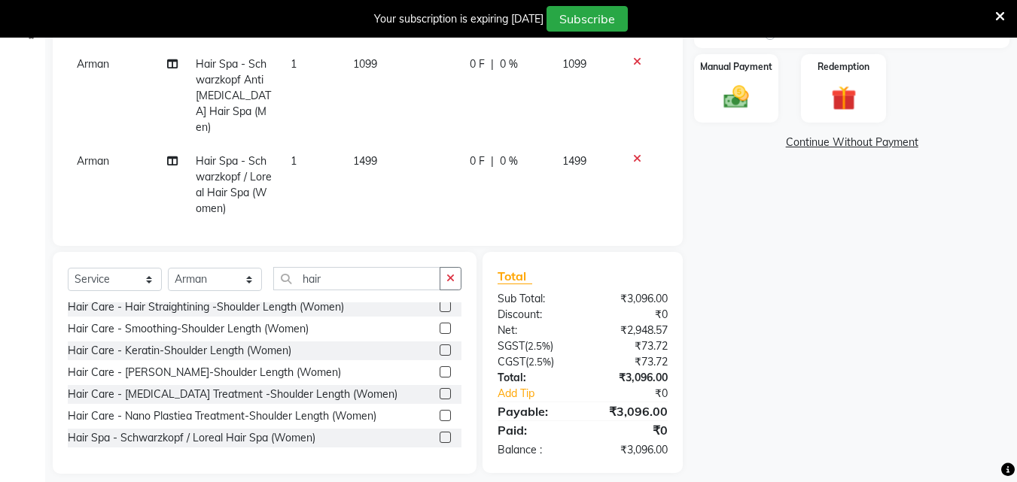
scroll to position [370, 0]
drag, startPoint x: 321, startPoint y: 269, endPoint x: 297, endPoint y: 269, distance: 24.8
click at [297, 269] on input "hair" at bounding box center [356, 277] width 167 height 23
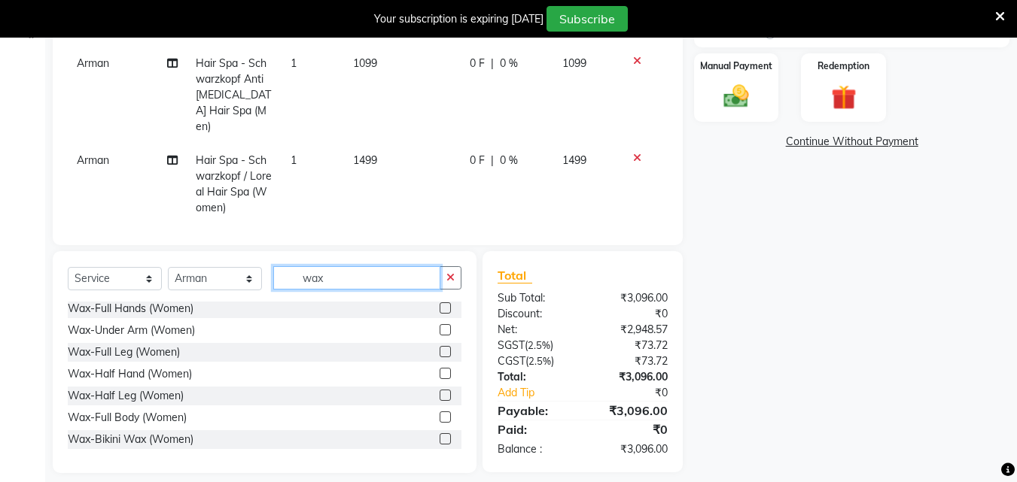
scroll to position [0, 0]
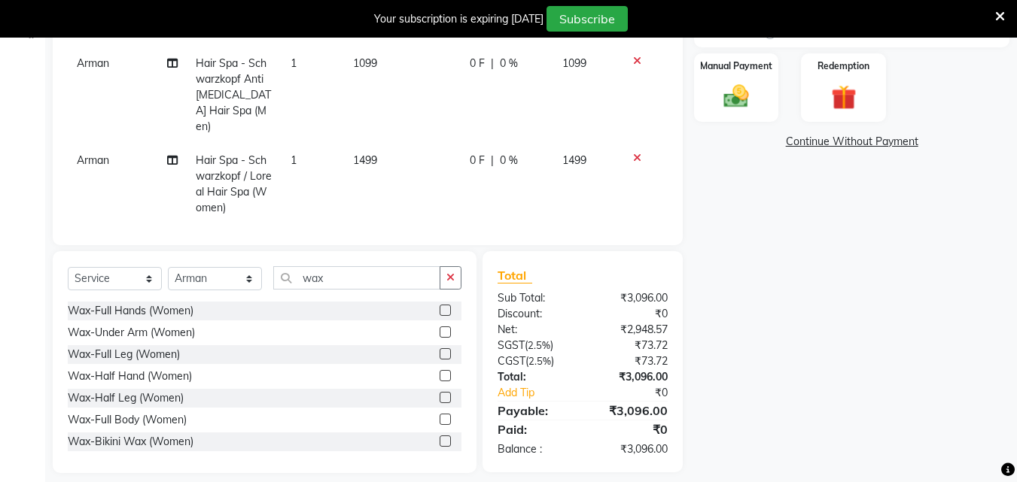
click at [440, 305] on label at bounding box center [445, 310] width 11 height 11
click at [440, 306] on input "checkbox" at bounding box center [445, 311] width 10 height 10
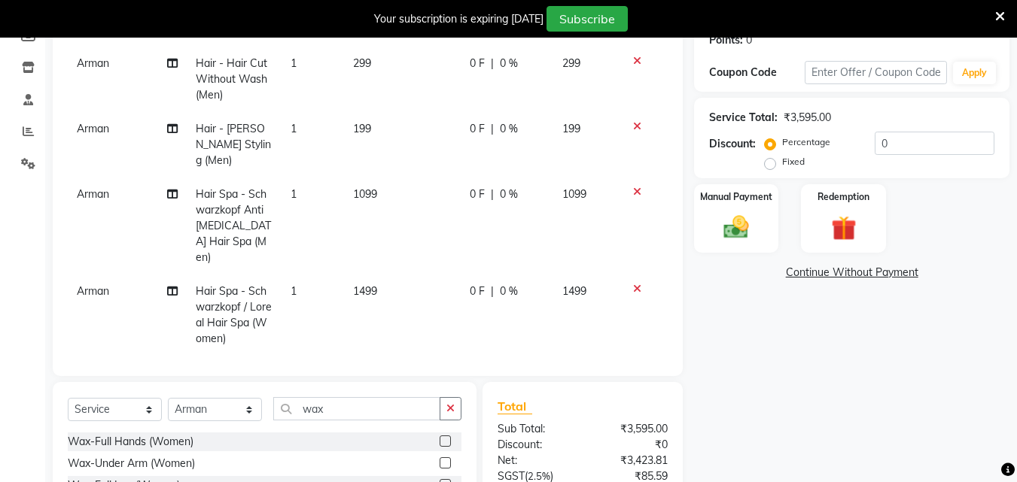
scroll to position [233, 0]
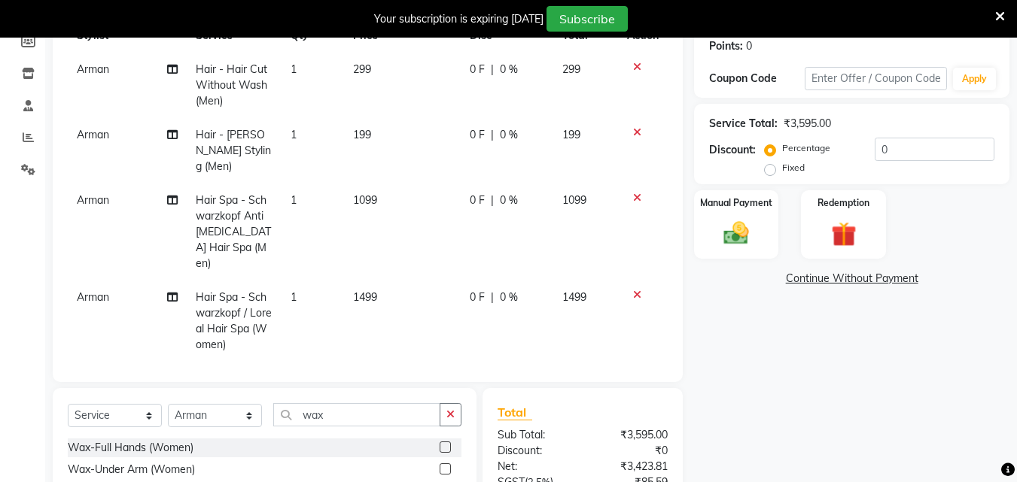
click at [363, 68] on span "299" at bounding box center [362, 69] width 18 height 14
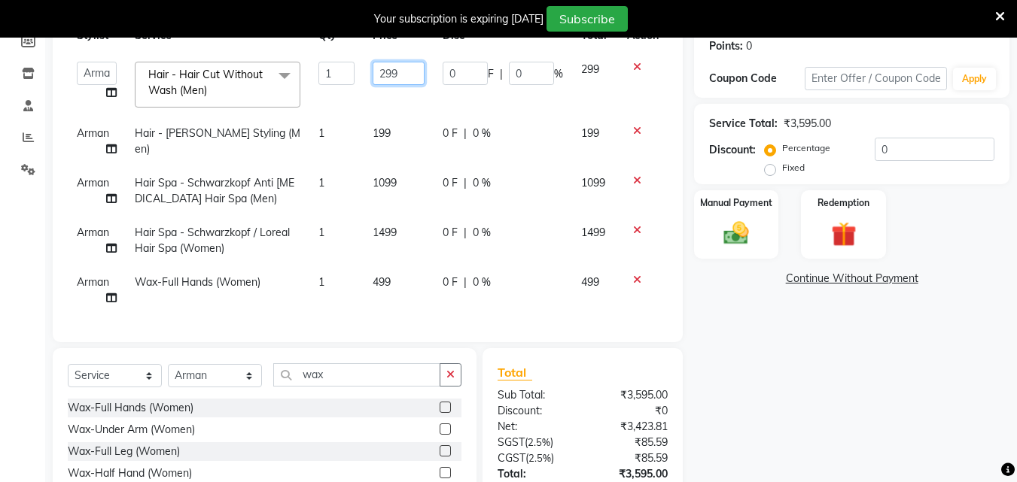
drag, startPoint x: 406, startPoint y: 75, endPoint x: 358, endPoint y: 81, distance: 47.9
click at [362, 81] on tr "Admin [PERSON_NAME] [PERSON_NAME] S [PERSON_NAME] [PERSON_NAME] Preema Rashmi […" at bounding box center [368, 85] width 600 height 64
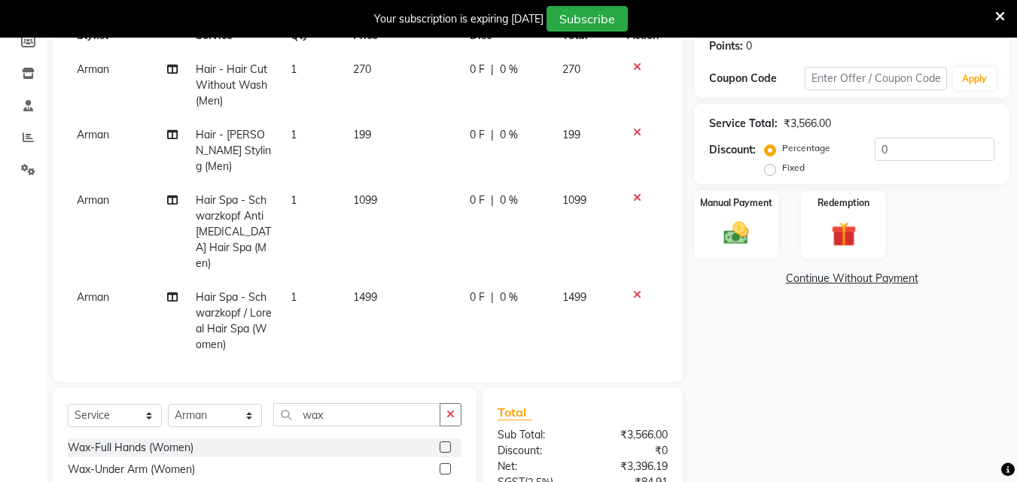
click at [403, 132] on td "199" at bounding box center [402, 150] width 117 height 65
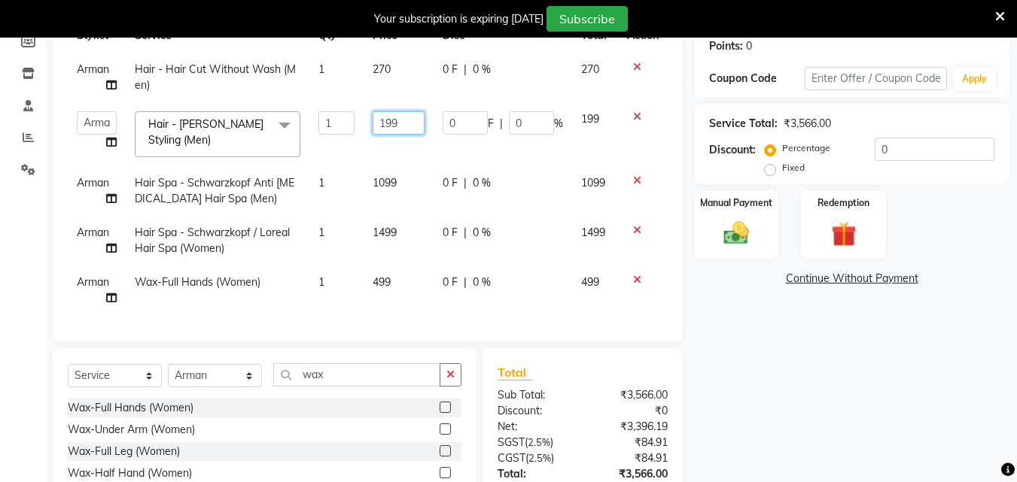
drag, startPoint x: 414, startPoint y: 129, endPoint x: 368, endPoint y: 129, distance: 45.9
click at [370, 129] on td "199" at bounding box center [399, 134] width 70 height 64
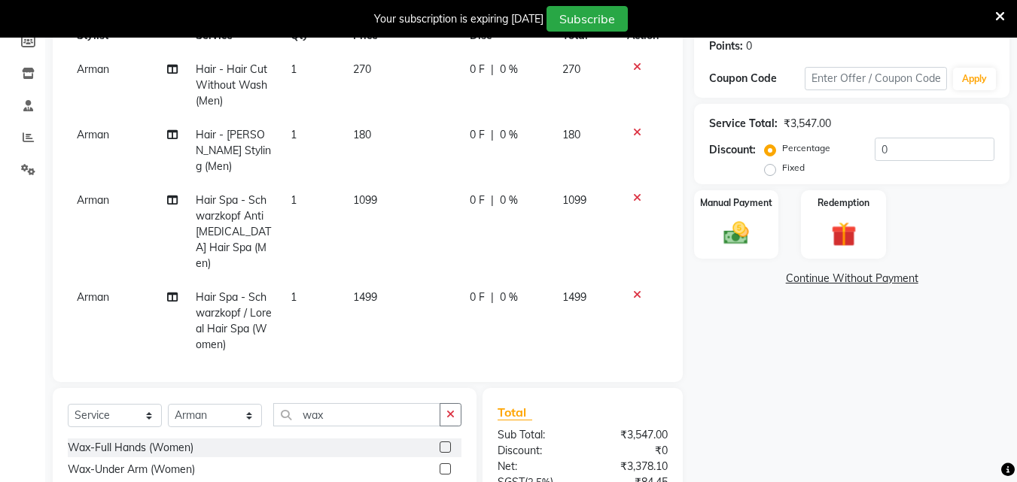
click at [422, 218] on tbody "Arman Hair - Hair Cut Without Wash (Men) 1 270 0 F | 0 % 270 Arman Hair - [PERS…" at bounding box center [368, 232] width 600 height 359
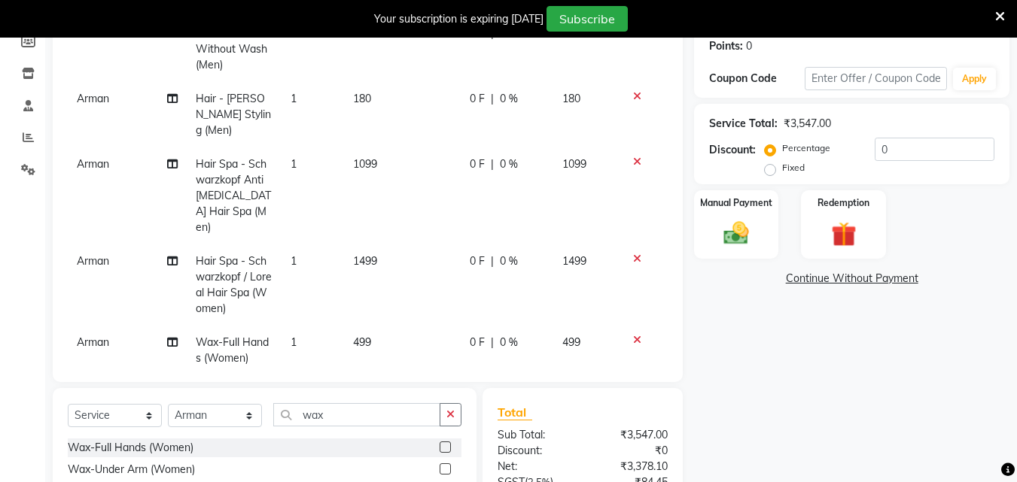
scroll to position [384, 0]
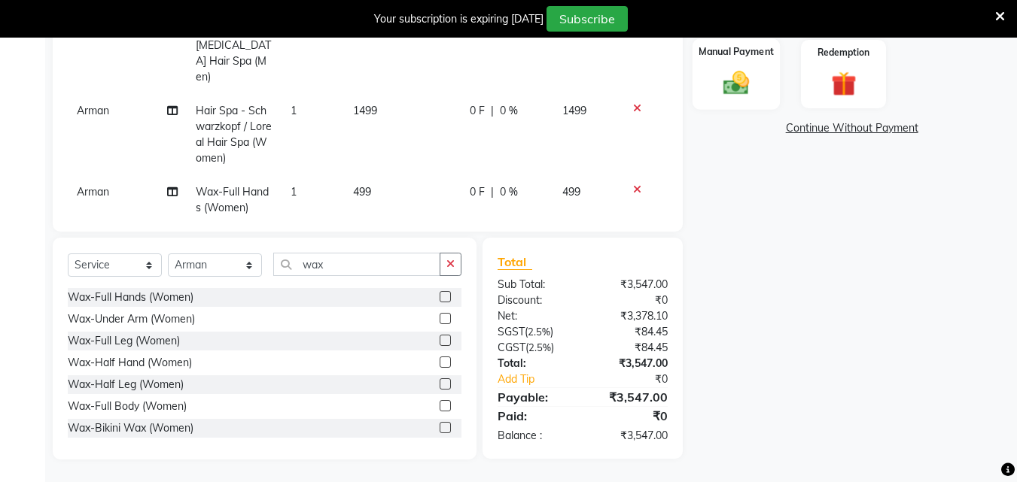
click at [765, 59] on label "Manual Payment" at bounding box center [735, 51] width 75 height 14
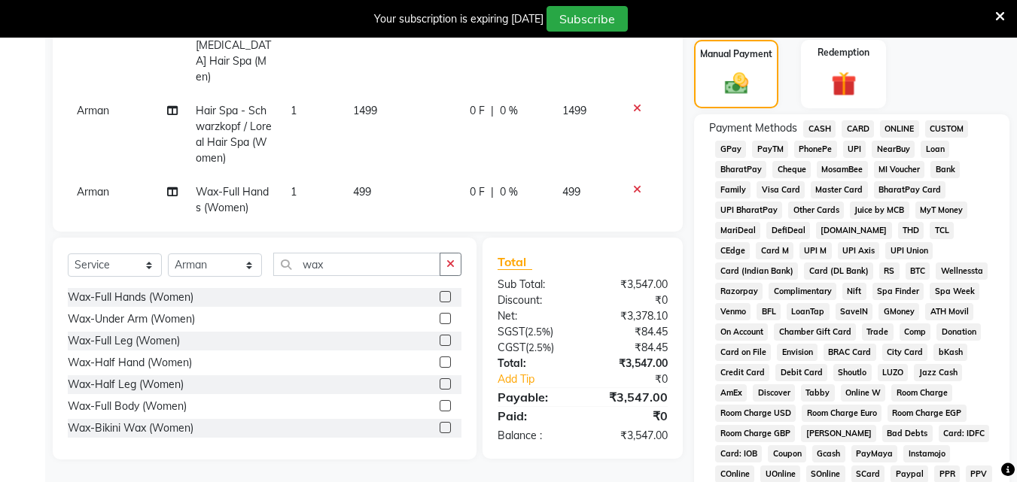
click at [870, 126] on span "CARD" at bounding box center [857, 128] width 32 height 17
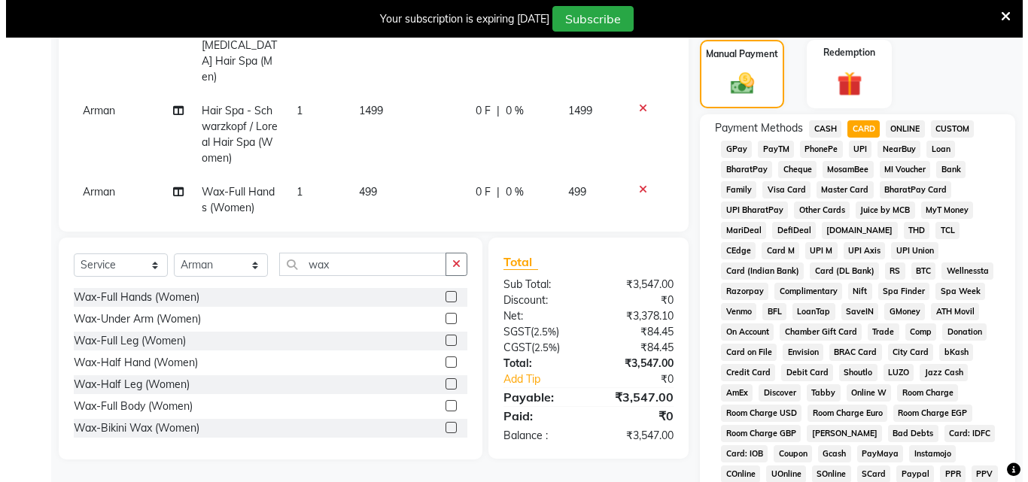
scroll to position [0, 0]
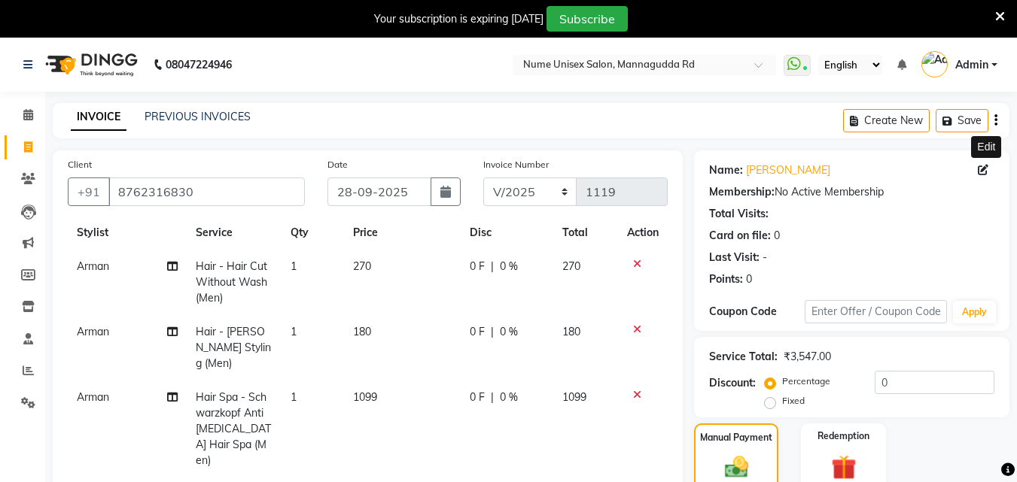
click at [984, 172] on icon at bounding box center [983, 170] width 11 height 11
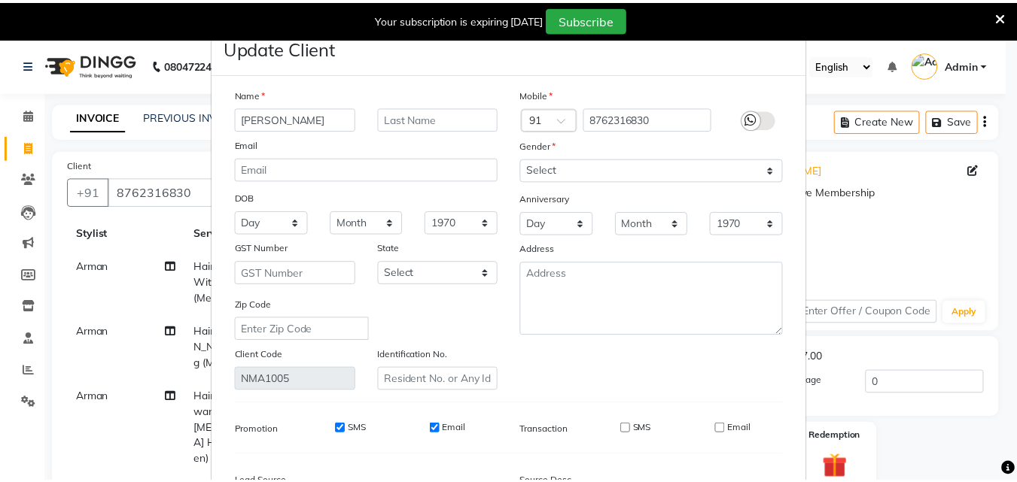
scroll to position [185, 0]
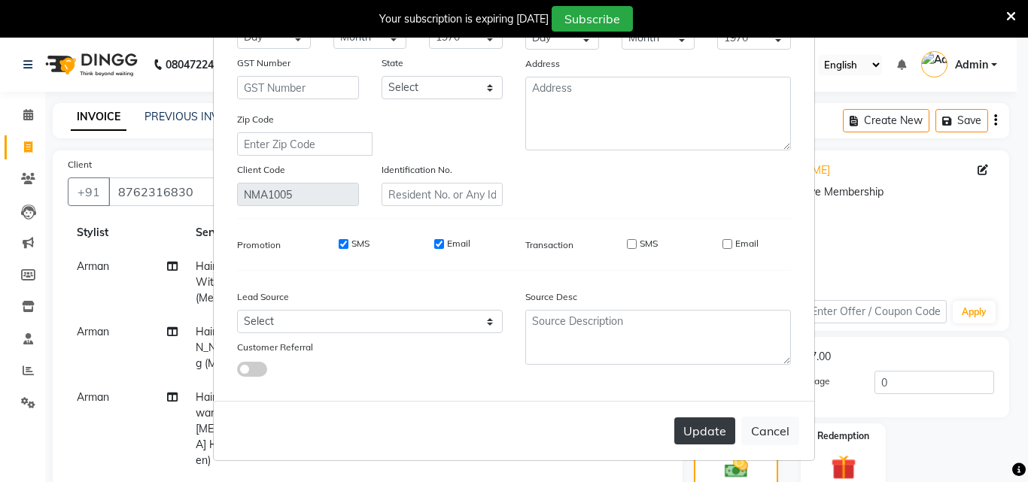
click at [695, 437] on button "Update" at bounding box center [704, 431] width 61 height 27
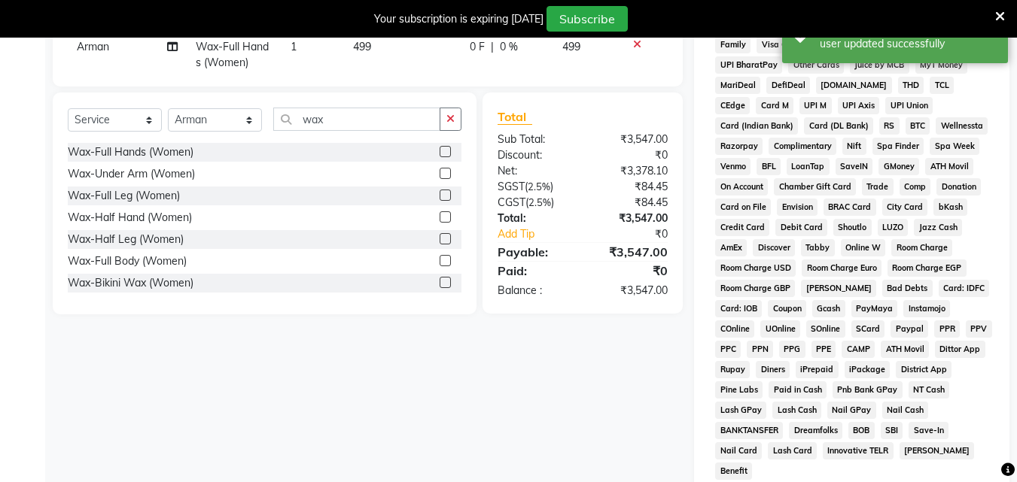
scroll to position [706, 0]
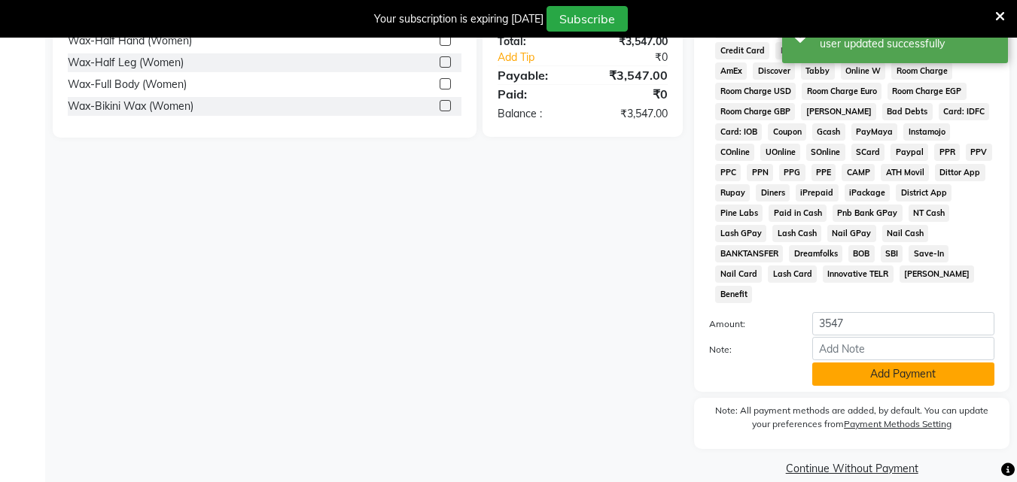
click at [851, 363] on button "Add Payment" at bounding box center [903, 374] width 182 height 23
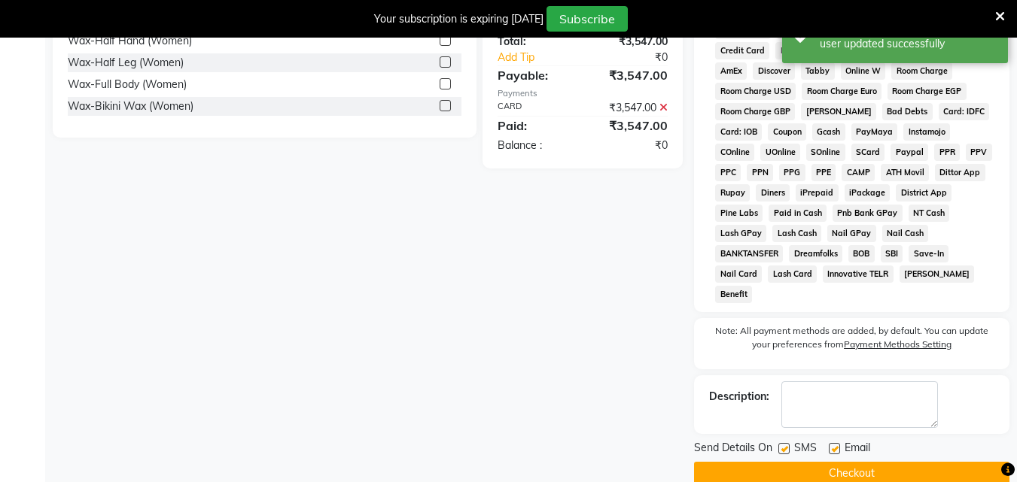
drag, startPoint x: 786, startPoint y: 424, endPoint x: 796, endPoint y: 425, distance: 10.6
click at [786, 443] on label at bounding box center [783, 448] width 11 height 11
click at [786, 445] on input "checkbox" at bounding box center [783, 450] width 10 height 10
click at [831, 443] on label at bounding box center [834, 448] width 11 height 11
click at [831, 445] on input "checkbox" at bounding box center [834, 450] width 10 height 10
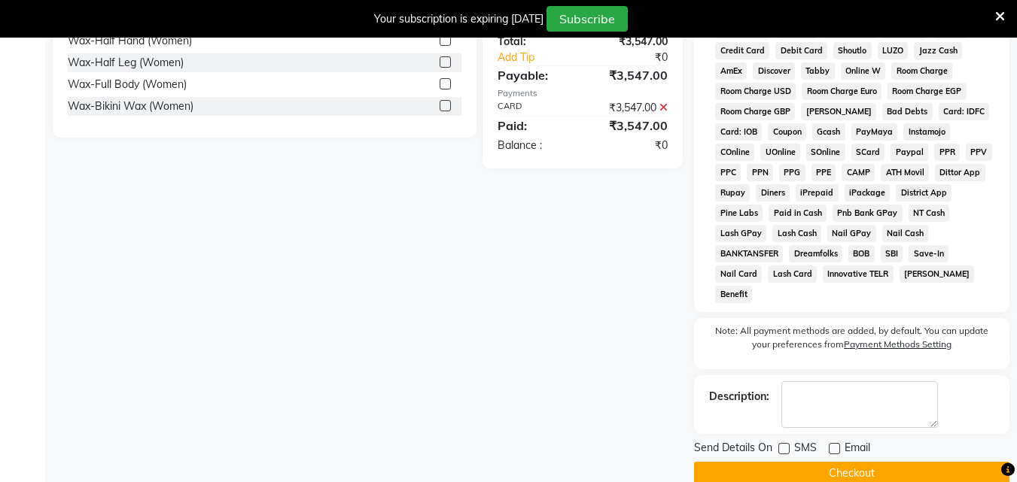
click at [849, 462] on button "Checkout" at bounding box center [851, 473] width 315 height 23
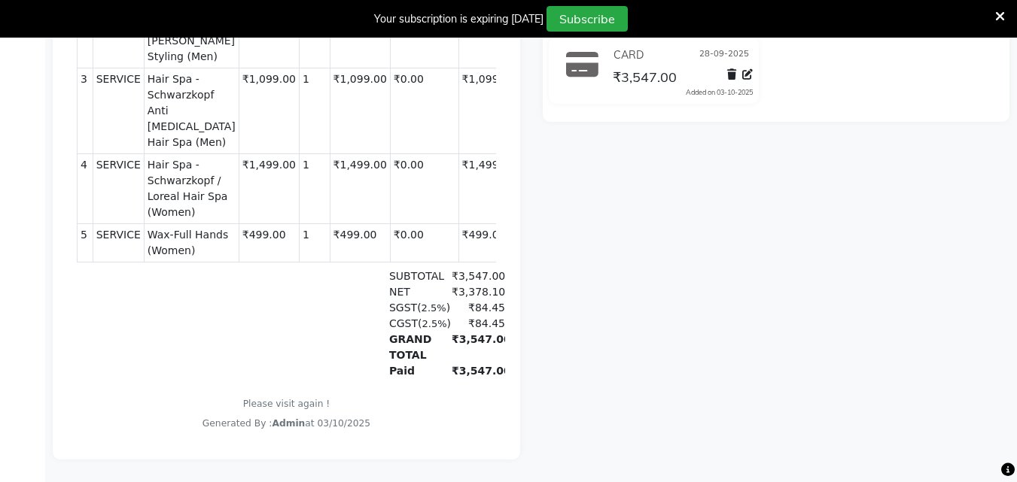
scroll to position [51, 0]
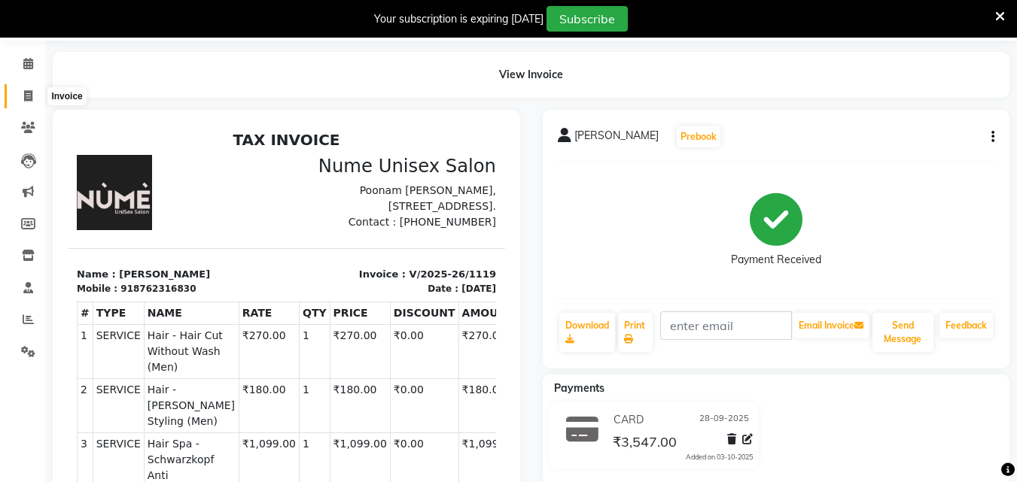
click at [33, 98] on span at bounding box center [28, 96] width 26 height 17
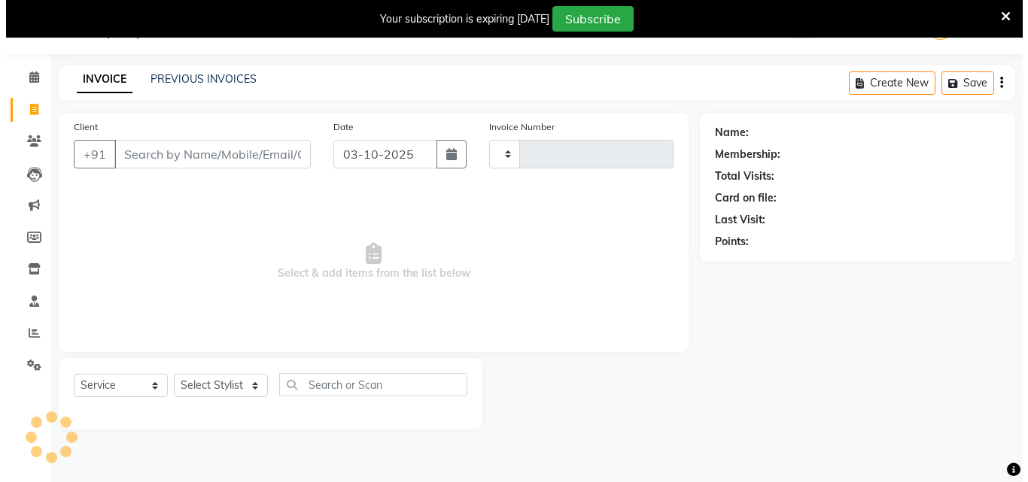
scroll to position [38, 0]
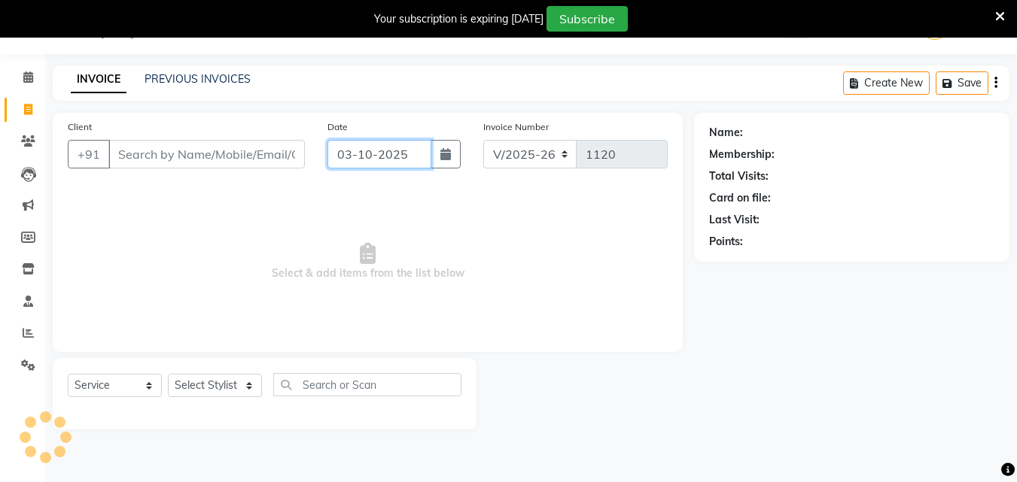
click at [426, 158] on input "03-10-2025" at bounding box center [379, 154] width 104 height 29
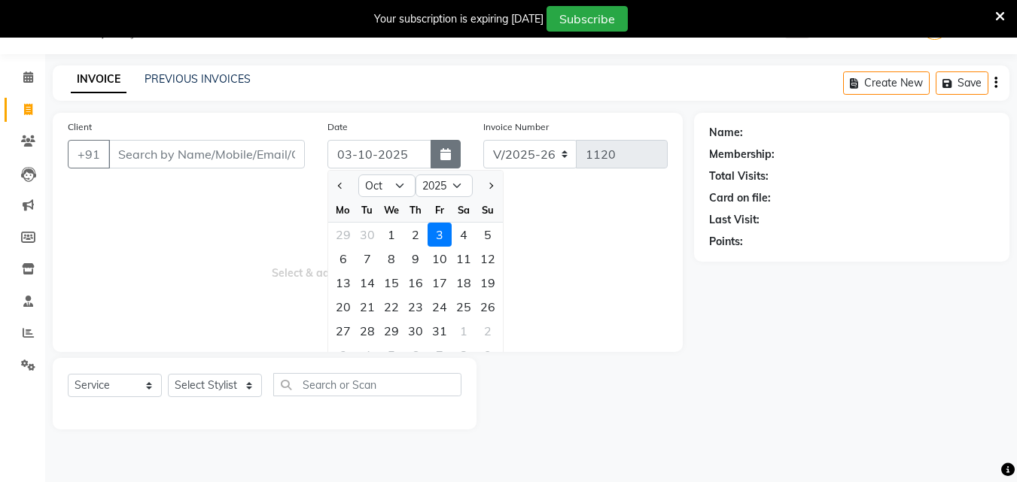
click at [440, 157] on icon "button" at bounding box center [445, 154] width 11 height 12
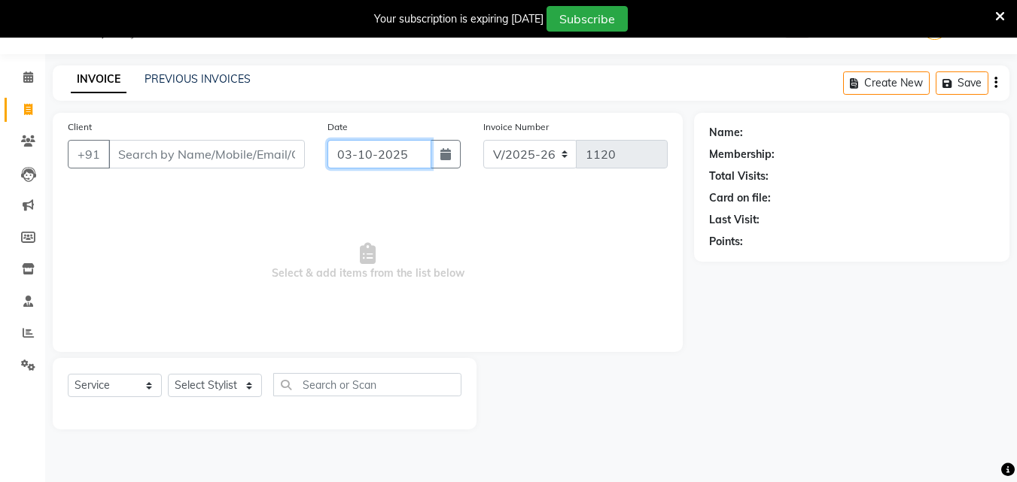
click at [408, 156] on input "03-10-2025" at bounding box center [379, 154] width 104 height 29
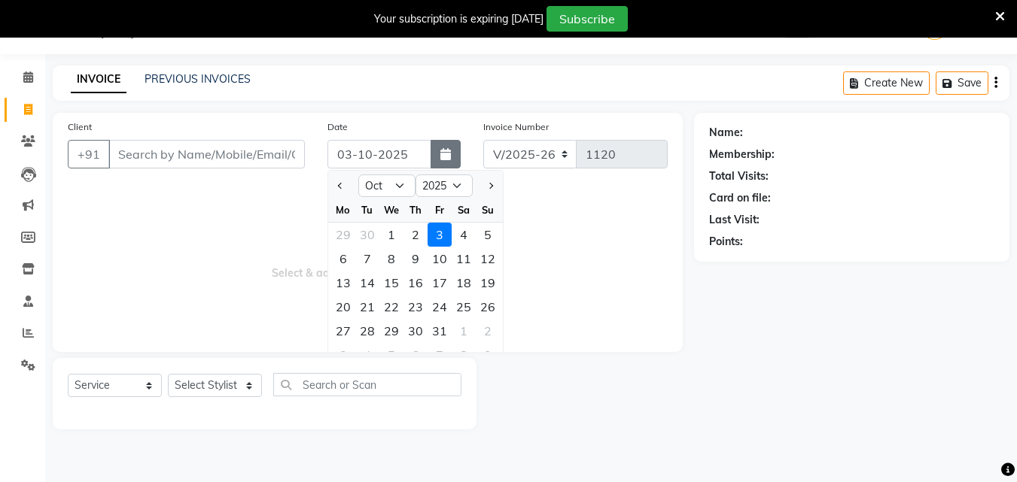
click at [459, 157] on button "button" at bounding box center [446, 154] width 30 height 29
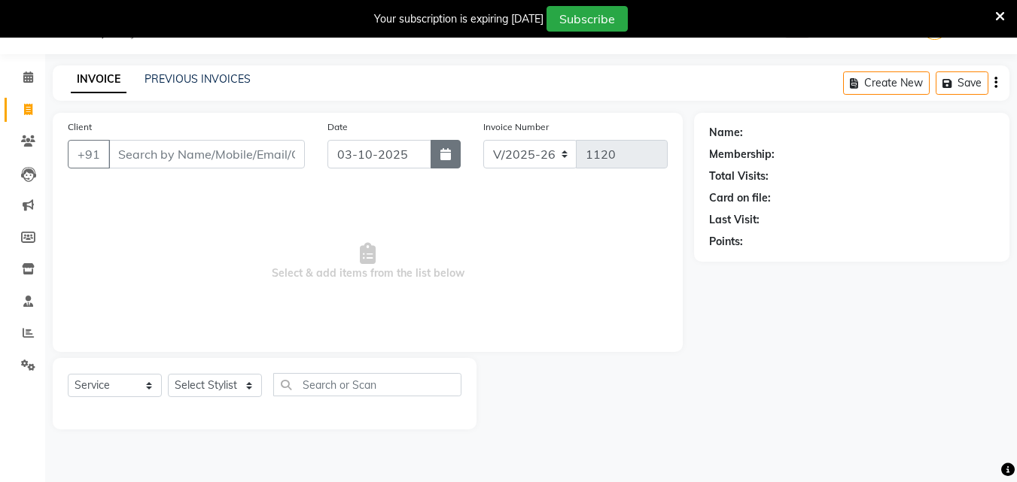
click at [454, 154] on button "button" at bounding box center [446, 154] width 30 height 29
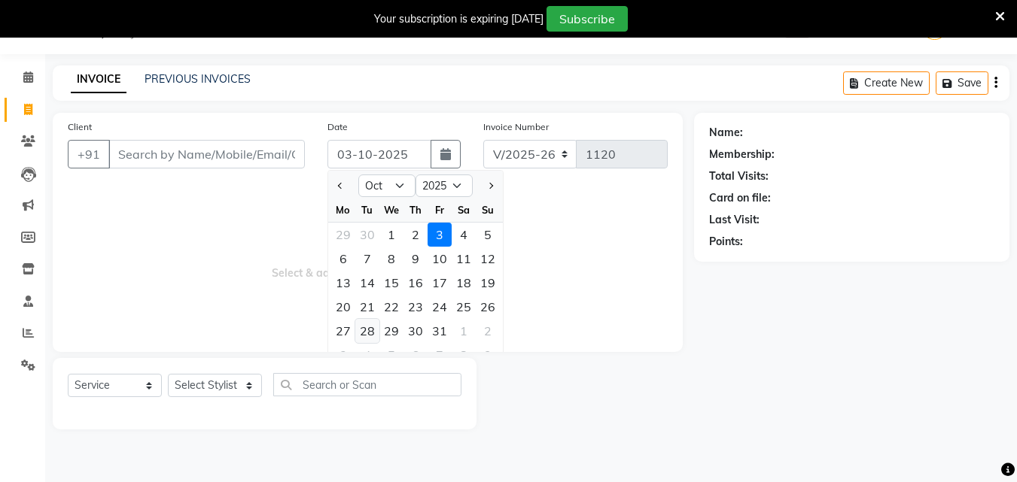
click at [369, 327] on div "28" at bounding box center [367, 331] width 24 height 24
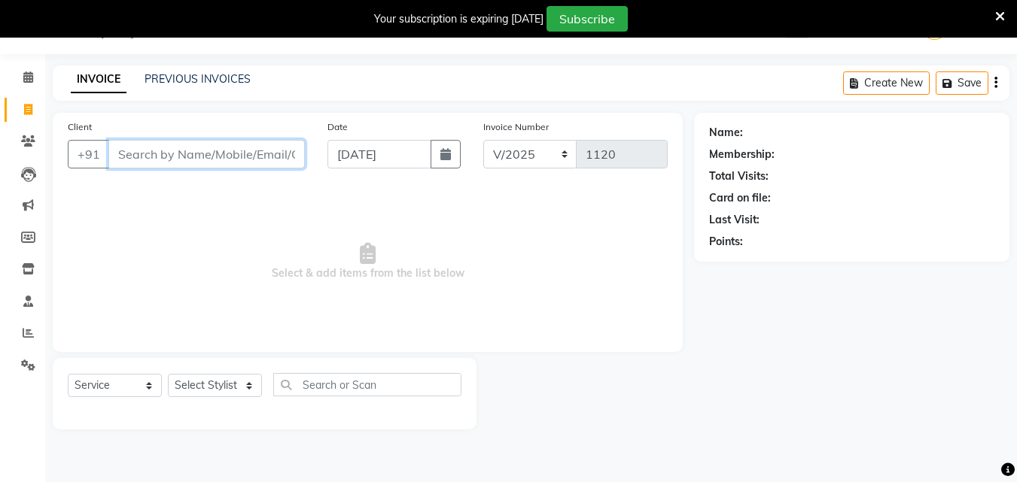
click at [254, 161] on input "Client" at bounding box center [206, 154] width 196 height 29
click at [450, 152] on icon "button" at bounding box center [445, 154] width 11 height 12
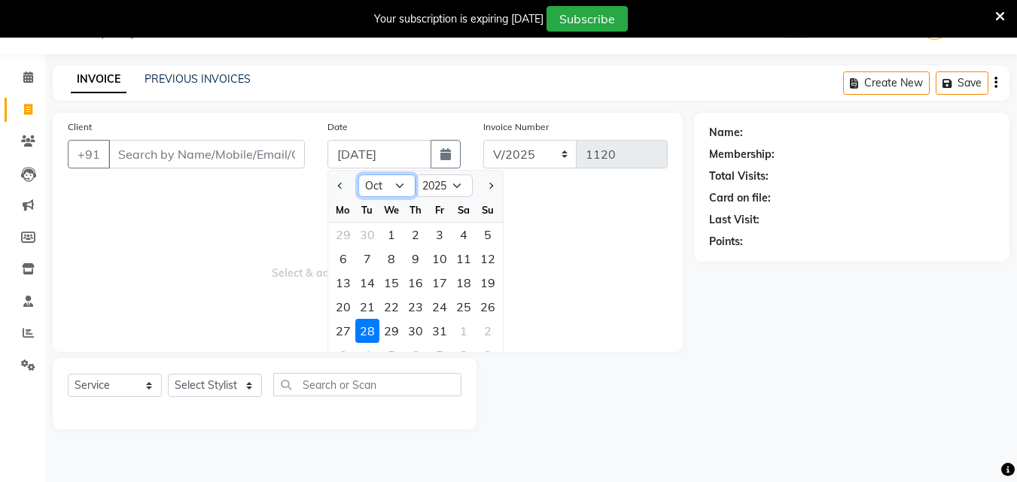
click at [400, 181] on select "Jan Feb Mar Apr May Jun [DATE] Aug Sep Oct Nov Dec" at bounding box center [386, 186] width 57 height 23
click at [358, 175] on select "Jan Feb Mar Apr May Jun [DATE] Aug Sep Oct Nov Dec" at bounding box center [386, 186] width 57 height 23
click at [491, 307] on div "28" at bounding box center [488, 307] width 24 height 24
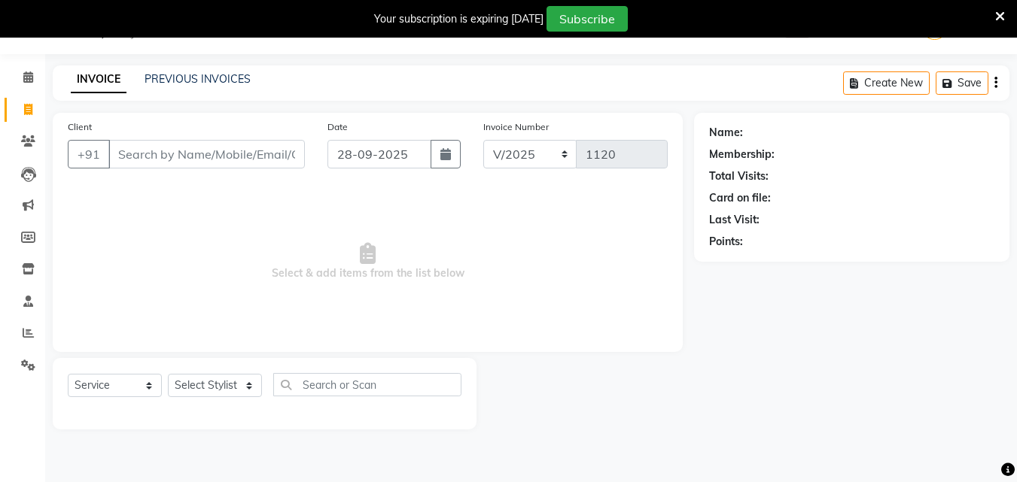
click at [186, 170] on div "Client +91" at bounding box center [186, 150] width 260 height 62
click at [186, 156] on input "Client" at bounding box center [206, 154] width 196 height 29
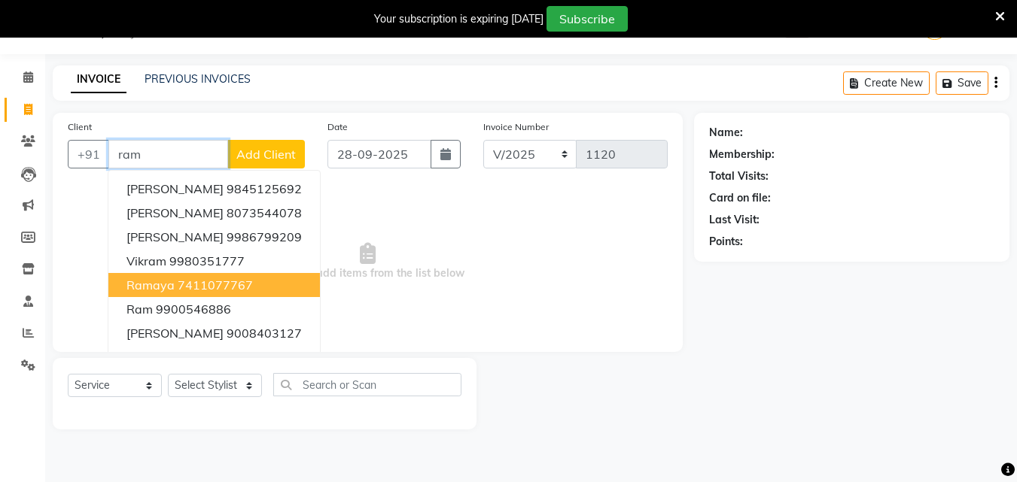
click at [189, 288] on ngb-highlight "7411077767" at bounding box center [215, 285] width 75 height 15
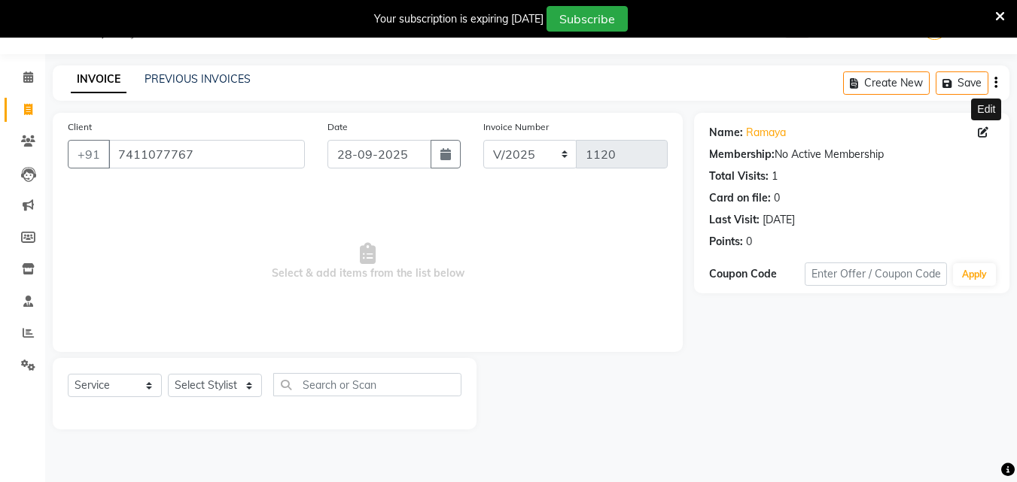
click at [982, 134] on icon at bounding box center [983, 132] width 11 height 11
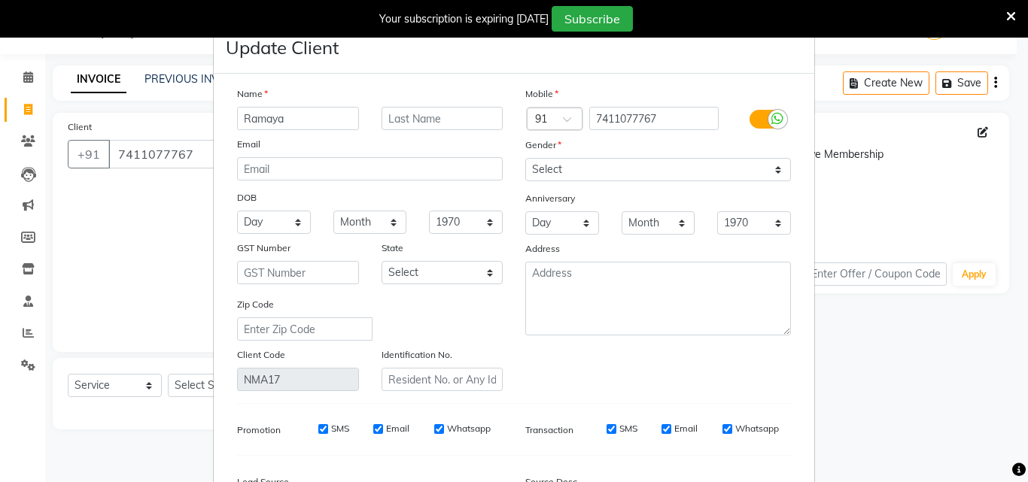
click at [768, 117] on div at bounding box center [777, 119] width 19 height 19
click at [0, 0] on input "checkbox" at bounding box center [0, 0] width 0 height 0
click at [627, 425] on input "SMS" at bounding box center [632, 429] width 10 height 10
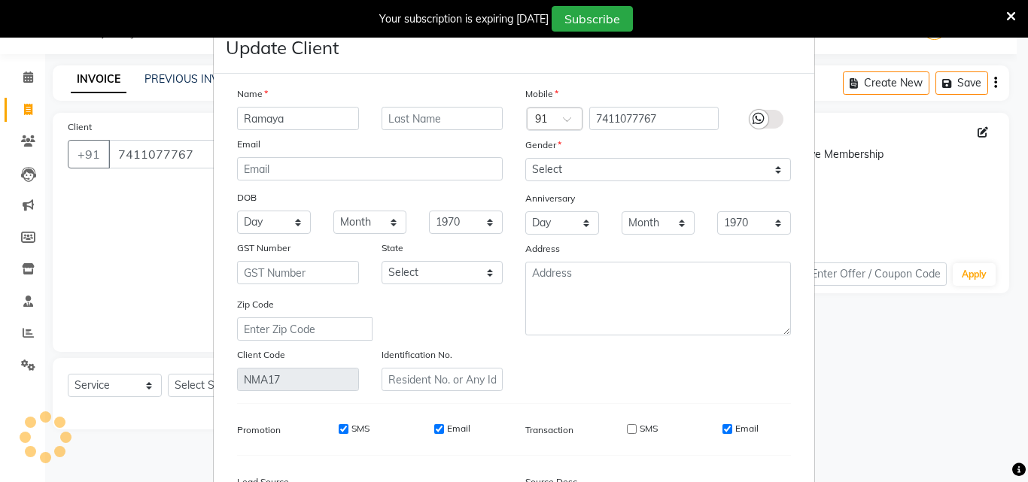
click at [726, 427] on input "Email" at bounding box center [728, 429] width 10 height 10
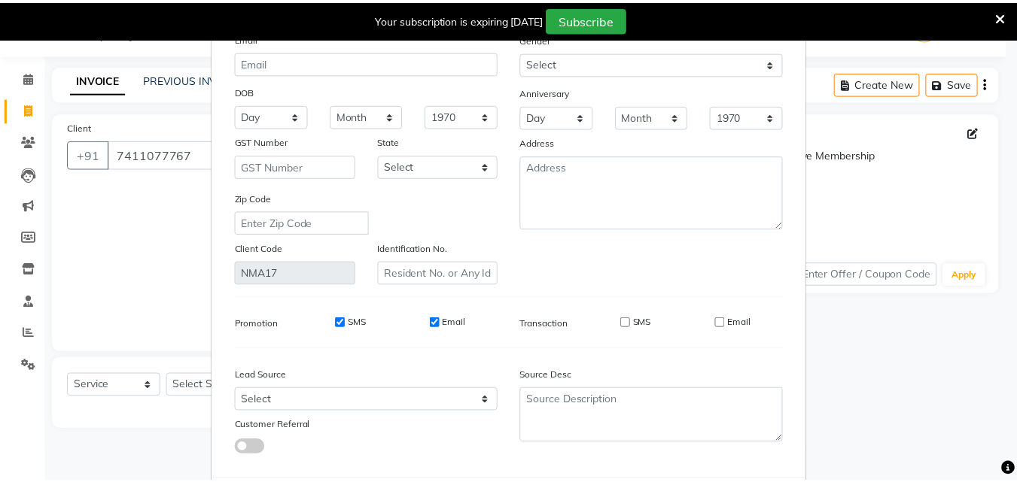
scroll to position [185, 0]
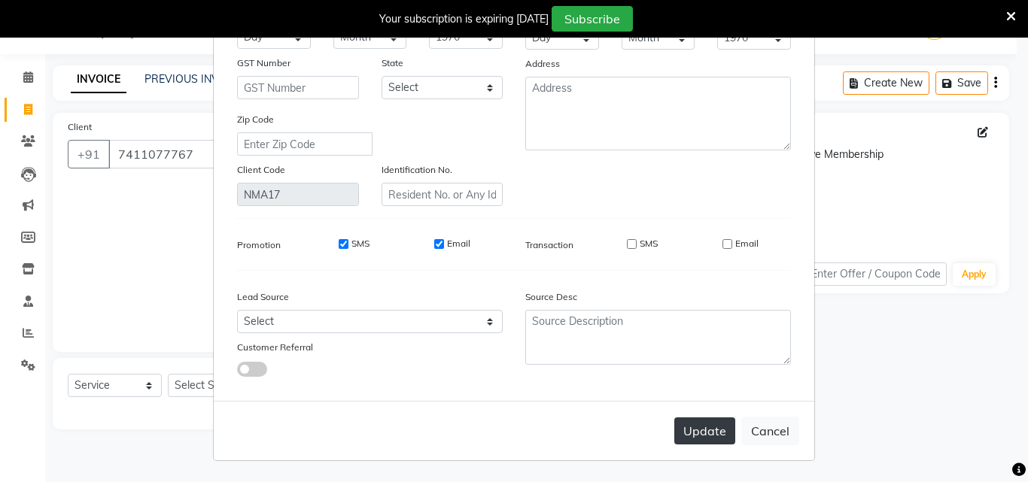
click at [700, 444] on button "Update" at bounding box center [704, 431] width 61 height 27
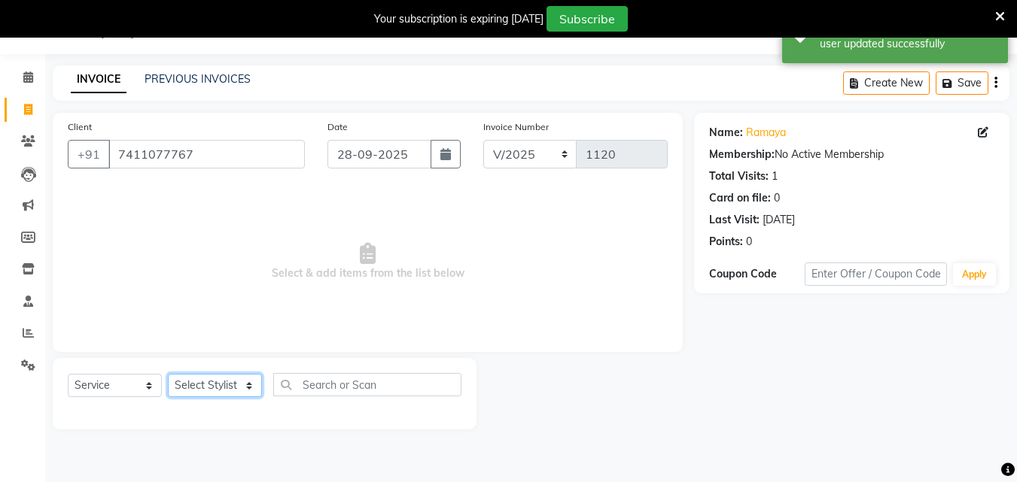
click at [239, 385] on select "Select Stylist Admin [PERSON_NAME] [PERSON_NAME] S [PERSON_NAME] Mohd [PERSON_N…" at bounding box center [215, 385] width 94 height 23
click at [168, 374] on select "Select Stylist Admin [PERSON_NAME] [PERSON_NAME] S [PERSON_NAME] Mohd [PERSON_N…" at bounding box center [215, 385] width 94 height 23
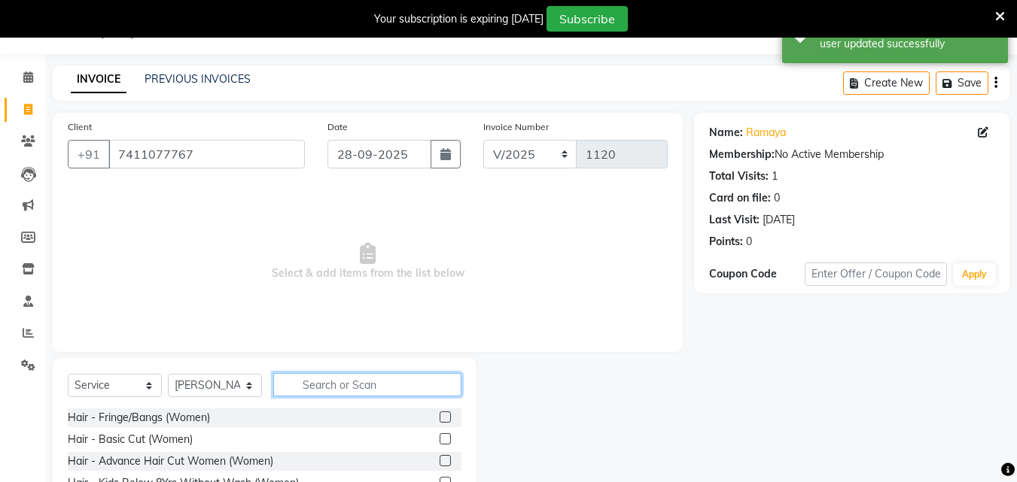
click at [338, 383] on input "text" at bounding box center [367, 384] width 188 height 23
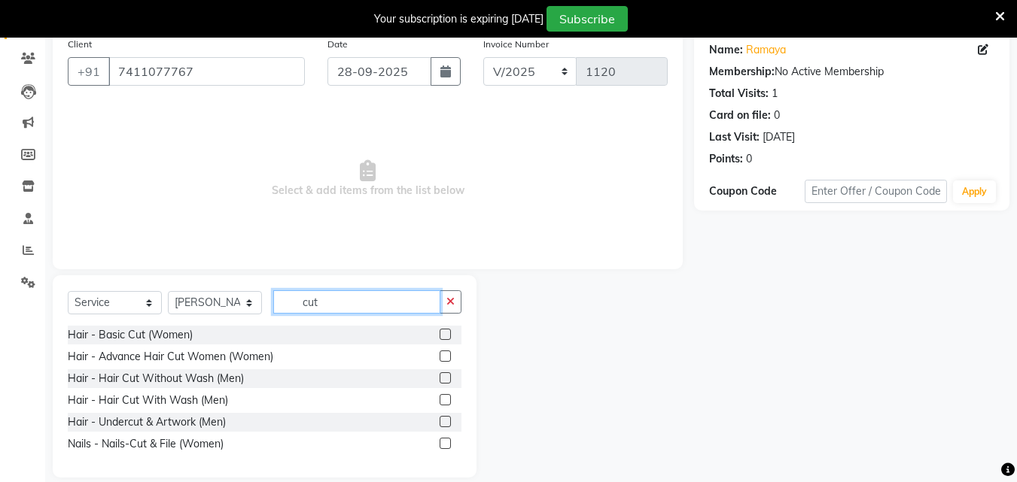
scroll to position [138, 0]
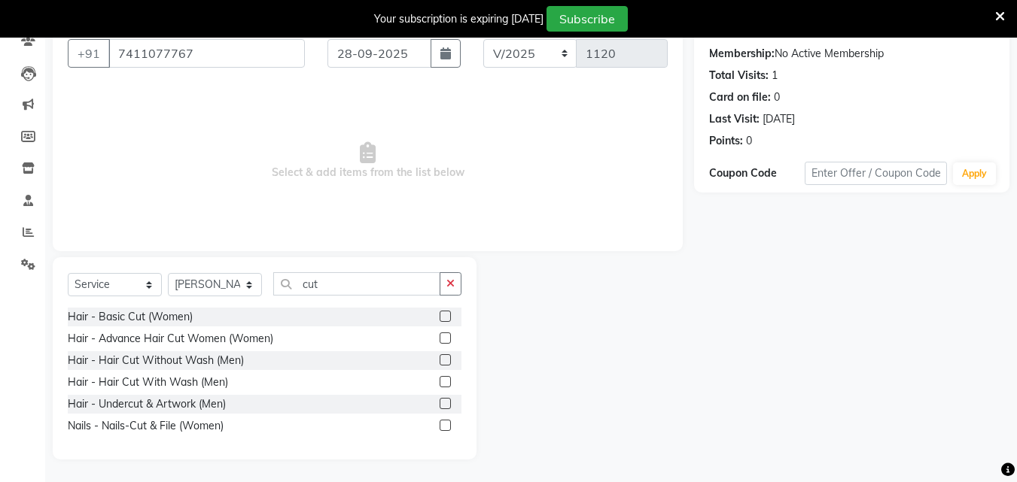
click at [446, 424] on label at bounding box center [445, 425] width 11 height 11
click at [446, 424] on input "checkbox" at bounding box center [445, 426] width 10 height 10
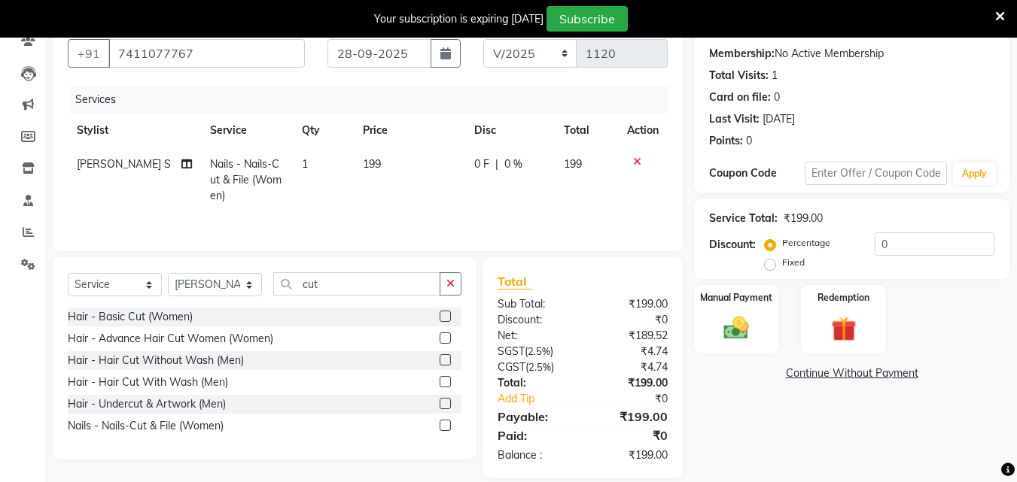
click at [408, 160] on td "199" at bounding box center [409, 180] width 111 height 65
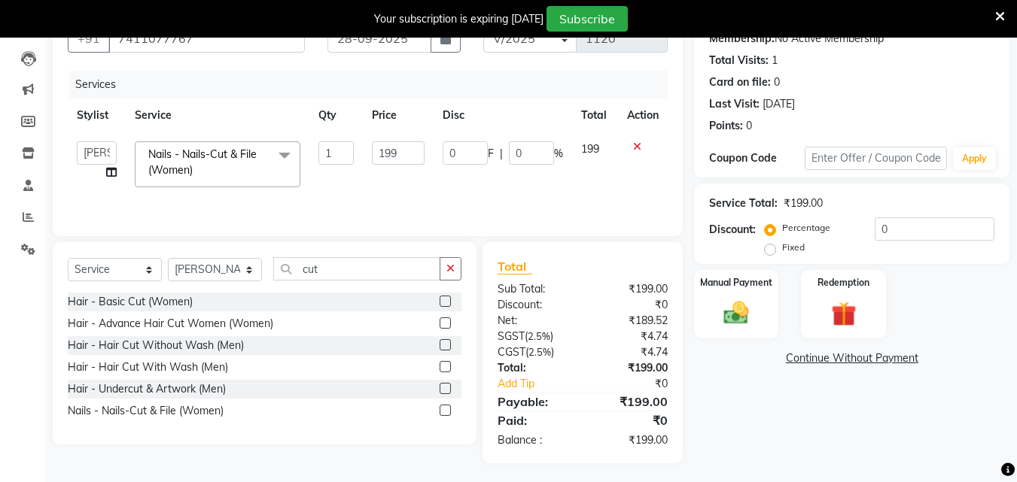
scroll to position [157, 0]
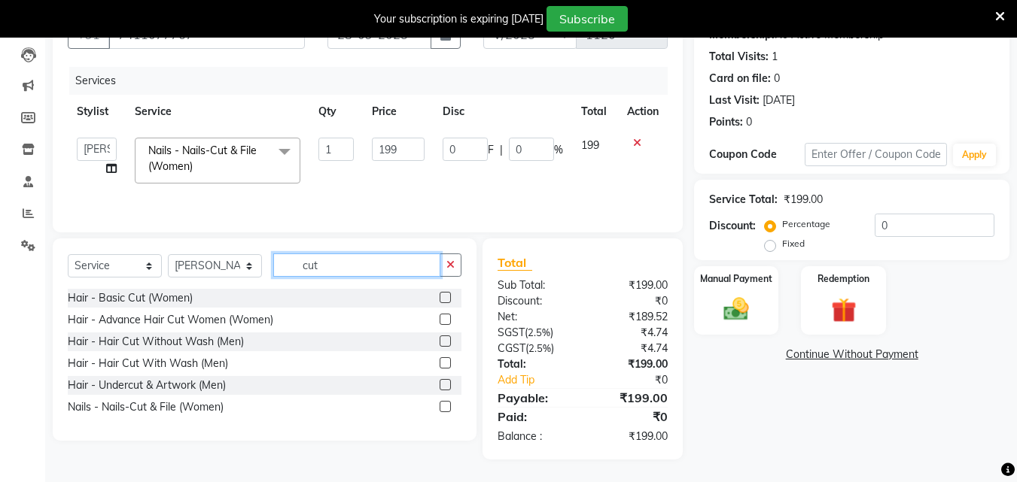
drag, startPoint x: 321, startPoint y: 261, endPoint x: 259, endPoint y: 288, distance: 68.1
click at [259, 288] on div "Select Service Product Membership Package Voucher Prepaid Gift Card Select Styl…" at bounding box center [265, 271] width 394 height 35
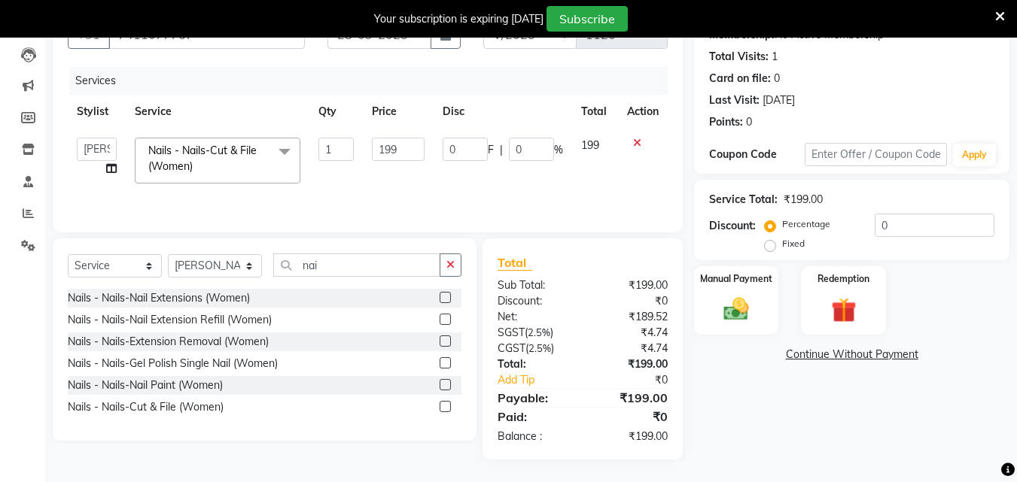
click at [444, 388] on label at bounding box center [445, 384] width 11 height 11
click at [444, 388] on input "checkbox" at bounding box center [445, 386] width 10 height 10
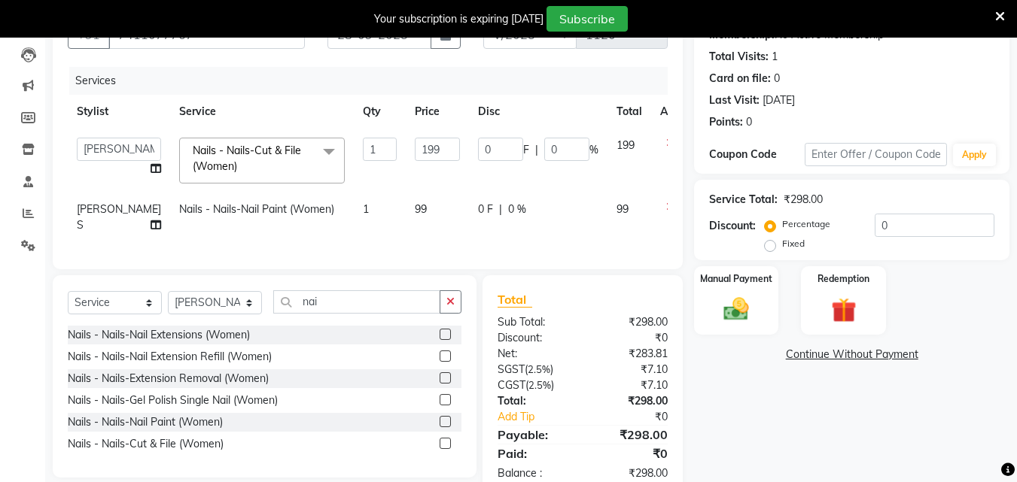
click at [415, 205] on span "99" at bounding box center [421, 209] width 12 height 14
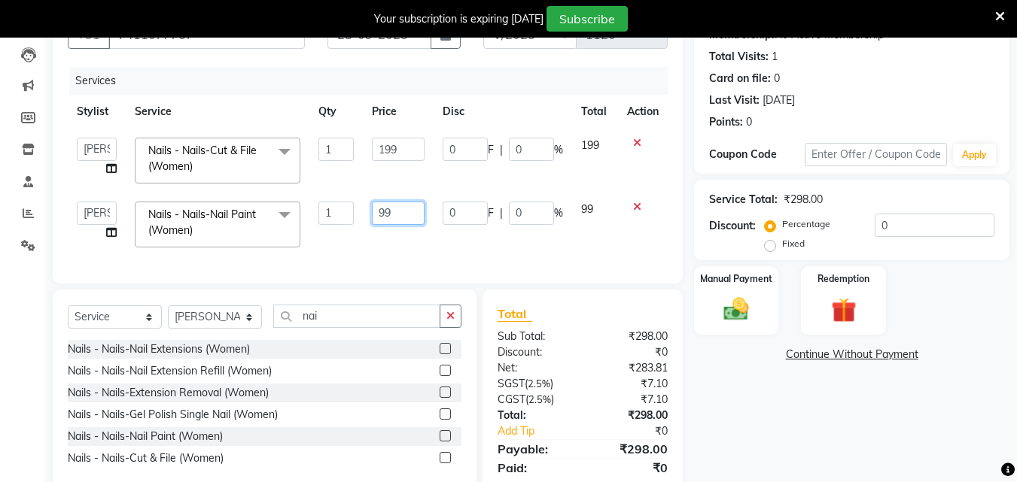
drag, startPoint x: 383, startPoint y: 221, endPoint x: 357, endPoint y: 230, distance: 27.8
click at [357, 230] on tr "Admin [PERSON_NAME] [PERSON_NAME] S [PERSON_NAME] [PERSON_NAME] [PERSON_NAME] S…" at bounding box center [368, 225] width 600 height 64
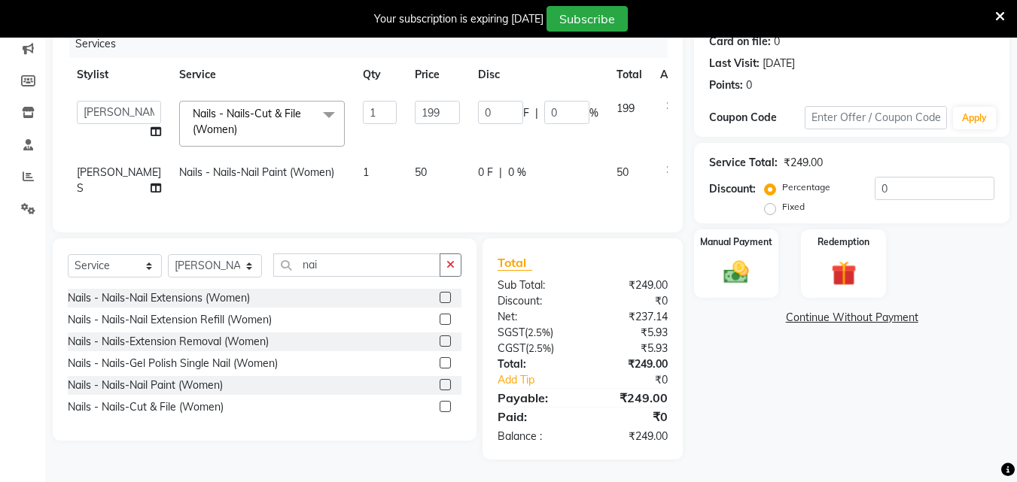
scroll to position [205, 0]
click at [708, 375] on div "Name: Ramaya Membership: No Active Membership Total Visits: 1 Card on file: 0 L…" at bounding box center [857, 208] width 327 height 504
drag, startPoint x: 723, startPoint y: 264, endPoint x: 731, endPoint y: 263, distance: 7.6
click at [725, 263] on img at bounding box center [736, 272] width 42 height 30
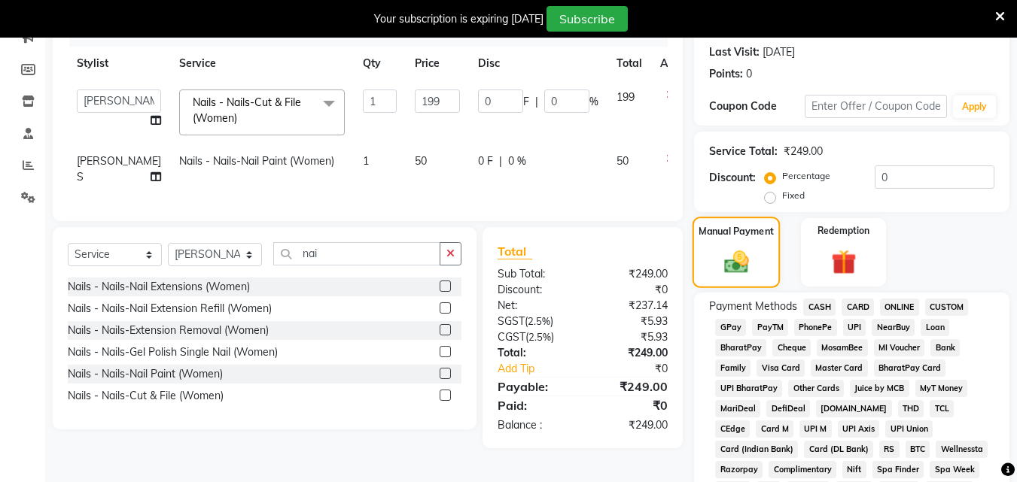
scroll to position [220, 0]
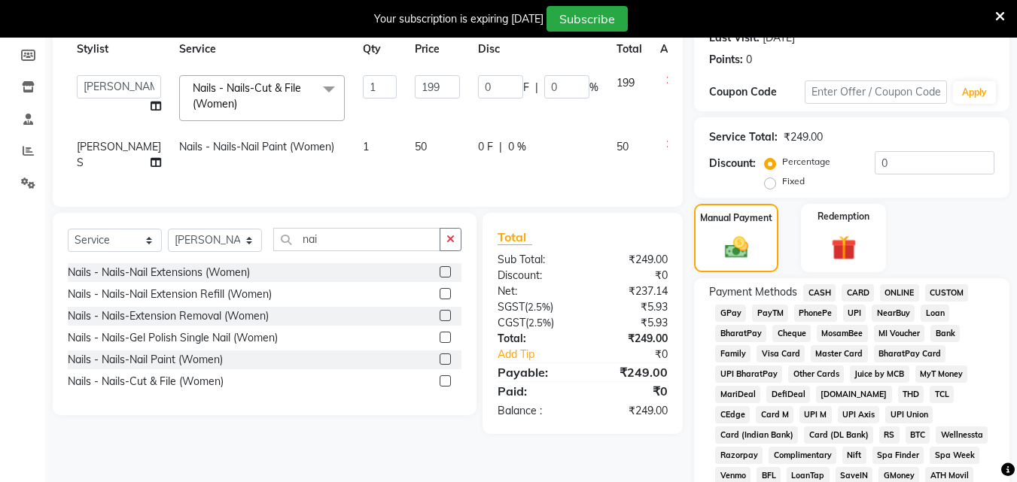
click at [858, 306] on span "UPI" at bounding box center [854, 313] width 23 height 17
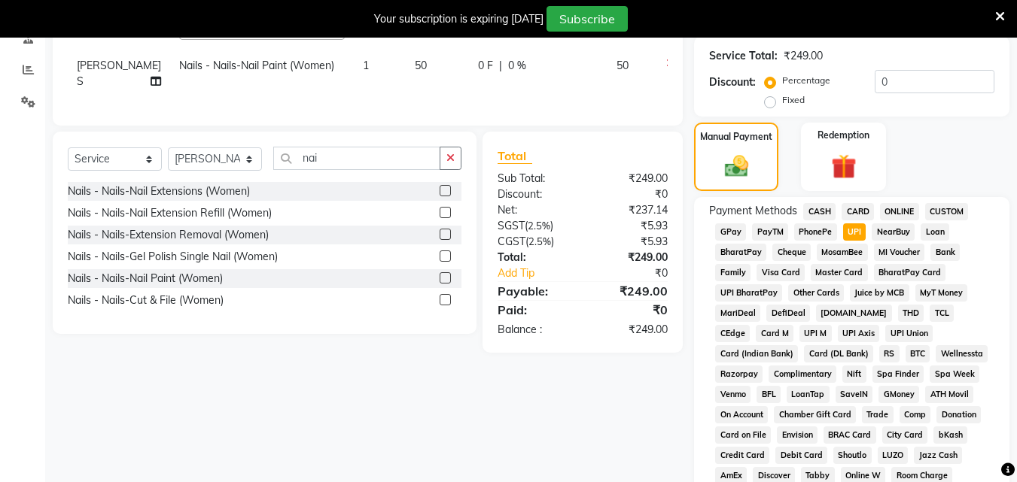
scroll to position [0, 0]
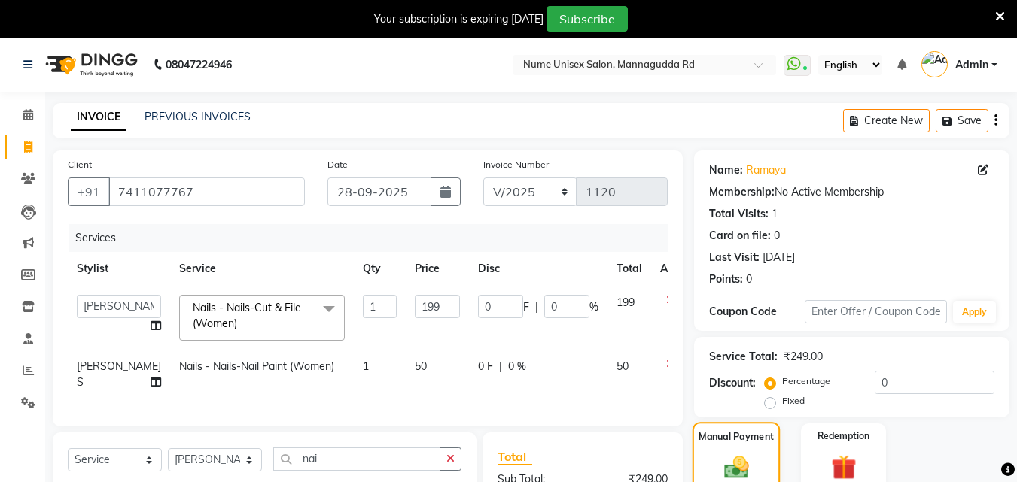
click at [756, 443] on label "Manual Payment" at bounding box center [735, 437] width 75 height 14
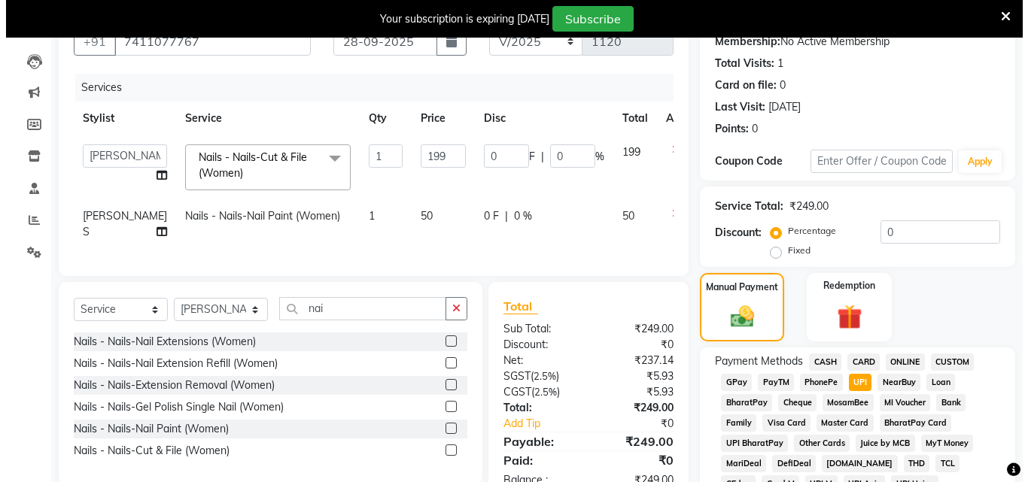
scroll to position [75, 0]
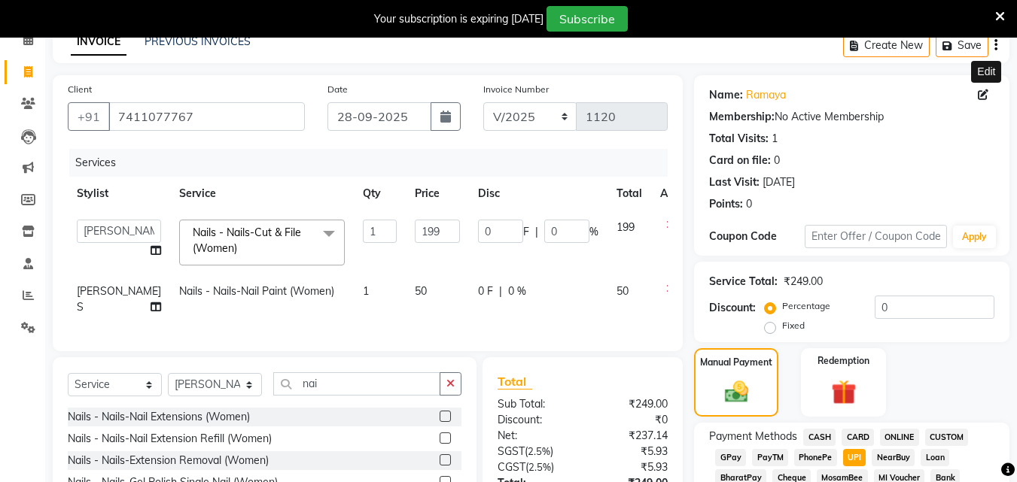
click at [987, 93] on icon at bounding box center [983, 95] width 11 height 11
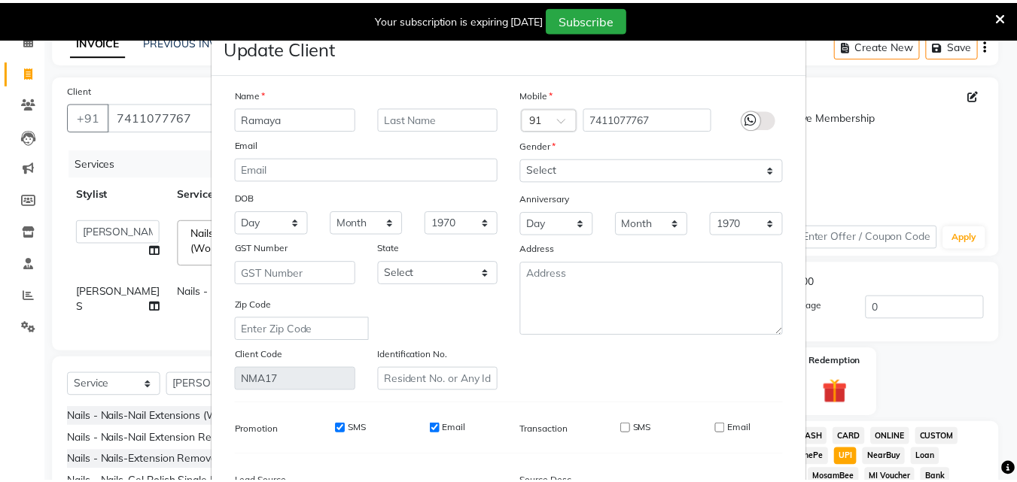
scroll to position [185, 0]
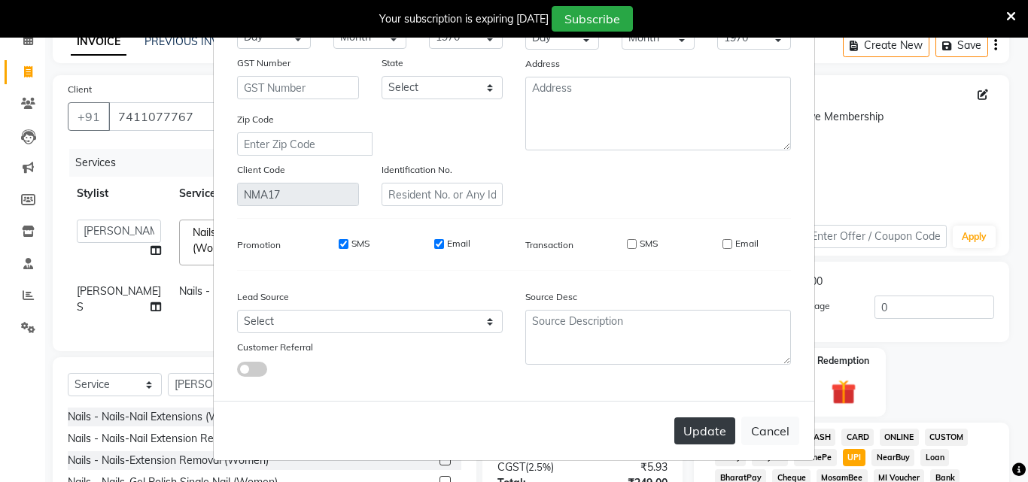
click at [724, 423] on button "Update" at bounding box center [704, 431] width 61 height 27
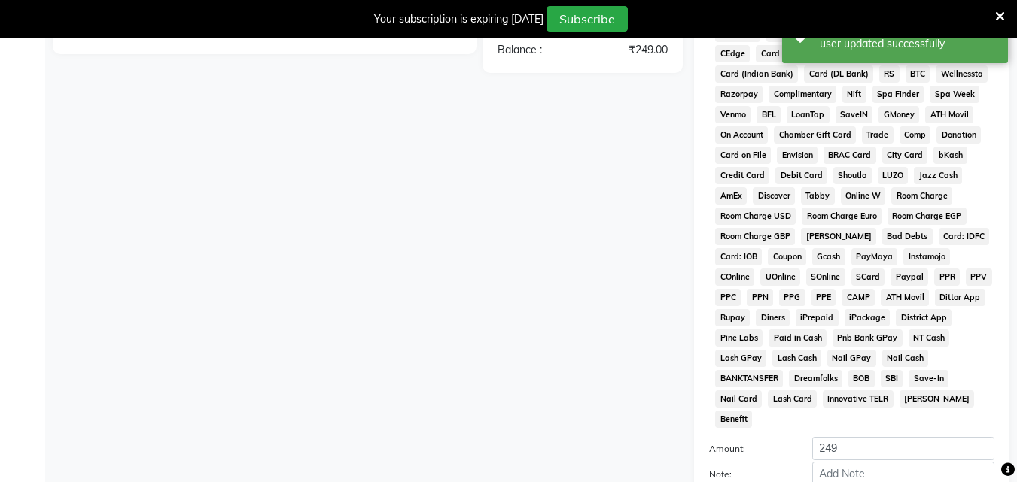
scroll to position [706, 0]
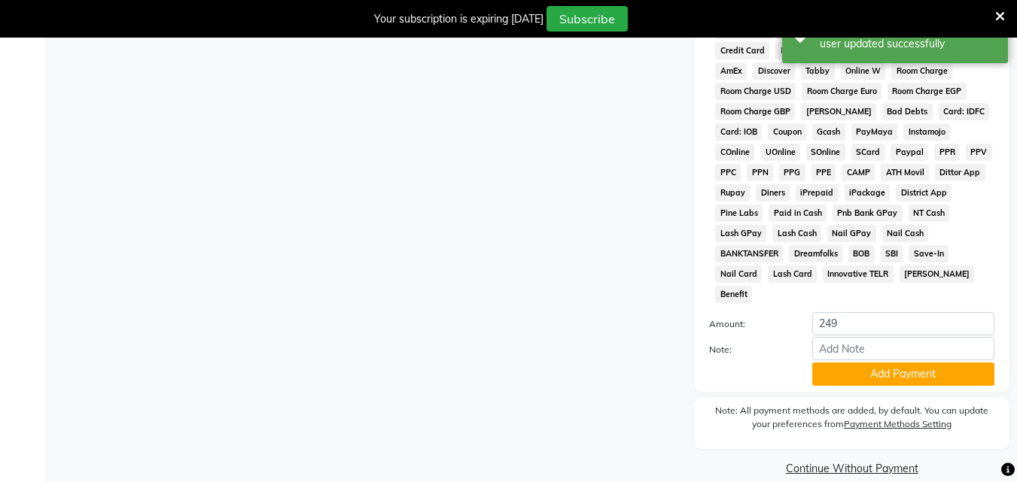
click at [876, 367] on div "Payment Methods CASH CARD ONLINE CUSTOM GPay PayTM PhonePe UPI NearBuy Loan Bha…" at bounding box center [851, 92] width 315 height 600
click at [876, 363] on button "Add Payment" at bounding box center [903, 374] width 182 height 23
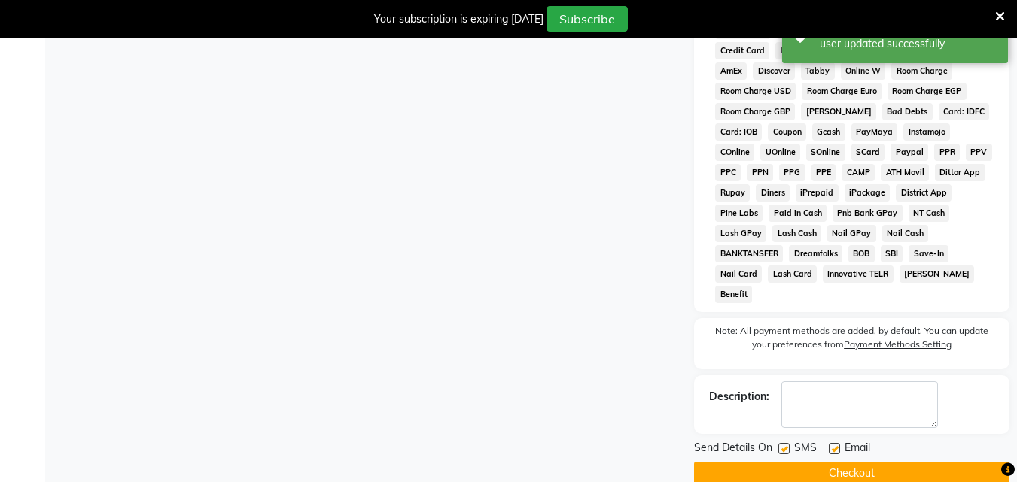
click at [786, 443] on label at bounding box center [783, 448] width 11 height 11
click at [786, 445] on input "checkbox" at bounding box center [783, 450] width 10 height 10
click at [829, 443] on label at bounding box center [834, 448] width 11 height 11
click at [829, 445] on input "checkbox" at bounding box center [834, 450] width 10 height 10
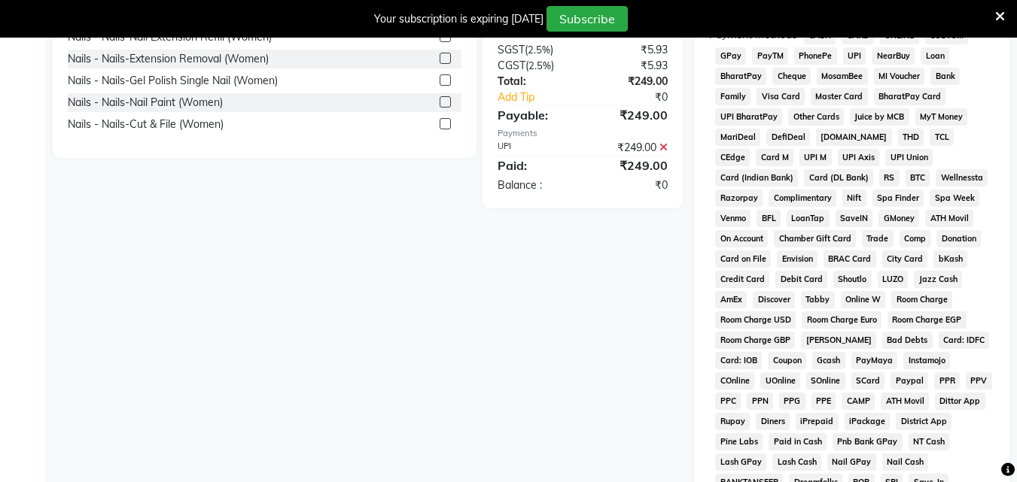
scroll to position [711, 0]
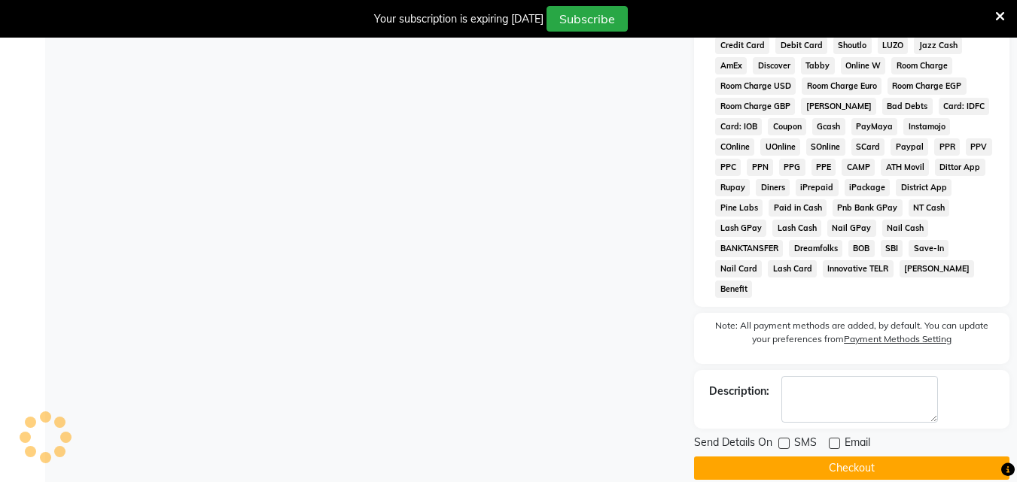
click at [788, 457] on button "Checkout" at bounding box center [851, 468] width 315 height 23
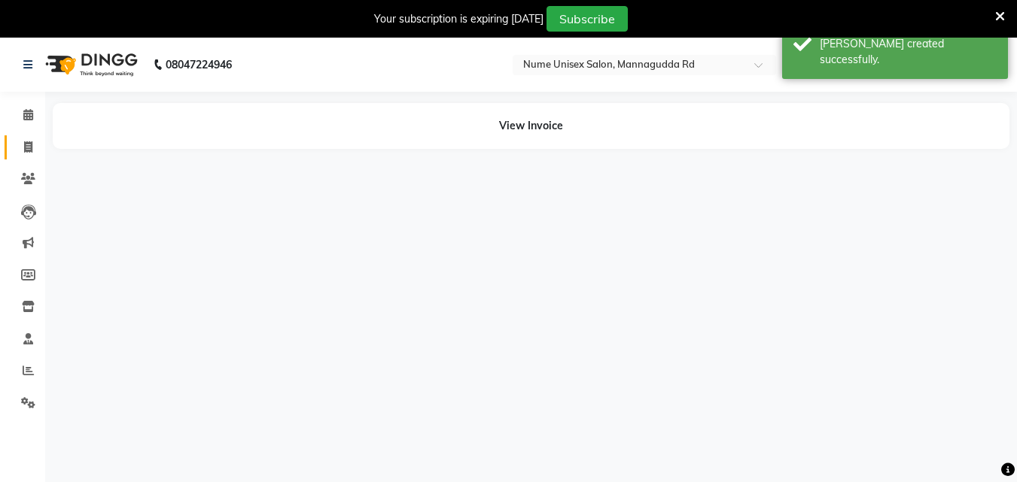
click at [33, 156] on link "Invoice" at bounding box center [23, 147] width 36 height 25
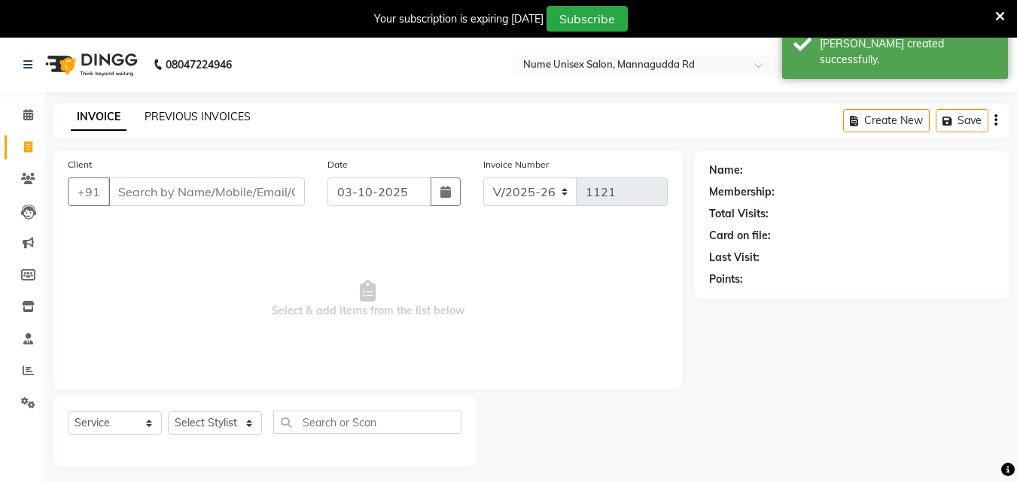
click at [220, 111] on link "PREVIOUS INVOICES" at bounding box center [198, 117] width 106 height 14
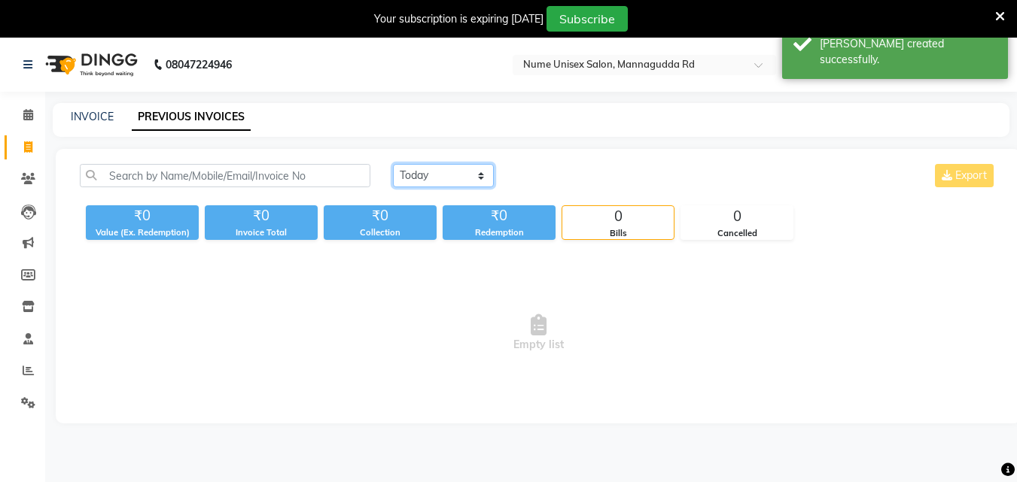
click at [434, 181] on select "[DATE] [DATE] Custom Range" at bounding box center [443, 175] width 101 height 23
click at [69, 111] on div "INVOICE PREVIOUS INVOICES" at bounding box center [522, 117] width 939 height 16
click at [102, 120] on link "INVOICE" at bounding box center [92, 117] width 43 height 14
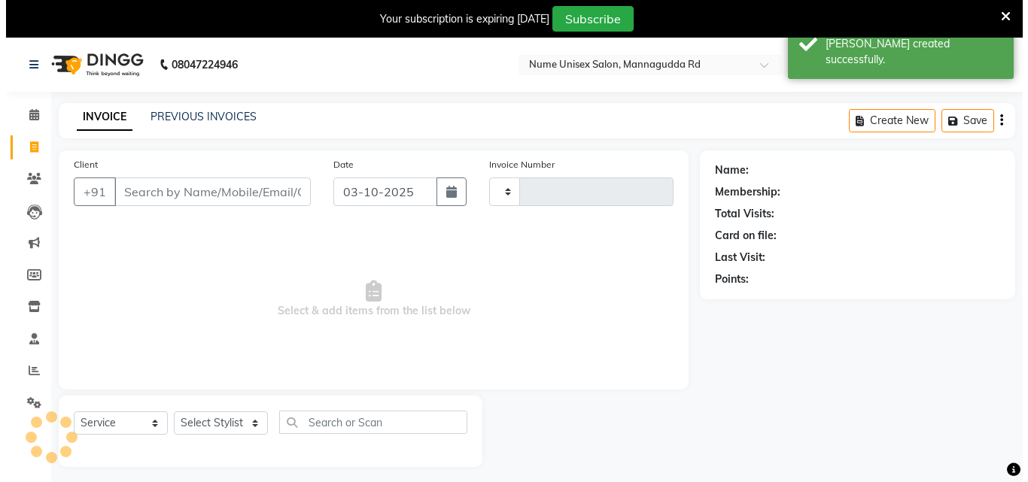
scroll to position [38, 0]
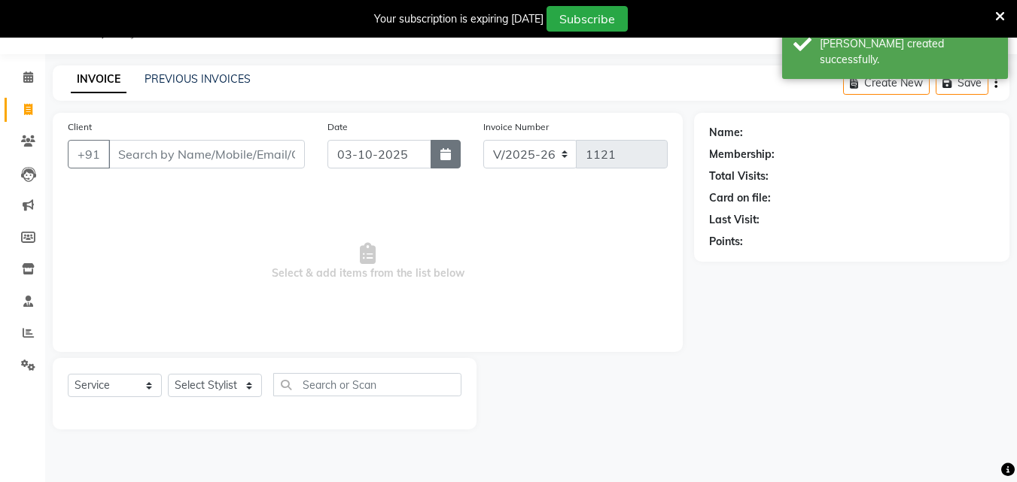
click at [444, 156] on icon "button" at bounding box center [445, 154] width 11 height 12
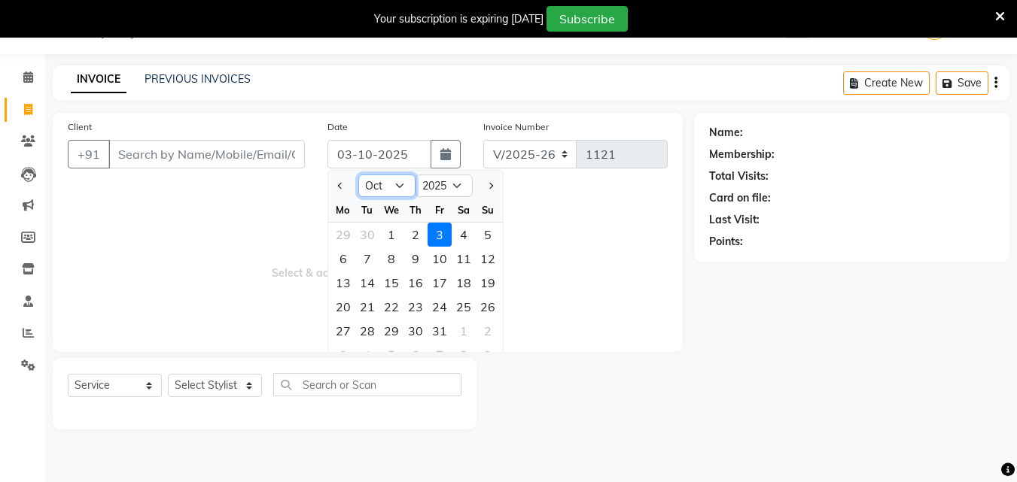
click at [384, 190] on select "Jan Feb Mar Apr May Jun [DATE] Aug Sep Oct Nov Dec" at bounding box center [386, 186] width 57 height 23
click at [358, 175] on select "Jan Feb Mar Apr May Jun [DATE] Aug Sep Oct Nov Dec" at bounding box center [386, 186] width 57 height 23
click at [479, 312] on div "28" at bounding box center [488, 307] width 24 height 24
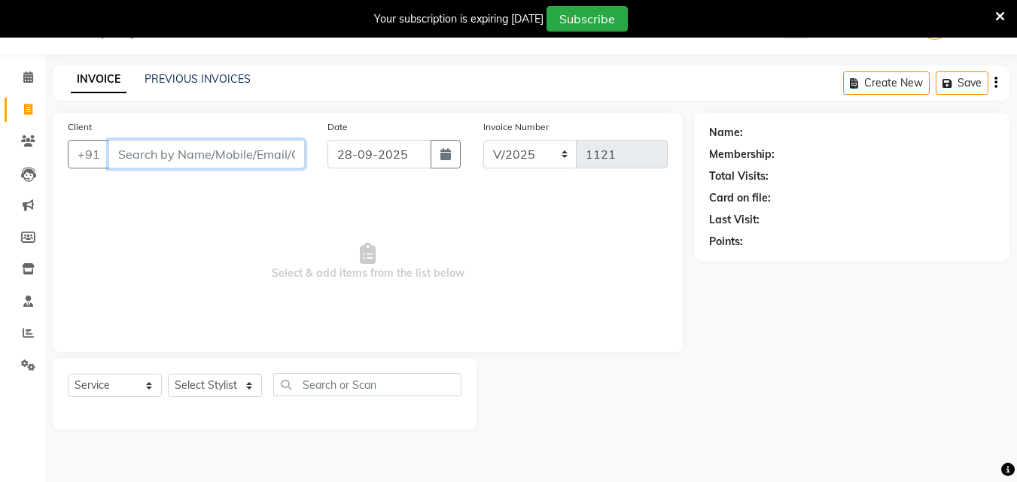
click at [130, 157] on input "Client" at bounding box center [206, 154] width 196 height 29
click at [275, 149] on span "Add Client" at bounding box center [265, 154] width 59 height 15
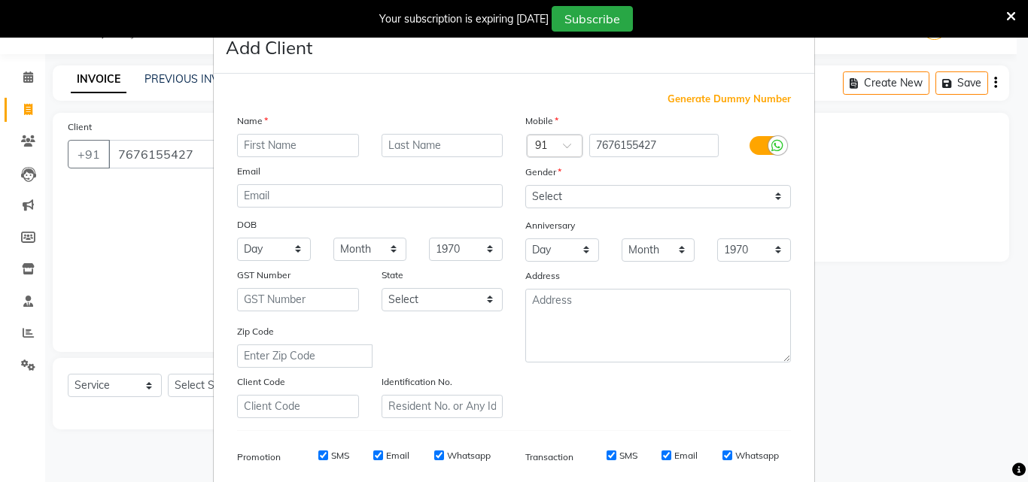
click at [288, 143] on input "text" at bounding box center [298, 145] width 122 height 23
click at [594, 191] on select "Select [DEMOGRAPHIC_DATA] [DEMOGRAPHIC_DATA] Other Prefer Not To Say" at bounding box center [658, 196] width 266 height 23
click at [525, 185] on select "Select [DEMOGRAPHIC_DATA] [DEMOGRAPHIC_DATA] Other Prefer Not To Say" at bounding box center [658, 196] width 266 height 23
click at [762, 147] on label at bounding box center [767, 145] width 34 height 19
click at [0, 0] on input "checkbox" at bounding box center [0, 0] width 0 height 0
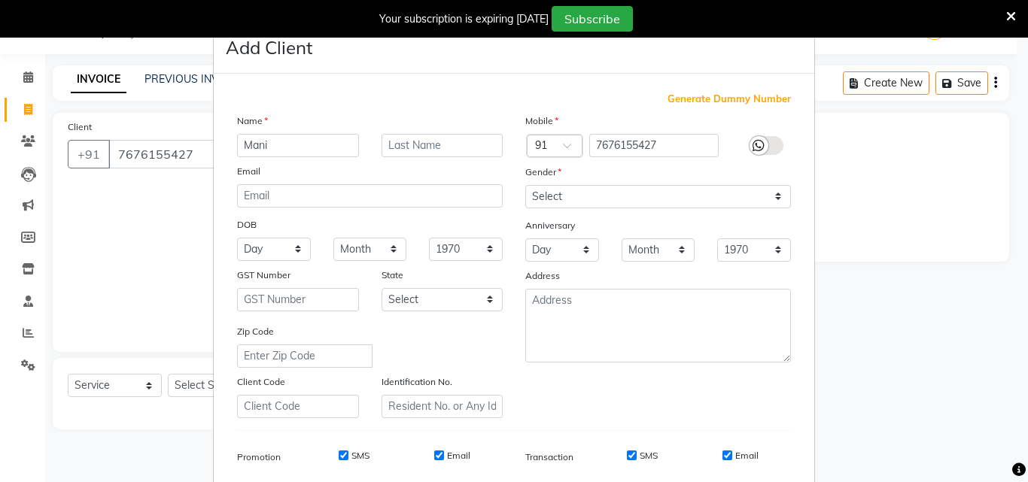
drag, startPoint x: 626, startPoint y: 453, endPoint x: 710, endPoint y: 465, distance: 85.2
click at [627, 453] on input "SMS" at bounding box center [632, 456] width 10 height 10
click at [723, 455] on input "Email" at bounding box center [728, 456] width 10 height 10
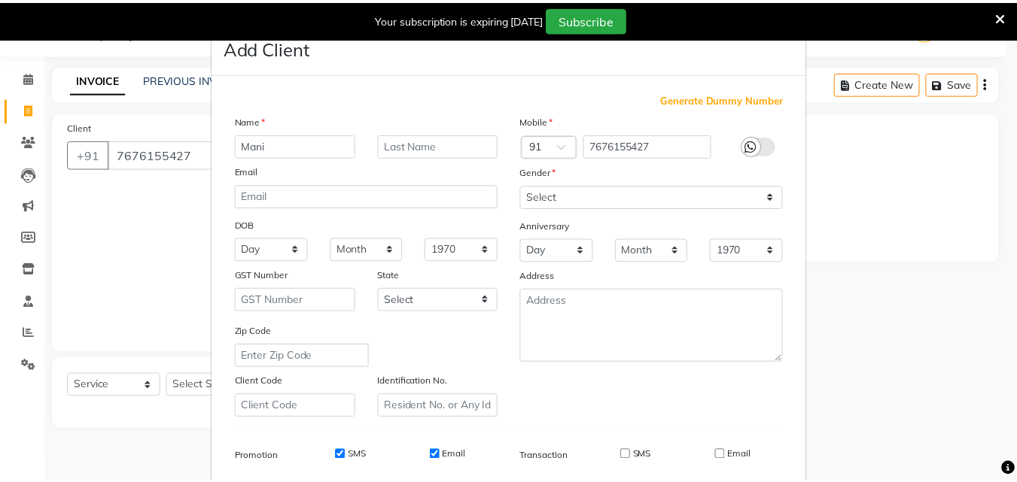
scroll to position [212, 0]
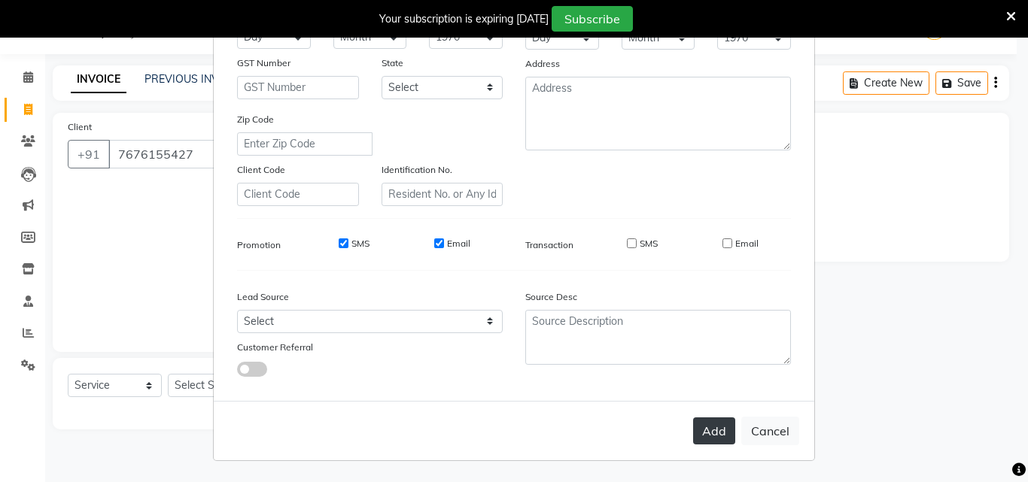
click at [710, 431] on button "Add" at bounding box center [714, 431] width 42 height 27
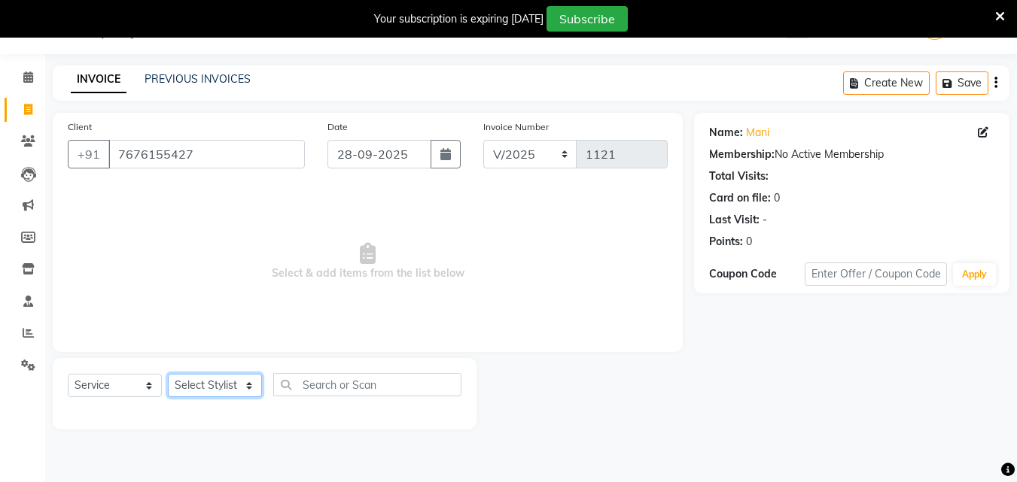
click at [228, 385] on select "Select Stylist Admin [PERSON_NAME] [PERSON_NAME] S [PERSON_NAME] Mohd [PERSON_N…" at bounding box center [215, 385] width 94 height 23
click at [168, 374] on select "Select Stylist Admin [PERSON_NAME] [PERSON_NAME] S [PERSON_NAME] Mohd [PERSON_N…" at bounding box center [215, 385] width 94 height 23
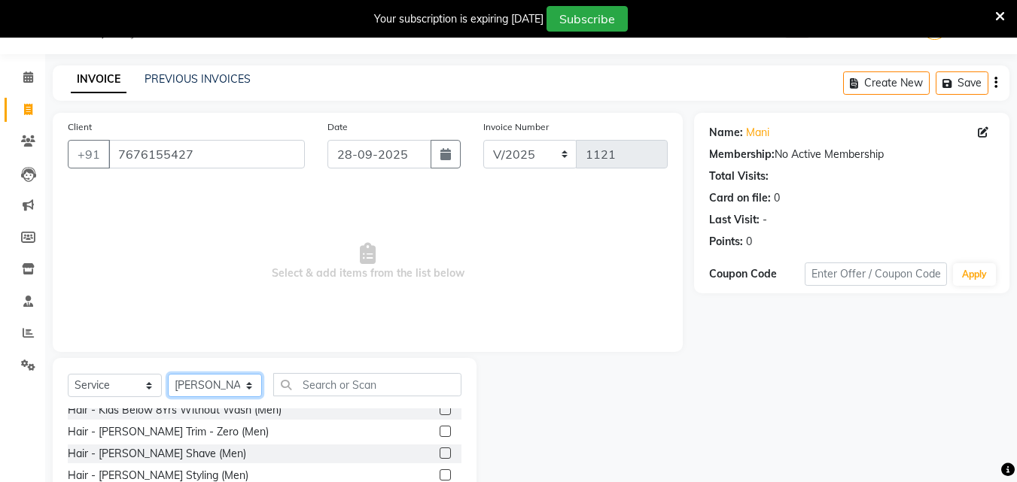
scroll to position [151, 0]
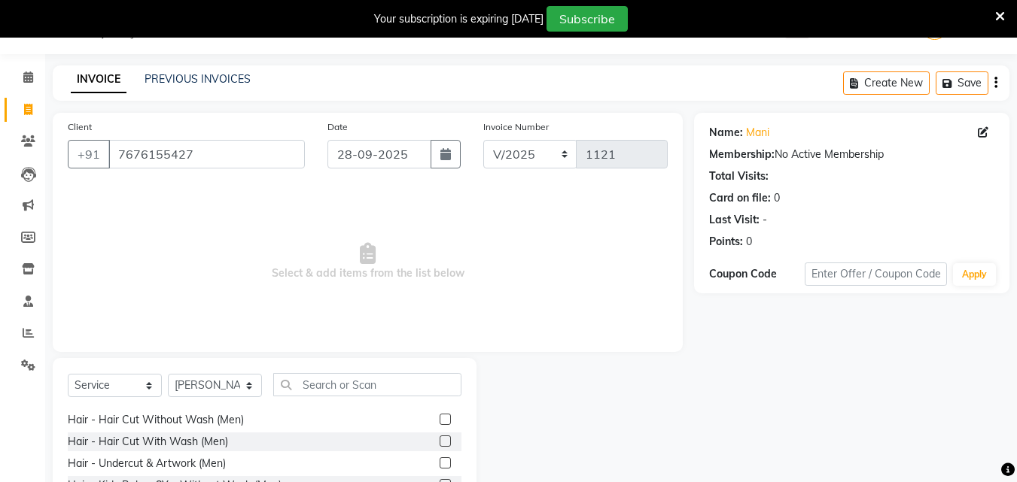
click at [440, 418] on label at bounding box center [445, 419] width 11 height 11
click at [440, 418] on input "checkbox" at bounding box center [445, 420] width 10 height 10
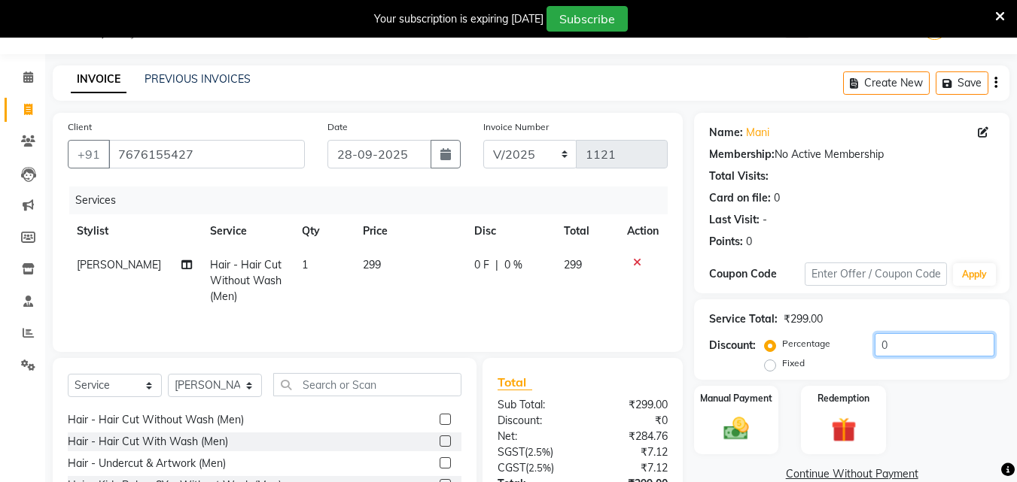
click at [875, 348] on input "0" at bounding box center [935, 344] width 120 height 23
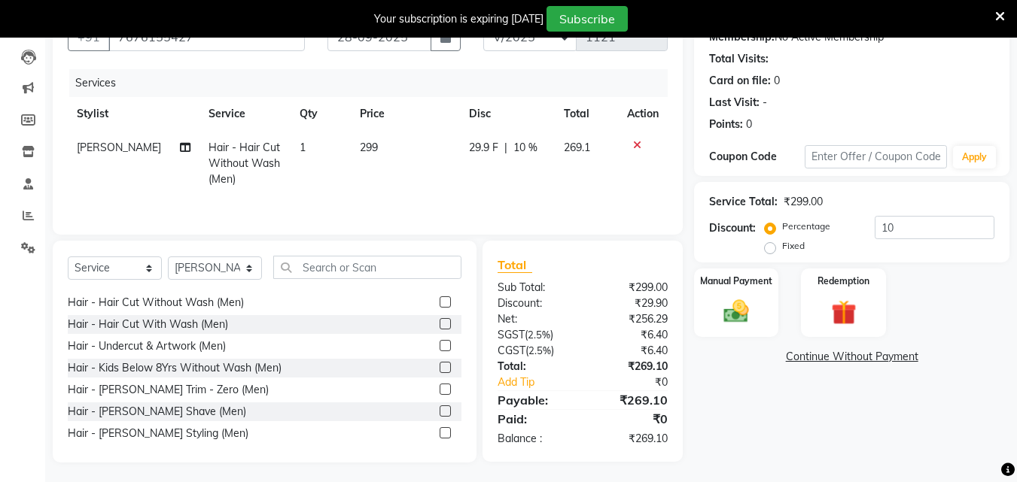
scroll to position [158, 0]
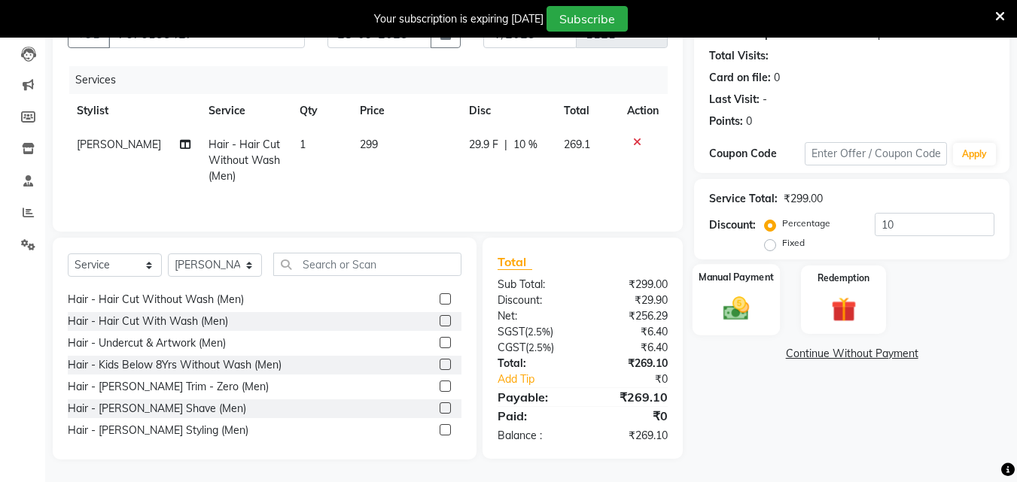
click at [753, 308] on img at bounding box center [736, 309] width 42 height 30
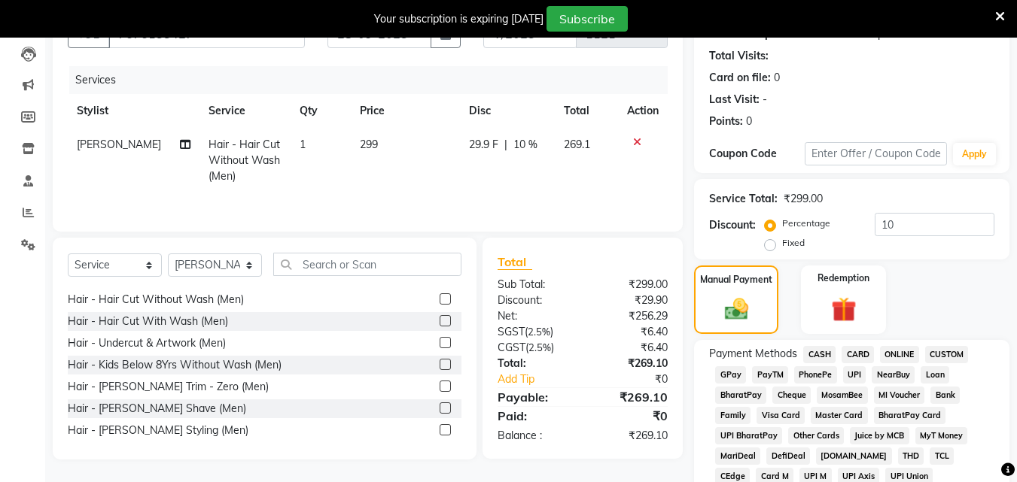
click at [860, 376] on span "UPI" at bounding box center [854, 375] width 23 height 17
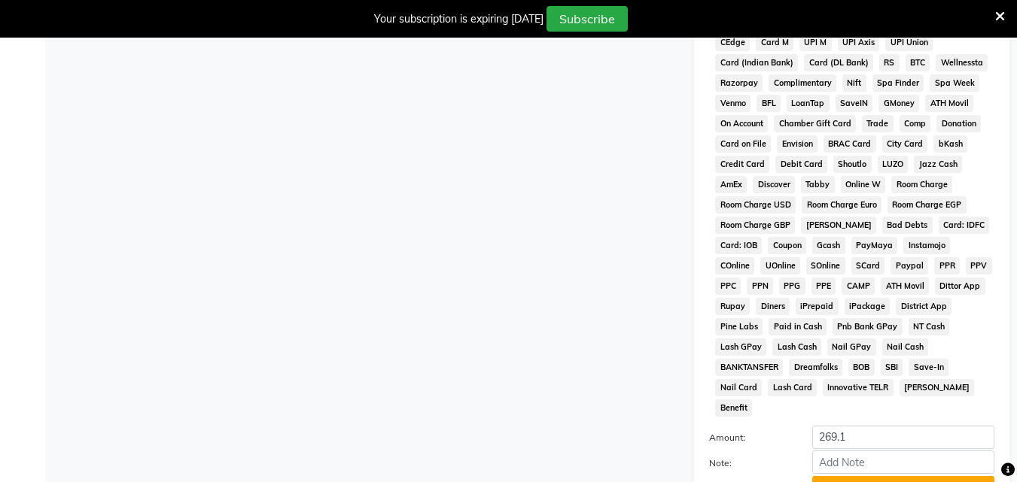
scroll to position [706, 0]
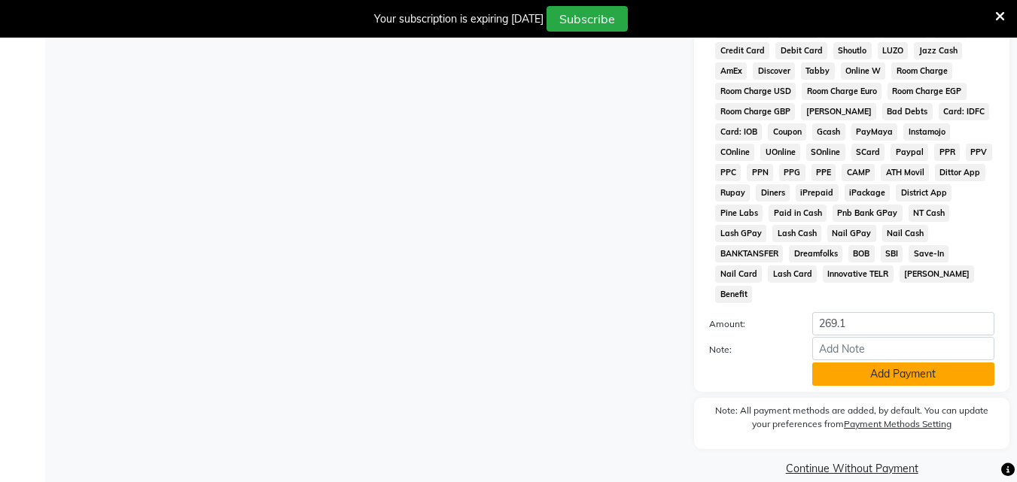
click at [893, 363] on button "Add Payment" at bounding box center [903, 374] width 182 height 23
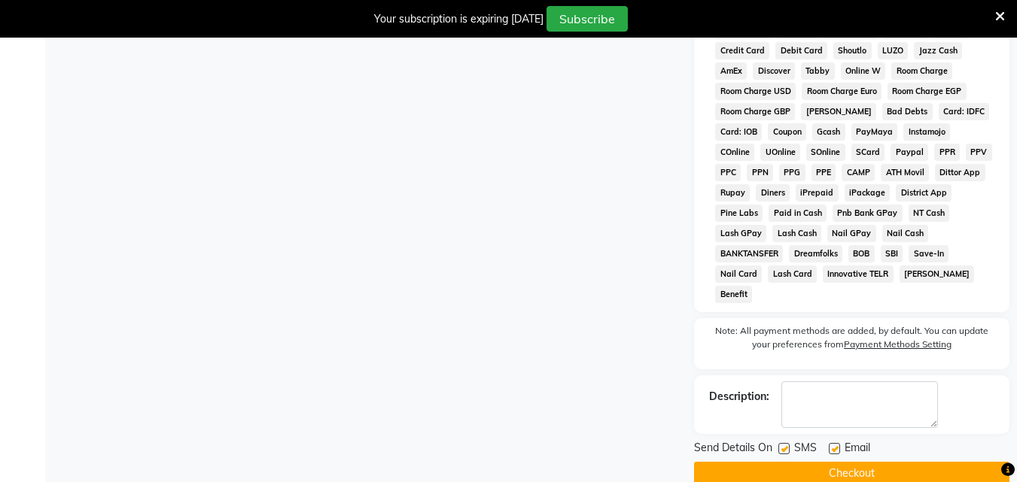
click at [784, 443] on label at bounding box center [783, 448] width 11 height 11
click at [784, 445] on input "checkbox" at bounding box center [783, 450] width 10 height 10
click at [838, 443] on label at bounding box center [834, 448] width 11 height 11
click at [838, 445] on input "checkbox" at bounding box center [834, 450] width 10 height 10
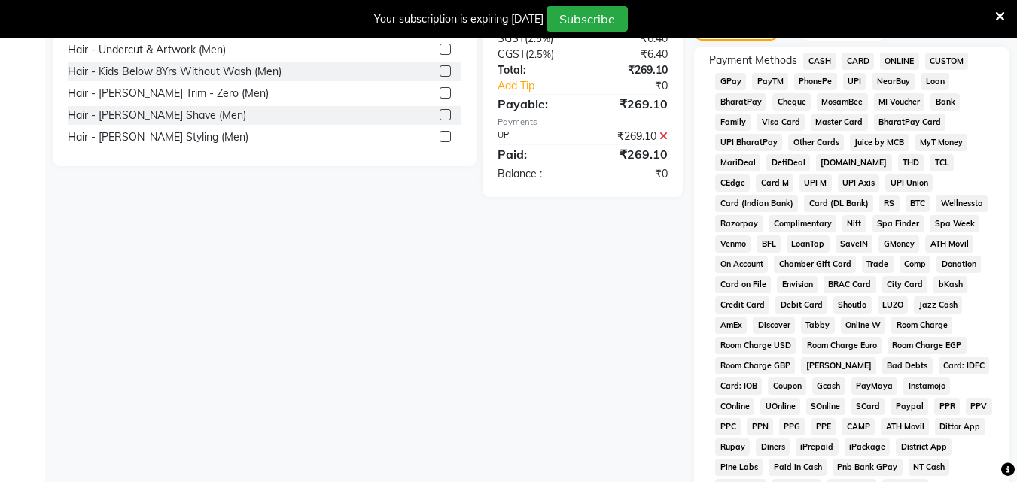
scroll to position [711, 0]
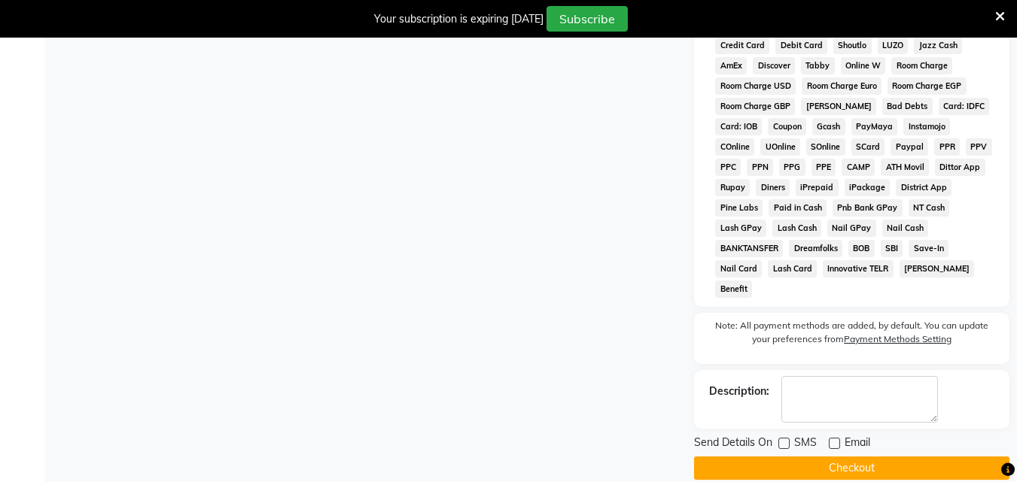
click at [859, 457] on button "Checkout" at bounding box center [851, 468] width 315 height 23
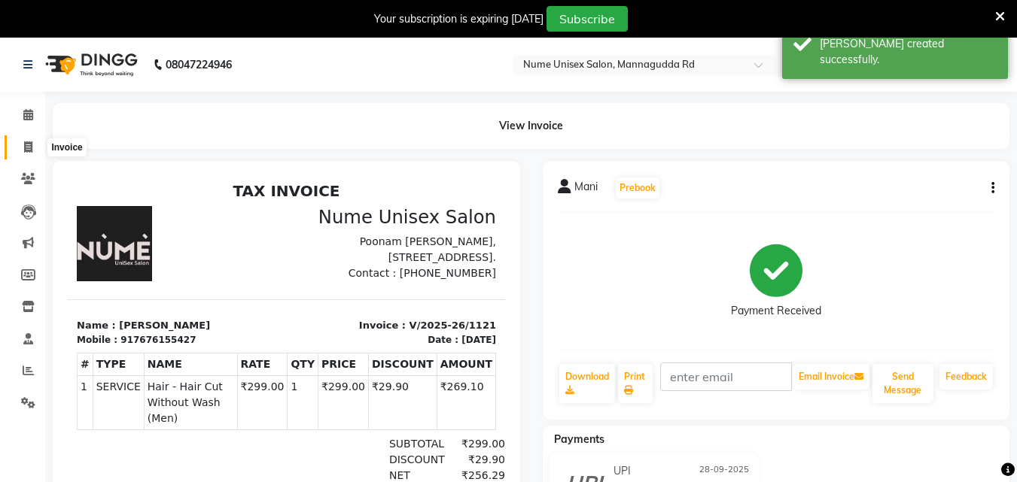
click at [28, 144] on icon at bounding box center [28, 146] width 8 height 11
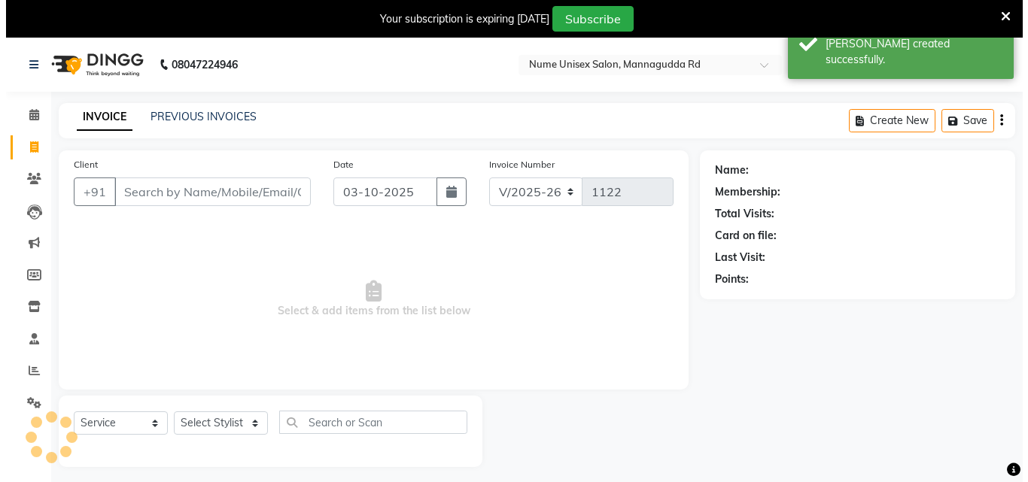
scroll to position [38, 0]
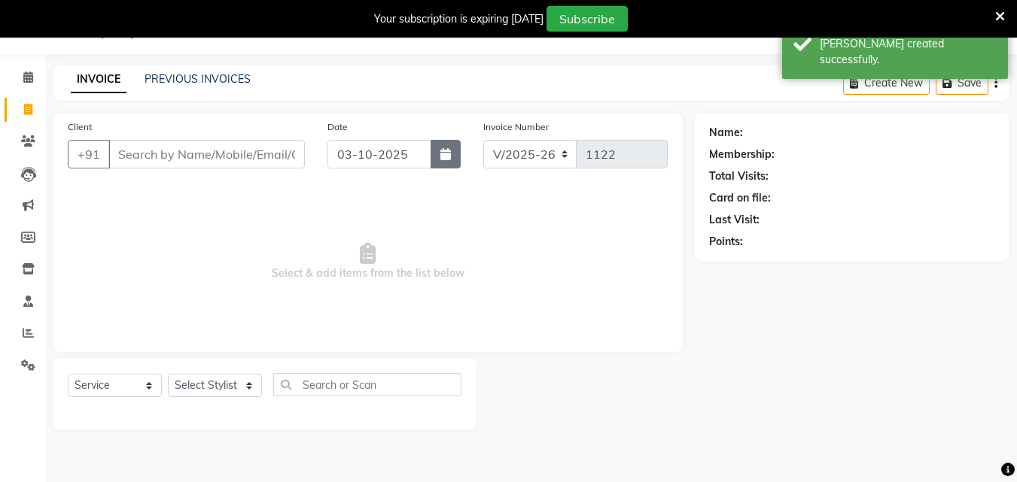
click at [437, 156] on button "button" at bounding box center [446, 154] width 30 height 29
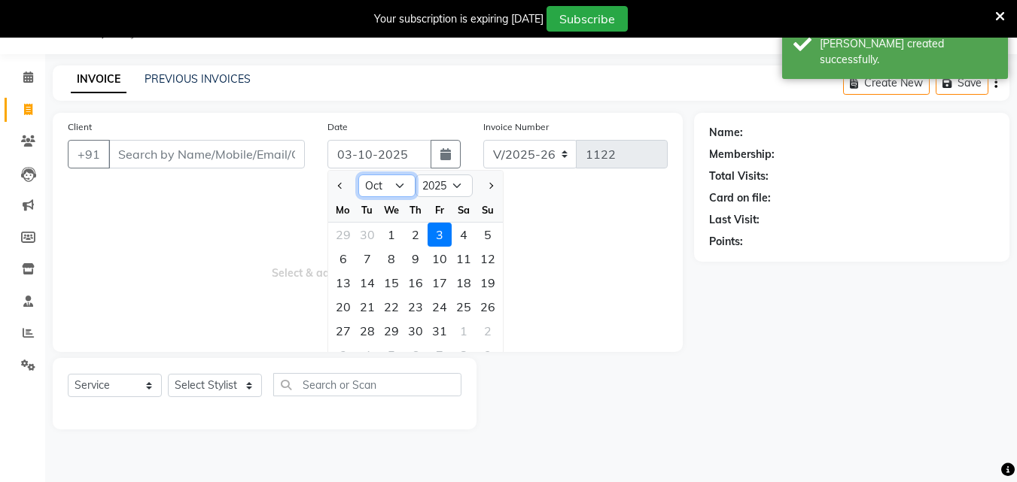
click at [399, 185] on select "Jan Feb Mar Apr May Jun [DATE] Aug Sep Oct Nov Dec" at bounding box center [386, 186] width 57 height 23
click at [358, 175] on select "Jan Feb Mar Apr May Jun [DATE] Aug Sep Oct Nov Dec" at bounding box center [386, 186] width 57 height 23
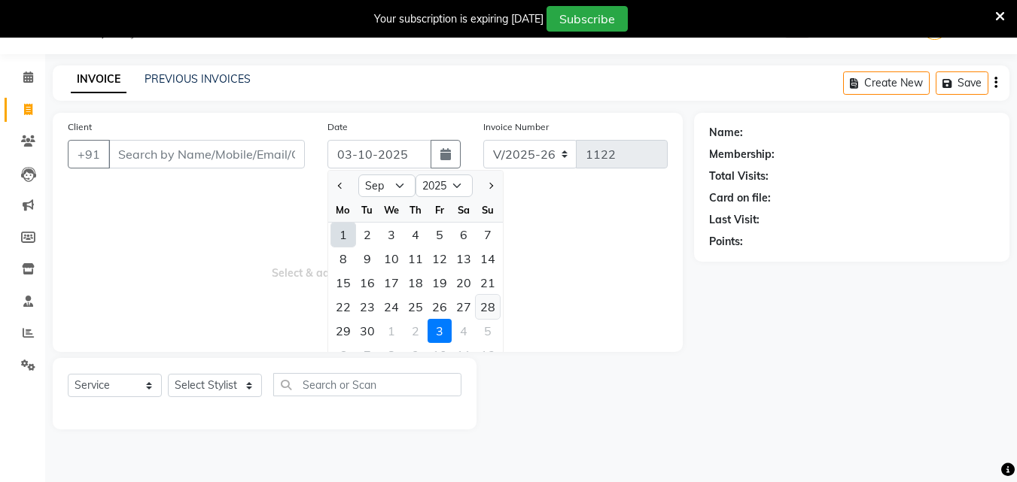
click at [496, 304] on div "28" at bounding box center [488, 307] width 24 height 24
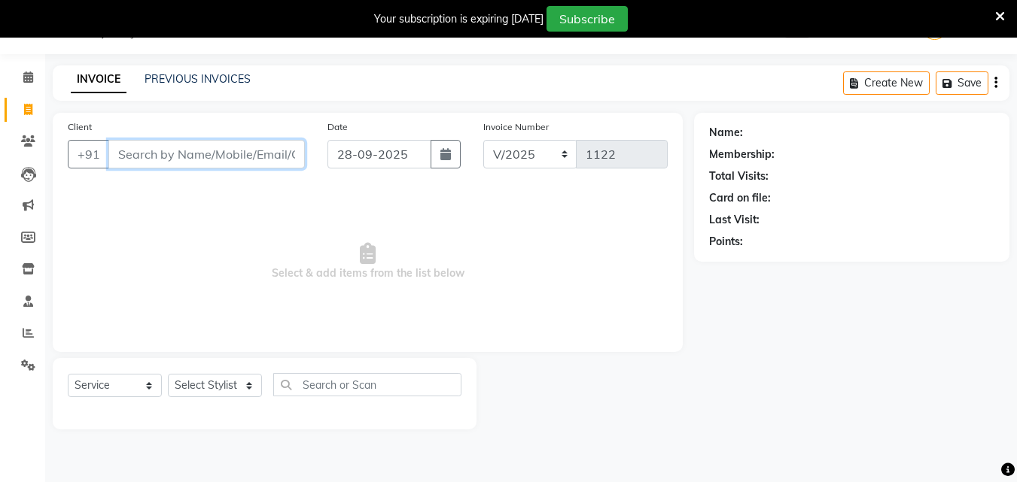
click at [232, 158] on input "Client" at bounding box center [206, 154] width 196 height 29
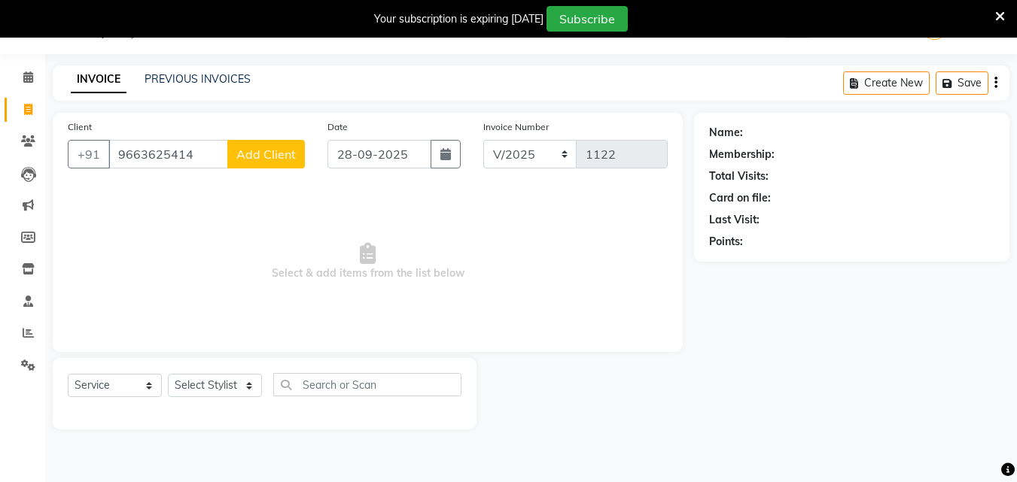
click at [303, 150] on button "Add Client" at bounding box center [266, 154] width 78 height 29
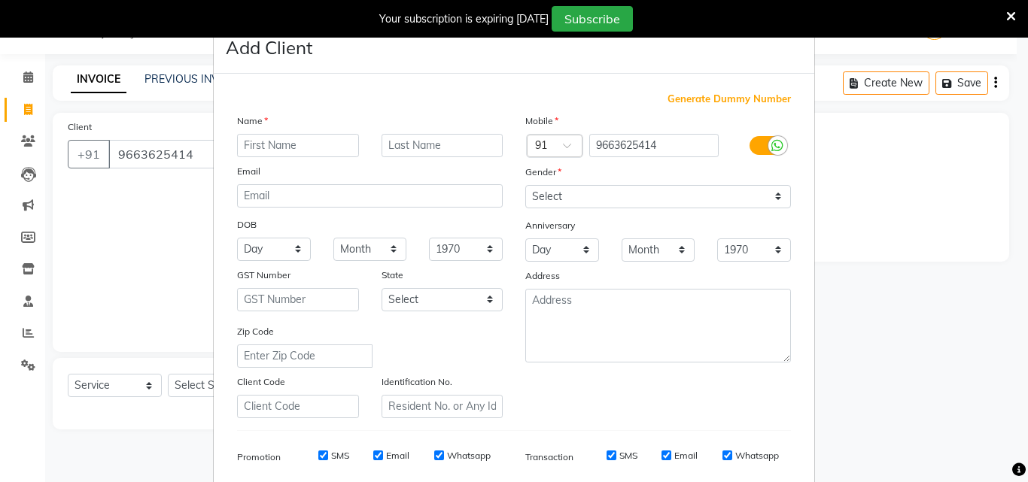
click at [264, 143] on input "text" at bounding box center [298, 145] width 122 height 23
click at [622, 199] on select "Select [DEMOGRAPHIC_DATA] [DEMOGRAPHIC_DATA] Other Prefer Not To Say" at bounding box center [658, 196] width 266 height 23
click at [525, 185] on select "Select [DEMOGRAPHIC_DATA] [DEMOGRAPHIC_DATA] Other Prefer Not To Say" at bounding box center [658, 196] width 266 height 23
click at [753, 154] on label at bounding box center [767, 145] width 34 height 19
click at [0, 0] on input "checkbox" at bounding box center [0, 0] width 0 height 0
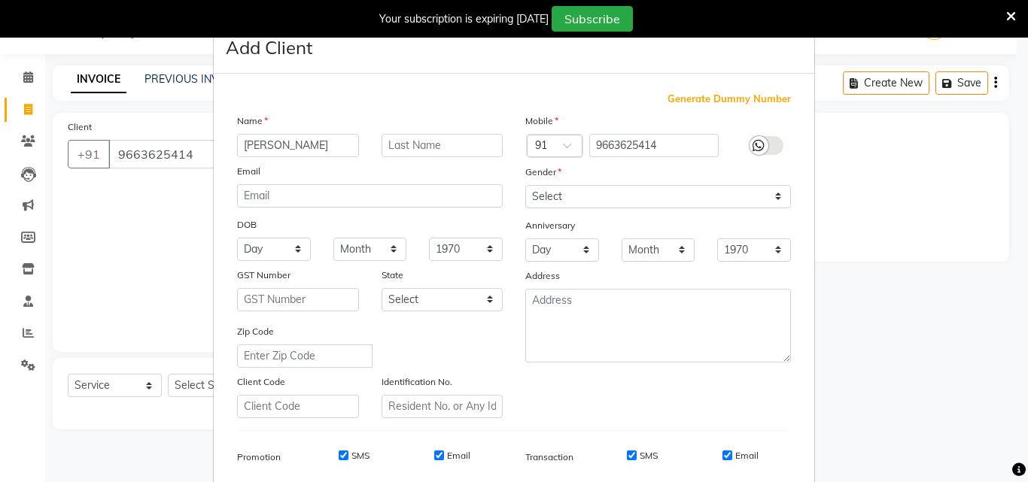
click at [629, 458] on input "SMS" at bounding box center [632, 456] width 10 height 10
click at [723, 460] on input "Email" at bounding box center [728, 456] width 10 height 10
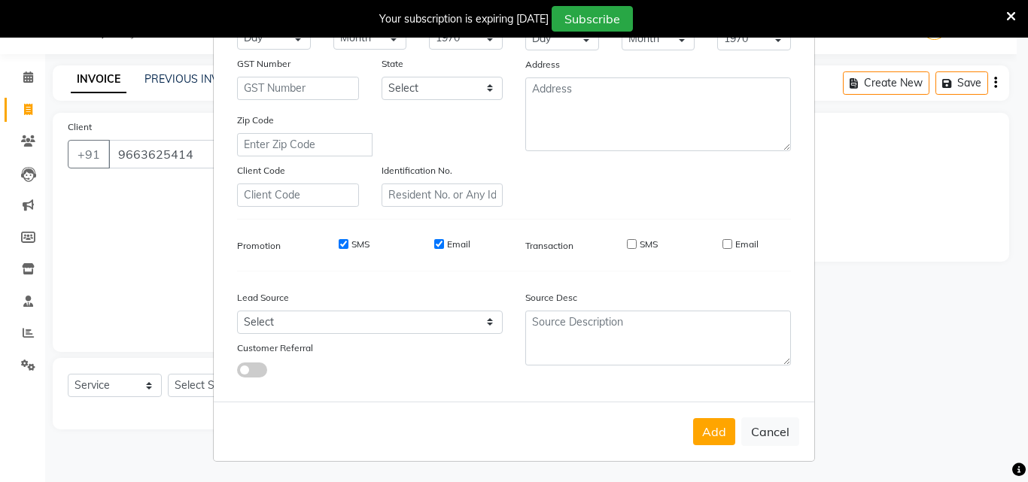
scroll to position [212, 0]
click at [704, 434] on button "Add" at bounding box center [714, 431] width 42 height 27
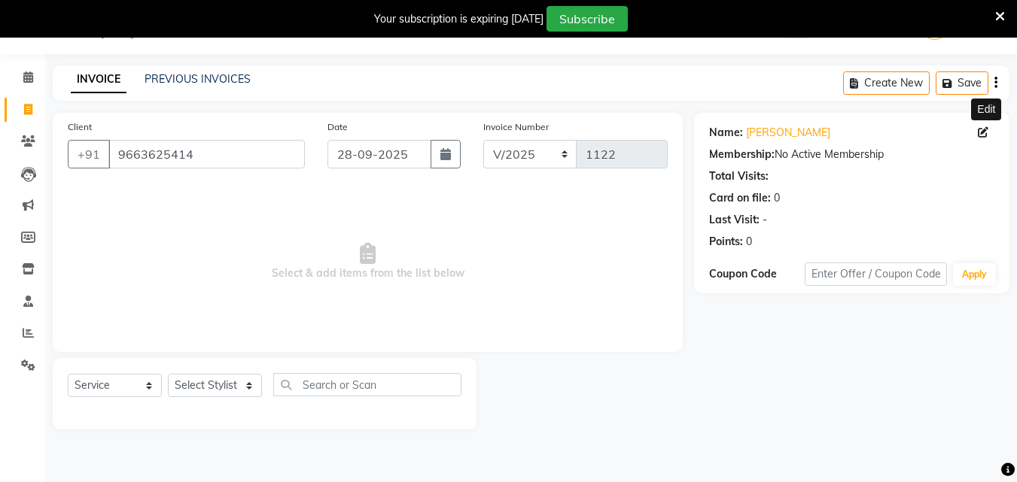
click at [982, 134] on icon at bounding box center [983, 132] width 11 height 11
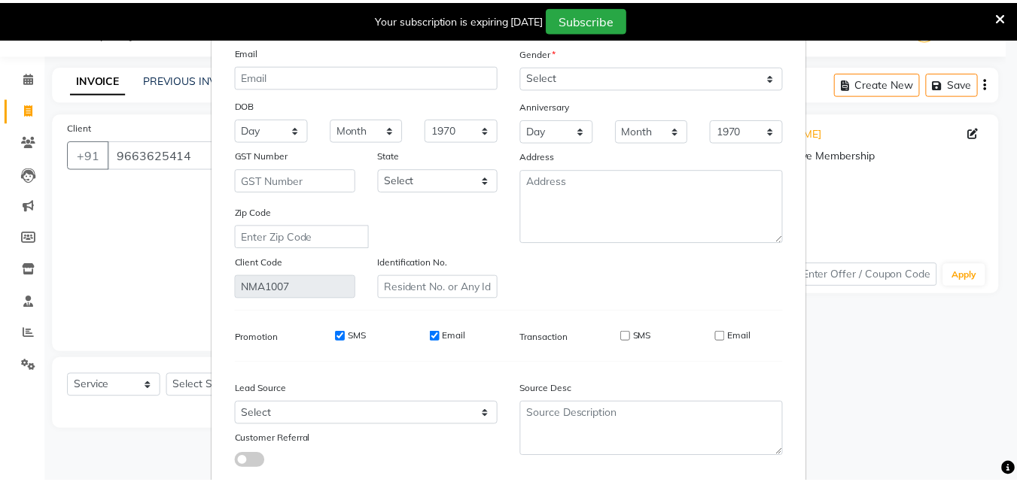
scroll to position [185, 0]
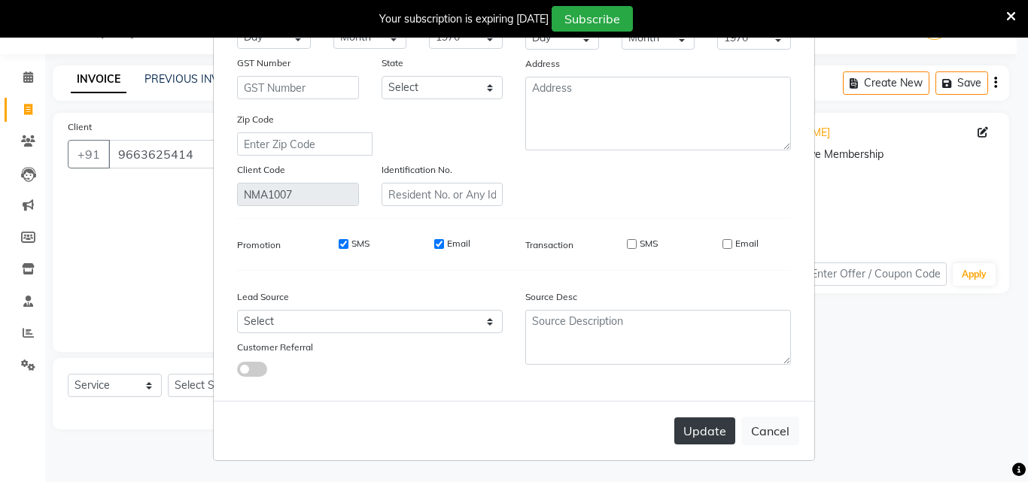
click at [708, 432] on button "Update" at bounding box center [704, 431] width 61 height 27
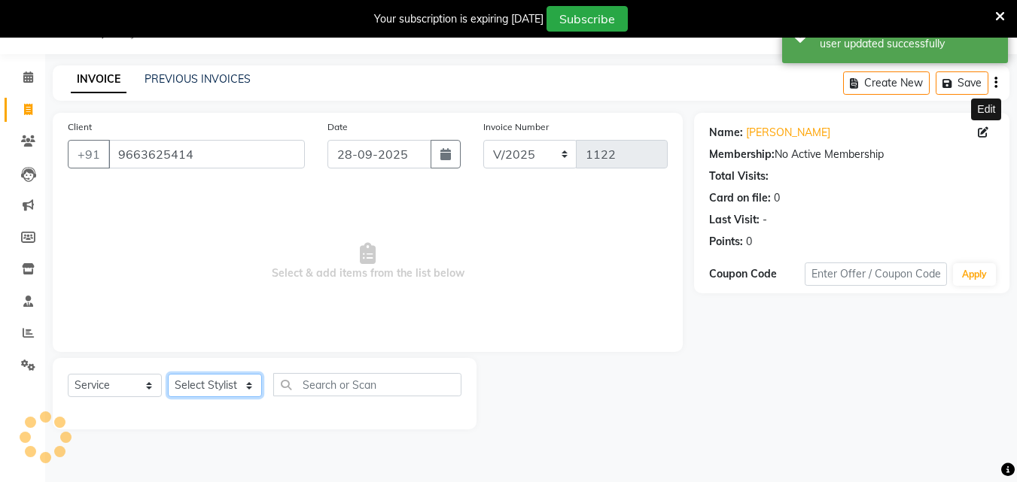
click at [244, 388] on select "Select Stylist Admin [PERSON_NAME] [PERSON_NAME] S [PERSON_NAME] Mohd [PERSON_N…" at bounding box center [215, 385] width 94 height 23
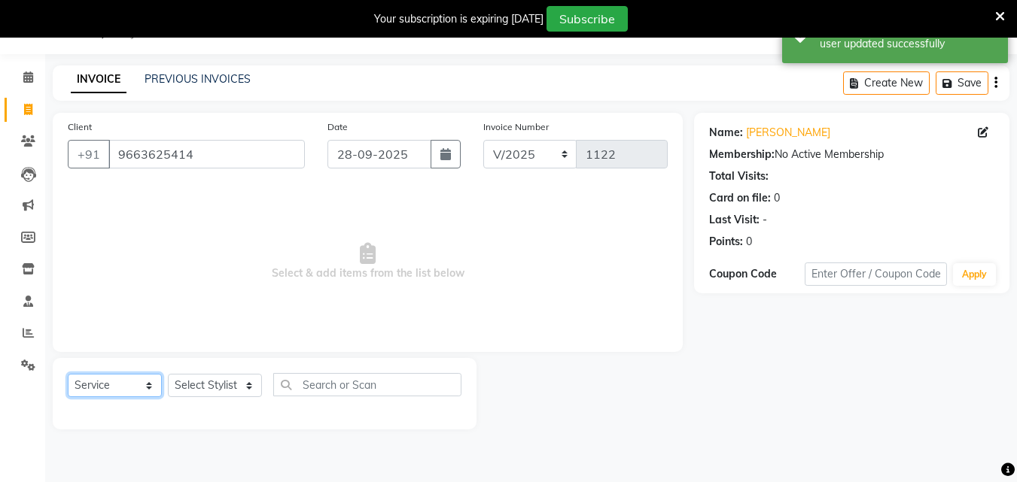
click at [153, 384] on select "Select Service Product Membership Package Voucher Prepaid Gift Card" at bounding box center [115, 385] width 94 height 23
click at [68, 374] on select "Select Service Product Membership Package Voucher Prepaid Gift Card" at bounding box center [115, 385] width 94 height 23
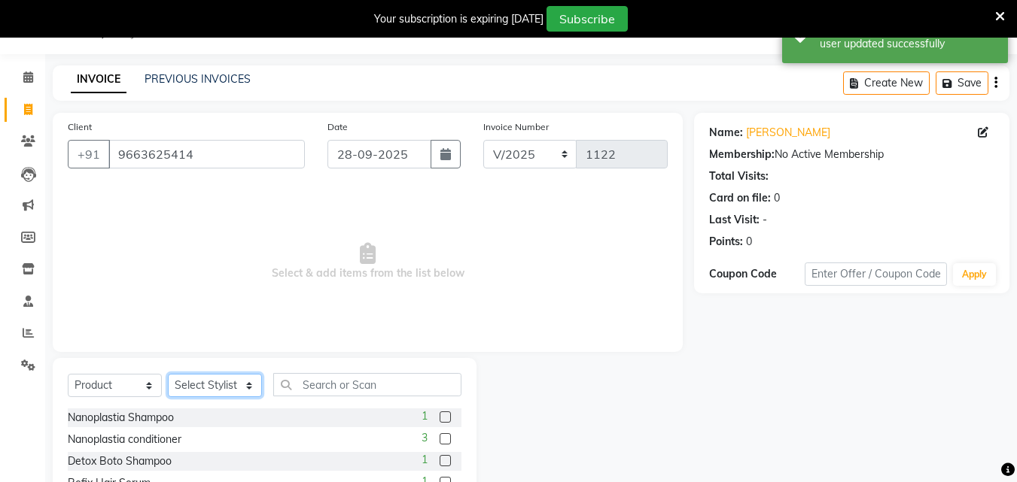
click at [224, 390] on select "Select Stylist Admin [PERSON_NAME] [PERSON_NAME] S [PERSON_NAME] Mohd [PERSON_N…" at bounding box center [215, 385] width 94 height 23
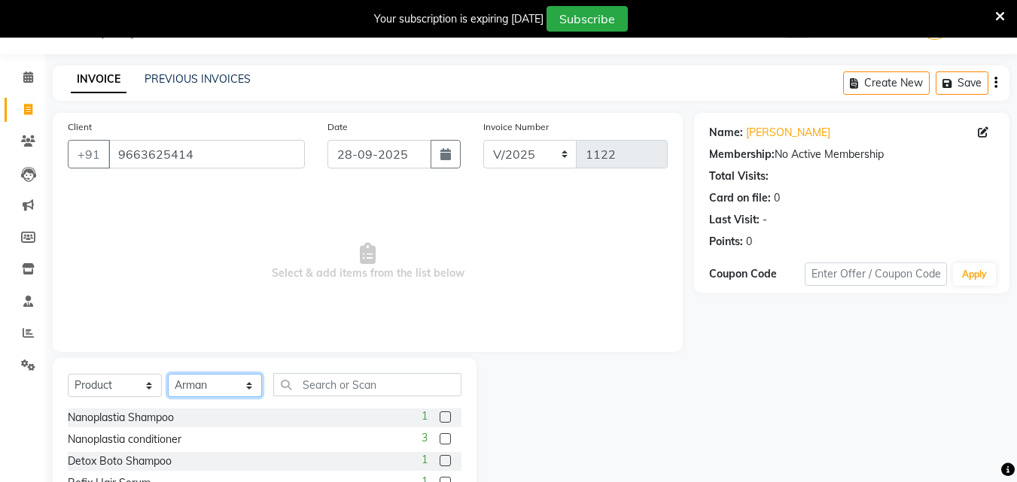
click at [168, 374] on select "Select Stylist Admin [PERSON_NAME] [PERSON_NAME] S [PERSON_NAME] Mohd [PERSON_N…" at bounding box center [215, 385] width 94 height 23
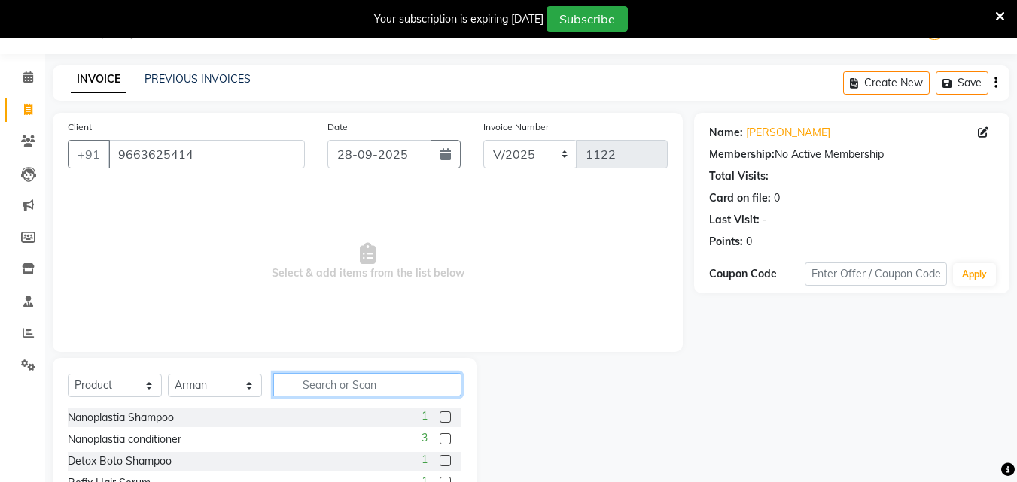
click at [320, 388] on input "text" at bounding box center [367, 384] width 188 height 23
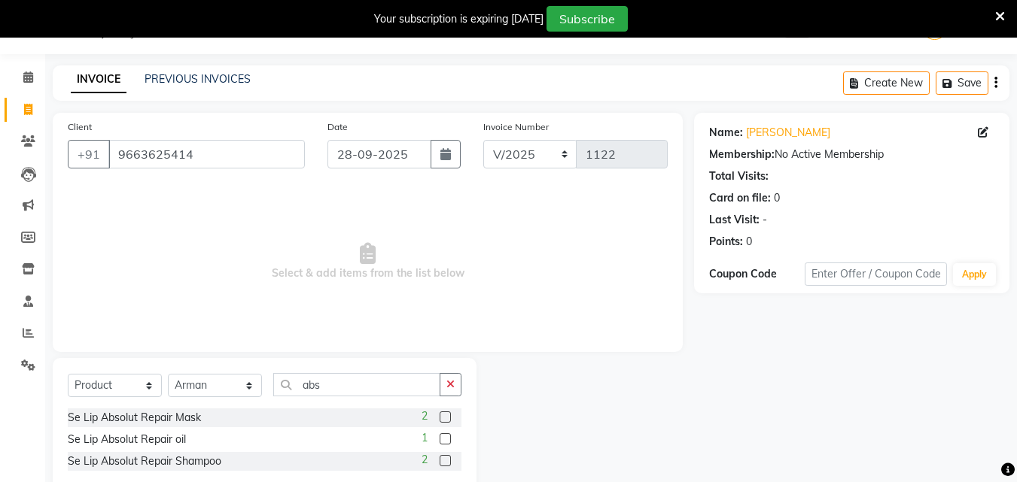
click at [445, 421] on label at bounding box center [445, 417] width 11 height 11
click at [445, 421] on input "checkbox" at bounding box center [445, 418] width 10 height 10
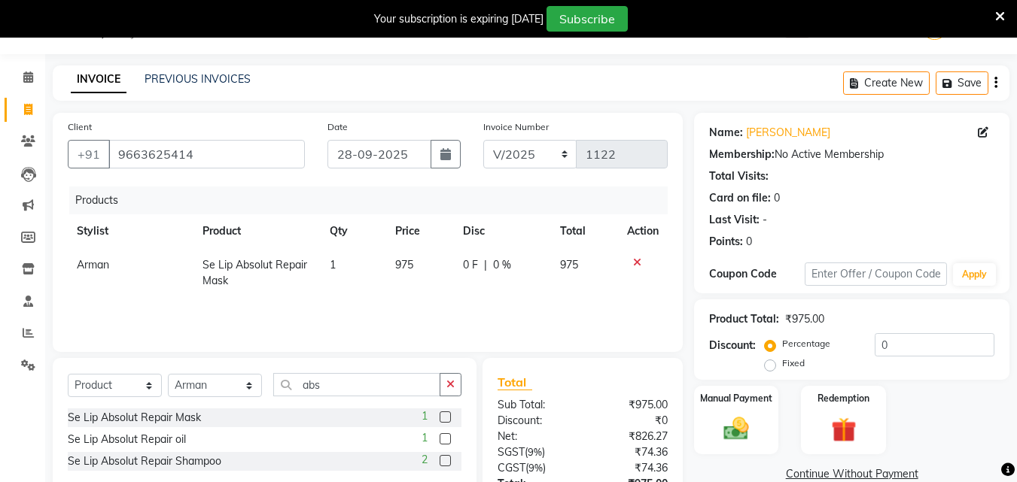
click at [446, 436] on label at bounding box center [445, 439] width 11 height 11
click at [446, 436] on input "checkbox" at bounding box center [445, 440] width 10 height 10
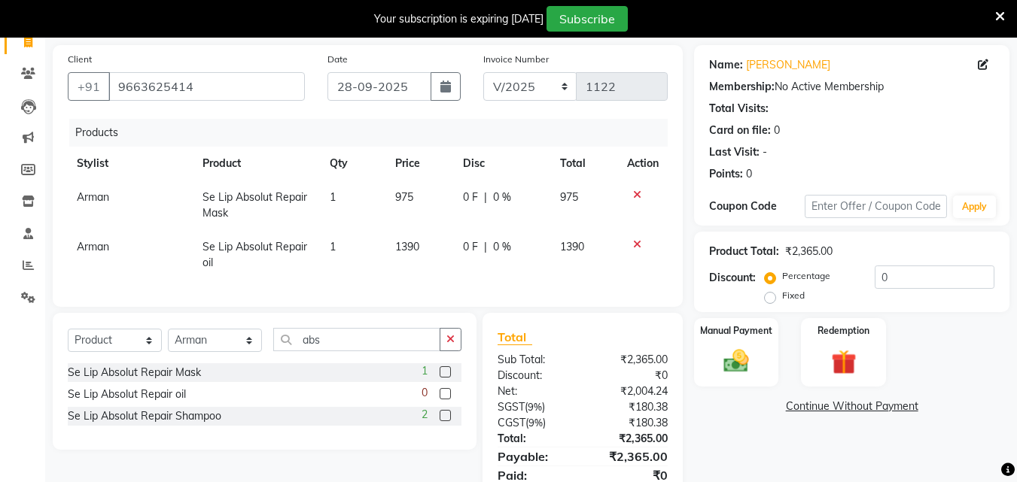
scroll to position [175, 0]
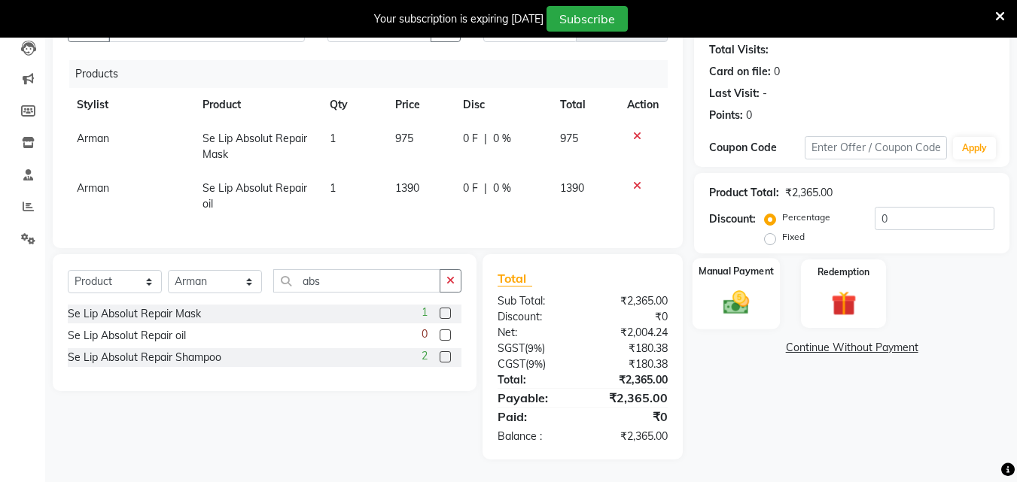
click at [762, 284] on div "Manual Payment" at bounding box center [736, 294] width 88 height 72
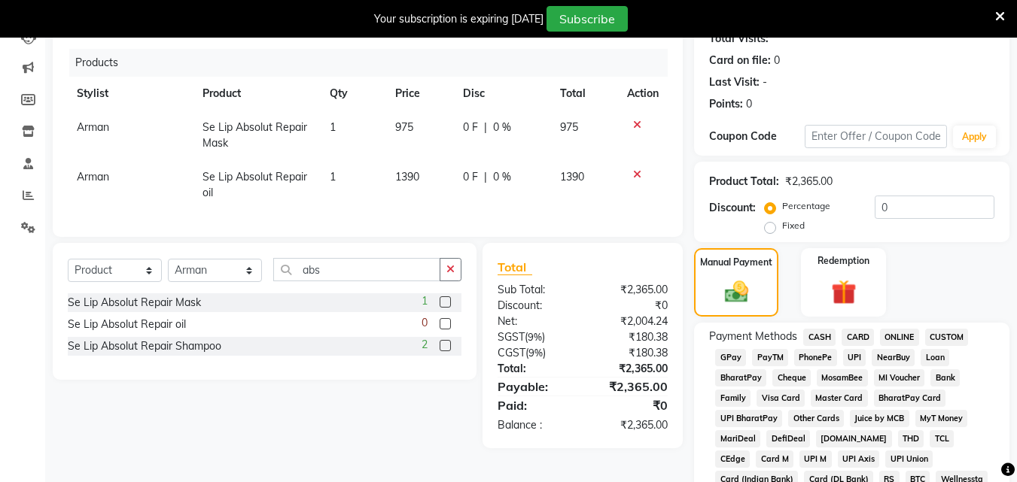
click at [812, 339] on span "CASH" at bounding box center [819, 337] width 32 height 17
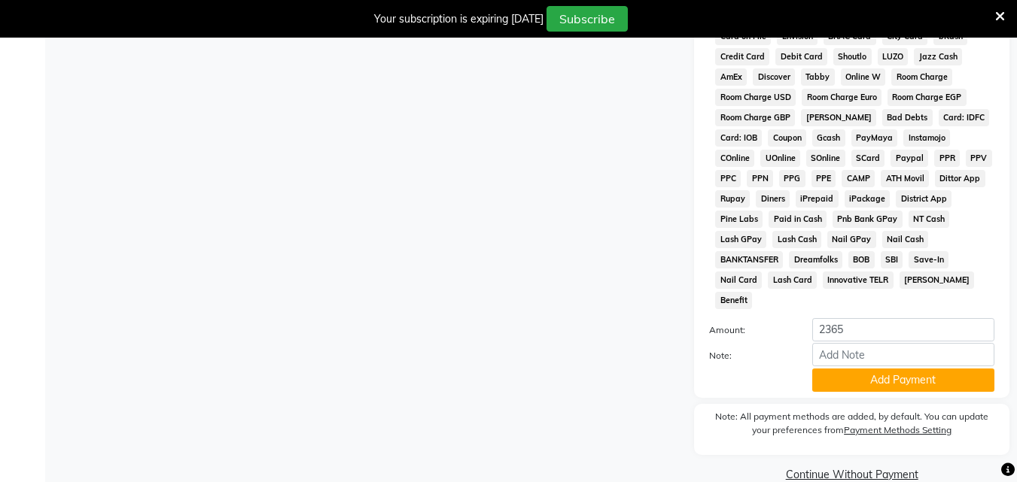
scroll to position [702, 0]
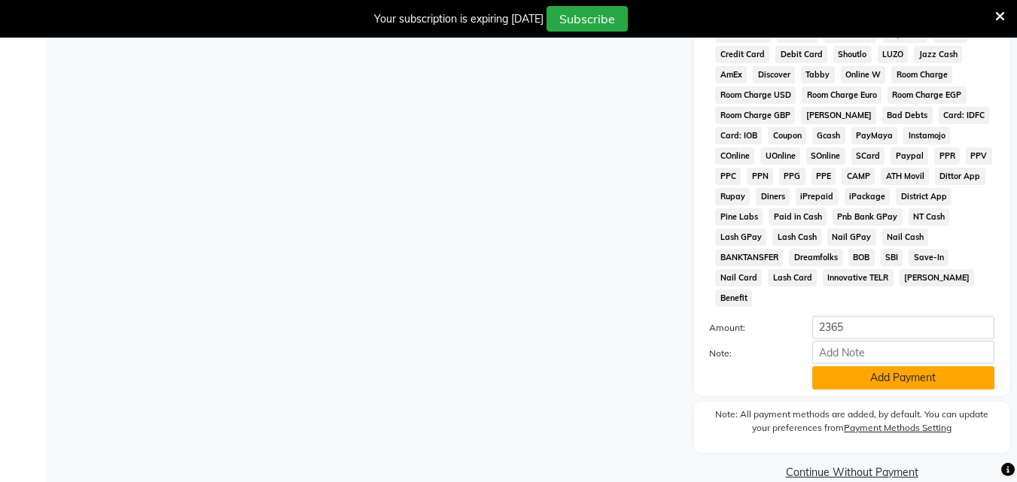
click at [911, 367] on button "Add Payment" at bounding box center [903, 378] width 182 height 23
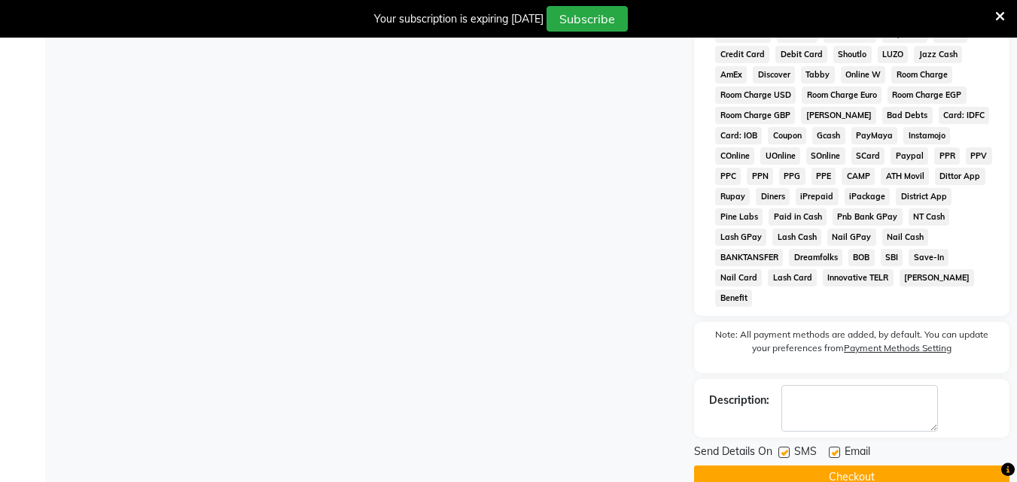
drag, startPoint x: 783, startPoint y: 434, endPoint x: 811, endPoint y: 443, distance: 29.1
click at [783, 447] on label at bounding box center [783, 452] width 11 height 11
click at [783, 449] on input "checkbox" at bounding box center [783, 454] width 10 height 10
click at [838, 447] on label at bounding box center [834, 452] width 11 height 11
click at [838, 449] on input "checkbox" at bounding box center [834, 454] width 10 height 10
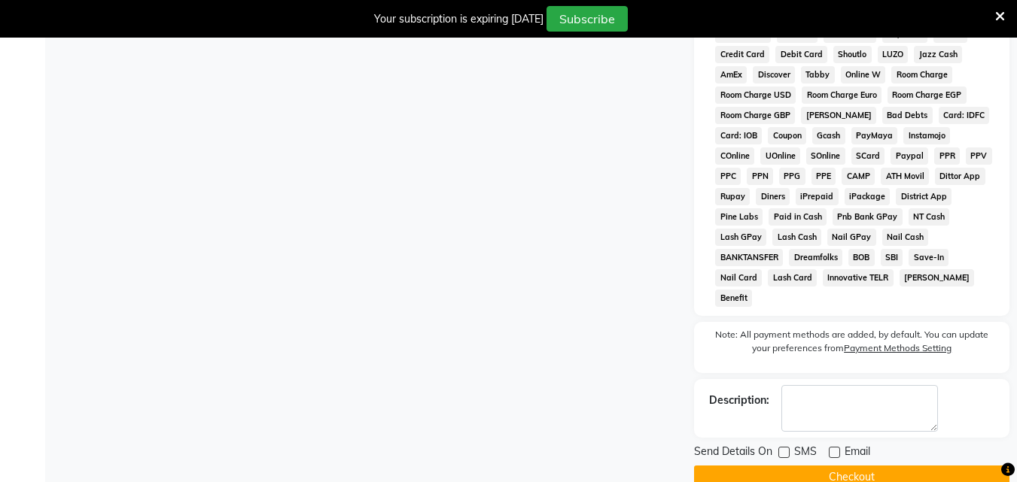
click at [838, 466] on button "Checkout" at bounding box center [851, 477] width 315 height 23
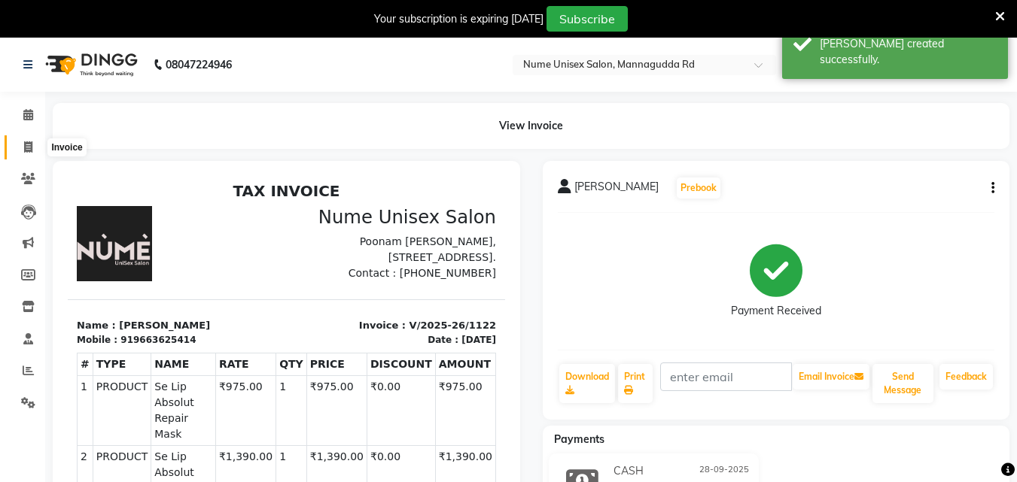
click at [20, 148] on span at bounding box center [28, 147] width 26 height 17
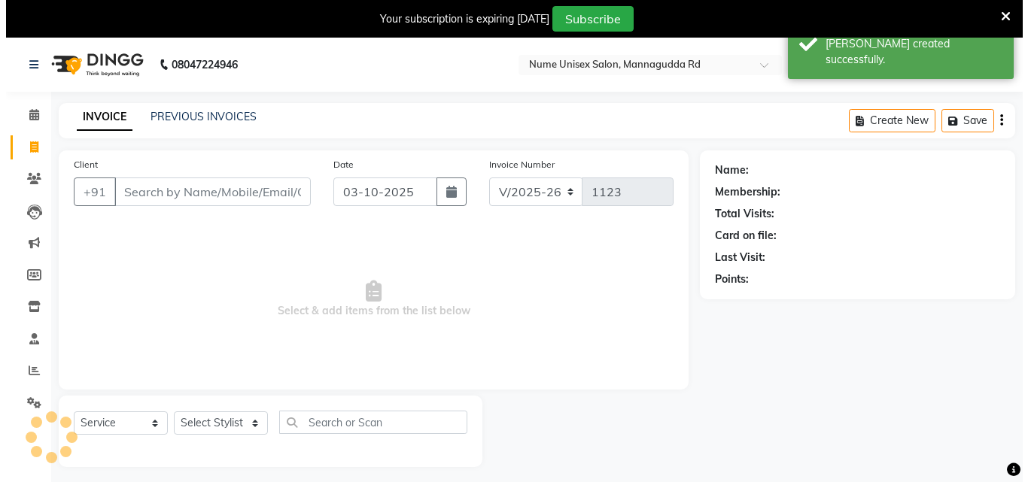
scroll to position [38, 0]
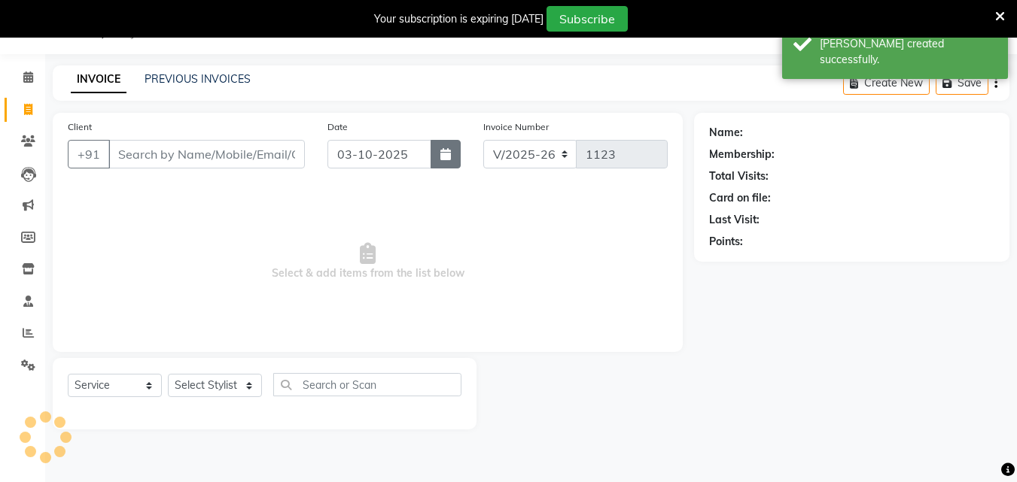
click at [443, 151] on icon "button" at bounding box center [445, 154] width 11 height 12
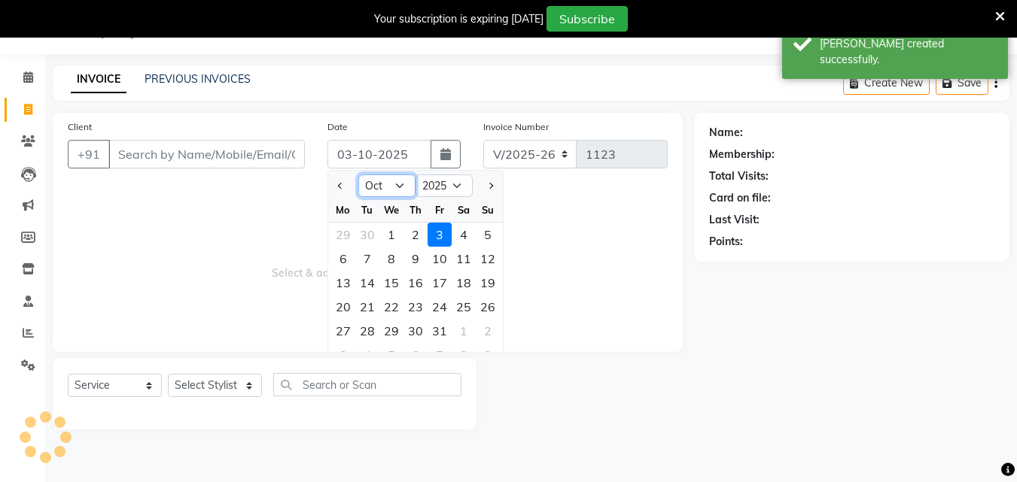
click at [391, 189] on select "Jan Feb Mar Apr May Jun [DATE] Aug Sep Oct Nov Dec" at bounding box center [386, 186] width 57 height 23
click at [358, 175] on select "Jan Feb Mar Apr May Jun [DATE] Aug Sep Oct Nov Dec" at bounding box center [386, 186] width 57 height 23
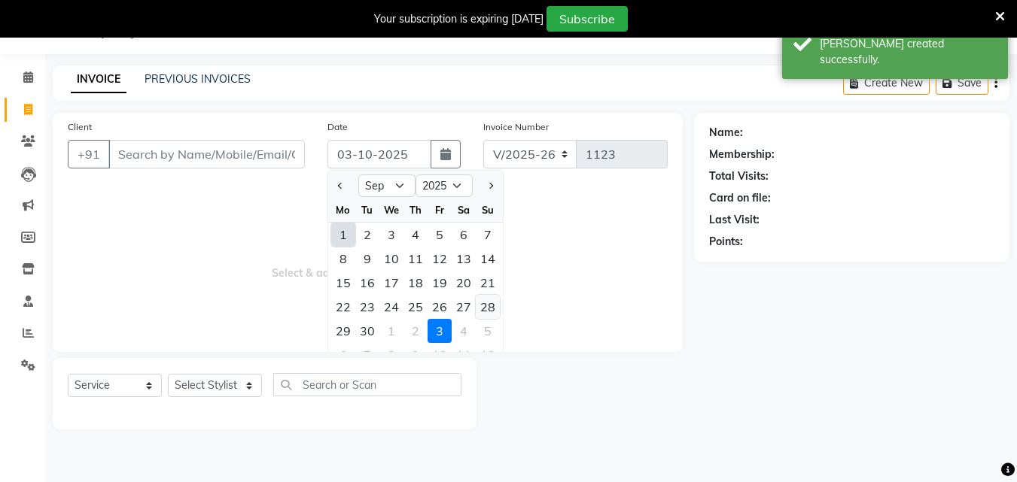
click at [482, 303] on div "28" at bounding box center [488, 307] width 24 height 24
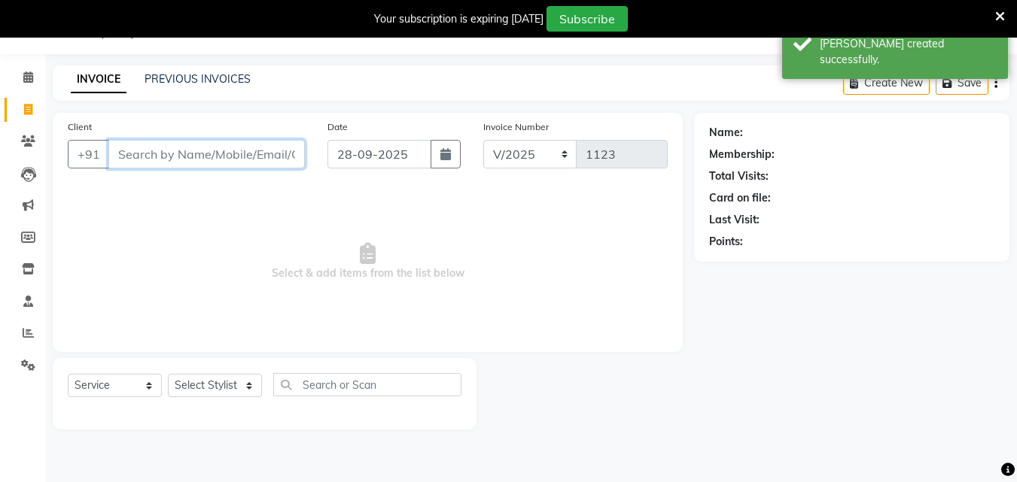
click at [226, 155] on input "Client" at bounding box center [206, 154] width 196 height 29
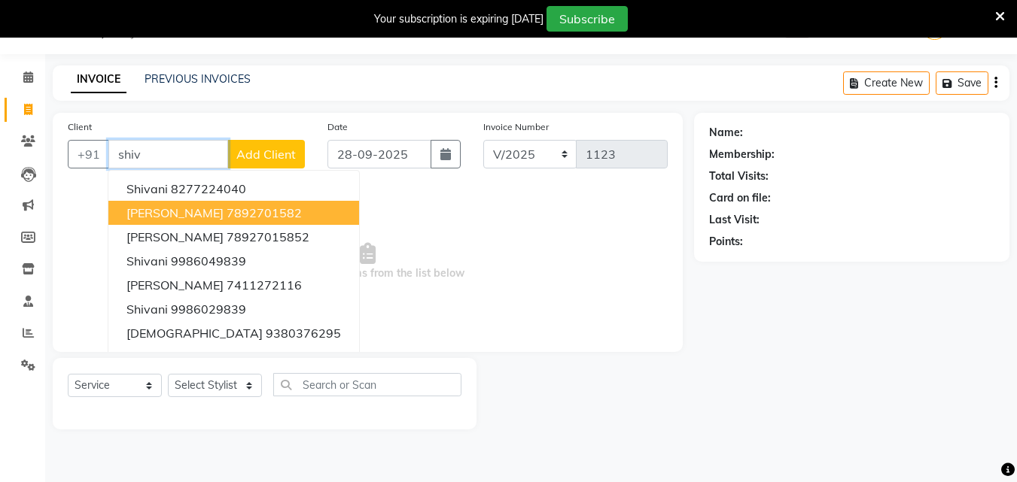
click at [245, 202] on button "[PERSON_NAME] 7892701582" at bounding box center [233, 213] width 251 height 24
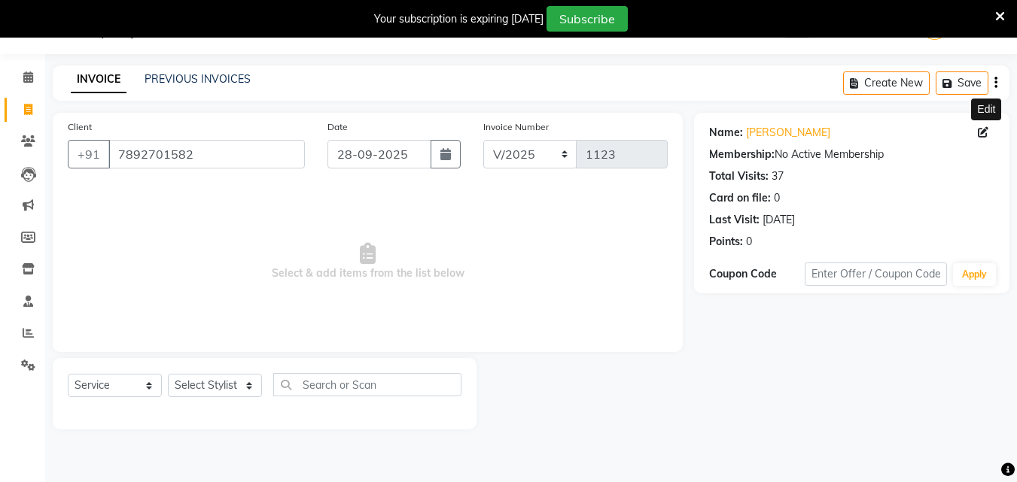
click at [982, 138] on span at bounding box center [986, 133] width 17 height 16
click at [982, 132] on icon at bounding box center [983, 132] width 11 height 11
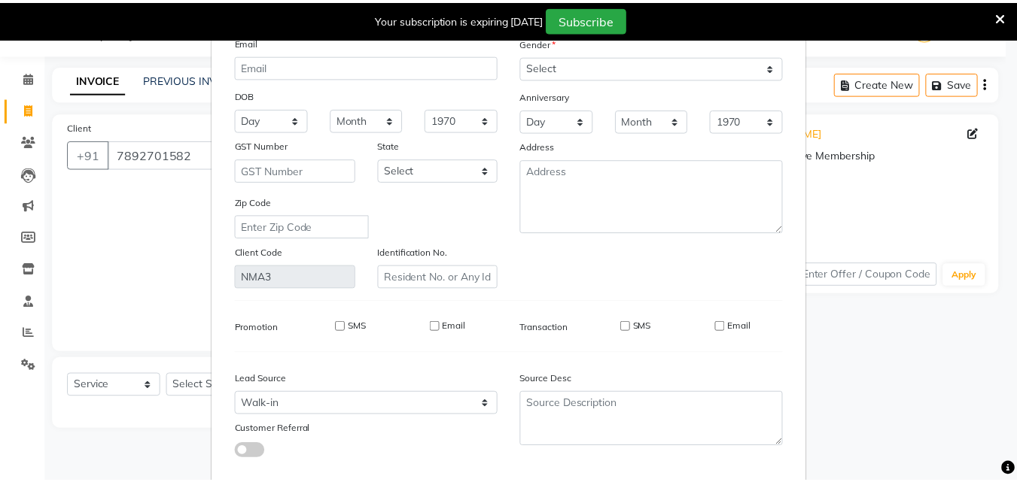
scroll to position [185, 0]
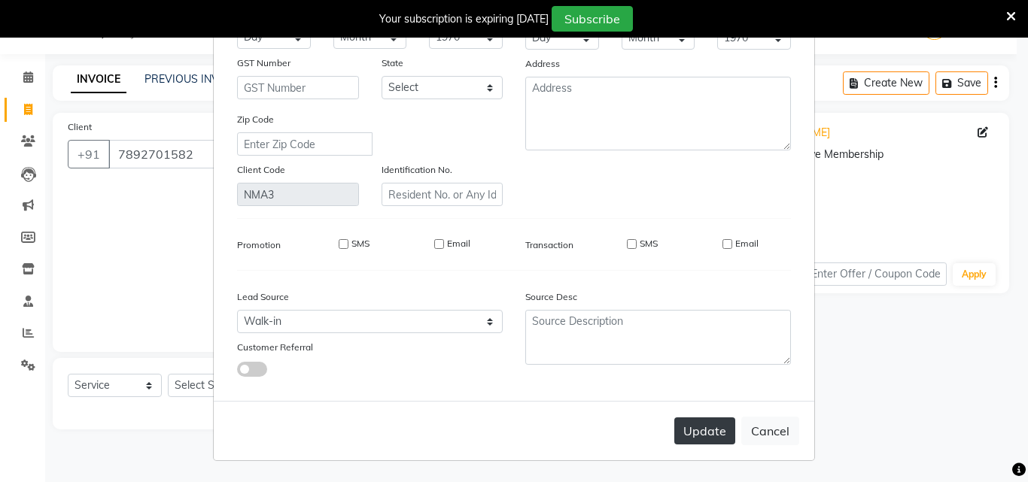
click at [705, 427] on button "Update" at bounding box center [704, 431] width 61 height 27
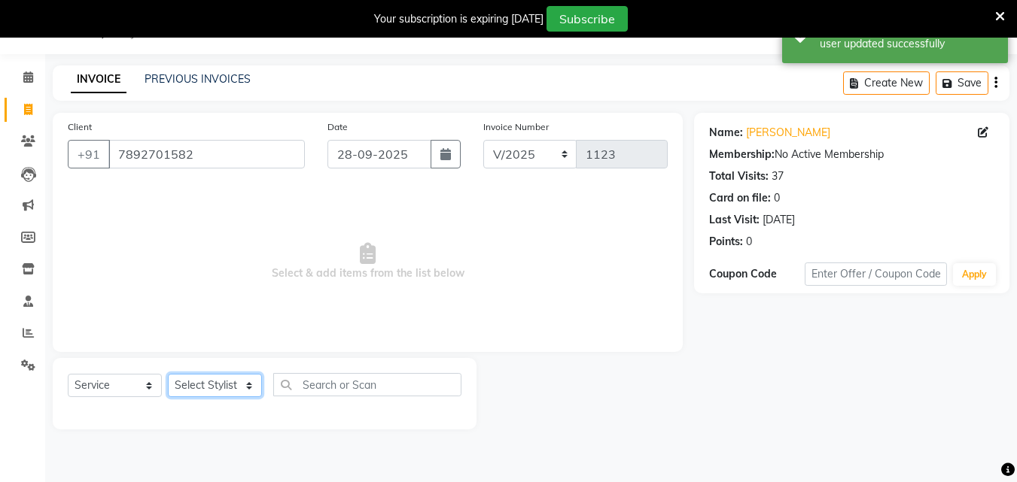
click at [216, 377] on select "Select Stylist Admin [PERSON_NAME] [PERSON_NAME] S [PERSON_NAME] Mohd [PERSON_N…" at bounding box center [215, 385] width 94 height 23
click at [168, 374] on select "Select Stylist Admin [PERSON_NAME] [PERSON_NAME] S [PERSON_NAME] Mohd [PERSON_N…" at bounding box center [215, 385] width 94 height 23
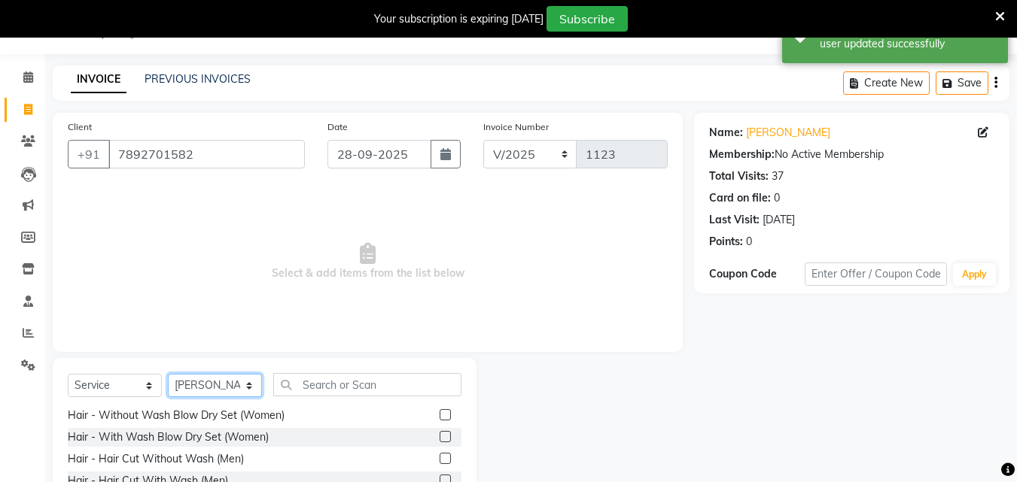
scroll to position [151, 0]
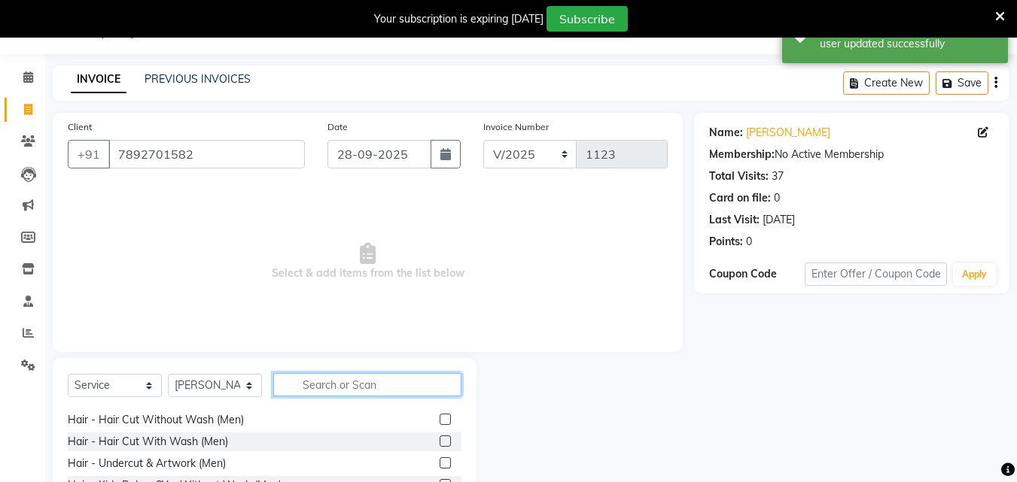
click at [344, 387] on input "text" at bounding box center [367, 384] width 188 height 23
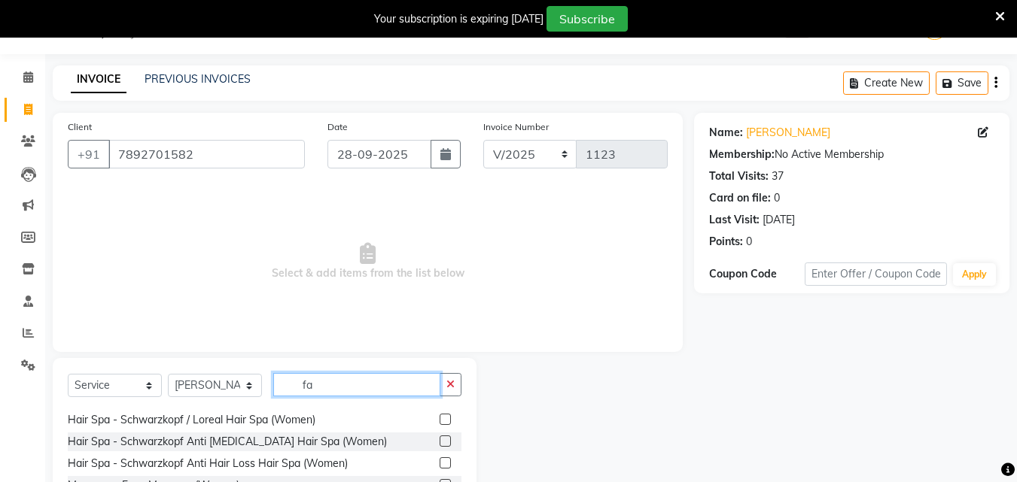
scroll to position [0, 0]
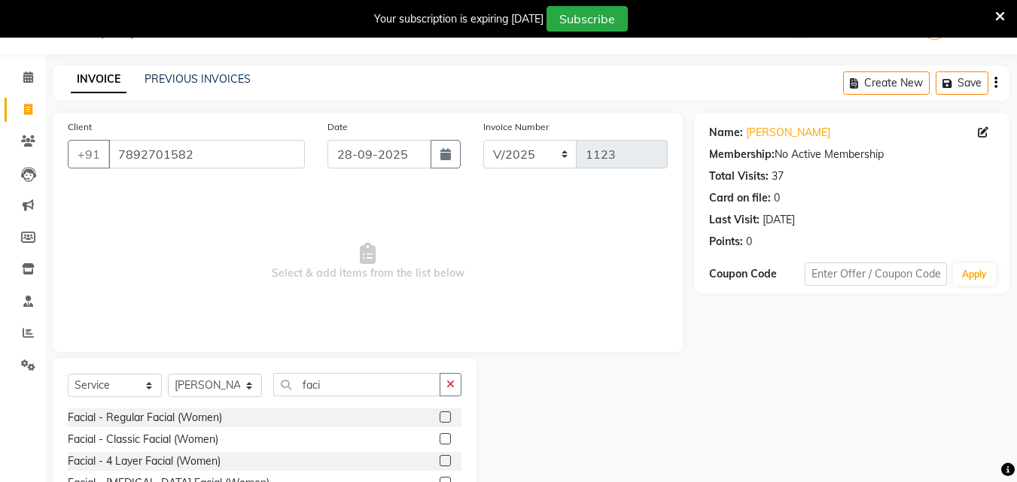
click at [424, 417] on div "Facial - Regular Facial (Women)" at bounding box center [265, 418] width 394 height 19
click at [443, 421] on div at bounding box center [451, 418] width 22 height 19
click at [440, 414] on label at bounding box center [445, 417] width 11 height 11
click at [440, 414] on input "checkbox" at bounding box center [445, 418] width 10 height 10
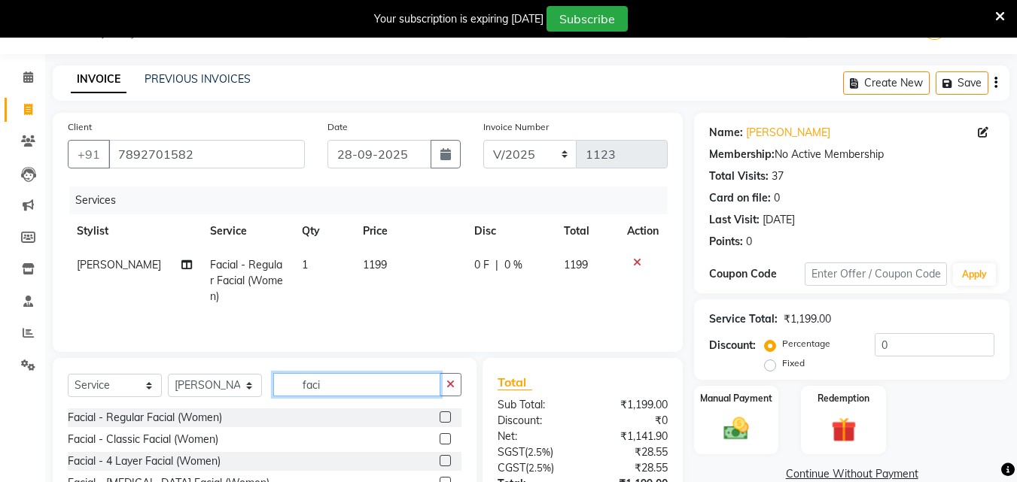
drag, startPoint x: 344, startPoint y: 388, endPoint x: 306, endPoint y: 402, distance: 41.0
click at [306, 402] on div "Select Service Product Membership Package Voucher Prepaid Gift Card Select Styl…" at bounding box center [265, 390] width 394 height 35
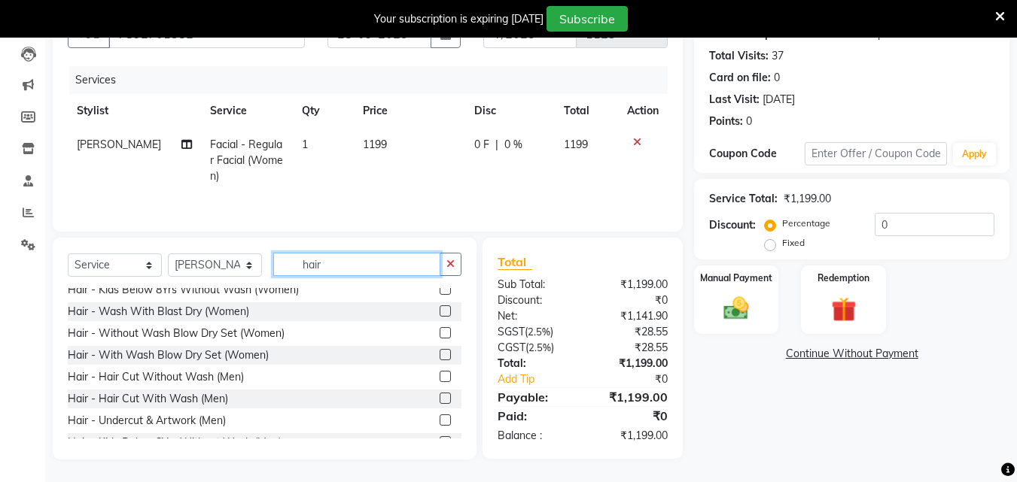
scroll to position [151, 0]
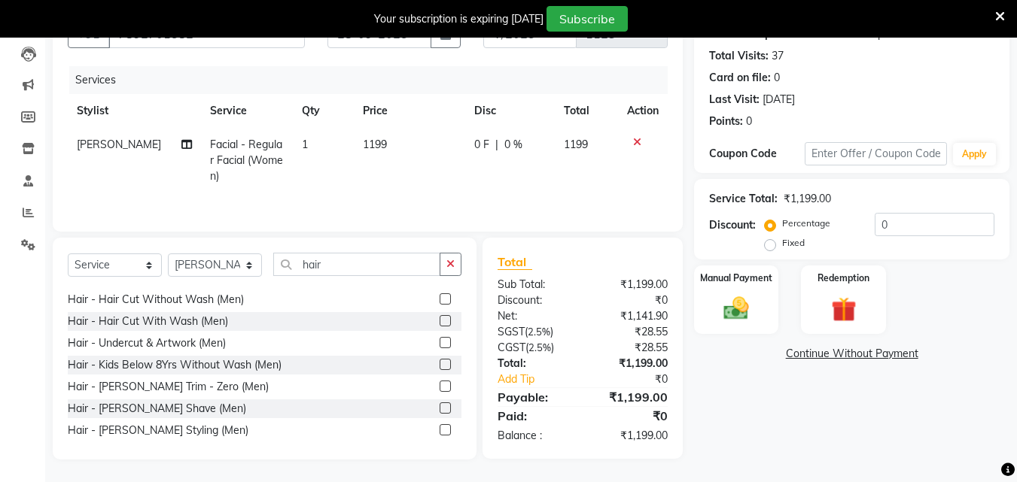
click at [440, 297] on label at bounding box center [445, 299] width 11 height 11
click at [440, 297] on input "checkbox" at bounding box center [445, 300] width 10 height 10
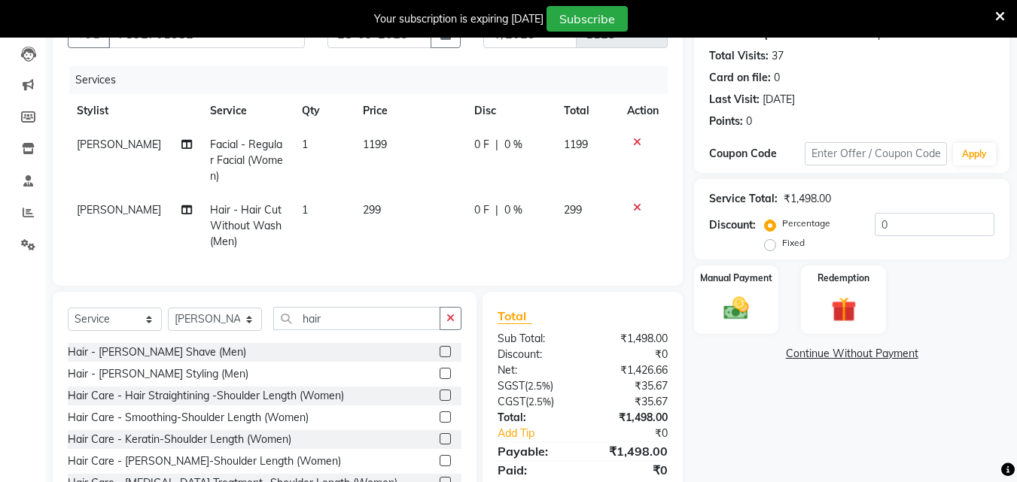
scroll to position [226, 0]
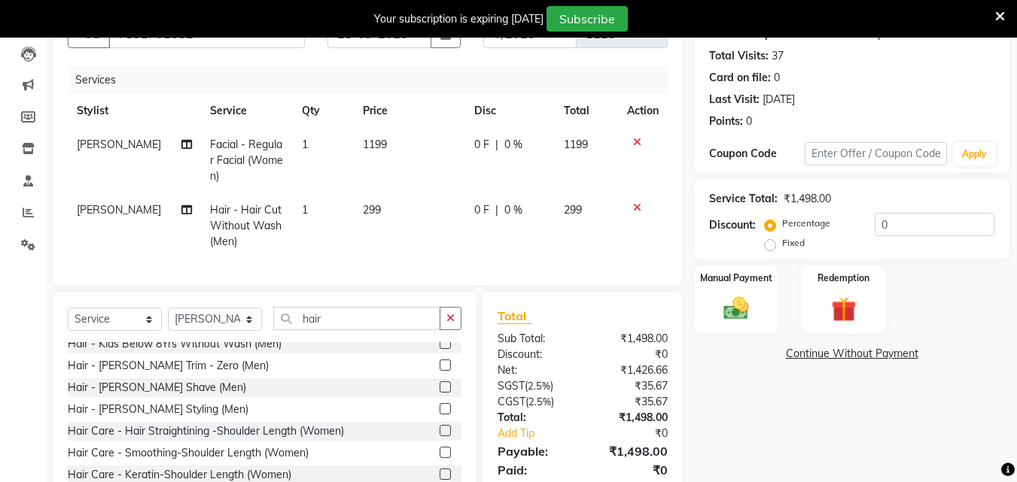
click at [440, 415] on label at bounding box center [445, 408] width 11 height 11
click at [440, 415] on input "checkbox" at bounding box center [445, 410] width 10 height 10
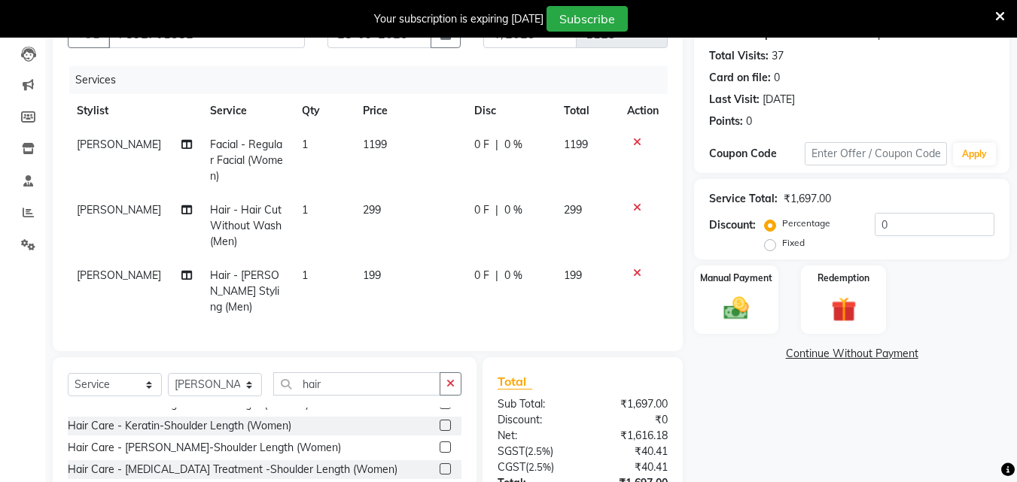
scroll to position [376, 0]
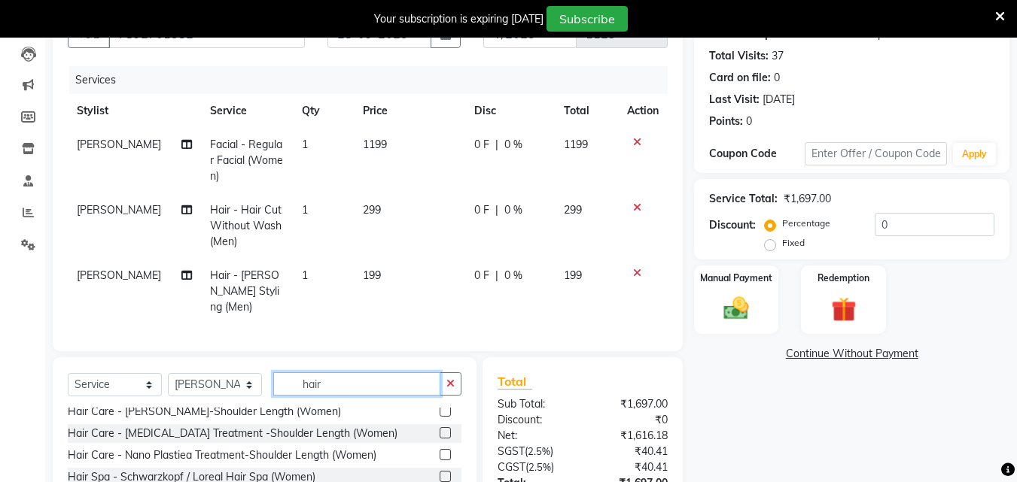
drag, startPoint x: 304, startPoint y: 391, endPoint x: 261, endPoint y: 396, distance: 43.2
click at [261, 396] on div "Select Service Product Membership Package Voucher Prepaid Gift Card Select Styl…" at bounding box center [265, 390] width 394 height 35
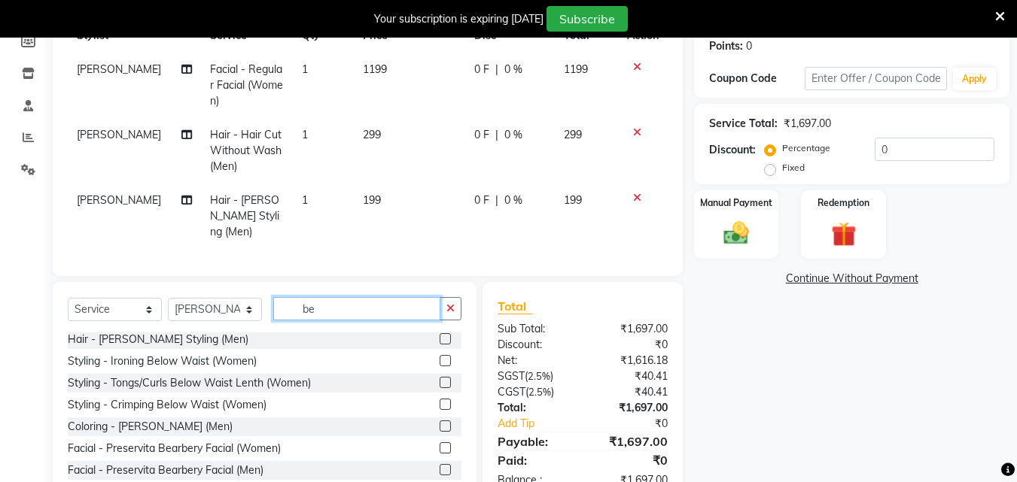
scroll to position [273, 0]
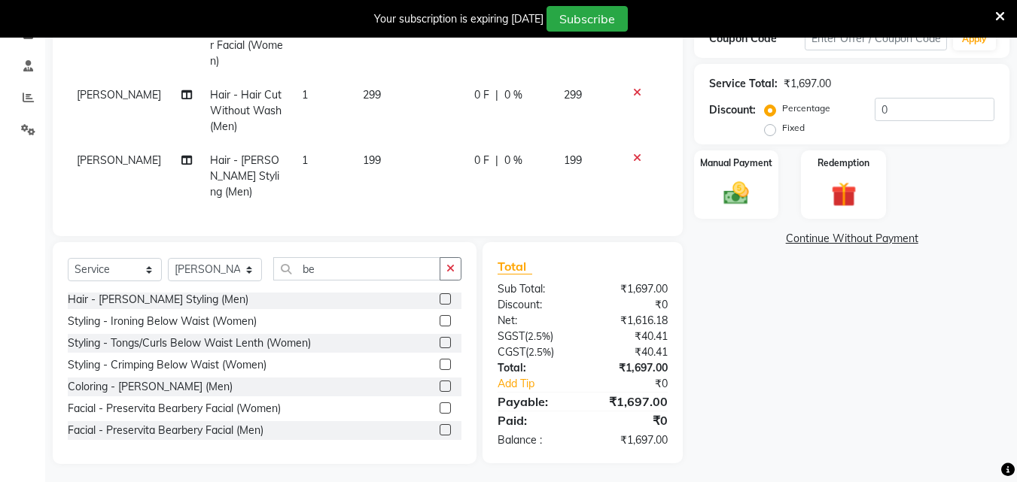
click at [440, 382] on label at bounding box center [445, 386] width 11 height 11
click at [440, 382] on input "checkbox" at bounding box center [445, 387] width 10 height 10
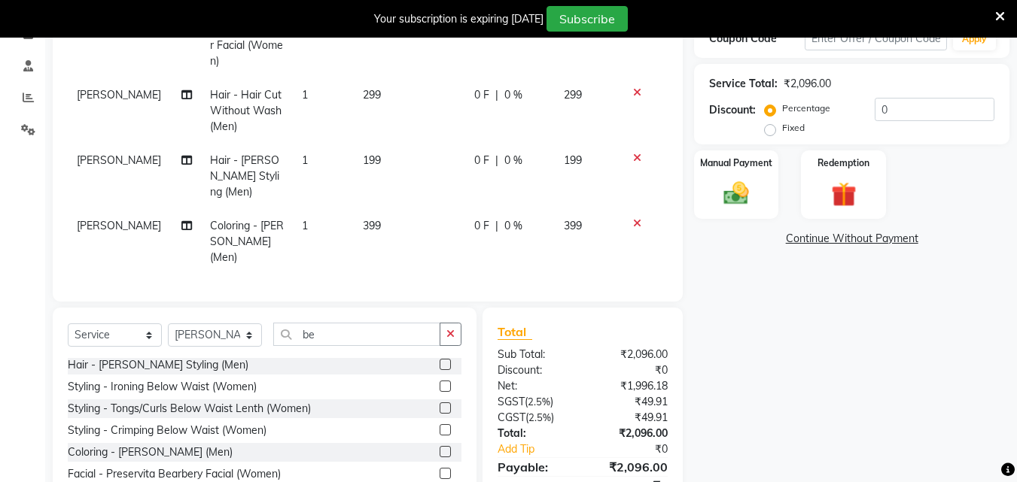
scroll to position [14, 0]
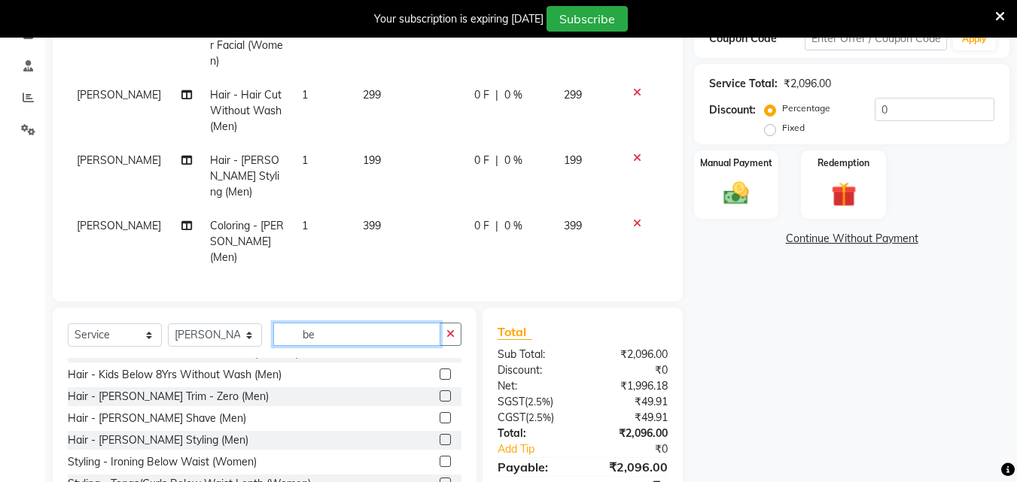
drag, startPoint x: 332, startPoint y: 313, endPoint x: 263, endPoint y: 332, distance: 71.0
click at [264, 330] on div "Select Service Product Membership Package Voucher Prepaid Gift Card Select Styl…" at bounding box center [265, 340] width 394 height 35
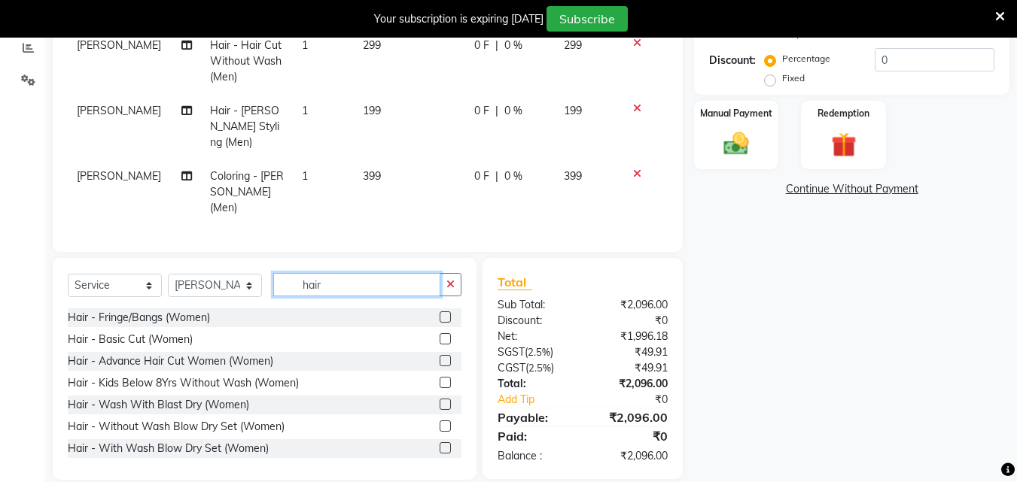
scroll to position [75, 0]
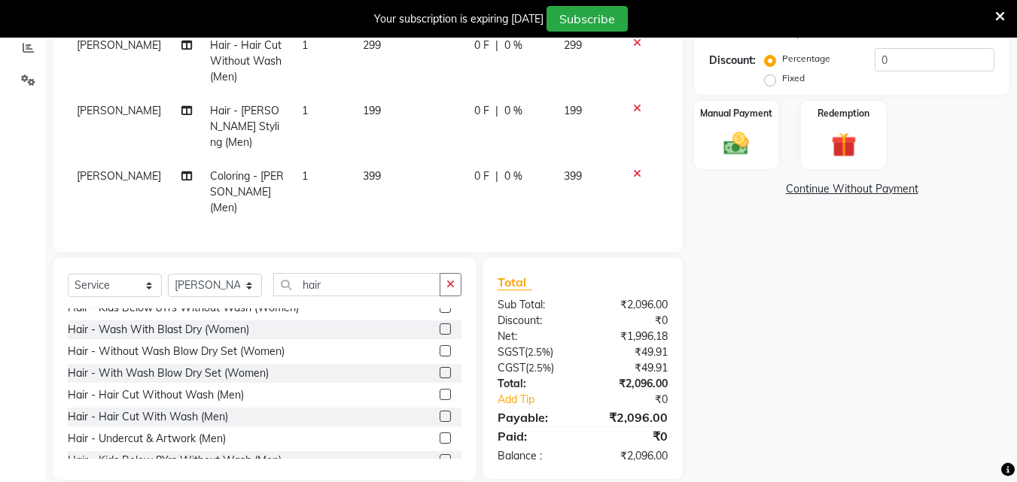
click at [440, 411] on label at bounding box center [445, 416] width 11 height 11
click at [440, 412] on input "checkbox" at bounding box center [445, 417] width 10 height 10
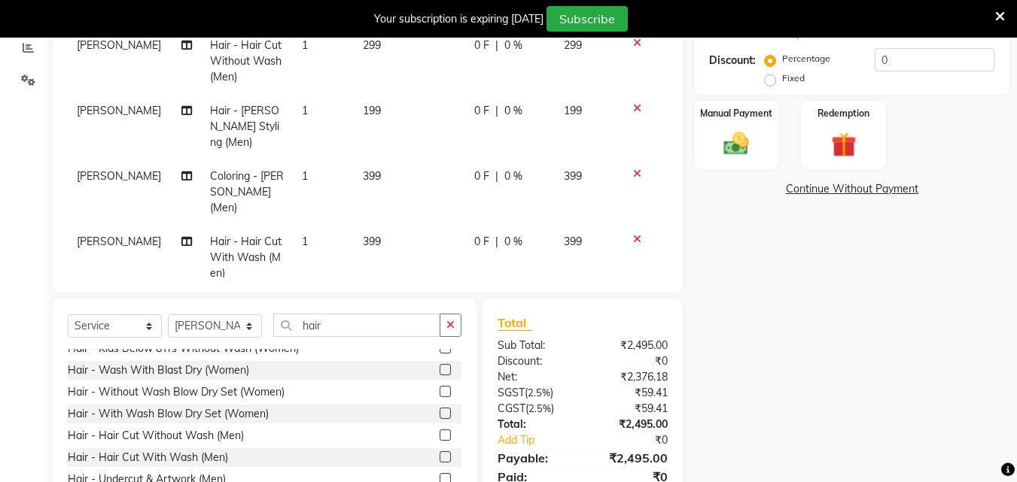
click at [388, 225] on td "399" at bounding box center [409, 257] width 111 height 65
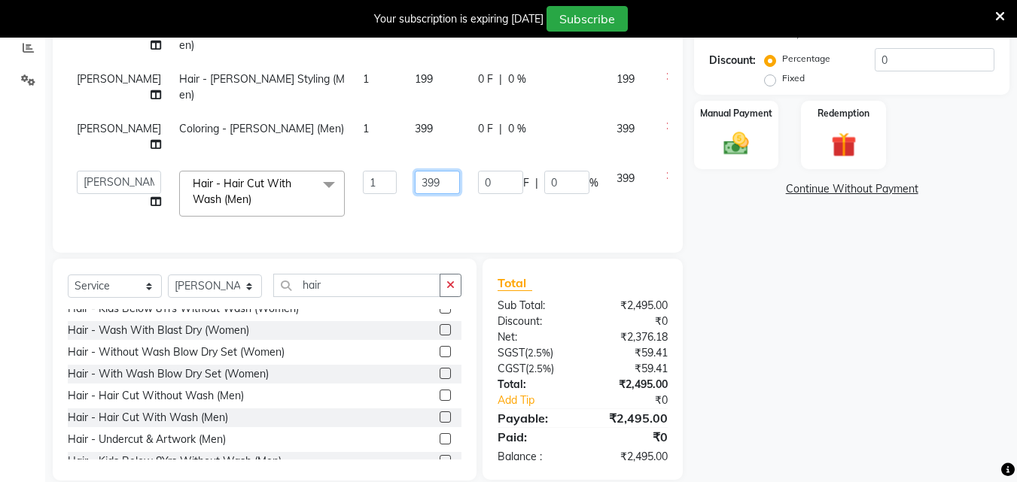
scroll to position [35, 0]
drag, startPoint x: 402, startPoint y: 247, endPoint x: 284, endPoint y: 283, distance: 123.6
click at [284, 253] on div "Client [PHONE_NUMBER] Date [DATE] Invoice Number V/2025 V/[PHONE_NUMBER] Servic…" at bounding box center [368, 40] width 630 height 425
click at [415, 194] on input "350" at bounding box center [437, 182] width 45 height 23
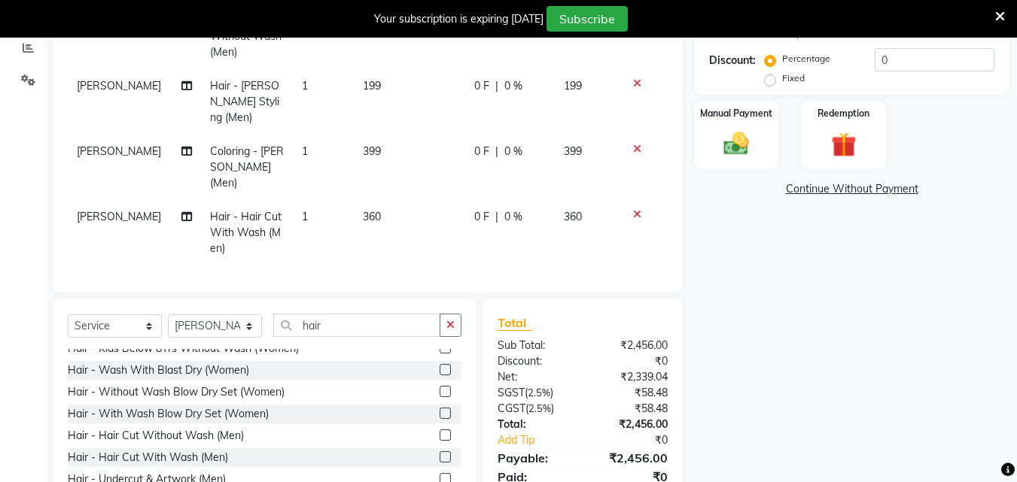
click at [428, 236] on tr "[PERSON_NAME] Hair - Hair Cut With Wash (Men) 1 360 0 F | 0 % 360" at bounding box center [368, 232] width 600 height 65
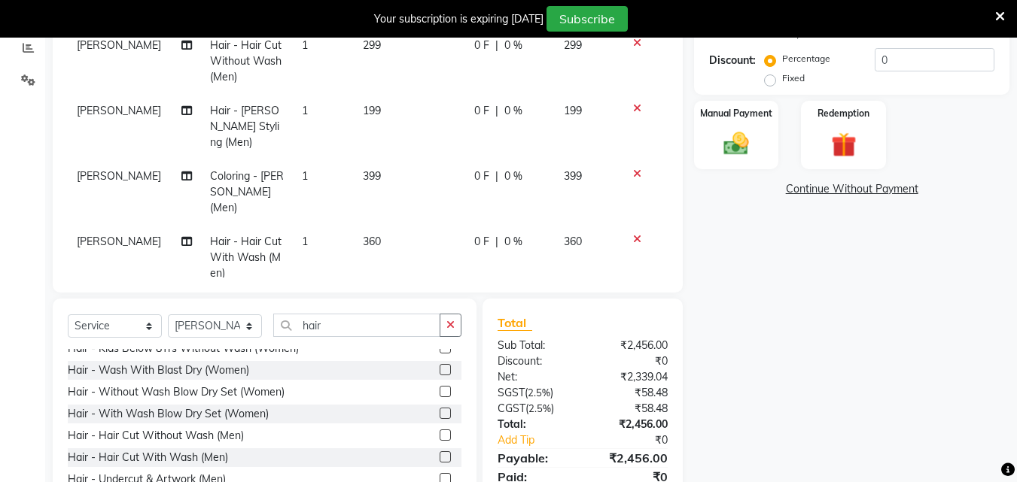
click at [379, 111] on td "199" at bounding box center [409, 126] width 111 height 65
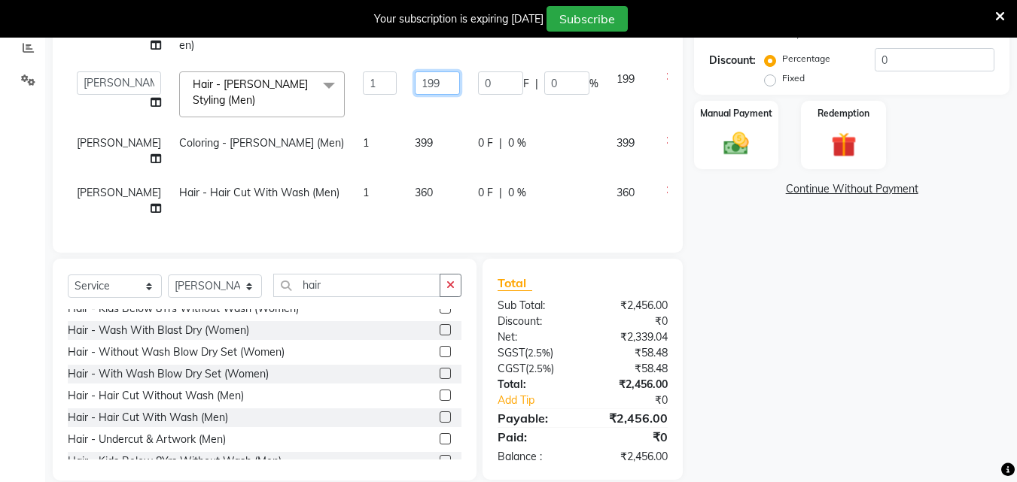
drag, startPoint x: 401, startPoint y: 115, endPoint x: 342, endPoint y: 129, distance: 61.0
click at [342, 126] on tr "Admin [PERSON_NAME] [PERSON_NAME] S [PERSON_NAME] [PERSON_NAME] [PERSON_NAME] S…" at bounding box center [384, 94] width 633 height 64
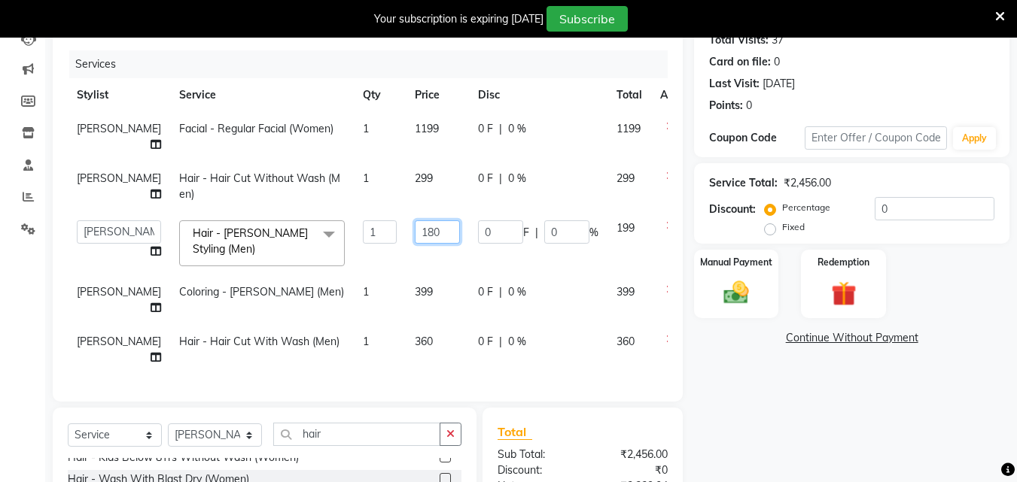
scroll to position [172, 0]
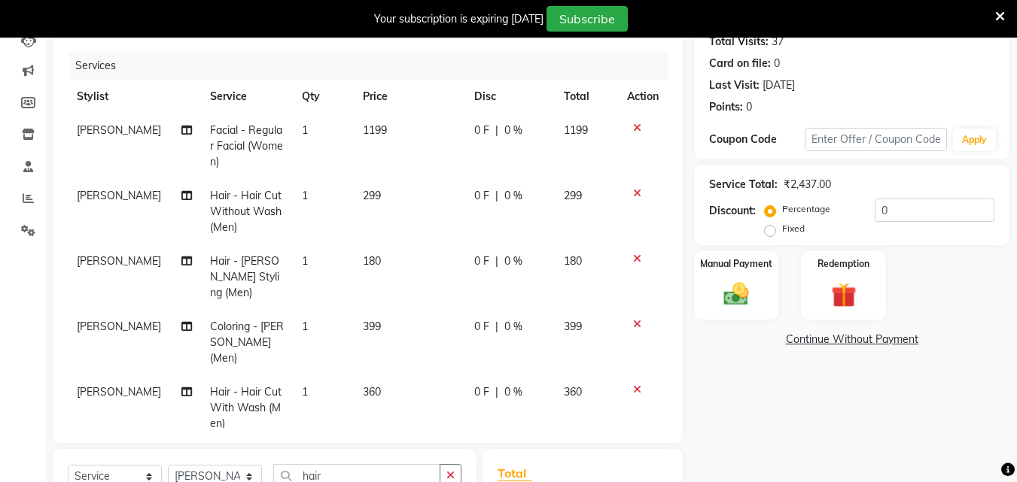
click at [395, 199] on td "299" at bounding box center [409, 211] width 111 height 65
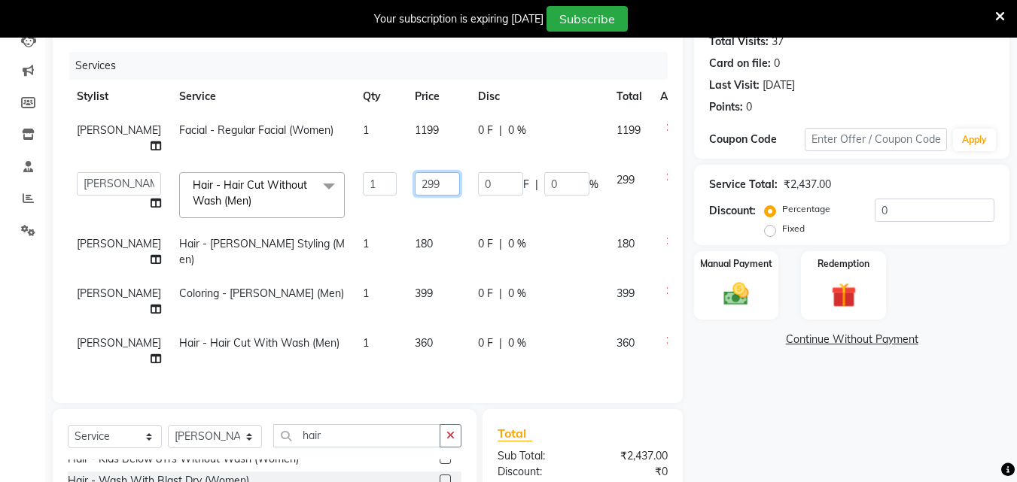
drag, startPoint x: 400, startPoint y: 196, endPoint x: 327, endPoint y: 206, distance: 74.5
click at [327, 206] on tr "Admin [PERSON_NAME] [PERSON_NAME] S [PERSON_NAME] [PERSON_NAME] Preema Rashmi […" at bounding box center [384, 195] width 633 height 64
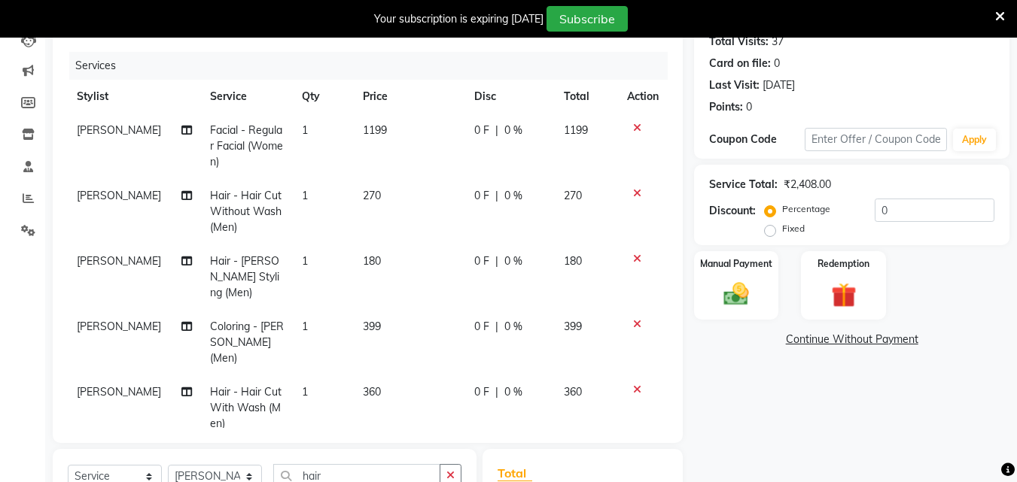
click at [589, 382] on td "360" at bounding box center [587, 408] width 64 height 65
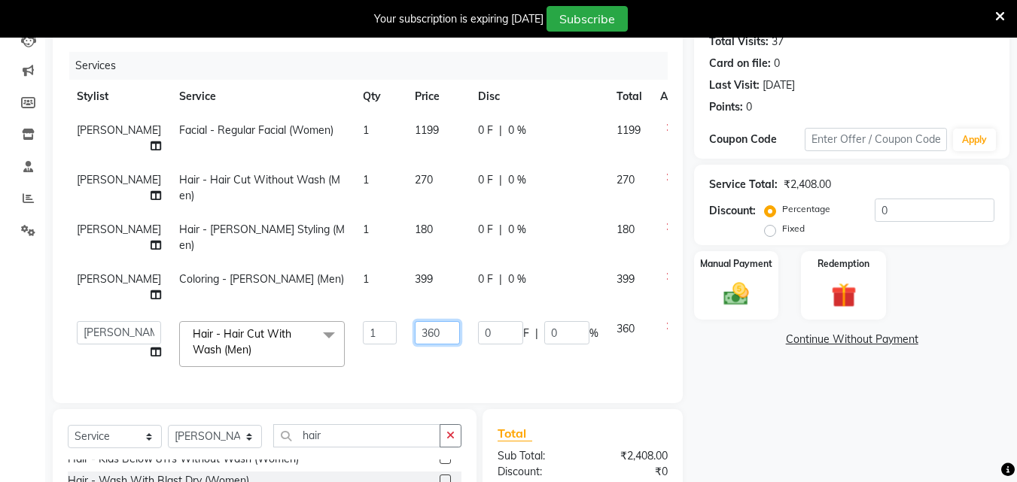
click at [415, 345] on input "360" at bounding box center [437, 332] width 45 height 23
click at [567, 403] on div "Client [PHONE_NUMBER] Date [DATE] Invoice Number V/2025 V/[PHONE_NUMBER] Servic…" at bounding box center [368, 190] width 630 height 425
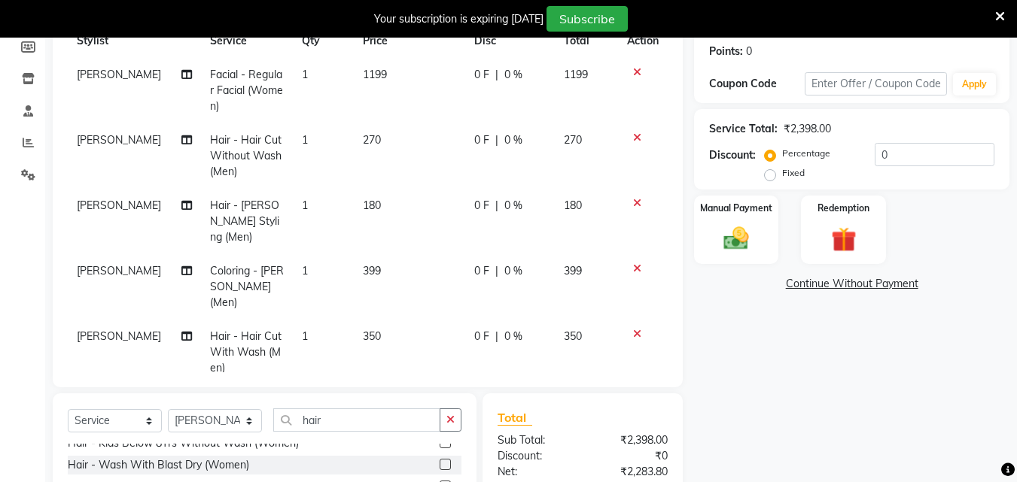
scroll to position [227, 0]
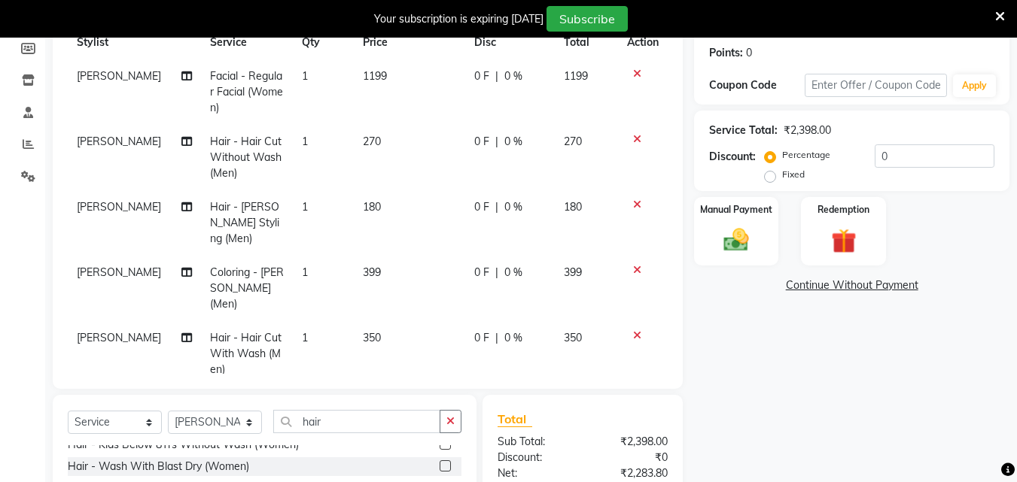
click at [379, 257] on td "399" at bounding box center [409, 288] width 111 height 65
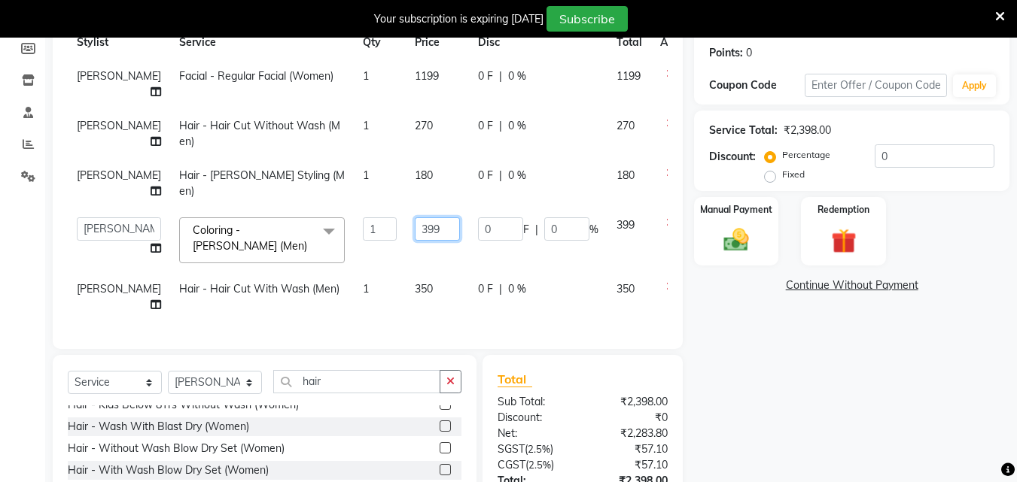
drag, startPoint x: 403, startPoint y: 276, endPoint x: 336, endPoint y: 284, distance: 66.7
click at [336, 272] on tr "Admin [PERSON_NAME] [PERSON_NAME] S [PERSON_NAME] [PERSON_NAME] [PERSON_NAME] S…" at bounding box center [384, 240] width 633 height 64
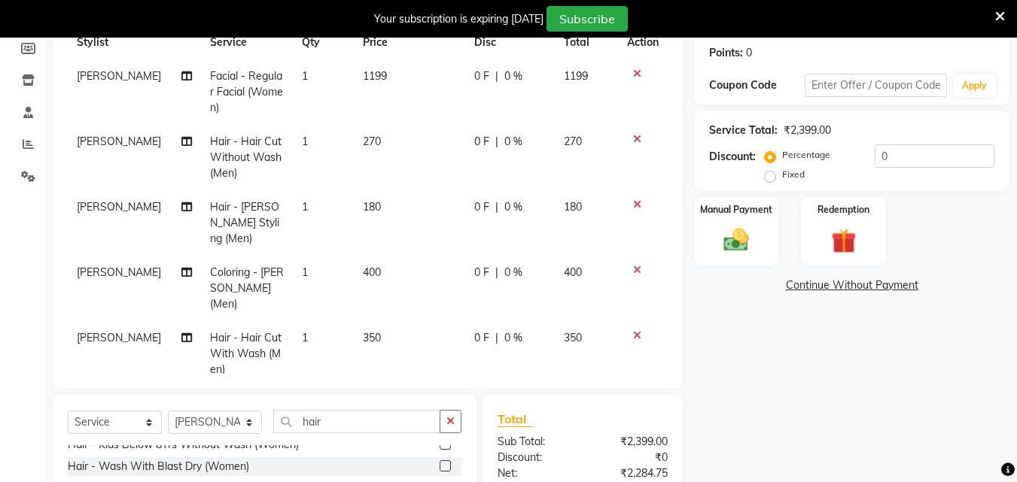
click at [402, 71] on td "1199" at bounding box center [409, 91] width 111 height 65
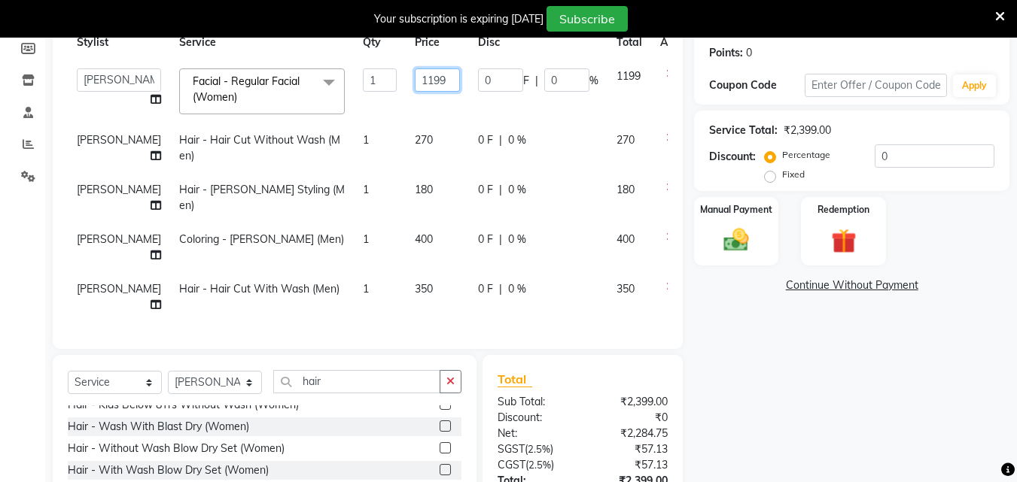
drag, startPoint x: 408, startPoint y: 76, endPoint x: 358, endPoint y: 92, distance: 52.1
click at [358, 92] on tr "Admin [PERSON_NAME] [PERSON_NAME] S [PERSON_NAME] [PERSON_NAME] [PERSON_NAME] S…" at bounding box center [384, 91] width 633 height 64
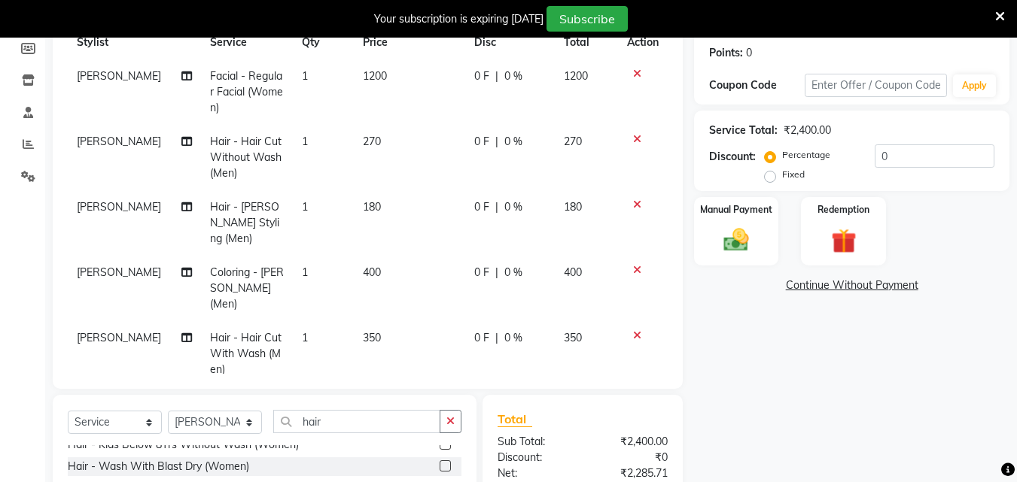
click at [482, 336] on td "0 F | 0 %" at bounding box center [510, 353] width 90 height 65
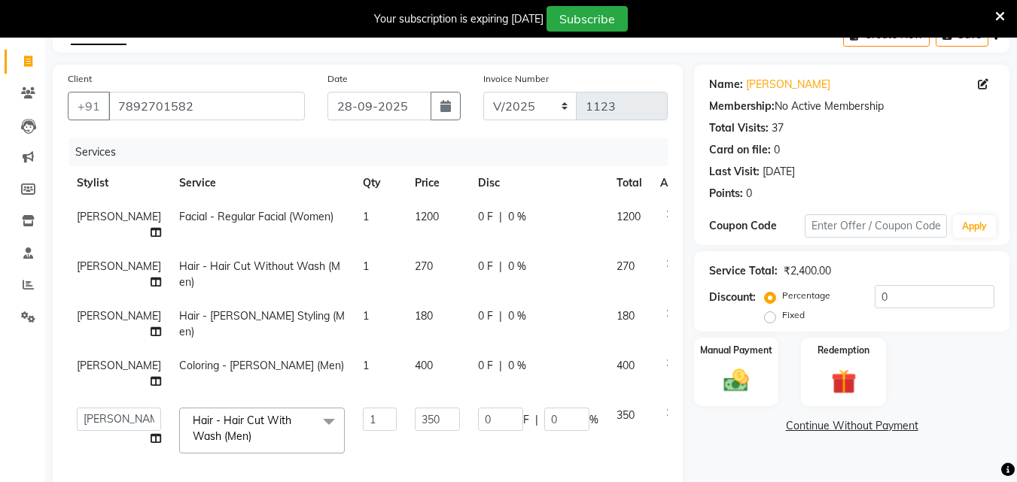
scroll to position [301, 0]
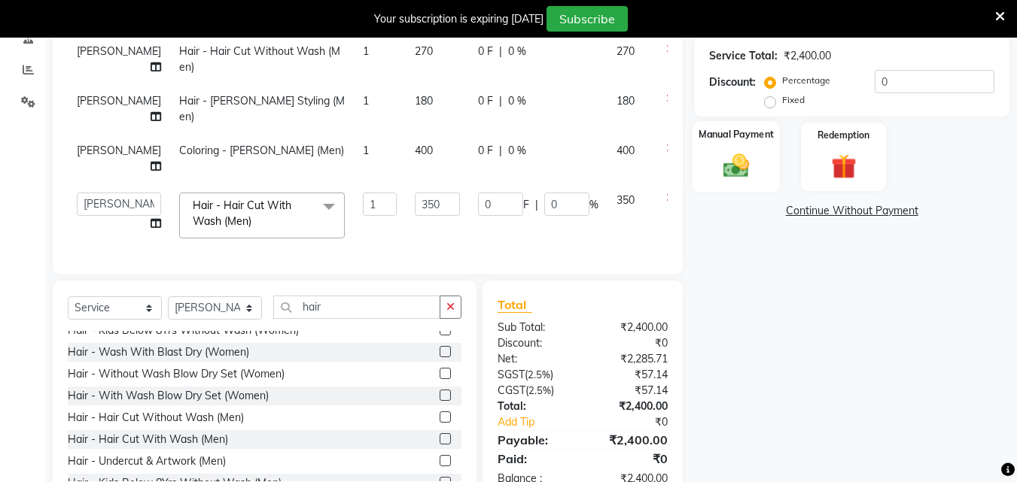
click at [767, 175] on div "Manual Payment" at bounding box center [736, 157] width 88 height 72
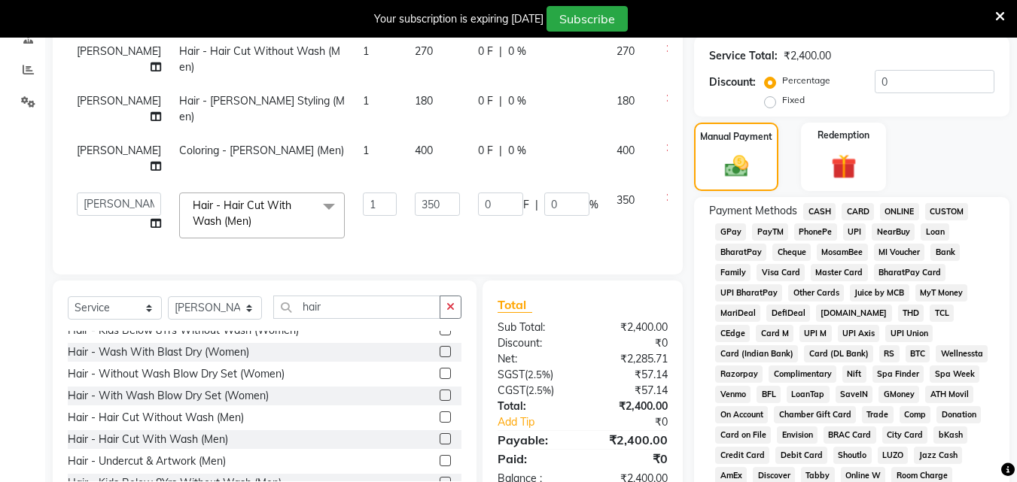
click at [820, 215] on span "CASH" at bounding box center [819, 211] width 32 height 17
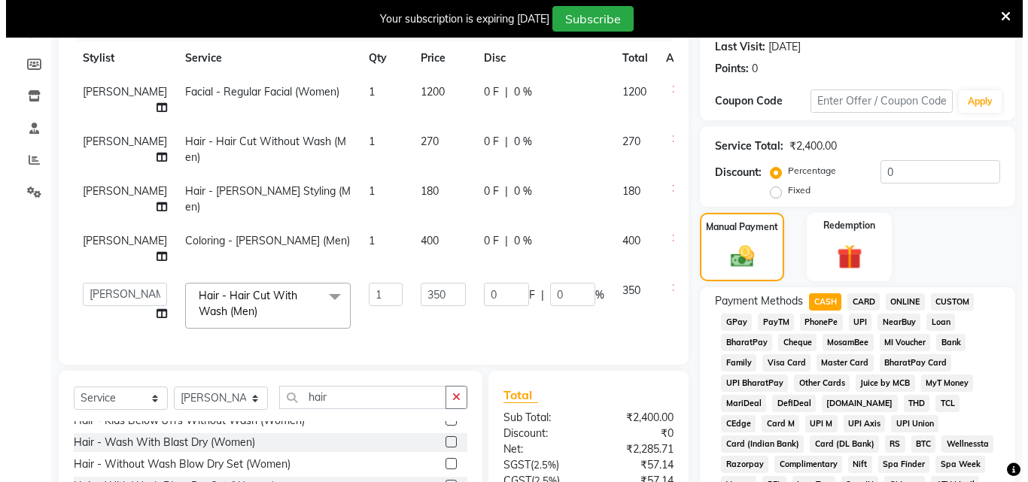
scroll to position [75, 0]
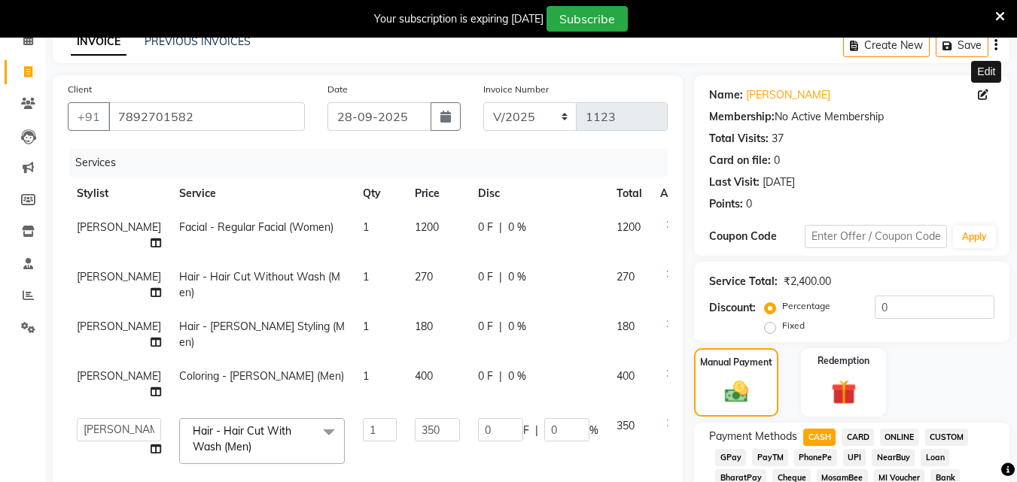
click at [984, 98] on icon at bounding box center [983, 95] width 11 height 11
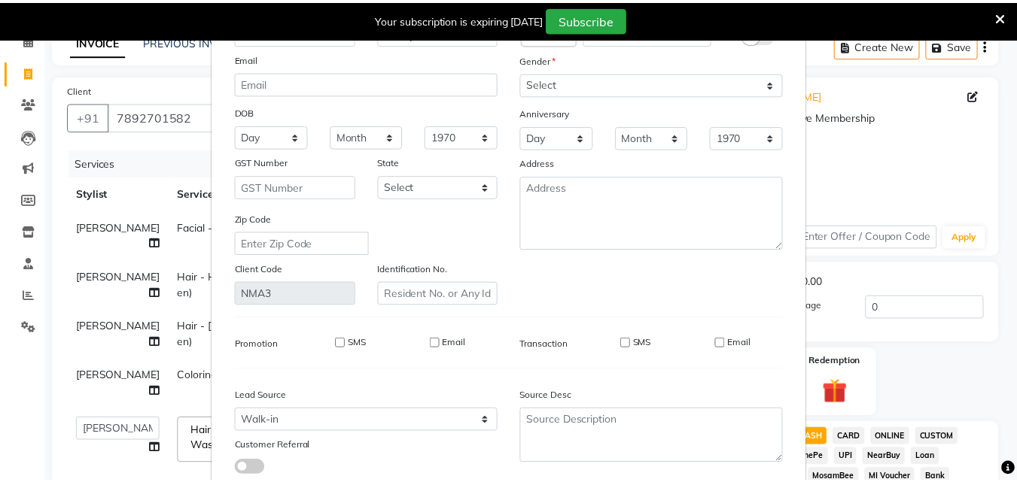
scroll to position [185, 0]
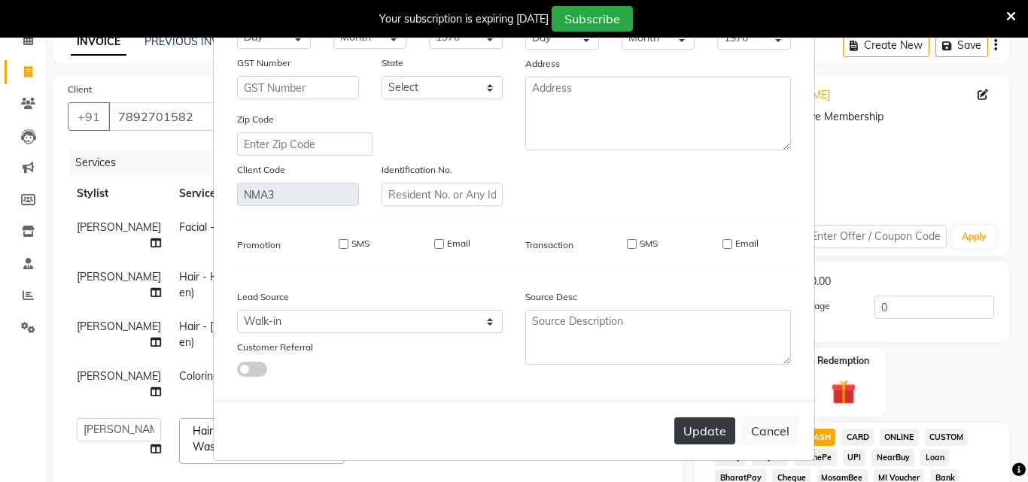
click at [707, 434] on button "Update" at bounding box center [704, 431] width 61 height 27
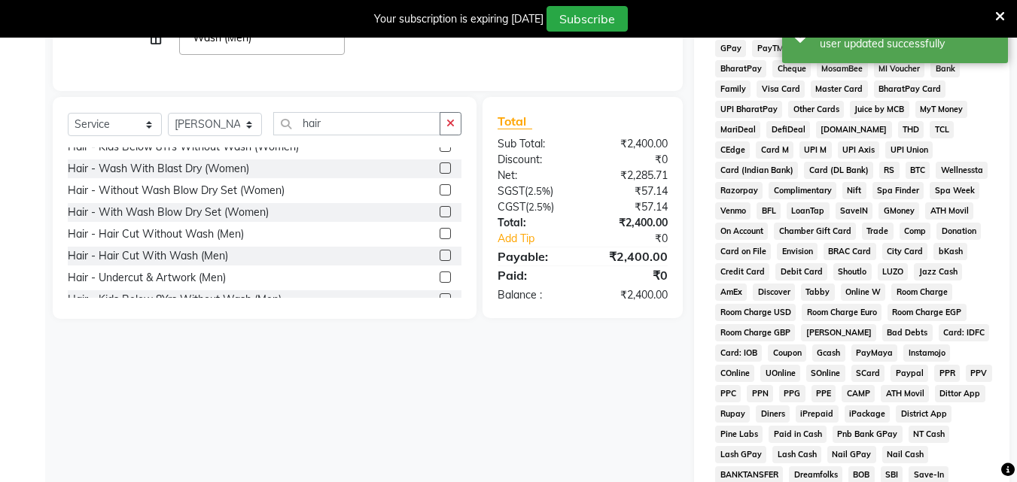
scroll to position [706, 0]
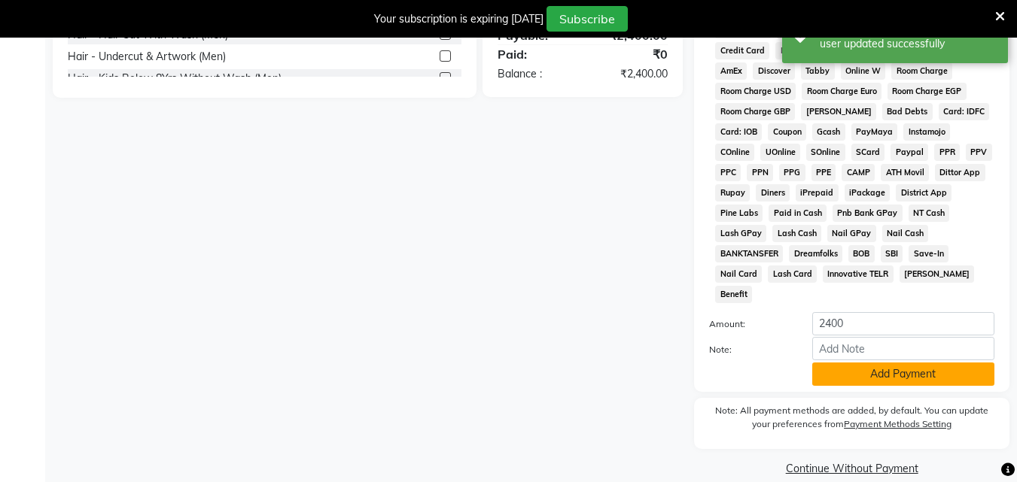
click at [872, 363] on button "Add Payment" at bounding box center [903, 374] width 182 height 23
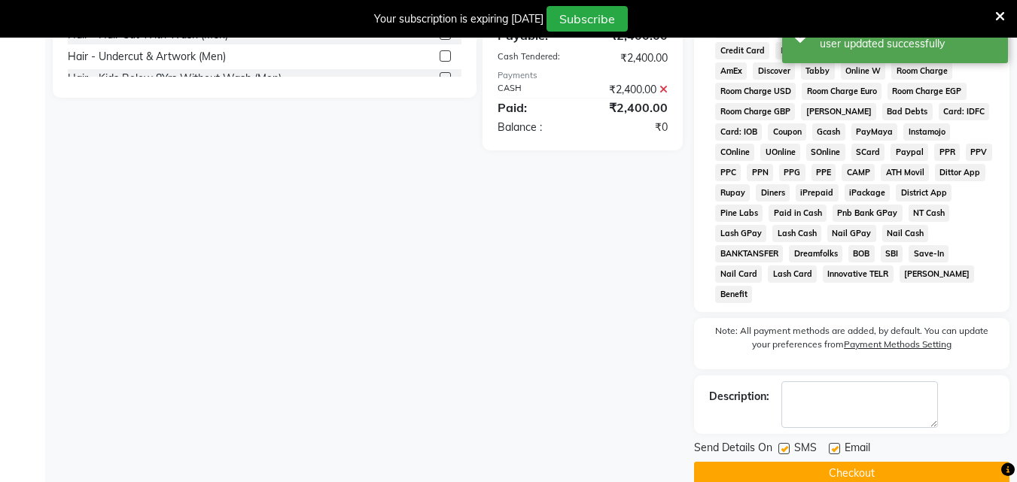
click at [785, 443] on label at bounding box center [783, 448] width 11 height 11
click at [785, 445] on input "checkbox" at bounding box center [783, 450] width 10 height 10
click at [837, 443] on label at bounding box center [834, 448] width 11 height 11
click at [837, 445] on input "checkbox" at bounding box center [834, 450] width 10 height 10
click at [841, 462] on button "Checkout" at bounding box center [851, 473] width 315 height 23
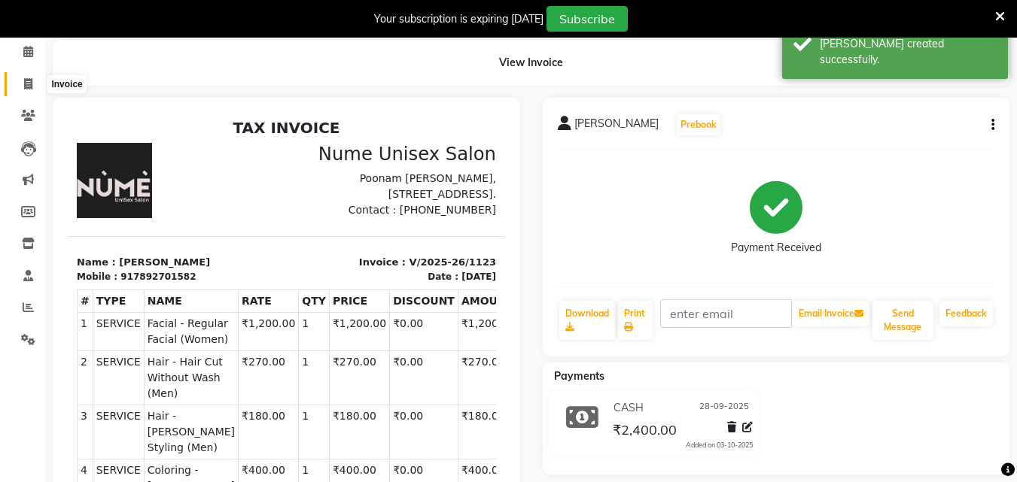
click at [31, 89] on icon at bounding box center [28, 83] width 8 height 11
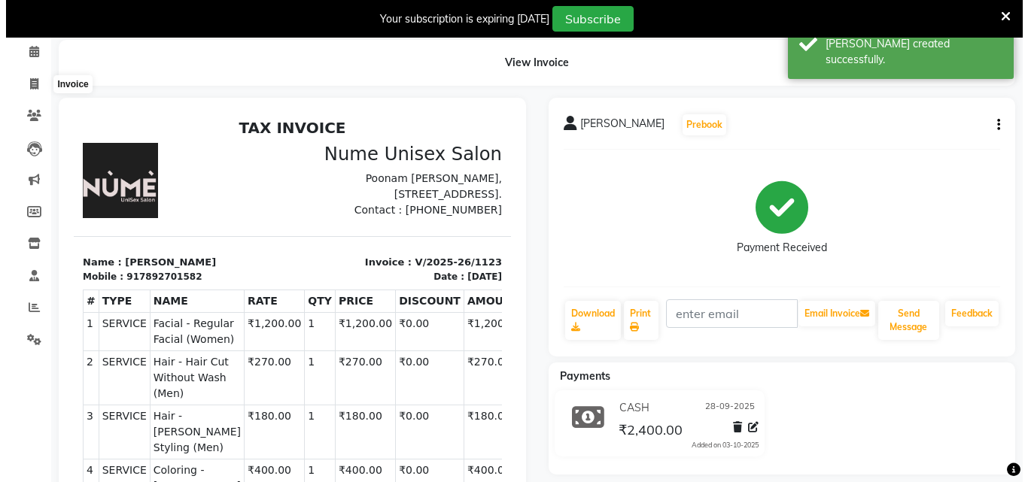
scroll to position [38, 0]
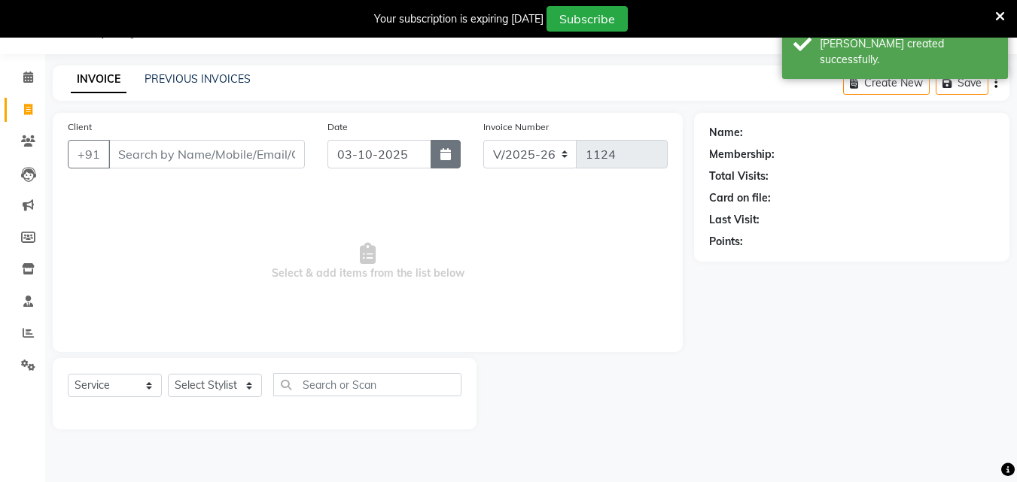
click at [446, 156] on icon "button" at bounding box center [445, 154] width 11 height 12
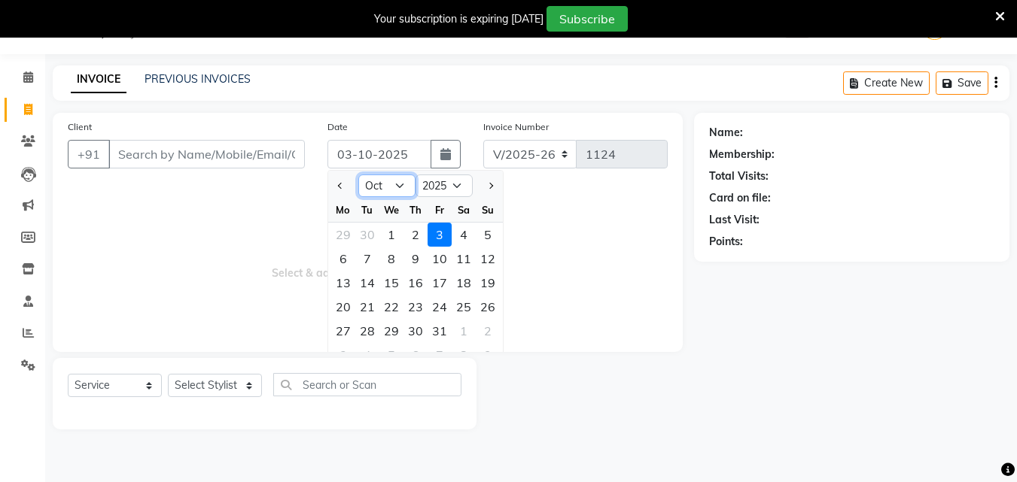
click at [394, 183] on select "Jan Feb Mar Apr May Jun [DATE] Aug Sep Oct Nov Dec" at bounding box center [386, 186] width 57 height 23
click at [358, 175] on select "Jan Feb Mar Apr May Jun [DATE] Aug Sep Oct Nov Dec" at bounding box center [386, 186] width 57 height 23
click at [333, 341] on div "29" at bounding box center [343, 331] width 24 height 24
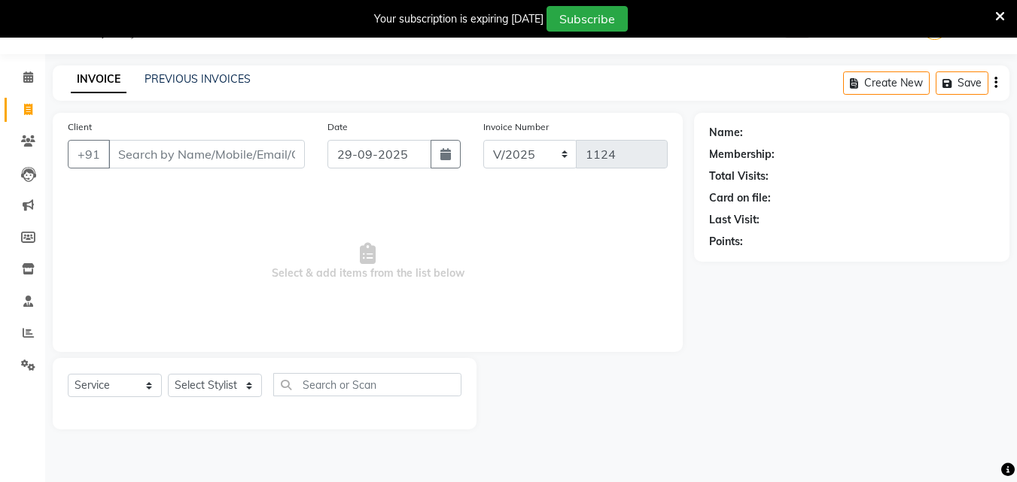
drag, startPoint x: 230, startPoint y: 136, endPoint x: 229, endPoint y: 152, distance: 15.8
click at [229, 137] on div "Client +91" at bounding box center [186, 150] width 260 height 62
click at [230, 154] on input "Client" at bounding box center [206, 154] width 196 height 29
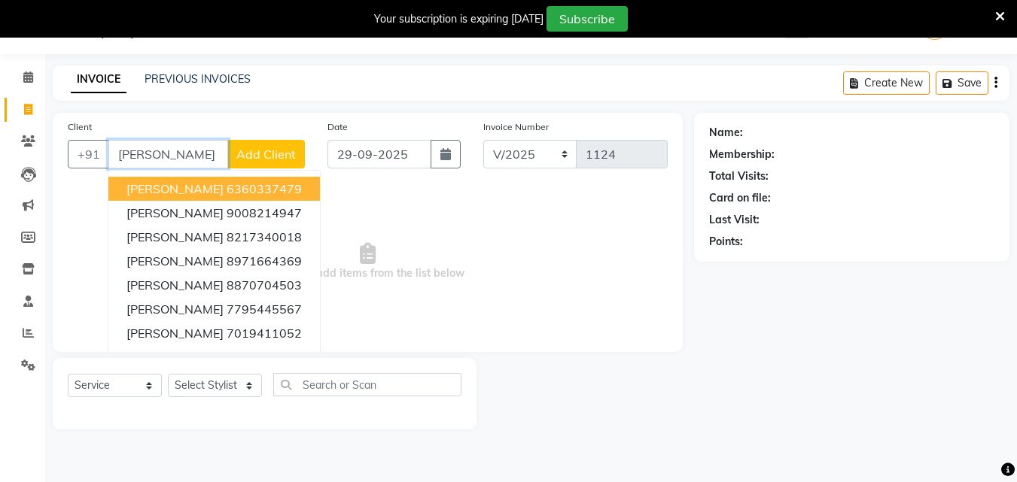
click at [168, 192] on span "[PERSON_NAME]" at bounding box center [174, 188] width 97 height 15
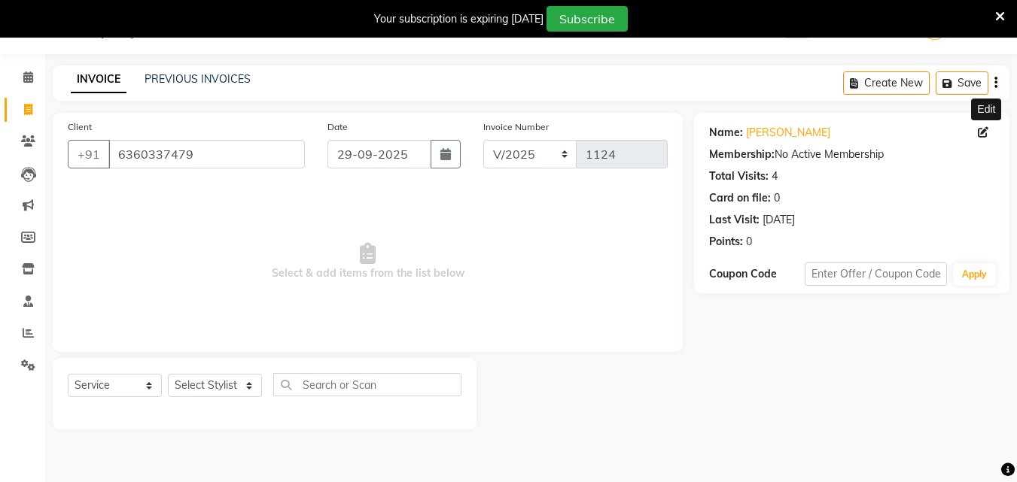
click at [989, 129] on span at bounding box center [986, 133] width 17 height 16
click at [981, 130] on icon at bounding box center [983, 132] width 11 height 11
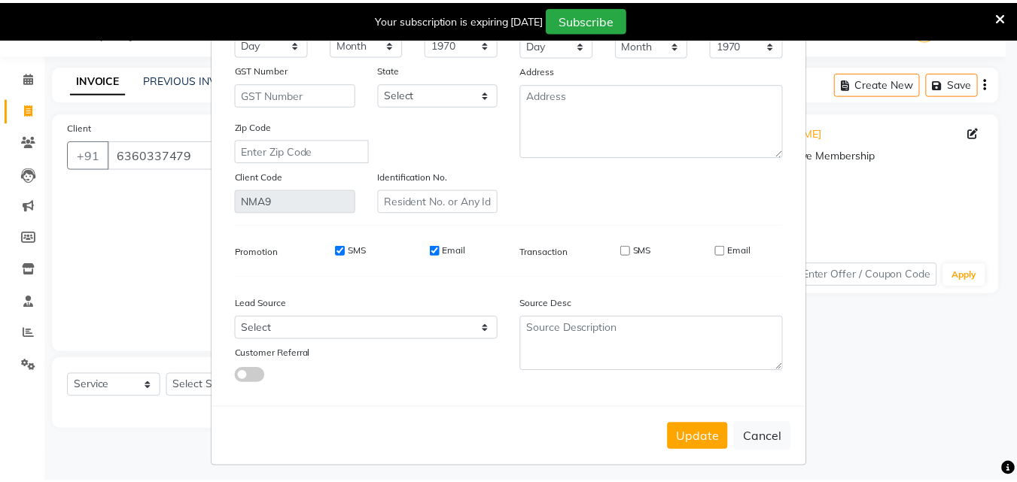
scroll to position [185, 0]
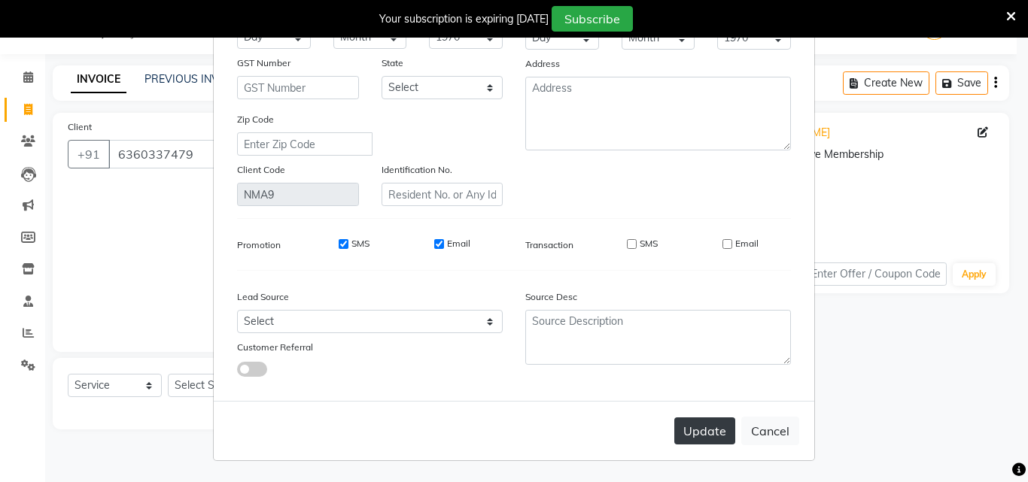
click at [692, 428] on button "Update" at bounding box center [704, 431] width 61 height 27
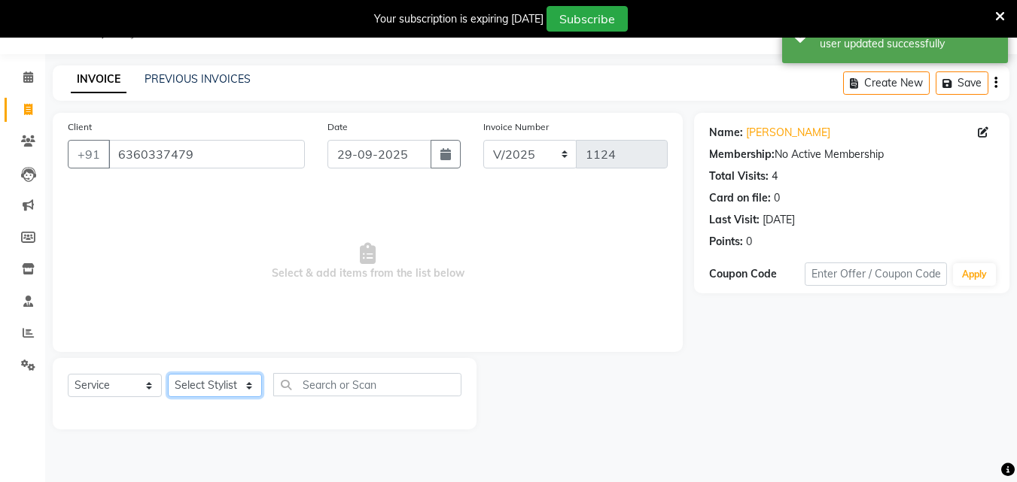
click at [246, 385] on select "Select Stylist Admin [PERSON_NAME] [PERSON_NAME] S [PERSON_NAME] Mohd [PERSON_N…" at bounding box center [215, 385] width 94 height 23
click at [168, 374] on select "Select Stylist Admin [PERSON_NAME] [PERSON_NAME] S [PERSON_NAME] Mohd [PERSON_N…" at bounding box center [215, 385] width 94 height 23
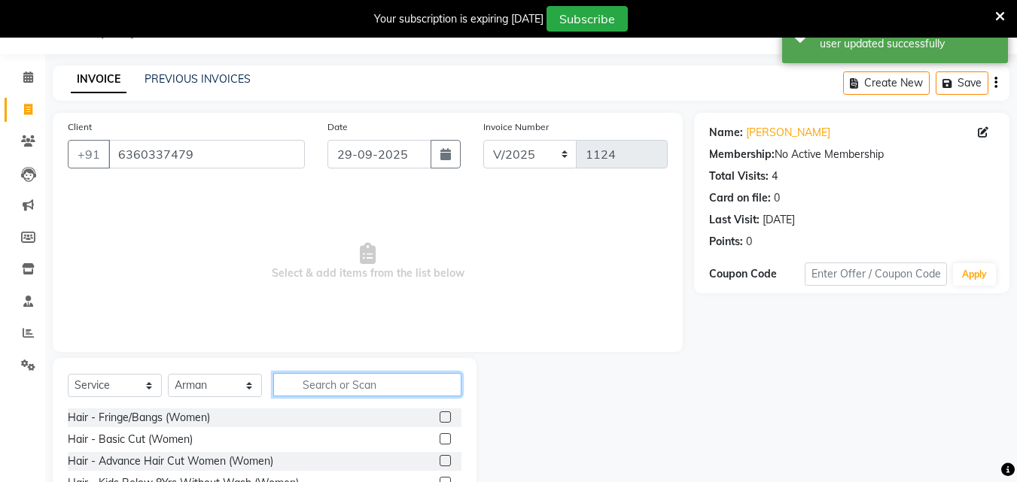
click at [329, 376] on input "text" at bounding box center [367, 384] width 188 height 23
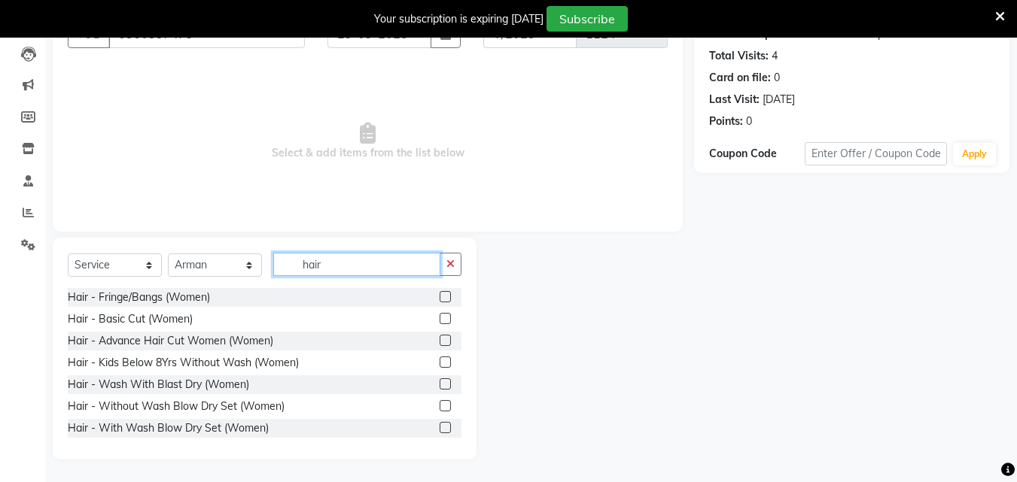
scroll to position [151, 0]
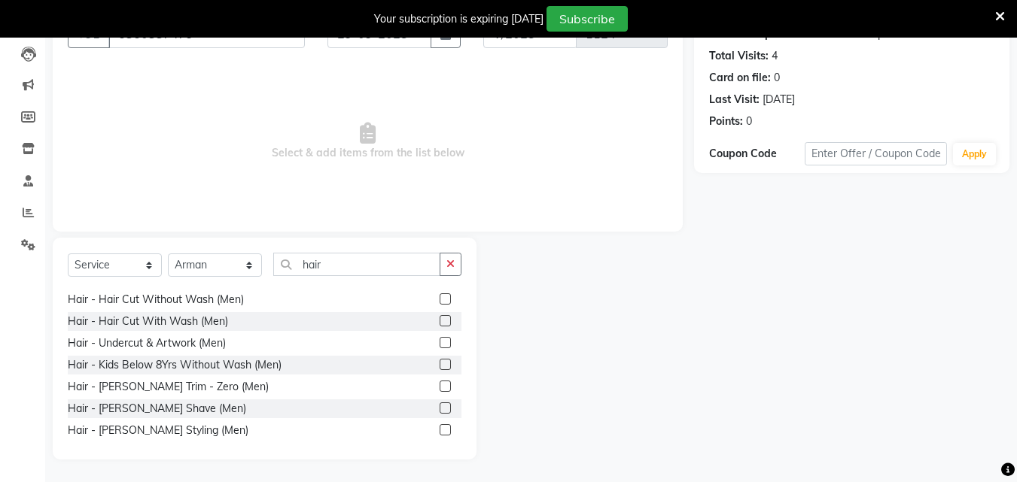
click at [440, 292] on div at bounding box center [451, 300] width 22 height 19
click at [440, 296] on label at bounding box center [445, 299] width 11 height 11
click at [440, 296] on input "checkbox" at bounding box center [445, 300] width 10 height 10
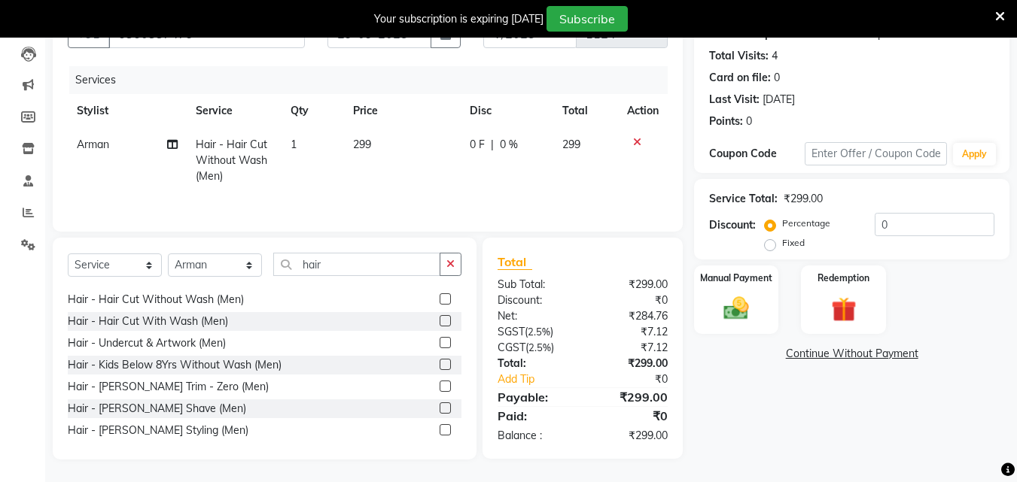
click at [440, 430] on label at bounding box center [445, 429] width 11 height 11
click at [440, 430] on input "checkbox" at bounding box center [445, 431] width 10 height 10
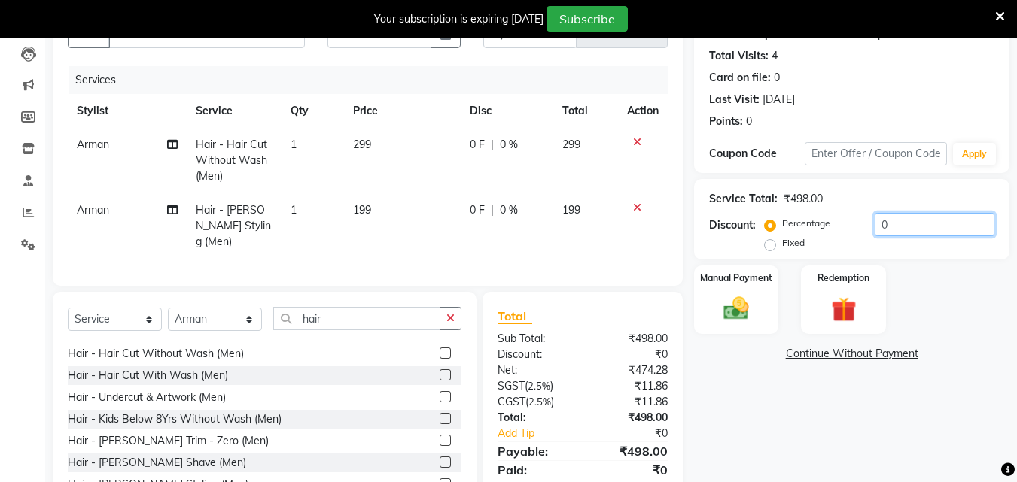
click at [877, 227] on input "0" at bounding box center [935, 224] width 120 height 23
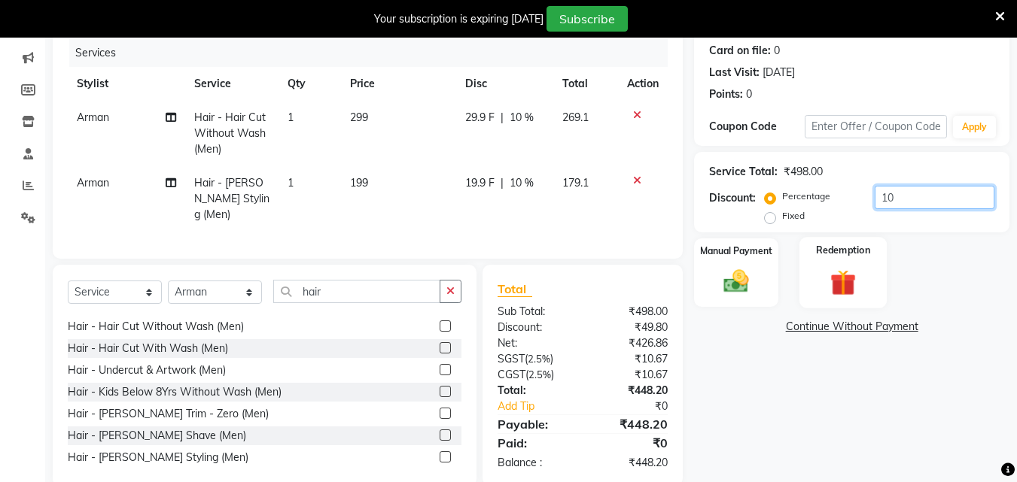
scroll to position [208, 0]
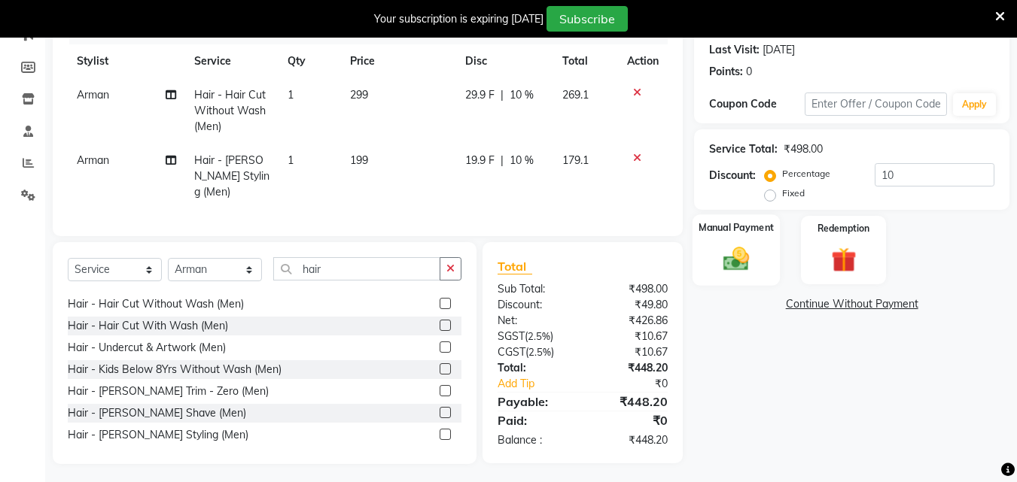
click at [748, 231] on label "Manual Payment" at bounding box center [735, 228] width 75 height 14
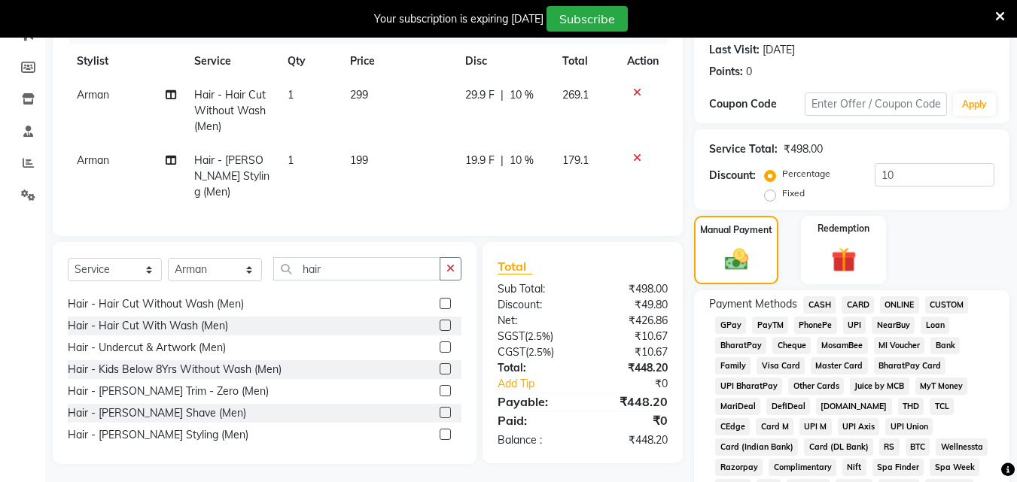
click at [857, 329] on span "UPI" at bounding box center [854, 325] width 23 height 17
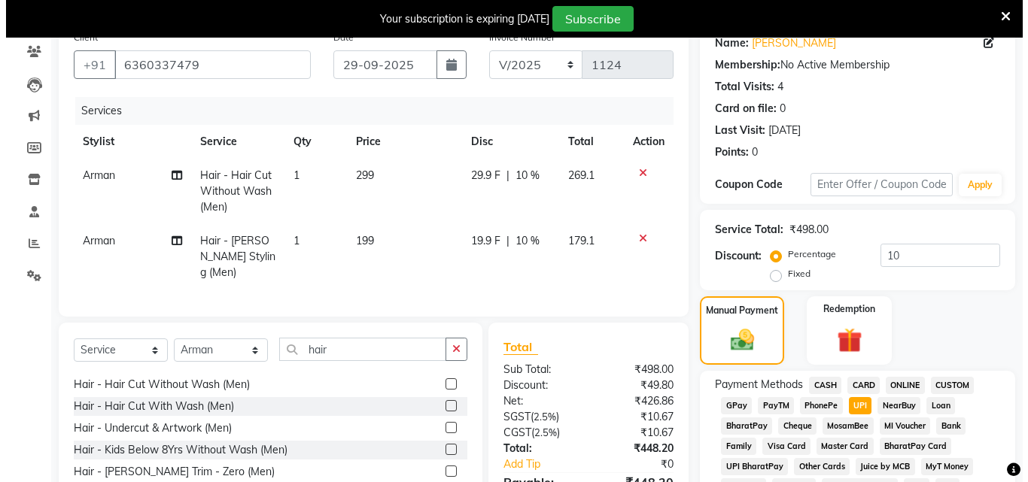
scroll to position [0, 0]
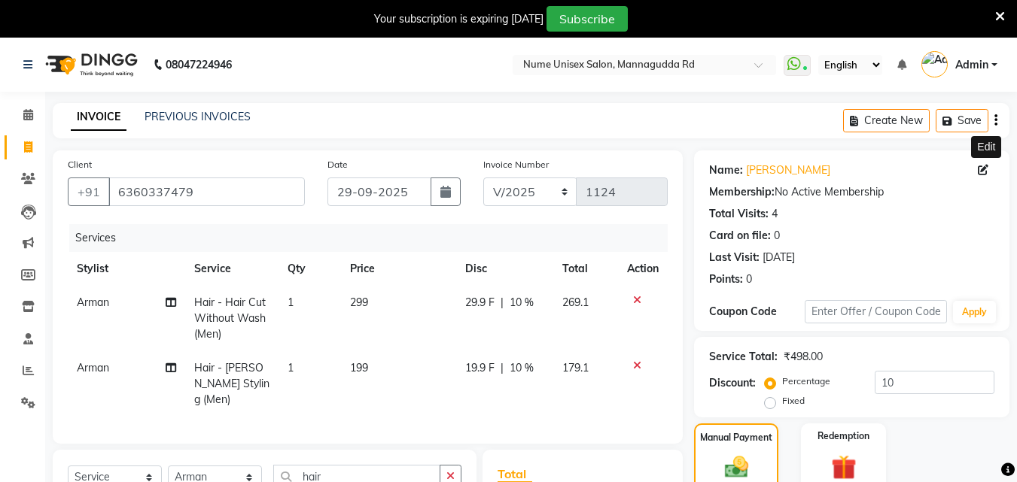
click at [979, 175] on icon at bounding box center [983, 170] width 11 height 11
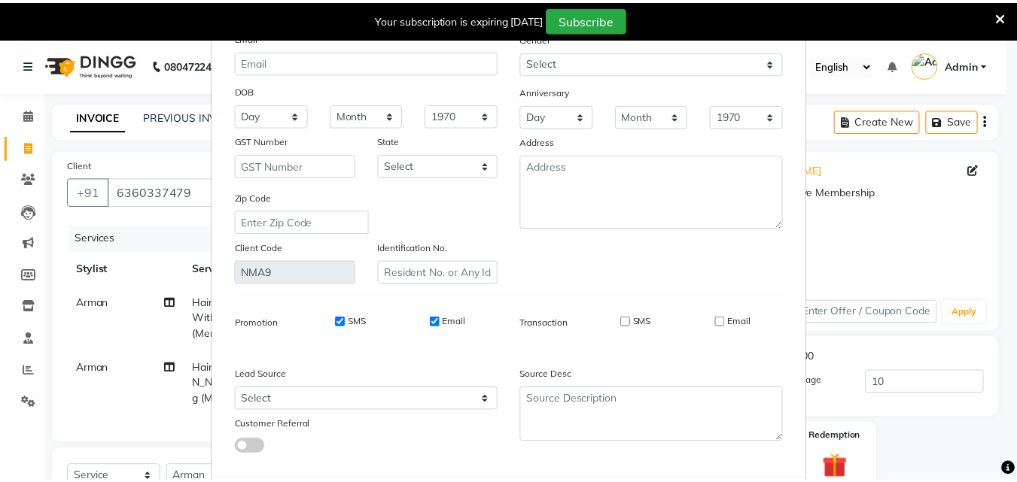
scroll to position [185, 0]
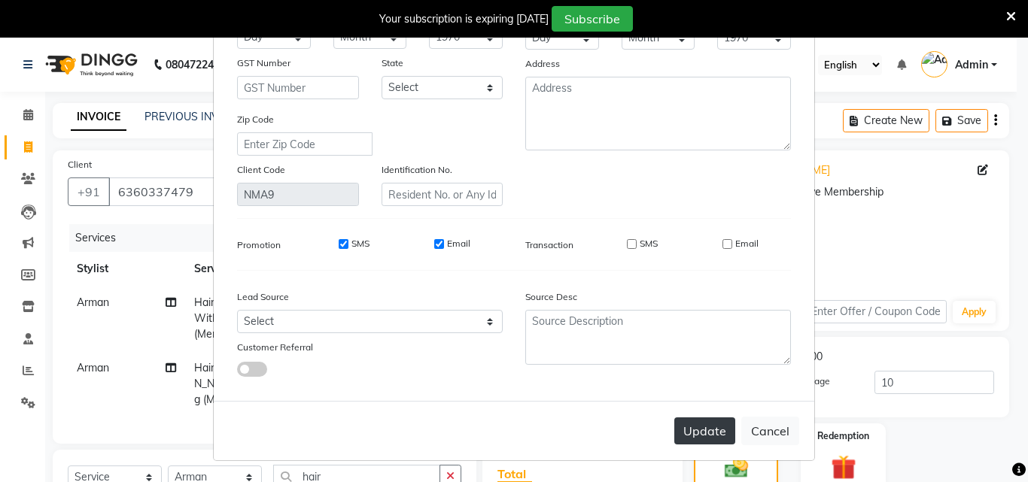
click at [712, 437] on button "Update" at bounding box center [704, 431] width 61 height 27
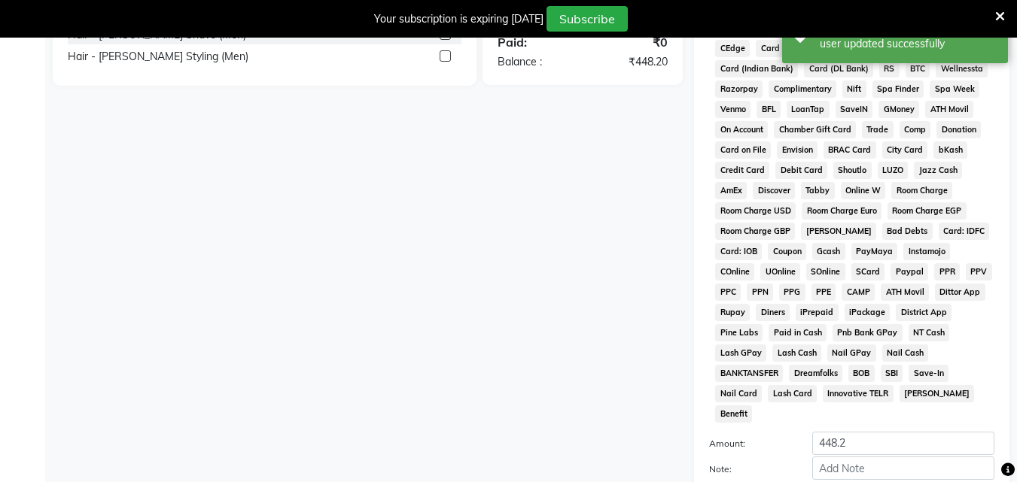
scroll to position [706, 0]
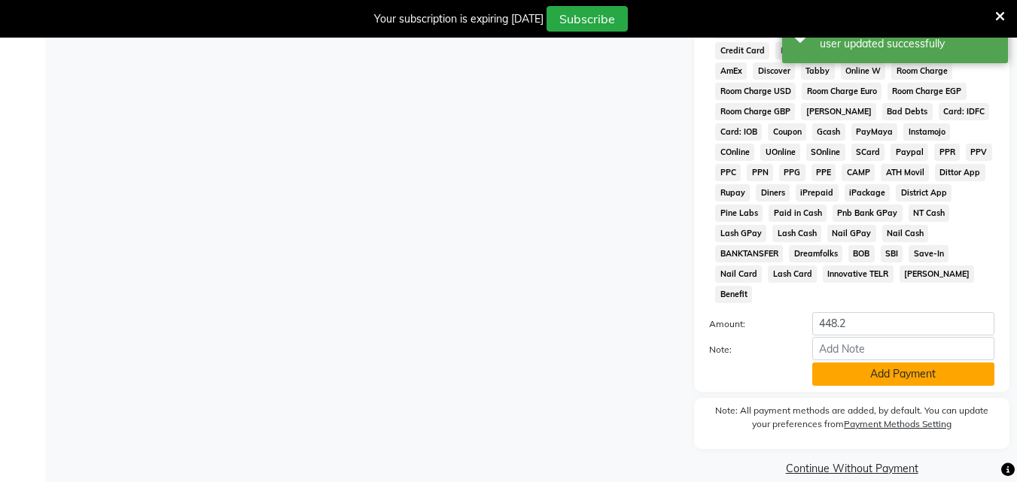
click at [875, 363] on button "Add Payment" at bounding box center [903, 374] width 182 height 23
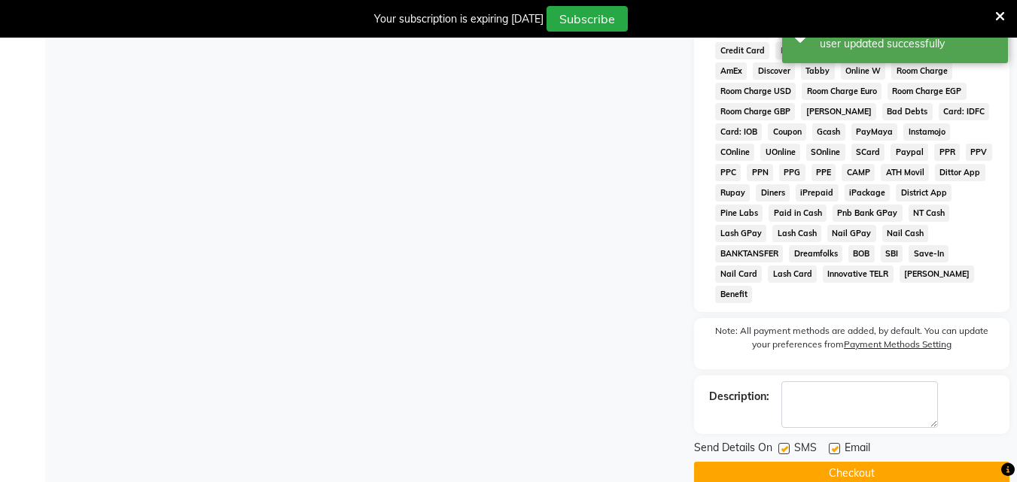
click at [789, 443] on label at bounding box center [783, 448] width 11 height 11
click at [788, 445] on input "checkbox" at bounding box center [783, 450] width 10 height 10
click at [835, 443] on label at bounding box center [834, 448] width 11 height 11
click at [835, 445] on input "checkbox" at bounding box center [834, 450] width 10 height 10
click at [839, 462] on button "Checkout" at bounding box center [851, 473] width 315 height 23
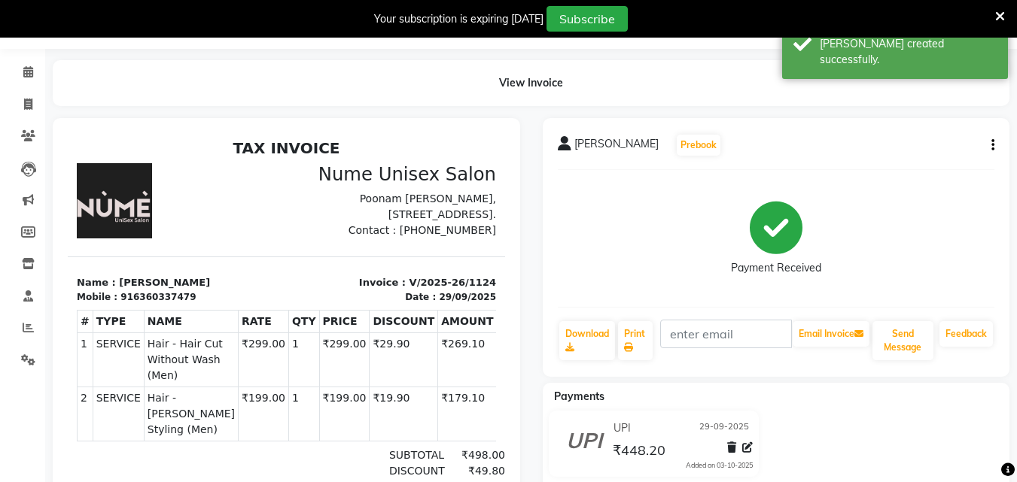
scroll to position [23, 0]
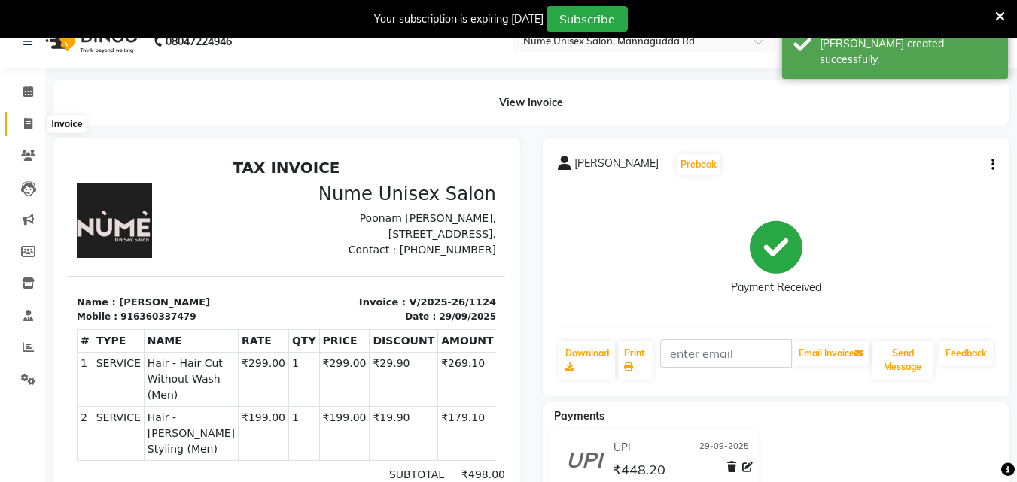
click at [34, 123] on span at bounding box center [28, 124] width 26 height 17
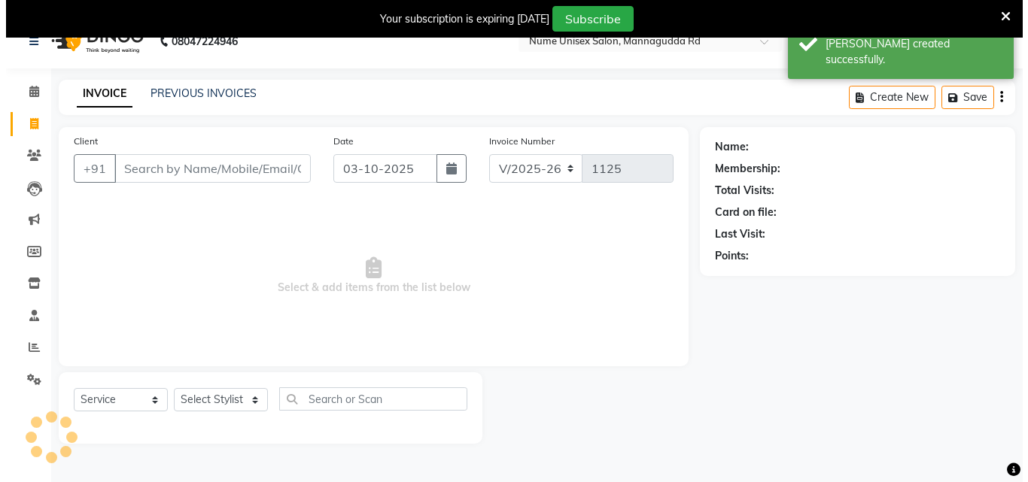
scroll to position [38, 0]
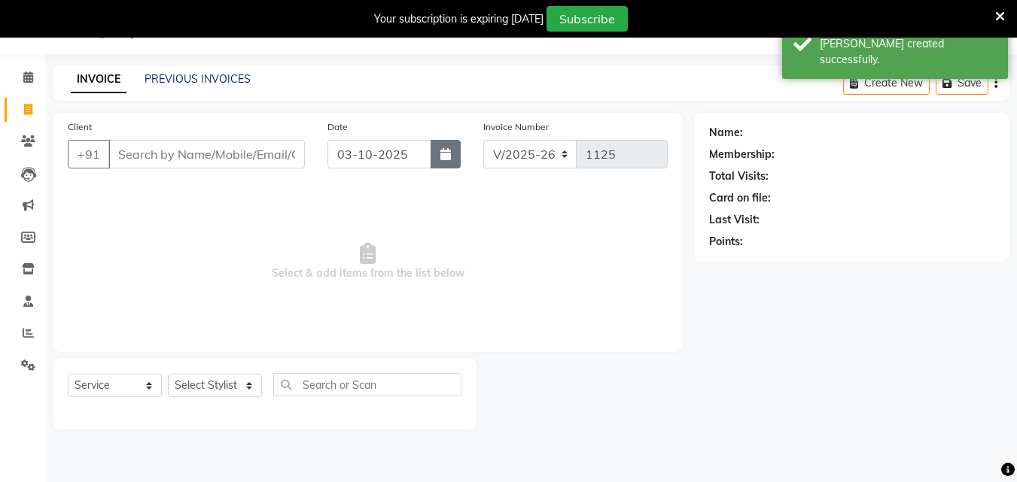
click at [439, 149] on button "button" at bounding box center [446, 154] width 30 height 29
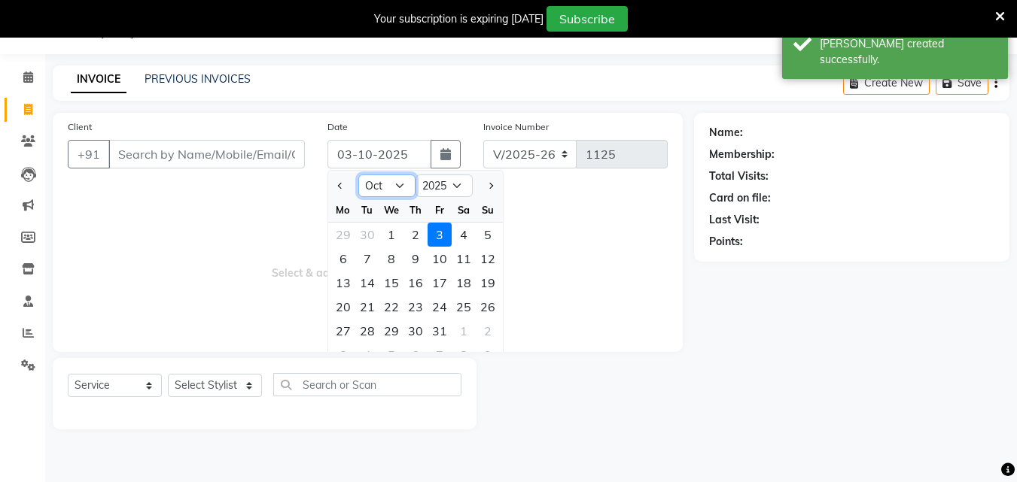
click at [393, 189] on select "Jan Feb Mar Apr May Jun [DATE] Aug Sep Oct Nov Dec" at bounding box center [386, 186] width 57 height 23
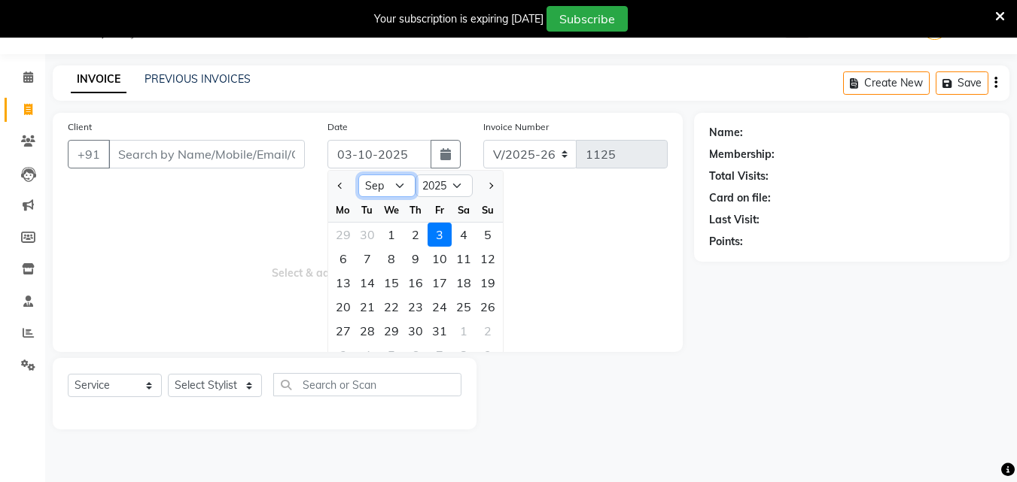
click at [358, 175] on select "Jan Feb Mar Apr May Jun [DATE] Aug Sep Oct Nov Dec" at bounding box center [386, 186] width 57 height 23
click at [496, 309] on div "28" at bounding box center [488, 307] width 24 height 24
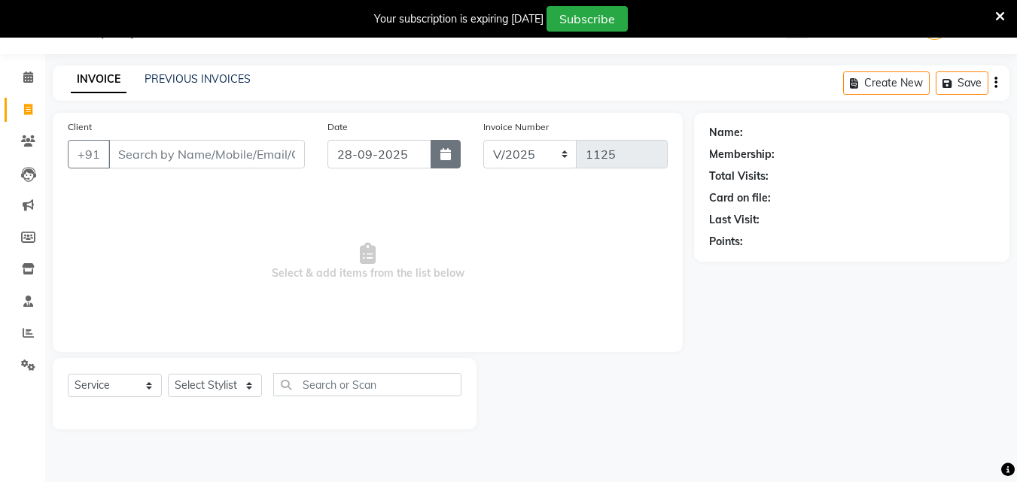
click at [454, 154] on button "button" at bounding box center [446, 154] width 30 height 29
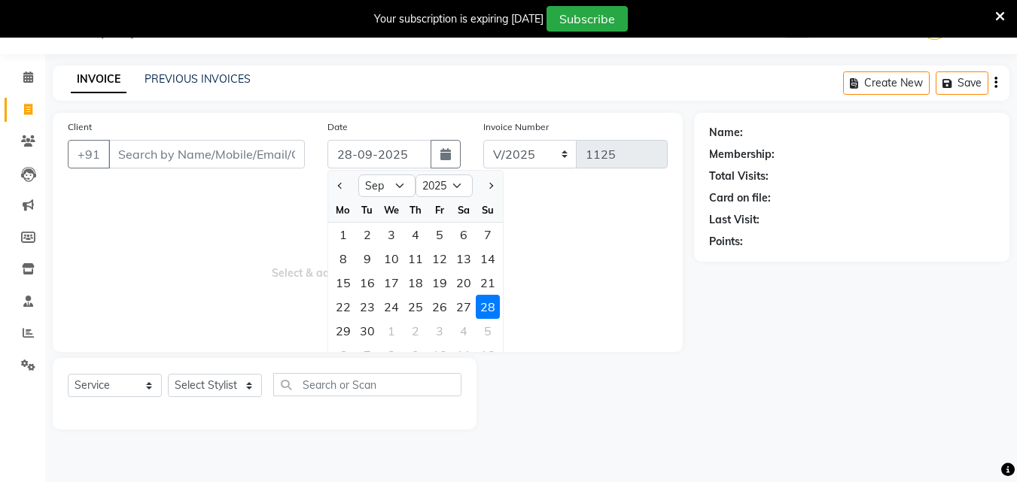
click at [330, 330] on div "29 30 1 2 3 4 5" at bounding box center [415, 331] width 175 height 24
click at [344, 338] on div "29" at bounding box center [343, 331] width 24 height 24
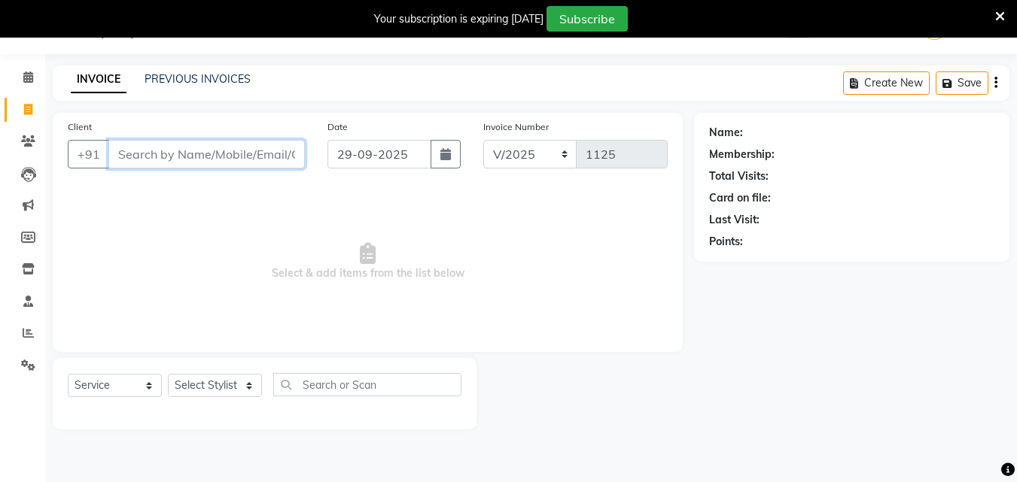
click at [205, 156] on input "Client" at bounding box center [206, 154] width 196 height 29
click at [263, 157] on span "Add Client" at bounding box center [265, 154] width 59 height 15
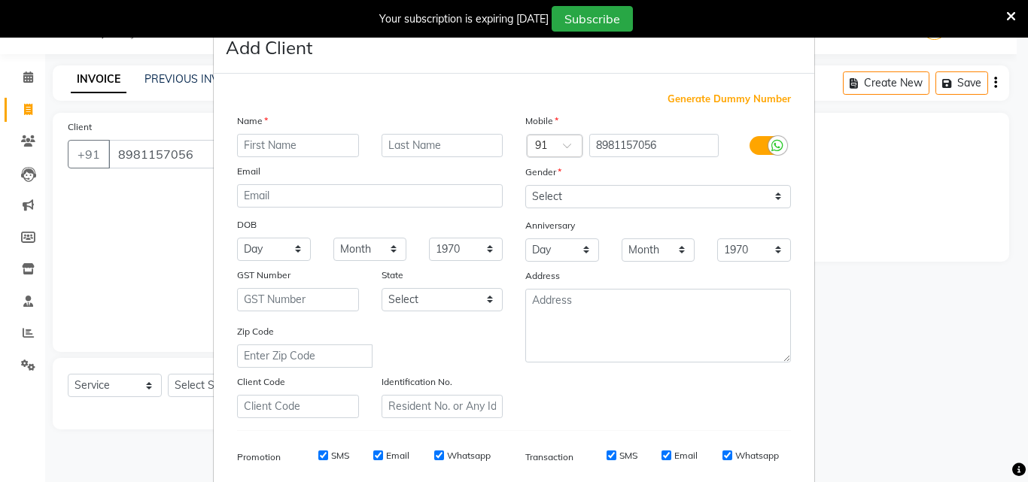
click at [281, 143] on input "text" at bounding box center [298, 145] width 122 height 23
drag, startPoint x: 669, startPoint y: 139, endPoint x: 504, endPoint y: 172, distance: 168.0
click at [504, 172] on div "Name Email DOB Day 01 02 03 04 05 06 07 08 09 10 11 12 13 14 15 16 17 18 19 20 …" at bounding box center [514, 266] width 577 height 306
click at [773, 145] on icon at bounding box center [777, 146] width 12 height 14
click at [0, 0] on input "checkbox" at bounding box center [0, 0] width 0 height 0
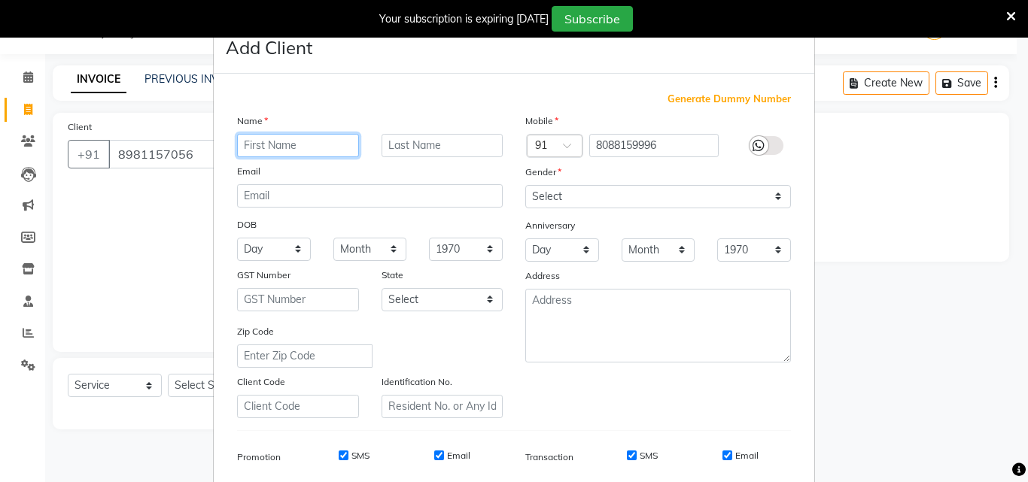
click at [321, 141] on input "text" at bounding box center [298, 145] width 122 height 23
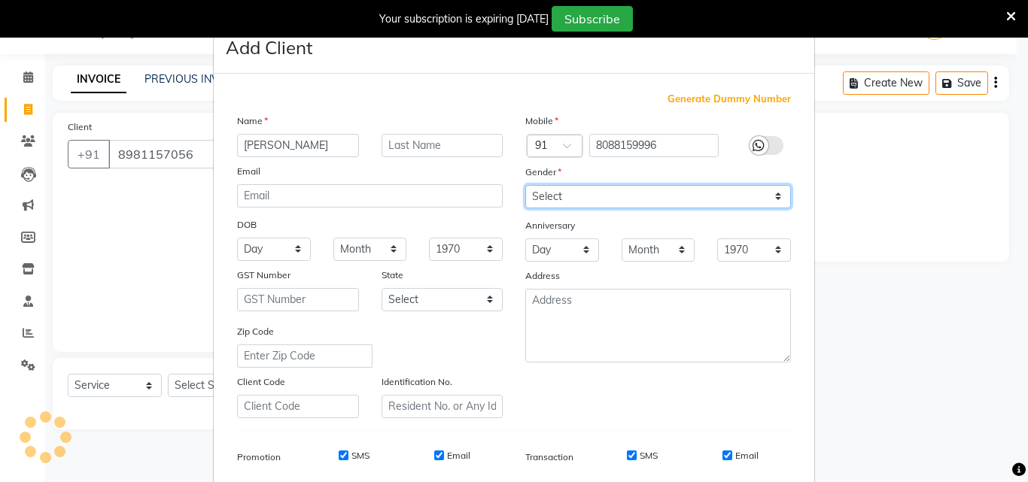
click at [552, 202] on select "Select [DEMOGRAPHIC_DATA] [DEMOGRAPHIC_DATA] Other Prefer Not To Say" at bounding box center [658, 196] width 266 height 23
click at [525, 185] on select "Select [DEMOGRAPHIC_DATA] [DEMOGRAPHIC_DATA] Other Prefer Not To Say" at bounding box center [658, 196] width 266 height 23
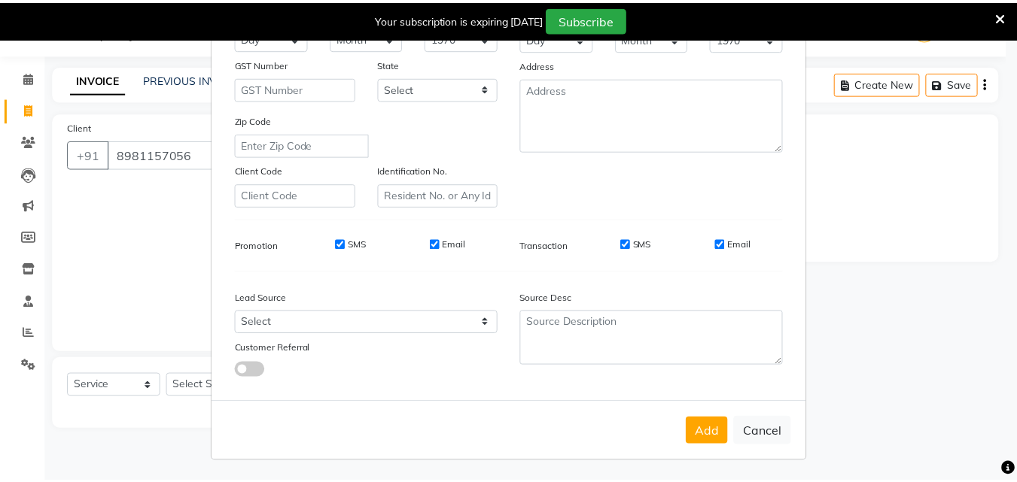
scroll to position [212, 0]
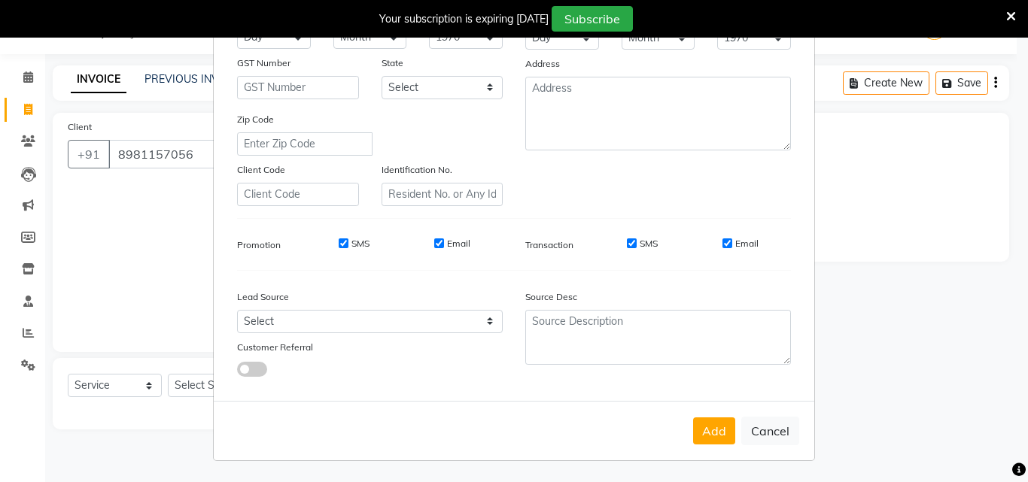
click at [627, 250] on div "SMS" at bounding box center [632, 244] width 52 height 14
click at [627, 244] on input "SMS" at bounding box center [632, 244] width 10 height 10
click at [724, 243] on input "Email" at bounding box center [728, 244] width 10 height 10
click at [723, 421] on button "Add" at bounding box center [714, 431] width 42 height 27
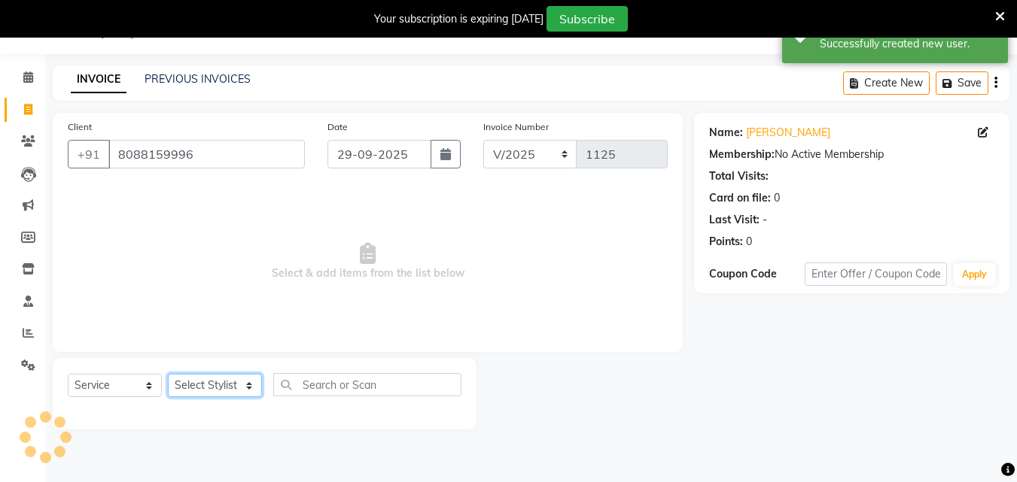
click at [209, 395] on select "Select Stylist Admin [PERSON_NAME] [PERSON_NAME] S [PERSON_NAME] Mohd [PERSON_N…" at bounding box center [215, 385] width 94 height 23
click at [168, 374] on select "Select Stylist Admin [PERSON_NAME] [PERSON_NAME] S [PERSON_NAME] Mohd [PERSON_N…" at bounding box center [215, 385] width 94 height 23
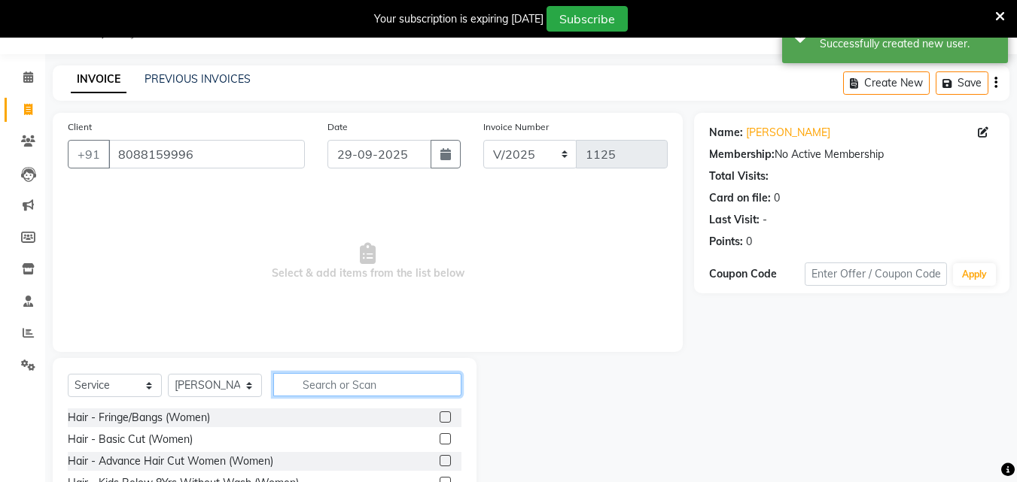
click at [349, 389] on input "text" at bounding box center [367, 384] width 188 height 23
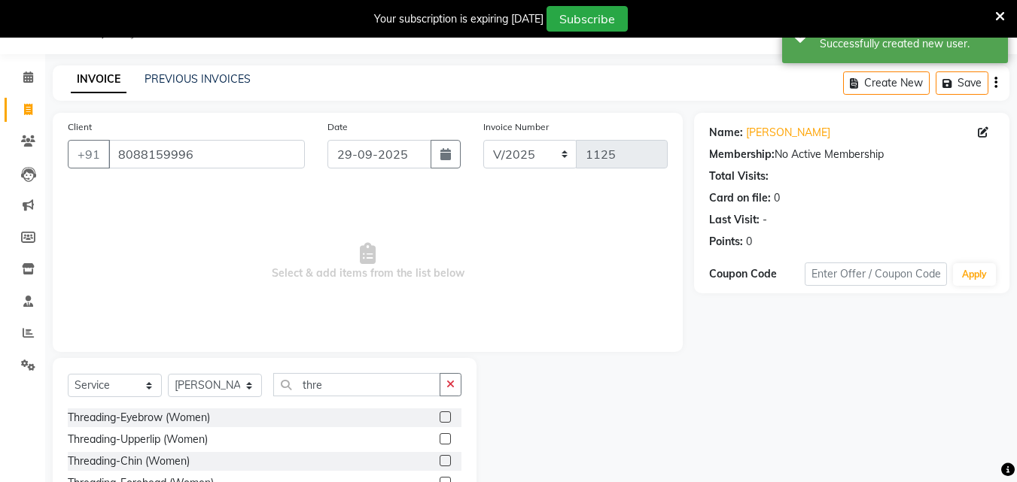
click at [440, 425] on div at bounding box center [445, 420] width 10 height 16
click at [440, 415] on label at bounding box center [445, 417] width 11 height 11
click at [440, 415] on input "checkbox" at bounding box center [445, 418] width 10 height 10
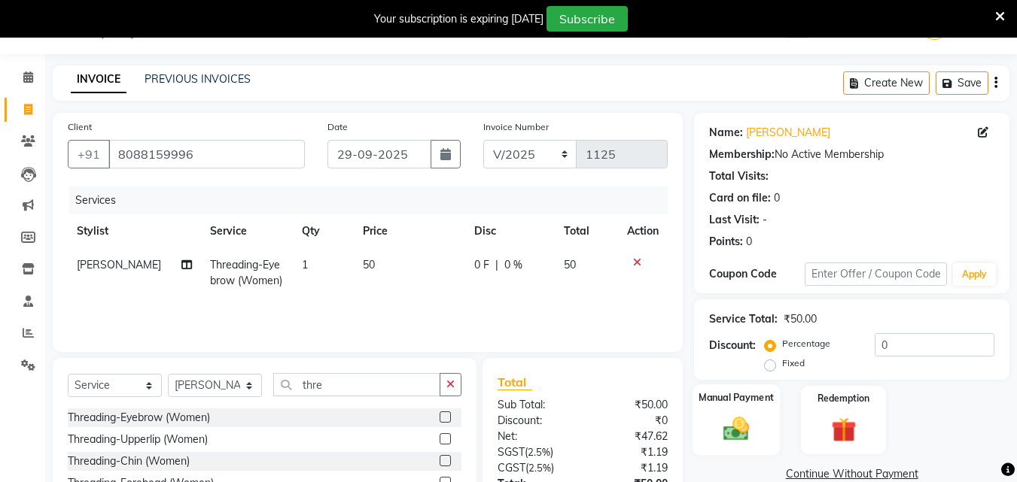
click at [736, 403] on label "Manual Payment" at bounding box center [735, 398] width 75 height 14
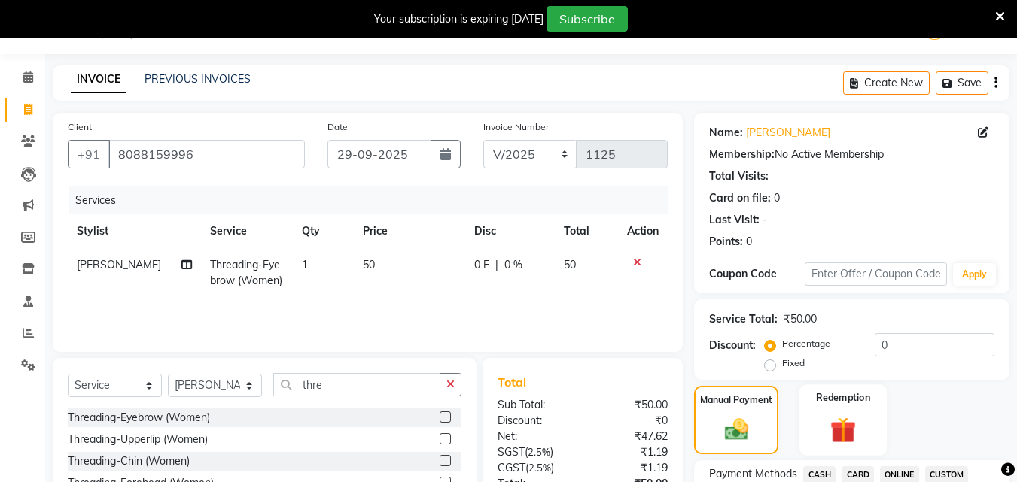
scroll to position [113, 0]
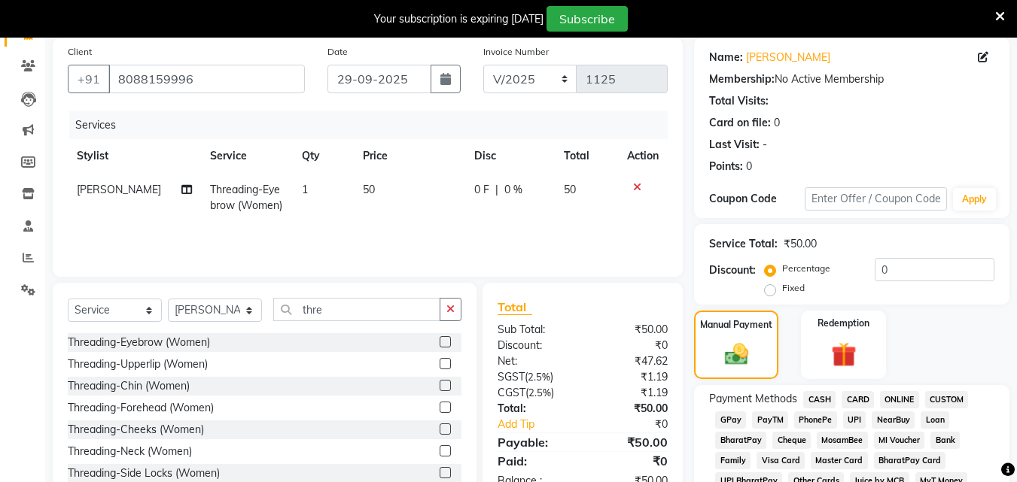
click at [850, 416] on span "UPI" at bounding box center [854, 420] width 23 height 17
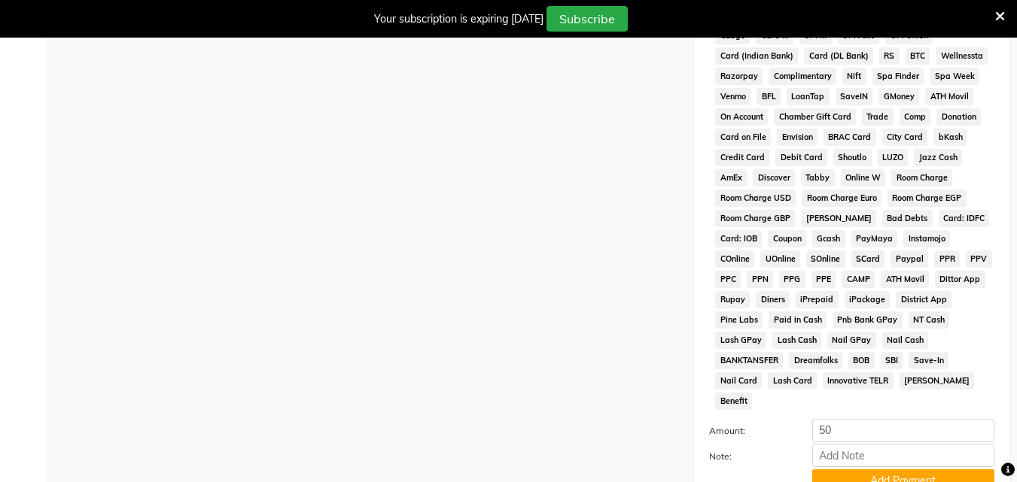
scroll to position [706, 0]
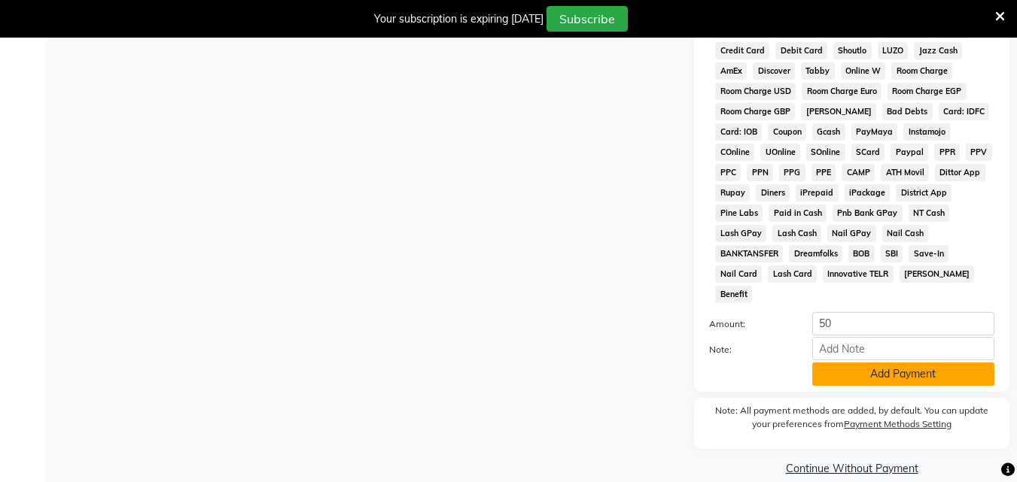
click at [841, 363] on button "Add Payment" at bounding box center [903, 374] width 182 height 23
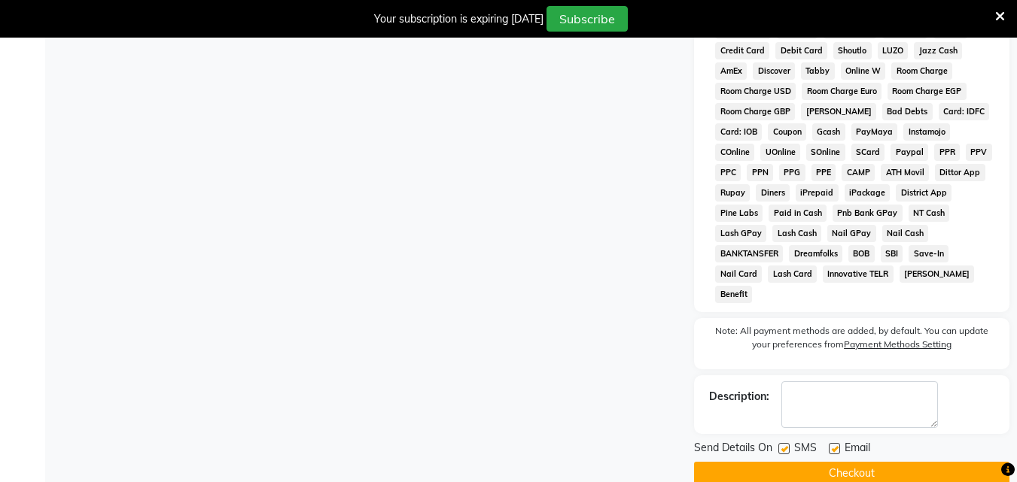
click at [778, 443] on div at bounding box center [783, 451] width 10 height 16
click at [842, 440] on div "Email" at bounding box center [855, 449] width 53 height 19
click at [789, 443] on label at bounding box center [783, 448] width 11 height 11
click at [788, 445] on input "checkbox" at bounding box center [783, 450] width 10 height 10
click at [827, 440] on div "SMS" at bounding box center [803, 449] width 50 height 19
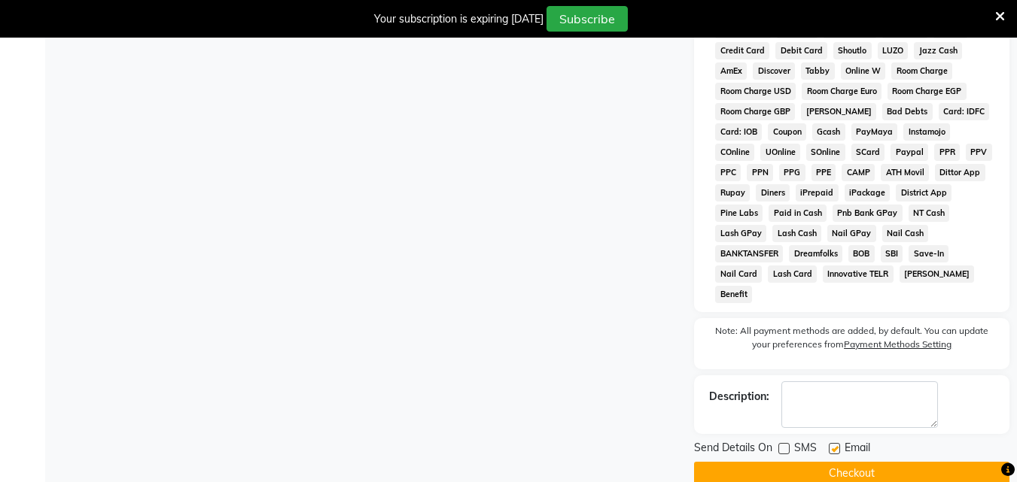
click at [829, 443] on label at bounding box center [834, 448] width 11 height 11
click at [829, 445] on input "checkbox" at bounding box center [834, 450] width 10 height 10
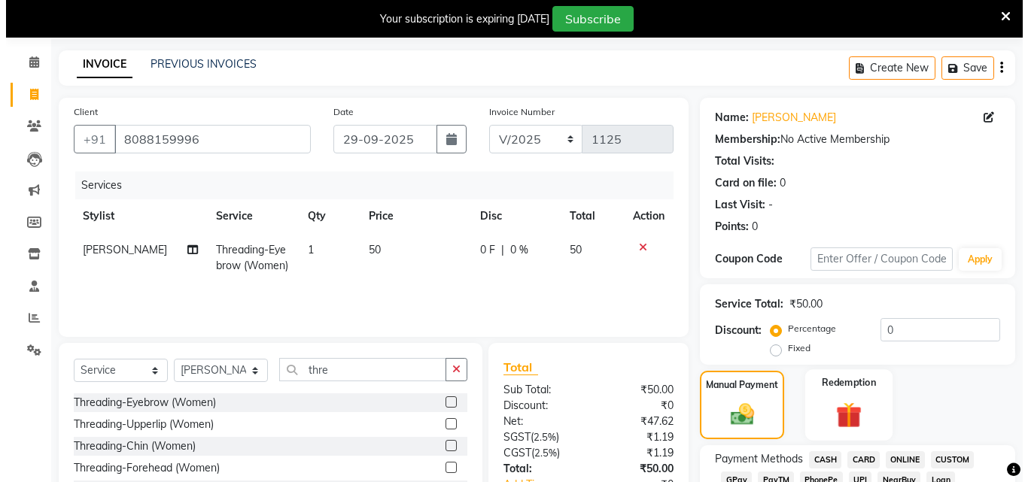
scroll to position [0, 0]
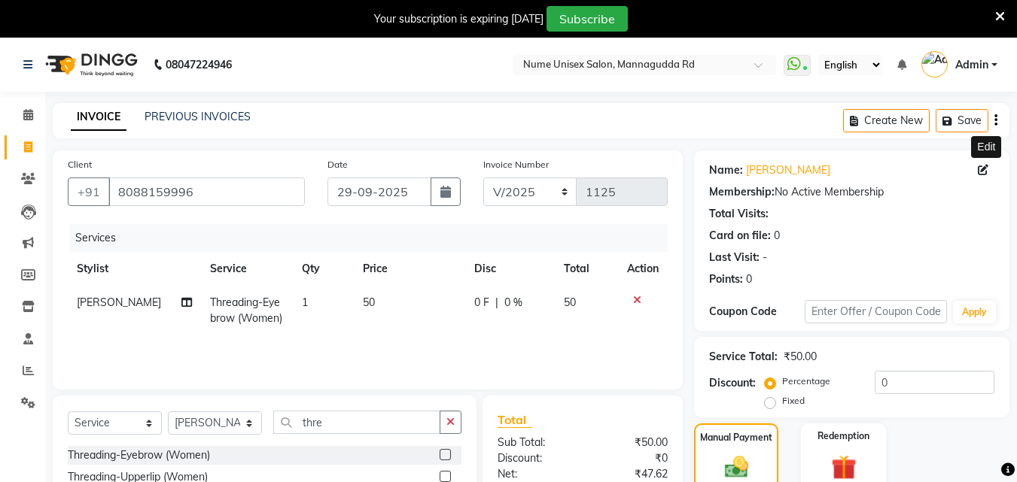
click at [984, 172] on icon at bounding box center [983, 170] width 11 height 11
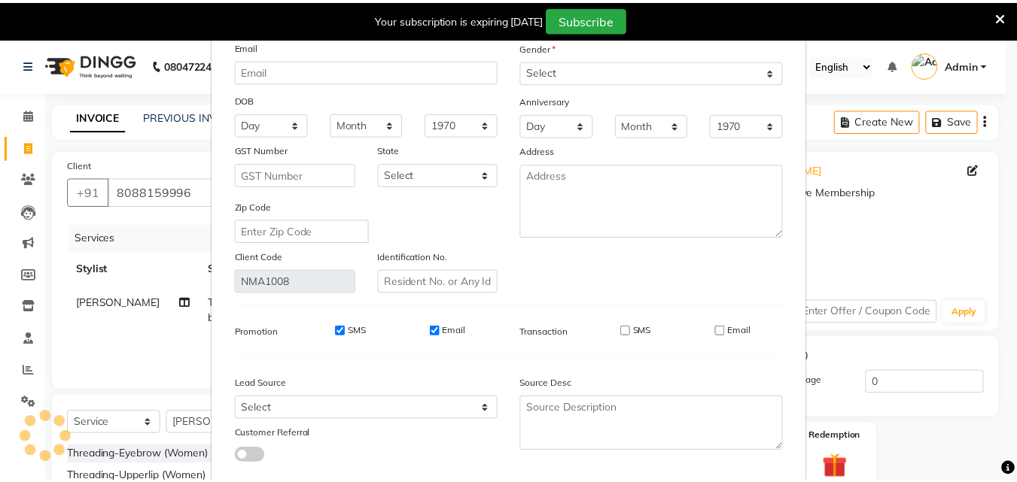
scroll to position [185, 0]
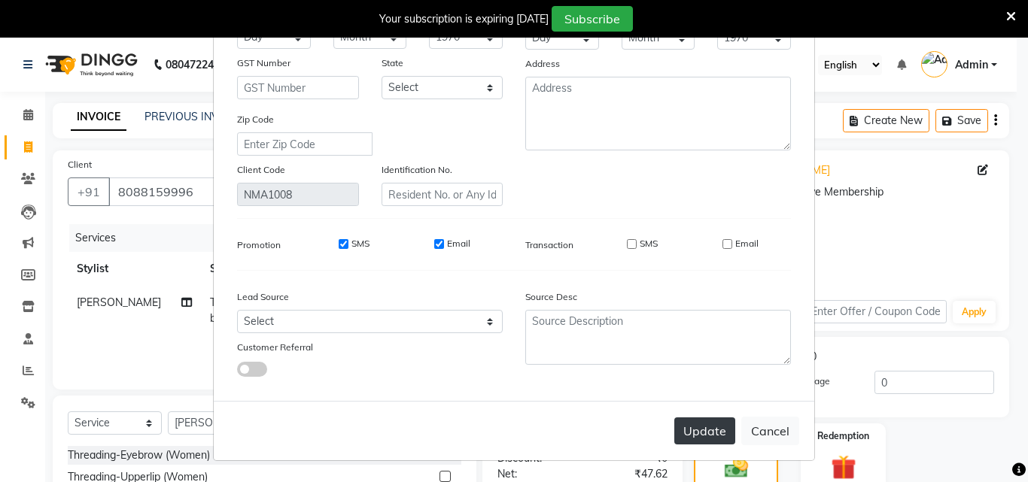
click at [698, 433] on button "Update" at bounding box center [704, 431] width 61 height 27
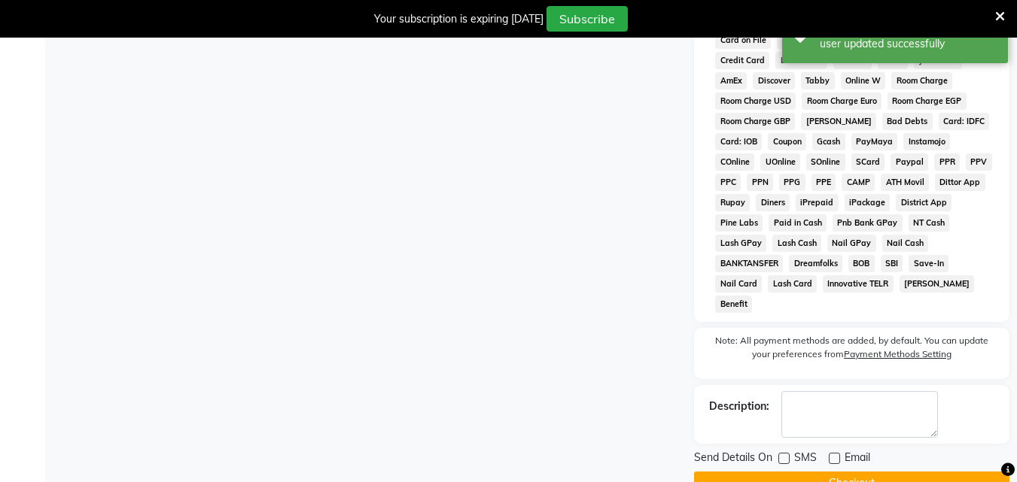
scroll to position [711, 0]
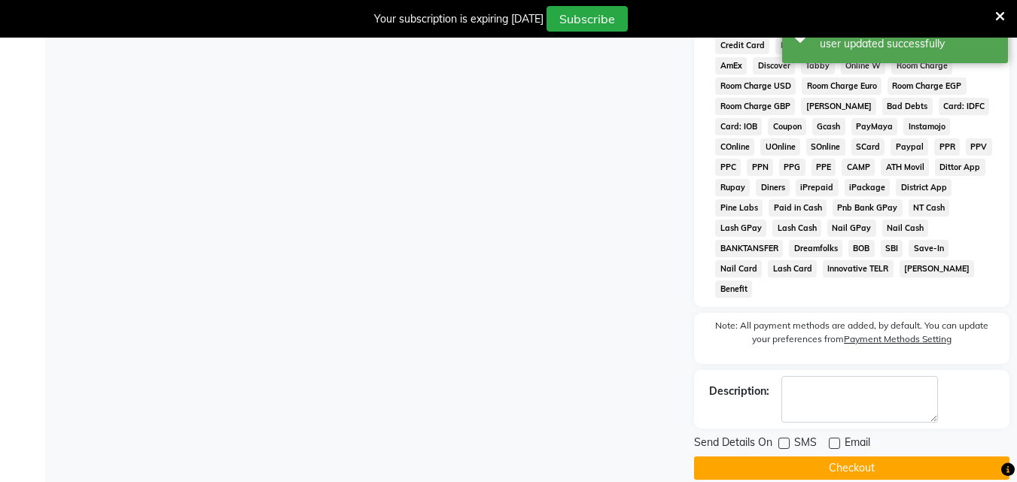
click at [853, 457] on button "Checkout" at bounding box center [851, 468] width 315 height 23
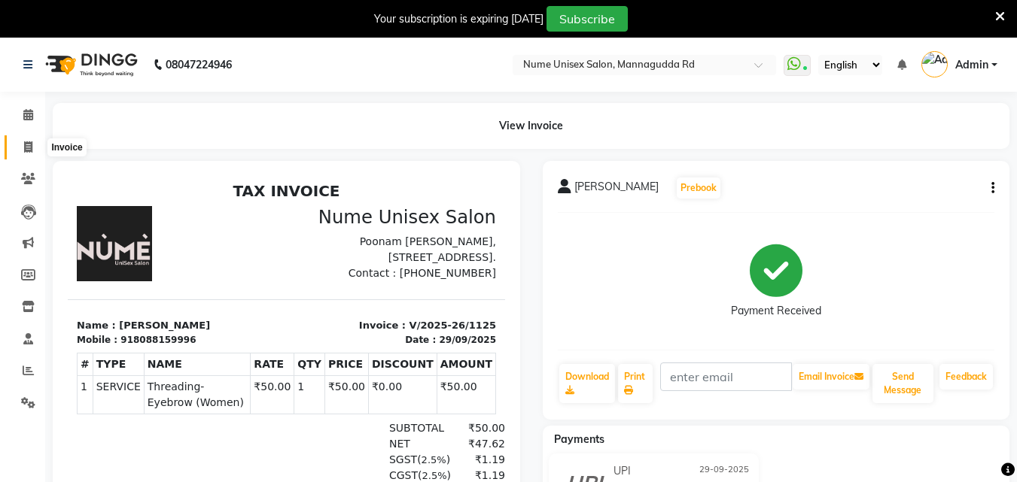
click at [38, 141] on span at bounding box center [28, 147] width 26 height 17
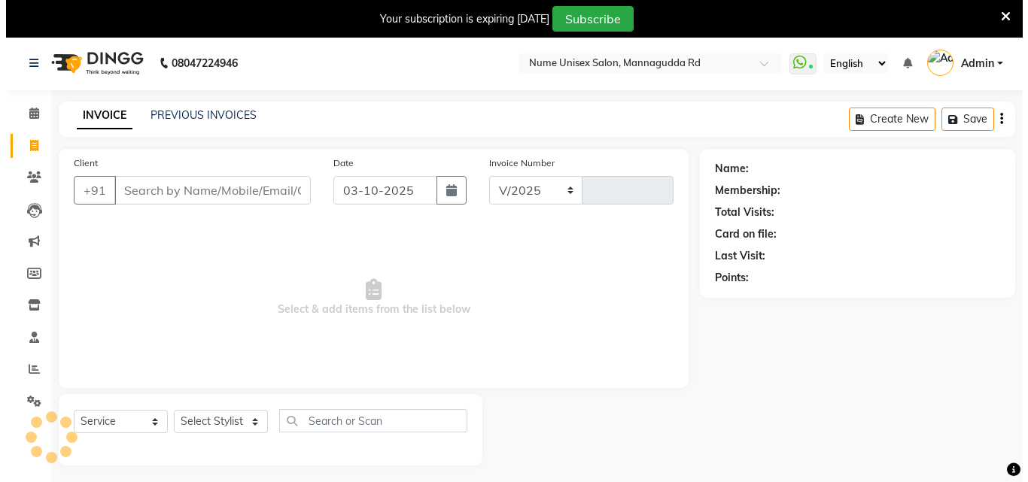
scroll to position [38, 0]
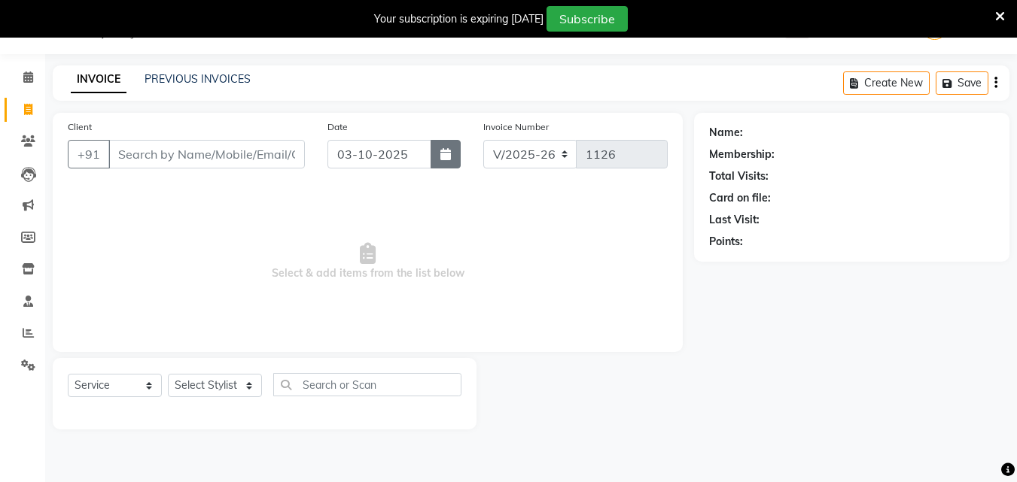
click at [443, 152] on icon "button" at bounding box center [445, 154] width 11 height 12
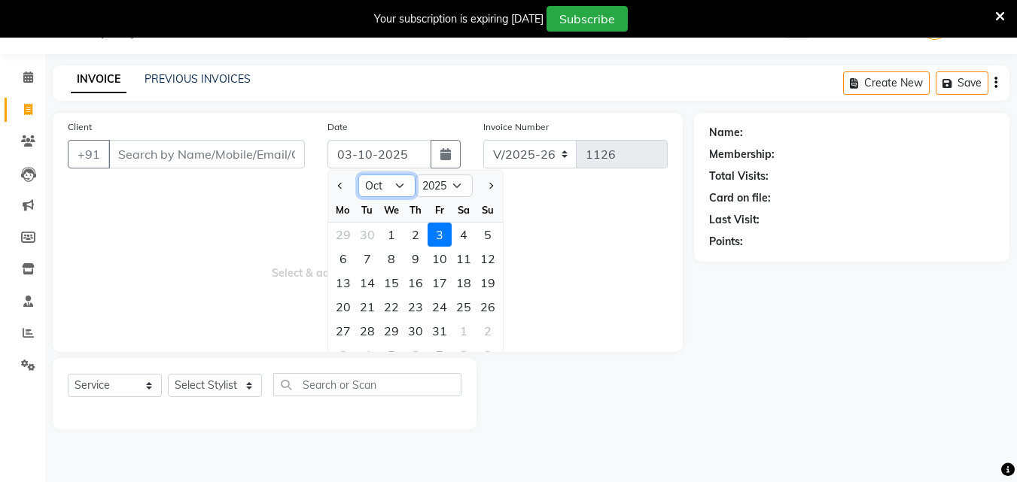
click at [400, 181] on select "Jan Feb Mar Apr May Jun [DATE] Aug Sep Oct Nov Dec" at bounding box center [386, 186] width 57 height 23
click at [358, 175] on select "Jan Feb Mar Apr May Jun [DATE] Aug Sep Oct Nov Dec" at bounding box center [386, 186] width 57 height 23
click at [331, 335] on div "29" at bounding box center [343, 331] width 24 height 24
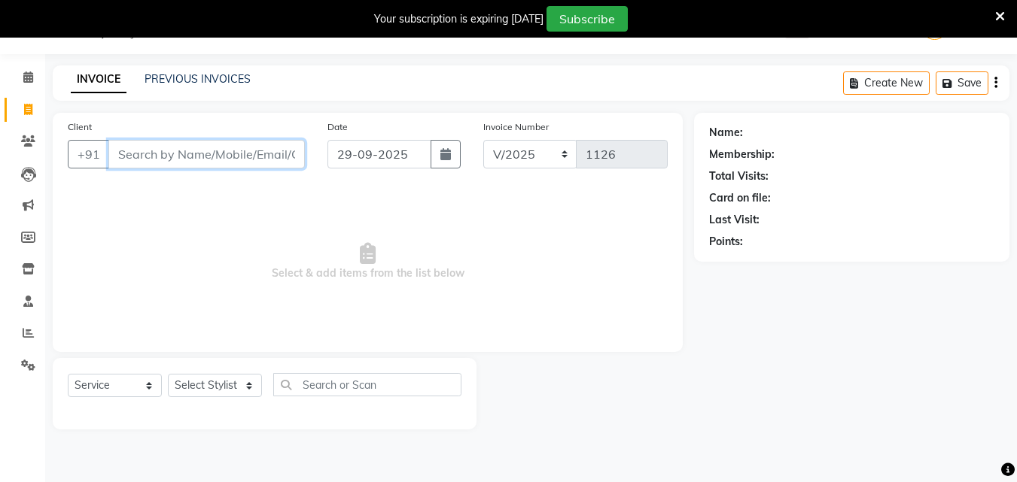
click at [203, 161] on input "Client" at bounding box center [206, 154] width 196 height 29
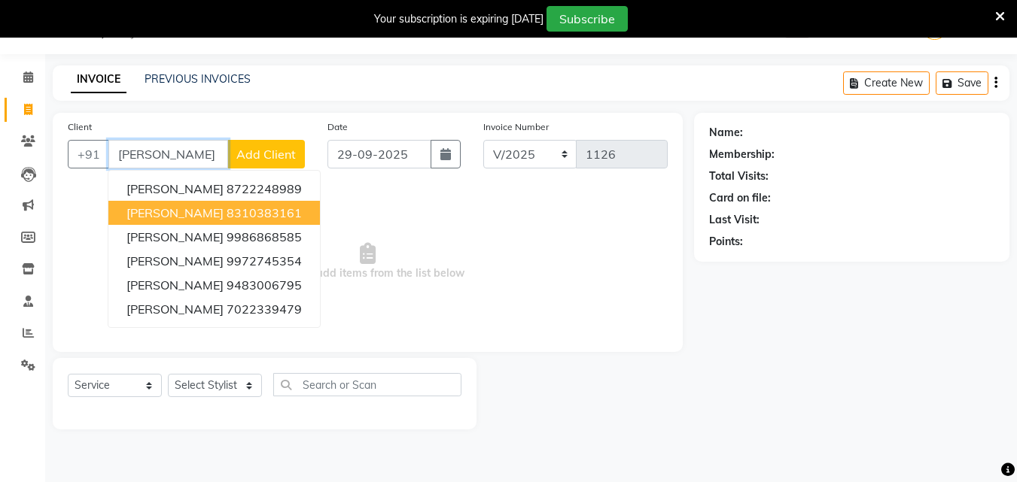
click at [227, 213] on ngb-highlight "8310383161" at bounding box center [264, 212] width 75 height 15
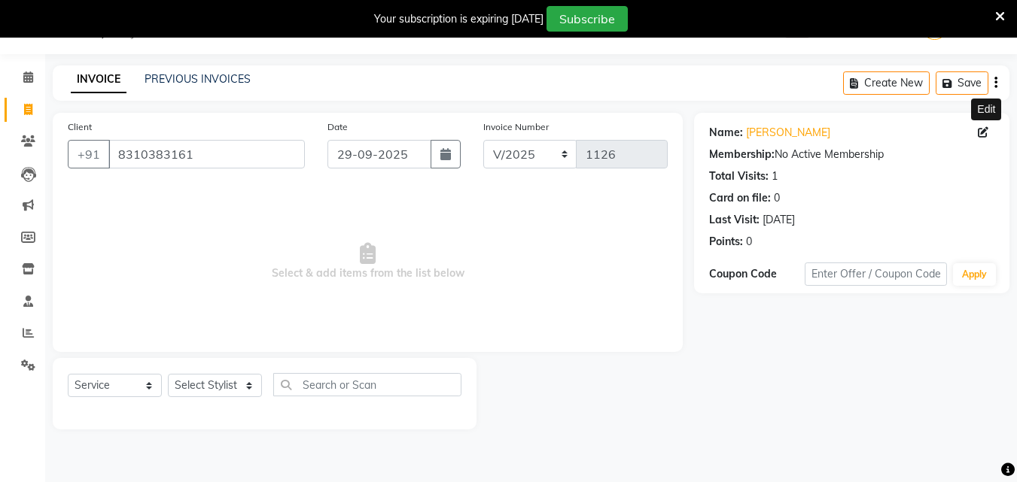
click at [979, 135] on icon at bounding box center [983, 132] width 11 height 11
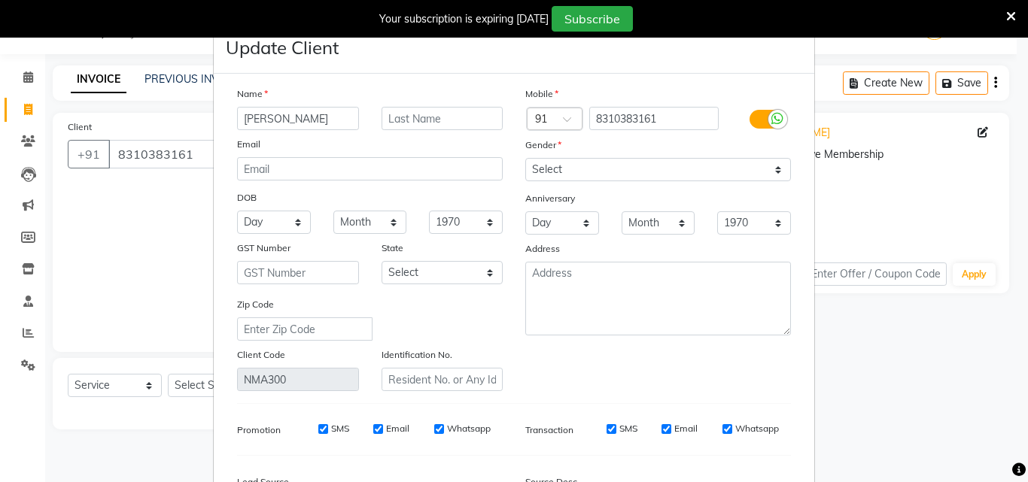
click at [762, 114] on label at bounding box center [767, 119] width 34 height 19
click at [0, 0] on input "checkbox" at bounding box center [0, 0] width 0 height 0
click at [622, 435] on div "SMS" at bounding box center [632, 429] width 52 height 14
click at [627, 430] on input "SMS" at bounding box center [632, 429] width 10 height 10
click at [723, 435] on div "Email" at bounding box center [741, 429] width 36 height 14
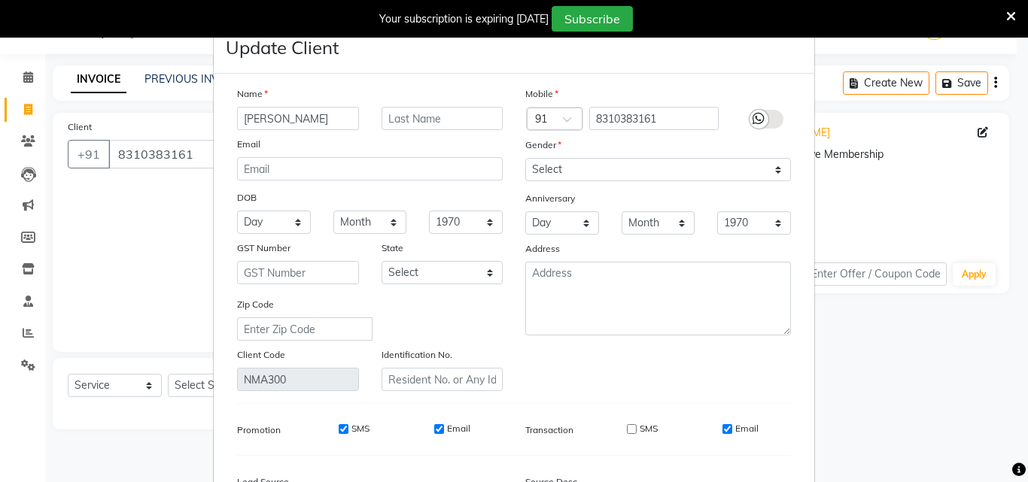
click at [723, 434] on input "Email" at bounding box center [728, 429] width 10 height 10
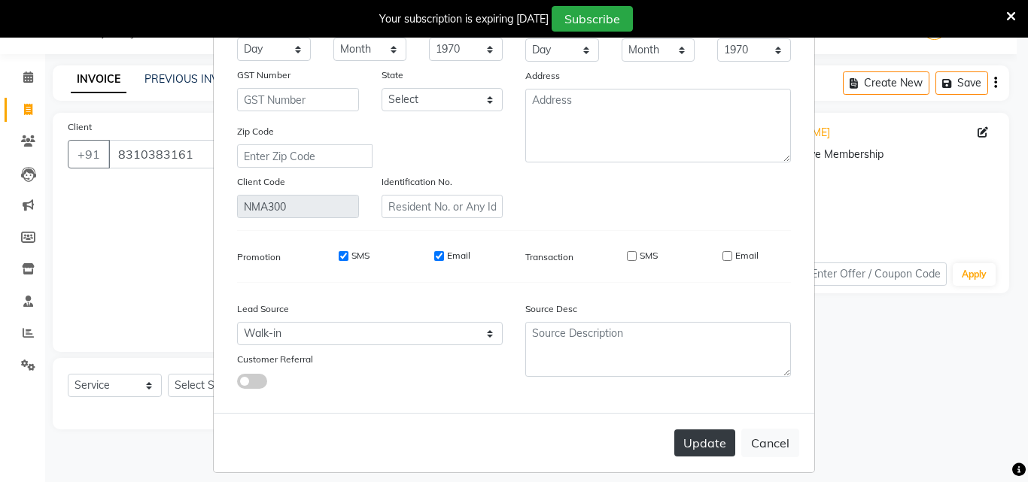
scroll to position [185, 0]
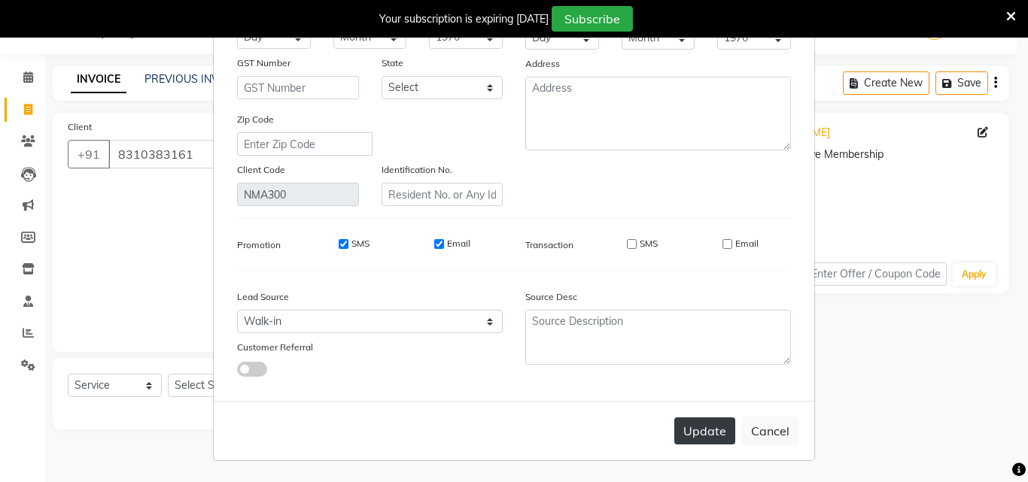
click at [718, 437] on button "Update" at bounding box center [704, 431] width 61 height 27
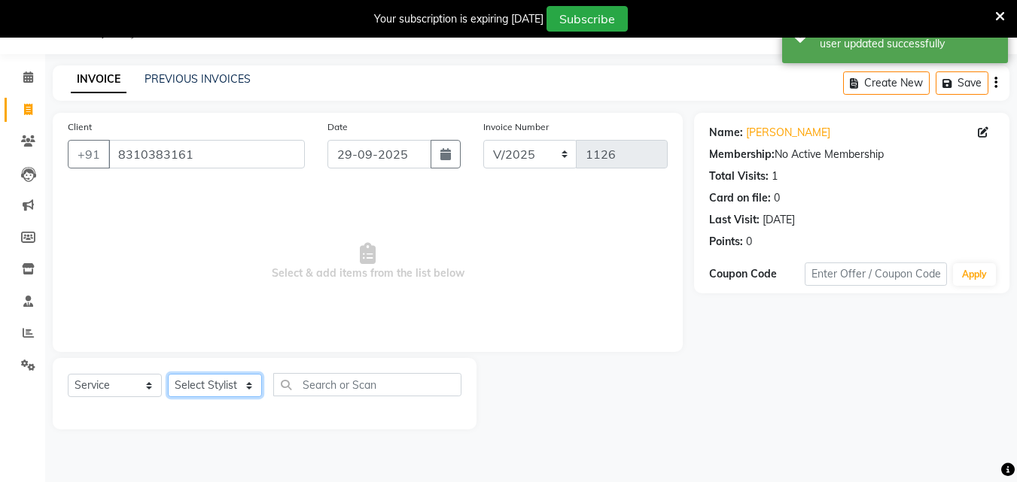
click at [236, 386] on select "Select Stylist Admin [PERSON_NAME] [PERSON_NAME] S [PERSON_NAME] Mohd [PERSON_N…" at bounding box center [215, 385] width 94 height 23
click at [148, 181] on div "Client [PHONE_NUMBER] Date [DATE] Invoice Number V/2025 V/[PHONE_NUMBER] Select…" at bounding box center [368, 232] width 630 height 239
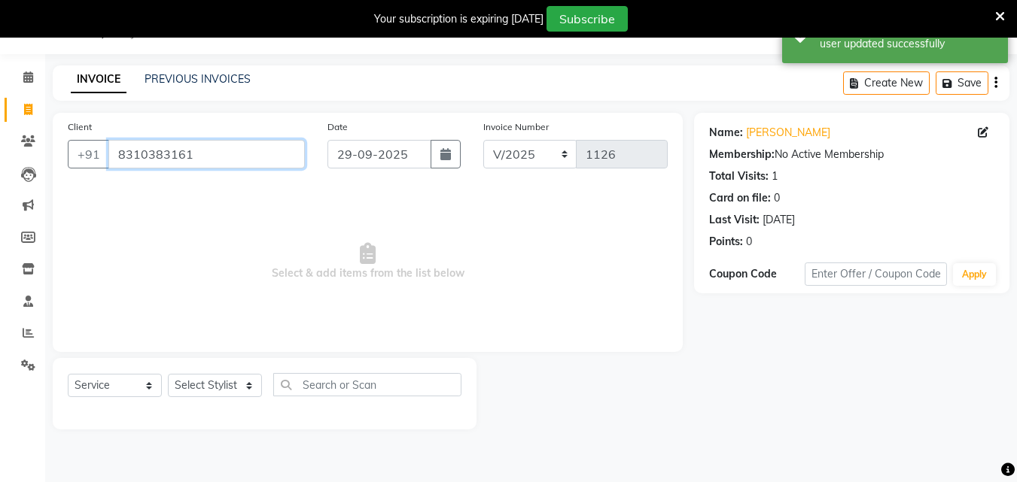
drag, startPoint x: 204, startPoint y: 160, endPoint x: 102, endPoint y: 187, distance: 105.9
click at [102, 187] on div "Client [PHONE_NUMBER] Date [DATE] Invoice Number V/2025 V/[PHONE_NUMBER] Select…" at bounding box center [368, 232] width 630 height 239
click at [228, 158] on input "8310383161" at bounding box center [206, 154] width 196 height 29
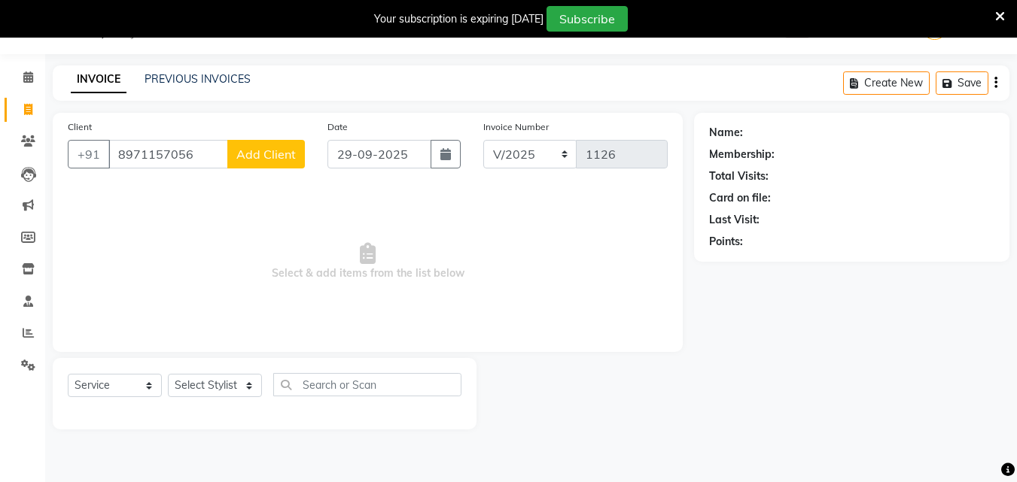
click at [257, 147] on span "Add Client" at bounding box center [265, 154] width 59 height 15
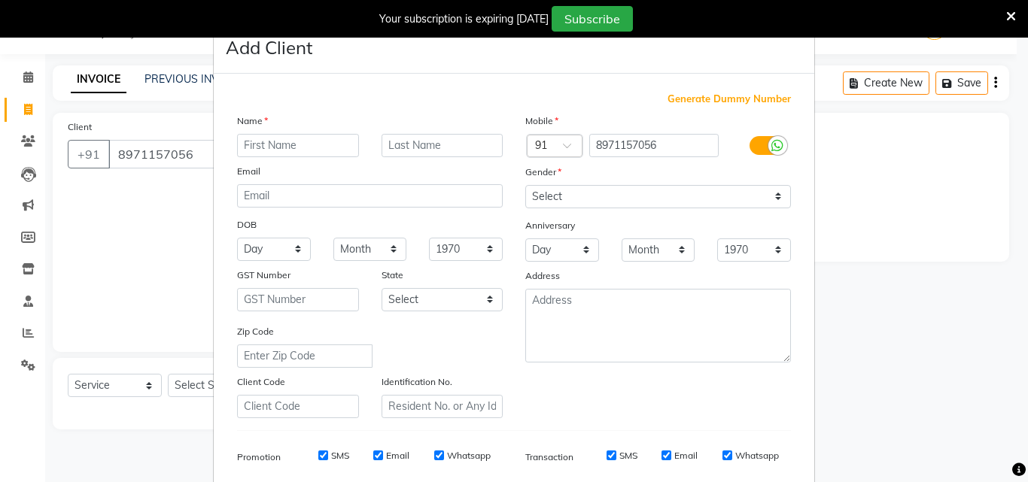
click at [257, 147] on input "text" at bounding box center [298, 145] width 122 height 23
click at [750, 150] on label at bounding box center [767, 145] width 34 height 19
click at [0, 0] on input "checkbox" at bounding box center [0, 0] width 0 height 0
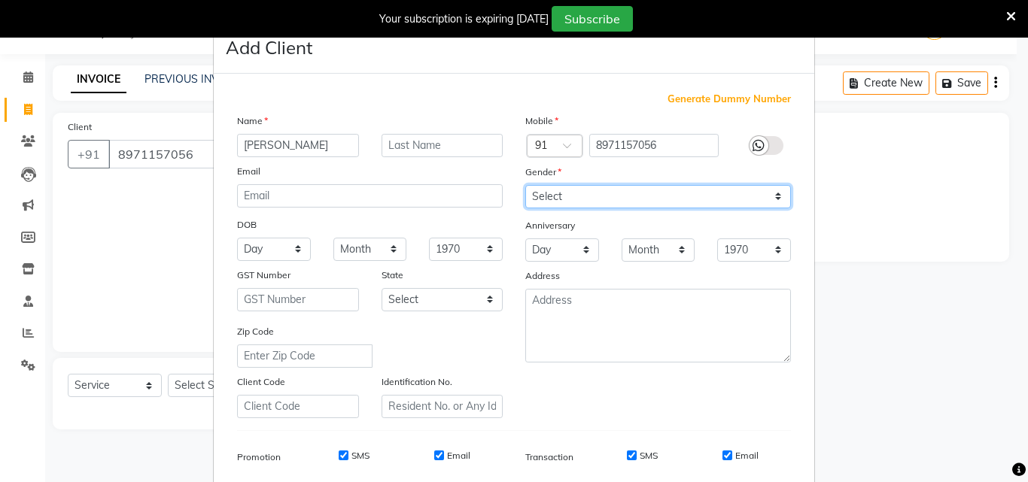
click at [692, 190] on select "Select [DEMOGRAPHIC_DATA] [DEMOGRAPHIC_DATA] Other Prefer Not To Say" at bounding box center [658, 196] width 266 height 23
click at [525, 185] on select "Select [DEMOGRAPHIC_DATA] [DEMOGRAPHIC_DATA] Other Prefer Not To Say" at bounding box center [658, 196] width 266 height 23
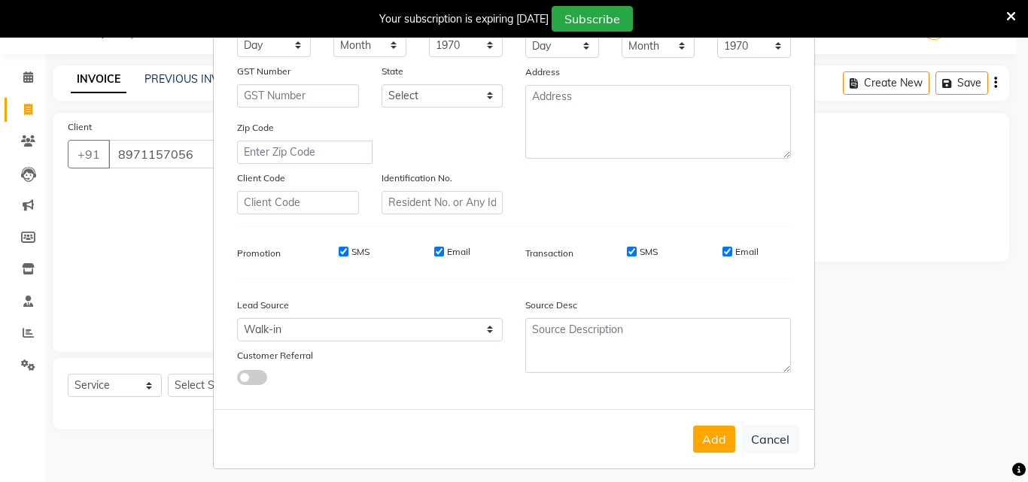
scroll to position [212, 0]
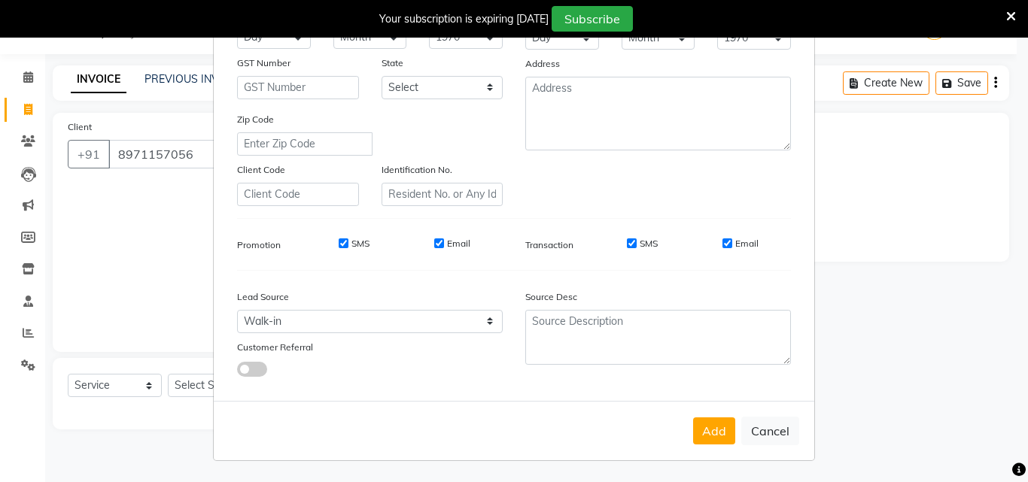
click at [627, 245] on input "SMS" at bounding box center [632, 244] width 10 height 10
click at [723, 244] on input "Email" at bounding box center [728, 244] width 10 height 10
click at [713, 424] on button "Add" at bounding box center [714, 431] width 42 height 27
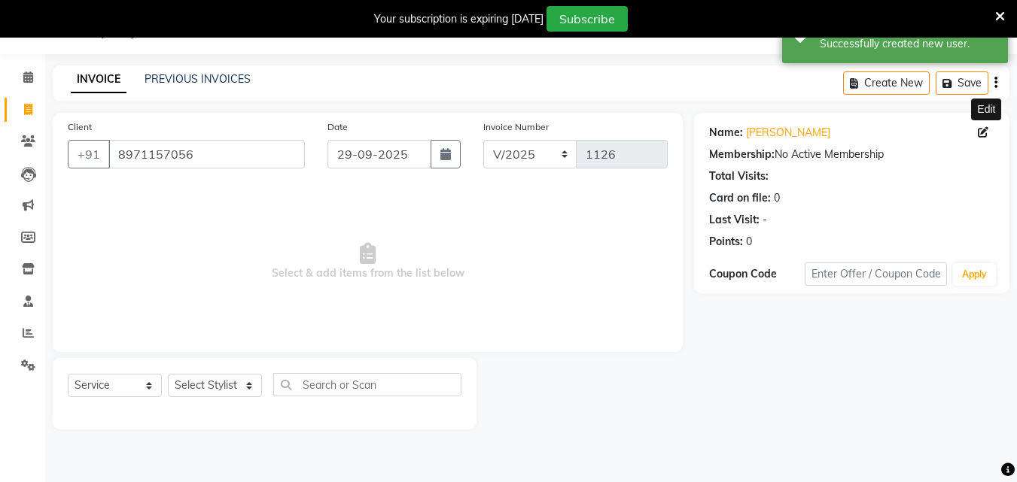
click at [982, 129] on icon at bounding box center [983, 132] width 11 height 11
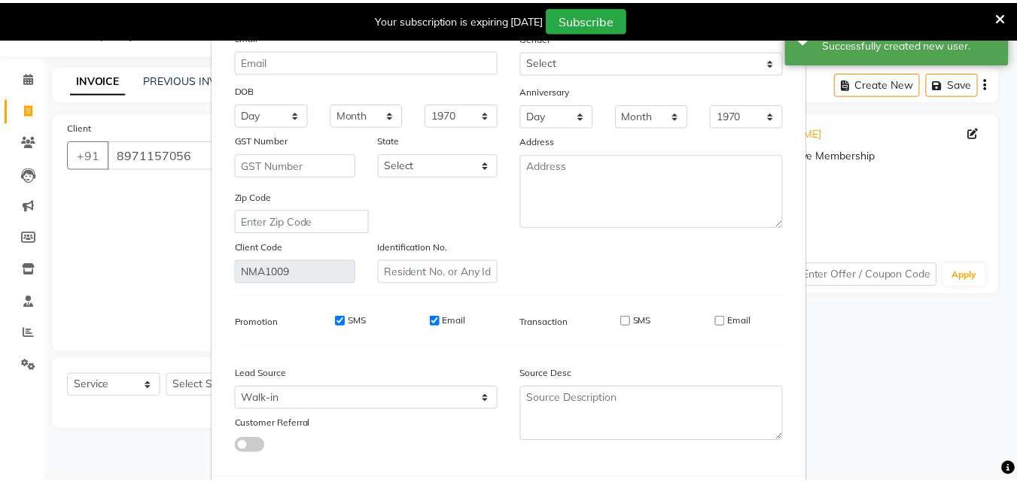
scroll to position [185, 0]
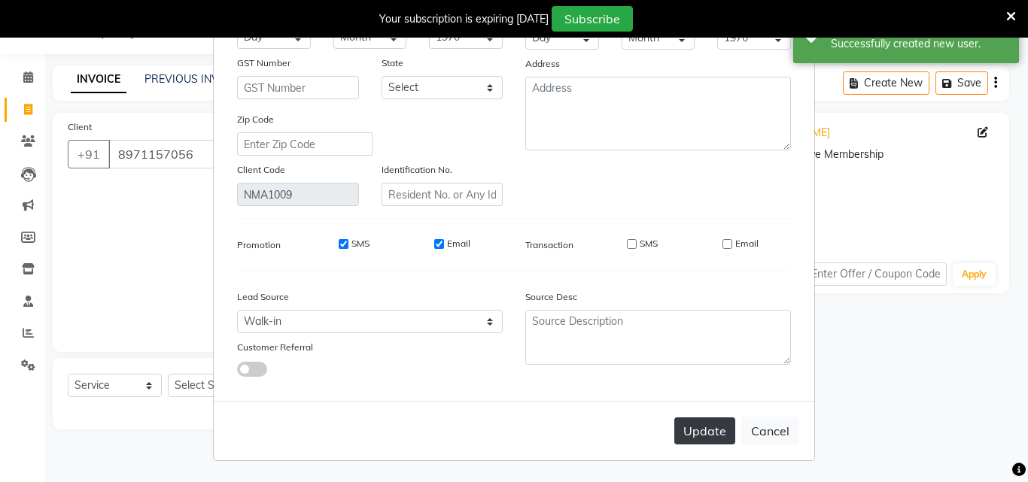
click at [690, 442] on button "Update" at bounding box center [704, 431] width 61 height 27
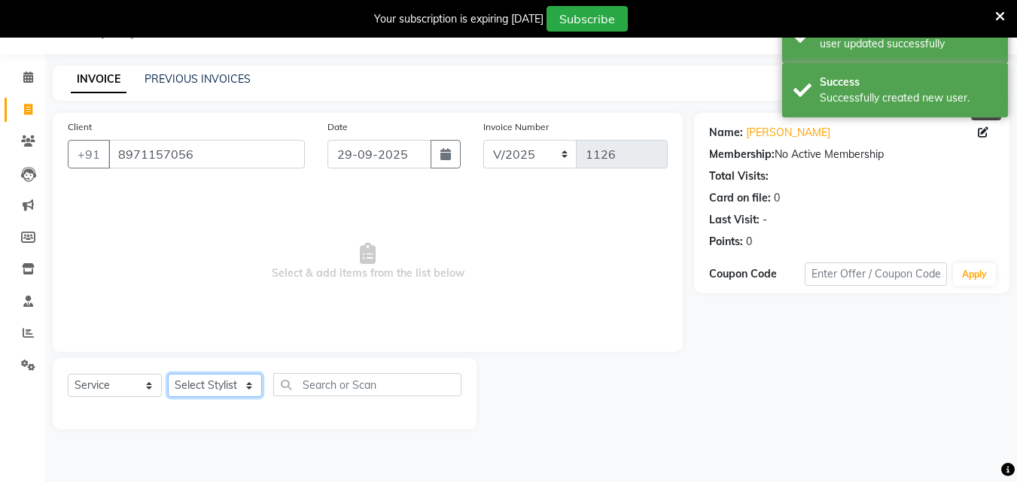
click at [243, 383] on select "Select Stylist Admin [PERSON_NAME] [PERSON_NAME] S [PERSON_NAME] Mohd [PERSON_N…" at bounding box center [215, 385] width 94 height 23
click at [168, 374] on select "Select Stylist Admin [PERSON_NAME] [PERSON_NAME] S [PERSON_NAME] Mohd [PERSON_N…" at bounding box center [215, 385] width 94 height 23
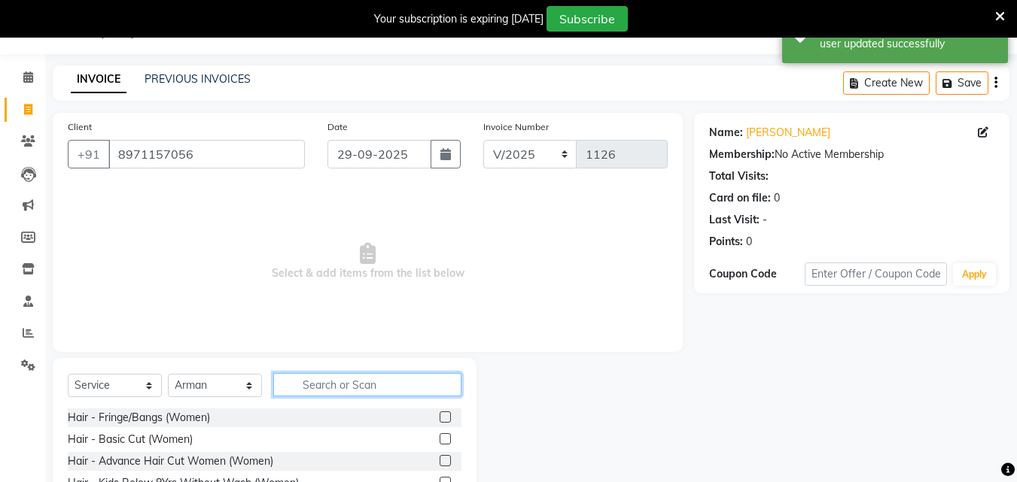
click at [359, 386] on input "text" at bounding box center [367, 384] width 188 height 23
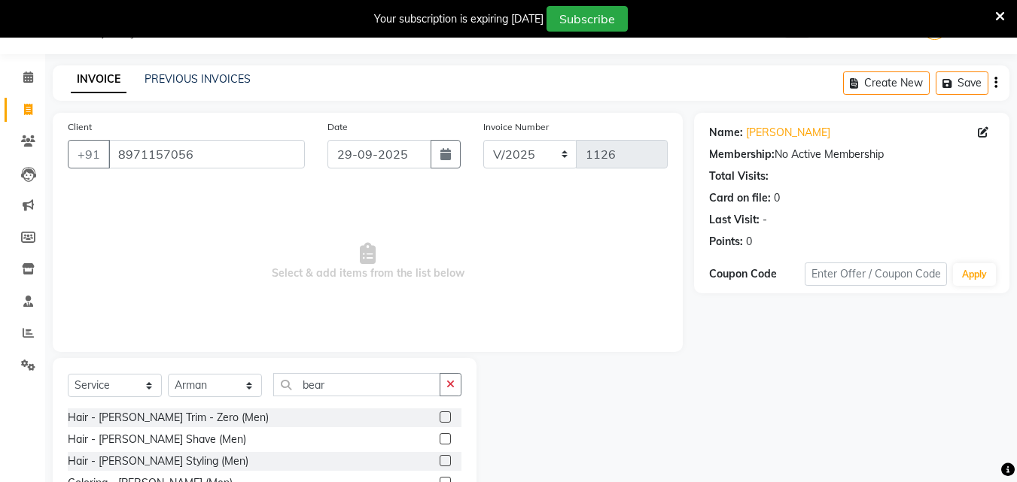
click at [440, 461] on label at bounding box center [445, 460] width 11 height 11
click at [440, 461] on input "checkbox" at bounding box center [445, 462] width 10 height 10
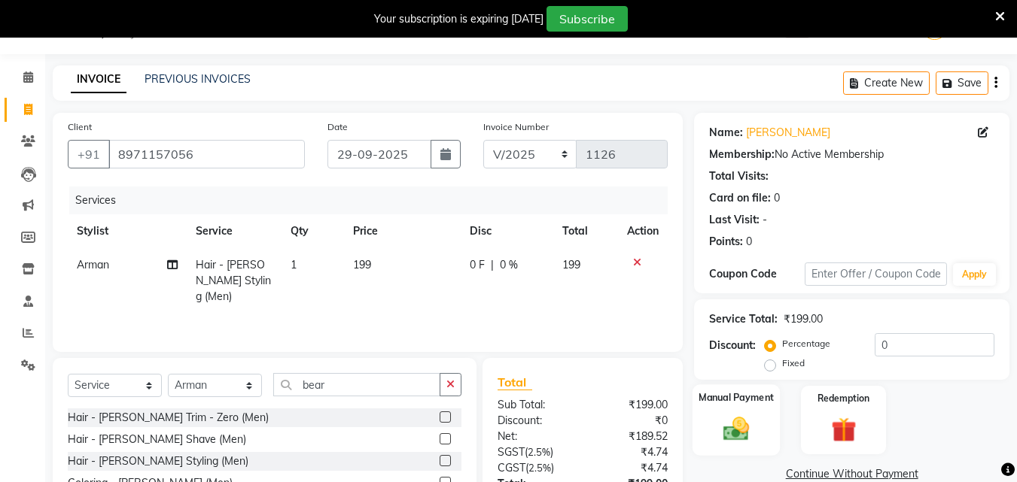
click at [741, 412] on div "Manual Payment" at bounding box center [736, 421] width 88 height 72
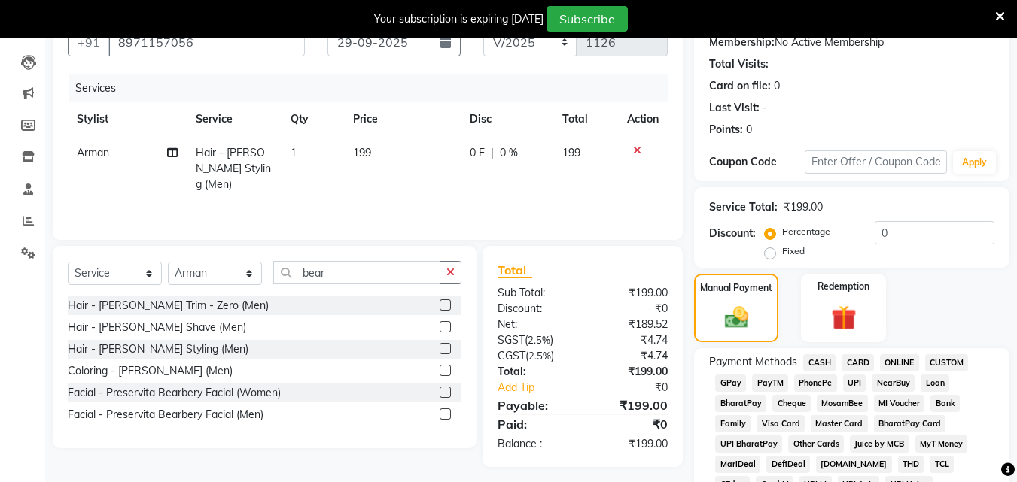
scroll to position [263, 0]
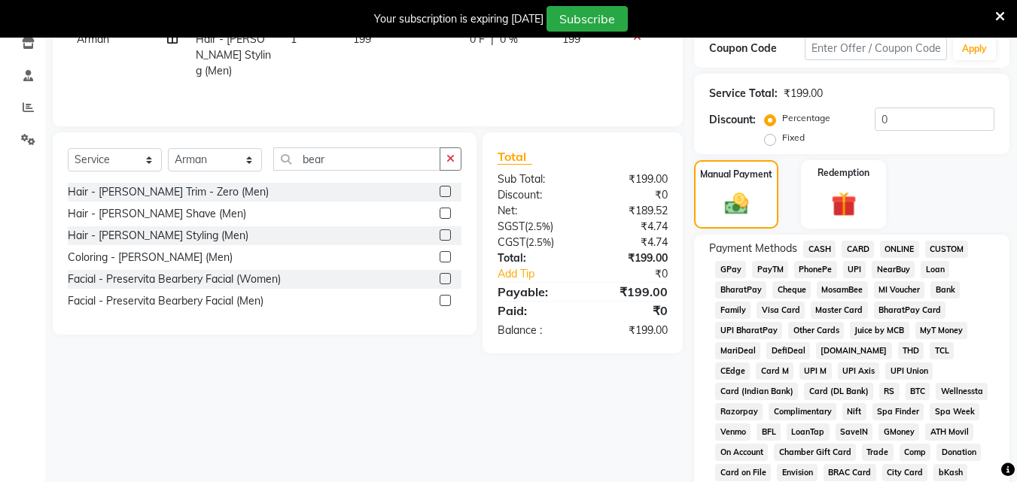
click at [854, 267] on span "UPI" at bounding box center [854, 269] width 23 height 17
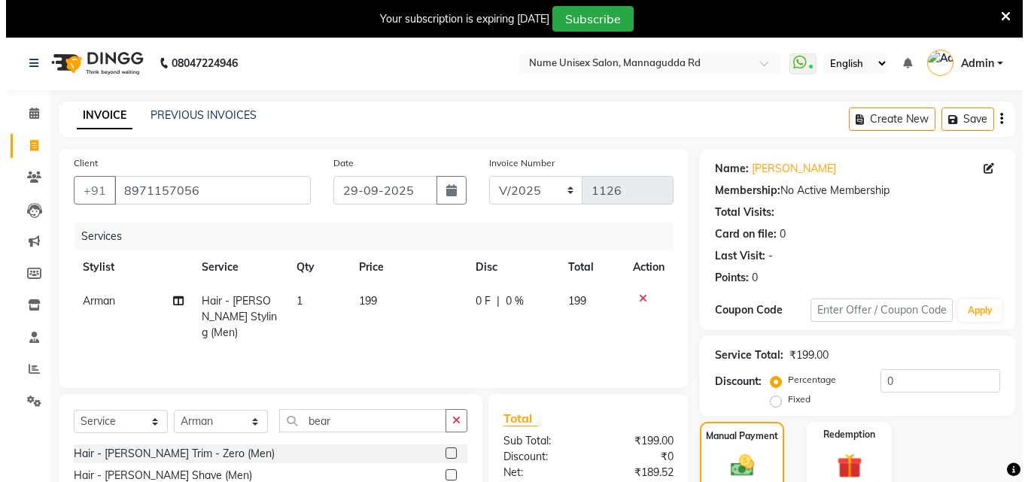
scroll to position [0, 0]
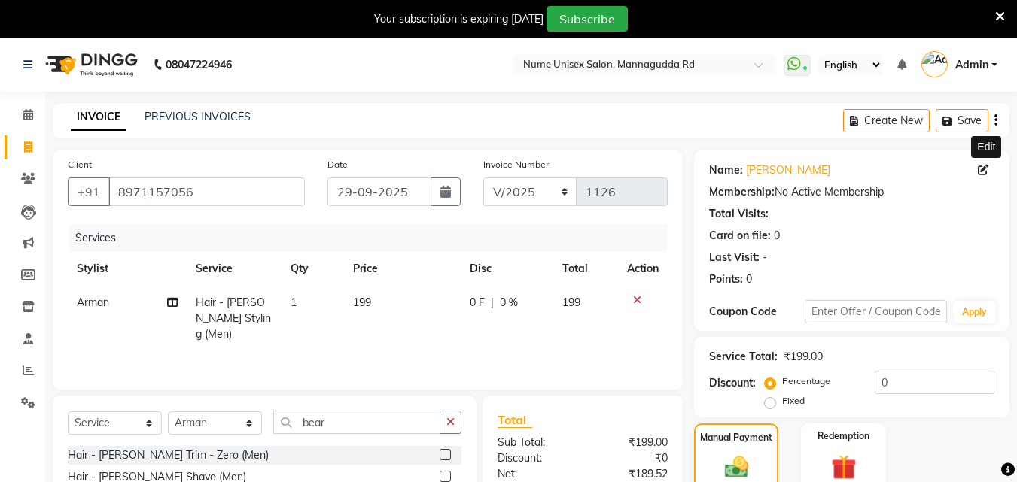
click at [979, 171] on icon at bounding box center [983, 170] width 11 height 11
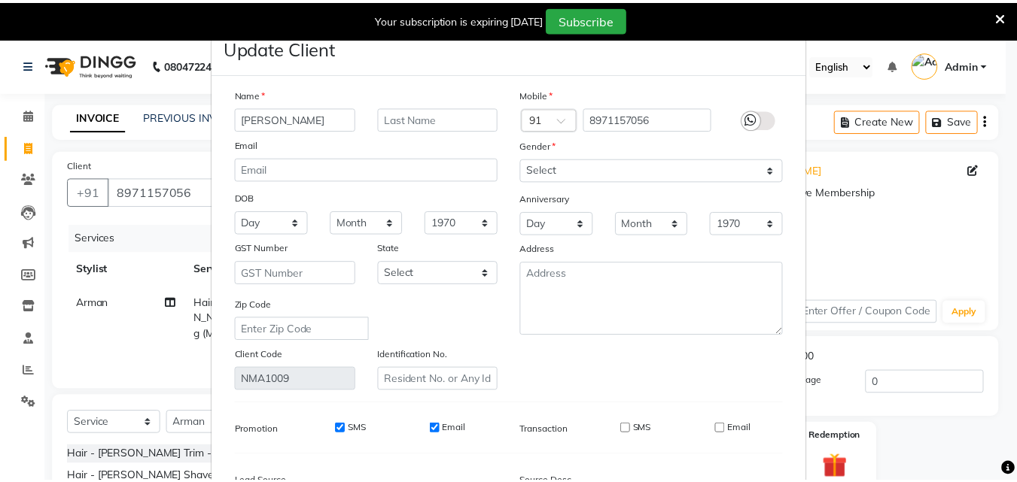
scroll to position [185, 0]
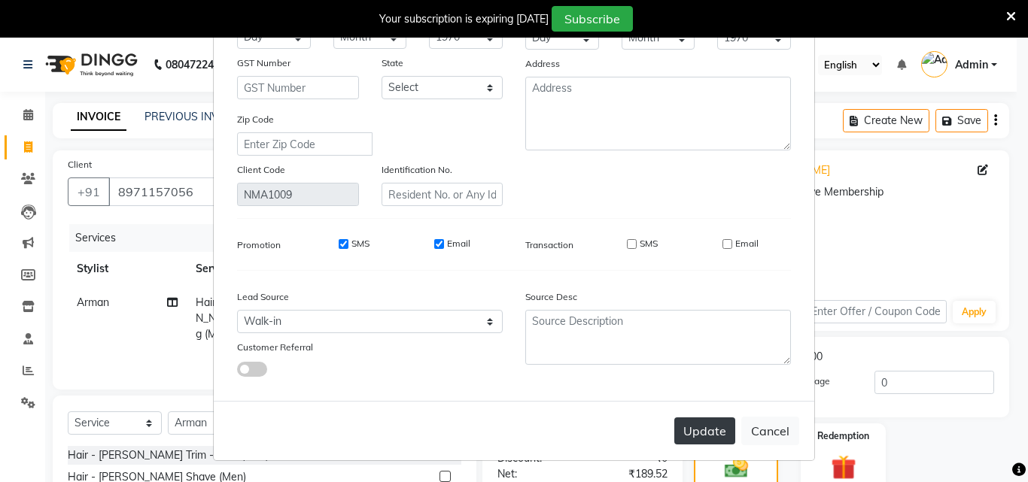
click at [717, 431] on button "Update" at bounding box center [704, 431] width 61 height 27
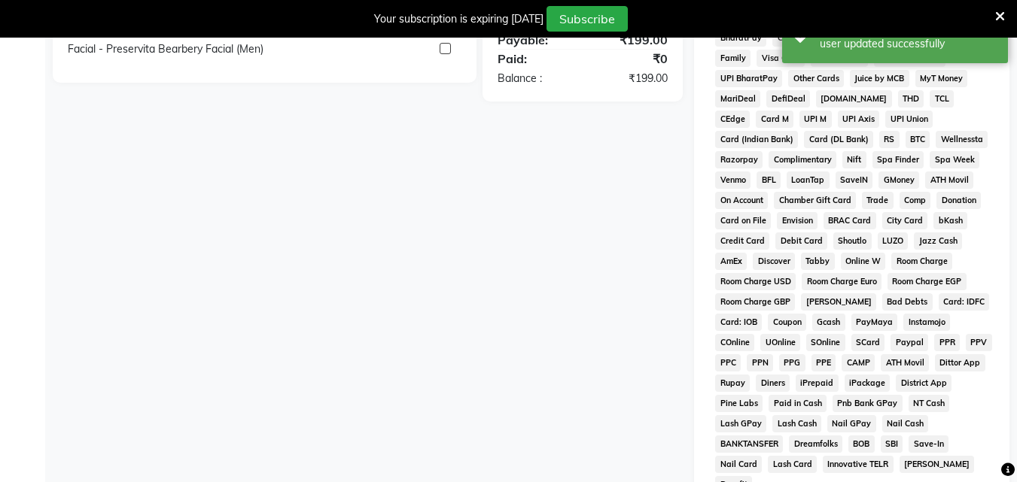
scroll to position [677, 0]
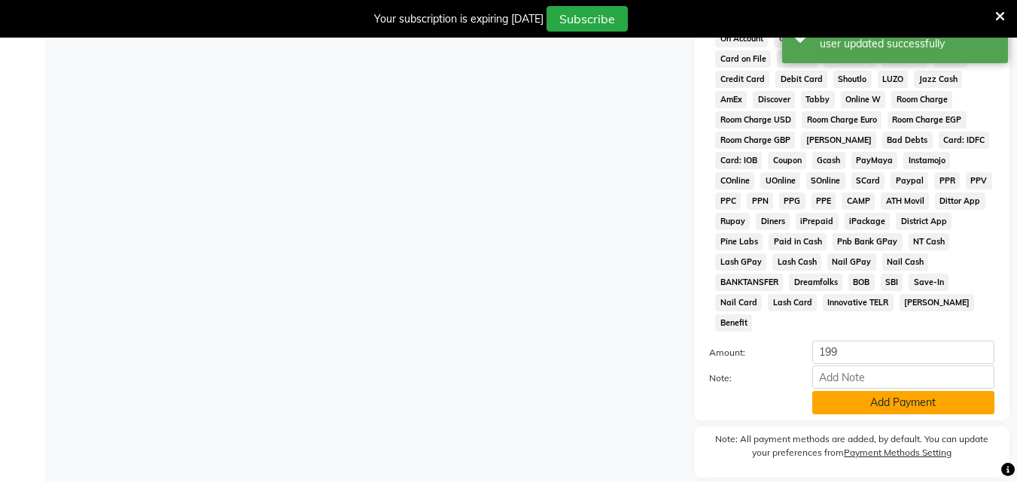
click at [827, 391] on button "Add Payment" at bounding box center [903, 402] width 182 height 23
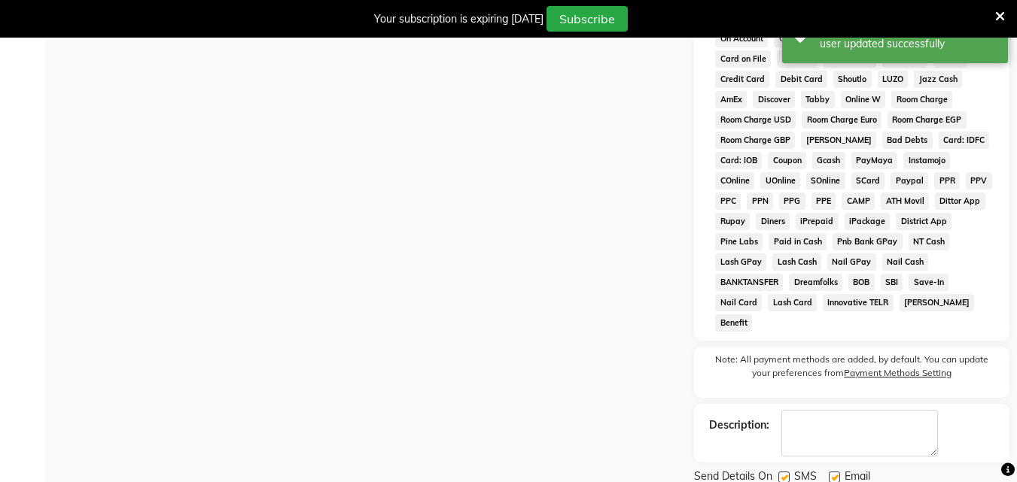
click at [783, 472] on label at bounding box center [783, 477] width 11 height 11
click at [783, 473] on input "checkbox" at bounding box center [783, 478] width 10 height 10
click at [844, 469] on span "Email" at bounding box center [857, 478] width 26 height 19
click at [835, 472] on label at bounding box center [834, 477] width 11 height 11
click at [835, 473] on input "checkbox" at bounding box center [834, 478] width 10 height 10
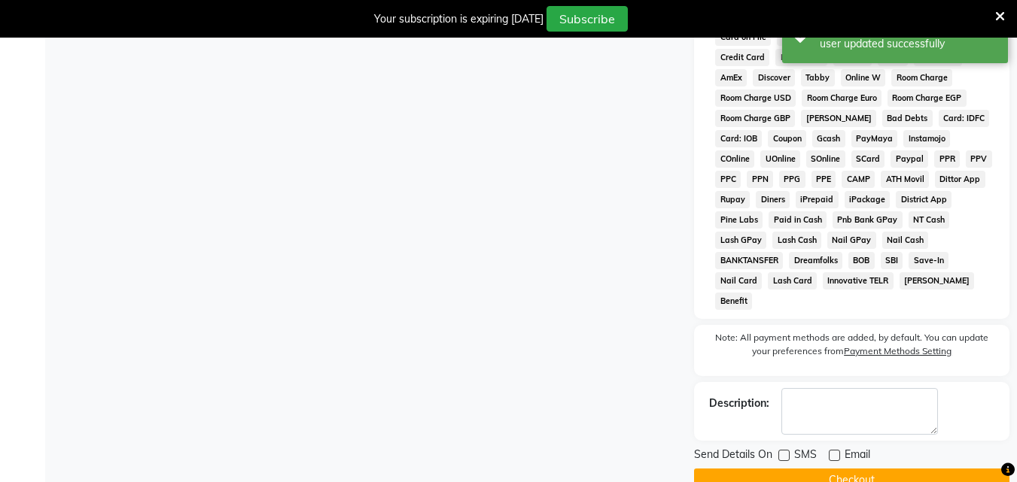
scroll to position [711, 0]
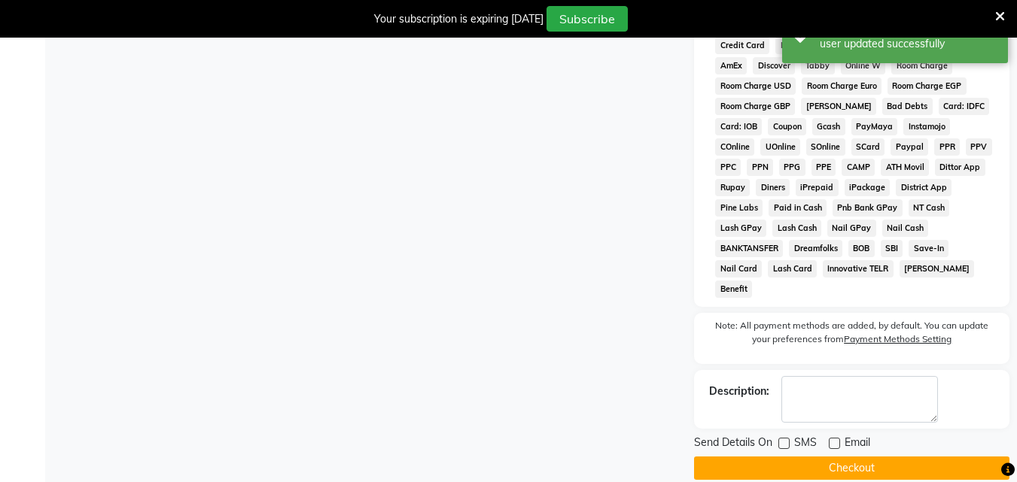
click at [820, 457] on button "Checkout" at bounding box center [851, 468] width 315 height 23
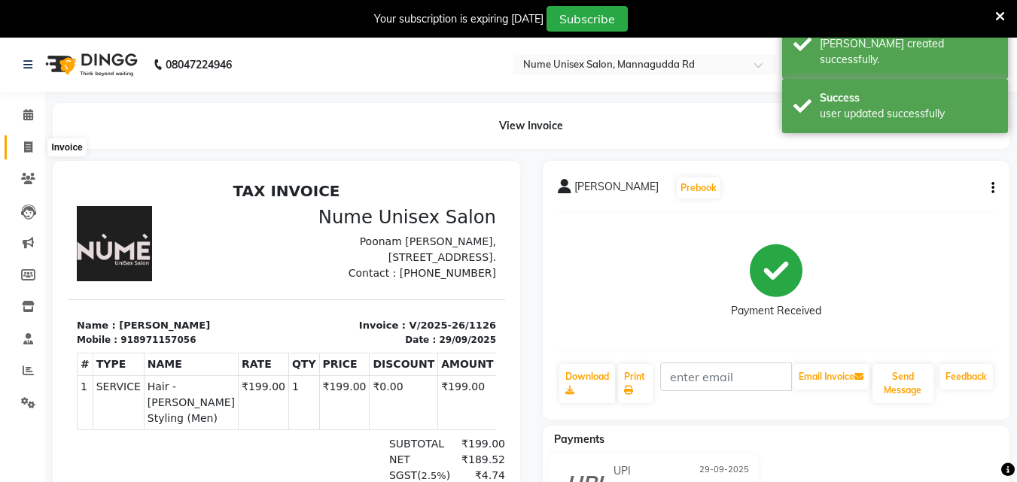
click at [32, 148] on icon at bounding box center [28, 146] width 8 height 11
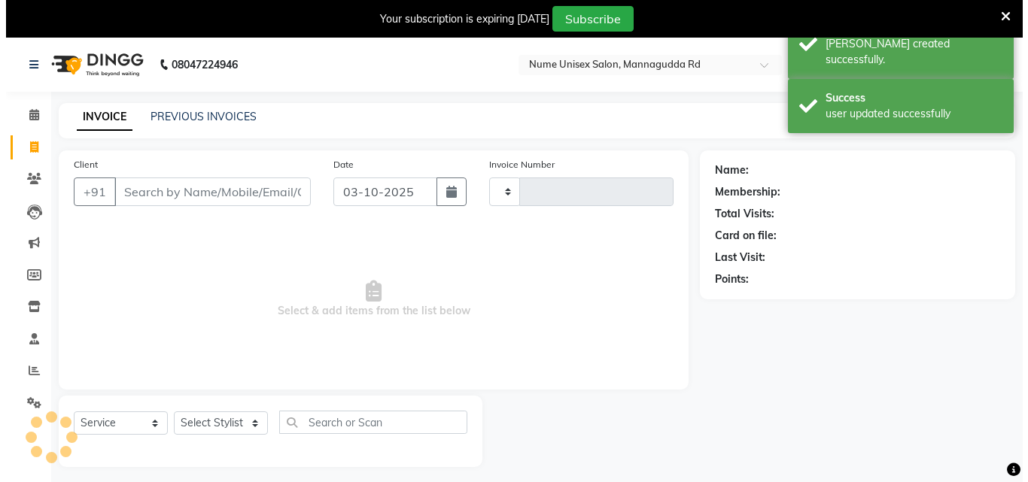
scroll to position [38, 0]
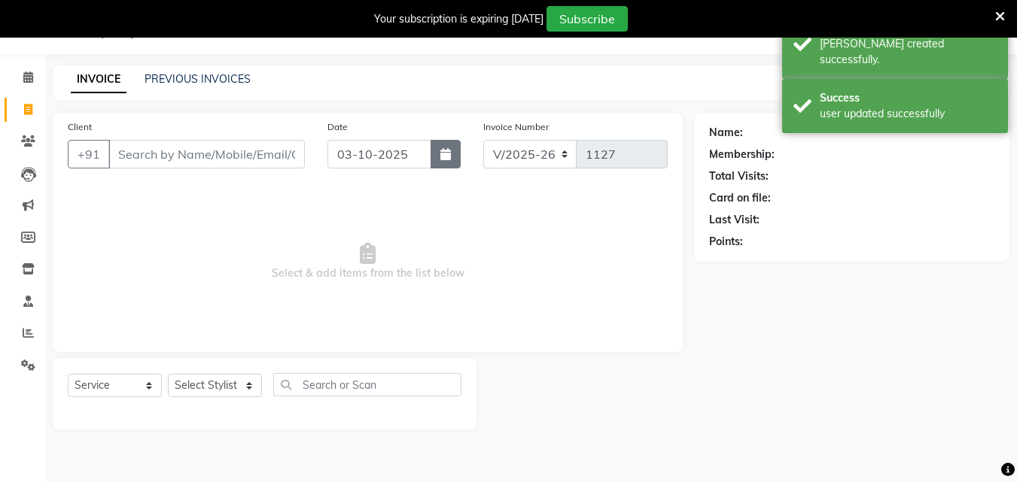
click at [431, 165] on button "button" at bounding box center [446, 154] width 30 height 29
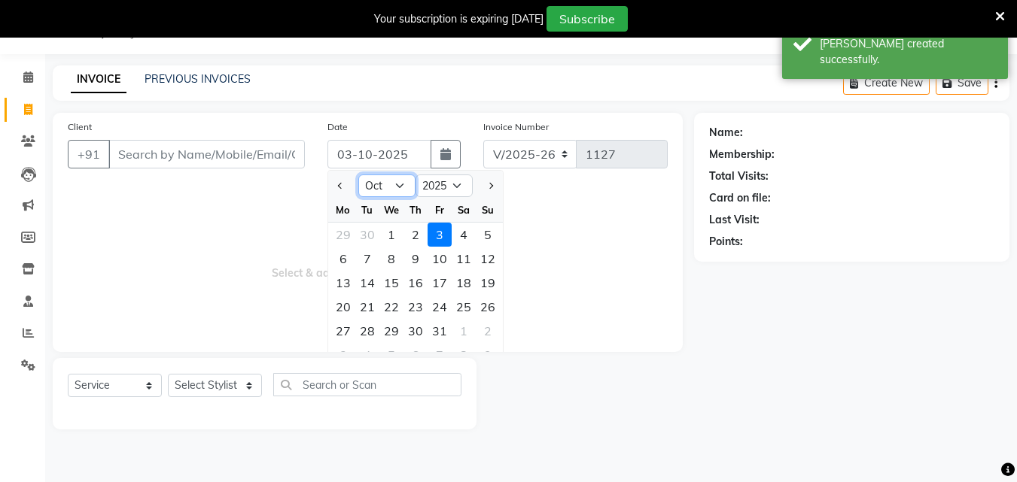
click at [389, 186] on select "Jan Feb Mar Apr May Jun [DATE] Aug Sep Oct Nov Dec" at bounding box center [386, 186] width 57 height 23
click at [358, 175] on select "Jan Feb Mar Apr May Jun [DATE] Aug Sep Oct Nov Dec" at bounding box center [386, 186] width 57 height 23
click at [343, 336] on div "29" at bounding box center [343, 331] width 24 height 24
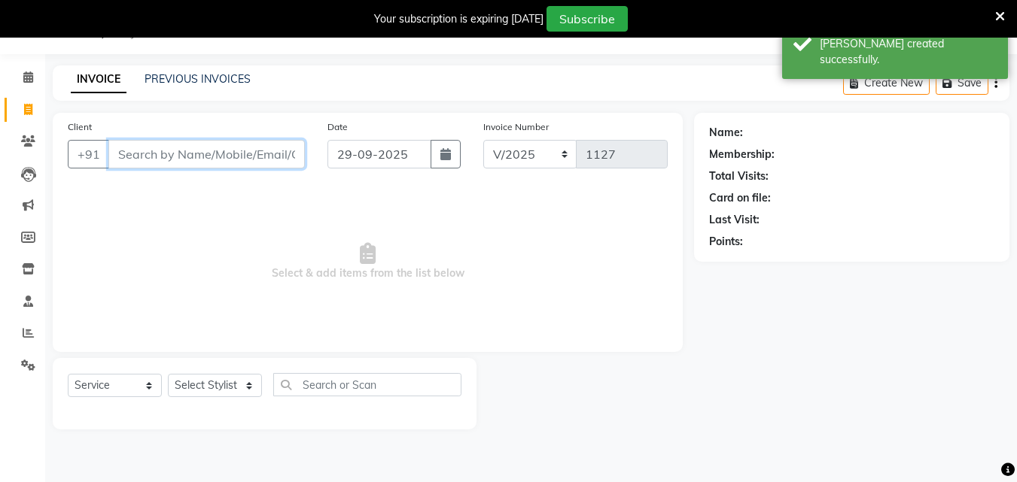
click at [208, 154] on input "Client" at bounding box center [206, 154] width 196 height 29
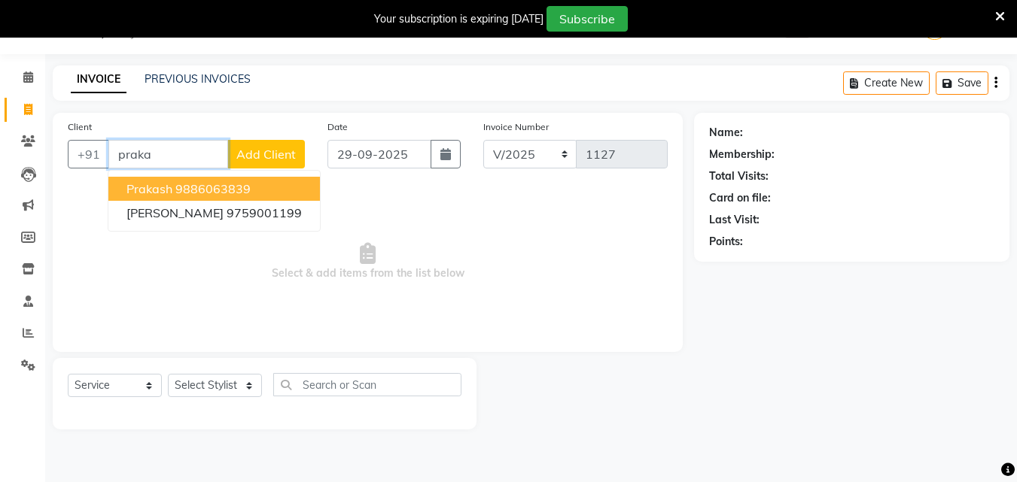
click at [209, 196] on button "Prakash 9886063839" at bounding box center [213, 189] width 211 height 24
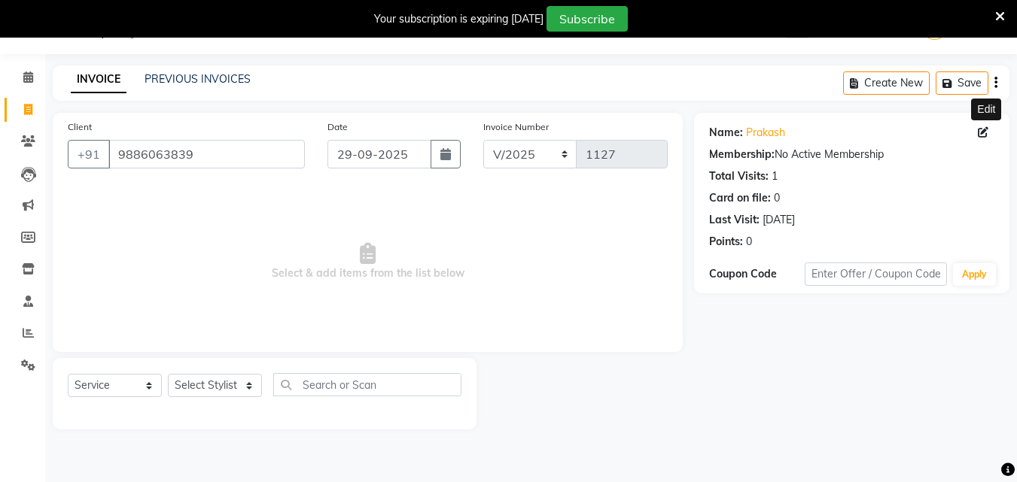
click at [982, 139] on span at bounding box center [986, 133] width 17 height 16
click at [984, 133] on icon at bounding box center [983, 132] width 11 height 11
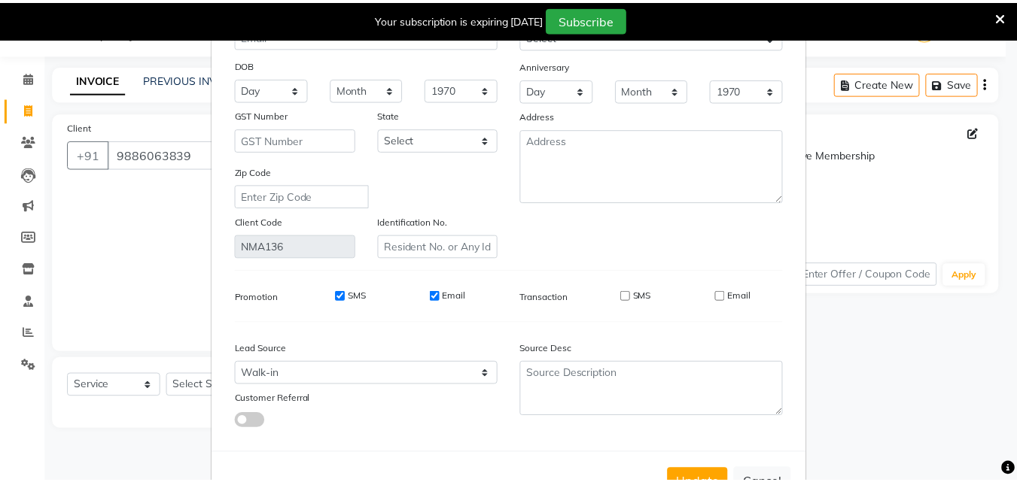
scroll to position [185, 0]
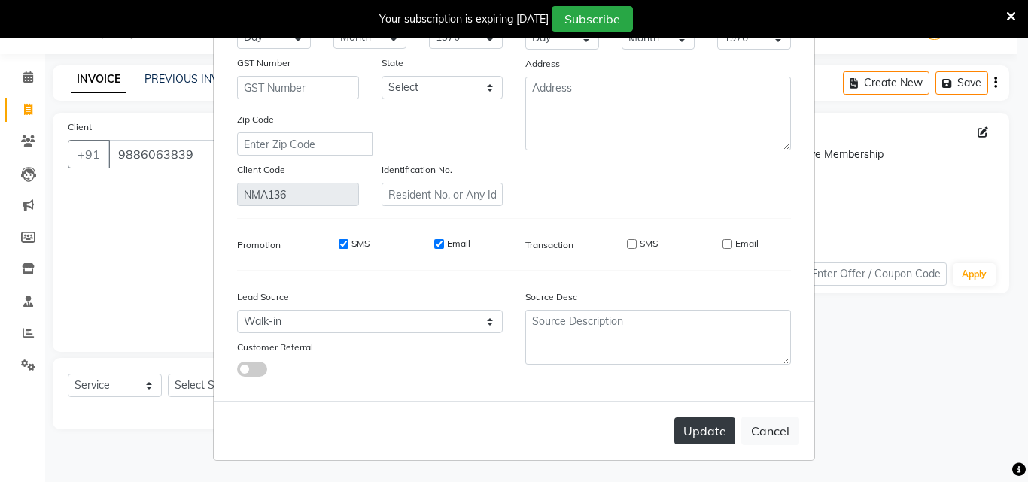
click at [692, 422] on button "Update" at bounding box center [704, 431] width 61 height 27
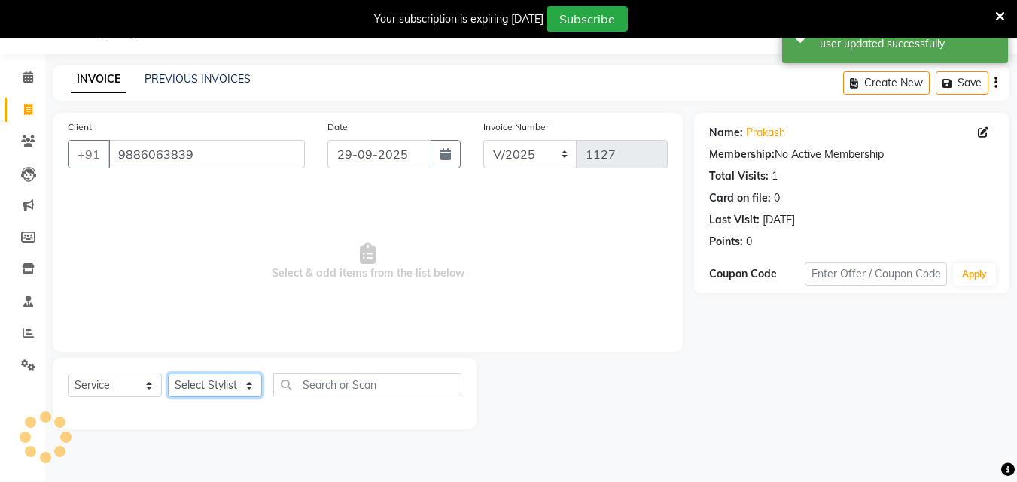
click at [232, 387] on select "Select Stylist Admin [PERSON_NAME] [PERSON_NAME] S [PERSON_NAME] Mohd [PERSON_N…" at bounding box center [215, 385] width 94 height 23
click at [168, 374] on select "Select Stylist Admin [PERSON_NAME] [PERSON_NAME] S [PERSON_NAME] Mohd [PERSON_N…" at bounding box center [215, 385] width 94 height 23
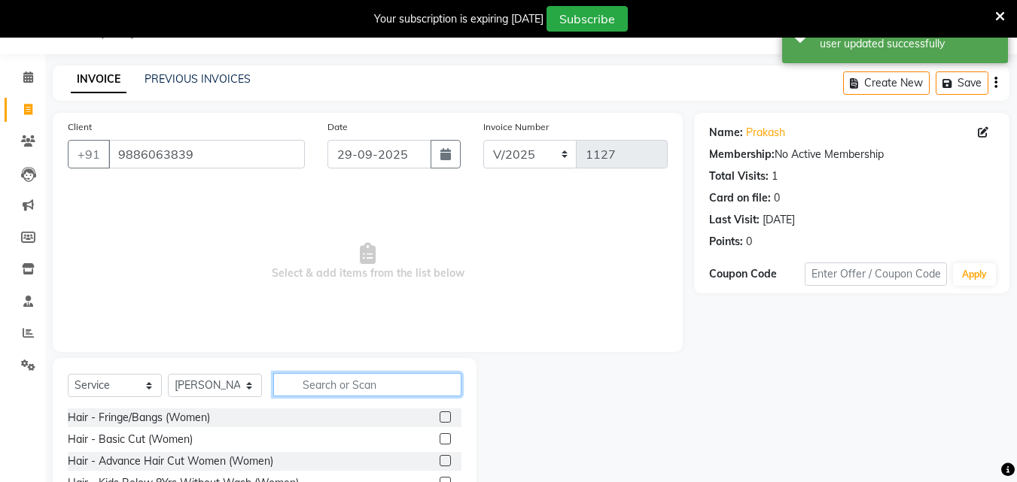
click at [325, 377] on input "text" at bounding box center [367, 384] width 188 height 23
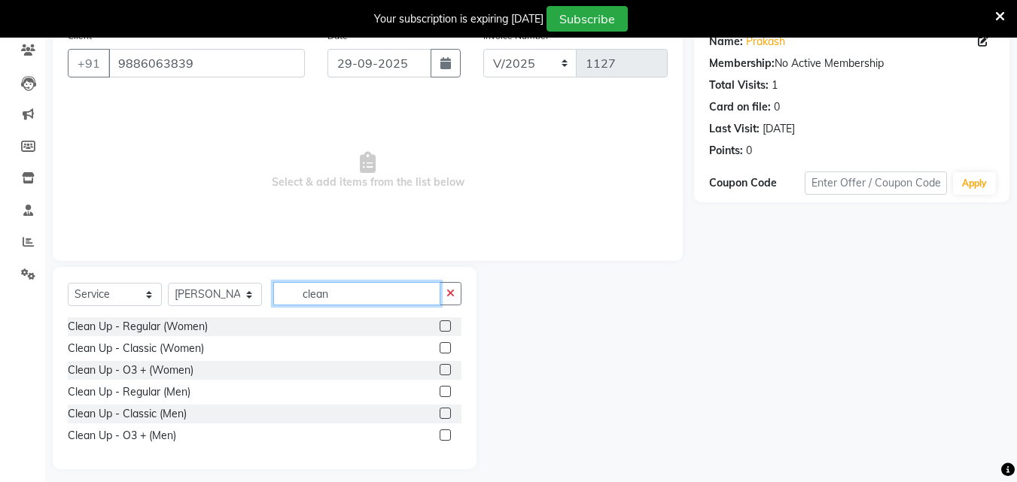
scroll to position [138, 0]
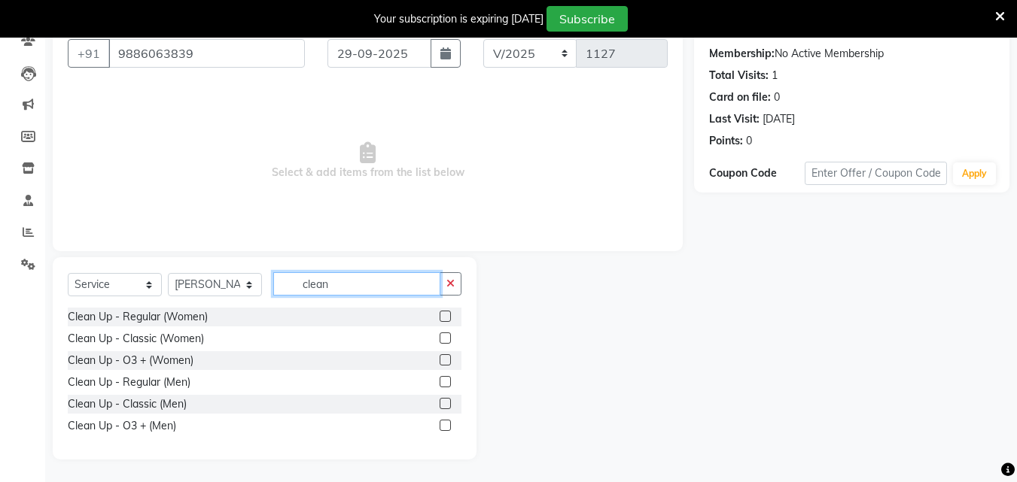
drag, startPoint x: 333, startPoint y: 286, endPoint x: 291, endPoint y: 299, distance: 44.0
click at [291, 299] on div "Select Service Product Membership Package Voucher Prepaid Gift Card Select Styl…" at bounding box center [265, 289] width 394 height 35
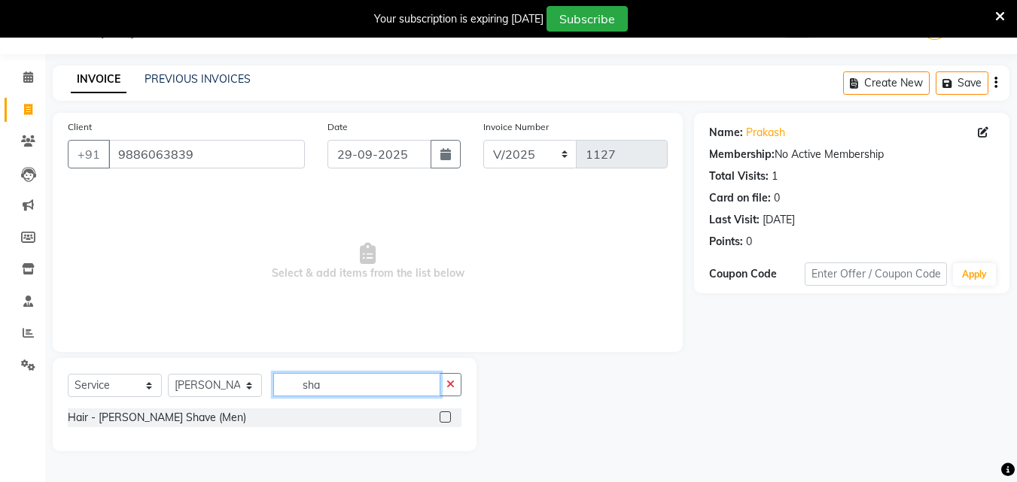
scroll to position [38, 0]
click at [389, 422] on div "Hair - [PERSON_NAME] Shave (Men)" at bounding box center [265, 418] width 394 height 19
click at [448, 419] on label at bounding box center [445, 417] width 11 height 11
click at [448, 419] on input "checkbox" at bounding box center [445, 418] width 10 height 10
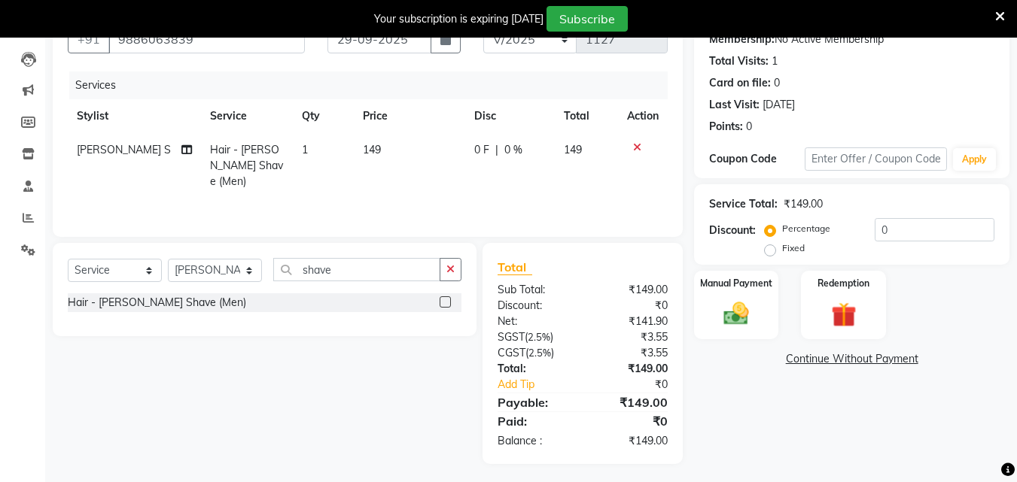
scroll to position [157, 0]
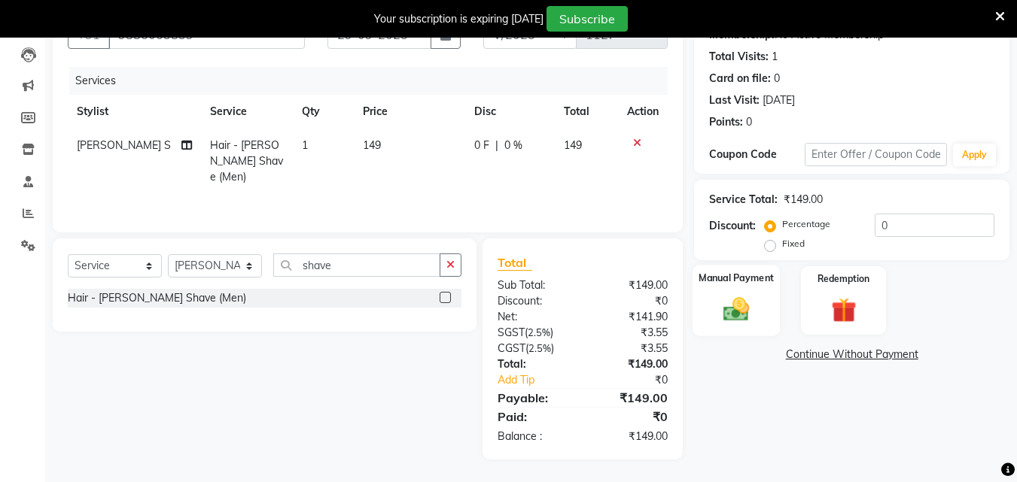
click at [754, 291] on div "Manual Payment" at bounding box center [736, 301] width 88 height 72
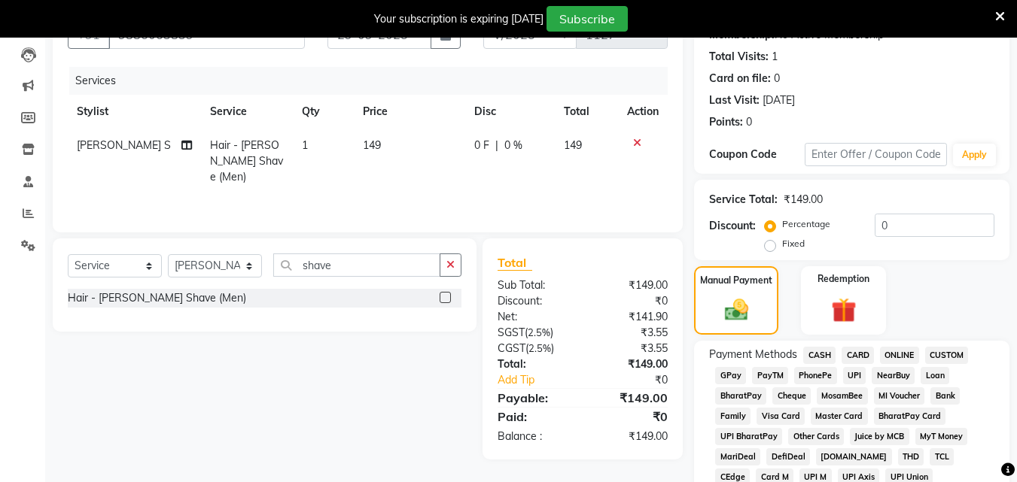
click at [854, 373] on span "UPI" at bounding box center [854, 375] width 23 height 17
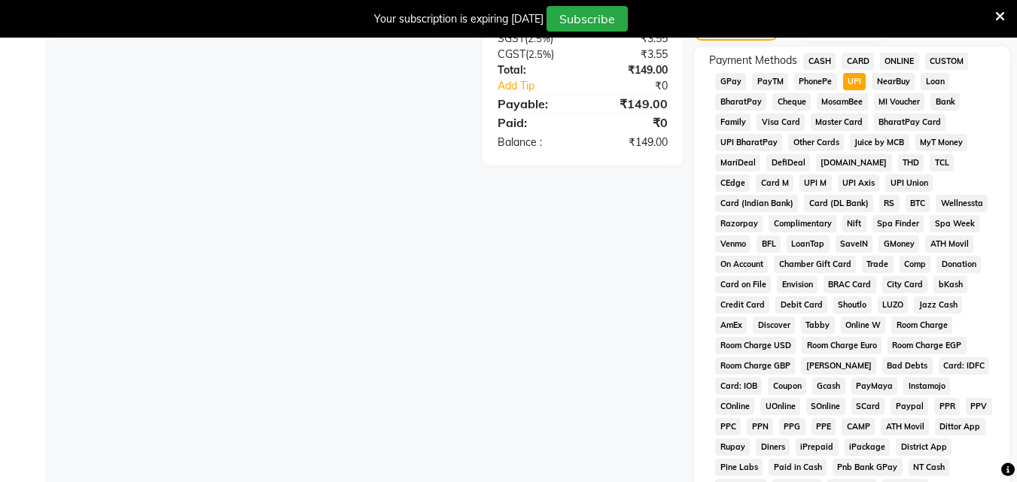
scroll to position [706, 0]
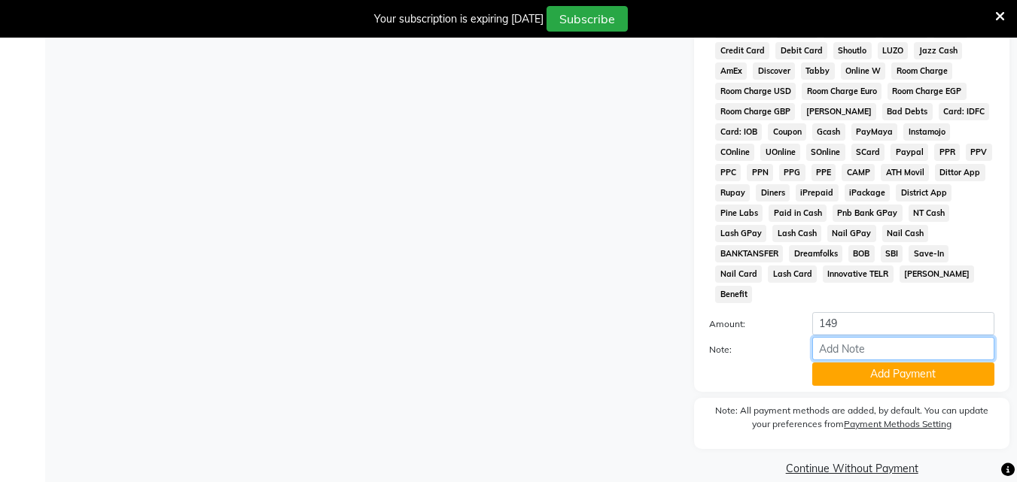
click at [904, 337] on input "Note:" at bounding box center [903, 348] width 182 height 23
click at [908, 363] on button "Add Payment" at bounding box center [903, 374] width 182 height 23
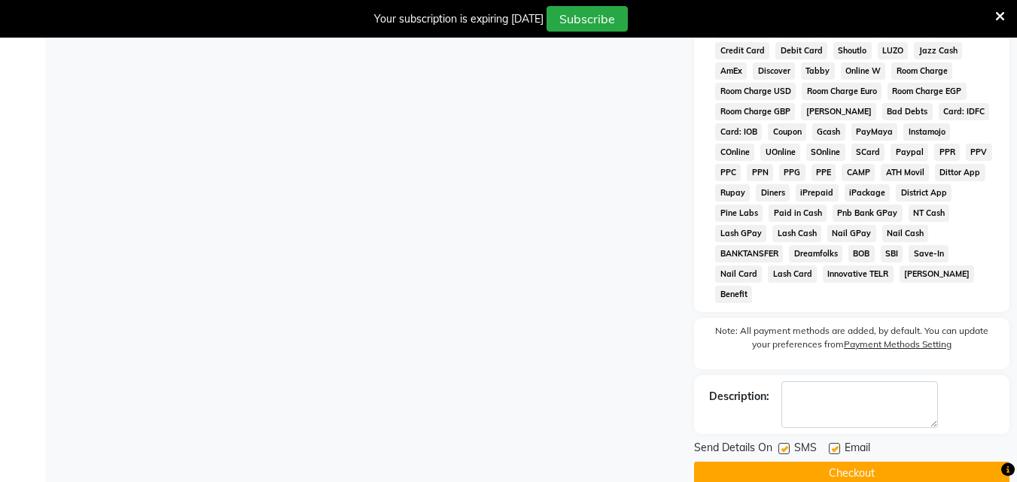
click at [783, 443] on label at bounding box center [783, 448] width 11 height 11
click at [783, 445] on input "checkbox" at bounding box center [783, 450] width 10 height 10
click at [832, 443] on label at bounding box center [834, 448] width 11 height 11
click at [832, 445] on input "checkbox" at bounding box center [834, 450] width 10 height 10
click at [837, 462] on button "Checkout" at bounding box center [851, 473] width 315 height 23
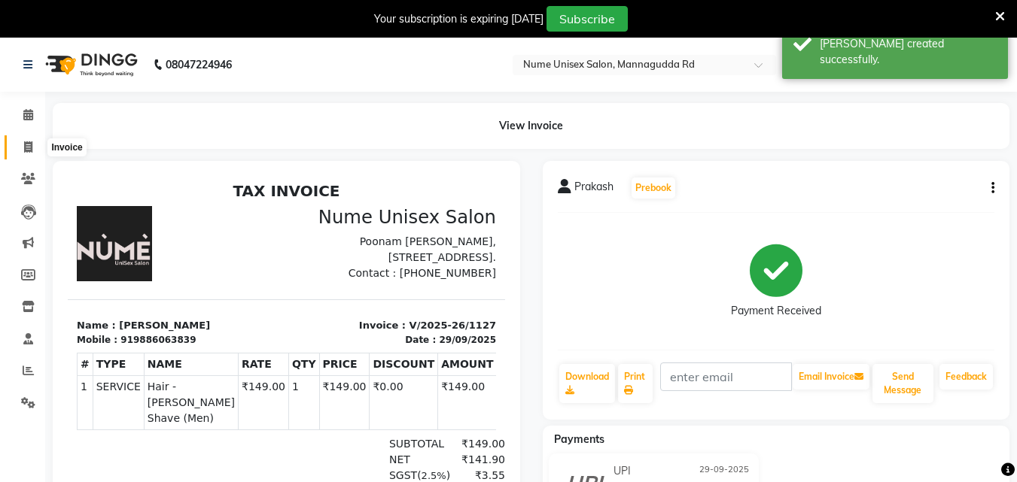
click at [32, 152] on icon at bounding box center [28, 146] width 8 height 11
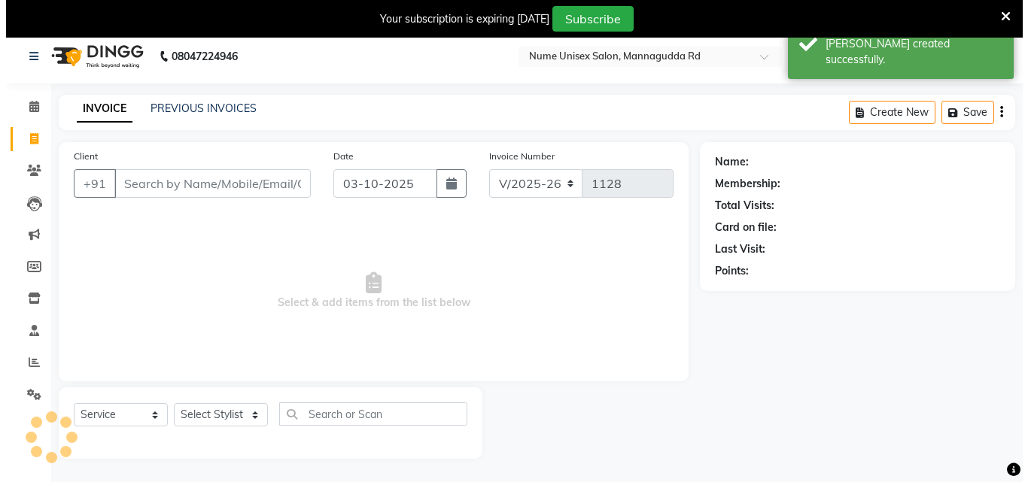
scroll to position [38, 0]
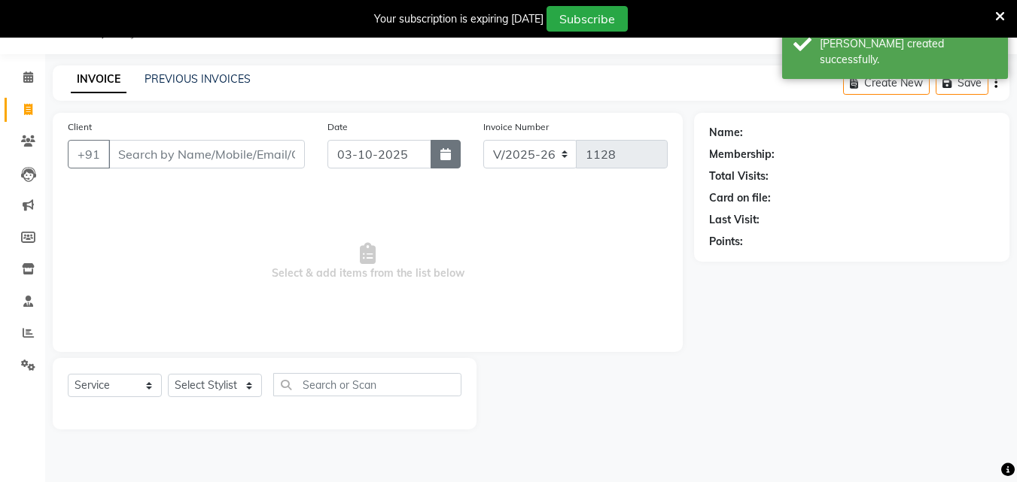
click at [446, 152] on icon "button" at bounding box center [445, 154] width 11 height 12
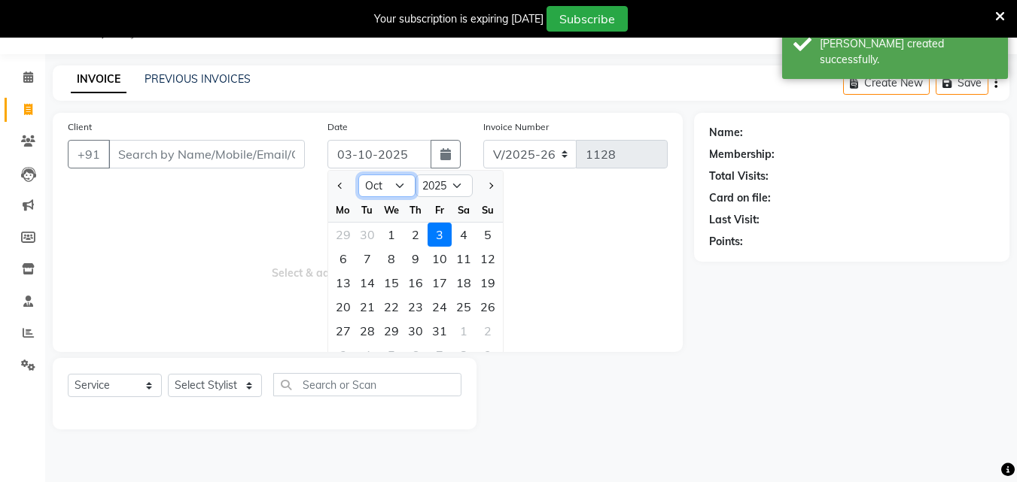
click at [403, 175] on select "Jan Feb Mar Apr May Jun [DATE] Aug Sep Oct Nov Dec" at bounding box center [386, 186] width 57 height 23
click at [358, 175] on select "Jan Feb Mar Apr May Jun [DATE] Aug Sep Oct Nov Dec" at bounding box center [386, 186] width 57 height 23
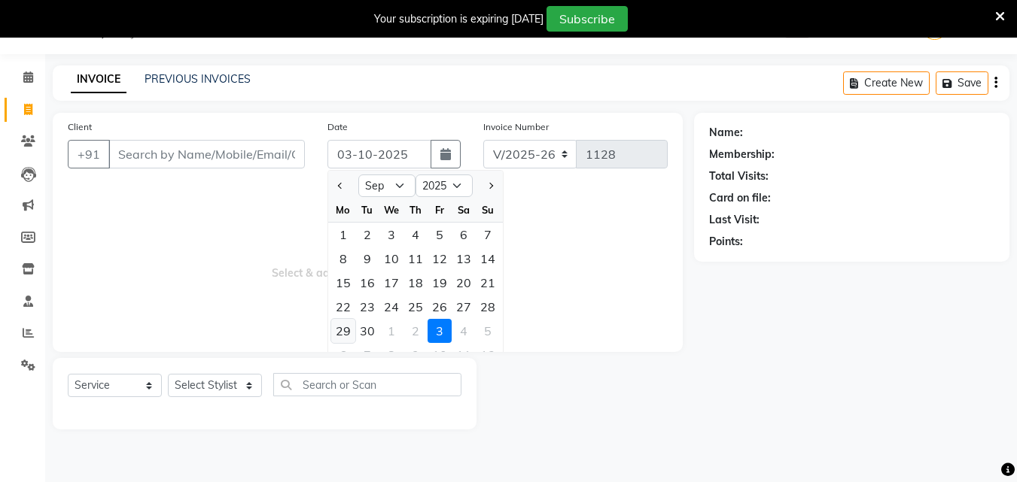
click at [351, 328] on div "29" at bounding box center [343, 331] width 24 height 24
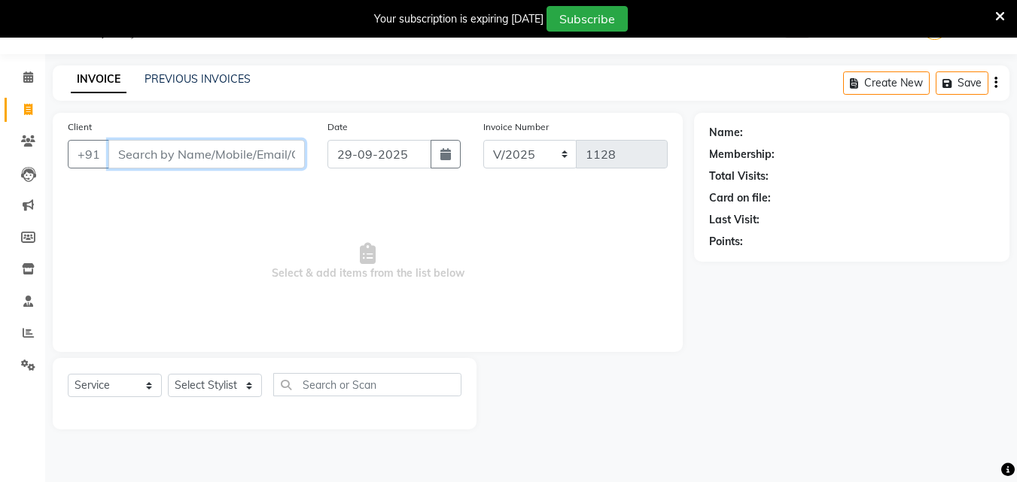
click at [220, 156] on input "Client" at bounding box center [206, 154] width 196 height 29
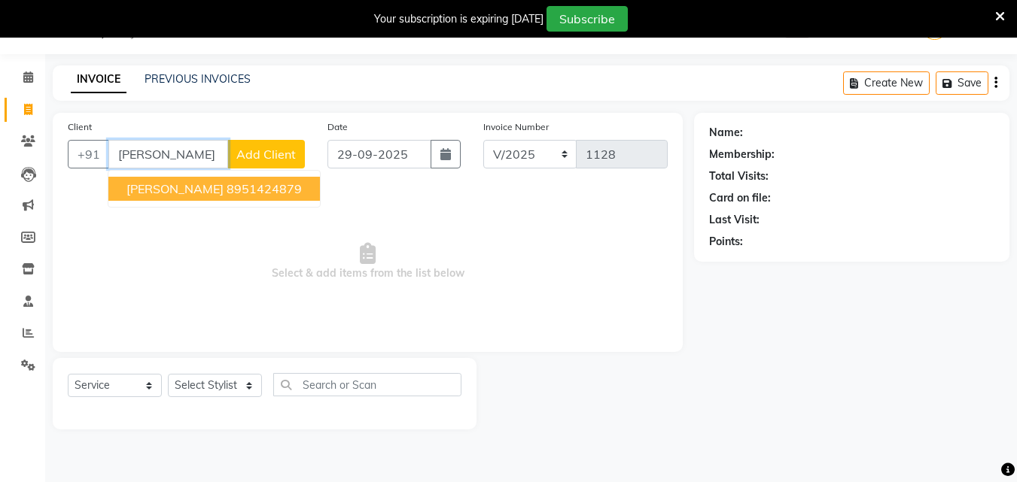
click at [250, 187] on ngb-highlight "8951424879" at bounding box center [264, 188] width 75 height 15
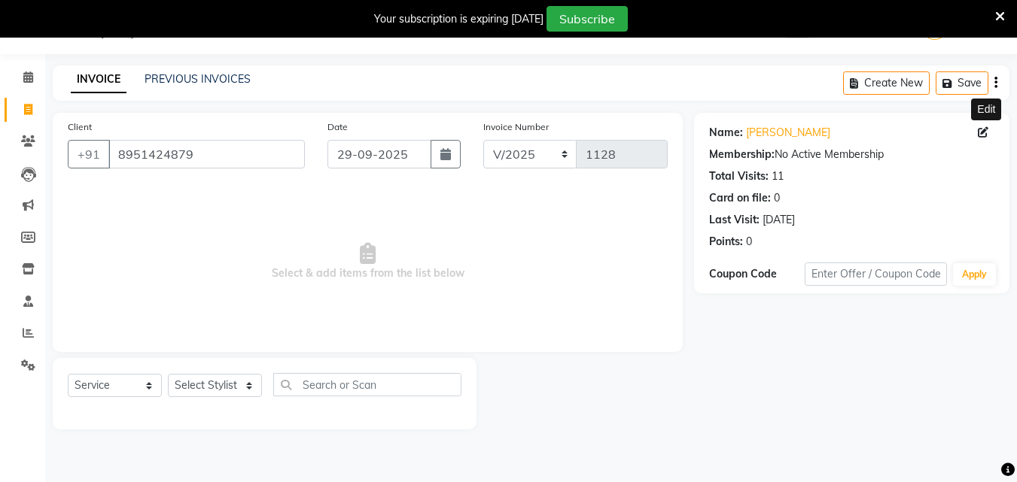
click at [984, 134] on icon at bounding box center [983, 132] width 11 height 11
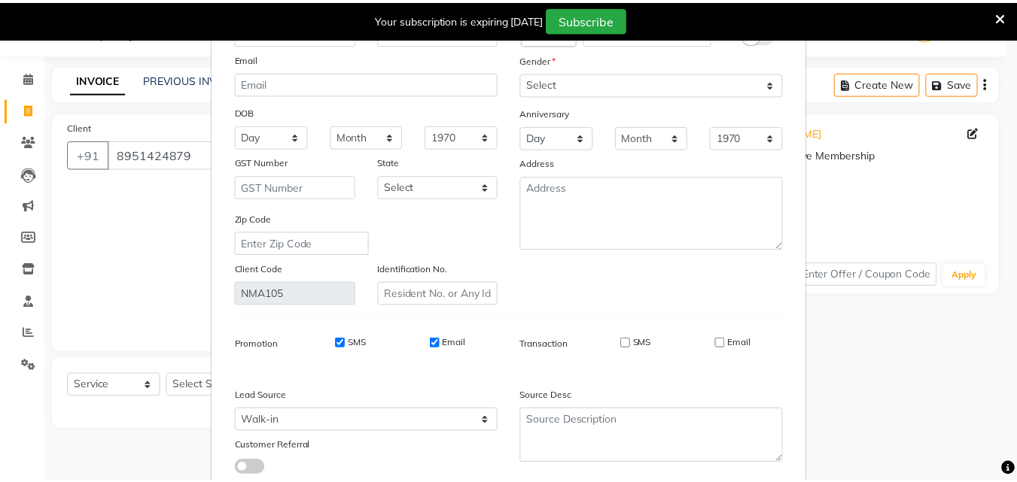
scroll to position [185, 0]
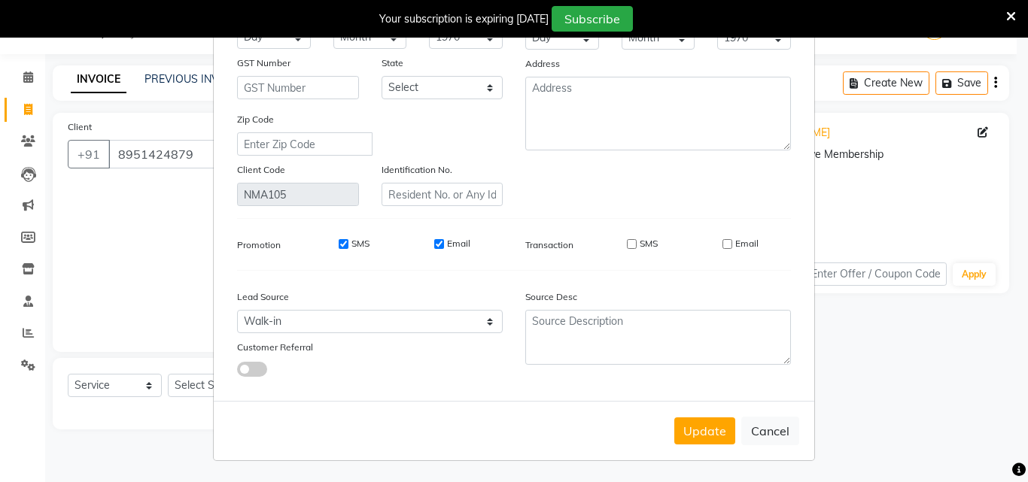
click at [701, 416] on div "Update Cancel" at bounding box center [514, 430] width 601 height 59
click at [704, 418] on div "Update Cancel" at bounding box center [514, 430] width 601 height 59
click at [701, 430] on button "Update" at bounding box center [704, 431] width 61 height 27
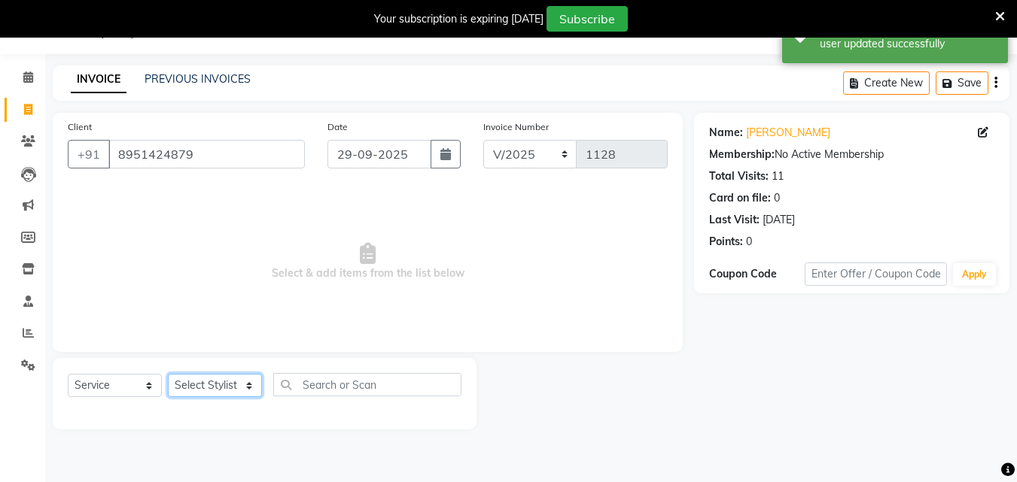
click at [251, 383] on select "Select Stylist Admin [PERSON_NAME] [PERSON_NAME] S [PERSON_NAME] Mohd [PERSON_N…" at bounding box center [215, 385] width 94 height 23
click at [168, 374] on select "Select Stylist Admin [PERSON_NAME] [PERSON_NAME] S [PERSON_NAME] Mohd [PERSON_N…" at bounding box center [215, 385] width 94 height 23
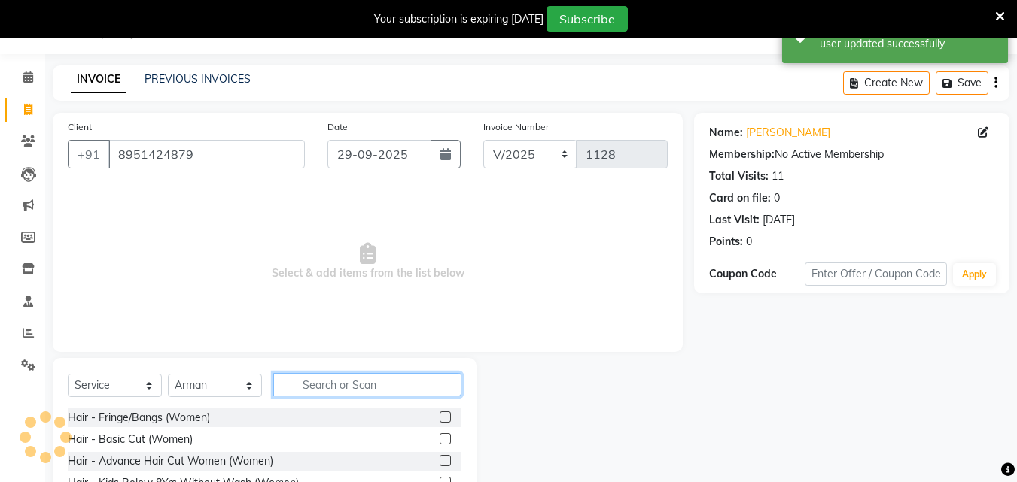
click at [365, 377] on input "text" at bounding box center [367, 384] width 188 height 23
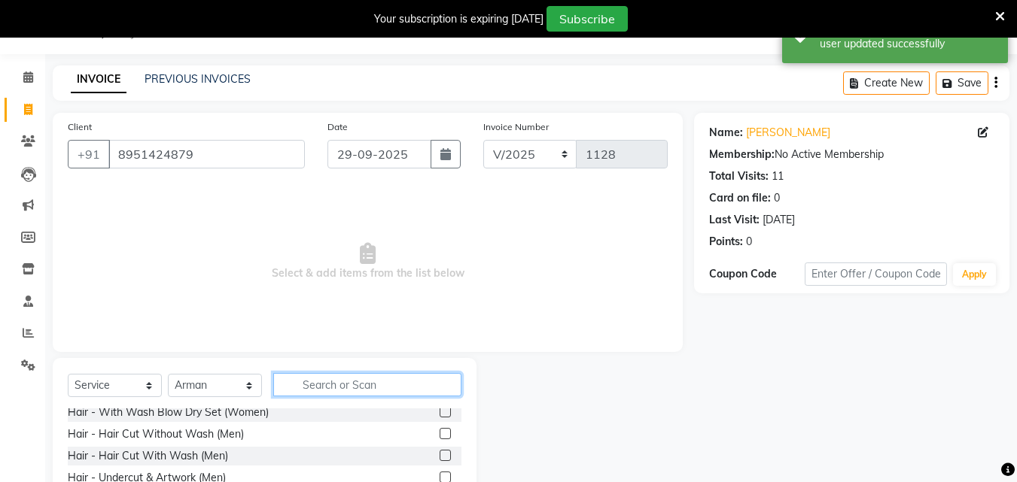
scroll to position [151, 0]
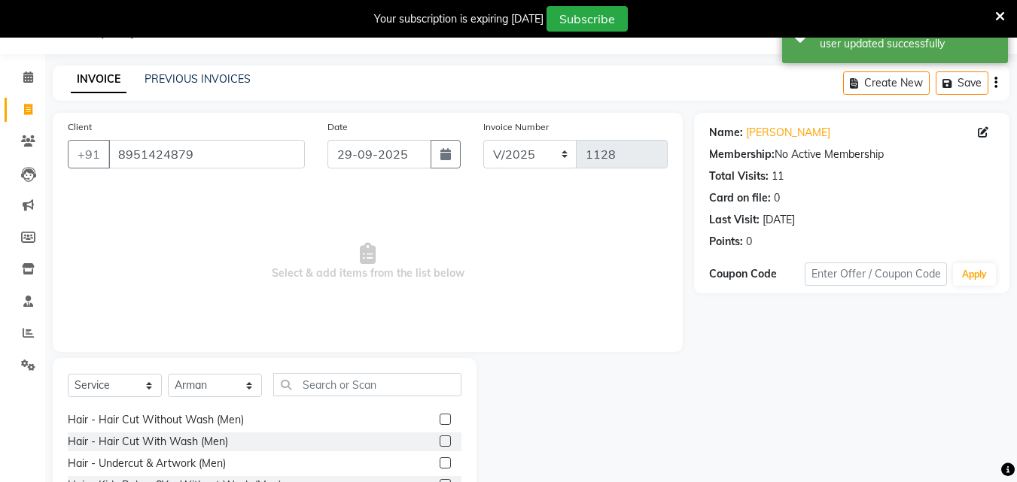
click at [440, 419] on label at bounding box center [445, 419] width 11 height 11
click at [440, 419] on input "checkbox" at bounding box center [445, 420] width 10 height 10
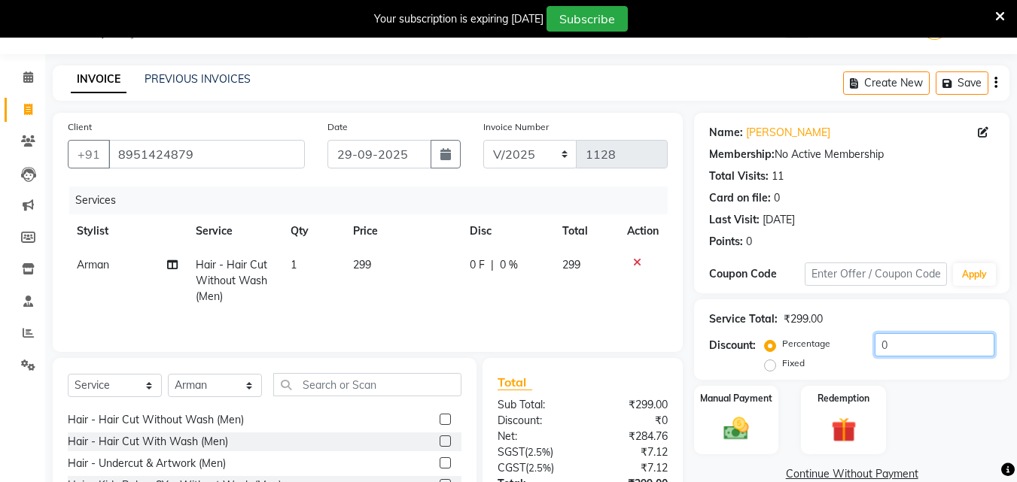
click at [879, 349] on input "0" at bounding box center [935, 344] width 120 height 23
click at [747, 413] on div "Manual Payment" at bounding box center [736, 421] width 88 height 72
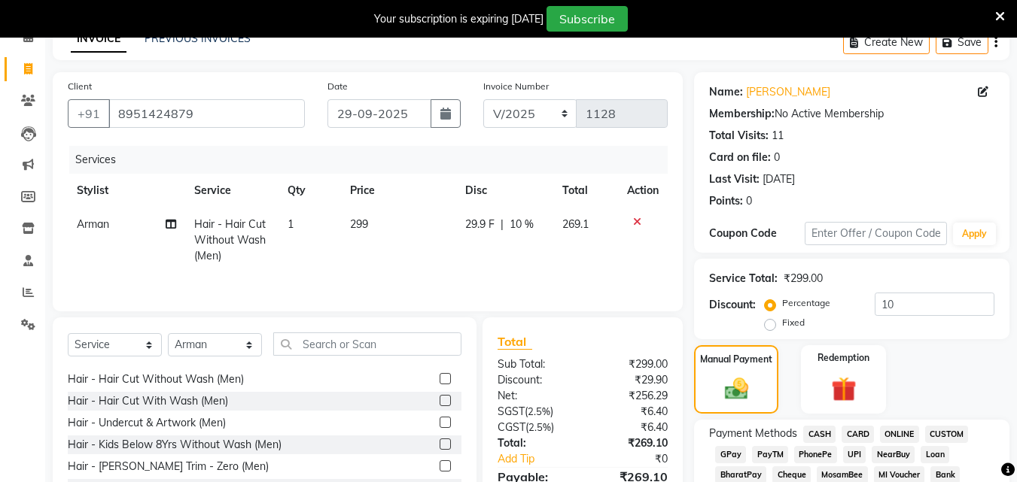
scroll to position [113, 0]
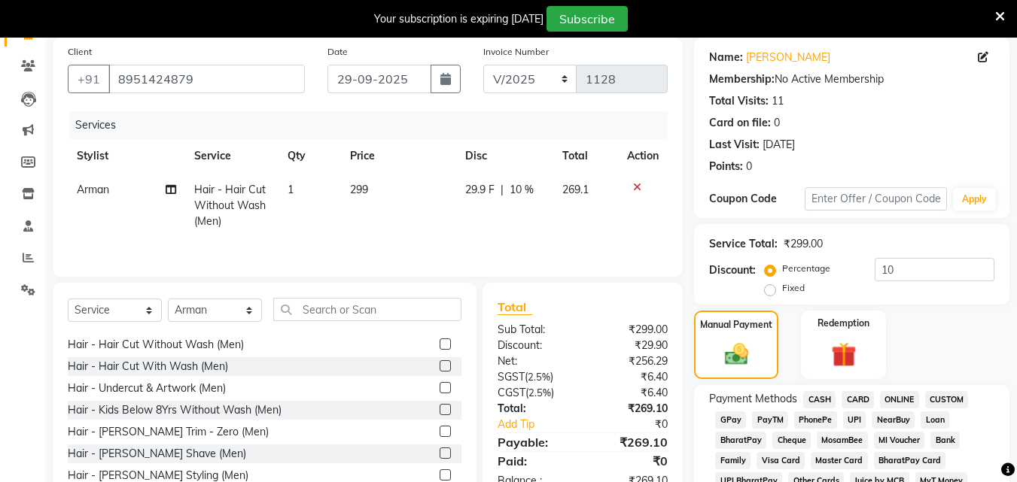
click at [851, 424] on span "UPI" at bounding box center [854, 420] width 23 height 17
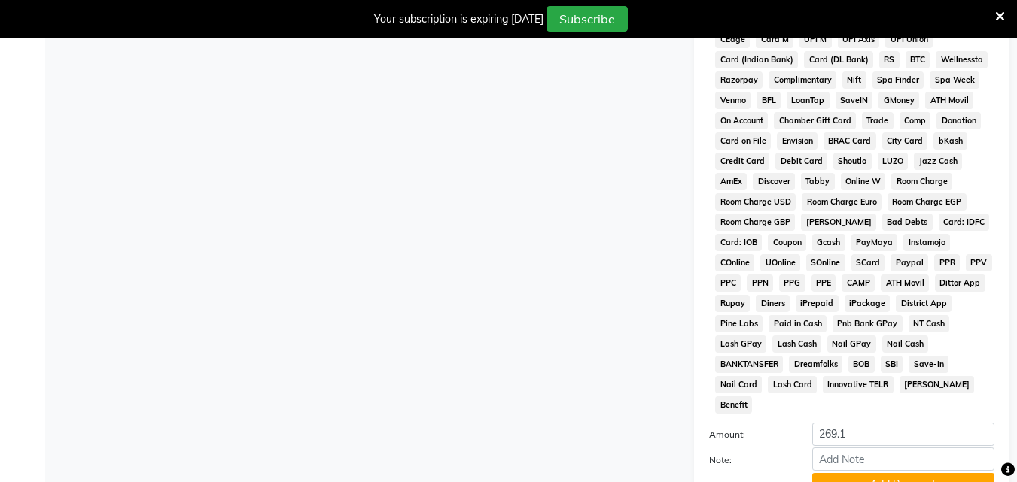
scroll to position [631, 0]
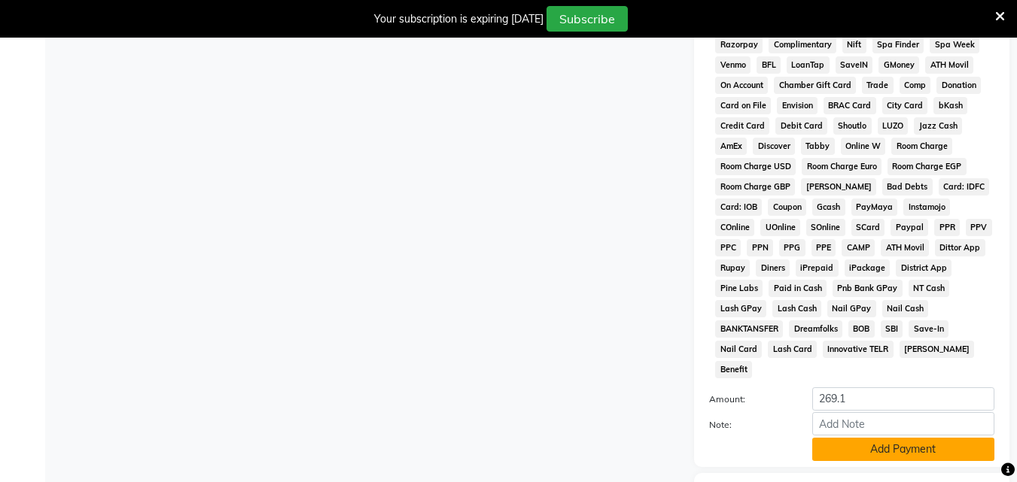
click at [875, 438] on button "Add Payment" at bounding box center [903, 449] width 182 height 23
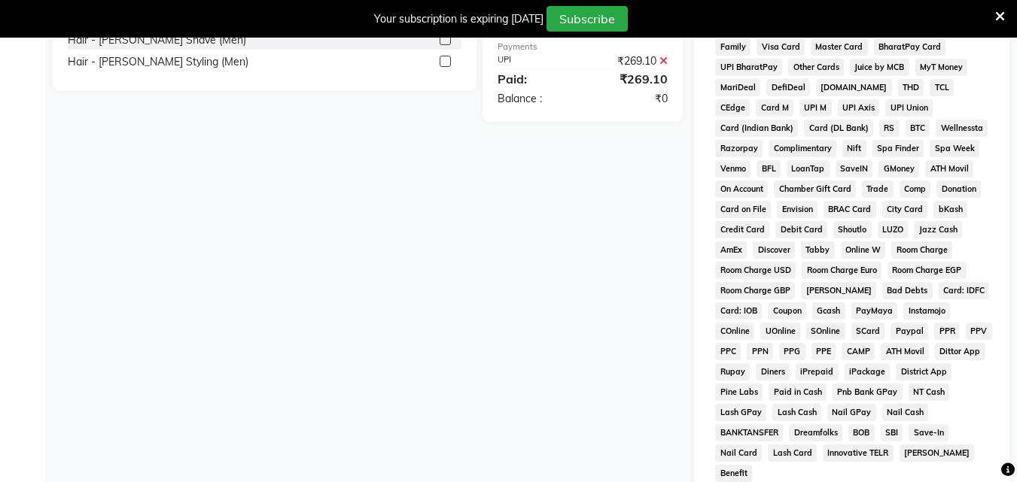
scroll to position [711, 0]
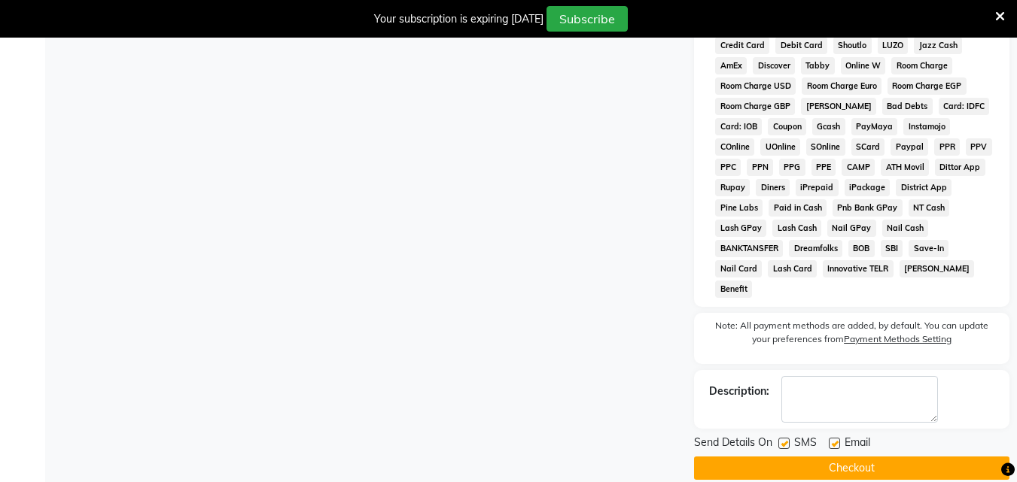
click at [785, 438] on label at bounding box center [783, 443] width 11 height 11
click at [785, 440] on input "checkbox" at bounding box center [783, 445] width 10 height 10
click at [834, 438] on label at bounding box center [834, 443] width 11 height 11
click at [834, 440] on input "checkbox" at bounding box center [834, 445] width 10 height 10
click at [838, 457] on button "Checkout" at bounding box center [851, 468] width 315 height 23
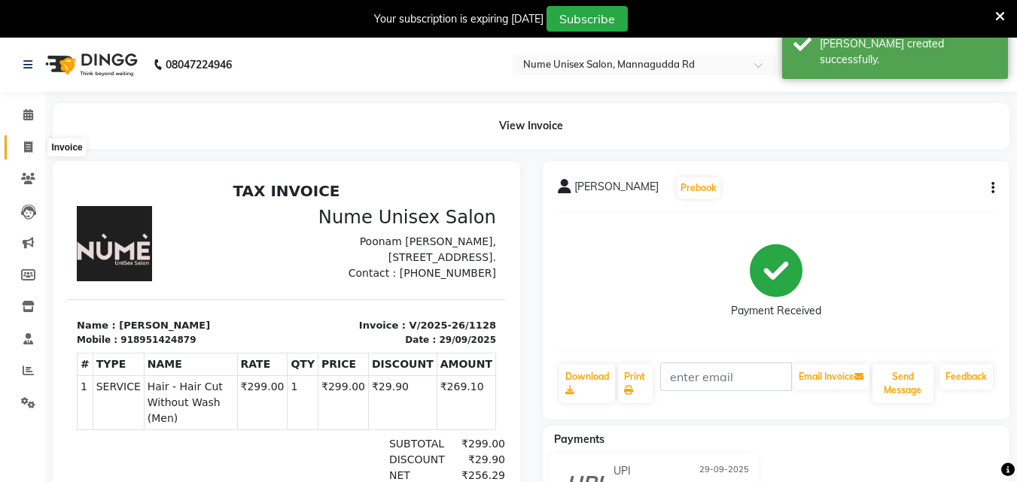
click at [27, 141] on icon at bounding box center [28, 146] width 8 height 11
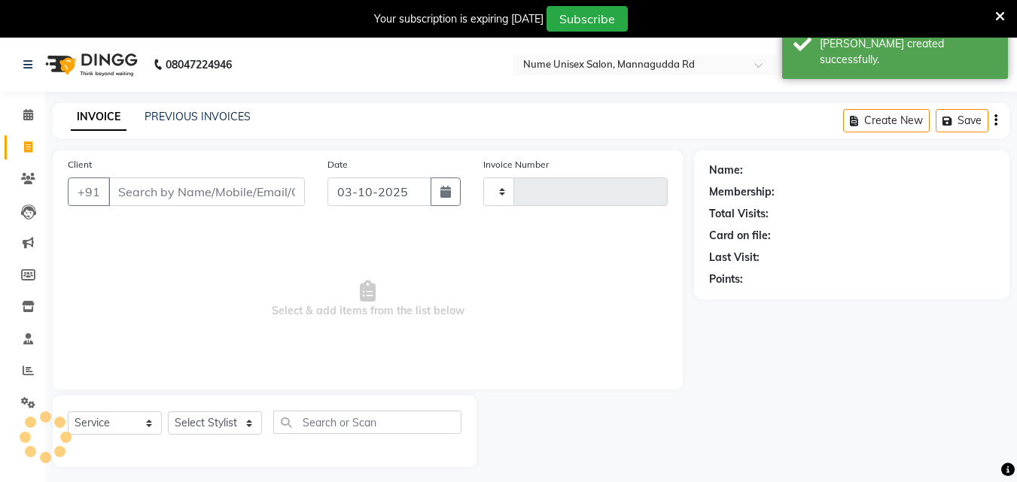
scroll to position [38, 0]
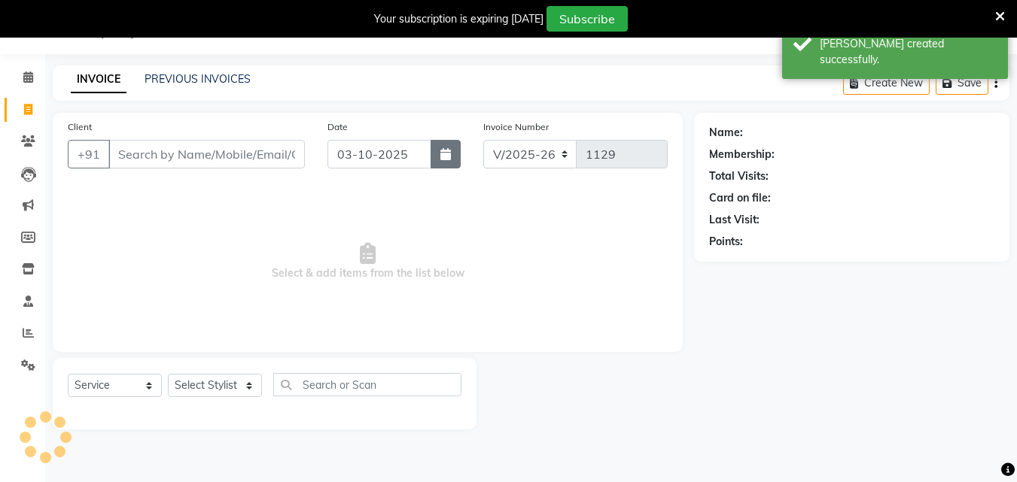
click at [443, 158] on icon "button" at bounding box center [445, 154] width 11 height 12
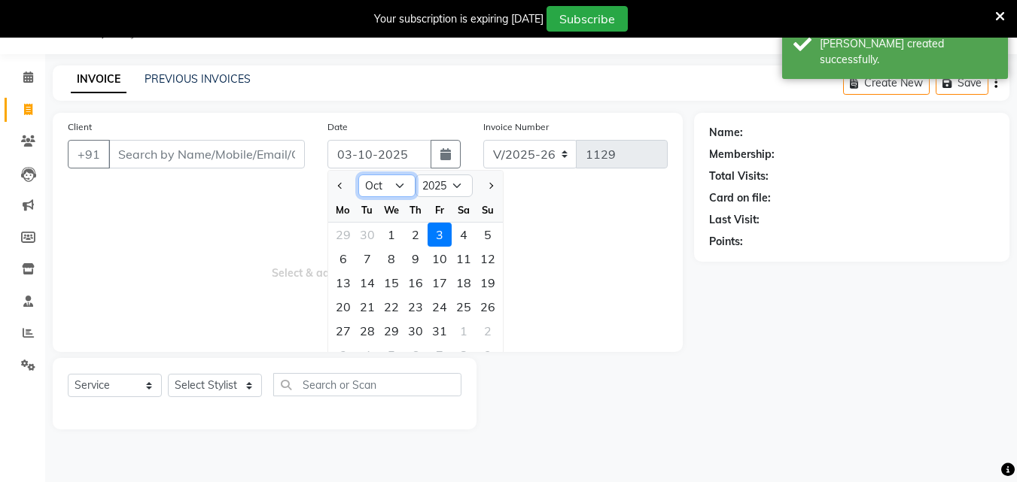
click at [394, 188] on select "Jan Feb Mar Apr May Jun [DATE] Aug Sep Oct Nov Dec" at bounding box center [386, 186] width 57 height 23
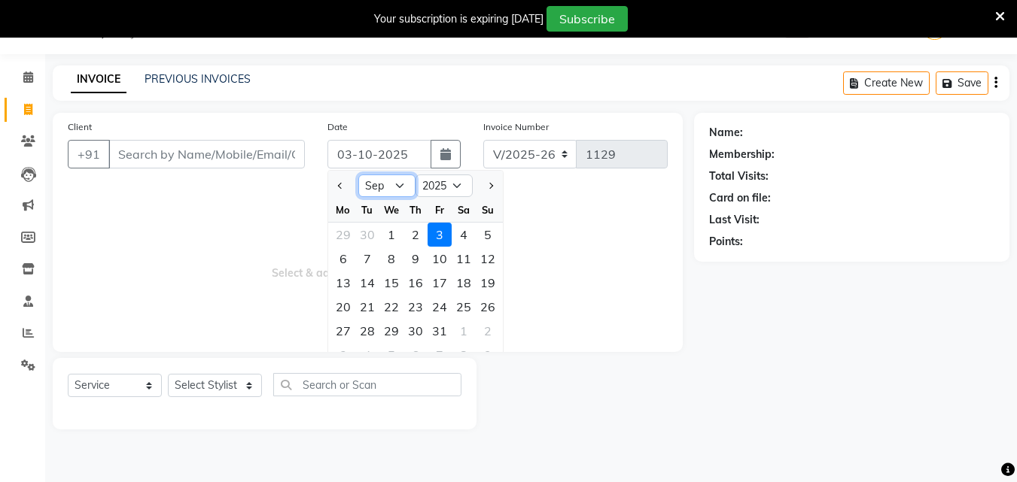
click at [358, 175] on select "Jan Feb Mar Apr May Jun [DATE] Aug Sep Oct Nov Dec" at bounding box center [386, 186] width 57 height 23
